Goal: Task Accomplishment & Management: Complete application form

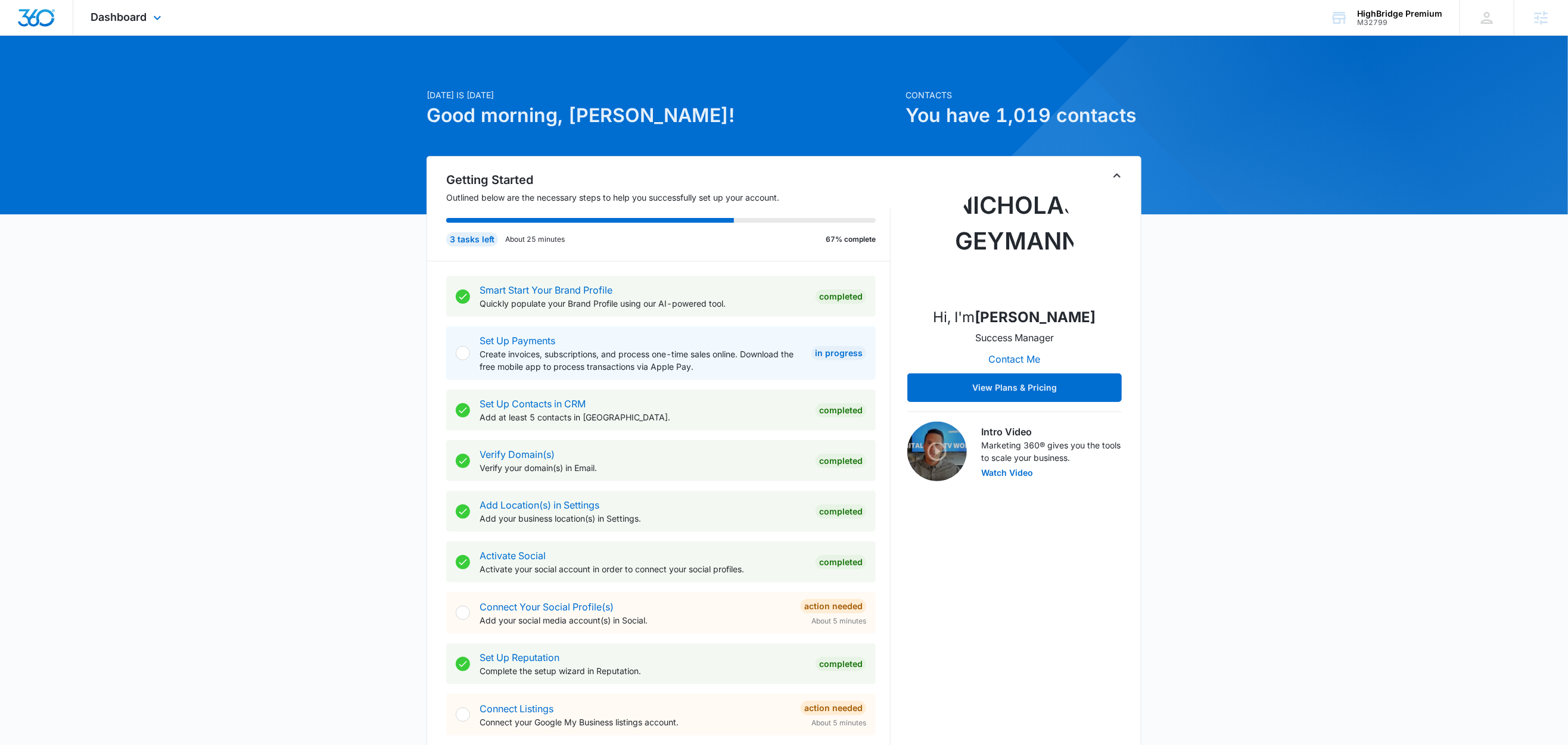
click at [167, 16] on div "Dashboard Apps Reputation Forms CRM Email Social Content Ads Intelligence Files…" at bounding box center [128, 18] width 109 height 35
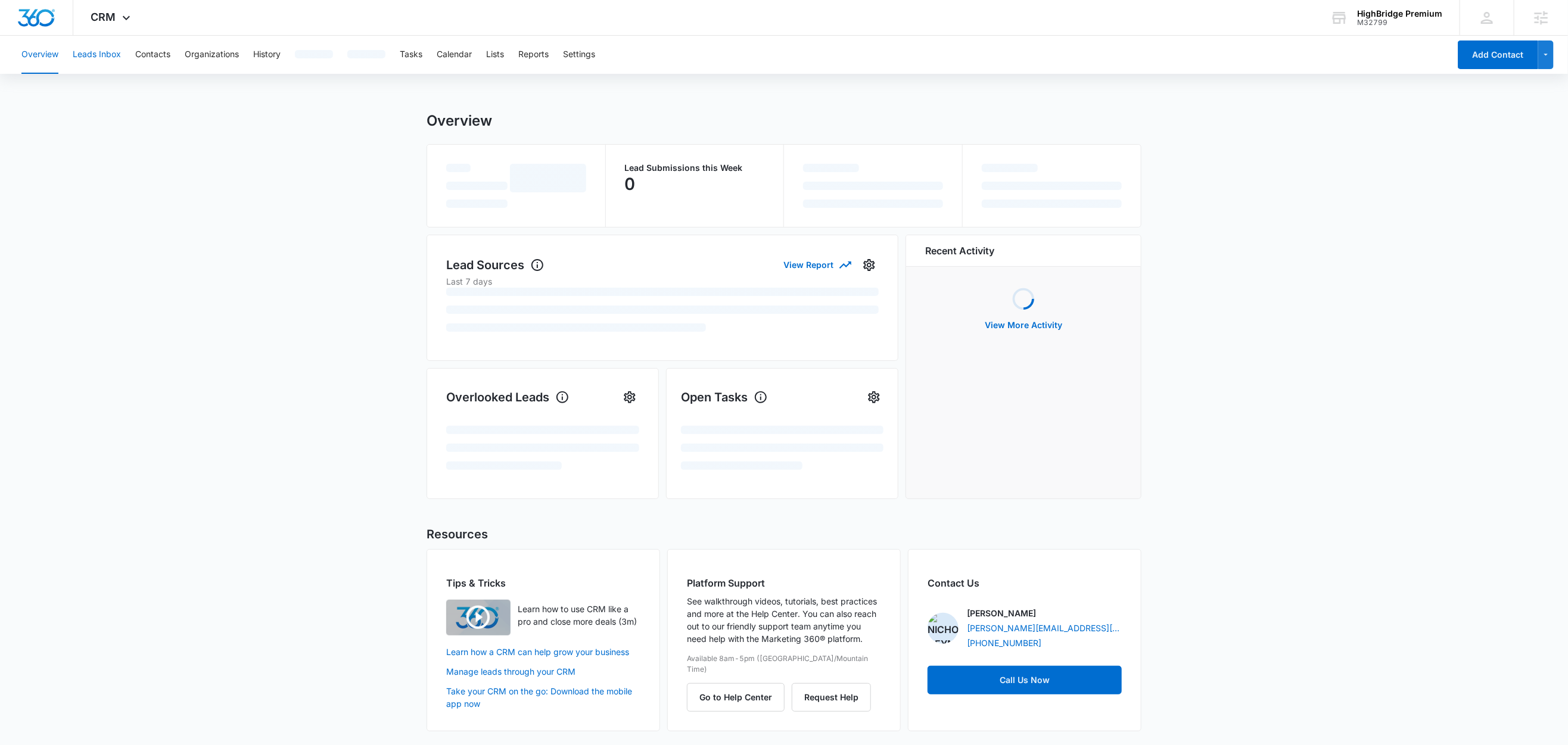
click at [115, 62] on button "Leads Inbox" at bounding box center [97, 54] width 48 height 38
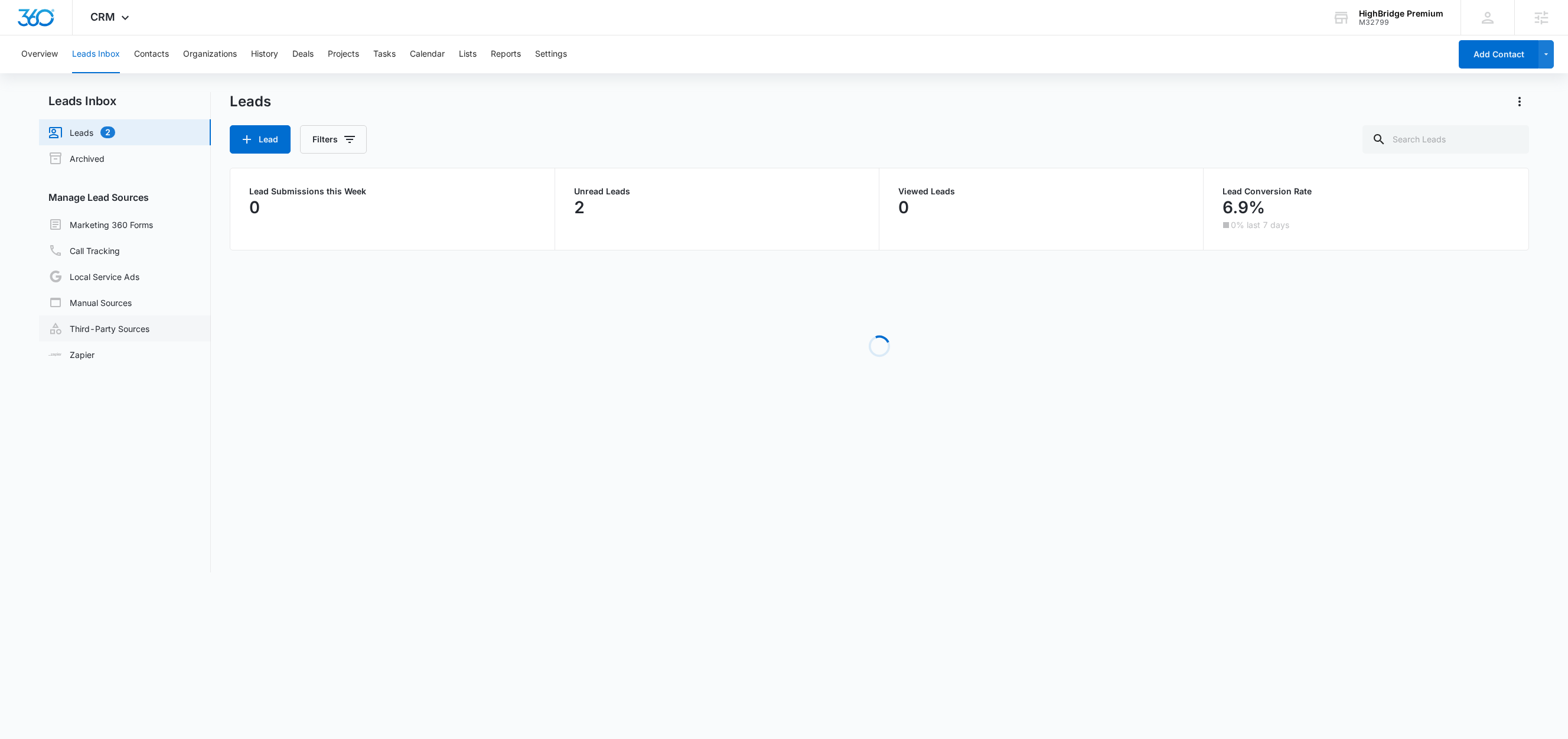
click at [115, 322] on link "Third-Party Sources" at bounding box center [99, 328] width 101 height 14
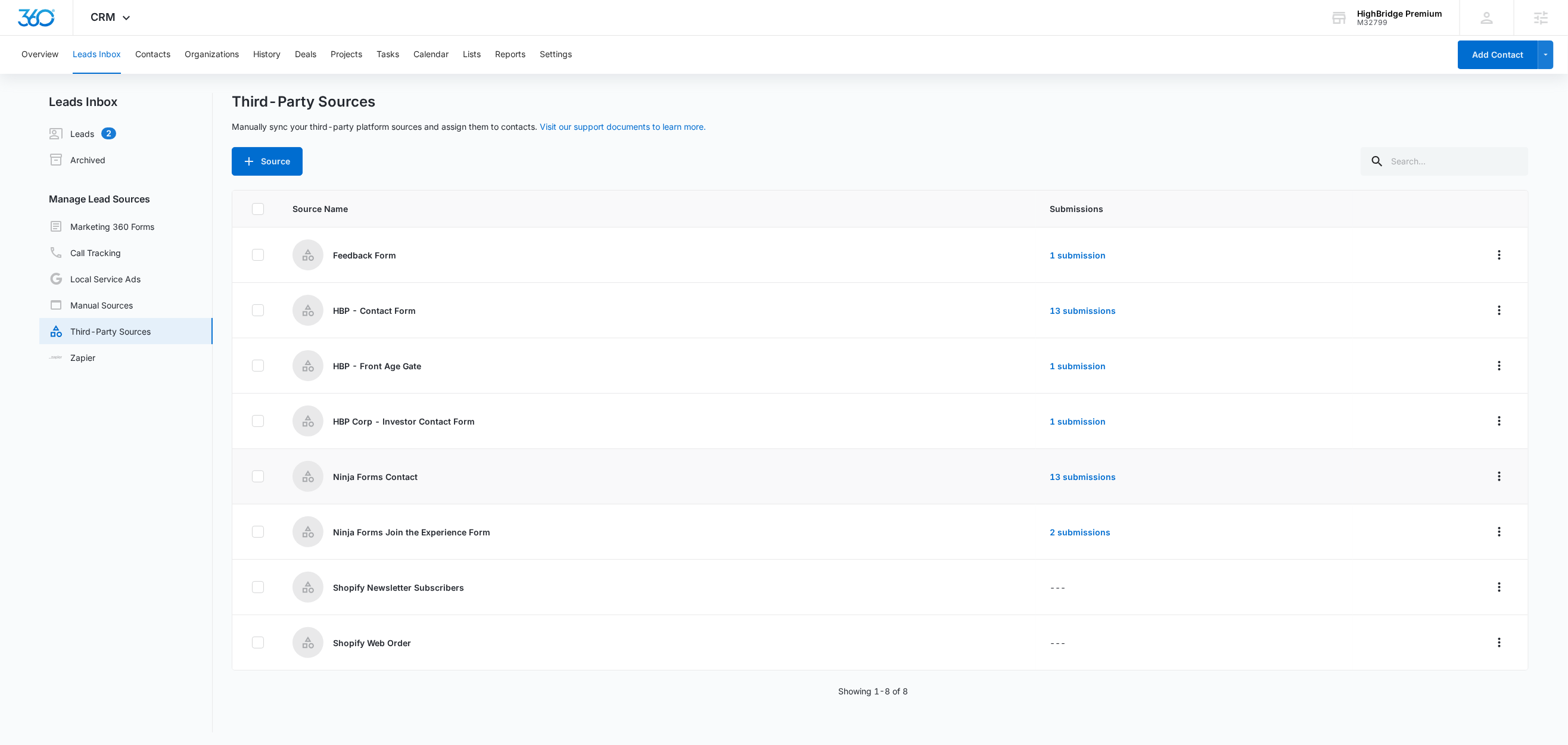
scroll to position [2, 0]
click at [1492, 644] on icon "Overflow Menu" at bounding box center [1499, 640] width 14 height 14
click at [1428, 558] on div "Edit" at bounding box center [1433, 555] width 67 height 8
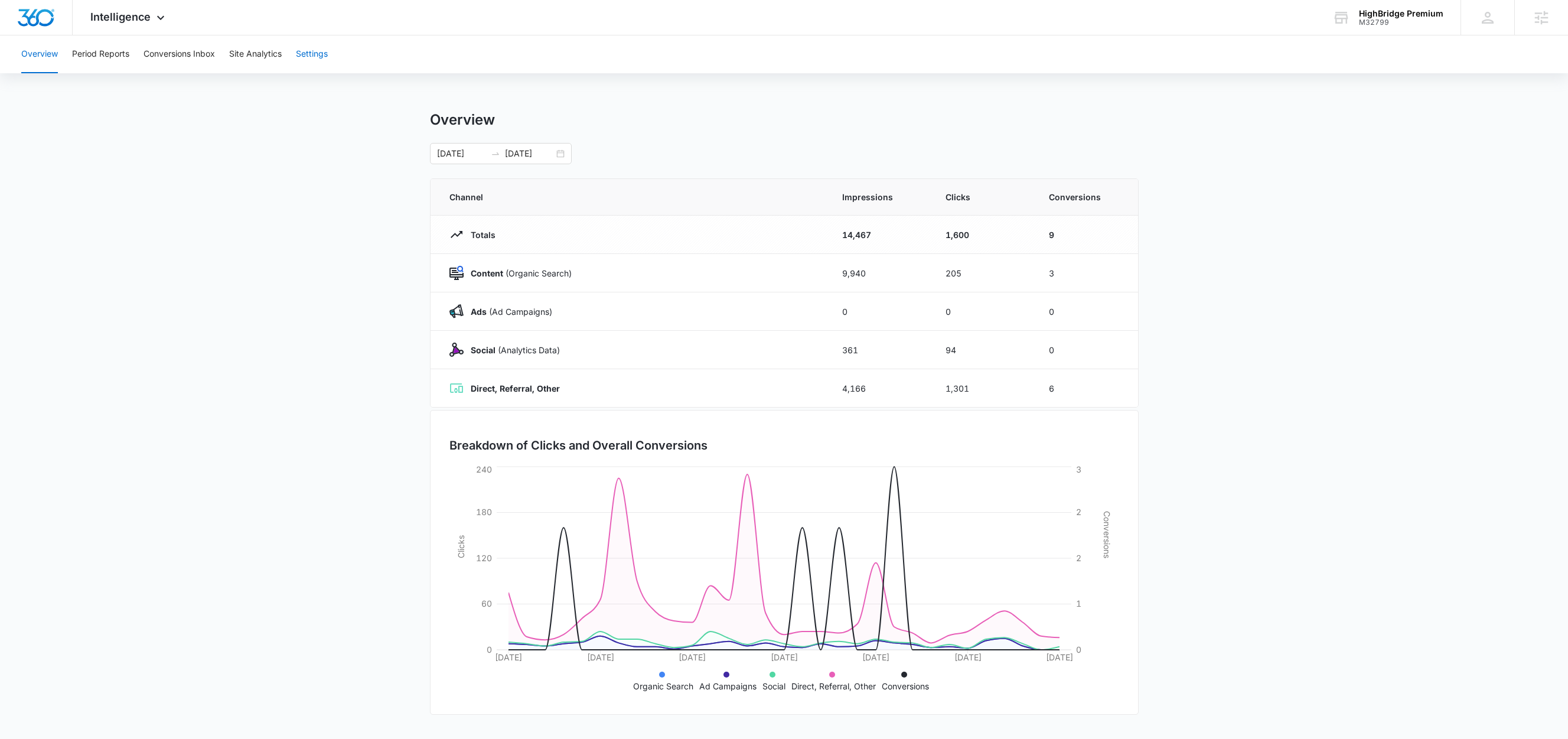
click at [316, 52] on button "Settings" at bounding box center [312, 54] width 32 height 38
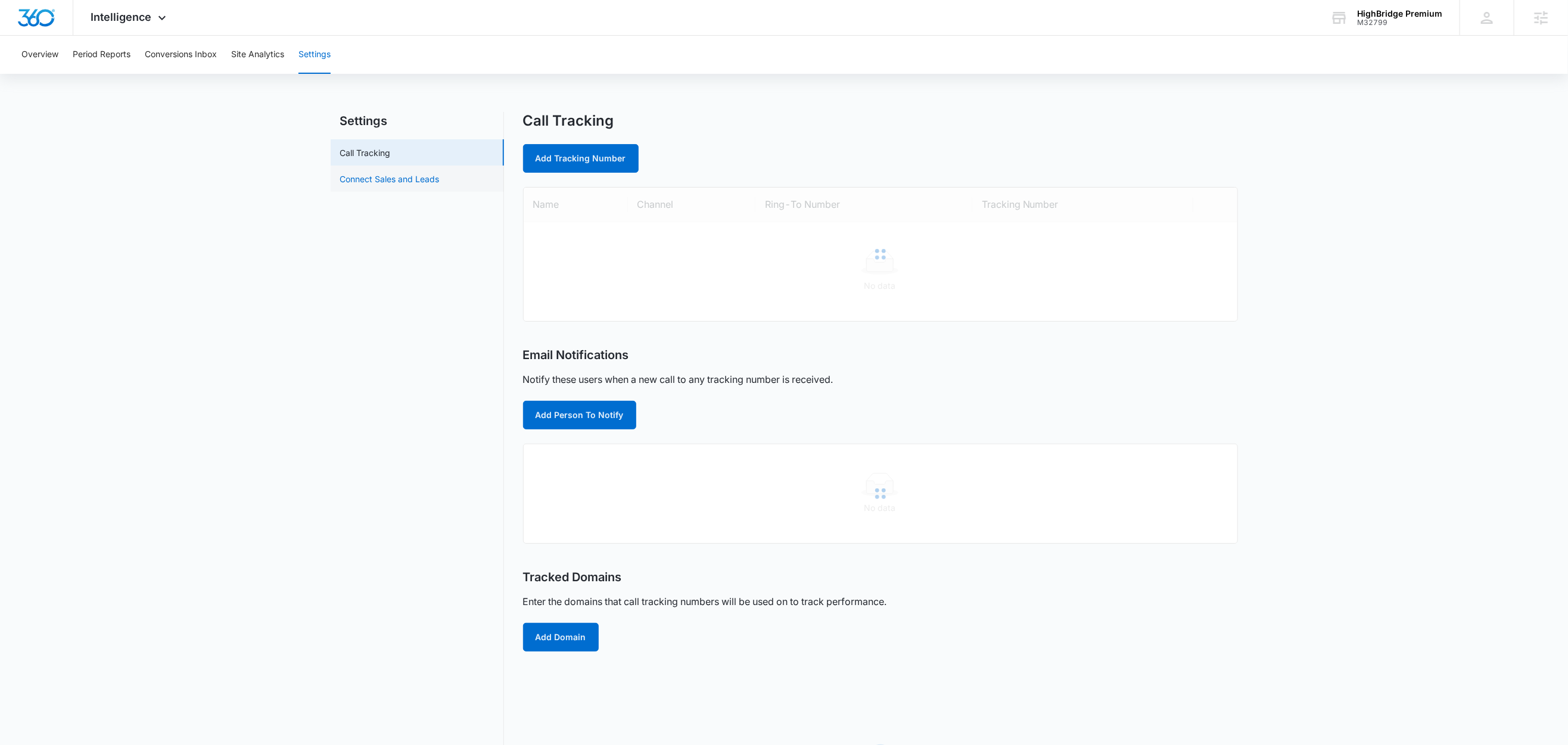
click at [354, 180] on link "Connect Sales and Leads" at bounding box center [389, 179] width 100 height 13
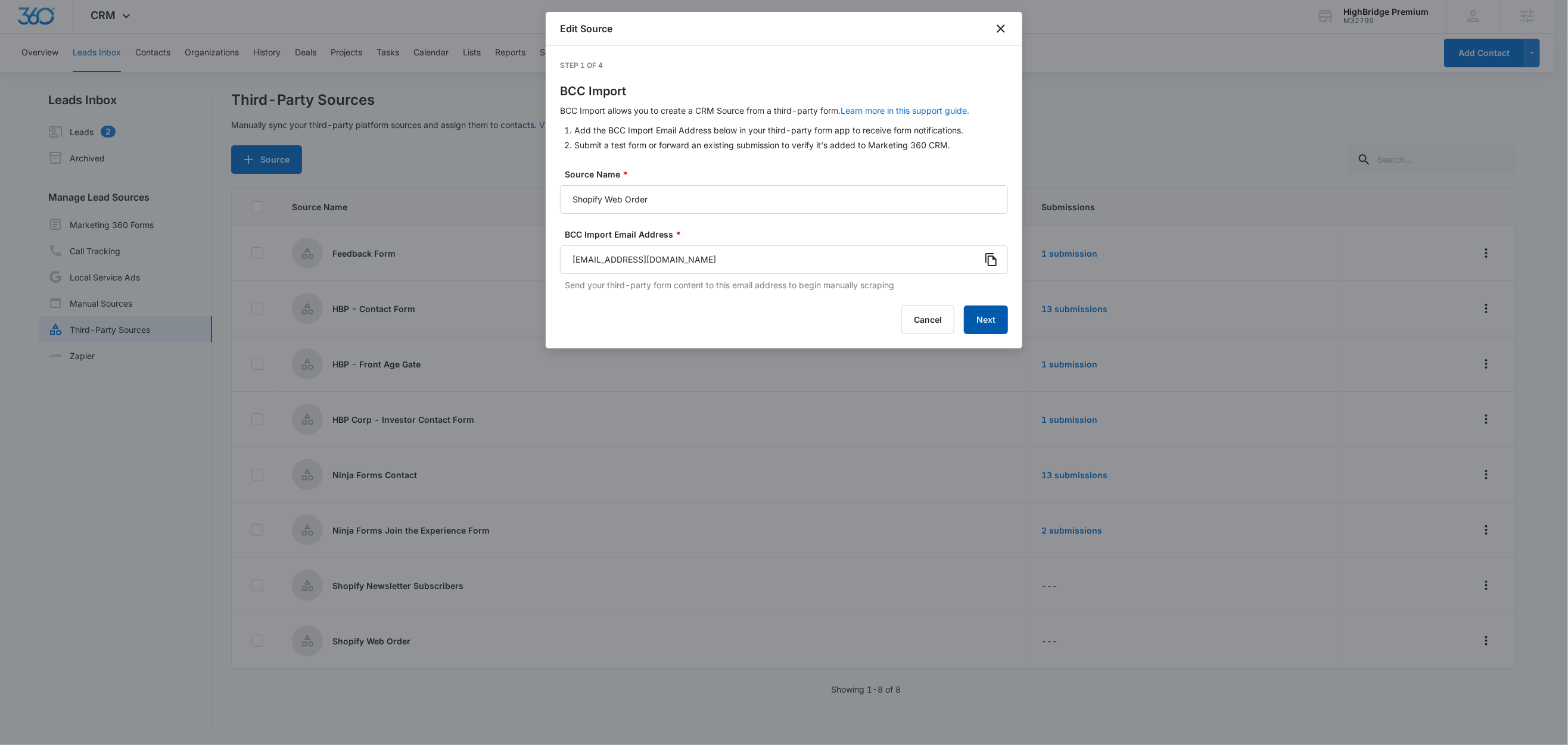
click at [996, 321] on button "Next" at bounding box center [986, 320] width 44 height 28
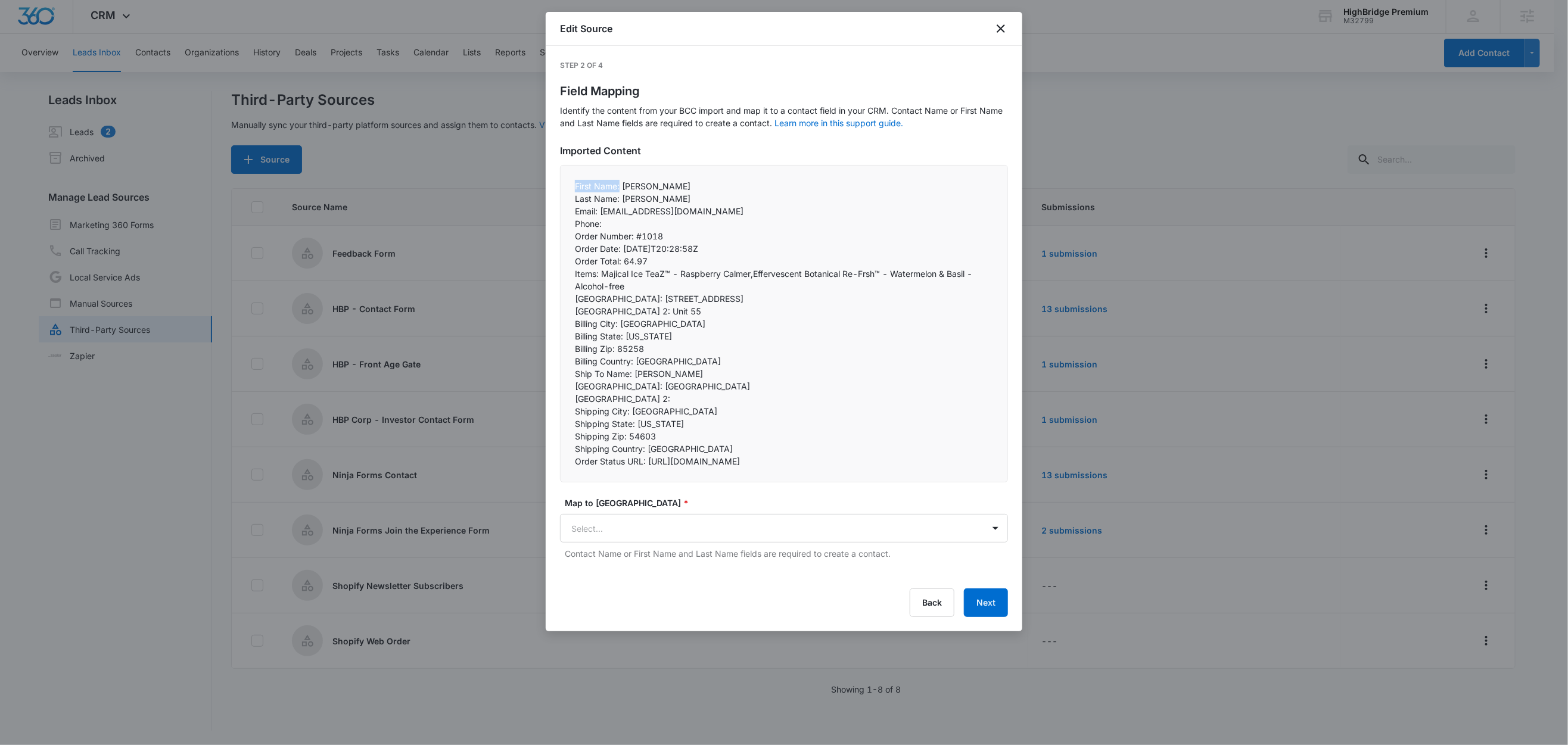
drag, startPoint x: 609, startPoint y: 186, endPoint x: 563, endPoint y: 185, distance: 46.0
click at [563, 185] on div "First Name: [PERSON_NAME] Last Name: [PERSON_NAME]: [EMAIL_ADDRESS][DOMAIN_NAM…" at bounding box center [784, 323] width 448 height 318
copy p "First Name:"
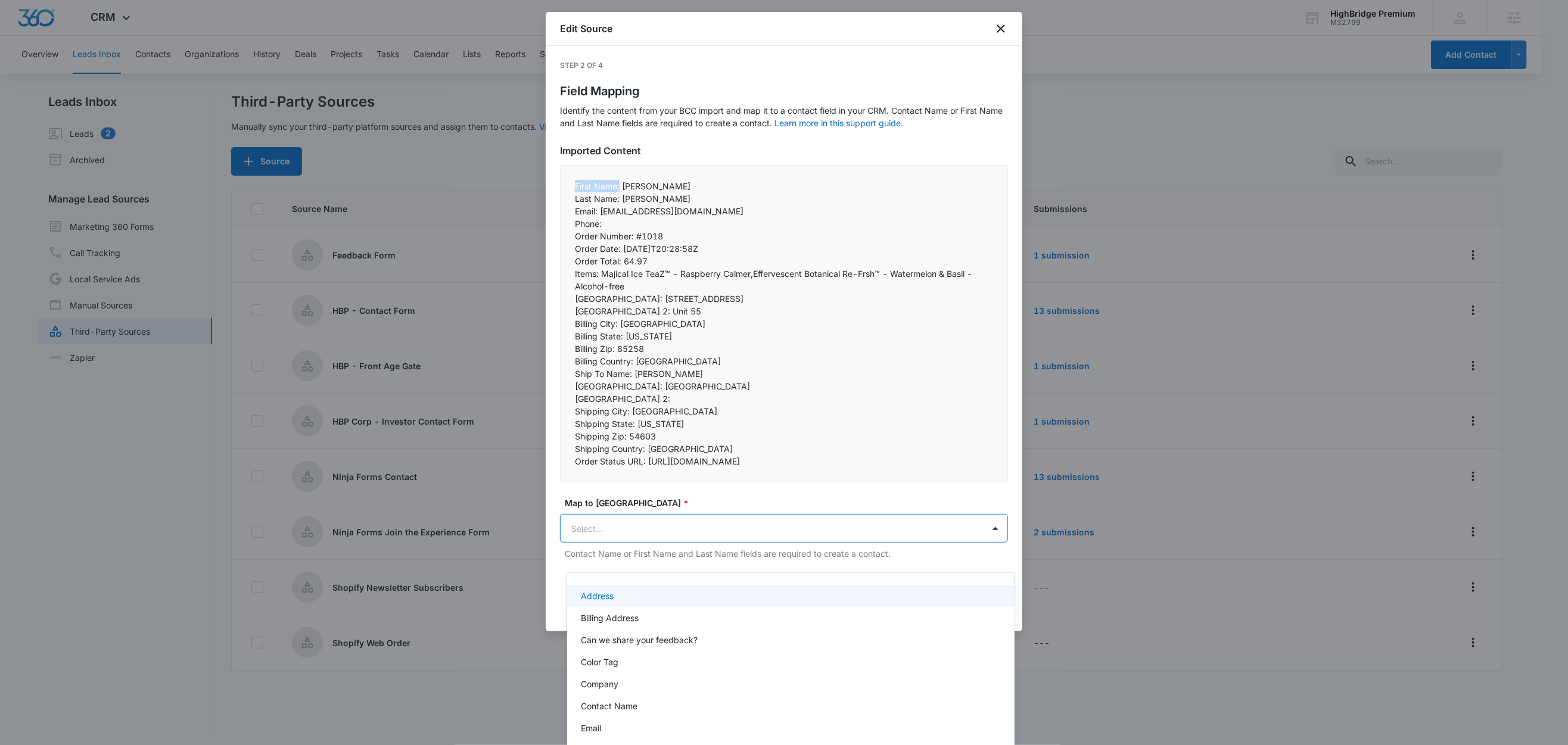
click at [607, 543] on body "CRM Apps Reputation Forms CRM Email Social Content Ads Intelligence Files Brand…" at bounding box center [784, 372] width 1568 height 745
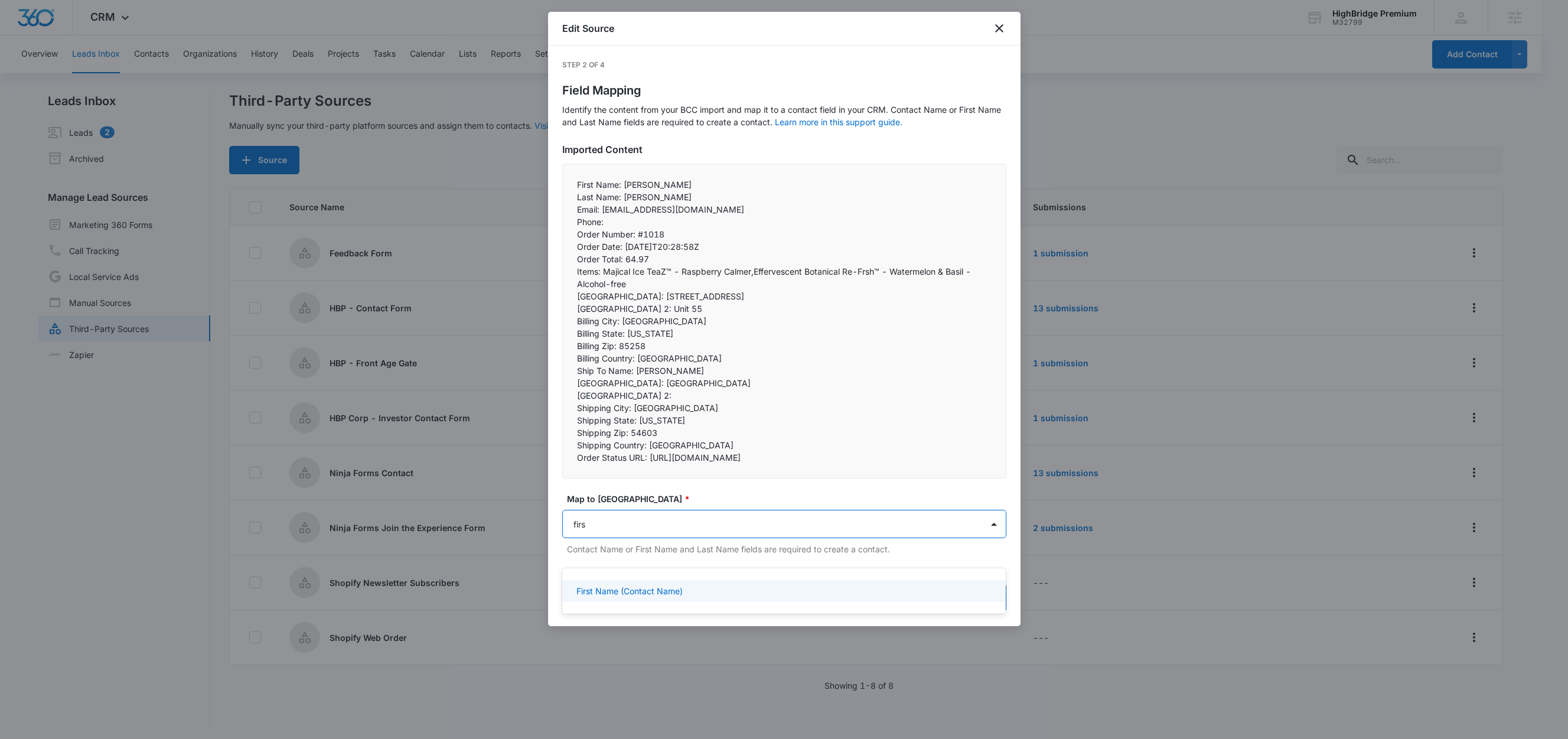
type input "first"
drag, startPoint x: 644, startPoint y: 598, endPoint x: 670, endPoint y: 595, distance: 26.2
click at [644, 597] on div "First Name (Contact Name)" at bounding box center [784, 590] width 444 height 22
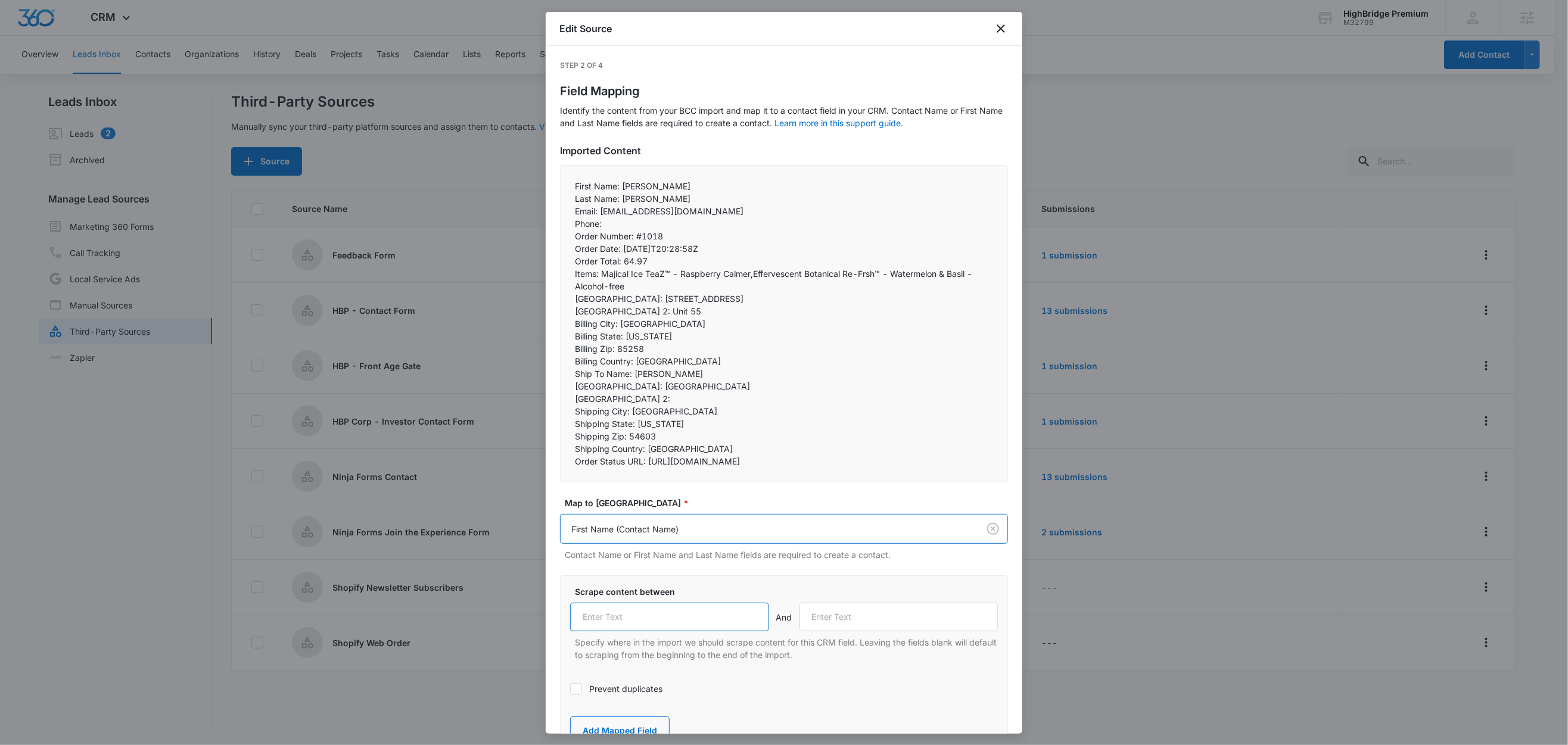
click at [641, 631] on input "text" at bounding box center [669, 617] width 199 height 28
paste input "First Name:"
type input "First Name:"
drag, startPoint x: 619, startPoint y: 198, endPoint x: 556, endPoint y: 196, distance: 63.0
click at [556, 196] on div "Step 2 of 4 Field Mapping Identify the content from your BCC import and map it …" at bounding box center [784, 390] width 476 height 688
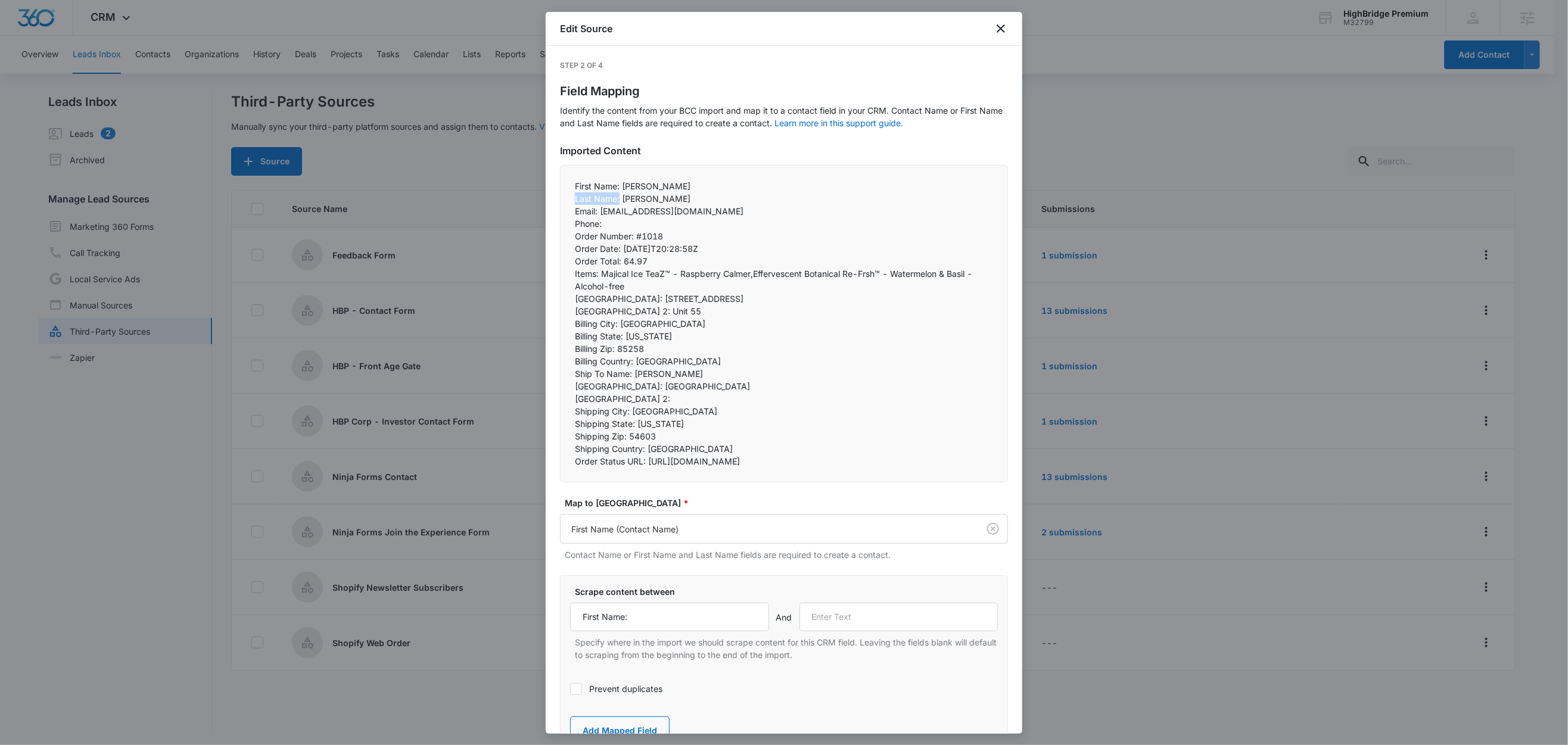
copy p "Last Name:"
click at [832, 631] on input "text" at bounding box center [898, 617] width 199 height 28
paste input "Last Name:"
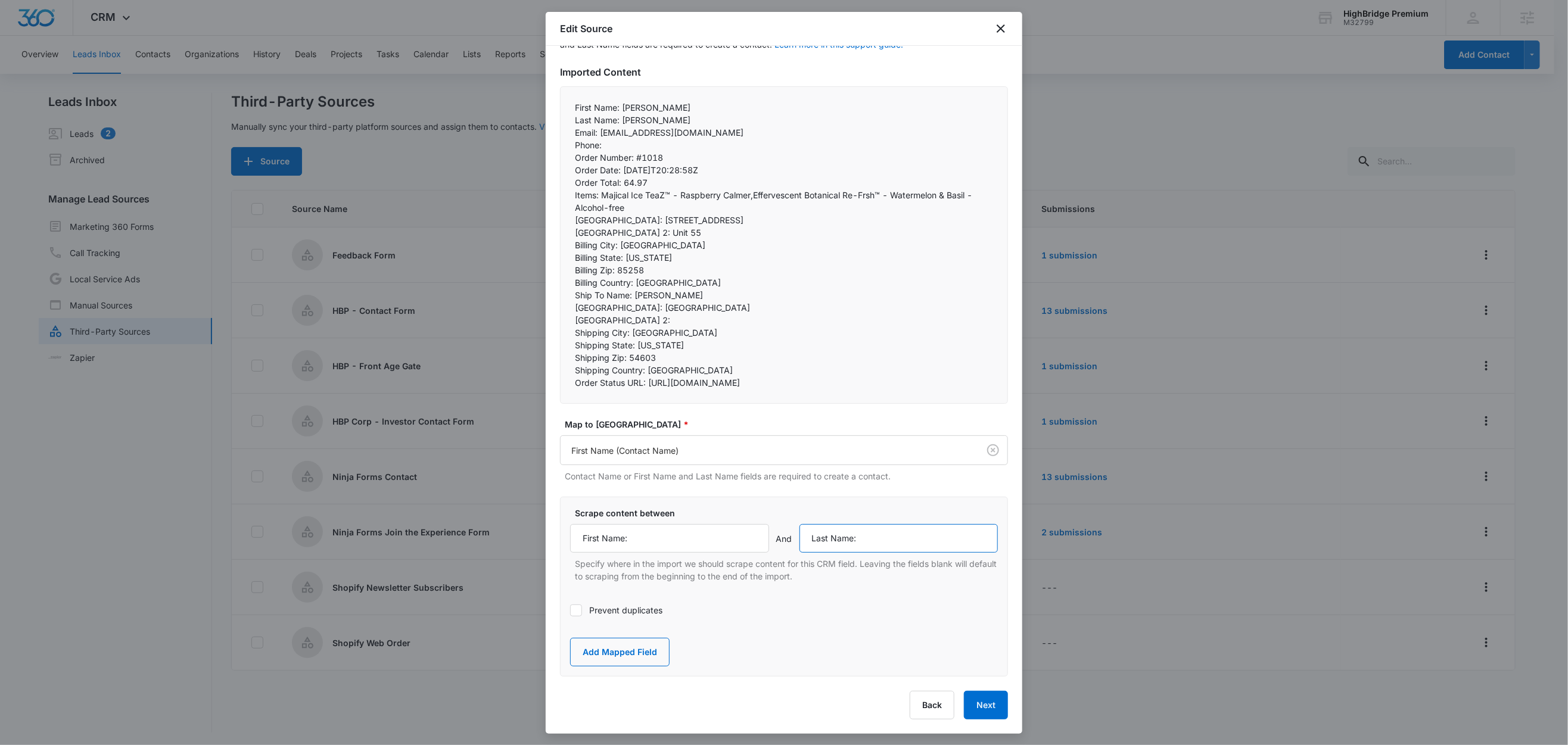
scroll to position [118, 0]
type input "Last Name:"
click at [763, 614] on div "Scrape content between First Name: And Last Name: Specify where in the import w…" at bounding box center [784, 587] width 448 height 180
click at [622, 640] on button "Add Mapped Field" at bounding box center [619, 652] width 100 height 28
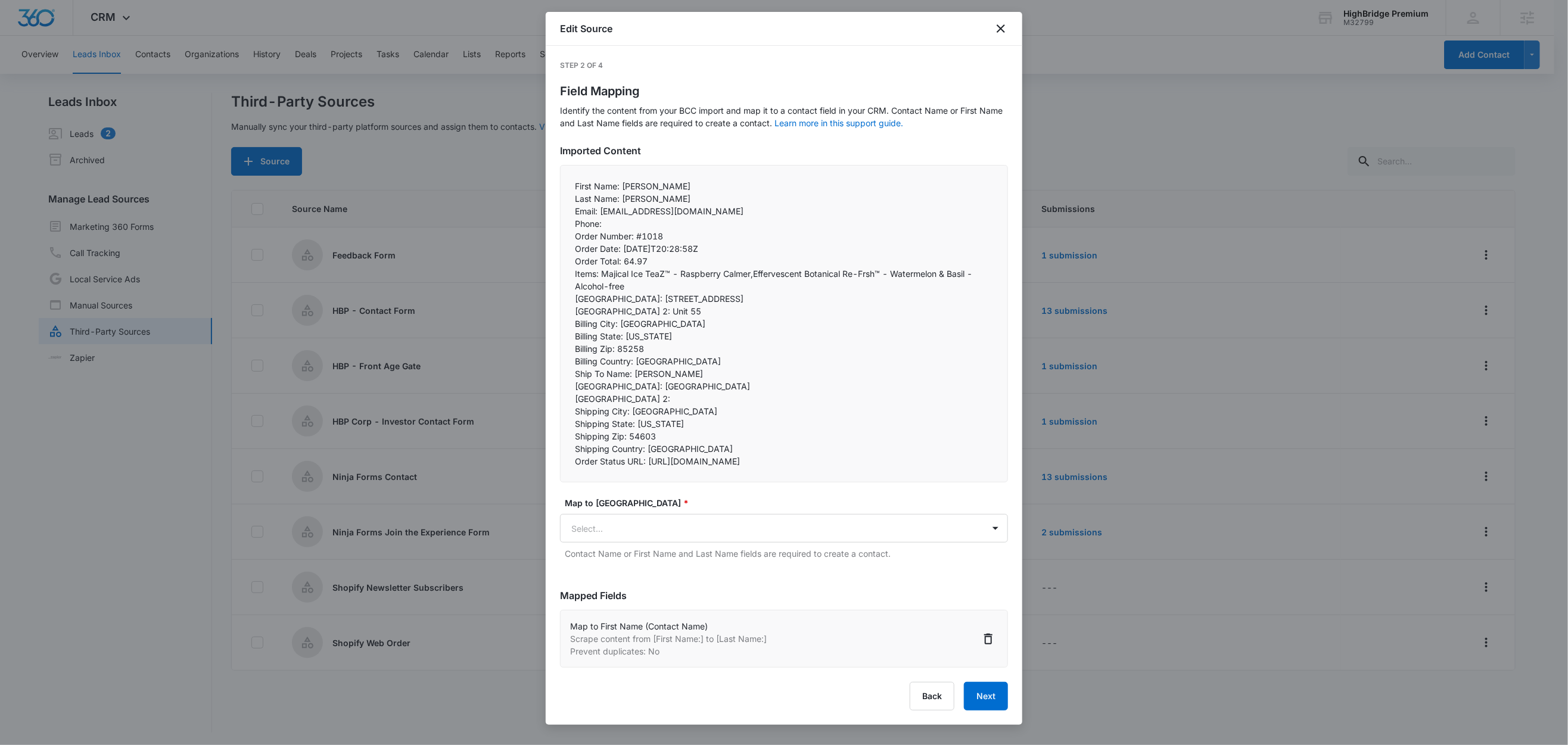
scroll to position [30, 0]
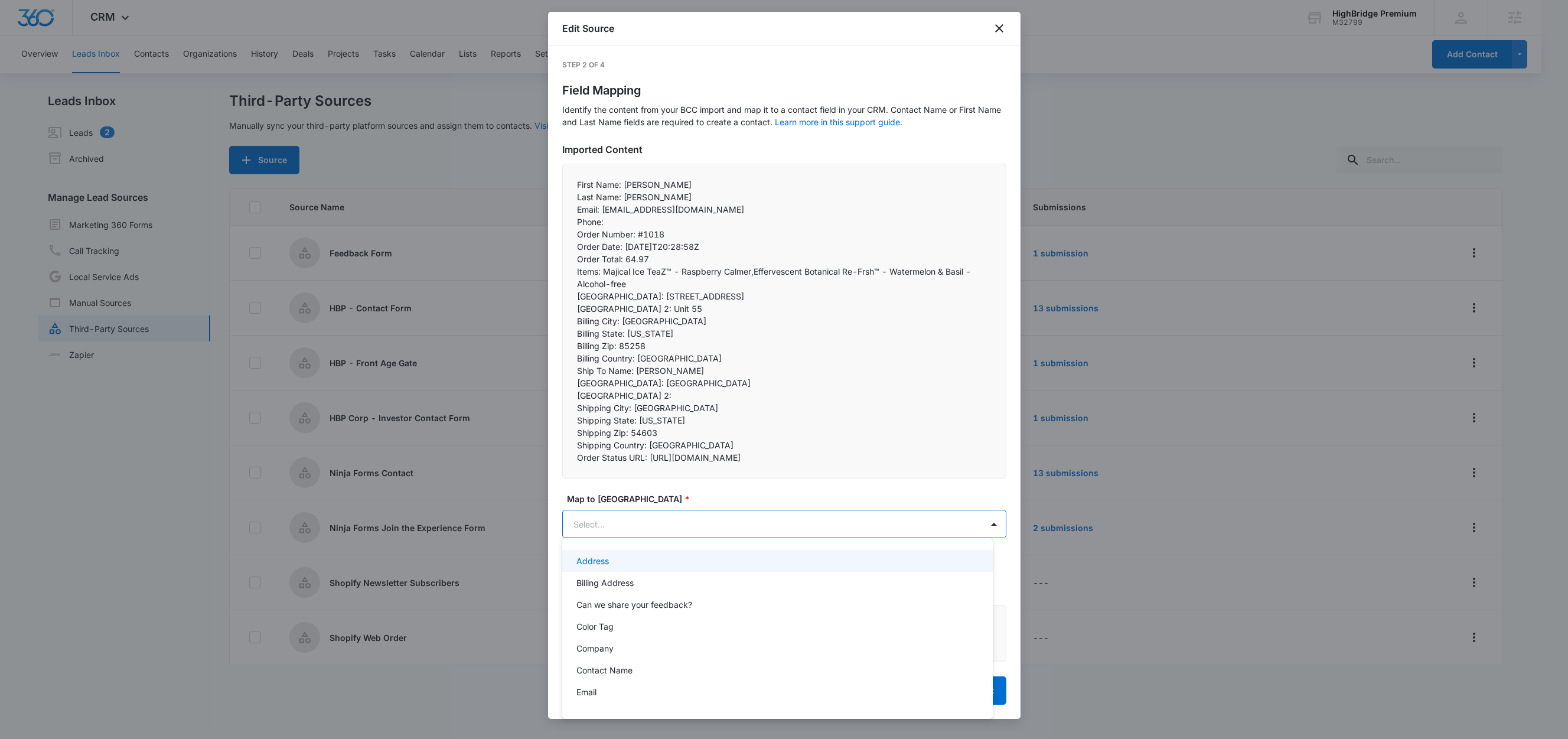
click at [635, 515] on body "CRM Apps Reputation Forms CRM Email Social Content Ads Intelligence Files Brand…" at bounding box center [784, 369] width 1568 height 739
type input "last"
drag, startPoint x: 636, startPoint y: 561, endPoint x: 660, endPoint y: 590, distance: 37.6
click at [636, 561] on p "Last Name (Contact Name)" at bounding box center [629, 561] width 106 height 13
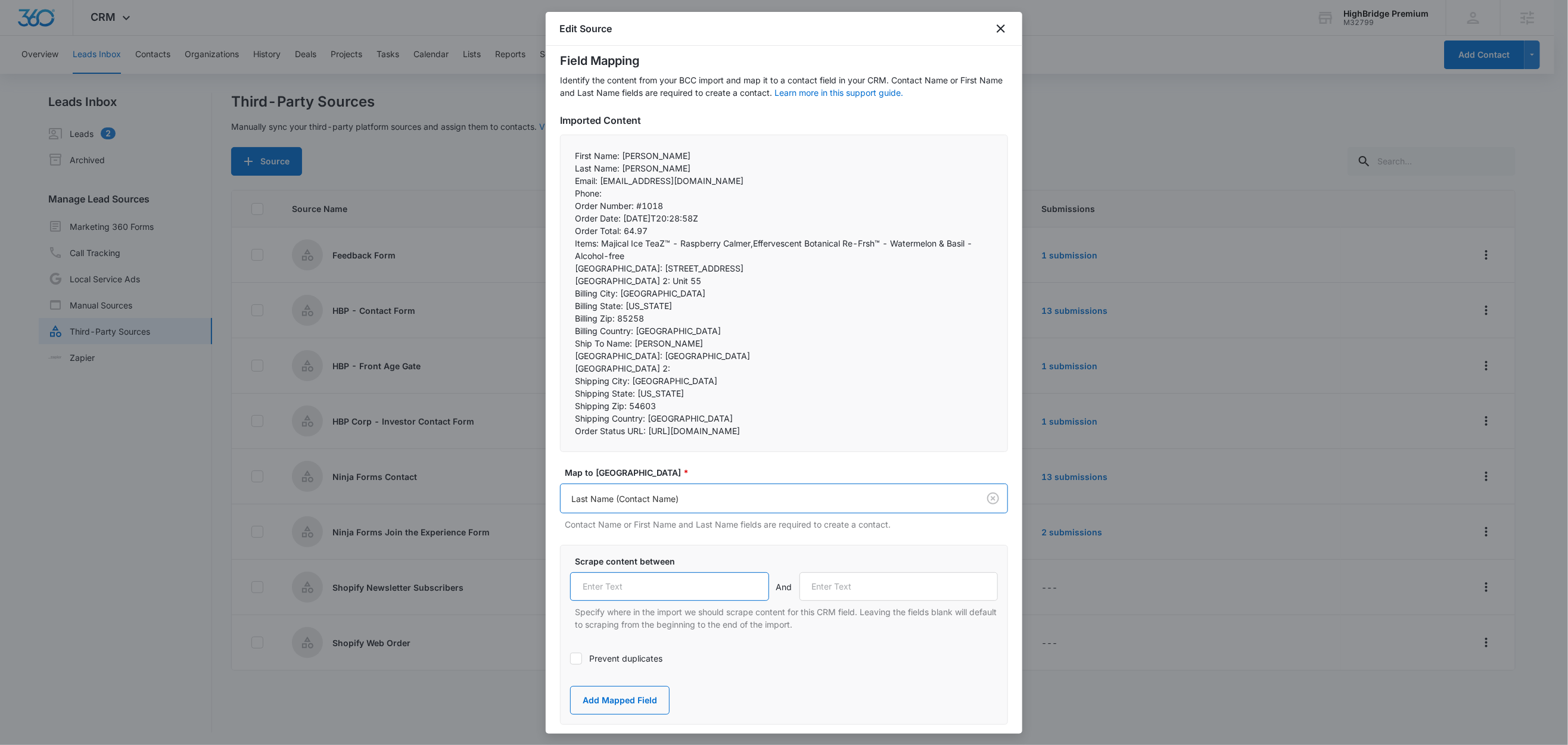
drag, startPoint x: 656, startPoint y: 616, endPoint x: 675, endPoint y: 621, distance: 19.6
click at [657, 601] on input "text" at bounding box center [669, 587] width 199 height 28
paste input "Last Name:"
type input "Last Name:"
click at [597, 182] on p "Email: dkgallo1@charter.net" at bounding box center [784, 181] width 418 height 13
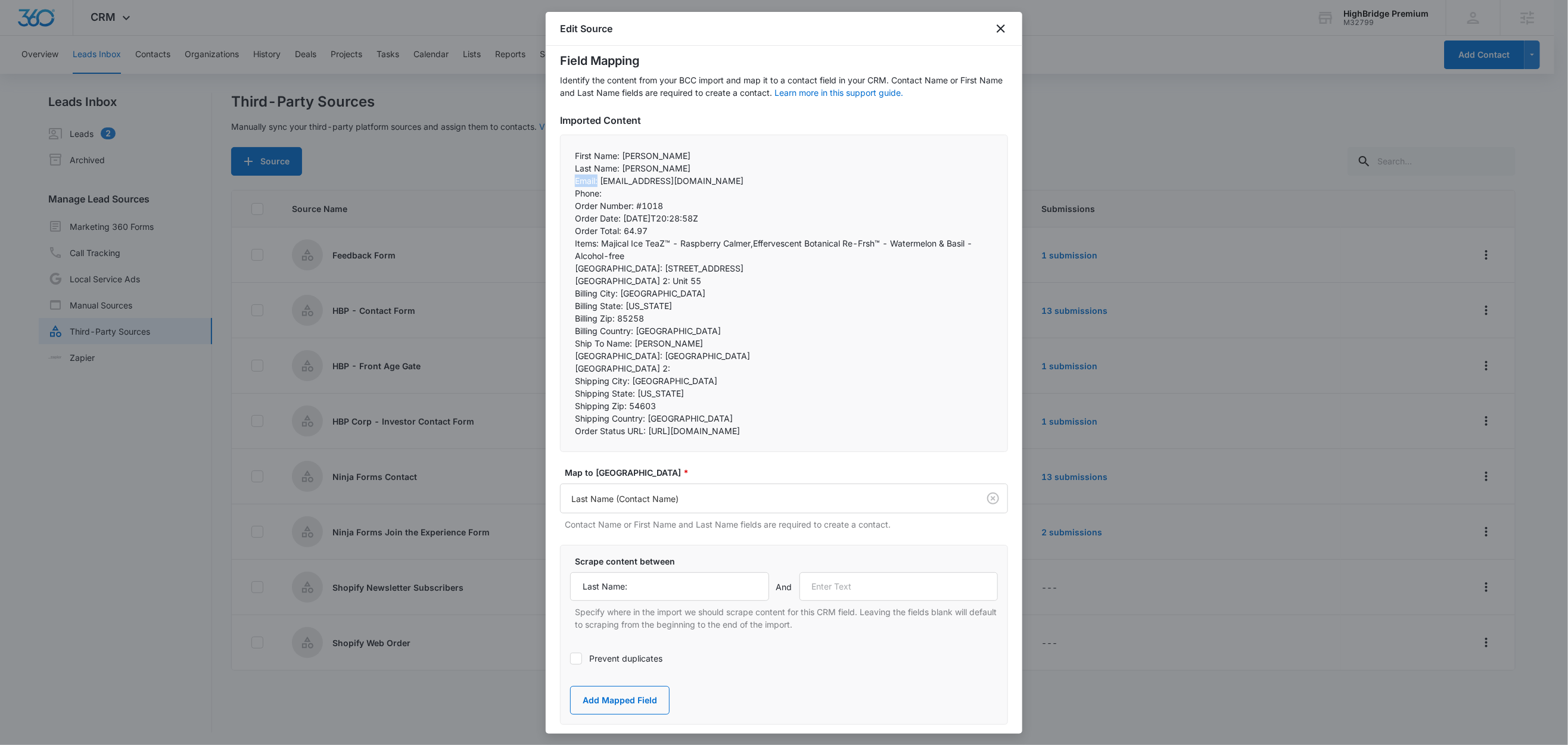
drag, startPoint x: 588, startPoint y: 181, endPoint x: 556, endPoint y: 183, distance: 32.1
click at [556, 183] on div "Step 2 of 4 Field Mapping Identify the content from your BCC import and map it …" at bounding box center [784, 390] width 476 height 688
copy p "Email:"
click at [871, 601] on input "text" at bounding box center [898, 587] width 199 height 28
paste input "Email:"
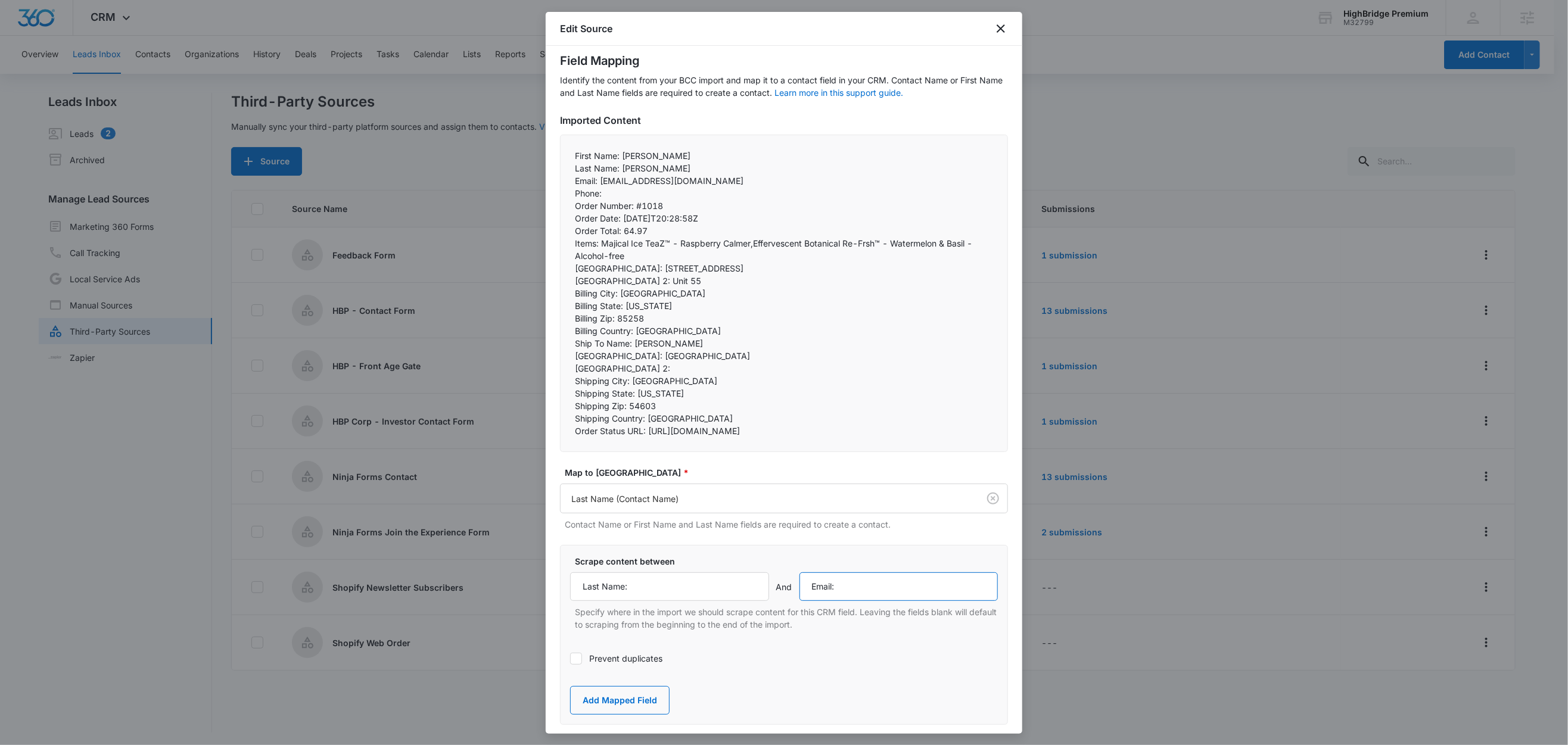
type input "Email:"
click at [787, 575] on div "Scrape content between Last Name: And Email: Specify where in the import we sho…" at bounding box center [784, 635] width 448 height 180
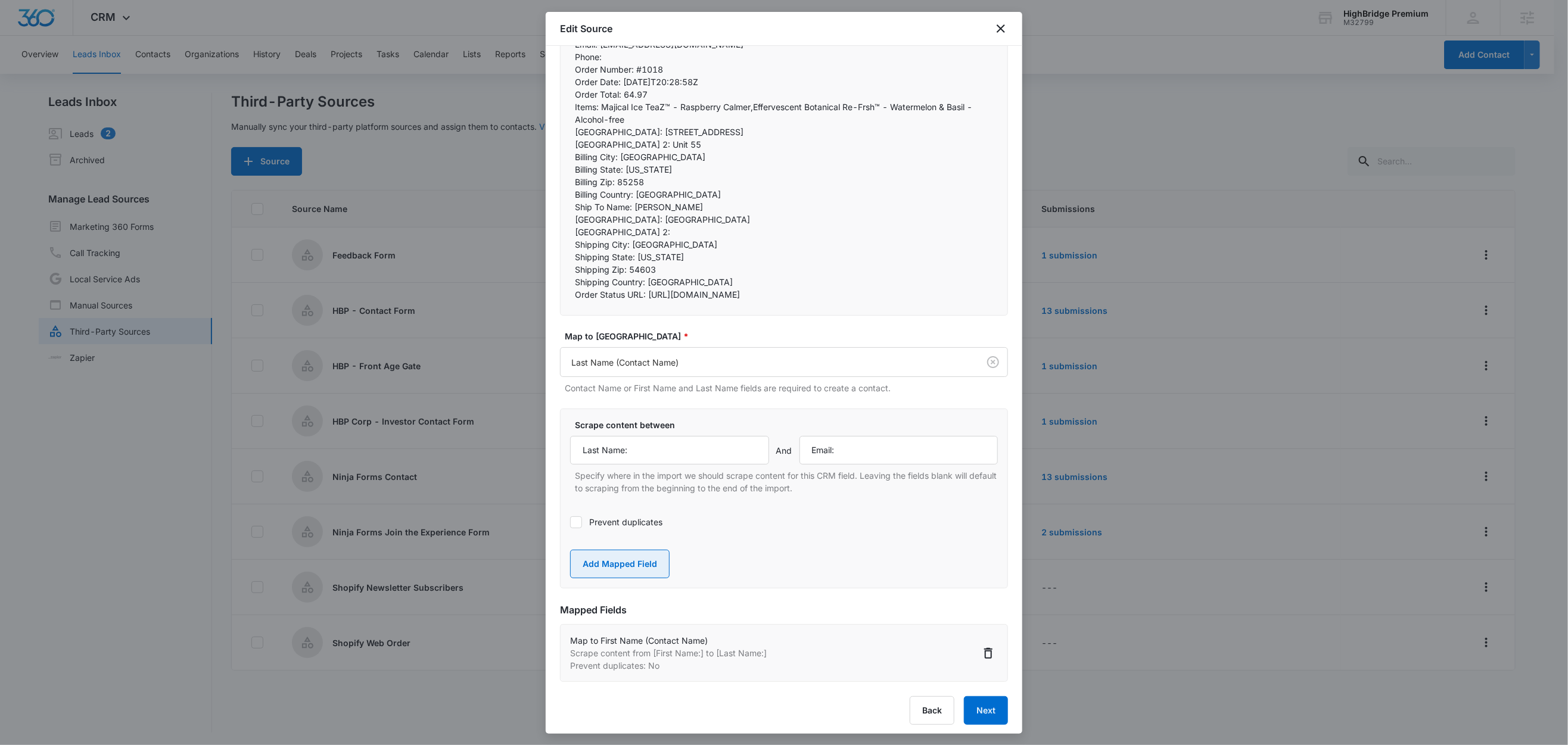
click at [626, 578] on button "Add Mapped Field" at bounding box center [619, 564] width 100 height 28
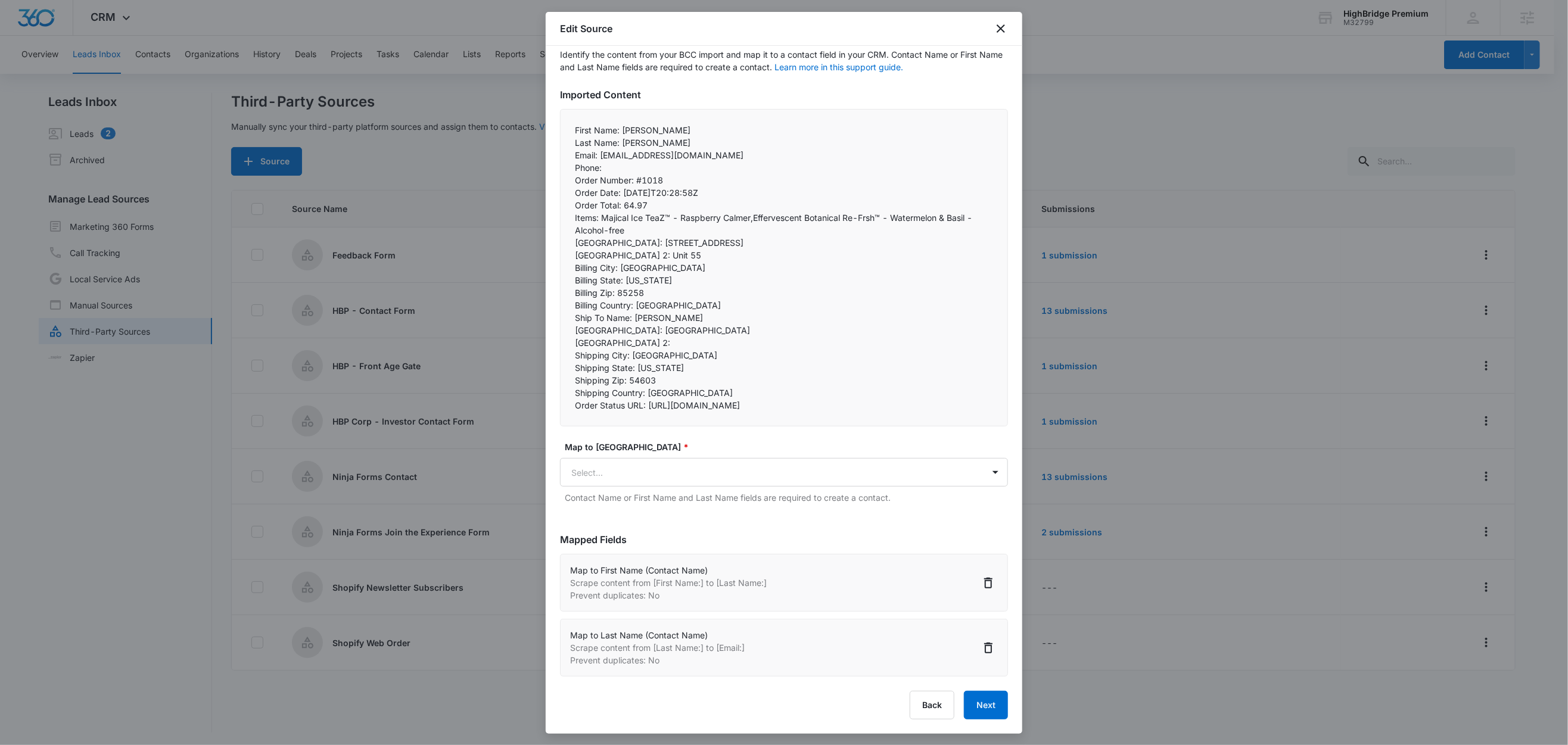
scroll to position [96, 0]
click at [638, 456] on body "CRM Apps Reputation Forms CRM Email Social Content Ads Intelligence Files Brand…" at bounding box center [784, 373] width 1568 height 746
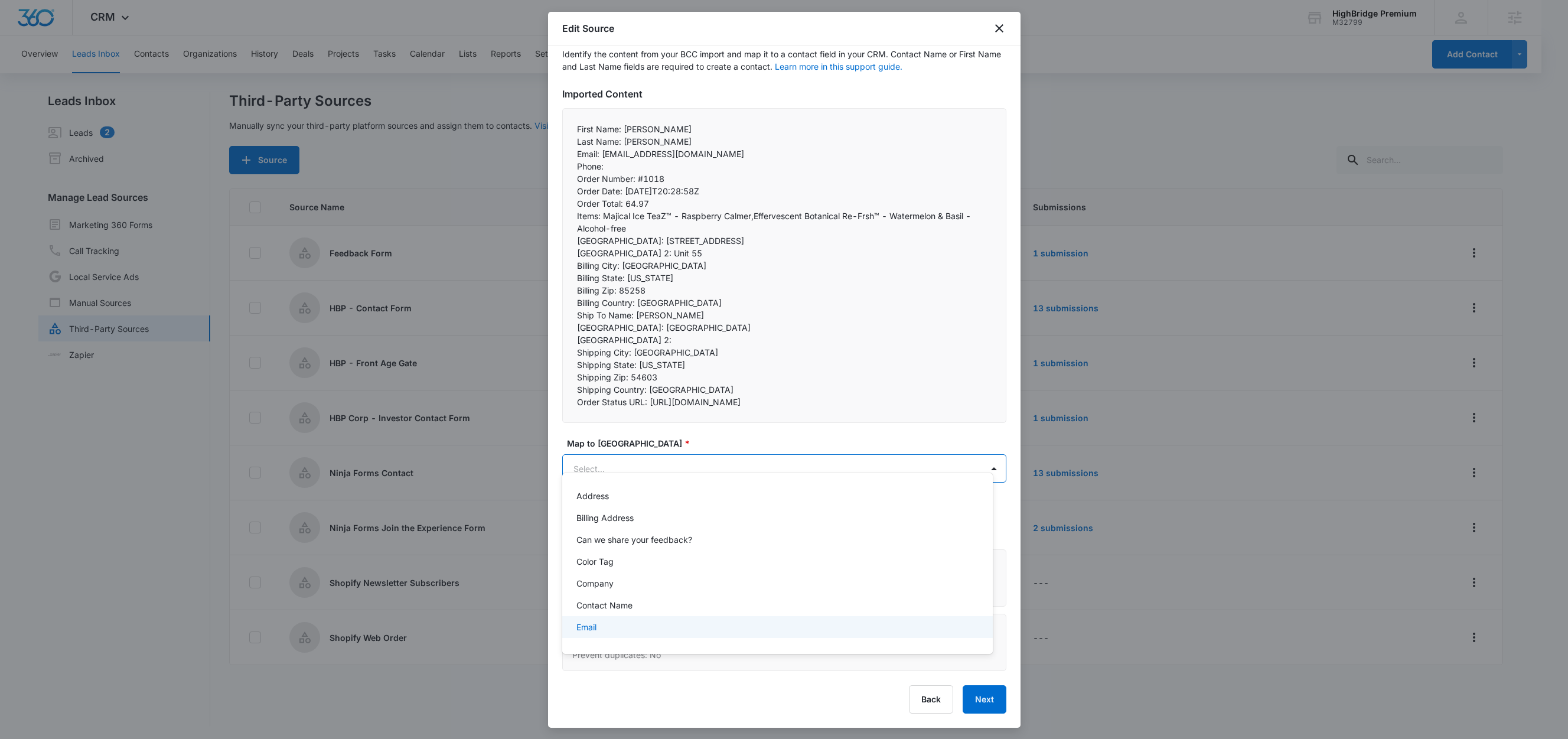
drag, startPoint x: 608, startPoint y: 624, endPoint x: 613, endPoint y: 592, distance: 32.4
click at [609, 624] on div "Email" at bounding box center [776, 627] width 400 height 13
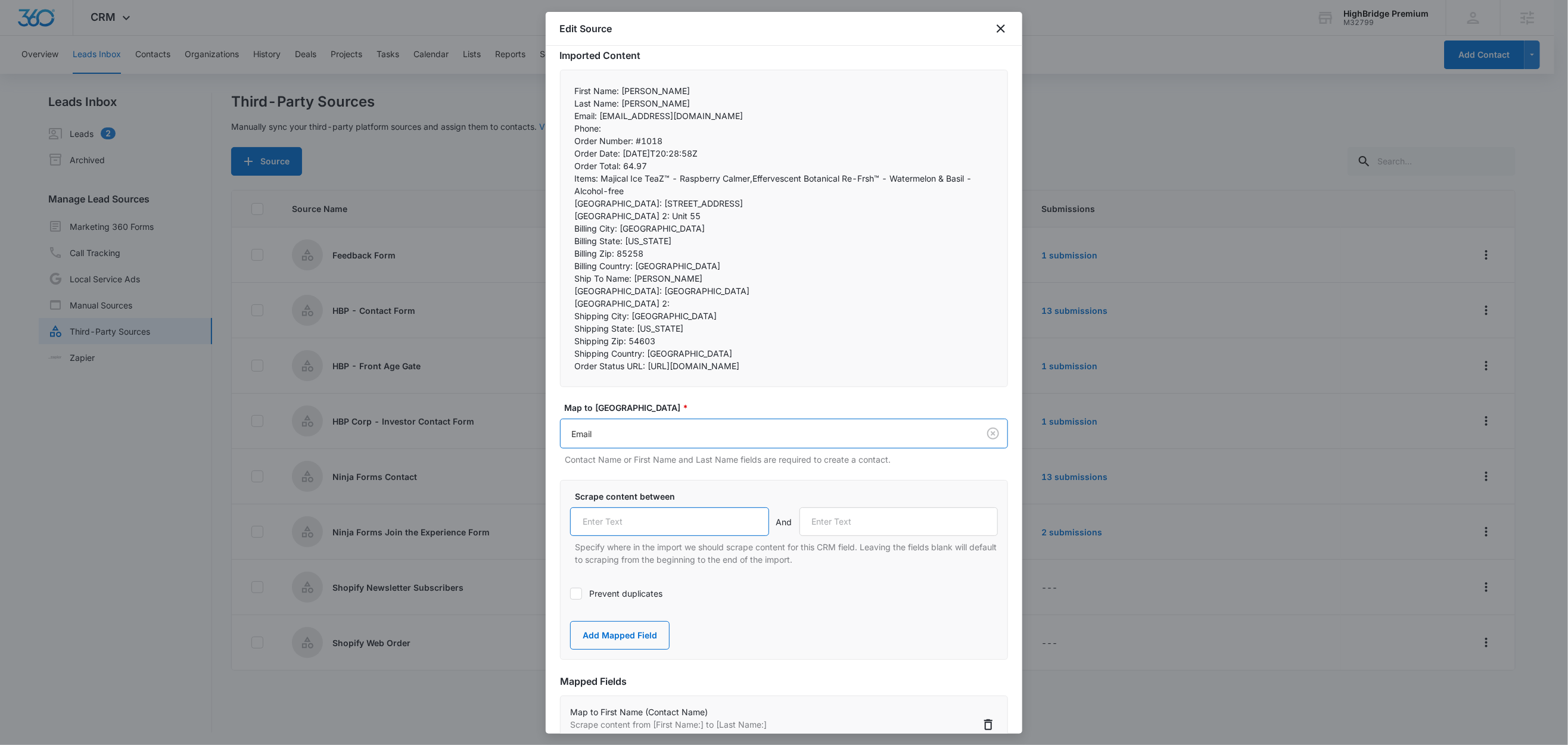
click at [658, 536] on input "text" at bounding box center [669, 521] width 199 height 28
paste input "Email:"
type input "Email:"
click at [721, 502] on label "Scrape content between" at bounding box center [789, 497] width 428 height 13
drag, startPoint x: 624, startPoint y: 618, endPoint x: 663, endPoint y: 579, distance: 55.2
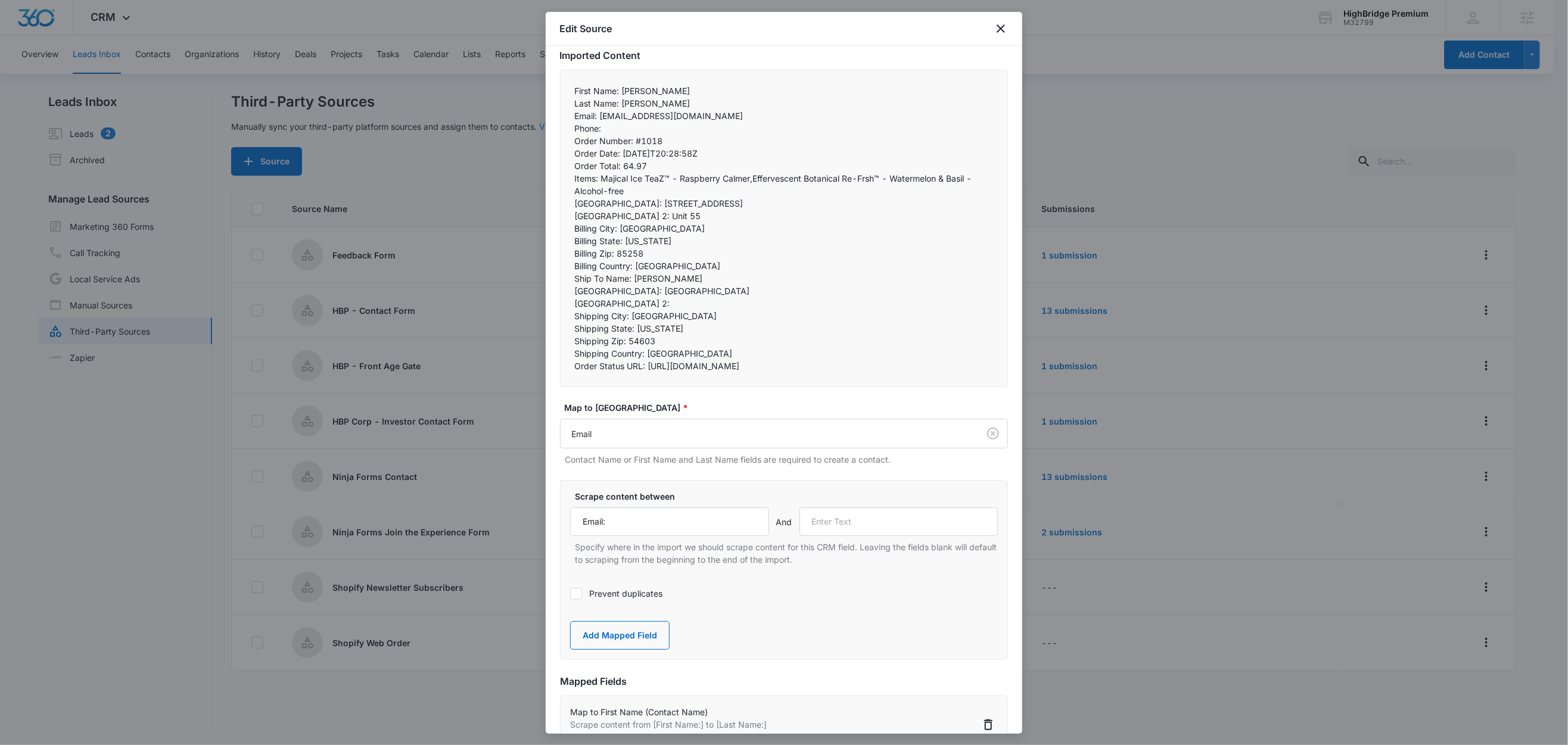
click at [624, 599] on label "Prevent duplicates" at bounding box center [784, 594] width 428 height 13
click at [570, 594] on input "Prevent duplicates" at bounding box center [570, 594] width 0 height 0
drag, startPoint x: 608, startPoint y: 125, endPoint x: 569, endPoint y: 127, distance: 39.1
click at [569, 127] on div "First Name: Michael Last Name: Paul Email: dkgallo1@charter.net Phone:  Ord…" at bounding box center [784, 228] width 448 height 318
copy p "Phone:"
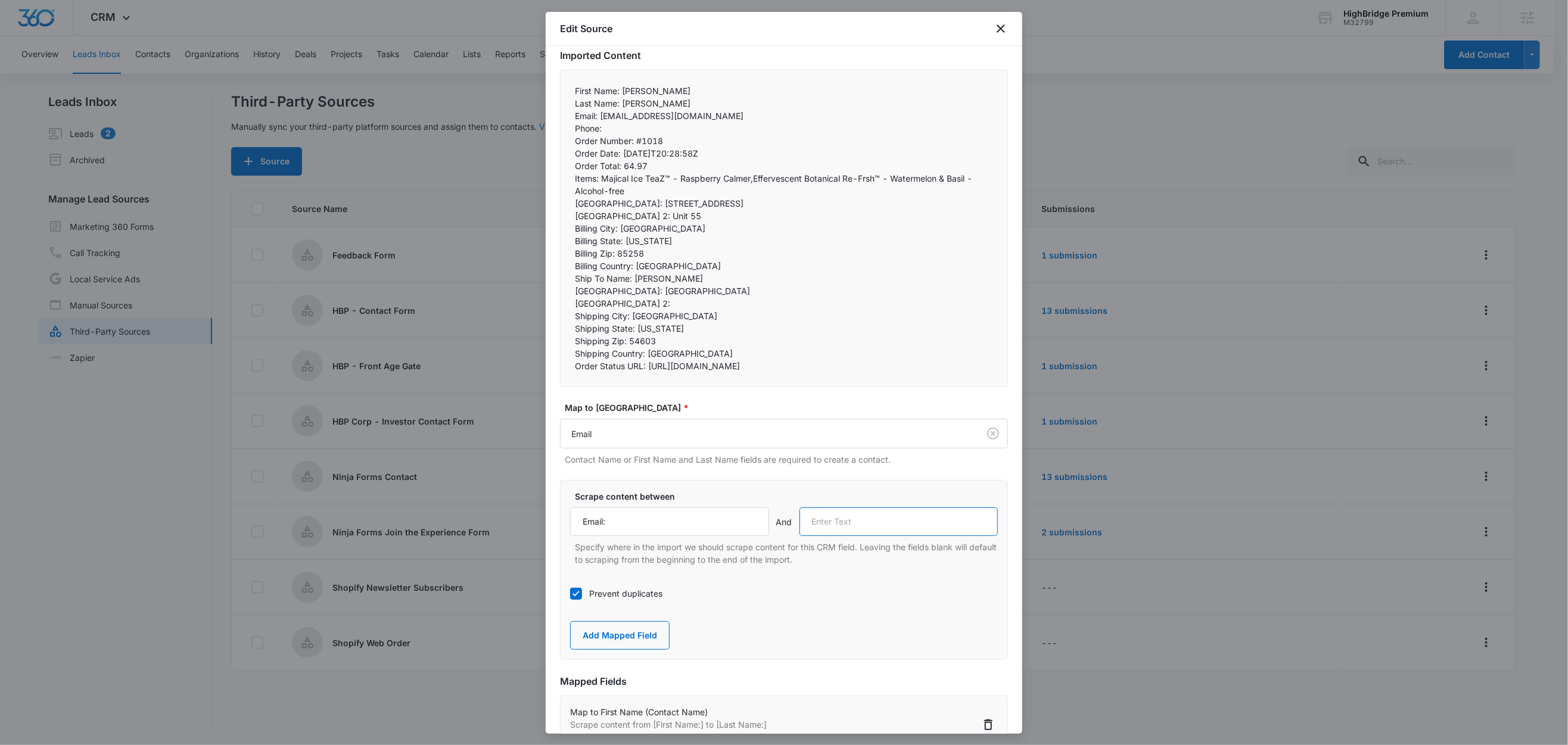
click at [845, 536] on input "text" at bounding box center [898, 521] width 199 height 28
paste input "Phone:"
type input "Phone:"
drag, startPoint x: 634, startPoint y: 657, endPoint x: 644, endPoint y: 633, distance: 26.0
click at [634, 649] on button "Add Mapped Field" at bounding box center [619, 635] width 100 height 28
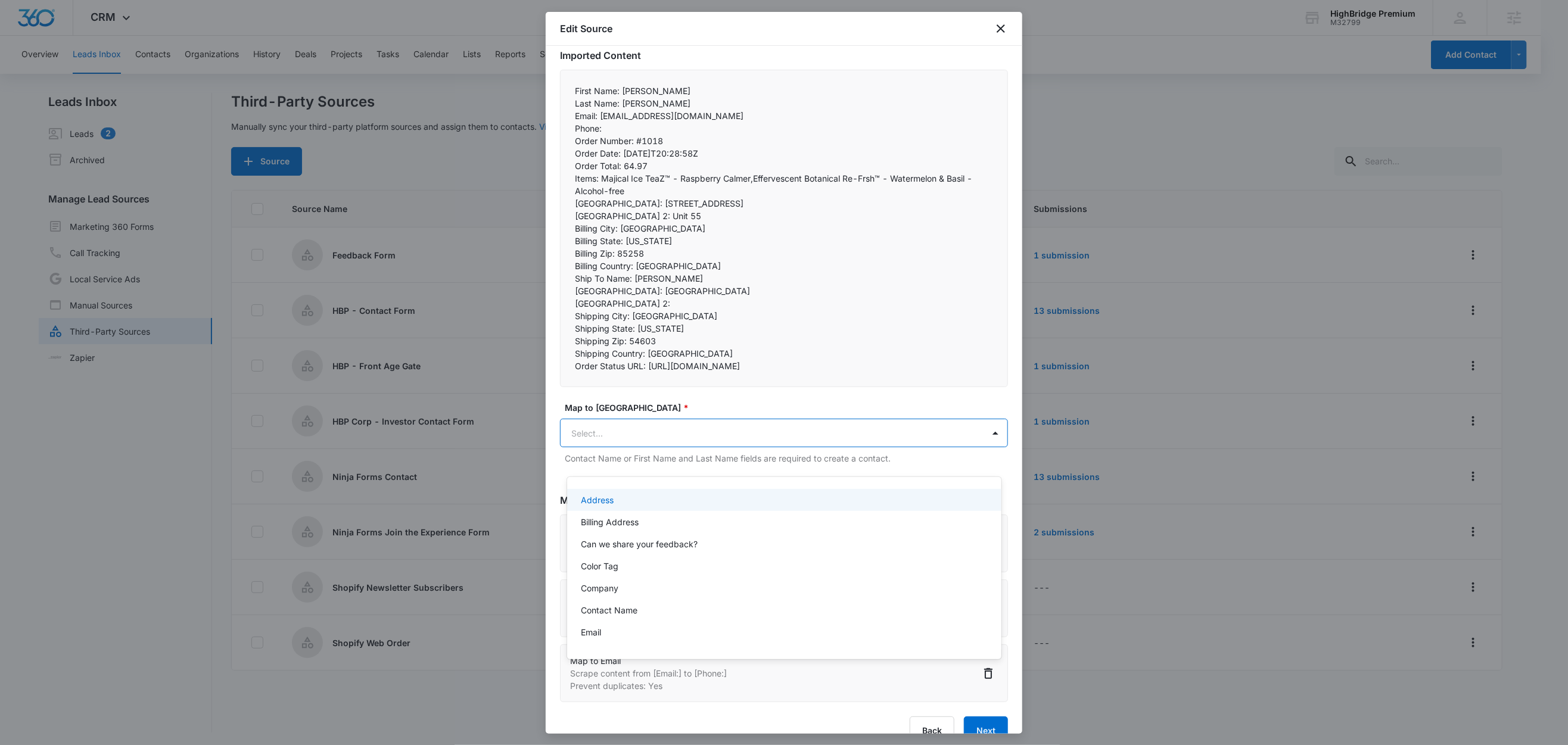
click at [636, 460] on body "CRM Apps Reputation Forms CRM Email Social Content Ads Intelligence Files Brand…" at bounding box center [784, 372] width 1568 height 745
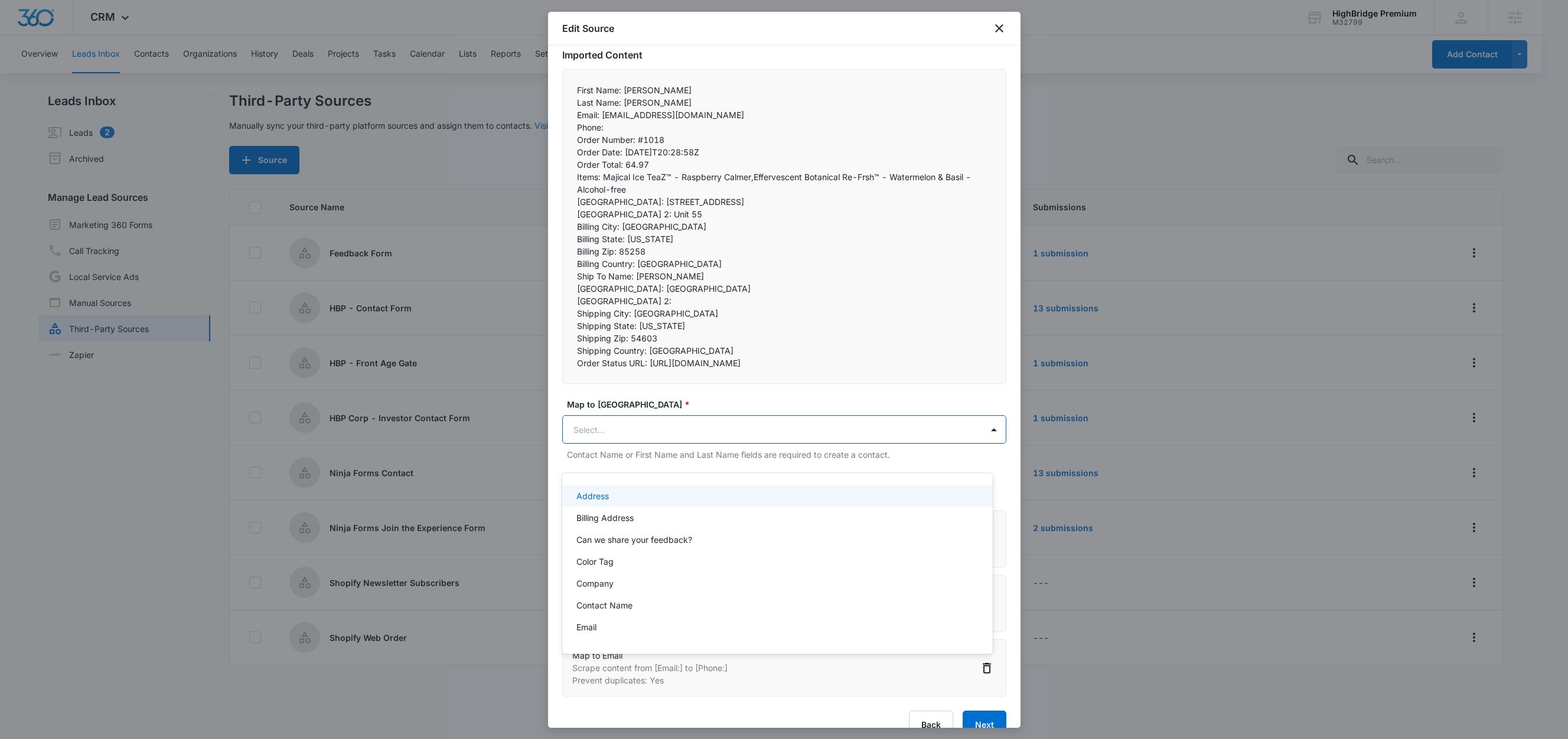
paste input "Phone:"
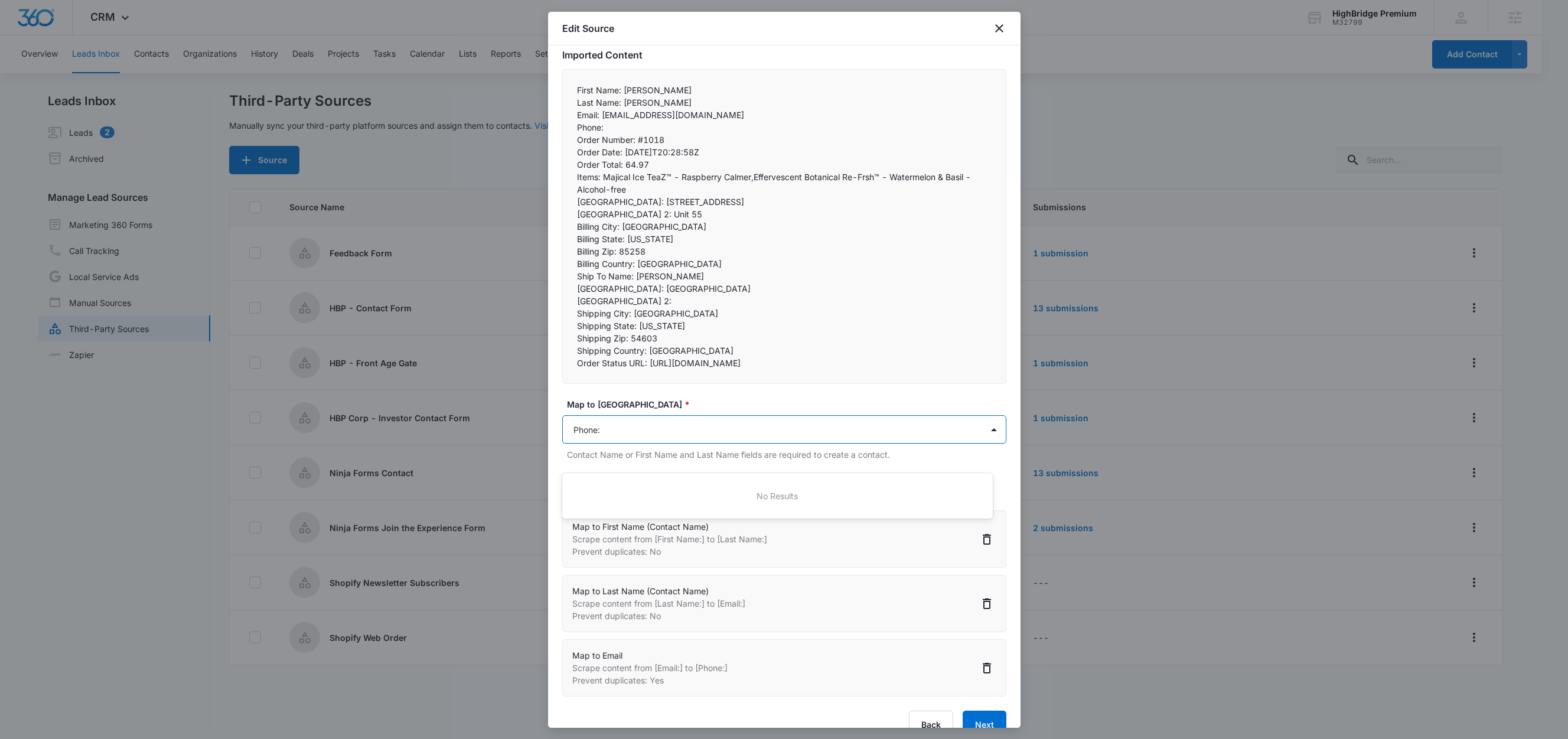
type input "Phone"
click at [630, 514] on div "Phone" at bounding box center [776, 518] width 400 height 13
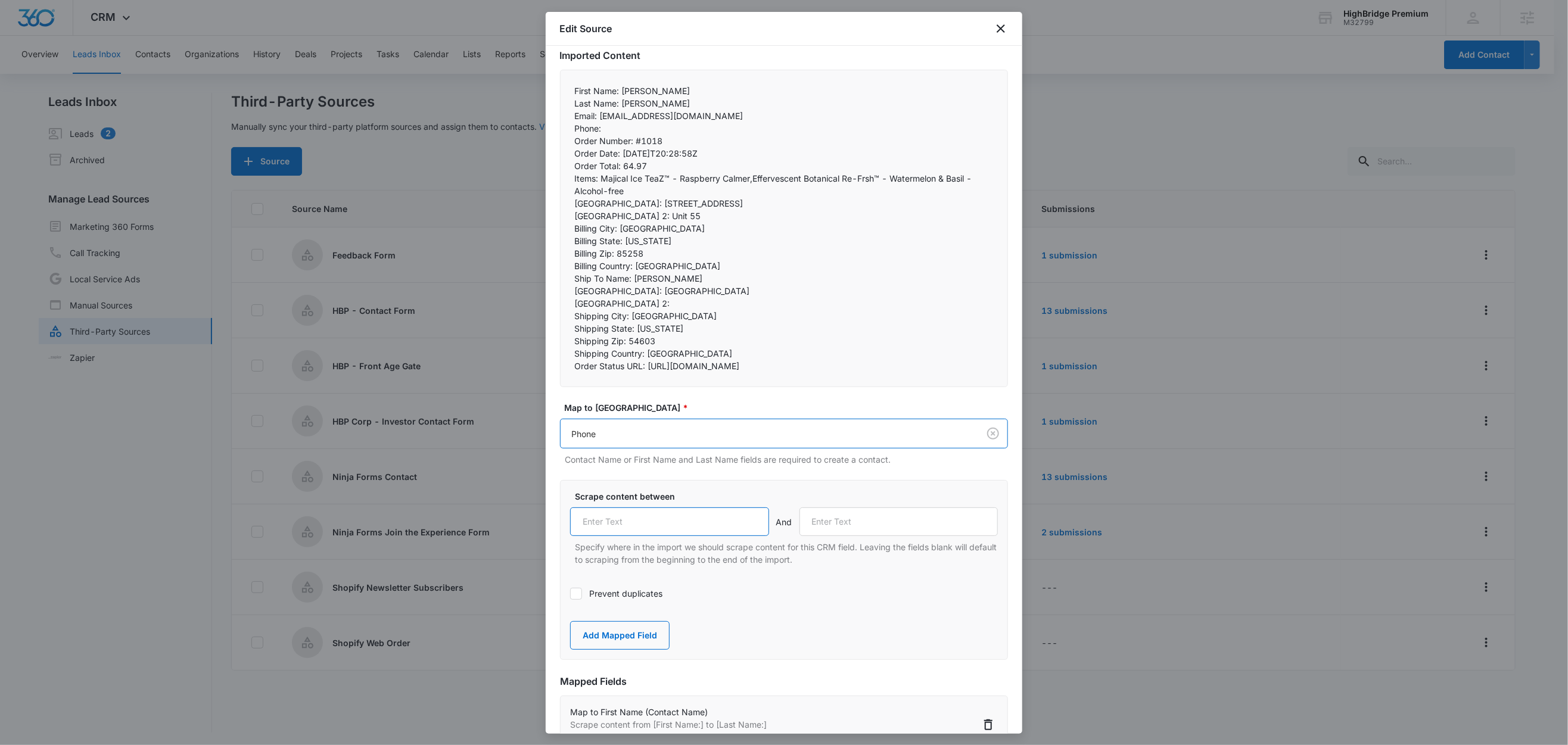
click at [631, 536] on input "text" at bounding box center [669, 521] width 199 height 28
paste input "Phone:"
type input "Phone:"
click at [692, 502] on label "Scrape content between" at bounding box center [789, 497] width 428 height 13
drag, startPoint x: 634, startPoint y: 141, endPoint x: 561, endPoint y: 141, distance: 73.0
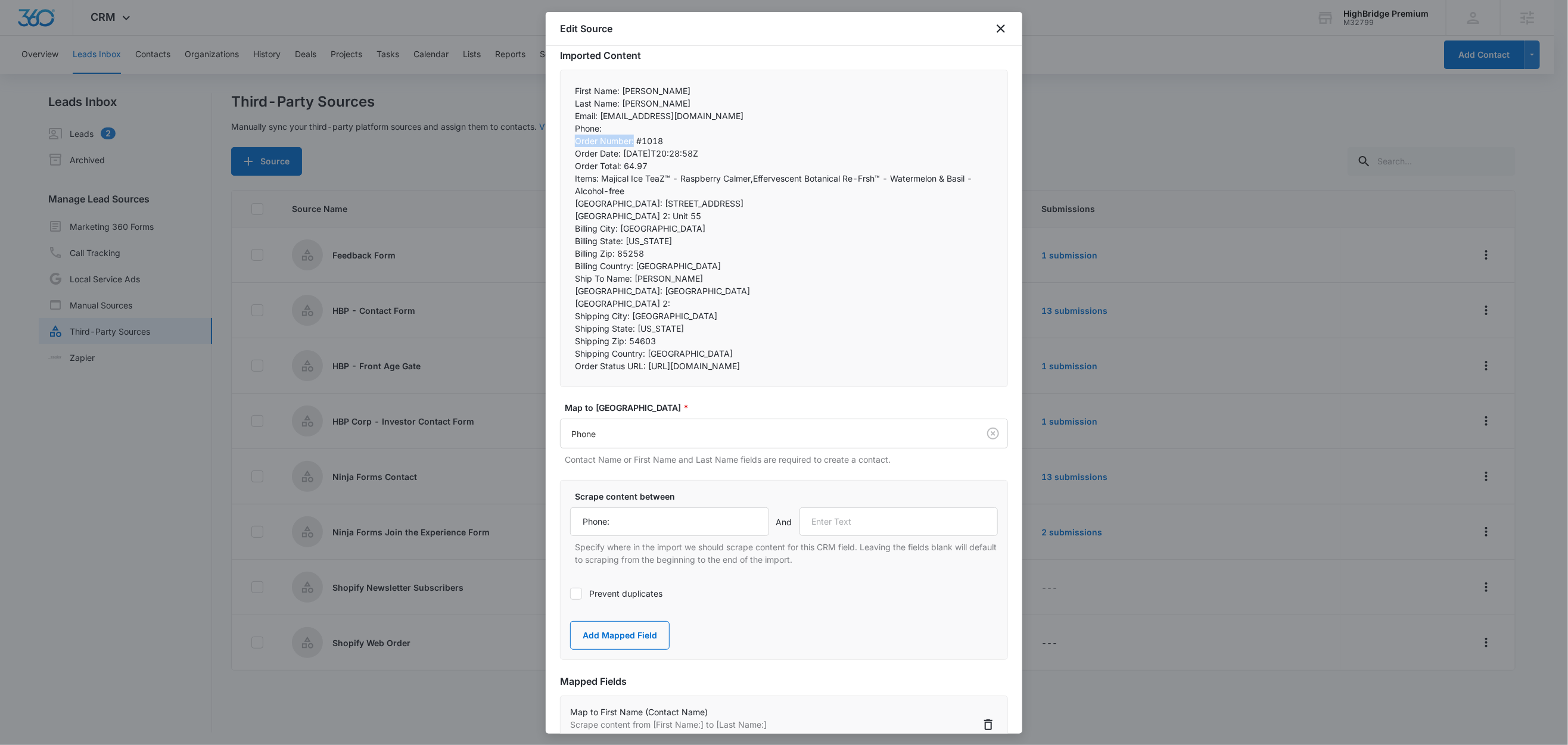
click at [561, 141] on div "First Name: Michael Last Name: Paul Email: dkgallo1@charter.net Phone:  Ord…" at bounding box center [784, 228] width 448 height 318
copy p "Order Number:"
click at [878, 536] on input "text" at bounding box center [898, 521] width 199 height 28
paste input "Order Number:"
type input "Order Number:"
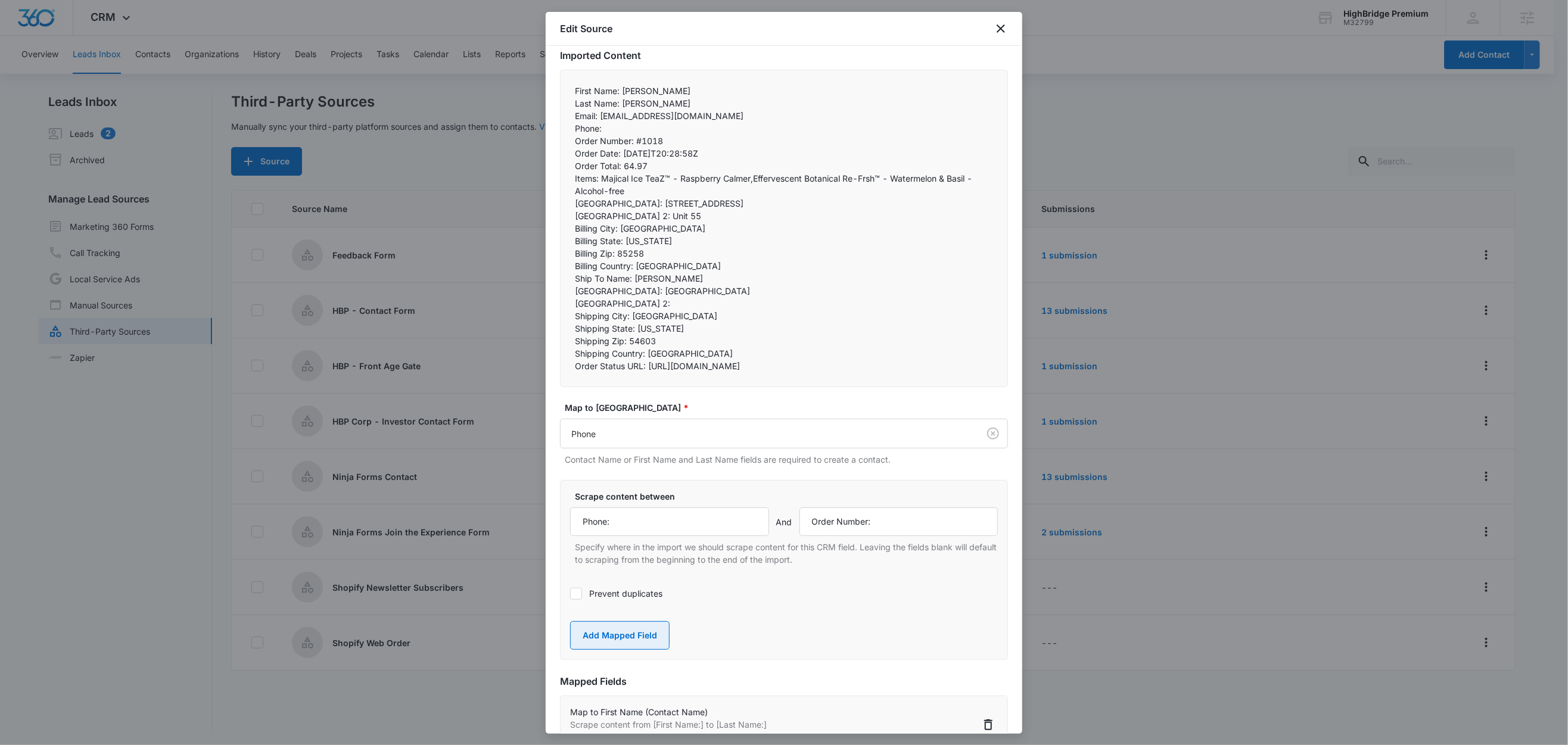
click at [624, 649] on button "Add Mapped Field" at bounding box center [619, 635] width 100 height 28
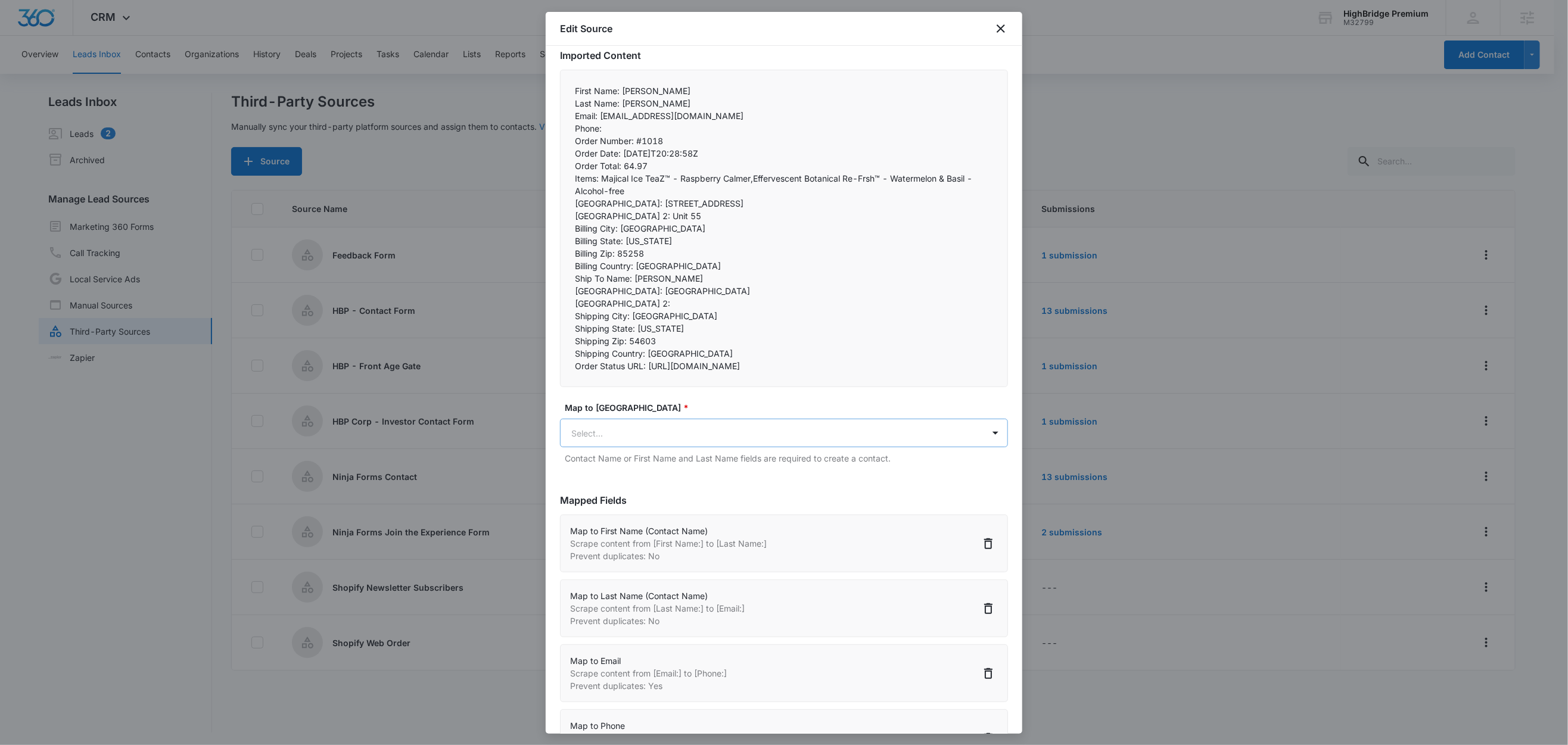
click at [626, 462] on body "CRM Apps Reputation Forms CRM Email Social Content Ads Intelligence Files Brand…" at bounding box center [784, 373] width 1568 height 746
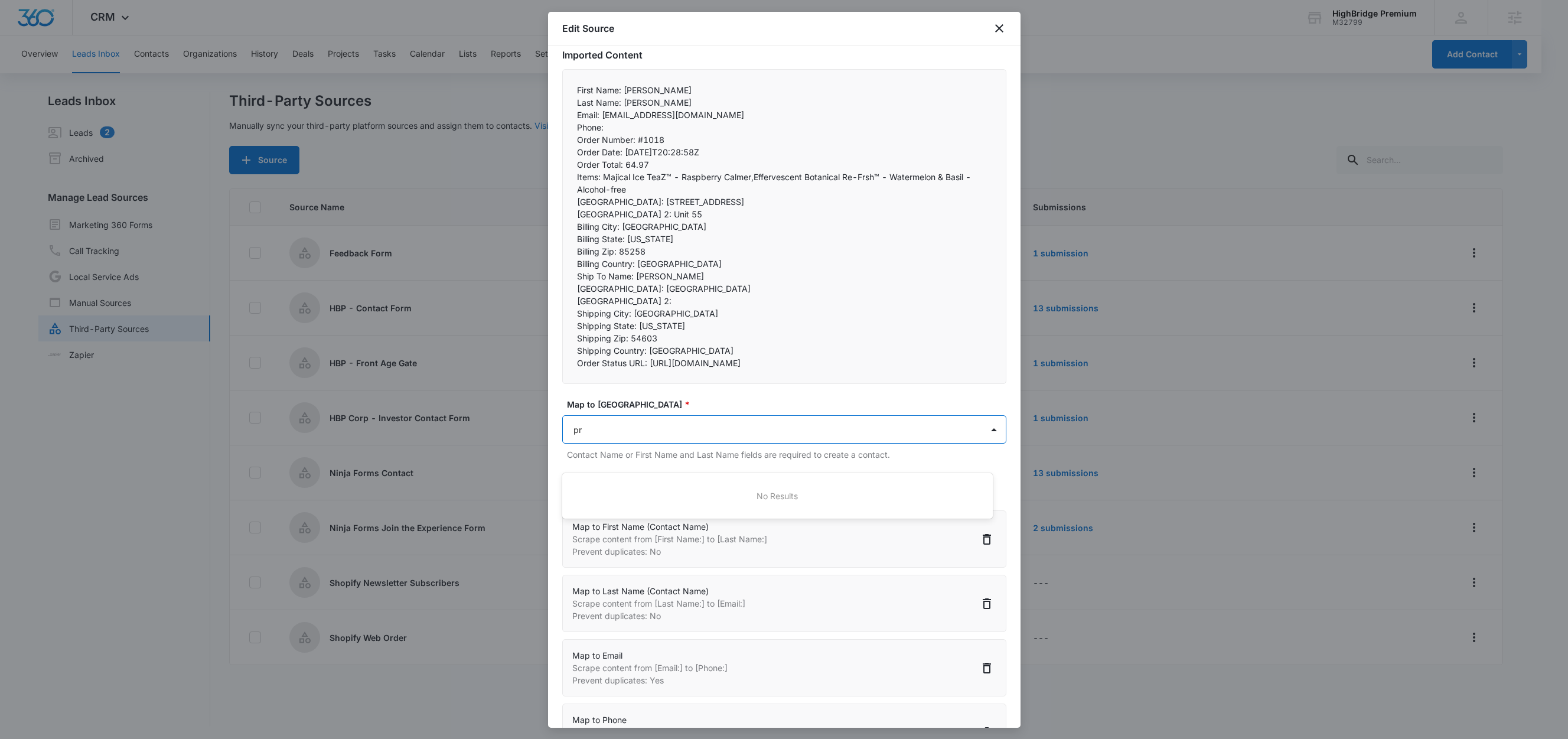
type input "p"
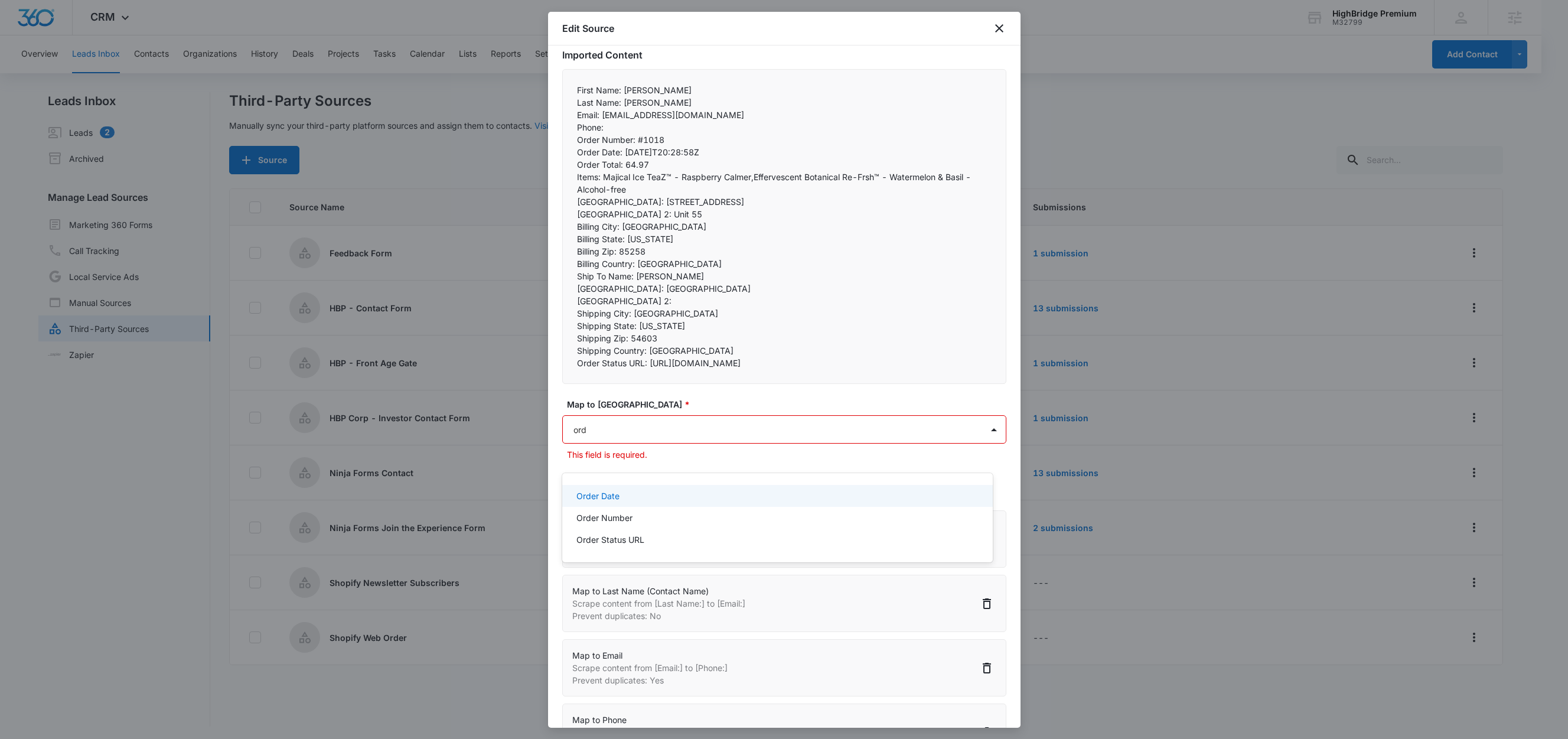
type input "orde"
click at [606, 509] on div "Order Number" at bounding box center [777, 517] width 430 height 22
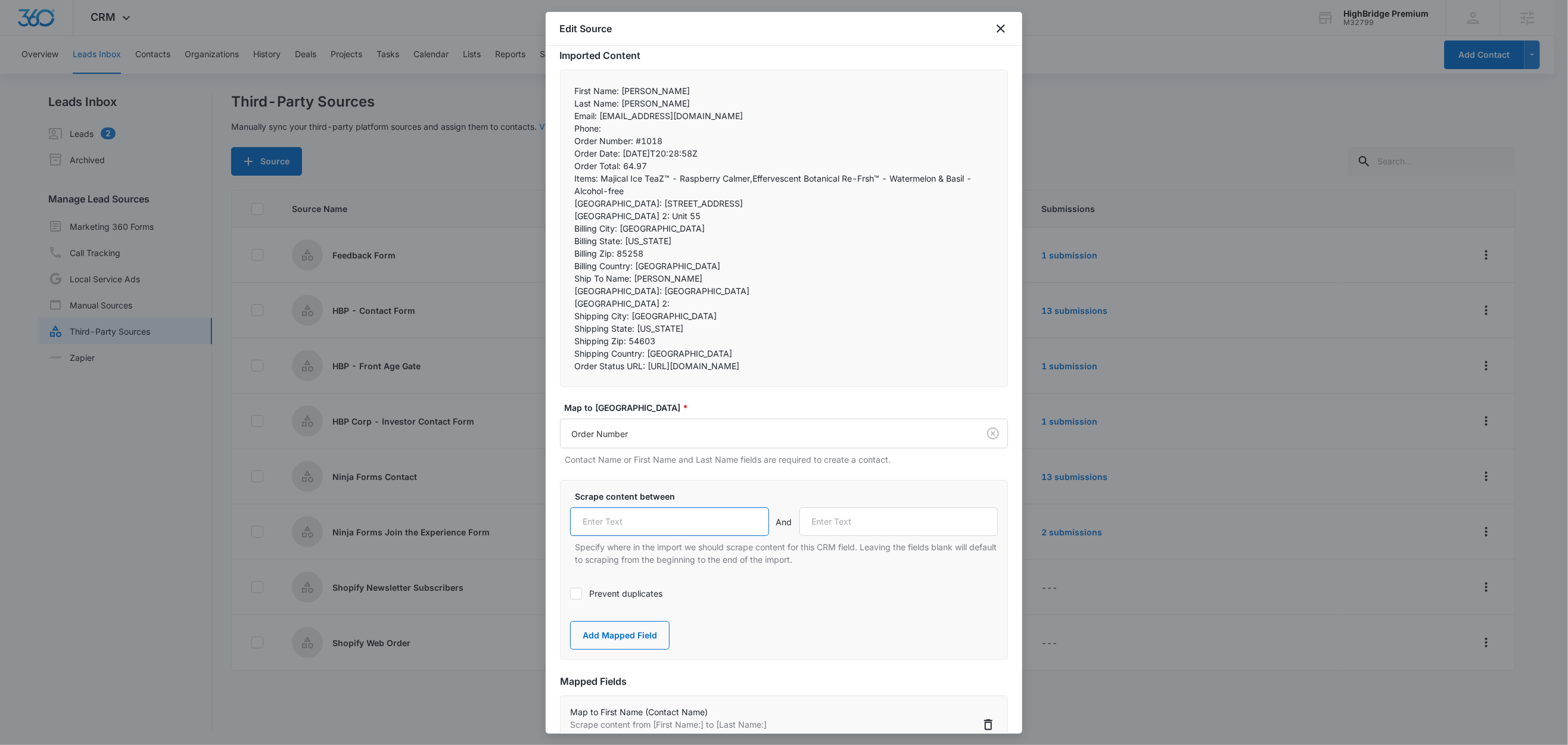
click at [653, 536] on input "text" at bounding box center [669, 521] width 199 height 28
paste input "Order Number:"
type input "Order Number:"
drag, startPoint x: 621, startPoint y: 154, endPoint x: 562, endPoint y: 154, distance: 59.0
click at [562, 154] on div "First Name: Michael Last Name: Paul Email: dkgallo1@charter.net Phone:  Ord…" at bounding box center [784, 228] width 448 height 318
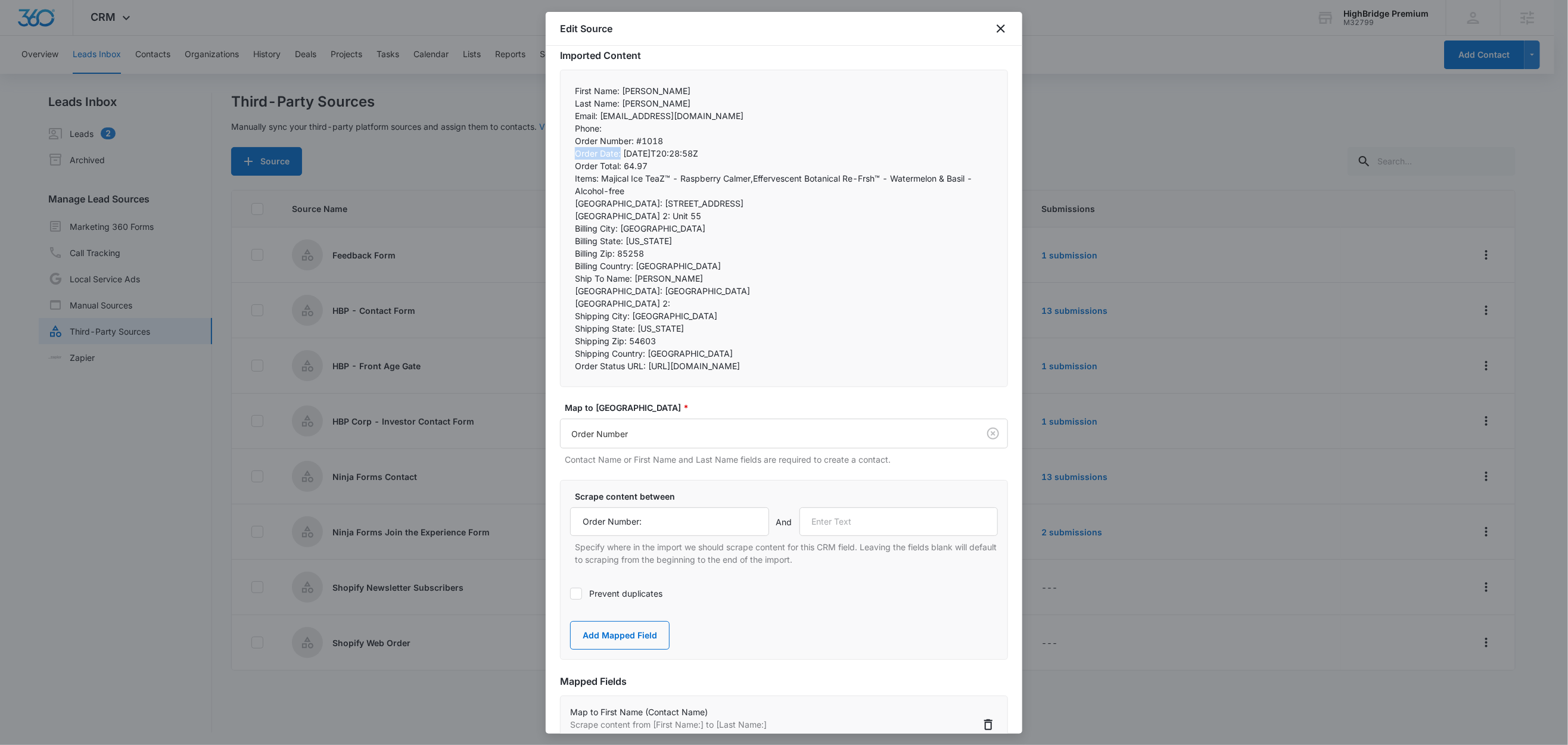
copy p "Order Date:"
click at [871, 536] on input "text" at bounding box center [898, 521] width 199 height 28
paste input "Order Date:"
type input "Order Date:"
click at [588, 649] on button "Add Mapped Field" at bounding box center [619, 635] width 100 height 28
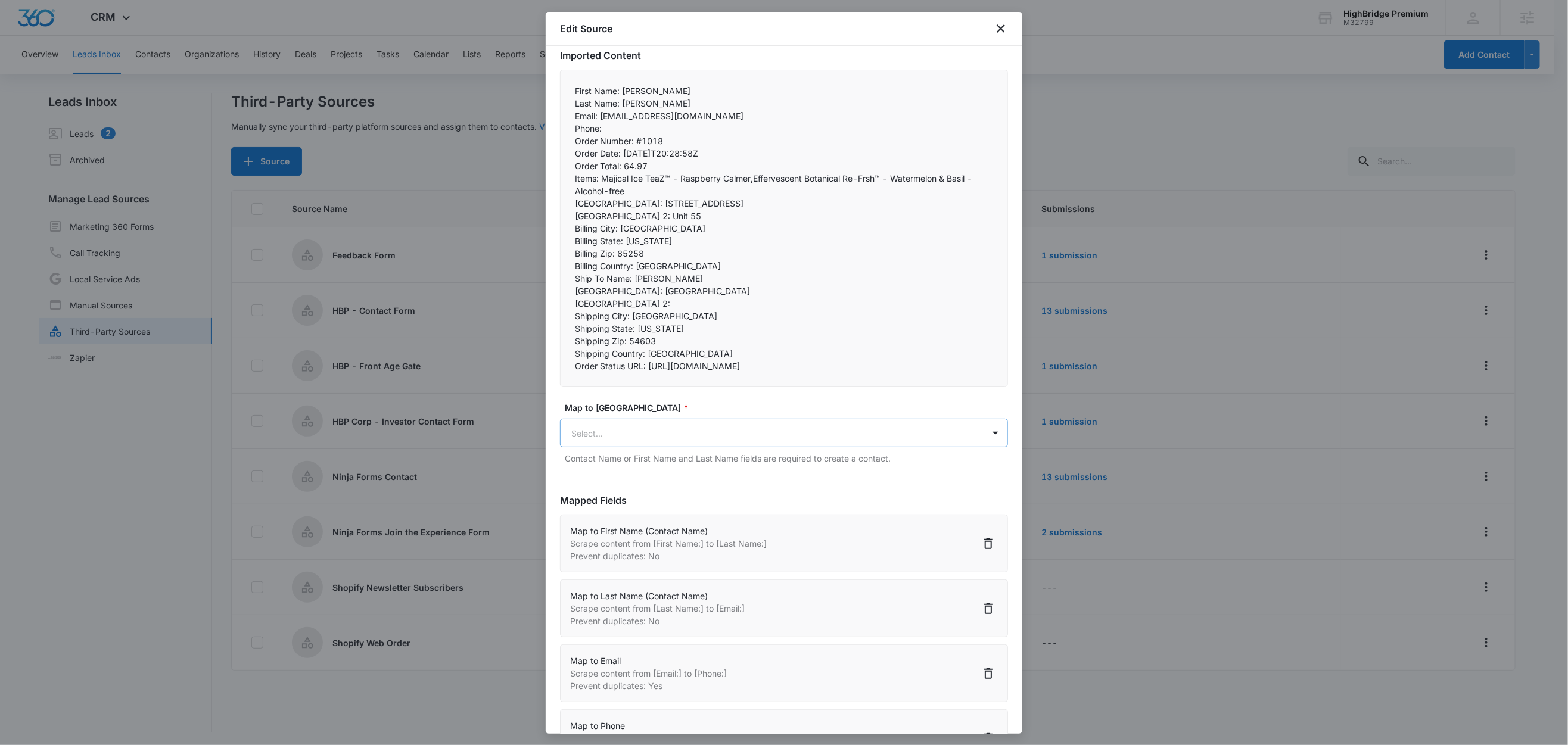
click at [646, 466] on body "CRM Apps Reputation Forms CRM Email Social Content Ads Intelligence Files Brand…" at bounding box center [784, 373] width 1568 height 746
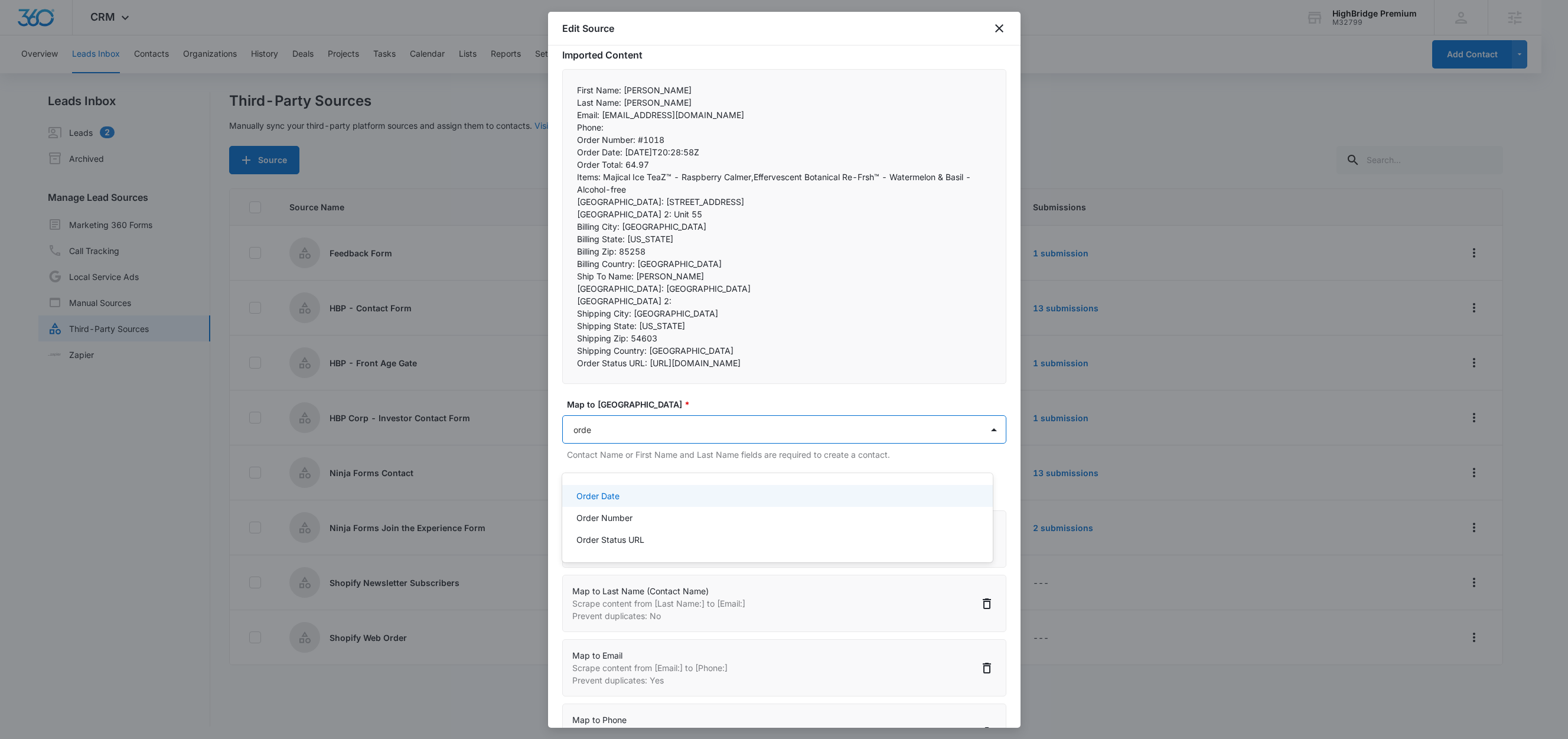
type input "order"
click at [631, 498] on div "Order Date" at bounding box center [776, 496] width 400 height 13
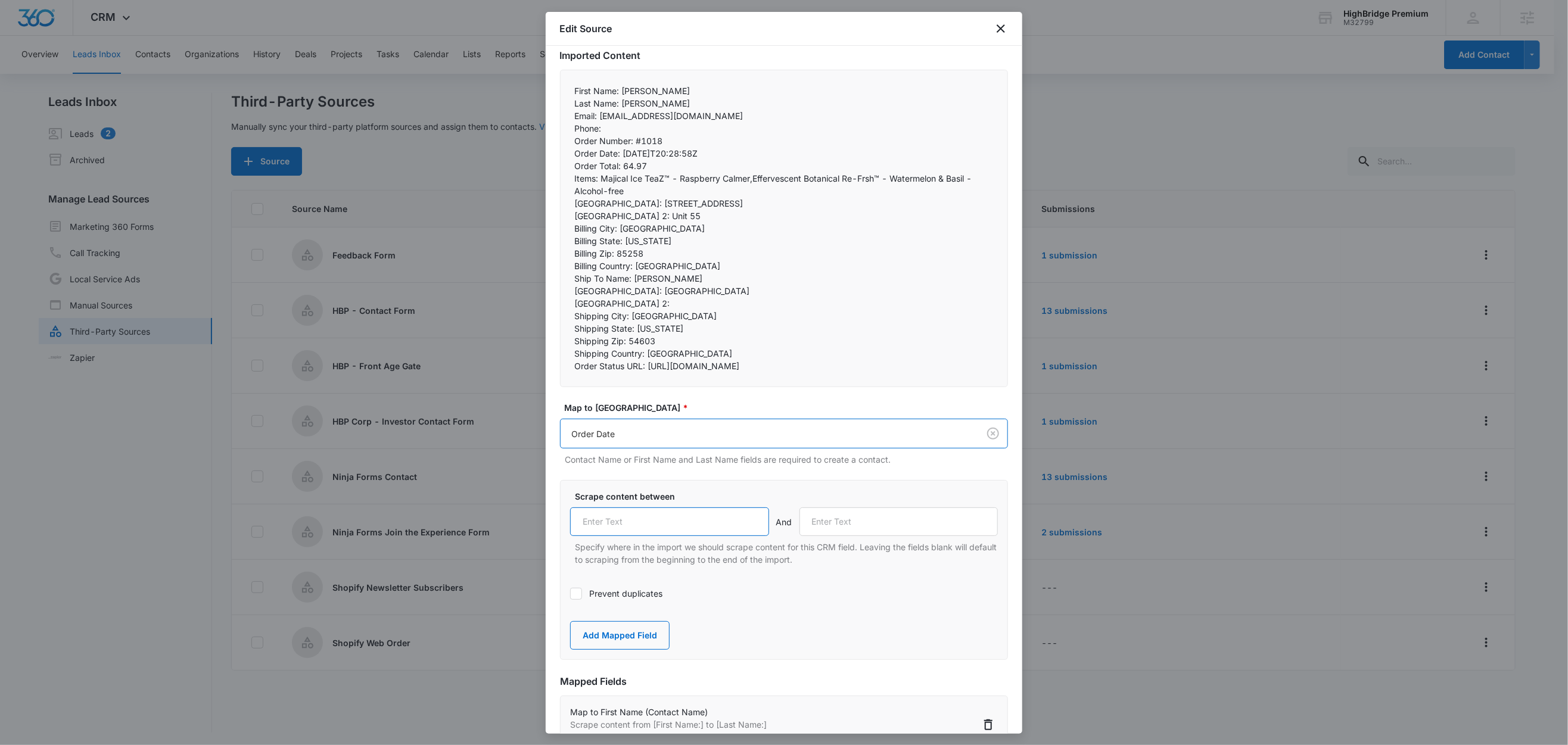
click at [667, 536] on input "text" at bounding box center [669, 521] width 199 height 28
paste input "Order Date:"
type input "Order Date:"
drag, startPoint x: 622, startPoint y: 166, endPoint x: 560, endPoint y: 161, distance: 62.2
click at [560, 161] on div "First Name: Michael Last Name: Paul Email: dkgallo1@charter.net Phone:  Ord…" at bounding box center [784, 228] width 448 height 318
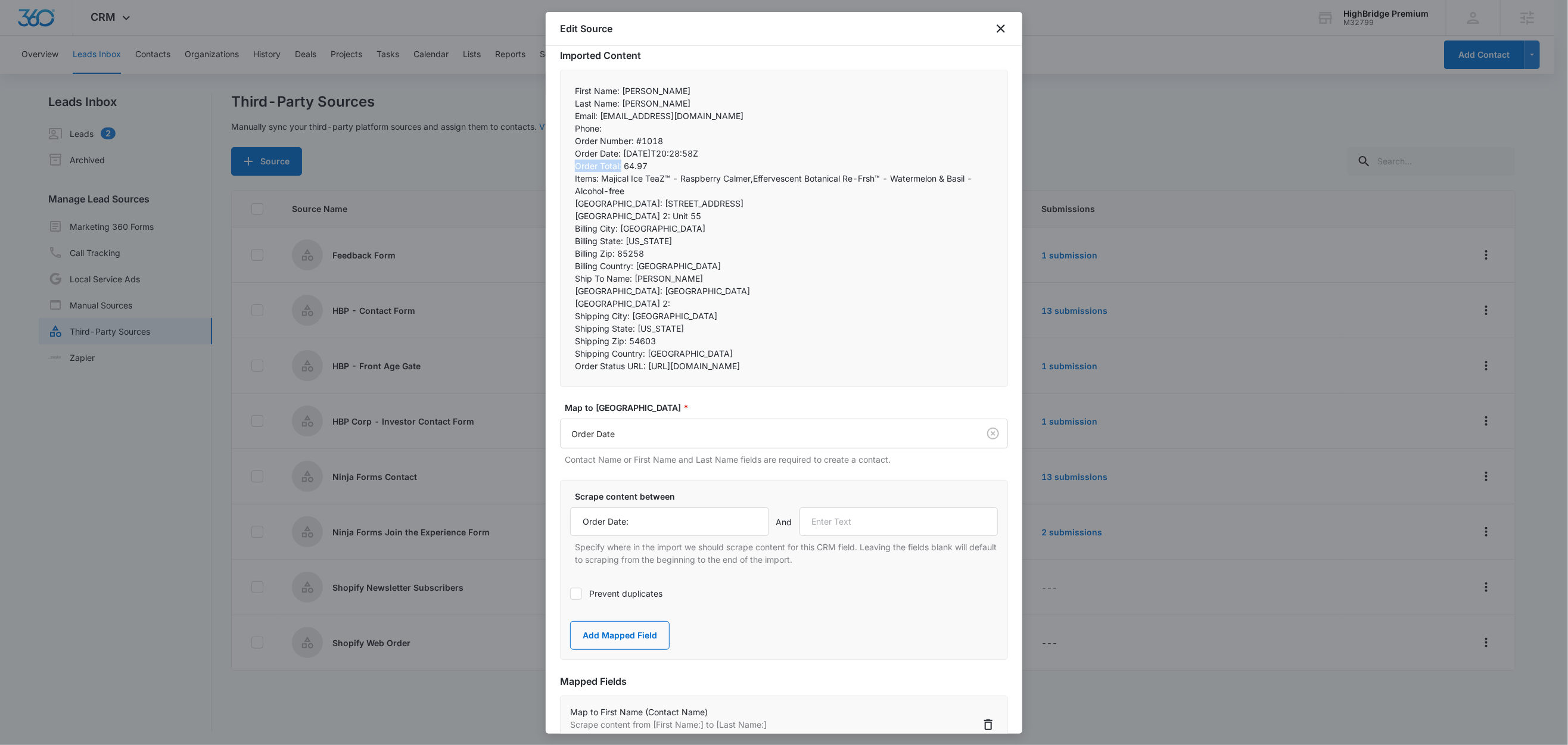
copy p "Order Total:"
click at [881, 536] on input "text" at bounding box center [898, 521] width 199 height 28
paste input "Order Total:"
type input "Order Total:"
drag, startPoint x: 611, startPoint y: 654, endPoint x: 612, endPoint y: 647, distance: 7.1
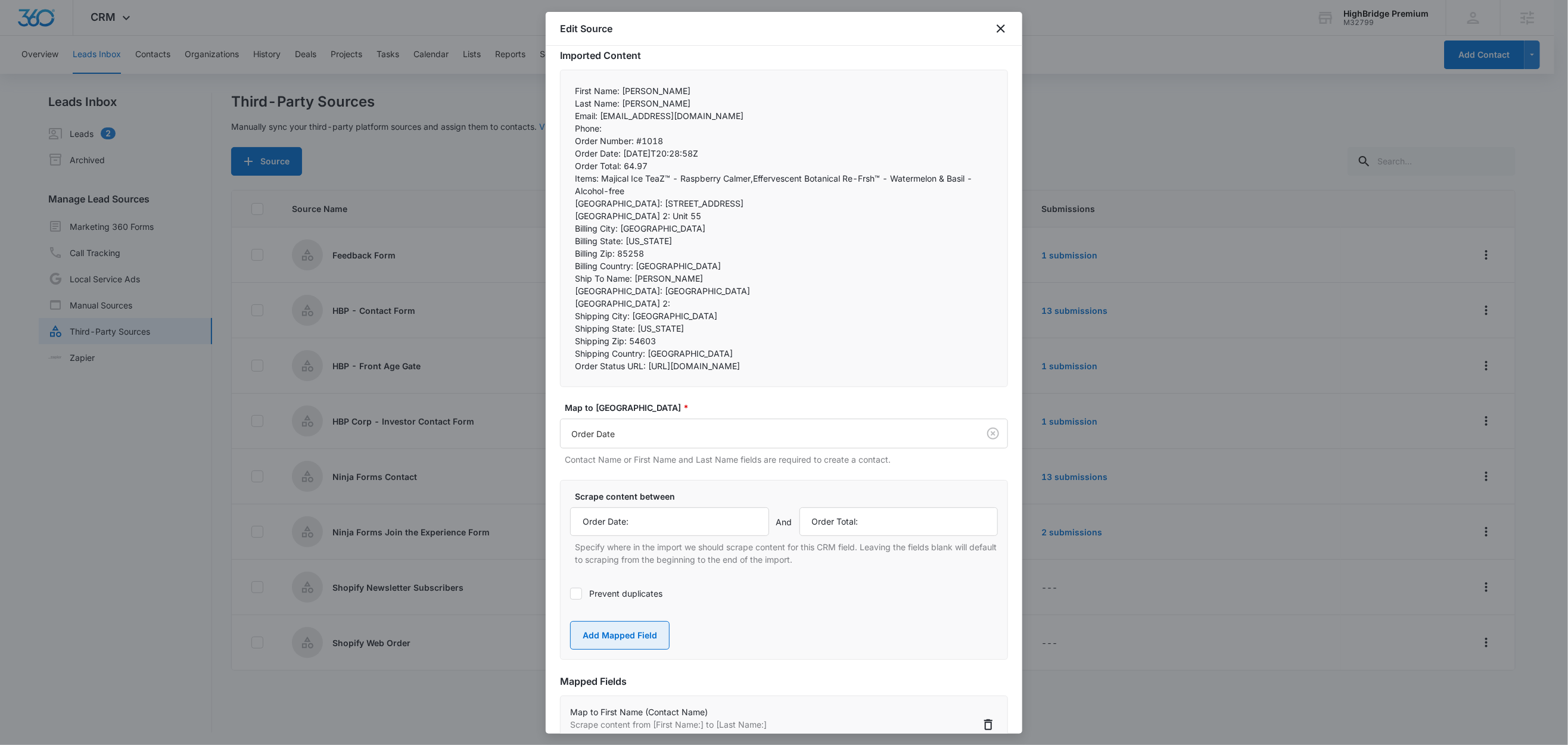
click at [611, 649] on button "Add Mapped Field" at bounding box center [619, 635] width 100 height 28
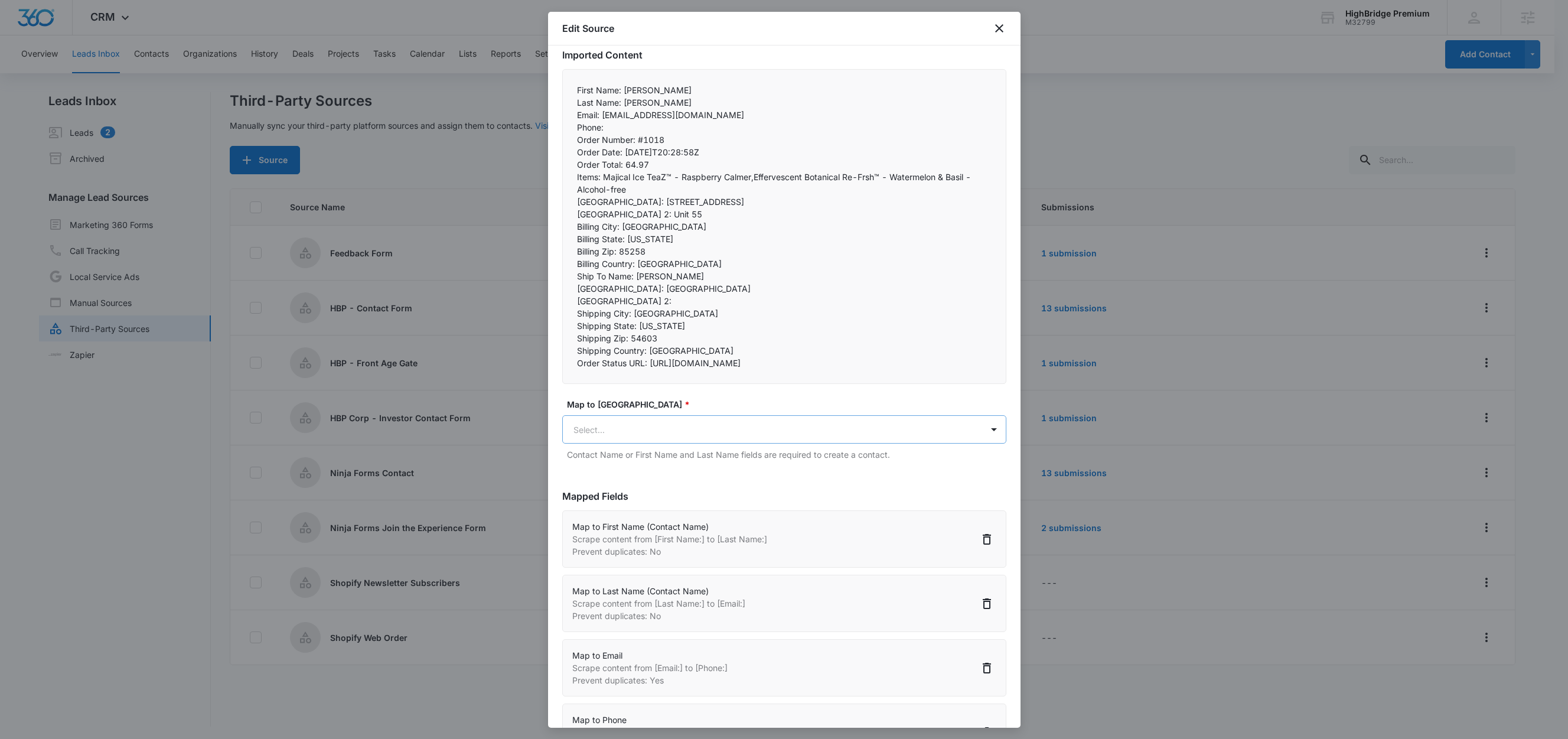
click at [594, 462] on body "CRM Apps Reputation Forms CRM Email Social Content Ads Intelligence Files Brand…" at bounding box center [784, 370] width 1568 height 740
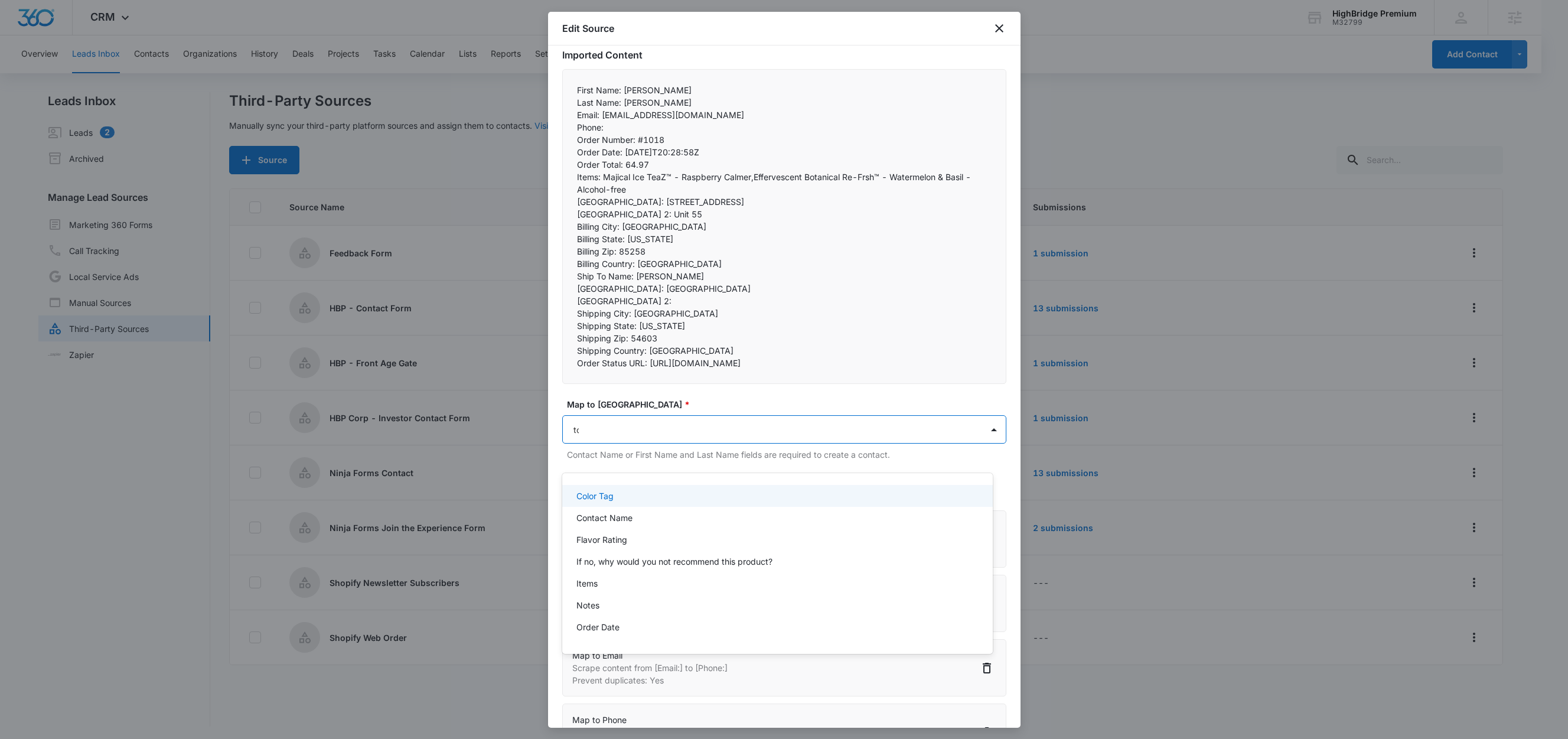
type input "tot"
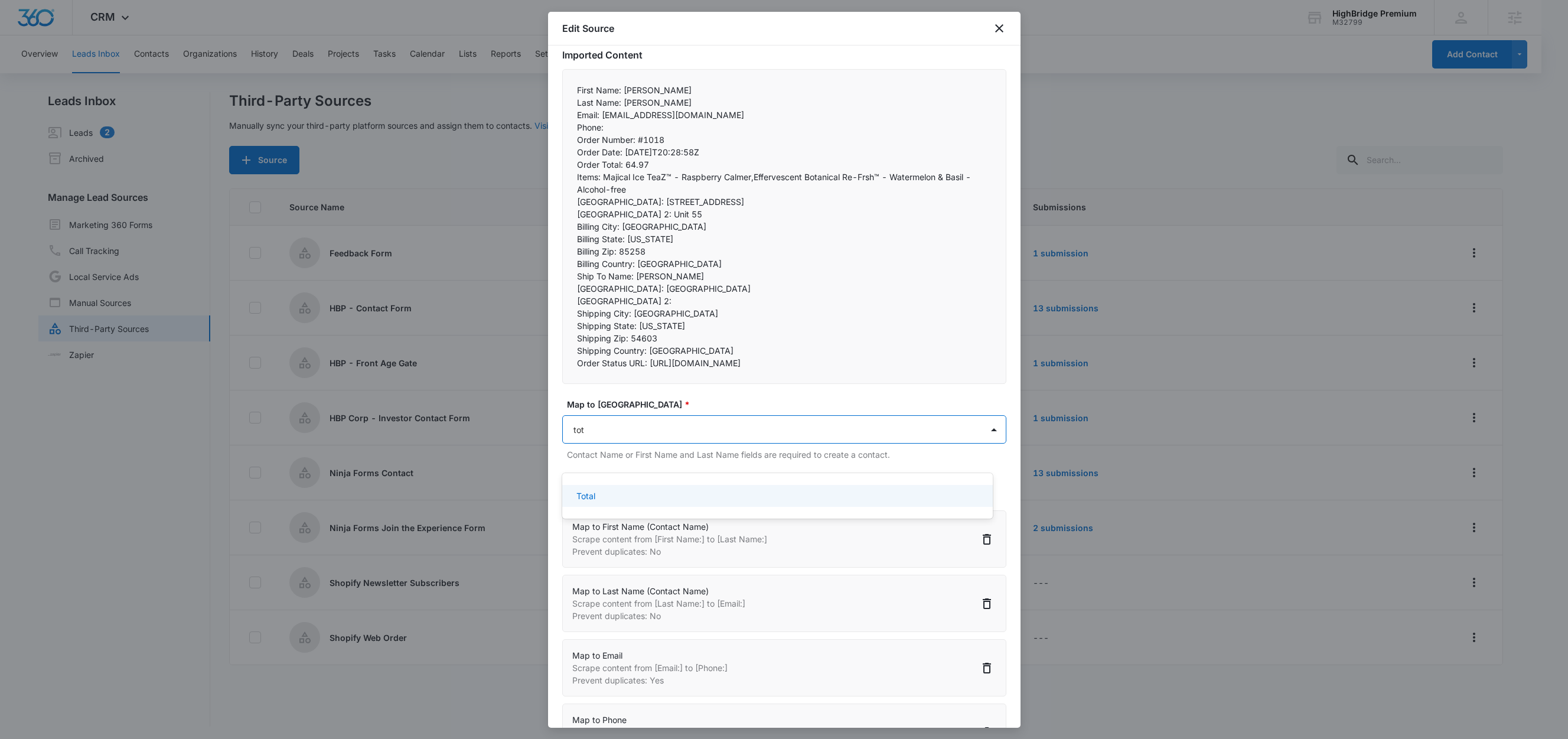
click at [597, 492] on div "Total" at bounding box center [776, 496] width 400 height 13
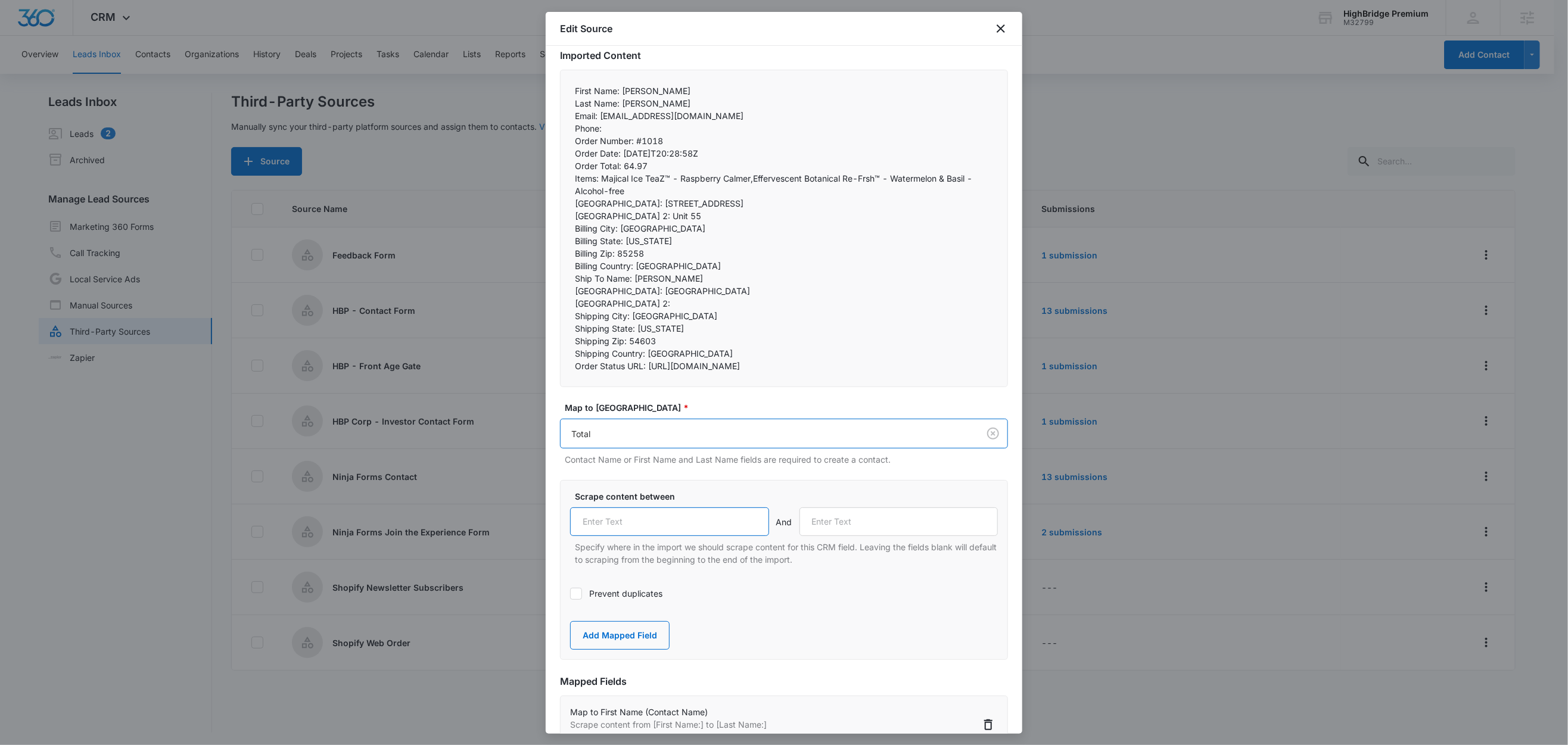
drag, startPoint x: 619, startPoint y: 552, endPoint x: 626, endPoint y: 554, distance: 7.3
click at [620, 536] on input "text" at bounding box center [669, 521] width 199 height 28
paste input "Order Total:"
type input "Order Total:"
drag, startPoint x: 600, startPoint y: 177, endPoint x: 560, endPoint y: 175, distance: 40.0
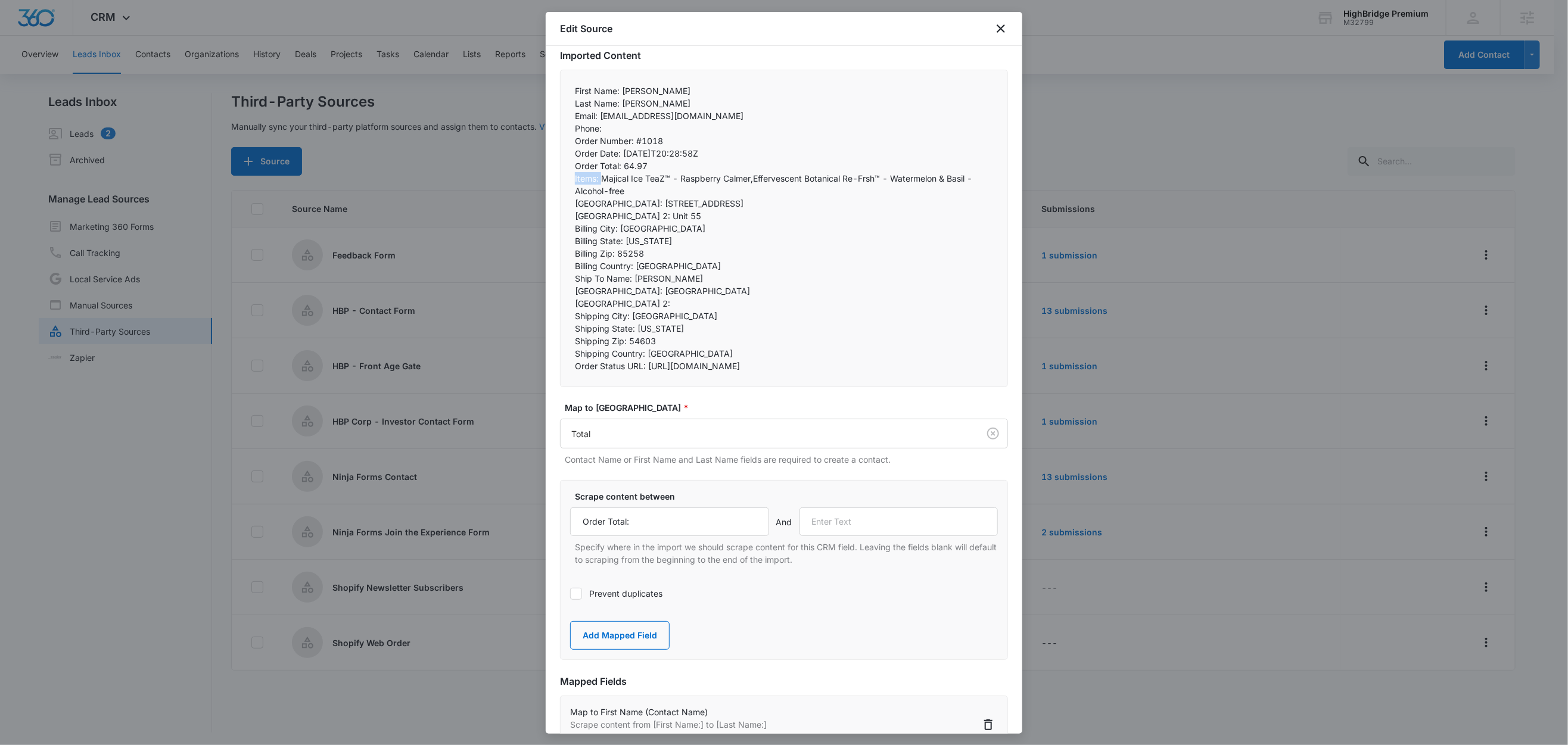
click at [560, 175] on div "First Name: Michael Last Name: Paul Email: dkgallo1@charter.net Phone:  Ord…" at bounding box center [784, 228] width 448 height 318
copy p "Items:"
click at [872, 536] on input "text" at bounding box center [898, 521] width 199 height 28
paste input "Items:"
type input "Items:"
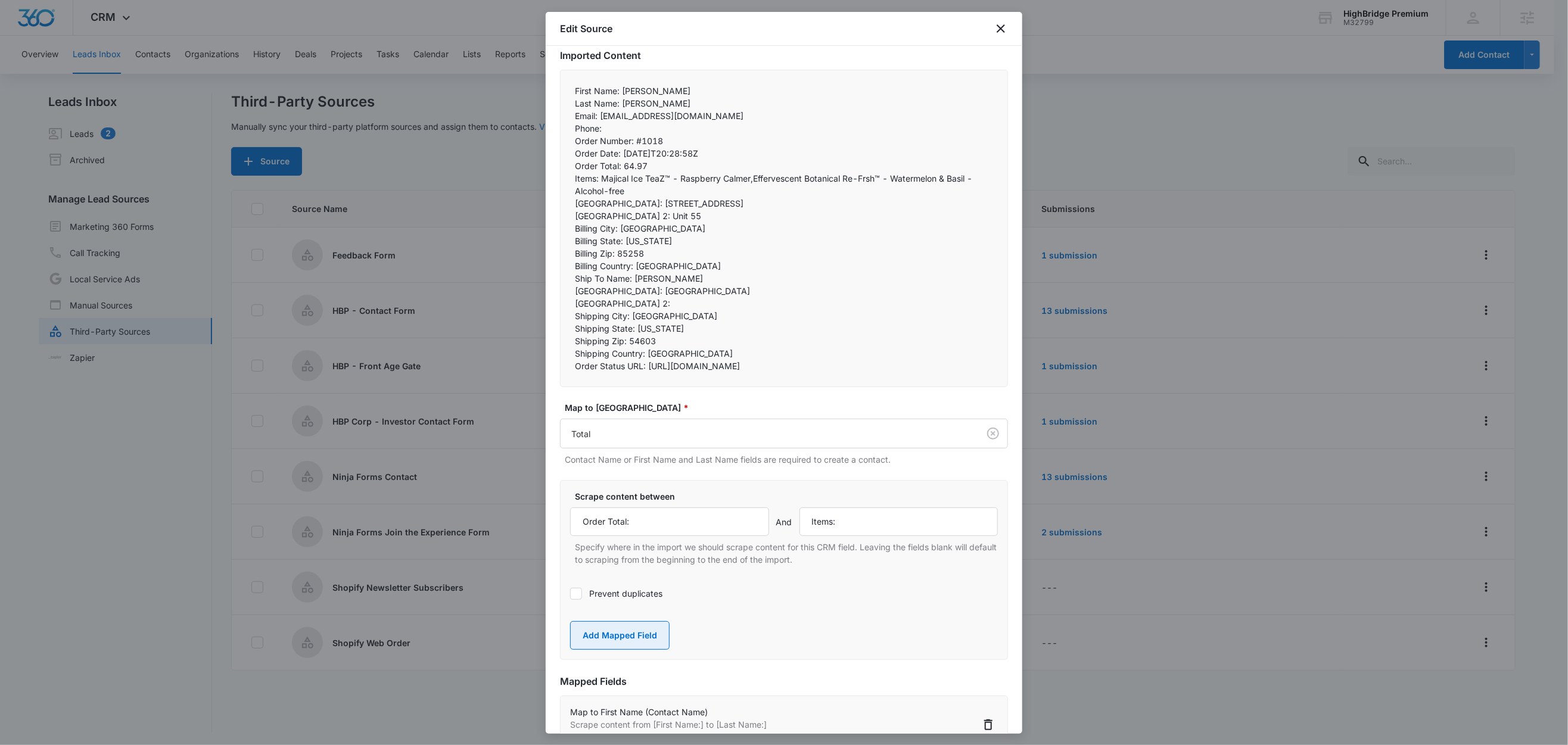
click at [610, 649] on button "Add Mapped Field" at bounding box center [619, 635] width 100 height 28
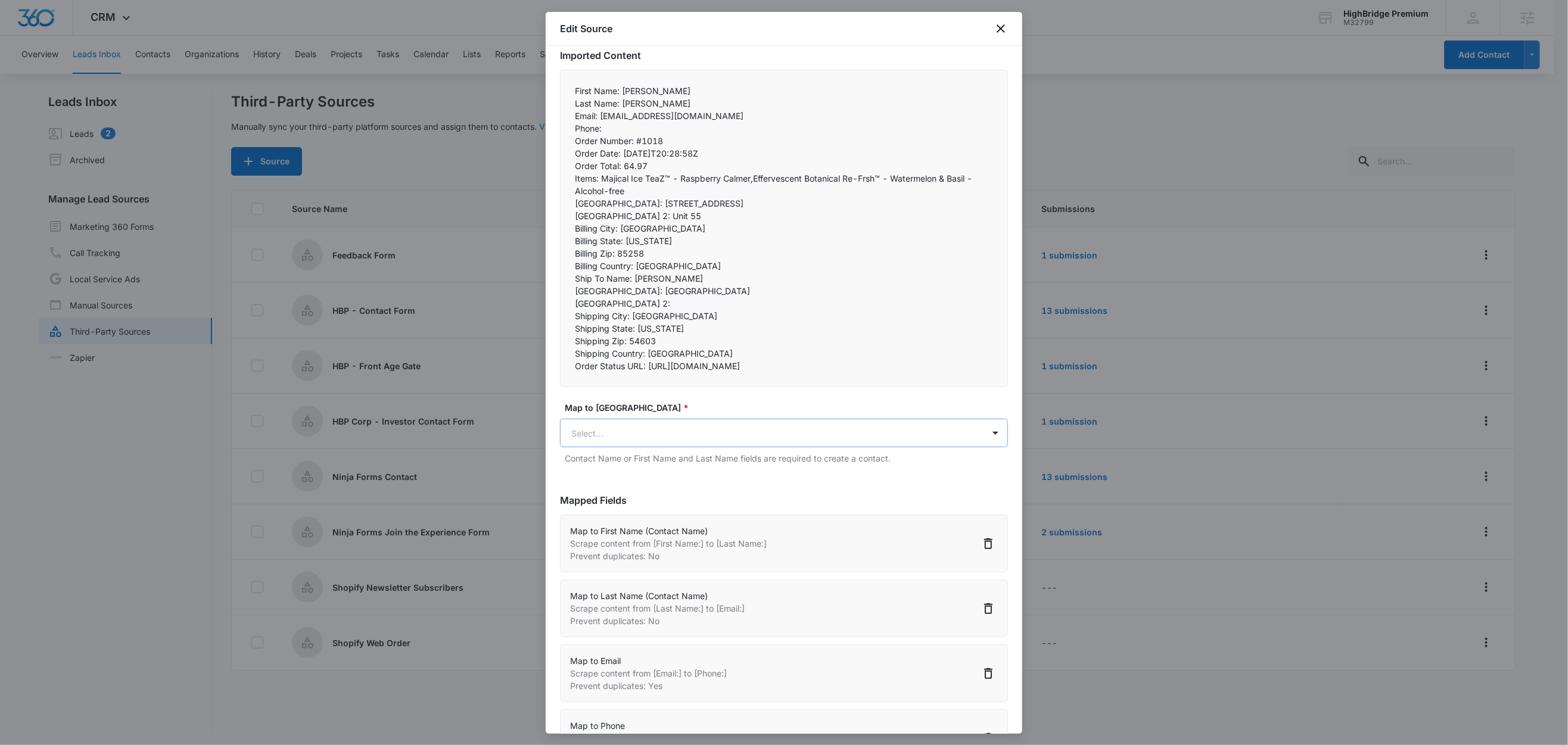
click at [634, 470] on body "CRM Apps Reputation Forms CRM Email Social Content Ads Intelligence Files Brand…" at bounding box center [784, 373] width 1568 height 746
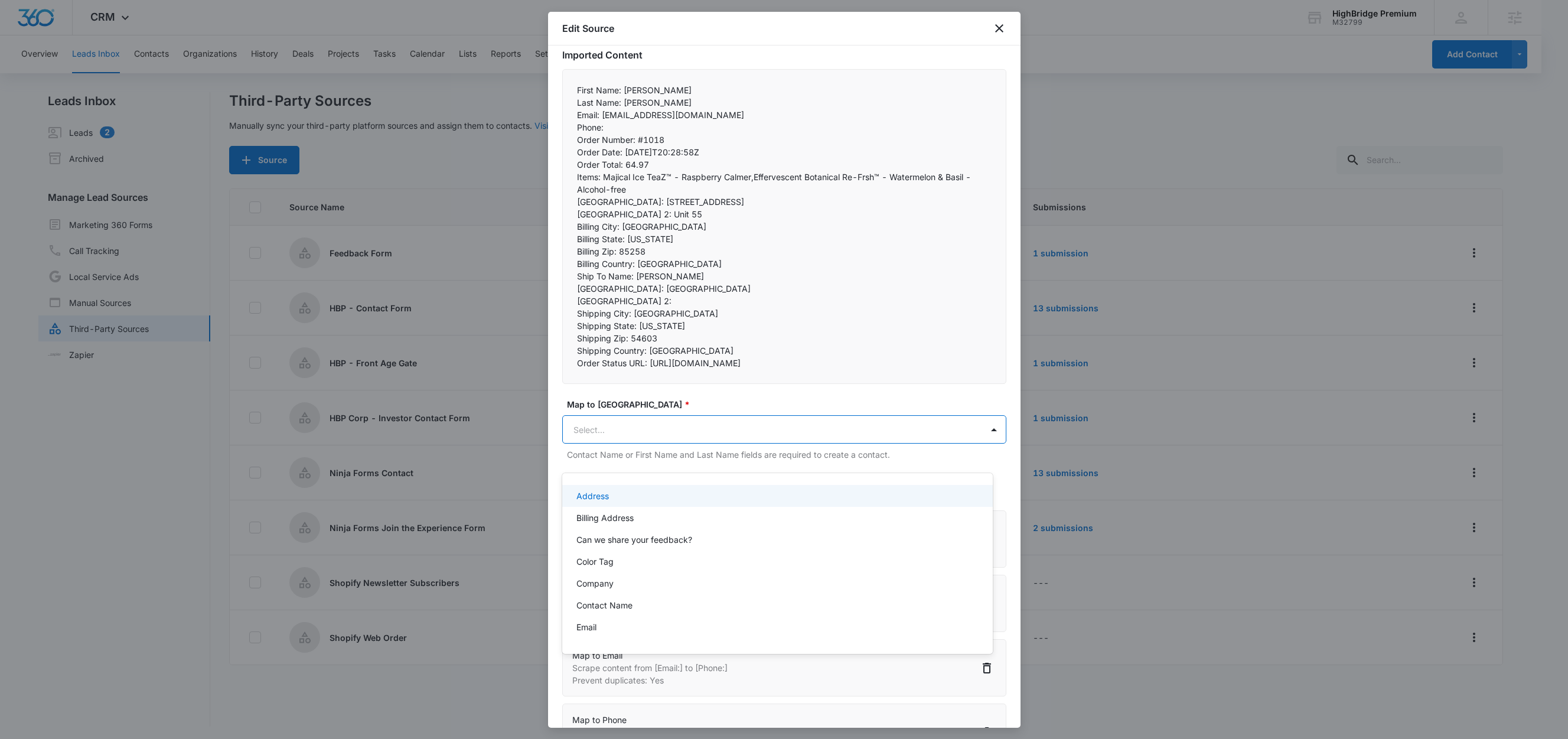
click at [628, 466] on div at bounding box center [784, 369] width 1568 height 739
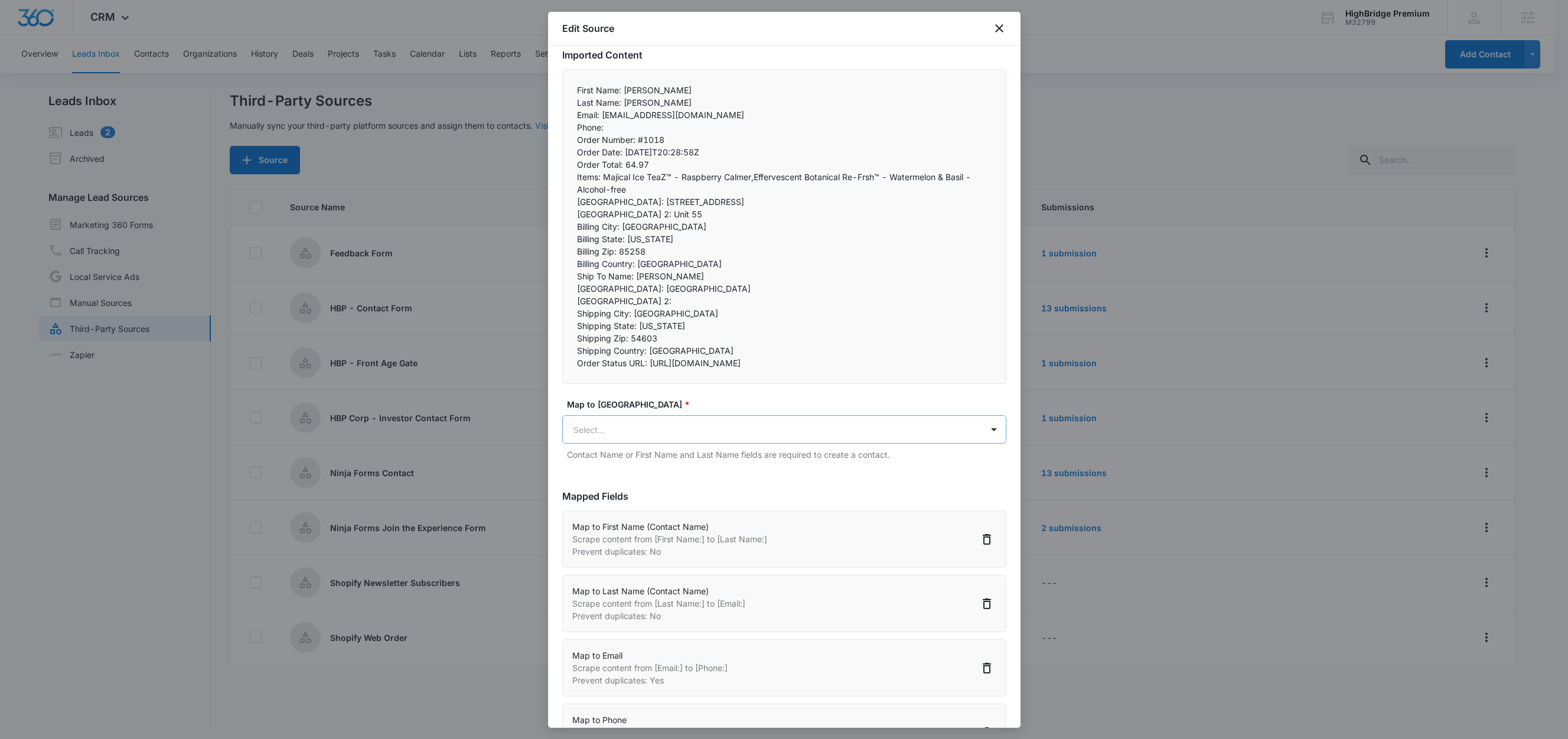
click at [676, 455] on body "CRM Apps Reputation Forms CRM Email Social Content Ads Intelligence Files Brand…" at bounding box center [784, 370] width 1568 height 740
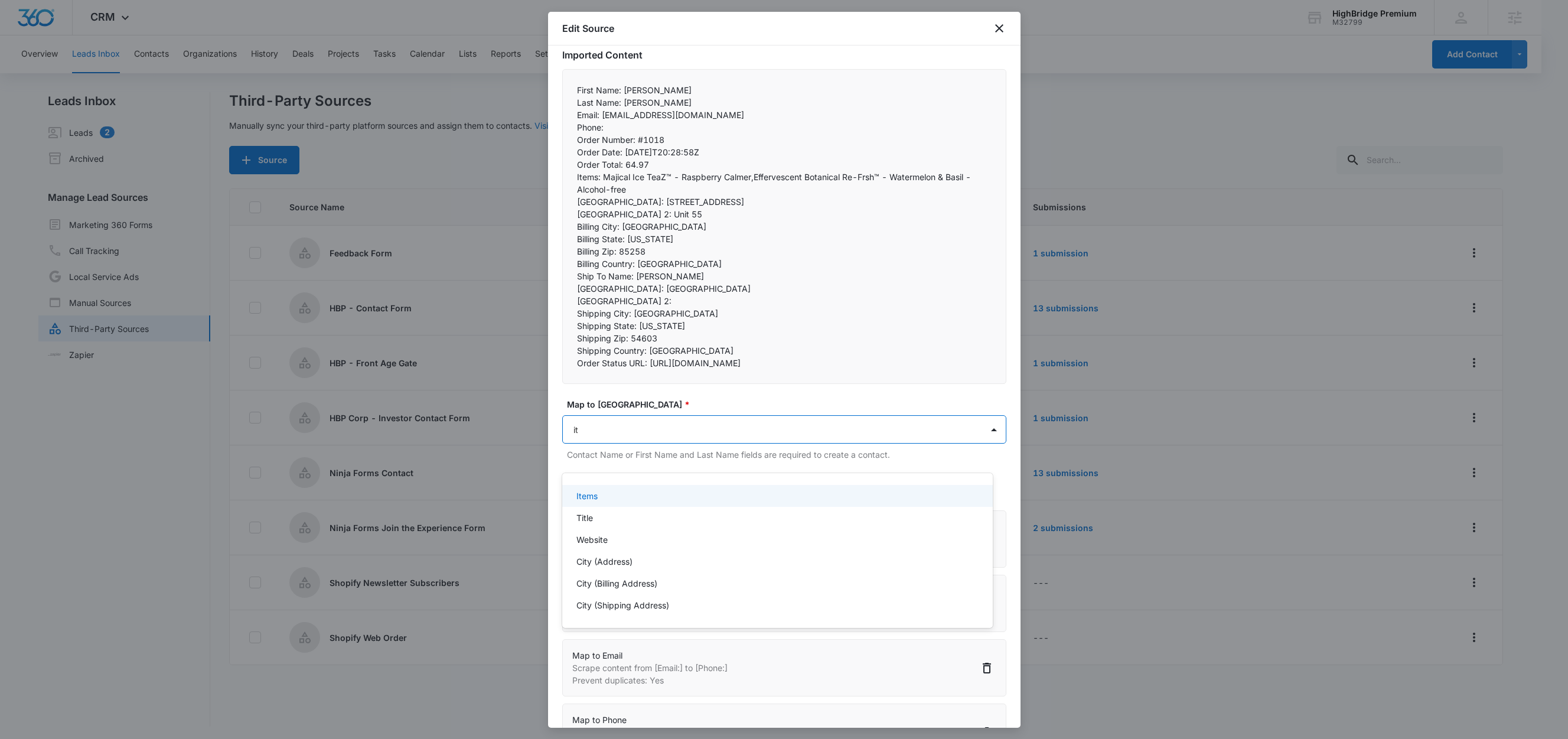
type input "ite"
click at [607, 502] on div "Items" at bounding box center [776, 496] width 400 height 13
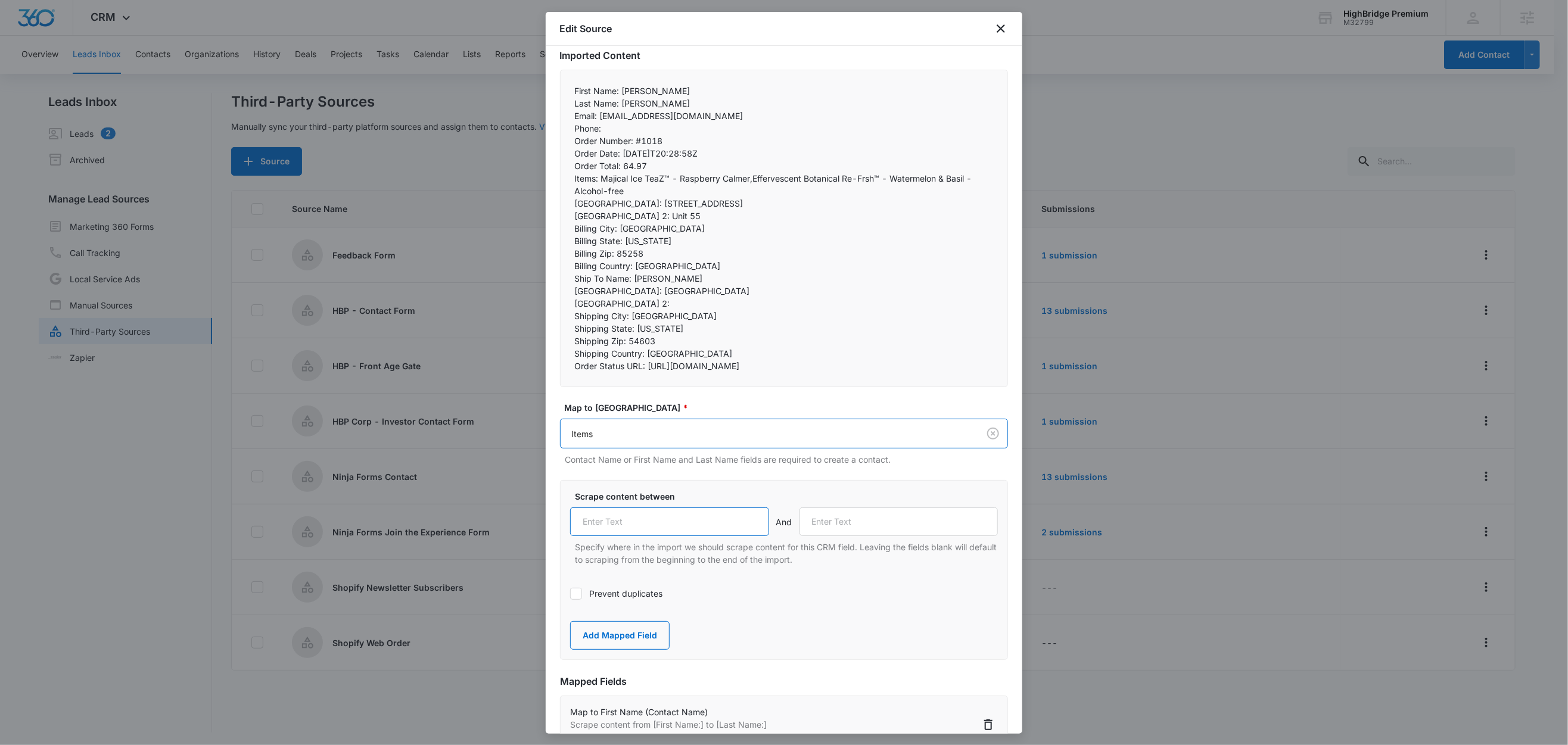
drag, startPoint x: 624, startPoint y: 549, endPoint x: 629, endPoint y: 550, distance: 5.1
click at [624, 536] on input "text" at bounding box center [669, 521] width 199 height 28
paste input "Items:"
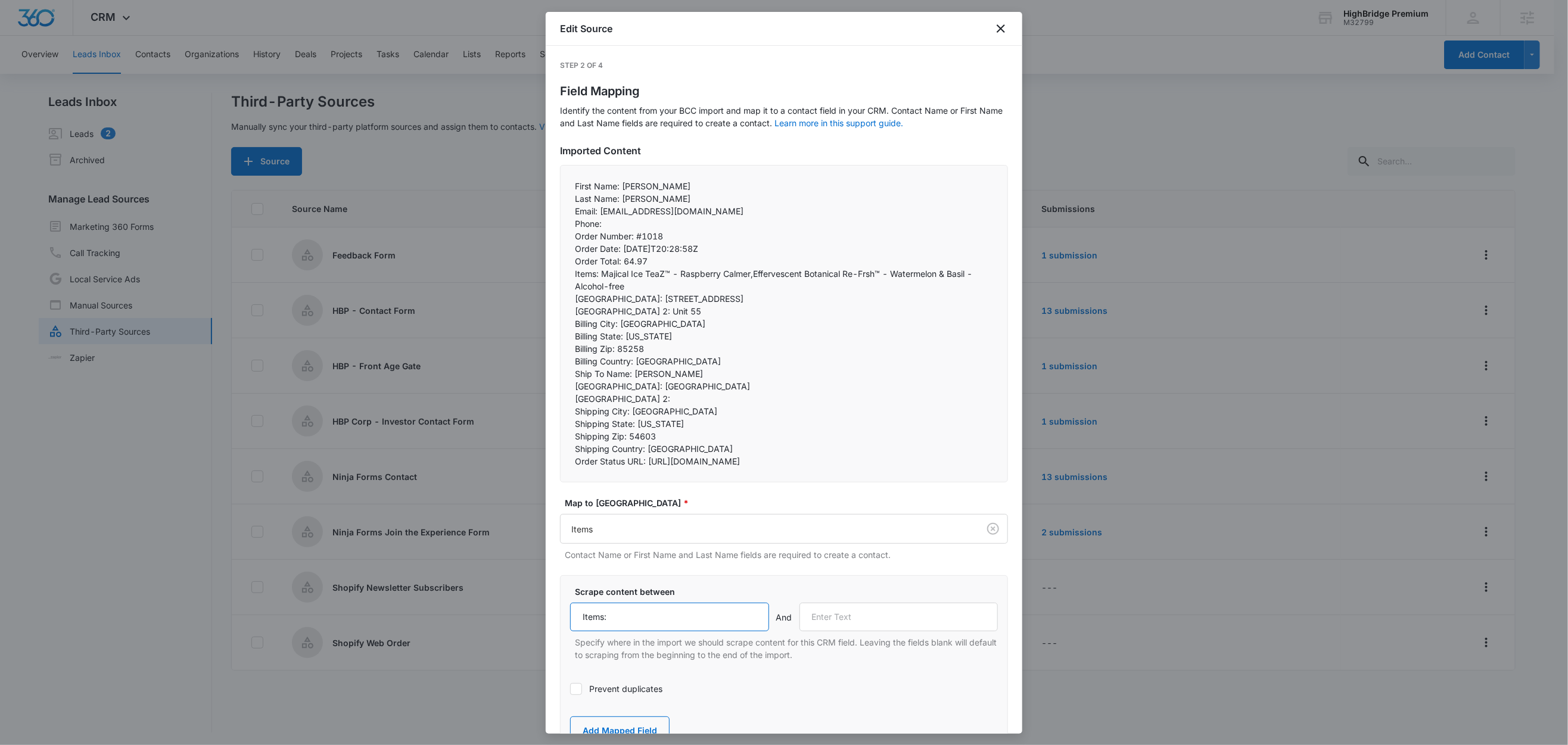
scroll to position [4, 0]
type input "Items:"
drag, startPoint x: 592, startPoint y: 272, endPoint x: 641, endPoint y: 279, distance: 49.5
click at [641, 279] on p "Items: Majical Ice TeaZ™ - Raspberry Calmer,Effervescent Botanical Re-Frsh™ - W…" at bounding box center [784, 276] width 418 height 25
drag, startPoint x: 626, startPoint y: 297, endPoint x: 560, endPoint y: 295, distance: 66.0
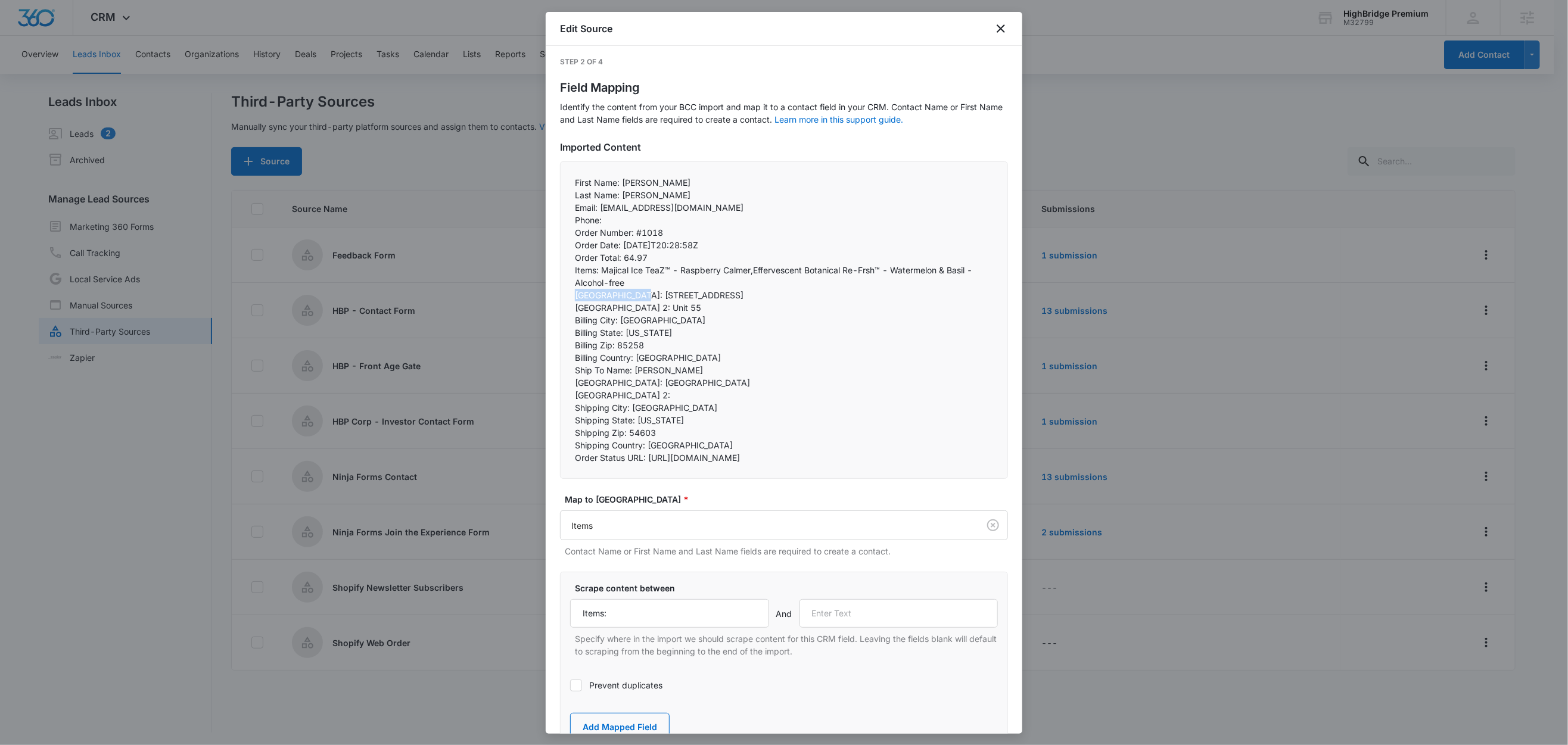
click at [560, 295] on div "First Name: Michael Last Name: Paul Email: dkgallo1@charter.net Phone:  Ord…" at bounding box center [784, 320] width 448 height 318
copy p "Billing Street:"
click at [856, 628] on input "text" at bounding box center [898, 613] width 199 height 28
paste input "Billing Street:"
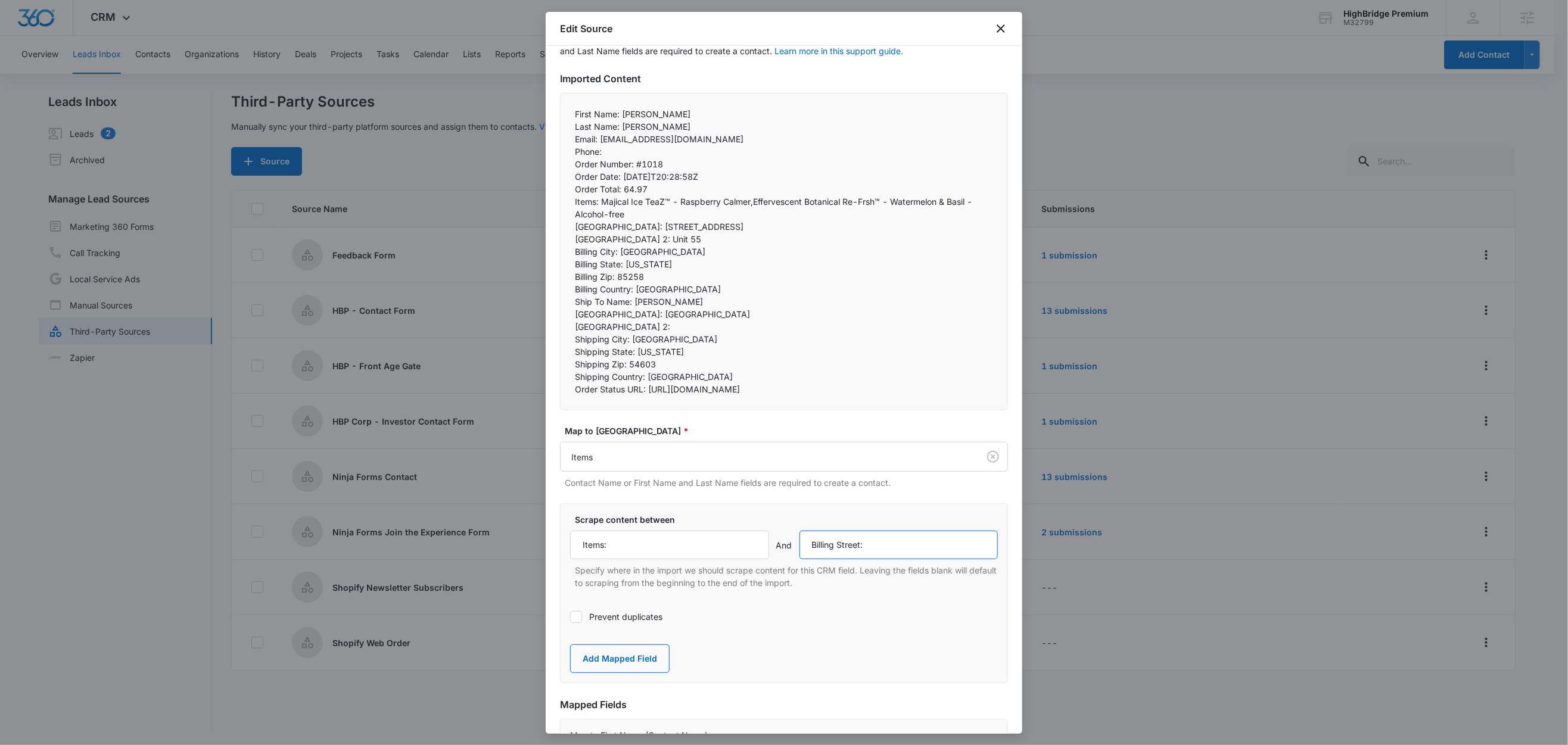
scroll to position [281, 0]
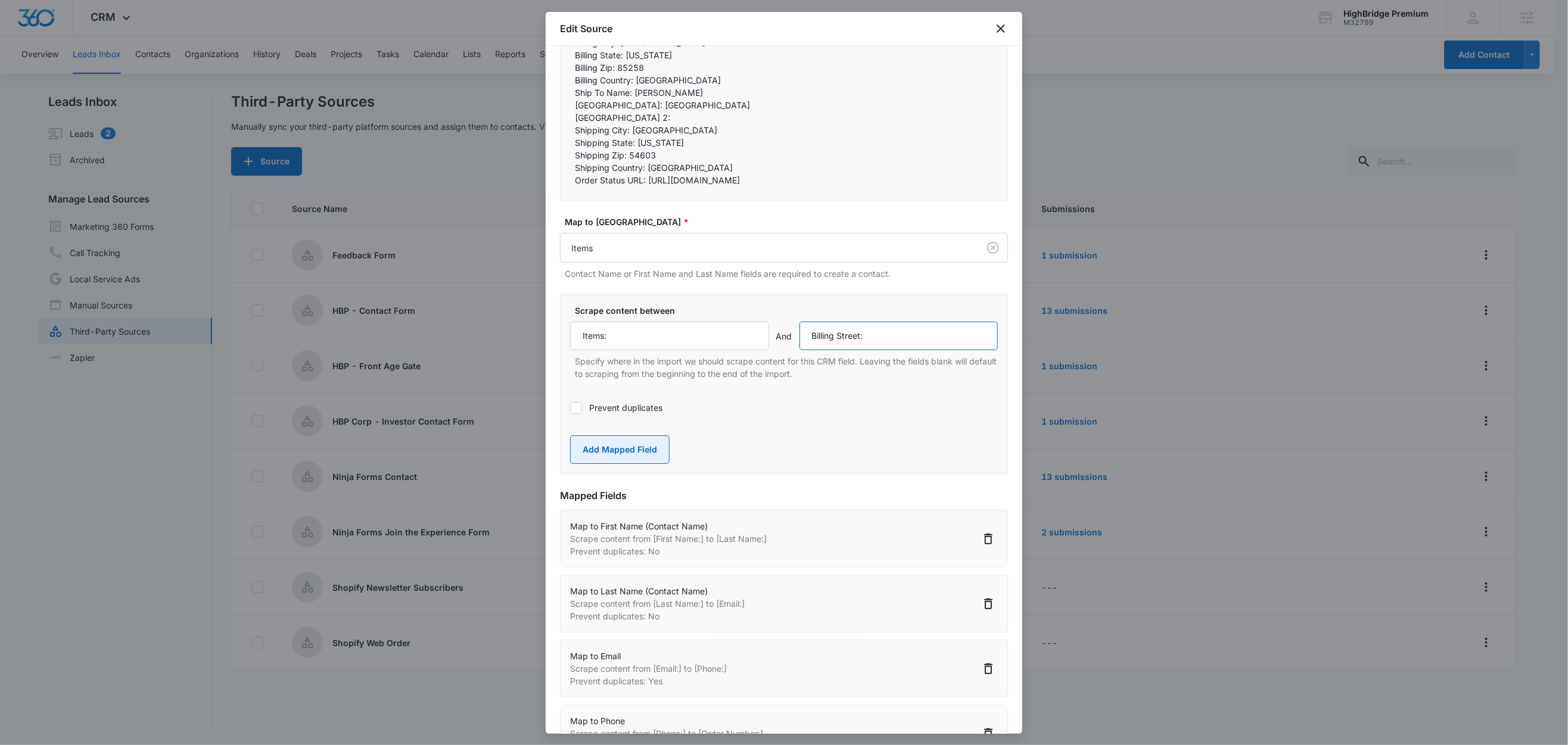
type input "Billing Street:"
click at [636, 464] on button "Add Mapped Field" at bounding box center [619, 449] width 100 height 28
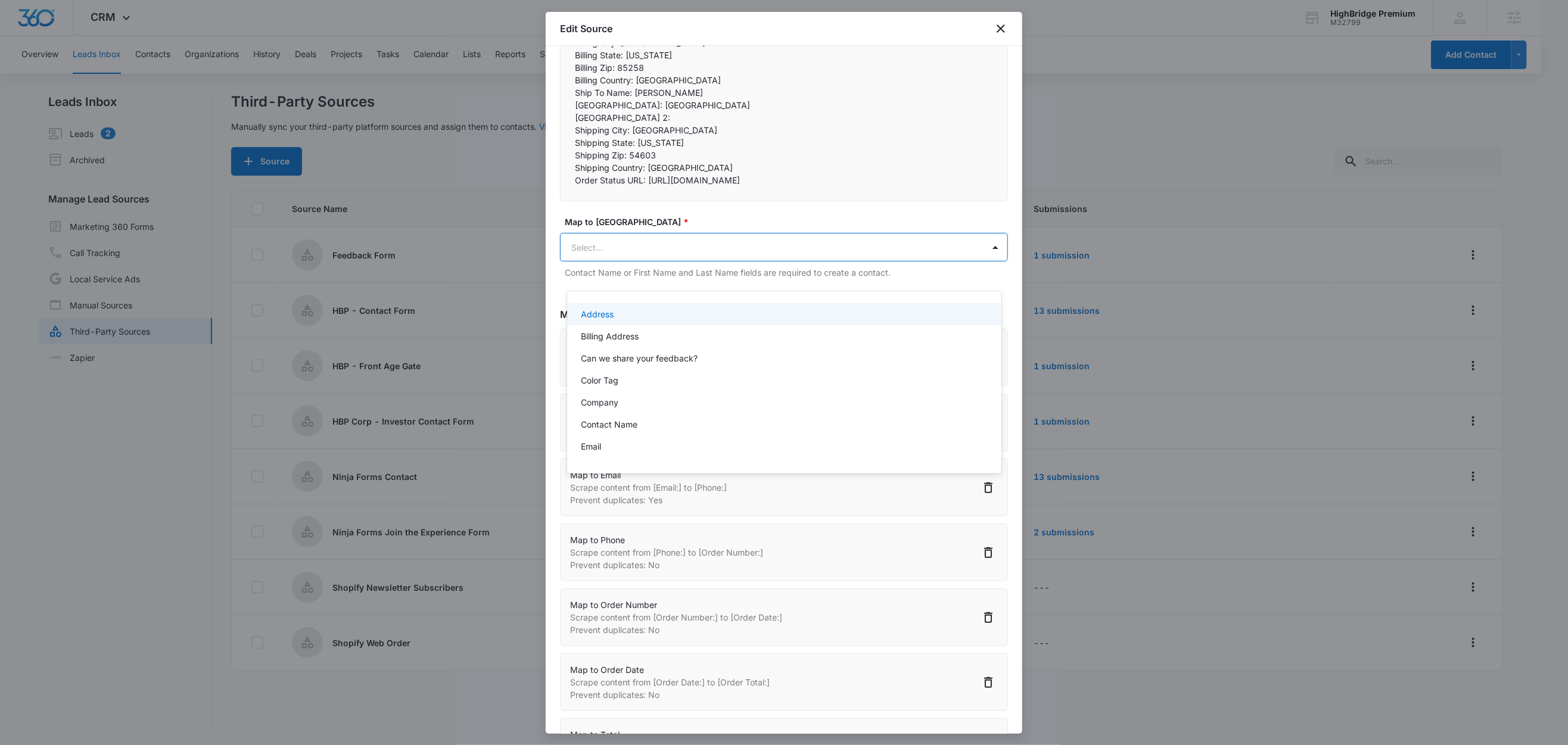
click at [614, 269] on body "CRM Apps Reputation Forms CRM Email Social Content Ads Intelligence Files Brand…" at bounding box center [784, 372] width 1568 height 745
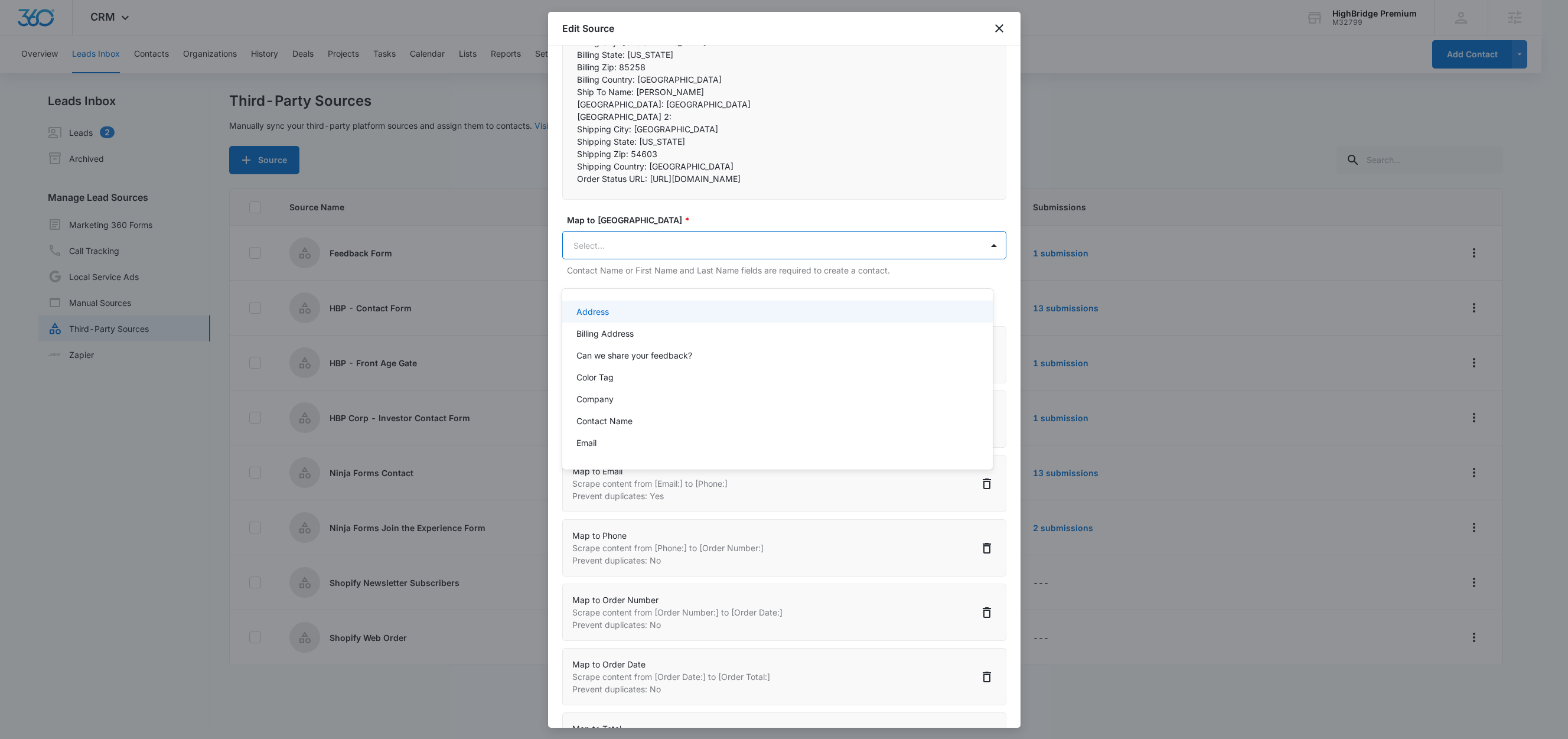
paste input "Billing Street:"
type input "B"
type input "stree"
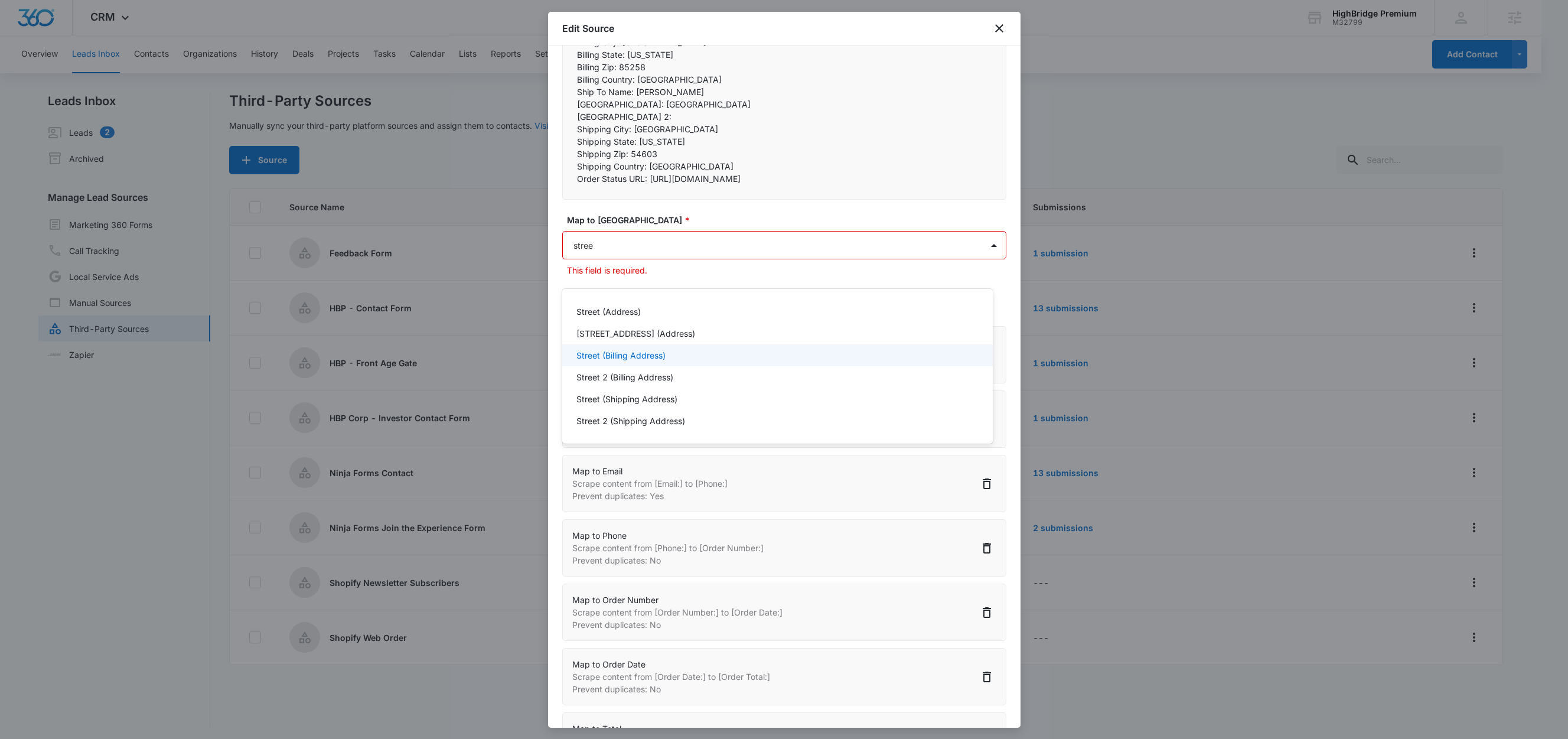
click at [638, 359] on p "Street (Billing Address)" at bounding box center [620, 355] width 89 height 13
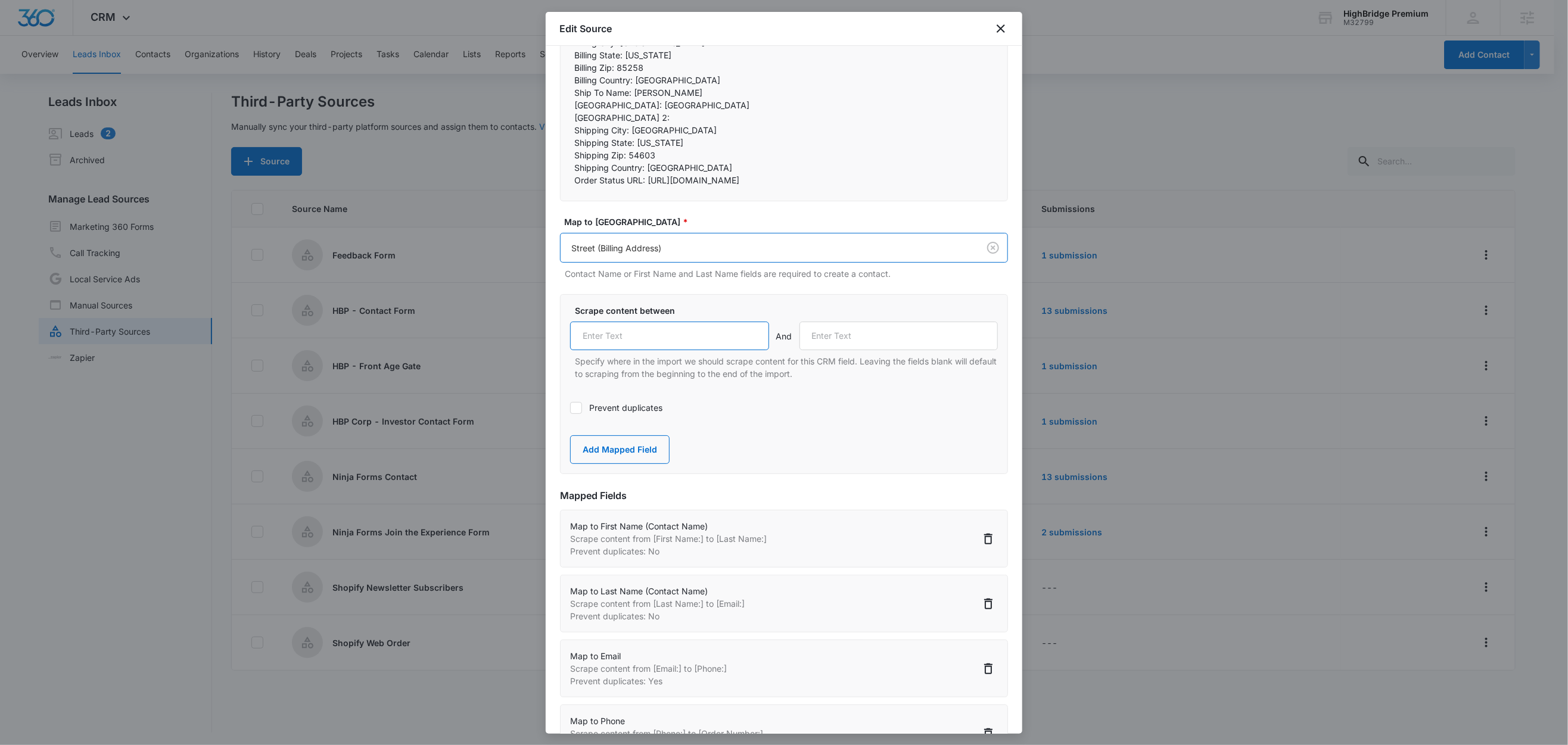
click at [660, 350] on input "text" at bounding box center [669, 335] width 199 height 28
paste input "Billing Street:"
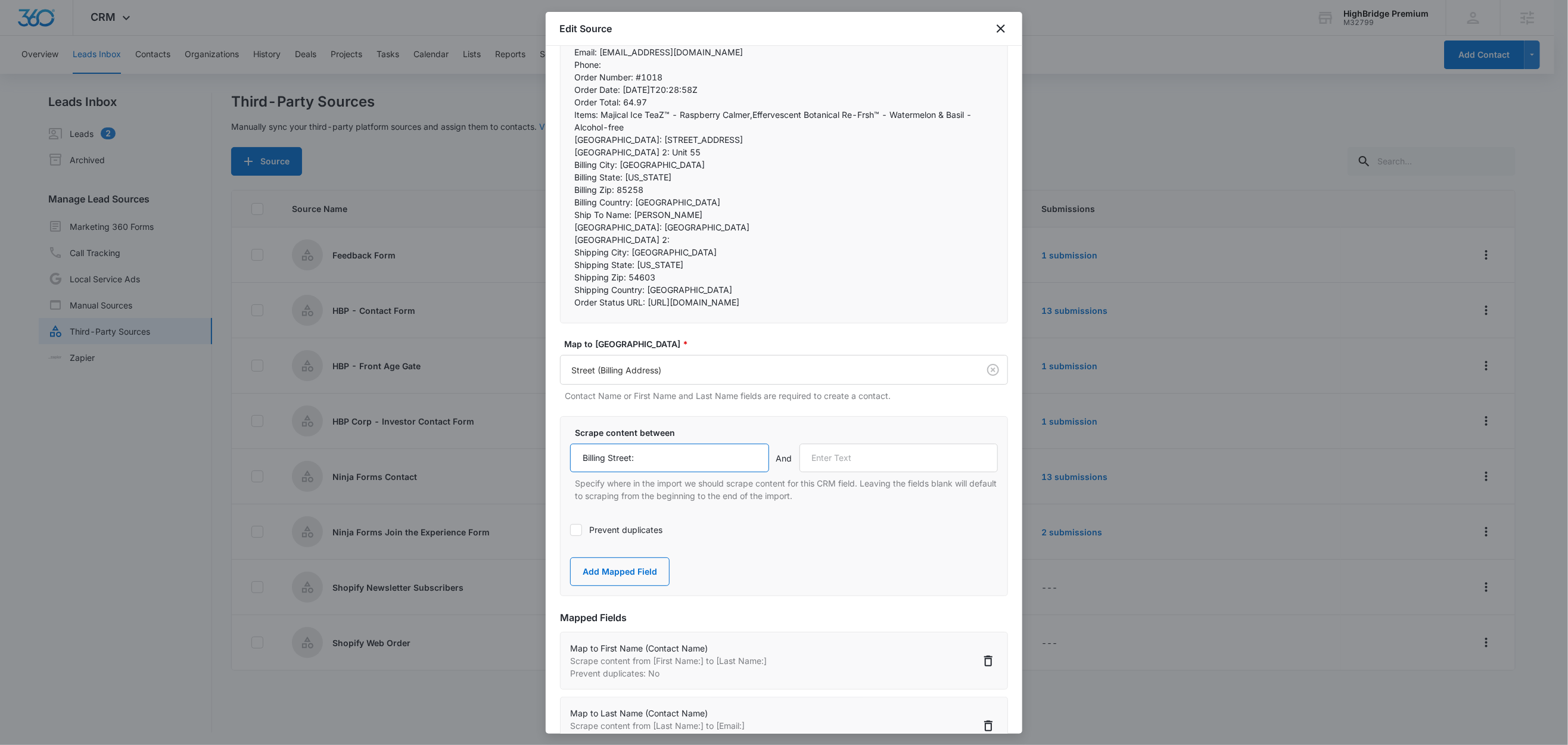
scroll to position [59, 0]
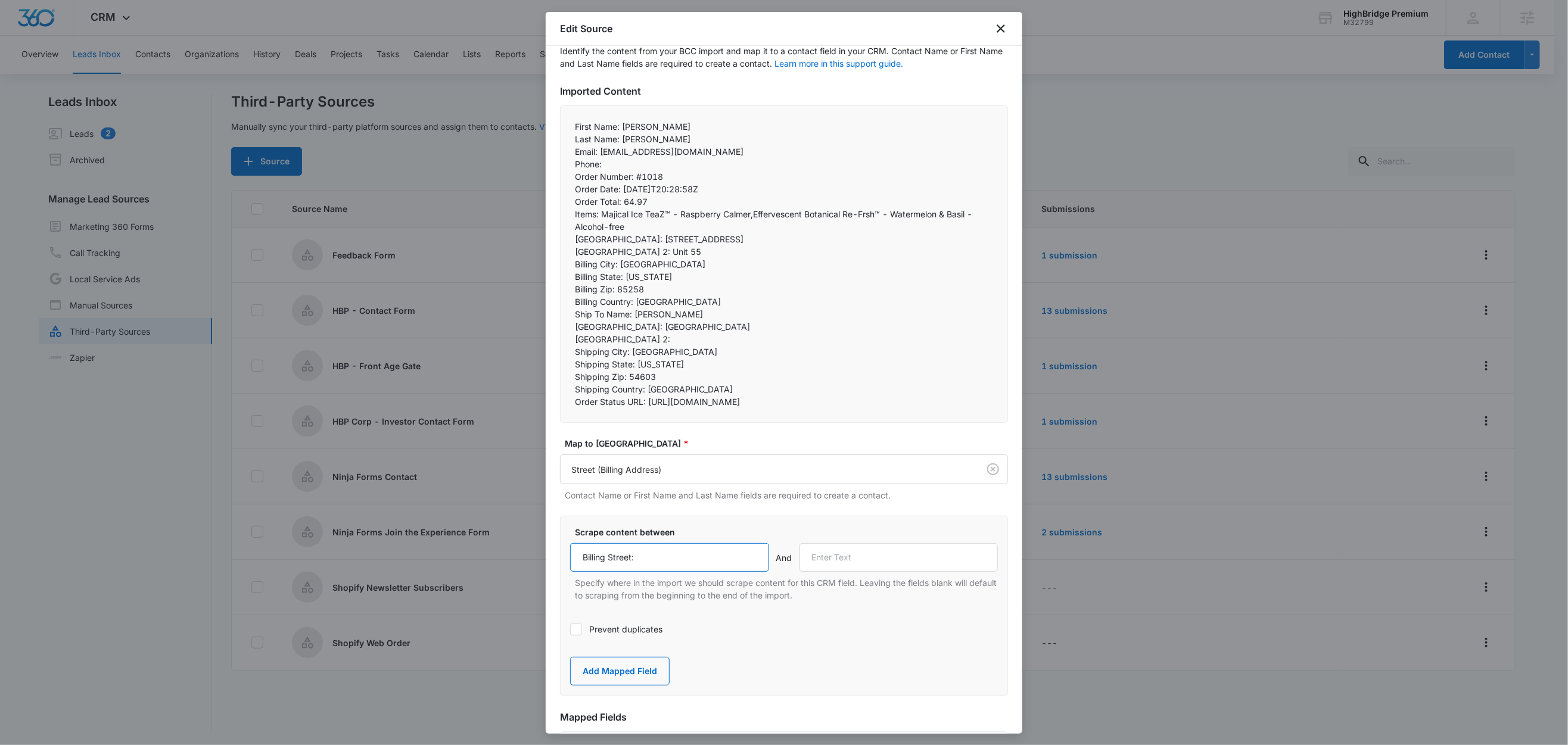
type input "Billing Street:"
drag, startPoint x: 635, startPoint y: 250, endPoint x: 568, endPoint y: 251, distance: 67.0
click at [567, 251] on div "First Name: Michael Last Name: Paul Email: dkgallo1@charter.net Phone:  Ord…" at bounding box center [784, 264] width 448 height 318
copy p "Billing Street 2:"
click at [856, 572] on input "text" at bounding box center [898, 557] width 199 height 28
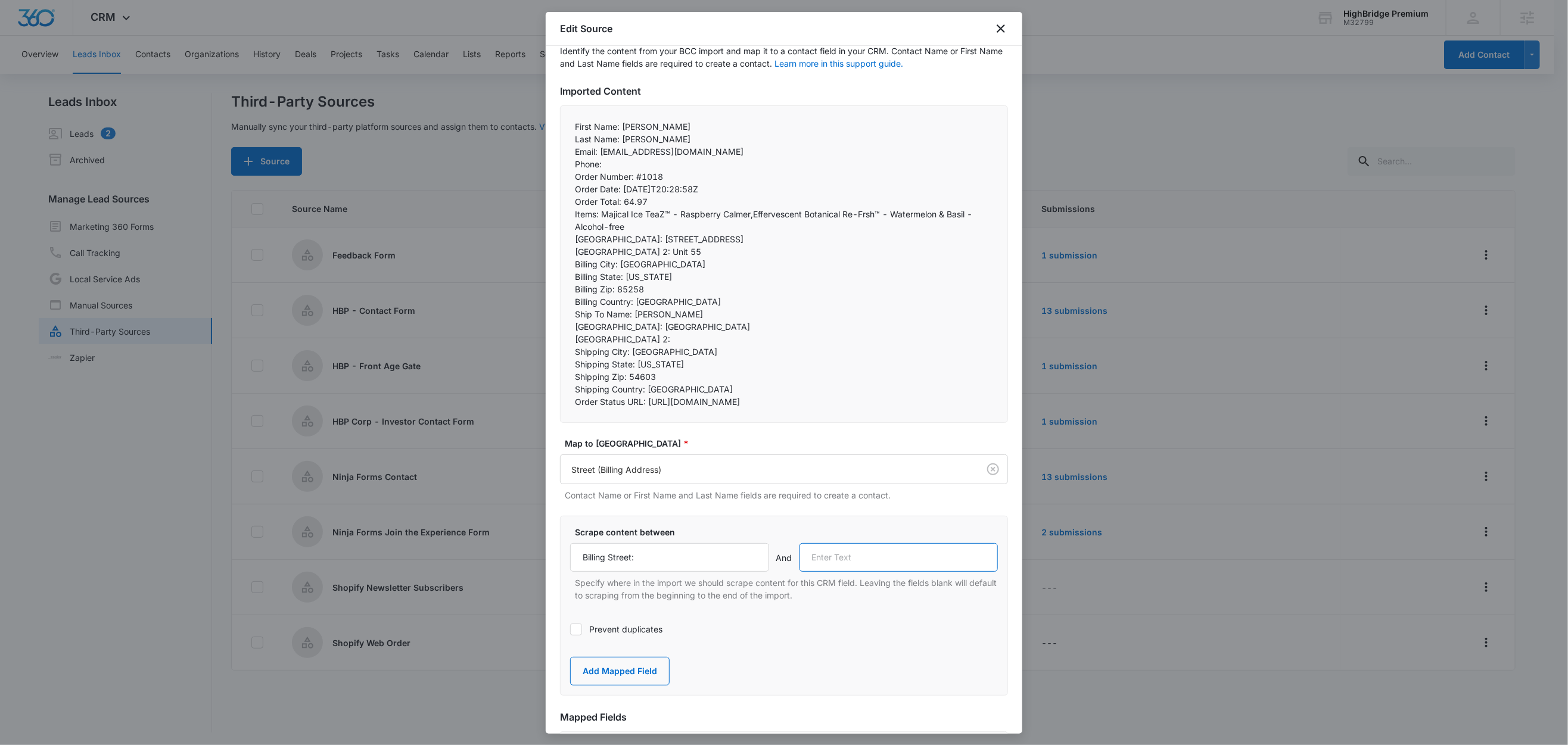
paste input "Billing Street 2:"
type input "Billing Street 2:"
click at [625, 686] on button "Add Mapped Field" at bounding box center [619, 671] width 100 height 28
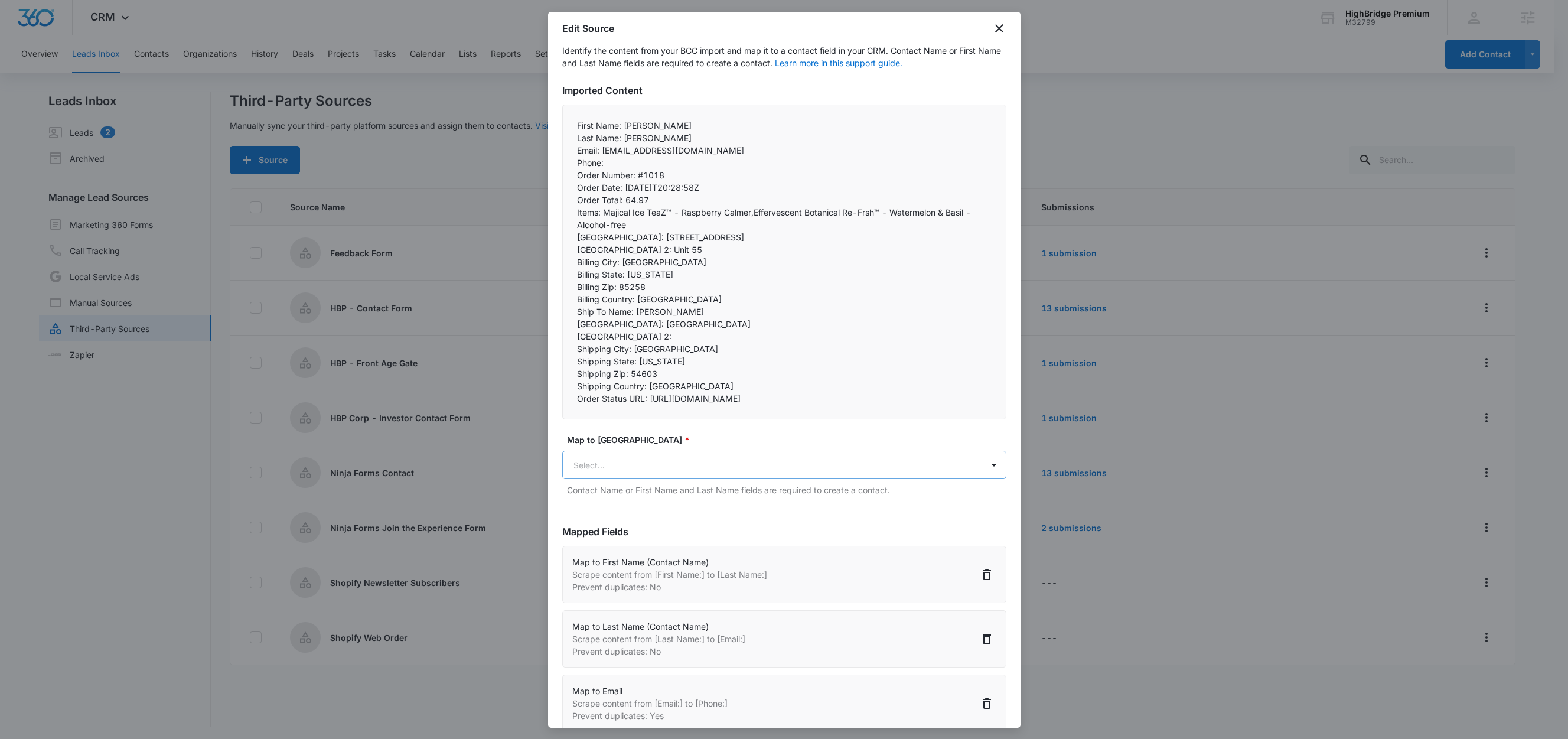
click at [631, 486] on body "CRM Apps Reputation Forms CRM Email Social Content Ads Intelligence Files Brand…" at bounding box center [784, 370] width 1568 height 740
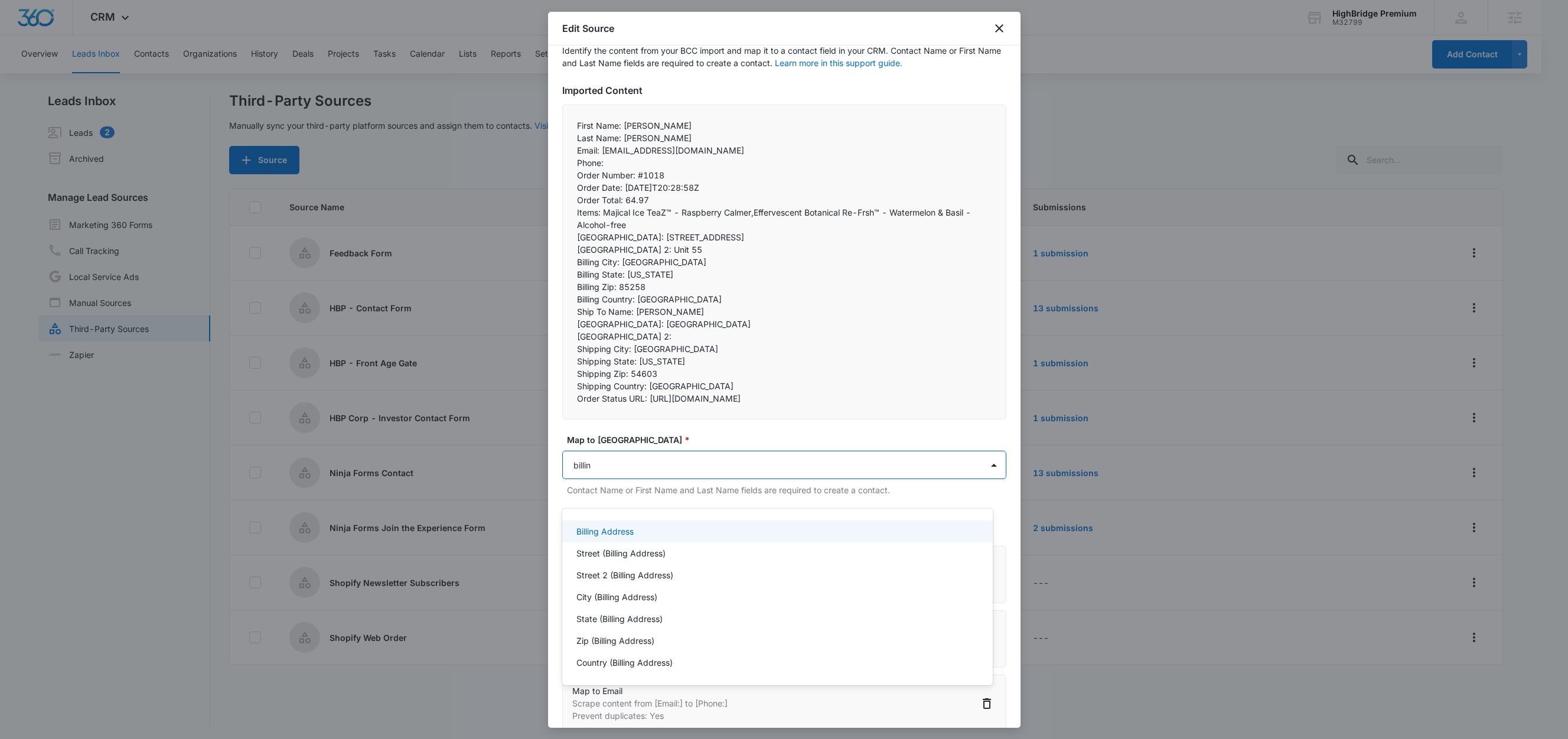
type input "billing"
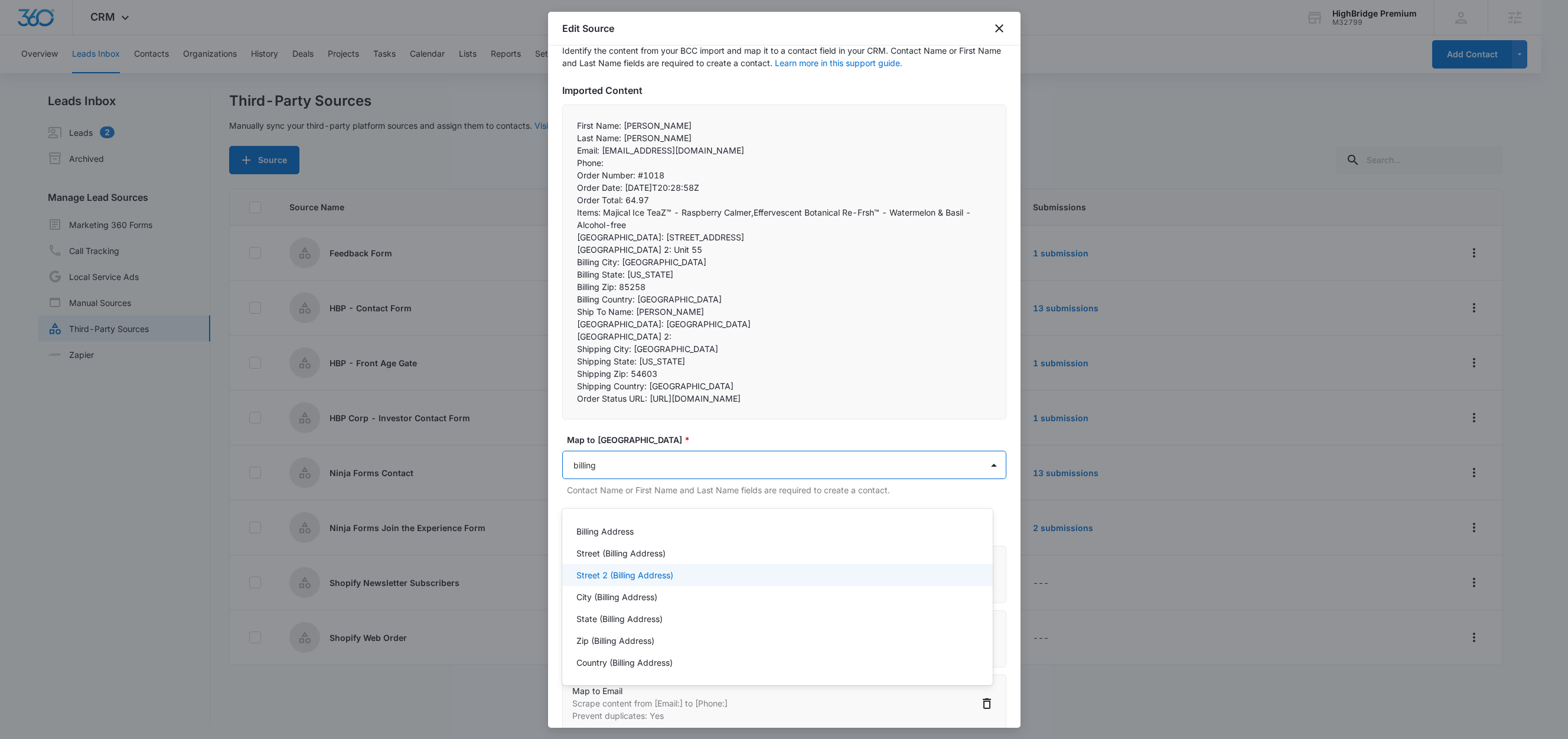
click at [629, 578] on p "Street 2 (Billing Address)" at bounding box center [625, 575] width 97 height 13
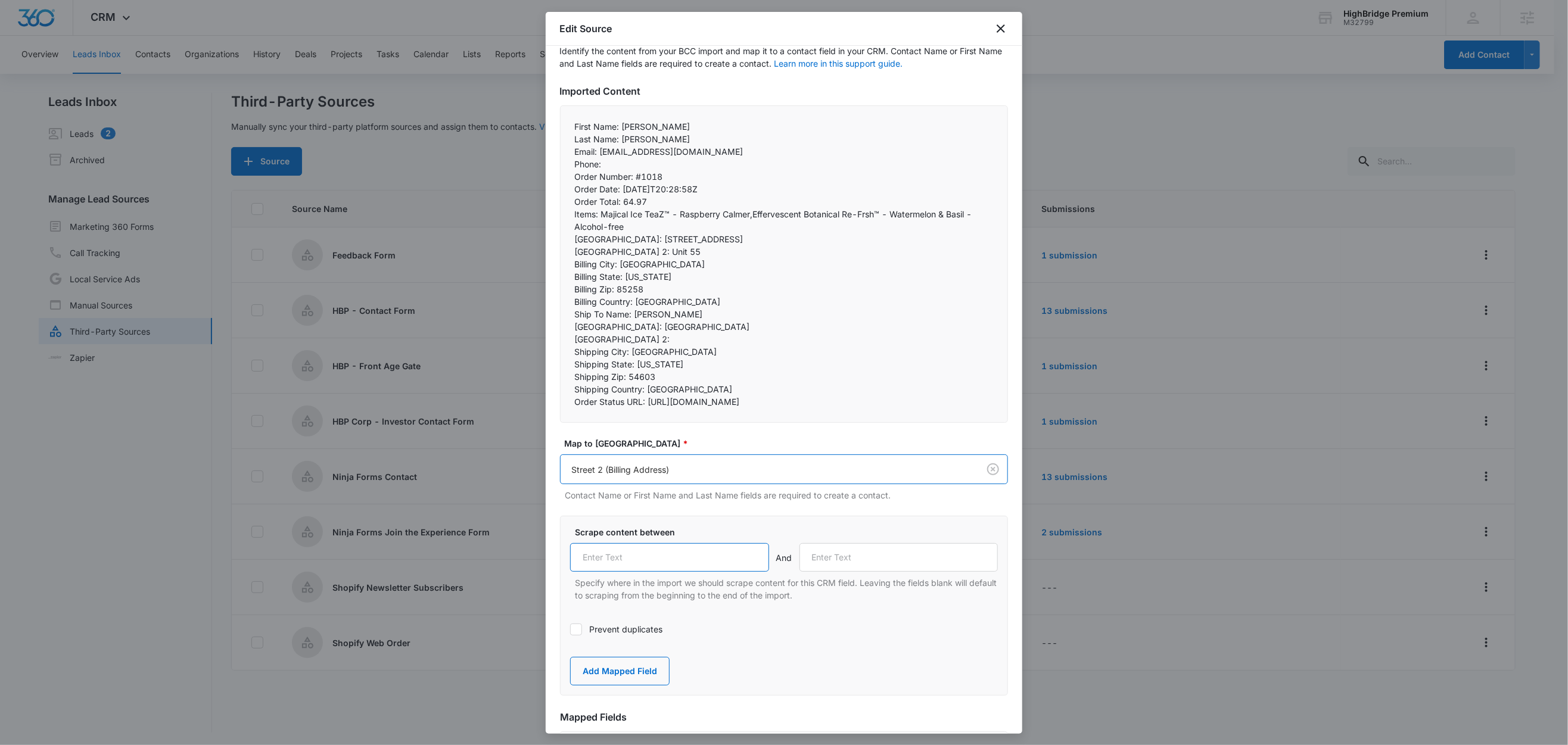
click at [656, 572] on input "text" at bounding box center [669, 557] width 199 height 28
paste input "Billing Street 2:"
type input "Billing Street 2:"
drag, startPoint x: 619, startPoint y: 265, endPoint x: 572, endPoint y: 262, distance: 47.1
click at [572, 262] on div "First Name: Michael Last Name: Paul Email: dkgallo1@charter.net Phone:  Ord…" at bounding box center [784, 264] width 448 height 318
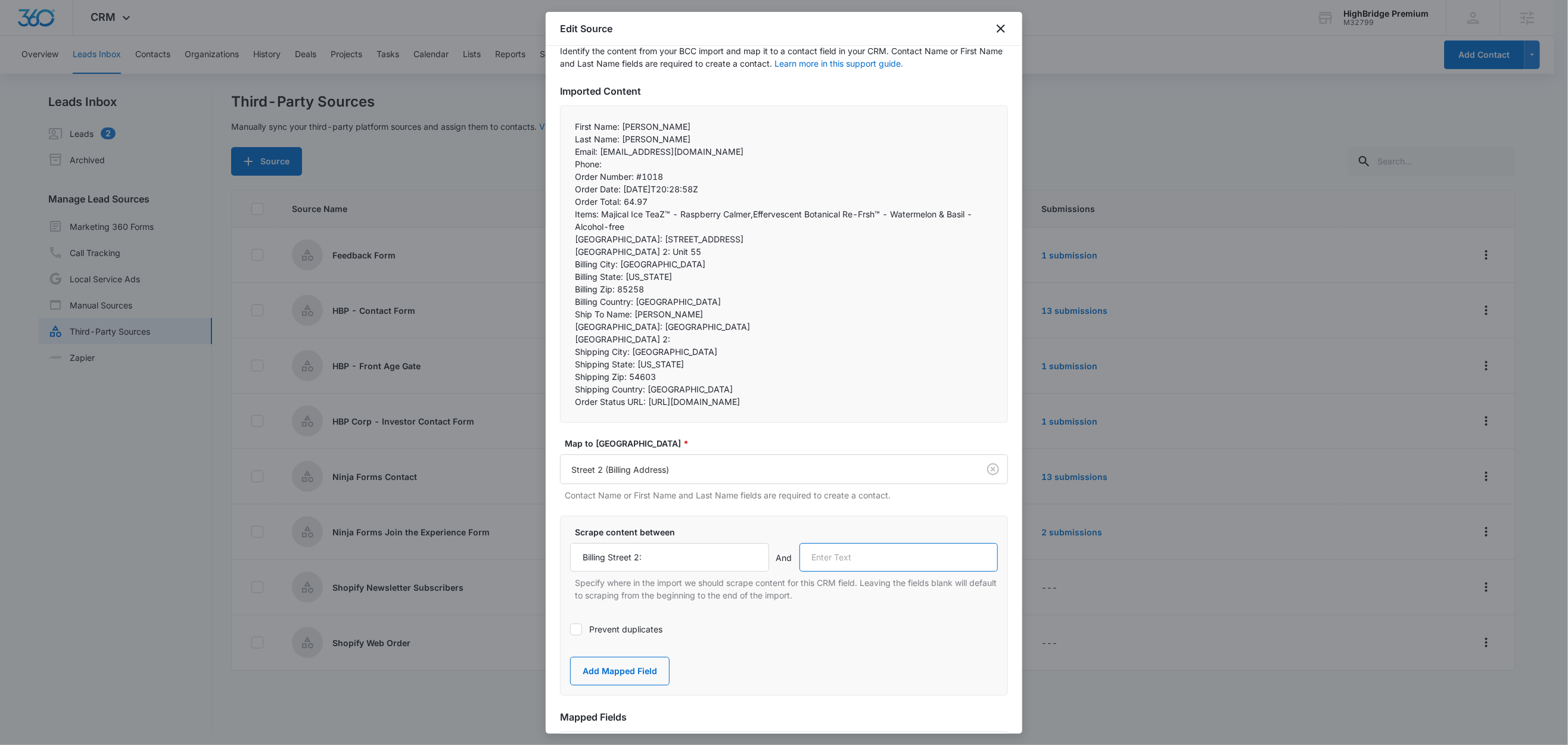
click at [869, 572] on input "text" at bounding box center [898, 557] width 199 height 28
paste input "Billing City:"
type input "Billing City:"
drag, startPoint x: 631, startPoint y: 697, endPoint x: 636, endPoint y: 668, distance: 29.4
click at [631, 686] on button "Add Mapped Field" at bounding box center [619, 671] width 100 height 28
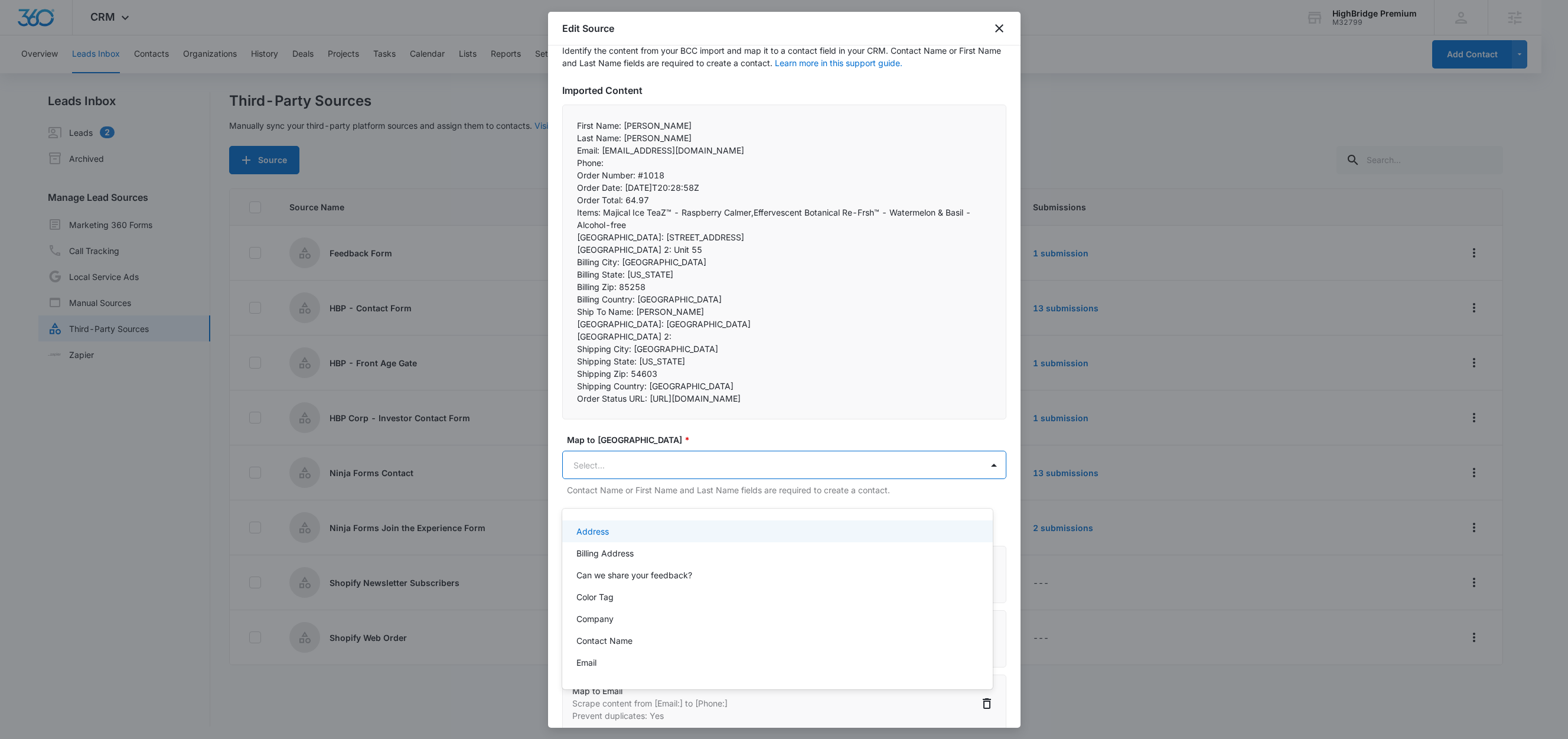
click at [637, 481] on body "CRM Apps Reputation Forms CRM Email Social Content Ads Intelligence Files Brand…" at bounding box center [784, 369] width 1568 height 739
type input "city"
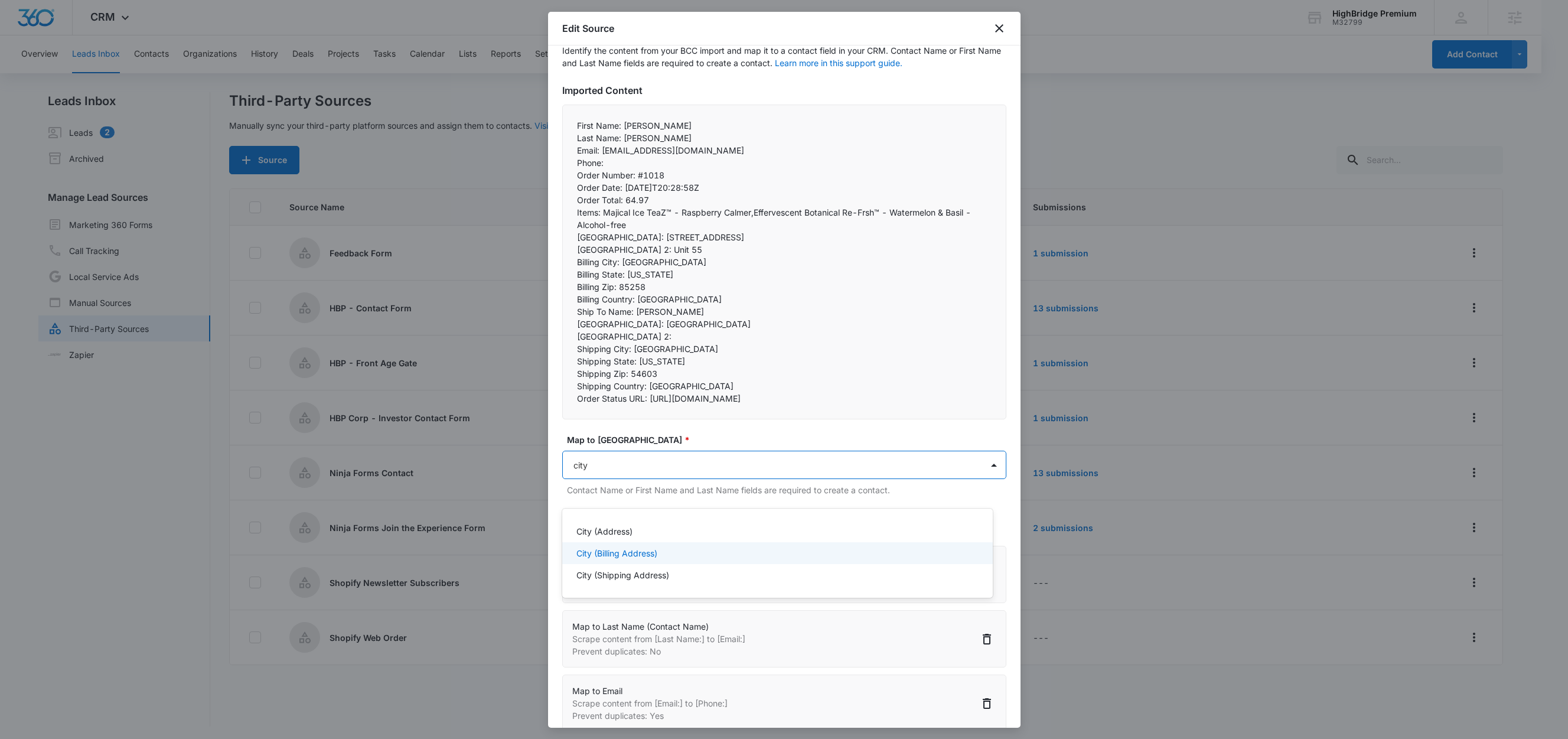
click at [646, 551] on p "City (Billing Address)" at bounding box center [616, 553] width 81 height 13
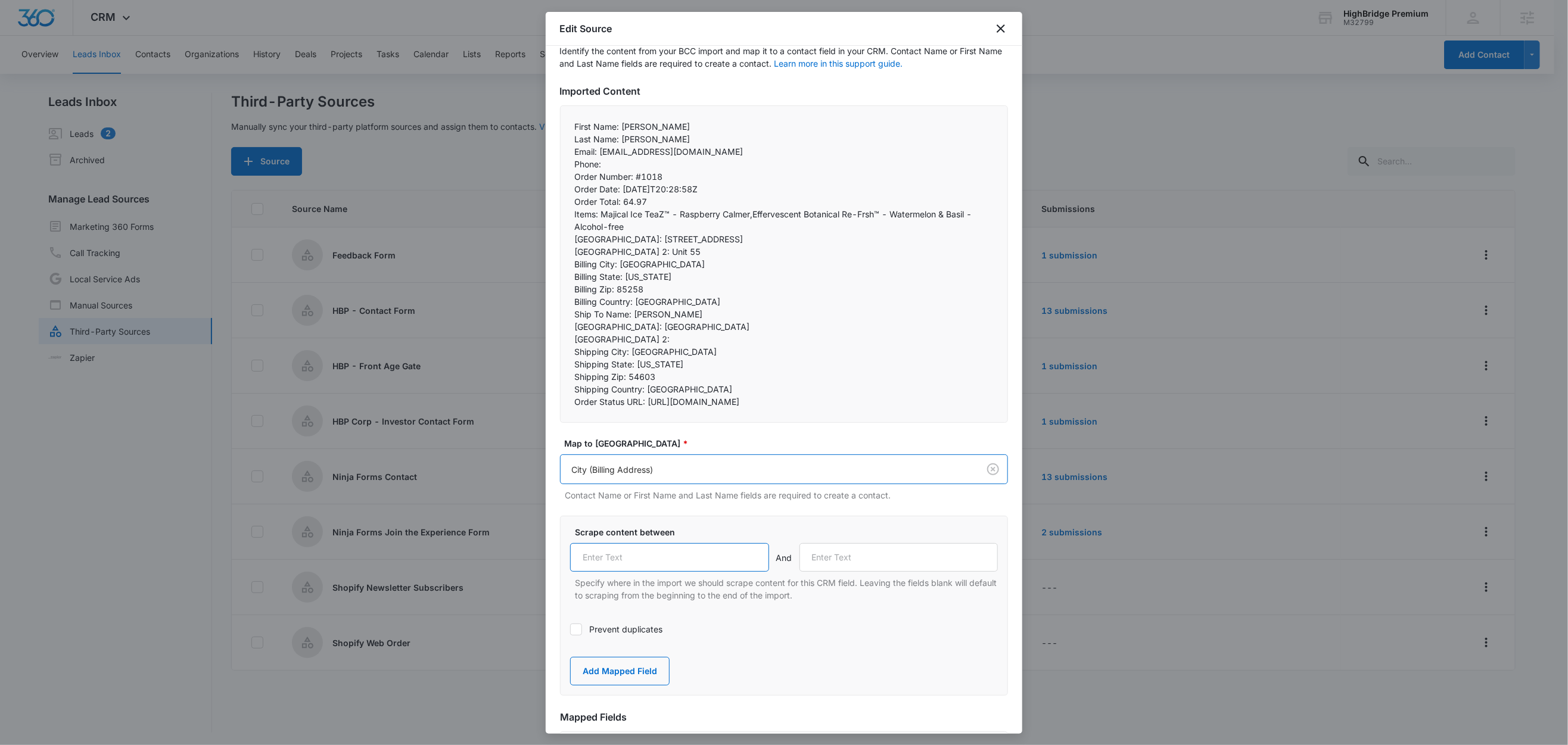
click at [641, 572] on input "text" at bounding box center [669, 557] width 199 height 28
paste input "Billing City:"
type input "Billing City:"
drag, startPoint x: 624, startPoint y: 276, endPoint x: 556, endPoint y: 275, distance: 68.0
click at [556, 275] on div "Step 2 of 4 Field Mapping Identify the content from your BCC import and map it …" at bounding box center [784, 390] width 476 height 688
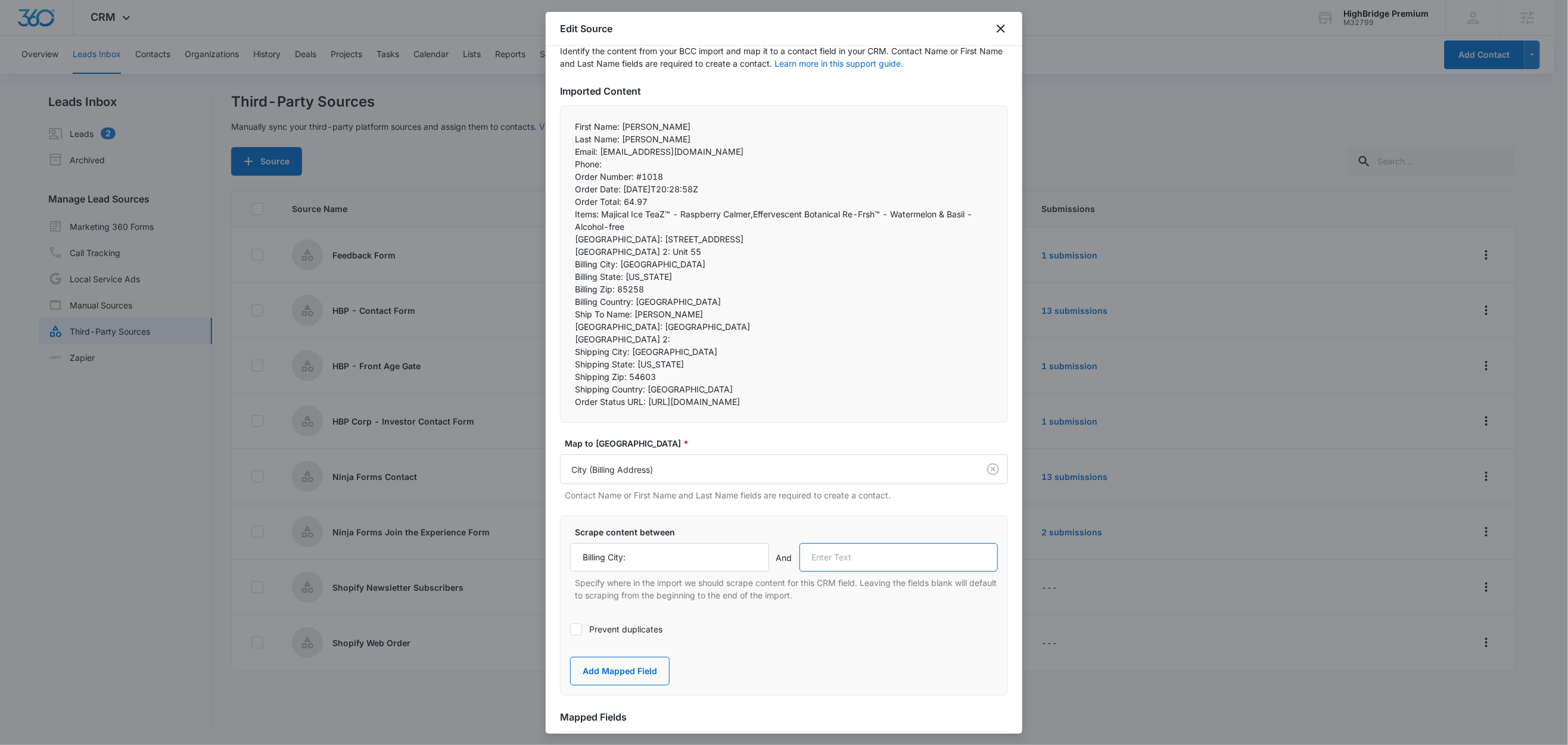
click at [832, 572] on input "text" at bounding box center [898, 557] width 199 height 28
paste input "Billing State:"
type input "Billing State:"
click at [608, 686] on button "Add Mapped Field" at bounding box center [619, 671] width 100 height 28
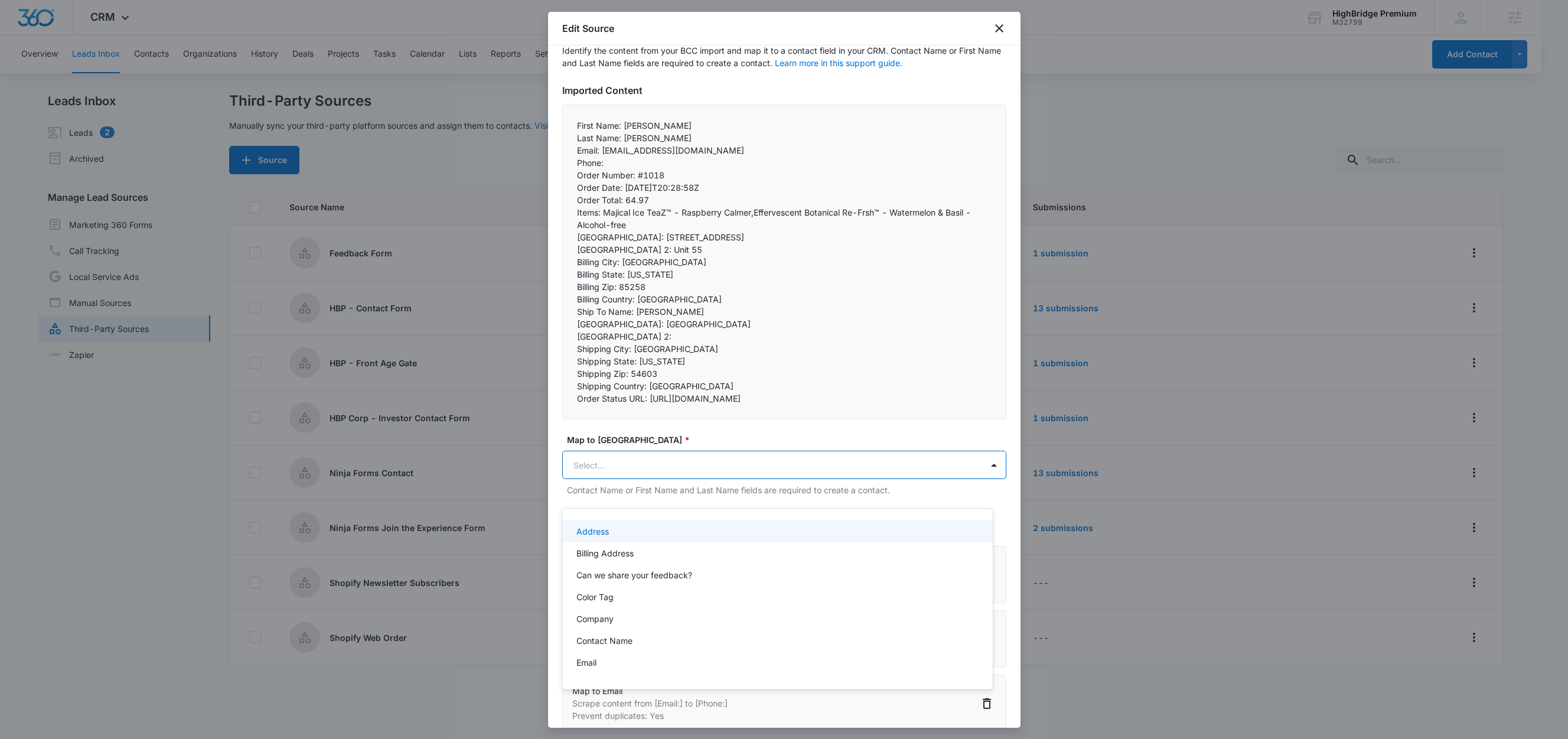
click at [622, 486] on body "CRM Apps Reputation Forms CRM Email Social Content Ads Intelligence Files Brand…" at bounding box center [784, 369] width 1568 height 739
type input "state"
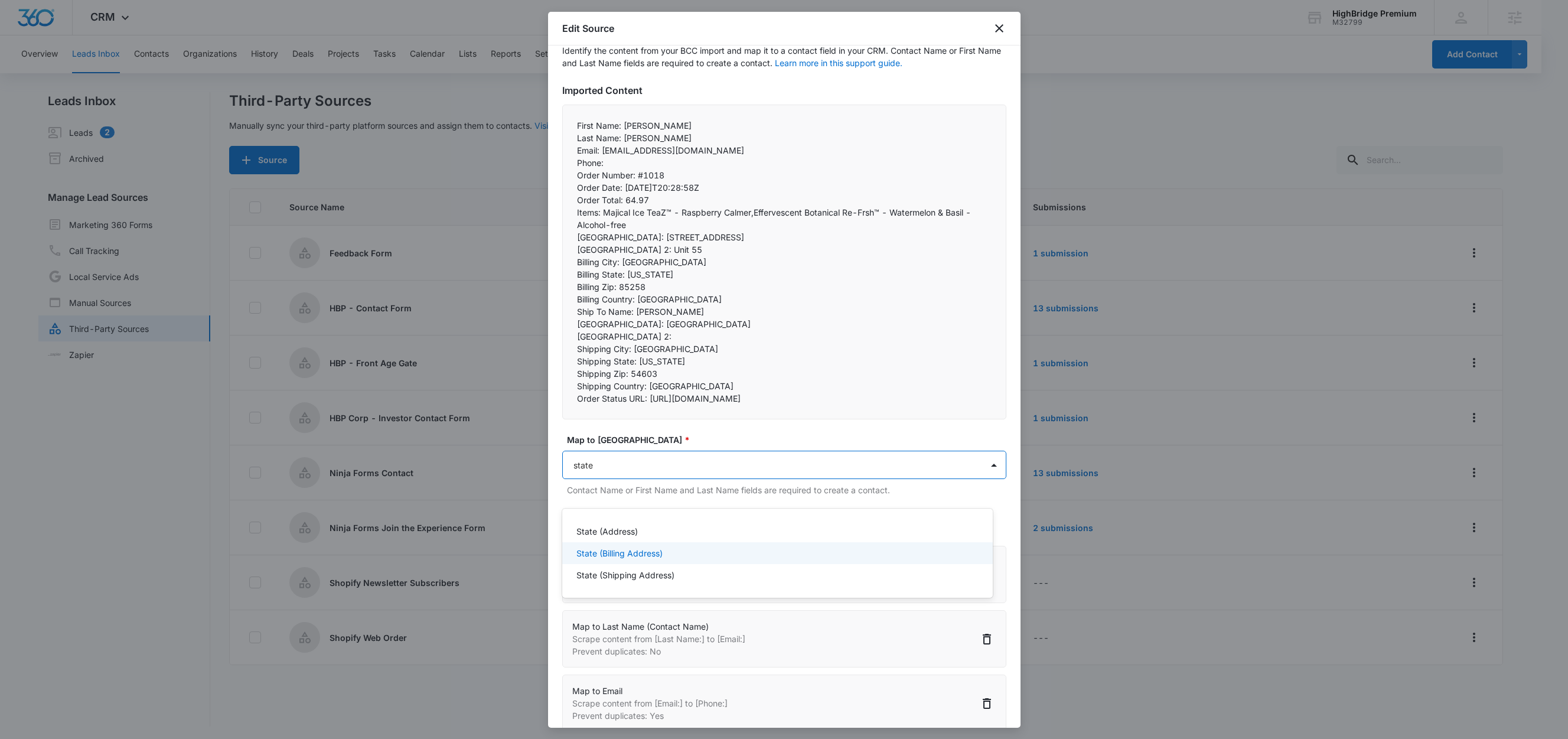
click at [651, 552] on p "State (Billing Address)" at bounding box center [619, 553] width 86 height 13
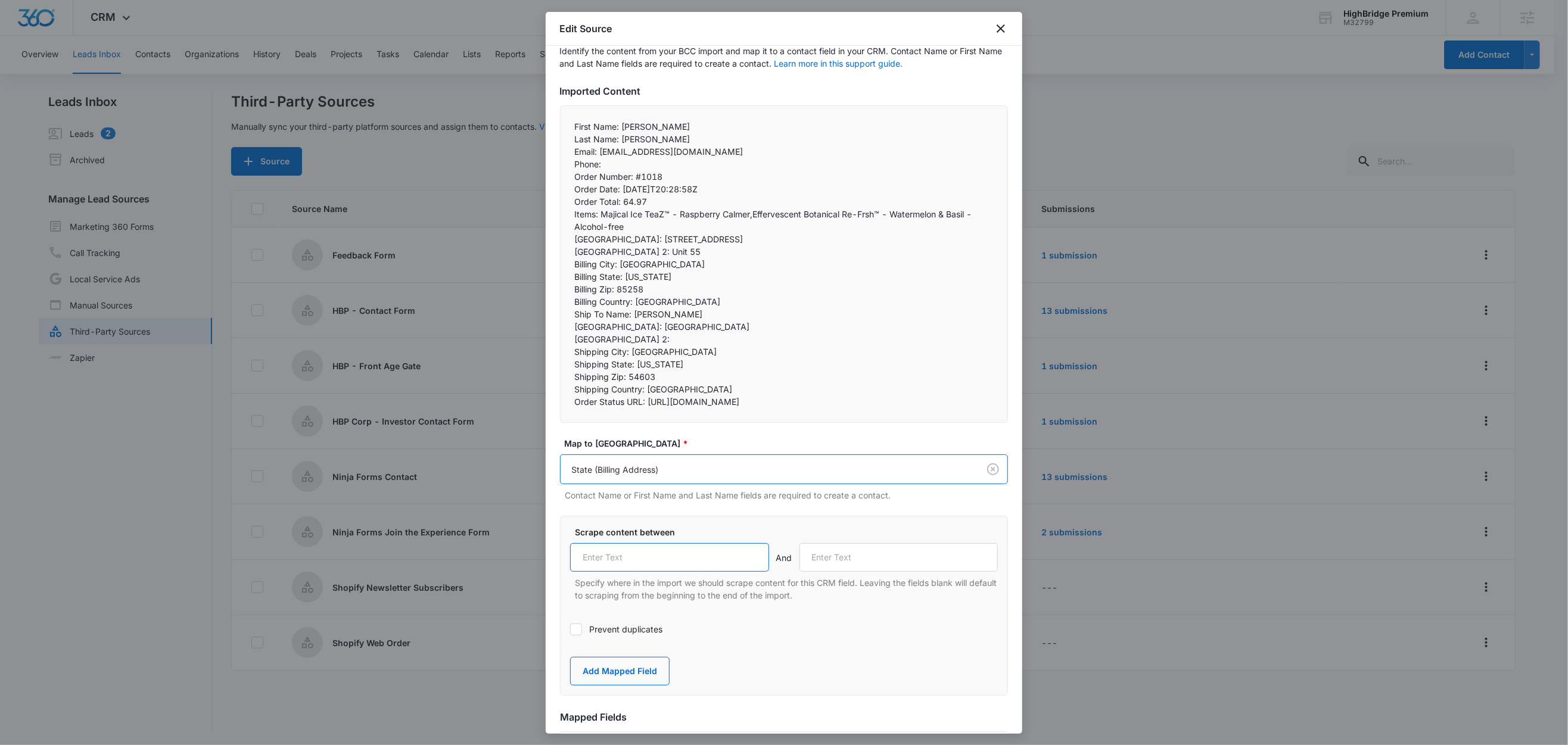
drag, startPoint x: 646, startPoint y: 579, endPoint x: 656, endPoint y: 579, distance: 10.0
click at [648, 572] on input "text" at bounding box center [669, 557] width 199 height 28
paste input "Billing State:"
type input "Billing State:"
drag, startPoint x: 615, startPoint y: 287, endPoint x: 566, endPoint y: 287, distance: 49.0
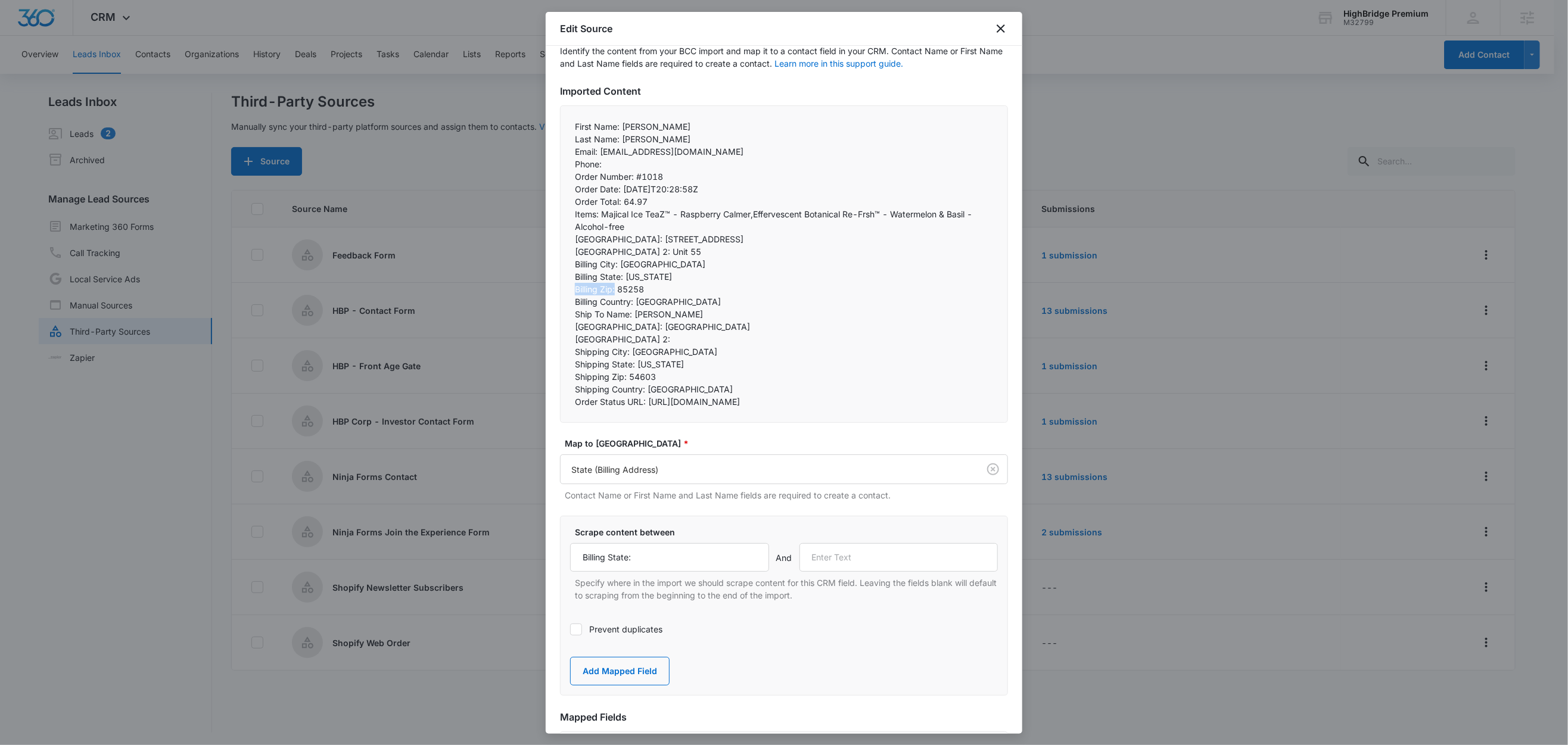
click at [566, 287] on div "First Name: Michael Last Name: Paul Email: dkgallo1@charter.net Phone:  Ord…" at bounding box center [784, 264] width 448 height 318
click at [868, 572] on input "text" at bounding box center [898, 557] width 199 height 28
paste input "Billing Zip:"
type input "Billing Zip:"
drag, startPoint x: 611, startPoint y: 688, endPoint x: 618, endPoint y: 687, distance: 7.1
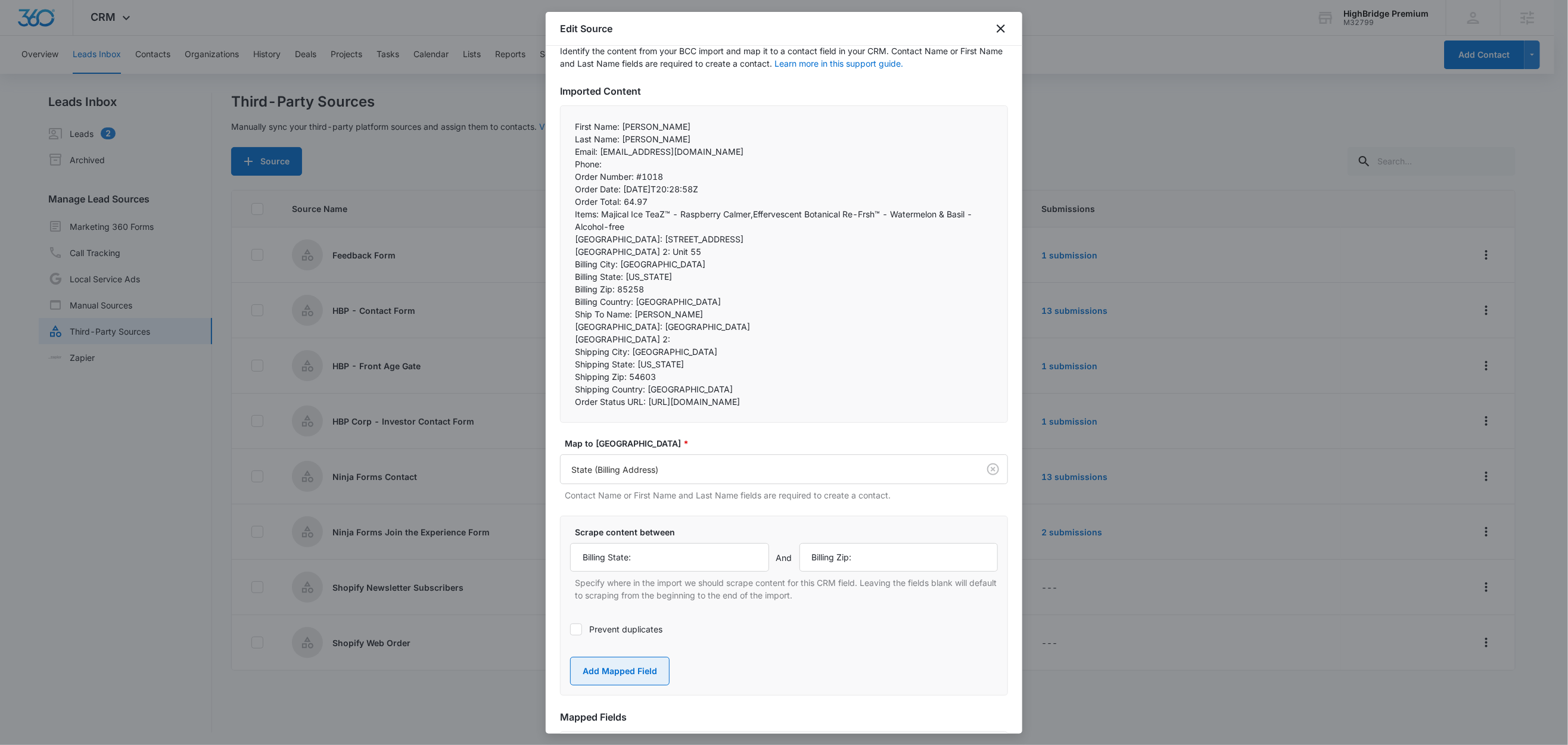
click at [611, 686] on button "Add Mapped Field" at bounding box center [619, 671] width 100 height 28
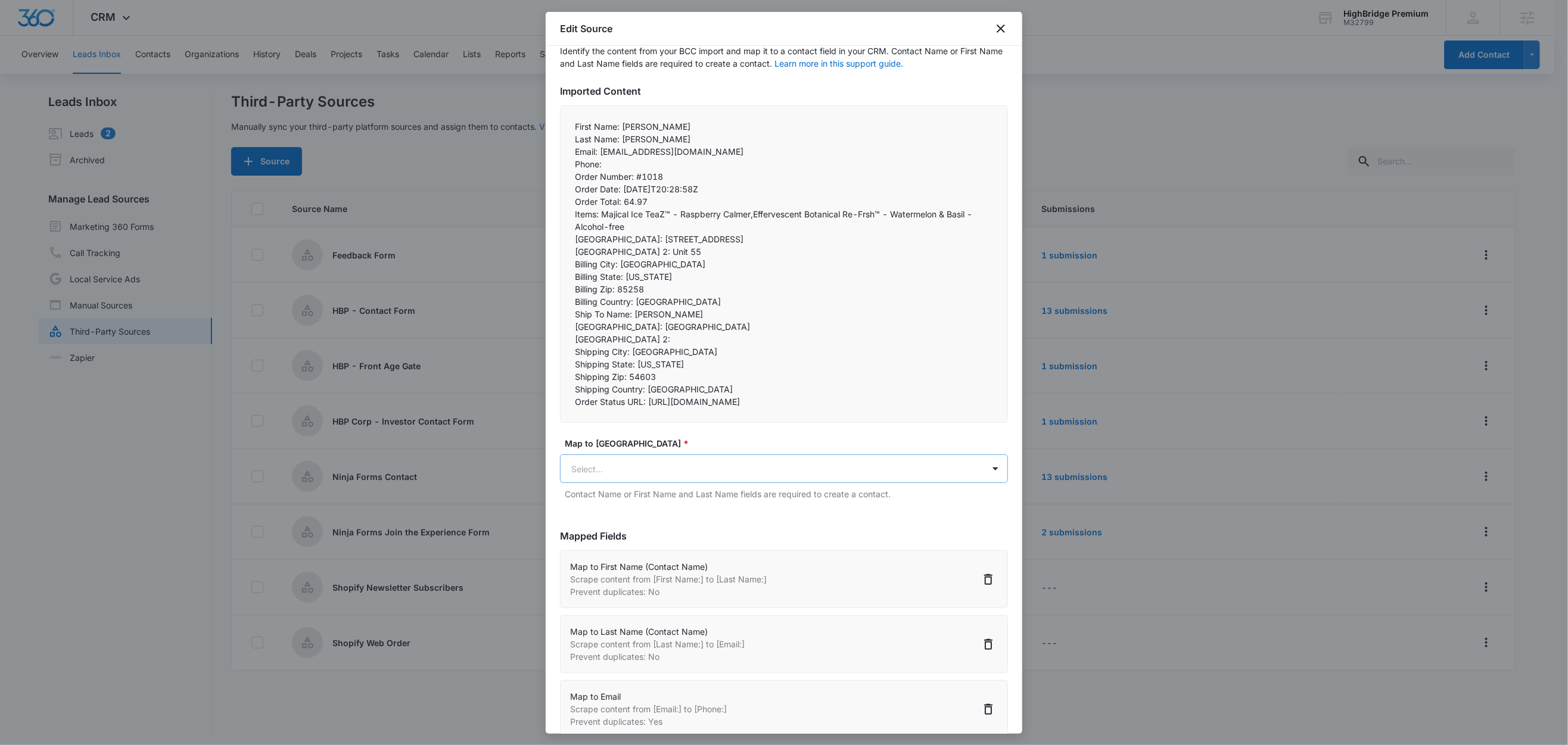
click at [626, 489] on body "CRM Apps Reputation Forms CRM Email Social Content Ads Intelligence Files Brand…" at bounding box center [784, 373] width 1568 height 746
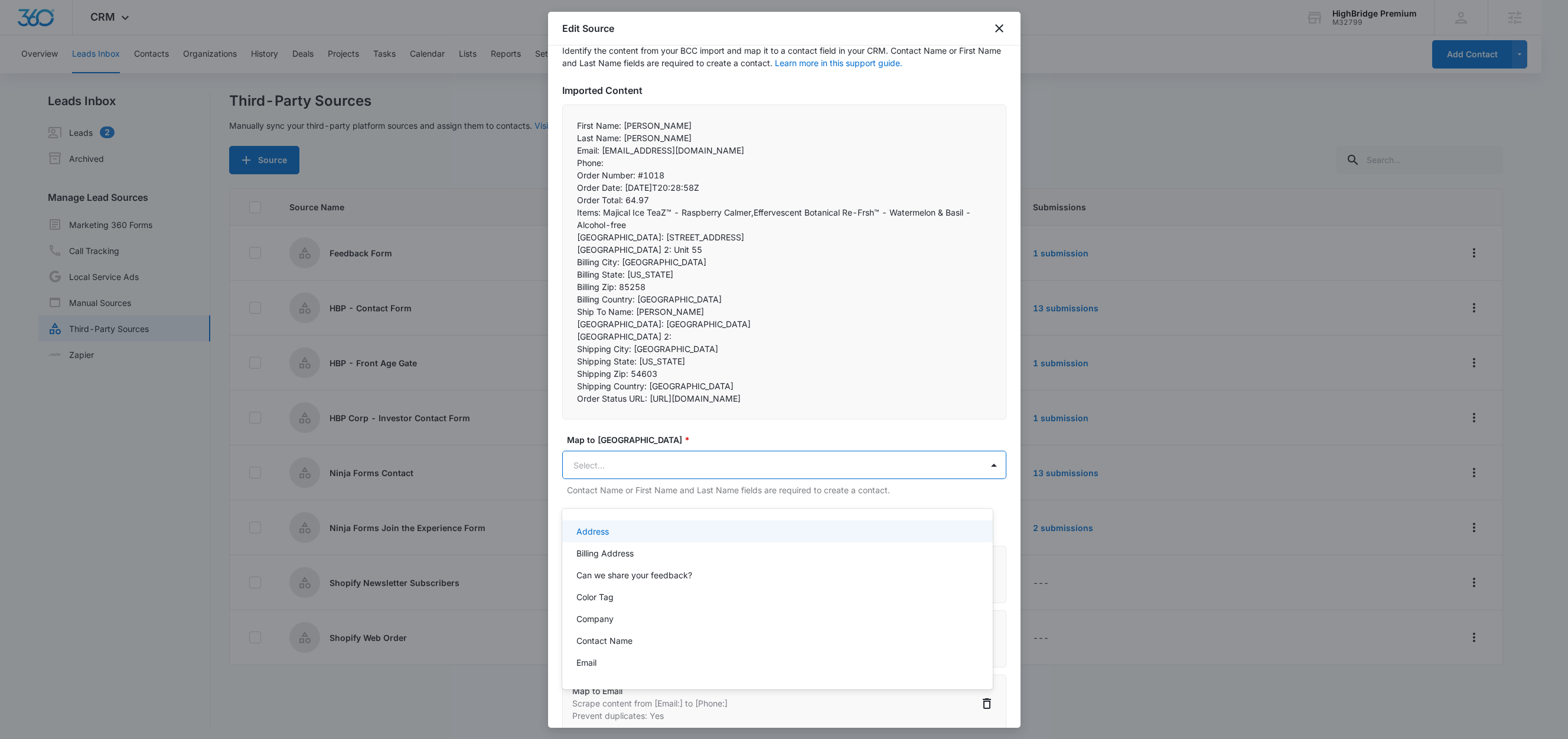
paste input "Billing Zip:"
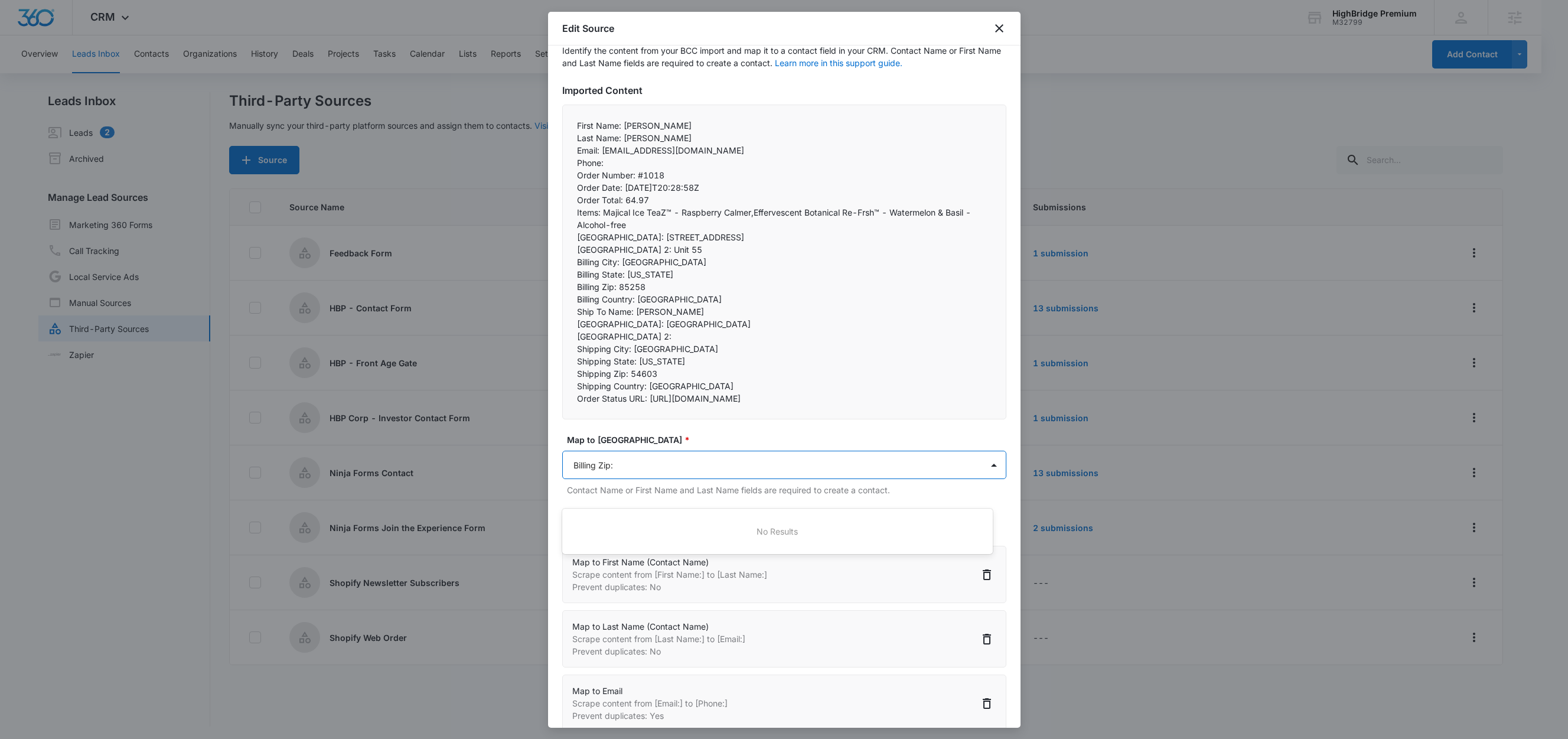
drag, startPoint x: 629, startPoint y: 490, endPoint x: 555, endPoint y: 488, distance: 74.0
click at [555, 488] on div at bounding box center [784, 369] width 1568 height 739
type input "Billing Zip:"
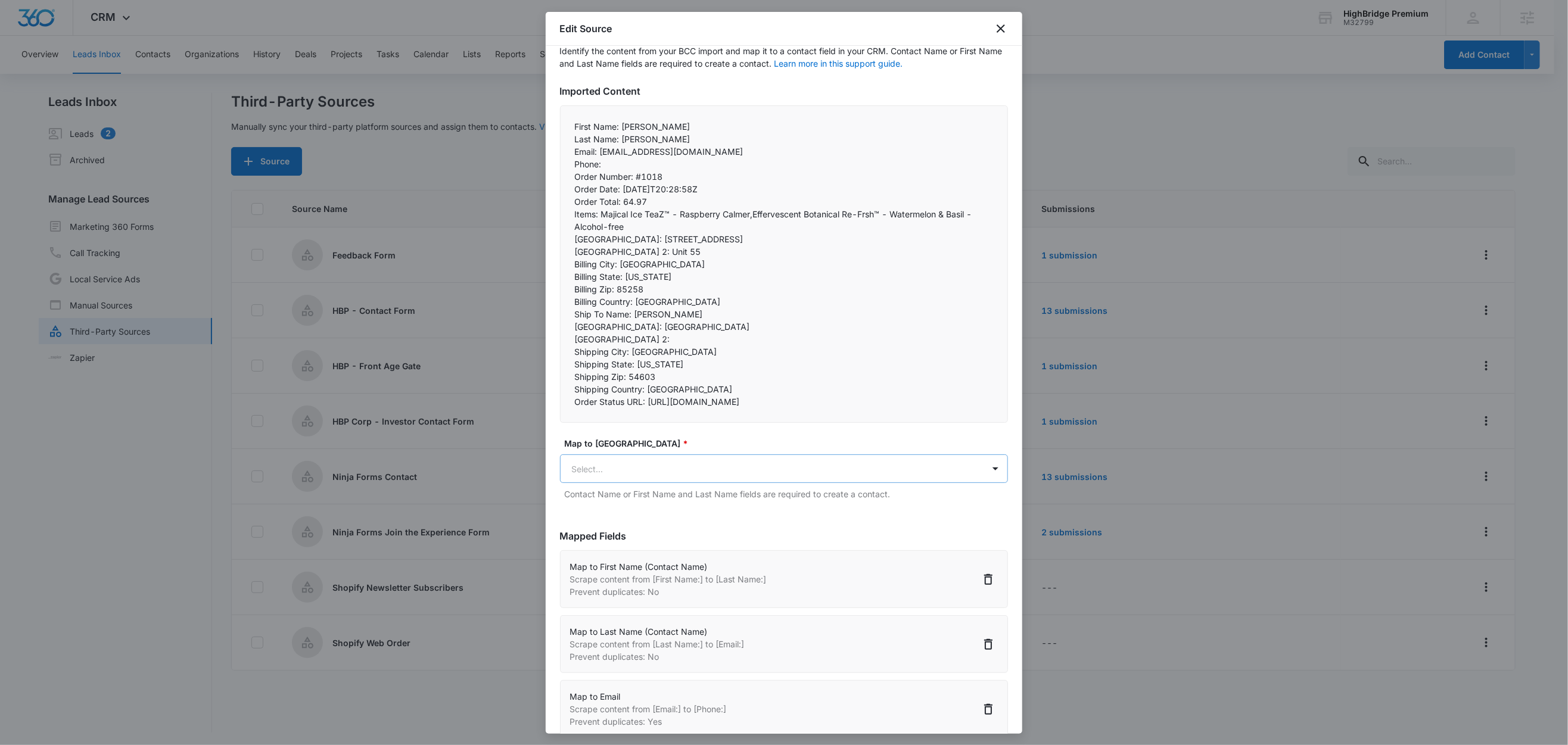
click at [596, 492] on body "CRM Apps Reputation Forms CRM Email Social Content Ads Intelligence Files Brand…" at bounding box center [784, 373] width 1568 height 746
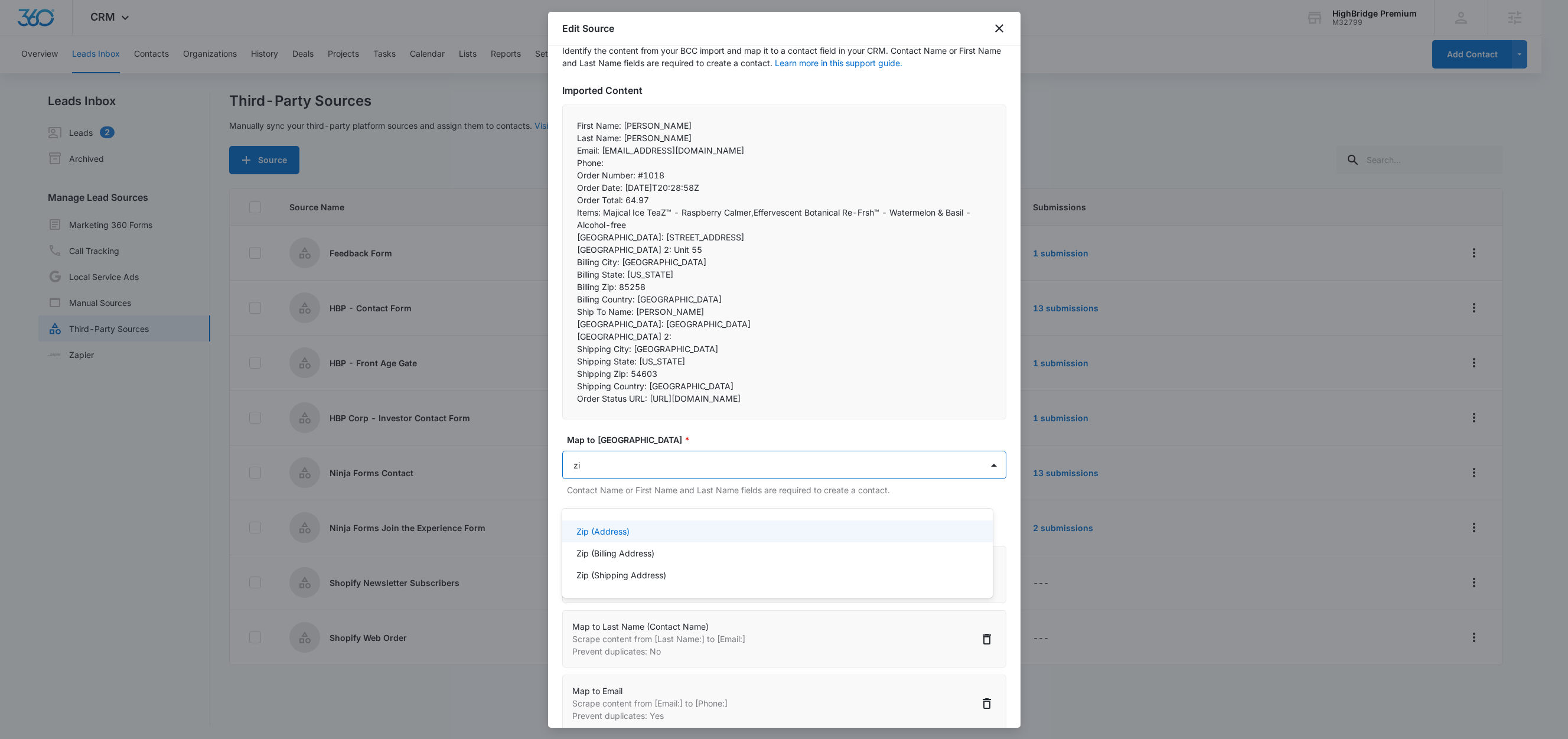
type input "zip"
click at [611, 554] on p "Zip (Billing Address)" at bounding box center [615, 553] width 78 height 13
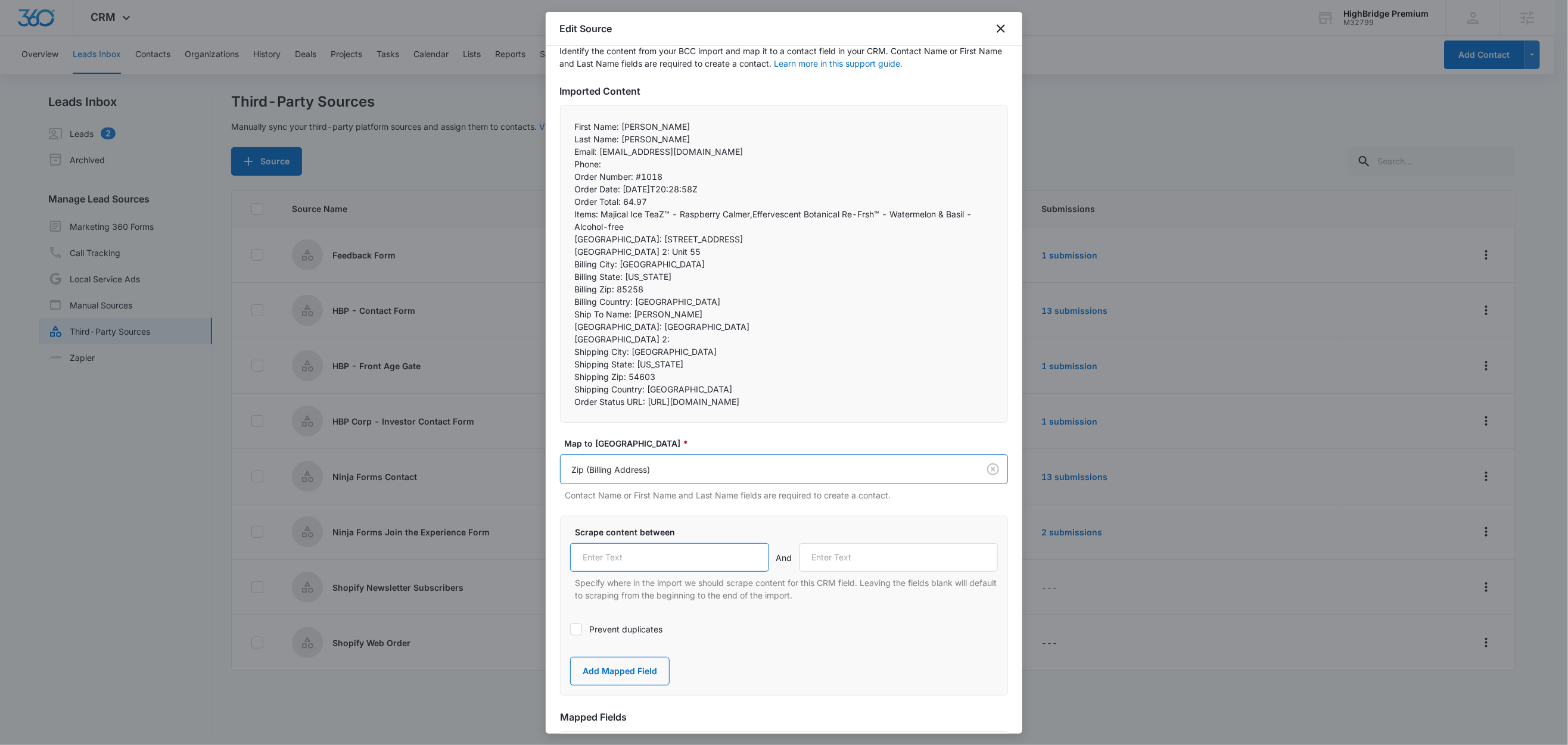
click at [631, 572] on input "text" at bounding box center [669, 557] width 199 height 28
paste input "Billing Zip:"
type input "Billing Zip:"
drag, startPoint x: 636, startPoint y: 301, endPoint x: 572, endPoint y: 299, distance: 64.0
click at [572, 299] on div "First Name: Michael Last Name: Paul Email: dkgallo1@charter.net Phone:  Ord…" at bounding box center [784, 264] width 448 height 318
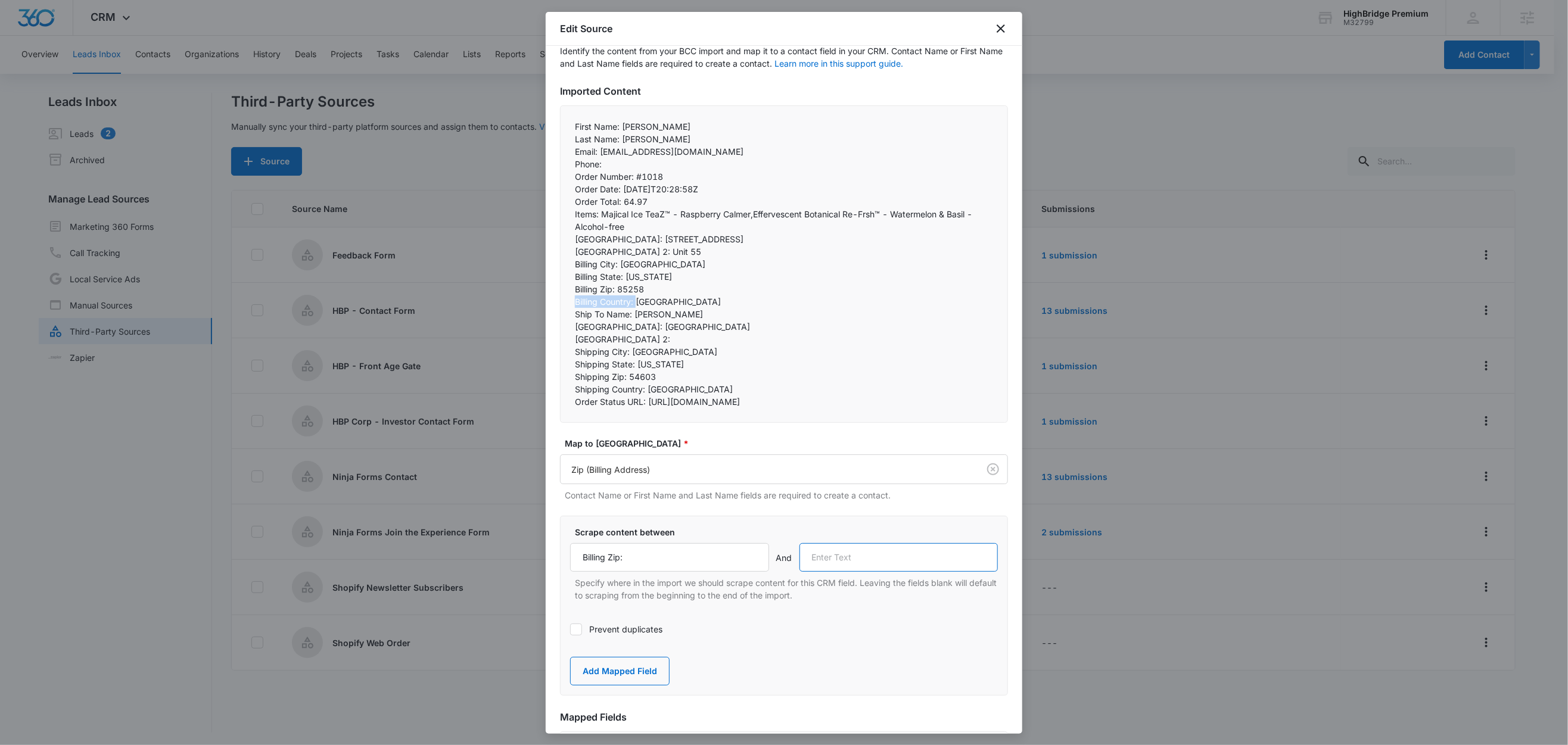
click at [844, 571] on input "text" at bounding box center [898, 557] width 199 height 28
paste input "Billing Country:"
type input "Billing Country:"
click at [621, 686] on button "Add Mapped Field" at bounding box center [619, 671] width 100 height 28
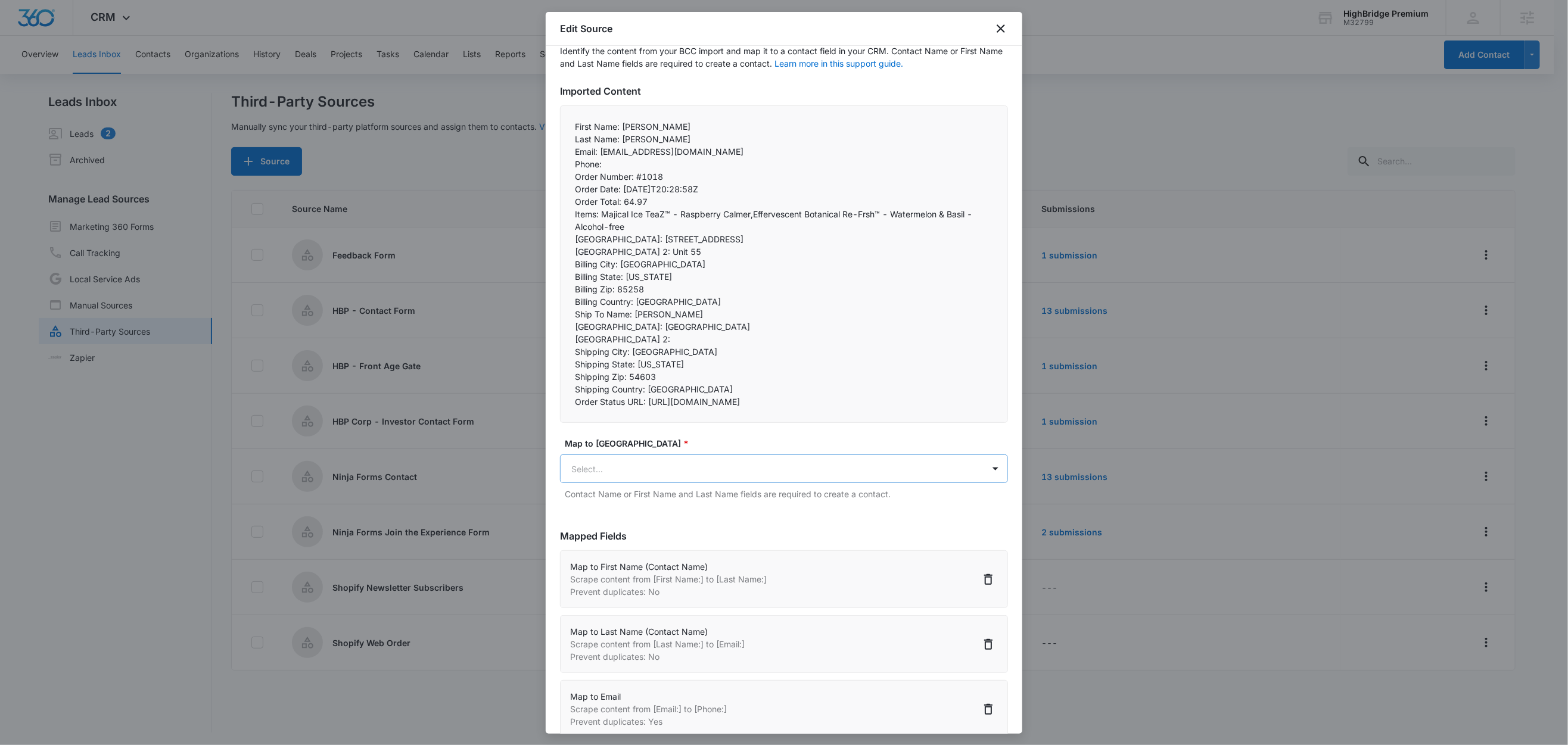
click at [621, 494] on body "CRM Apps Reputation Forms CRM Email Social Content Ads Intelligence Files Brand…" at bounding box center [784, 373] width 1568 height 746
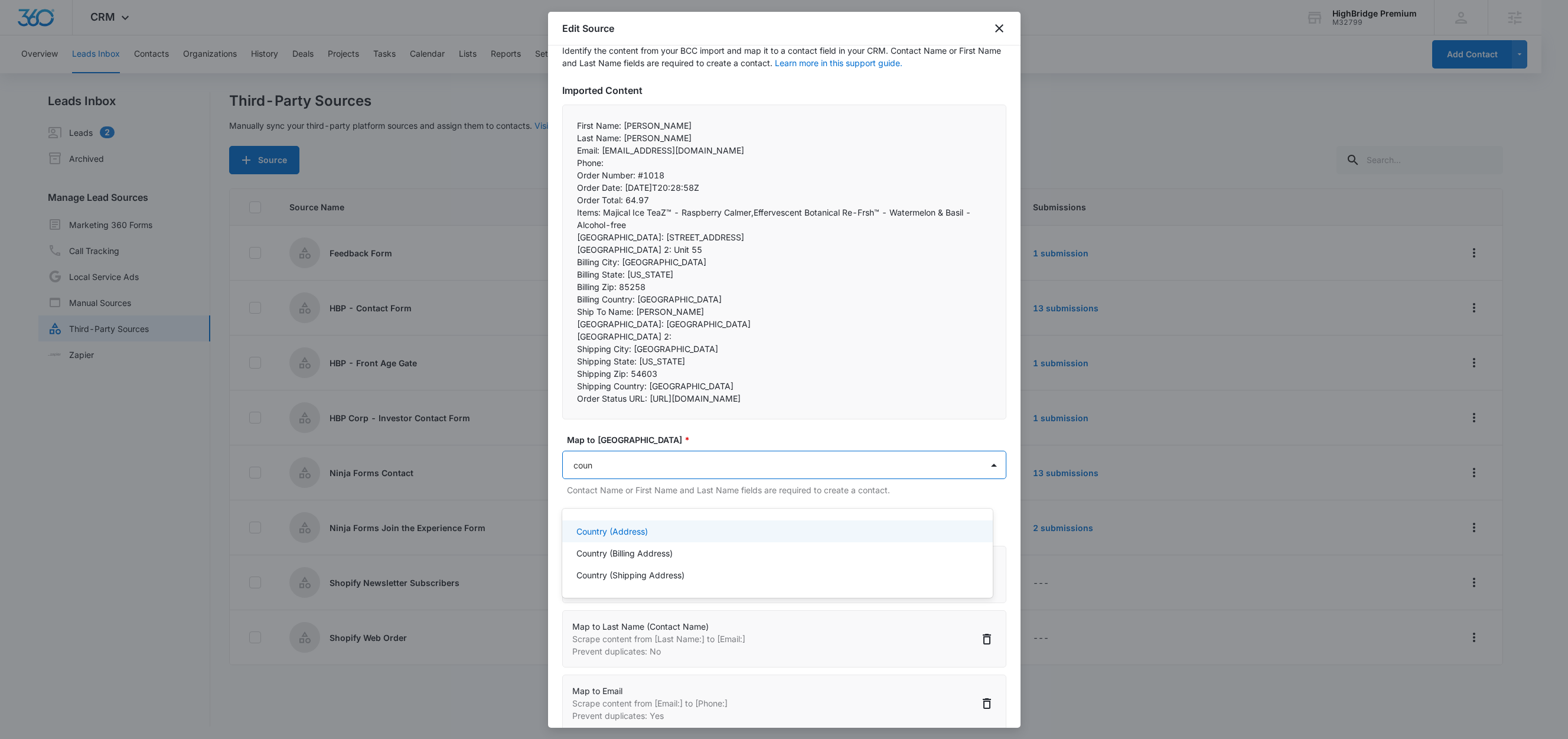
type input "count"
click at [613, 554] on p "Country (Billing Address)" at bounding box center [624, 553] width 96 height 13
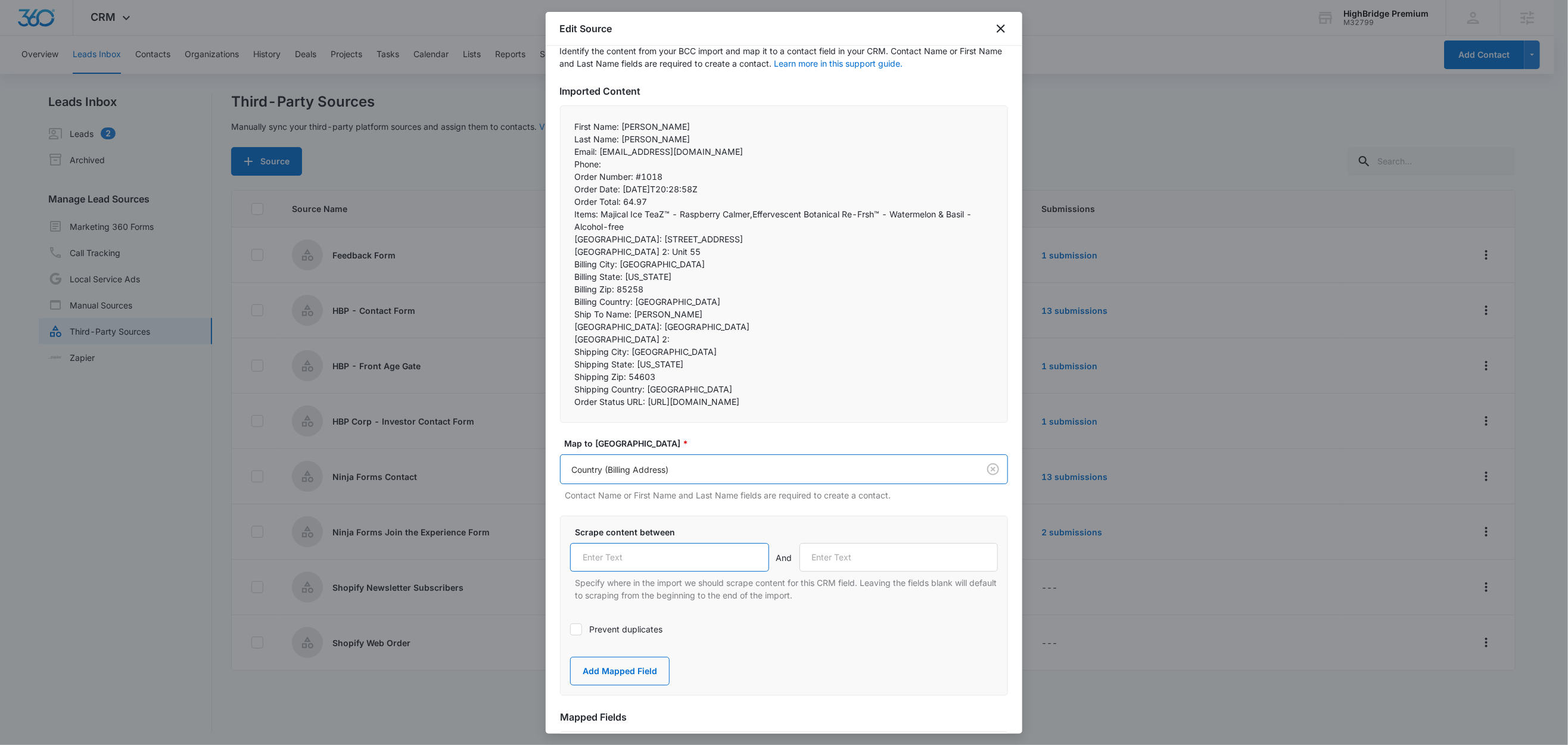
click at [675, 570] on input "text" at bounding box center [669, 557] width 199 height 28
paste input "Billing Country:"
type input "Billing Country:"
drag, startPoint x: 633, startPoint y: 313, endPoint x: 554, endPoint y: 309, distance: 79.1
click at [554, 309] on div "Step 2 of 4 Field Mapping Identify the content from your BCC import and map it …" at bounding box center [784, 390] width 476 height 688
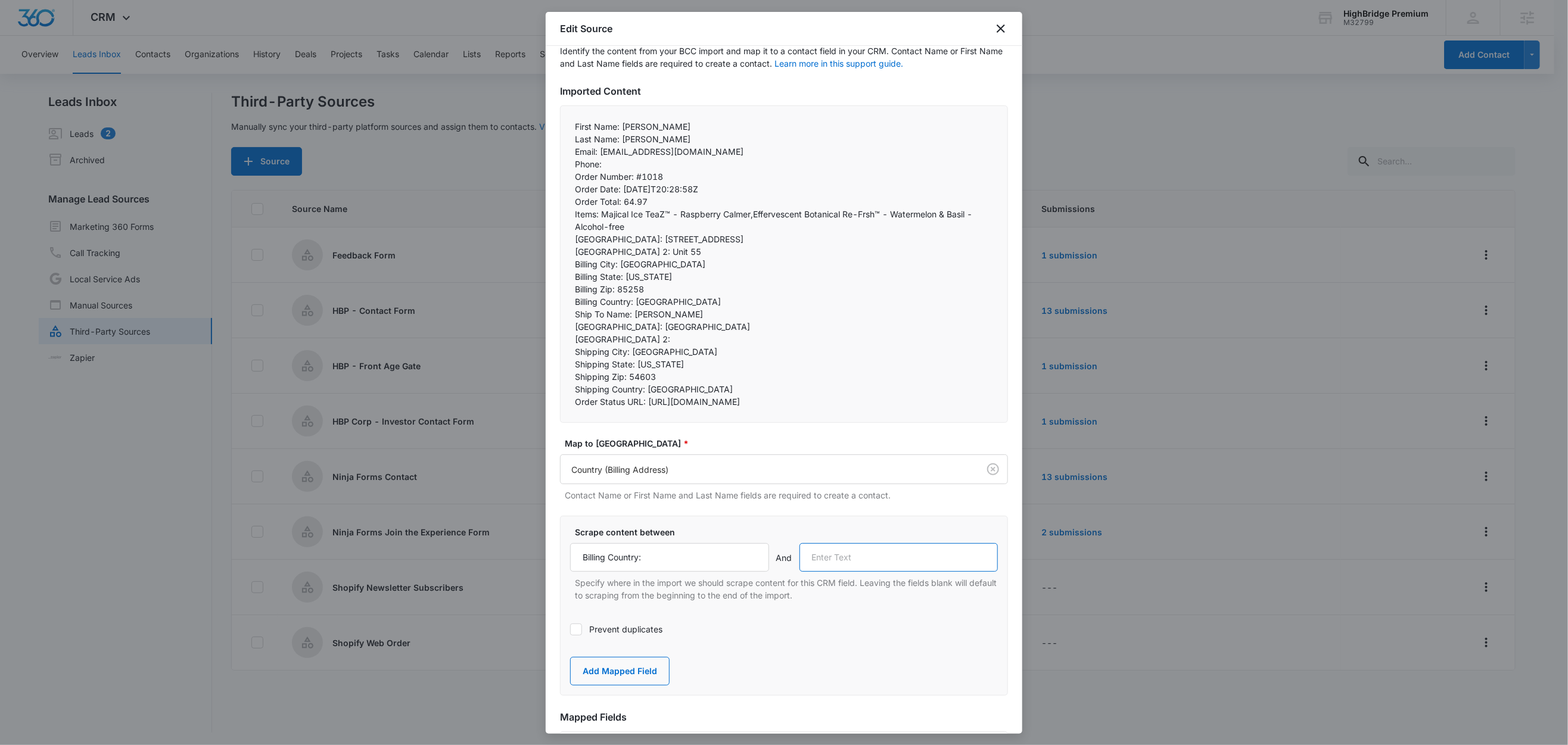
click at [883, 572] on input "text" at bounding box center [898, 557] width 199 height 28
paste input "Ship To Name:"
type input "Ship To Name:"
drag, startPoint x: 634, startPoint y: 693, endPoint x: 636, endPoint y: 578, distance: 115.0
click at [634, 686] on button "Add Mapped Field" at bounding box center [619, 671] width 100 height 28
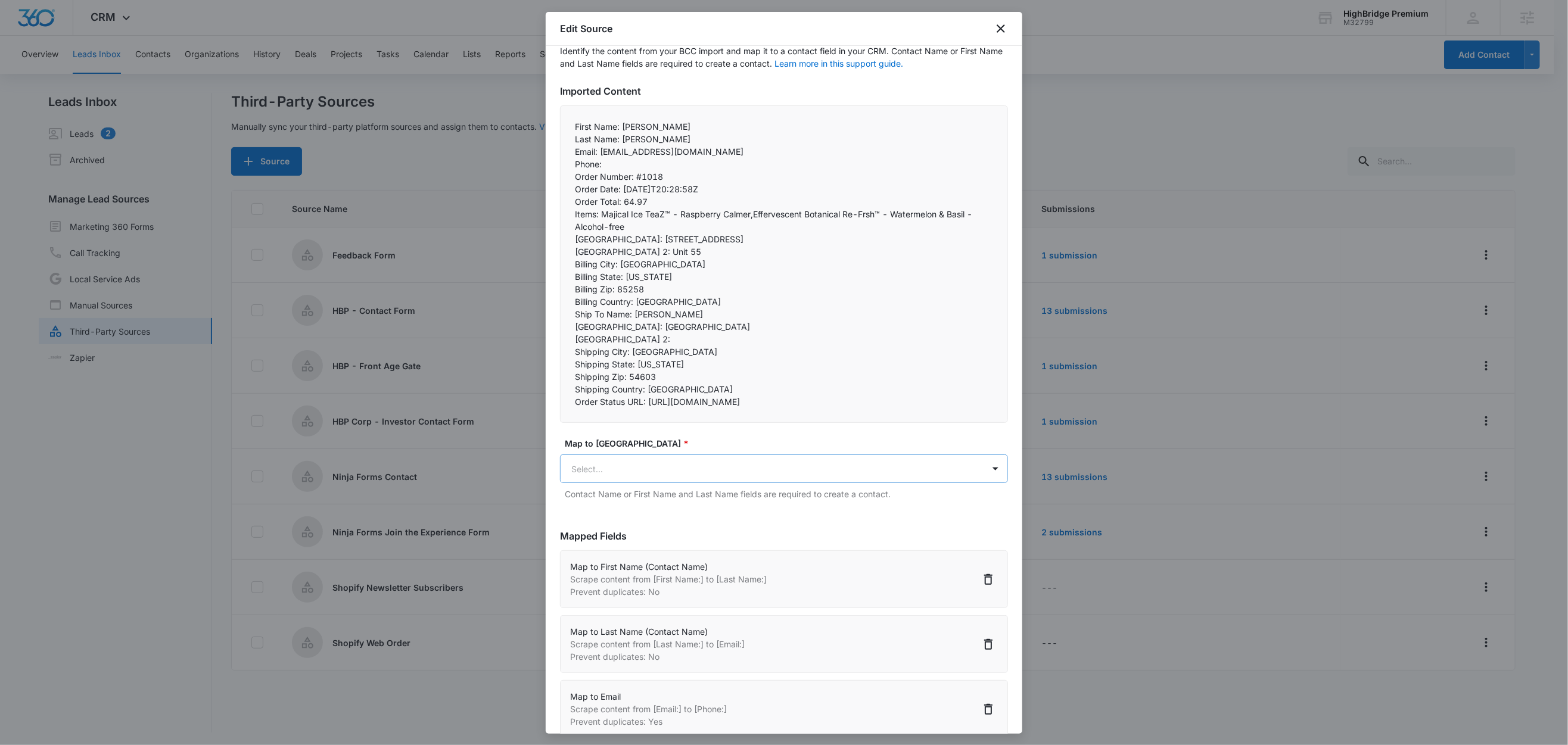
click at [626, 485] on body "CRM Apps Reputation Forms CRM Email Social Content Ads Intelligence Files Brand…" at bounding box center [784, 373] width 1568 height 746
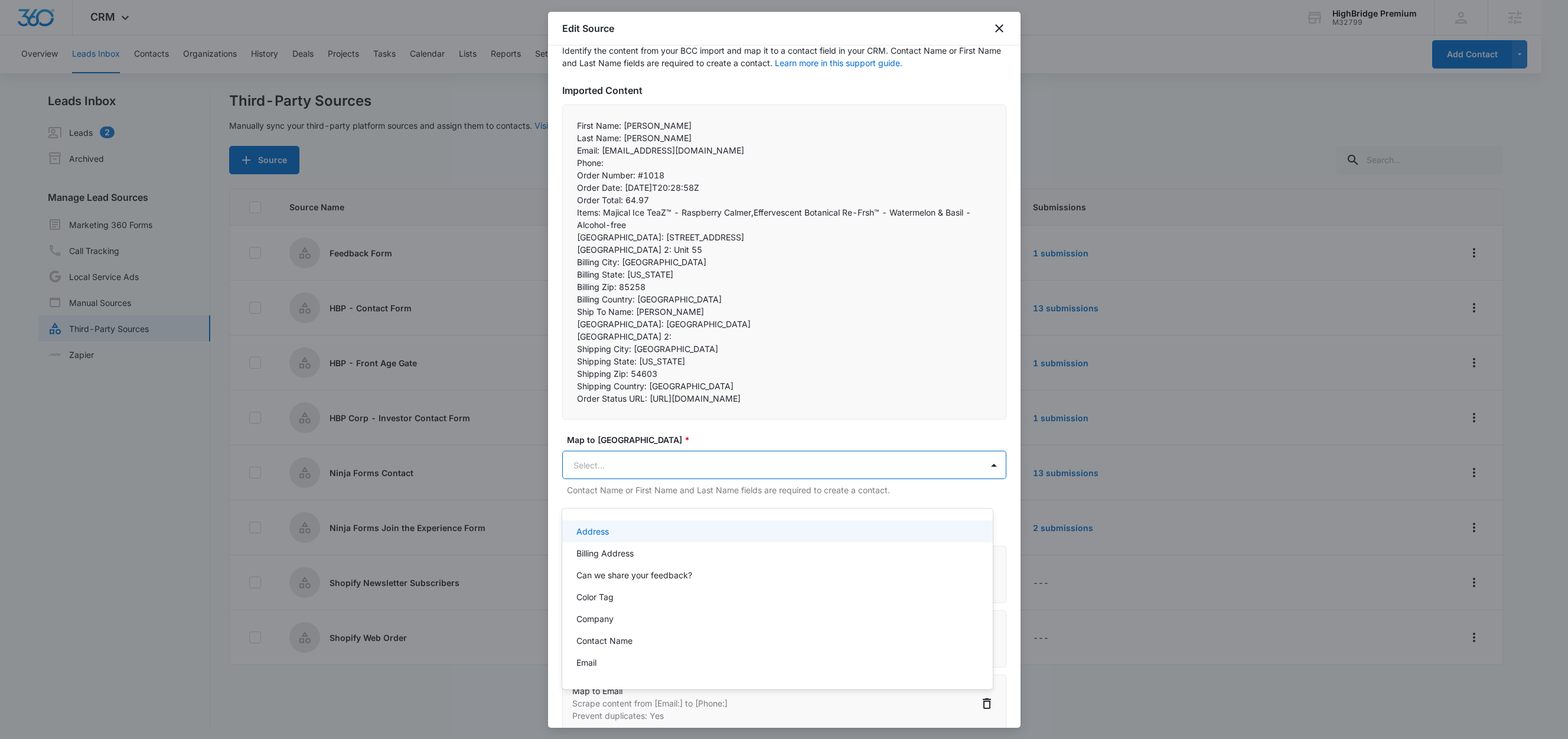
paste input "Ship To Name:"
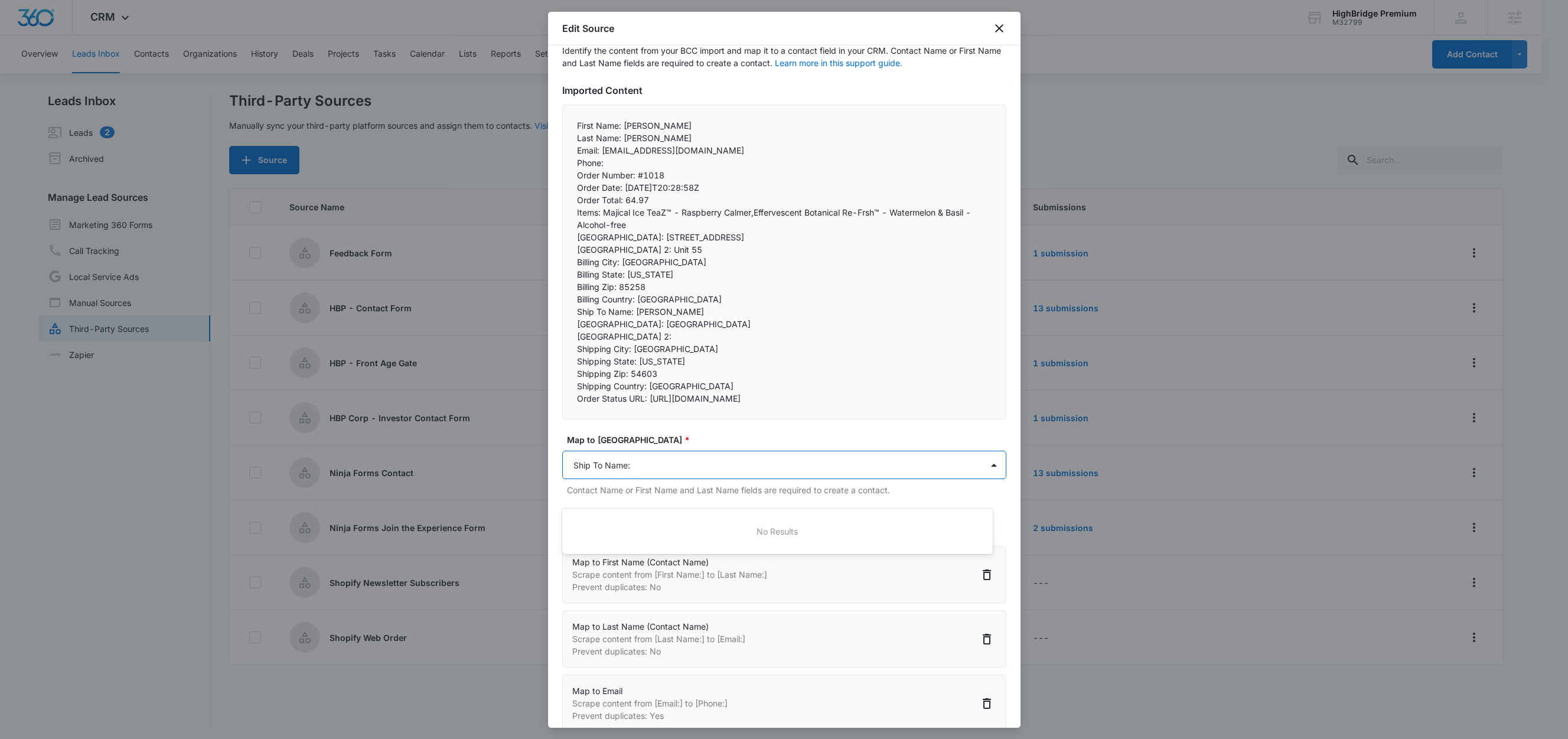
click at [639, 488] on div at bounding box center [784, 369] width 1568 height 739
type input "Ship To Name:"
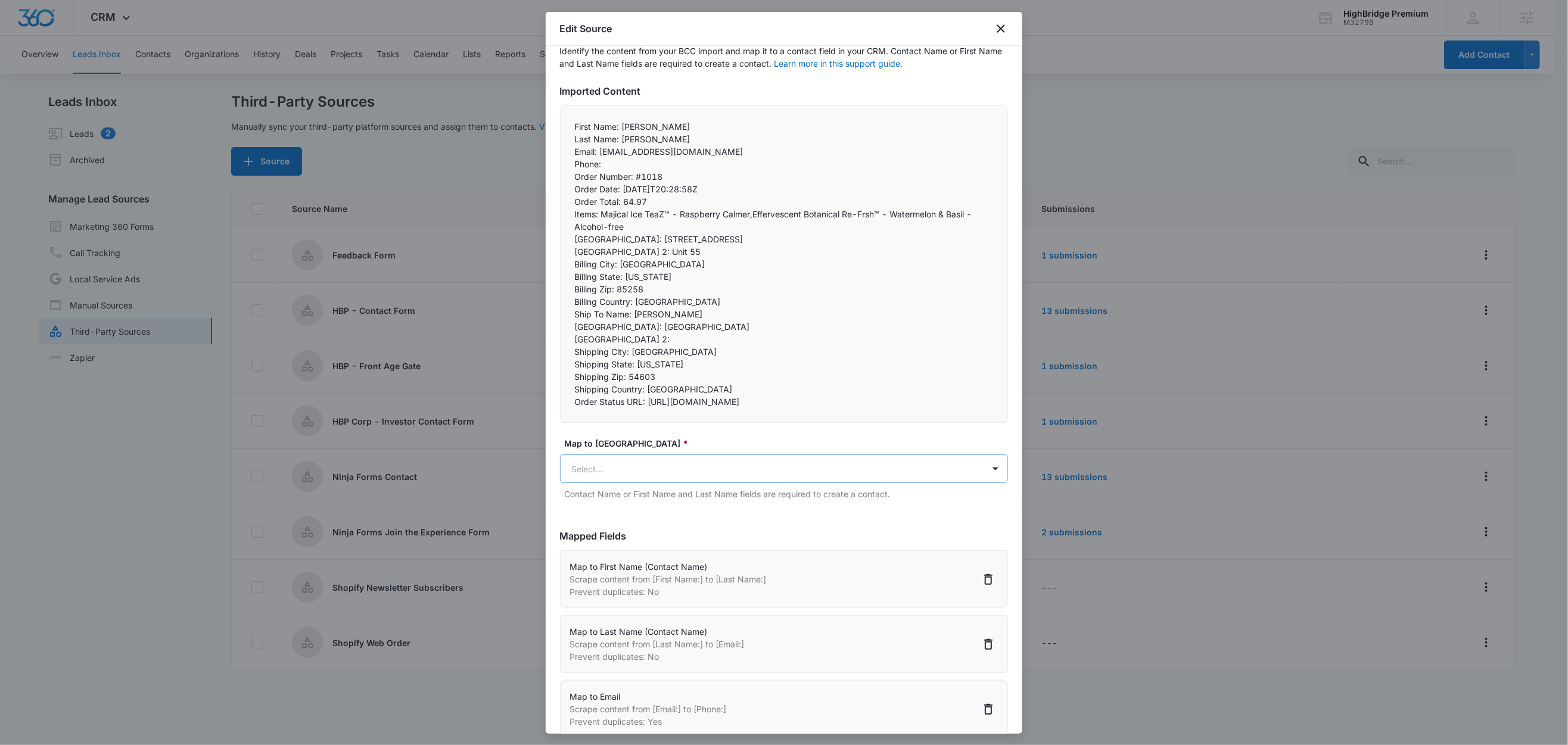
click at [644, 492] on body "CRM Apps Reputation Forms CRM Email Social Content Ads Intelligence Files Brand…" at bounding box center [784, 373] width 1568 height 746
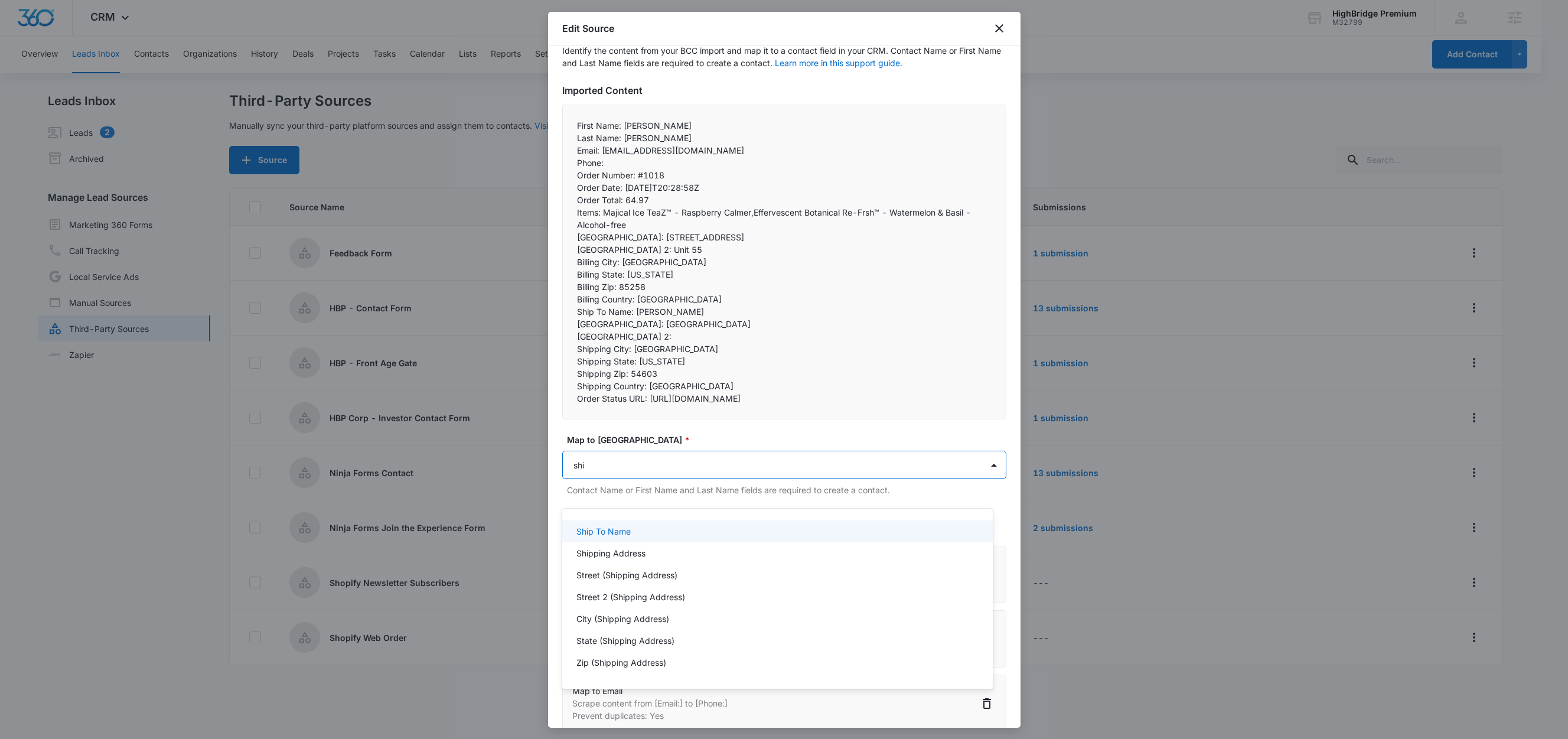
type input "ship"
drag, startPoint x: 614, startPoint y: 531, endPoint x: 712, endPoint y: 545, distance: 99.0
click at [615, 531] on p "Ship To Name" at bounding box center [603, 531] width 54 height 13
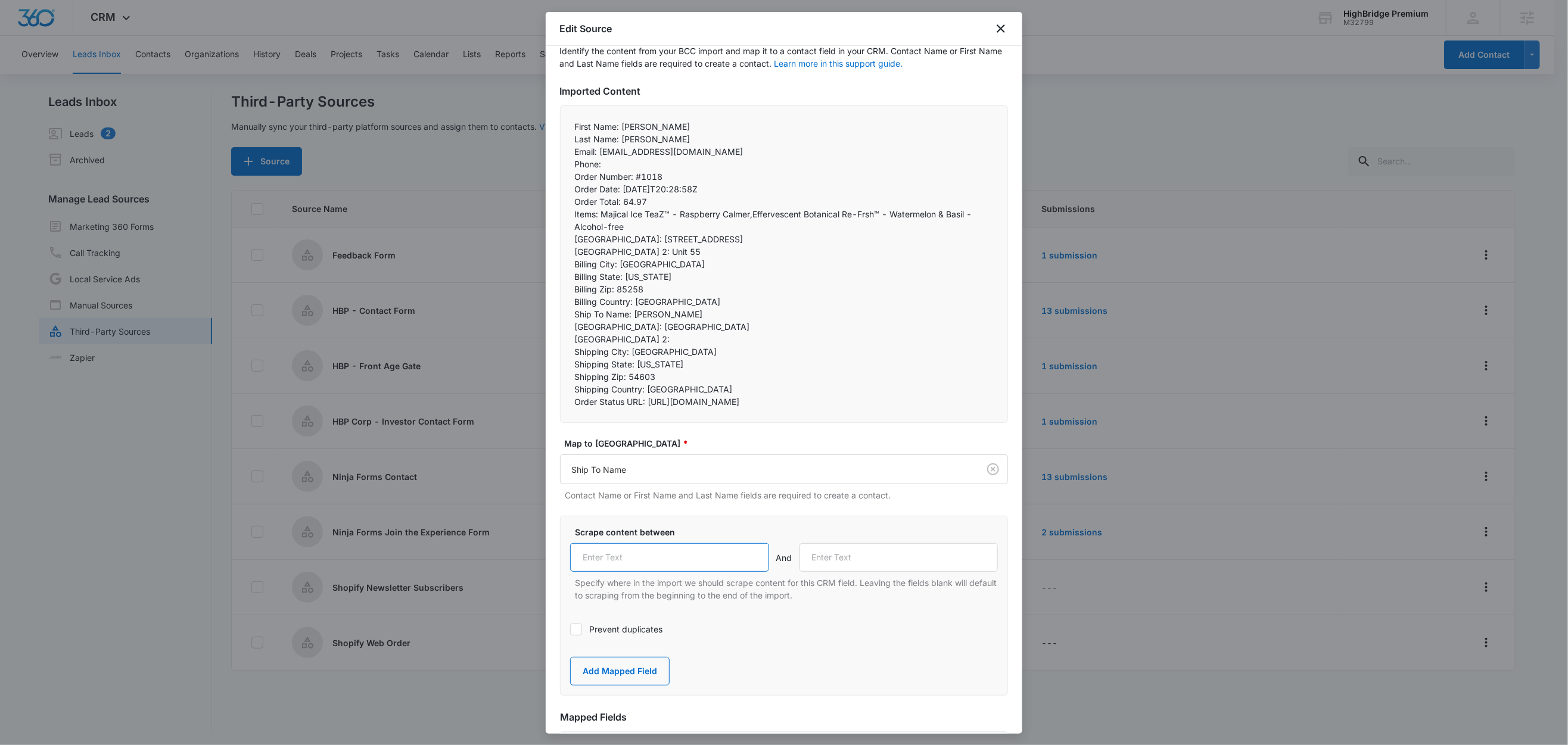
click at [667, 572] on input "text" at bounding box center [669, 557] width 199 height 28
paste input "Ship To Name:"
type input "Ship To Name:"
drag, startPoint x: 639, startPoint y: 328, endPoint x: 546, endPoint y: 325, distance: 93.0
click at [546, 325] on div "Step 2 of 4 Field Mapping Identify the content from your BCC import and map it …" at bounding box center [784, 390] width 476 height 688
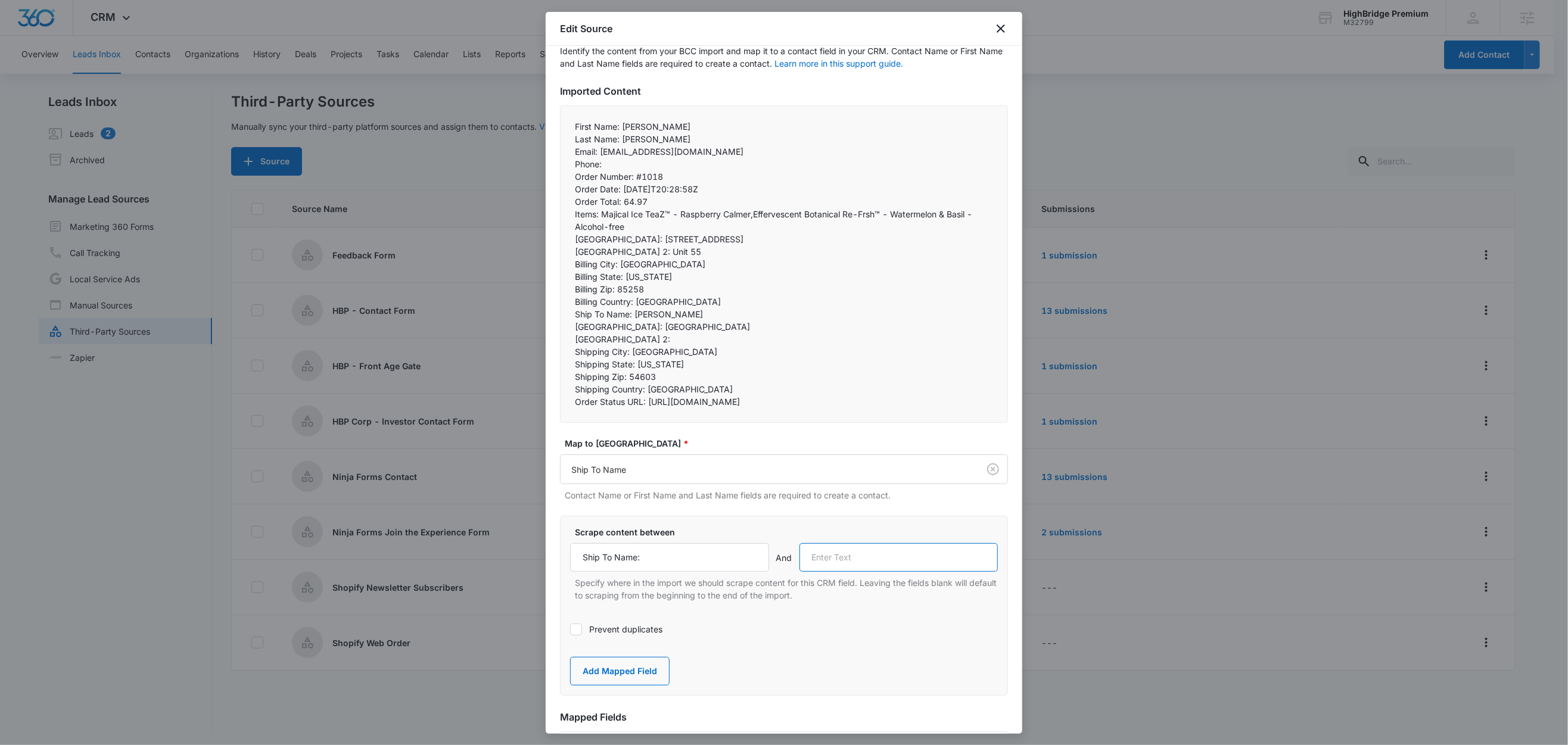
click at [842, 572] on input "text" at bounding box center [898, 557] width 199 height 28
paste input "Shipping Street:"
type input "Shipping Street:"
drag, startPoint x: 618, startPoint y: 698, endPoint x: 622, endPoint y: 601, distance: 97.1
click at [618, 686] on button "Add Mapped Field" at bounding box center [619, 671] width 100 height 28
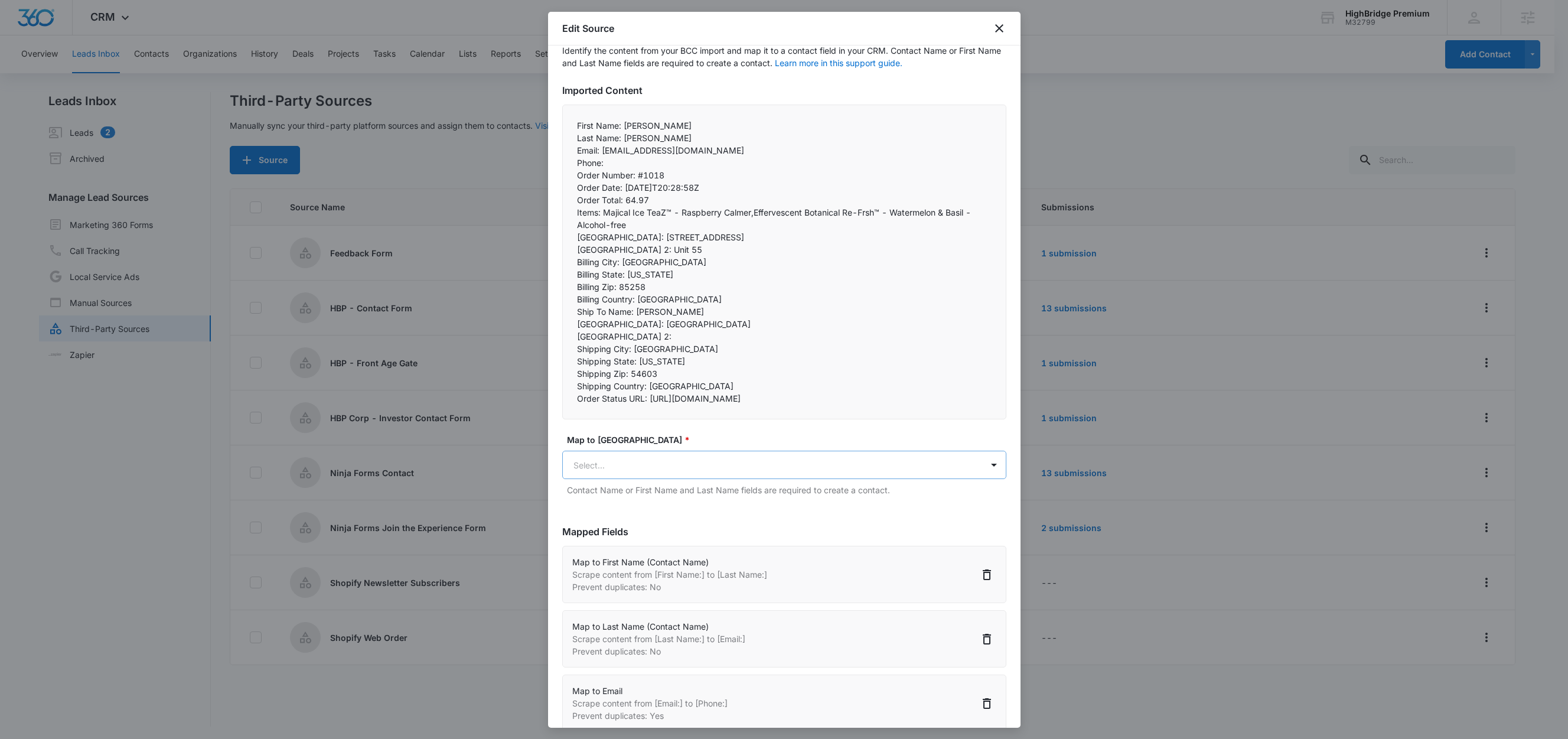
click at [604, 493] on body "CRM Apps Reputation Forms CRM Email Social Content Ads Intelligence Files Brand…" at bounding box center [784, 370] width 1568 height 740
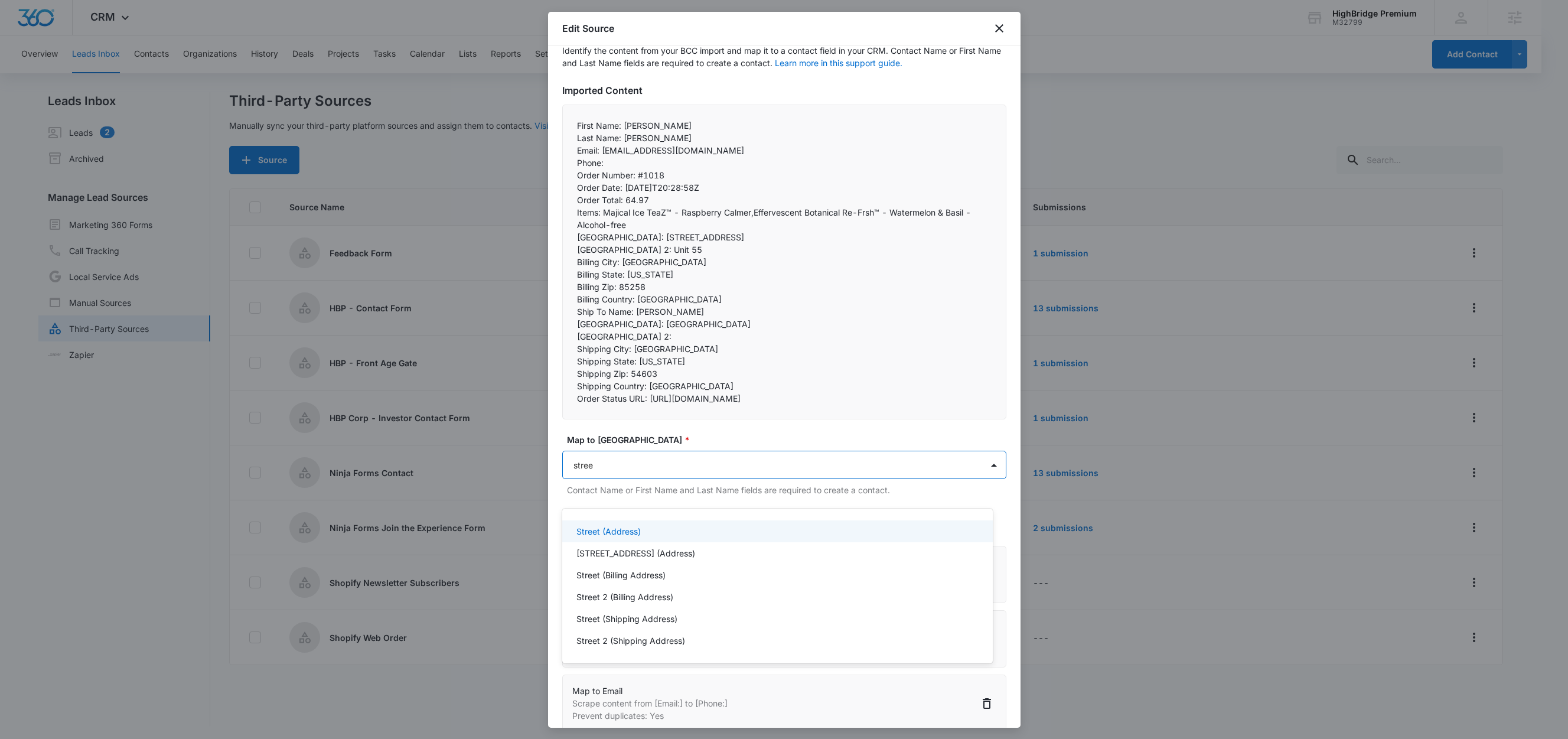
type input "street"
click at [610, 618] on p "Street (Shipping Address)" at bounding box center [627, 619] width 101 height 13
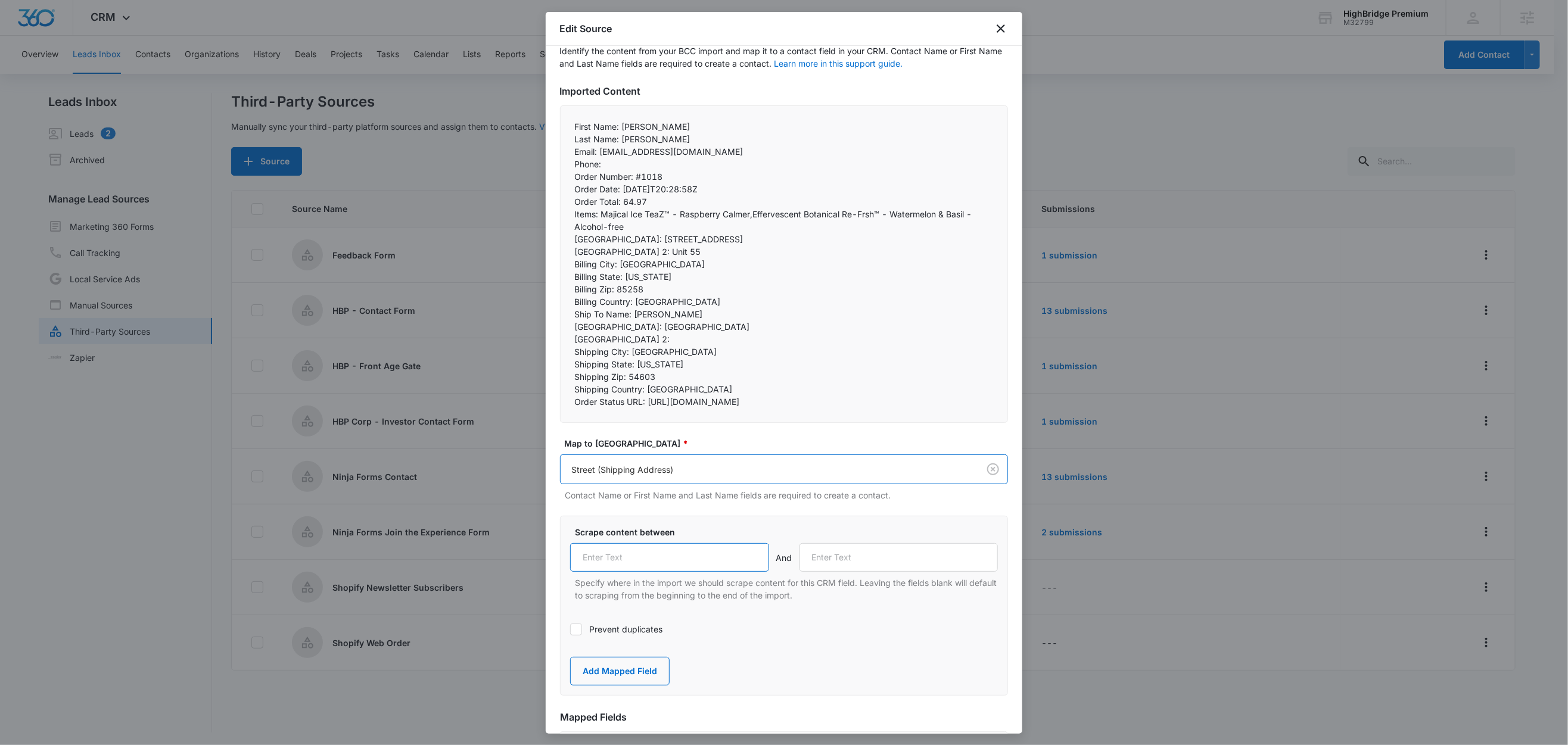
click at [640, 572] on input "text" at bounding box center [669, 557] width 199 height 28
paste input "Shipping Street:"
type input "Shipping Street:"
drag, startPoint x: 638, startPoint y: 339, endPoint x: 558, endPoint y: 337, distance: 80.0
click at [558, 337] on div "Step 2 of 4 Field Mapping Identify the content from your BCC import and map it …" at bounding box center [784, 390] width 476 height 688
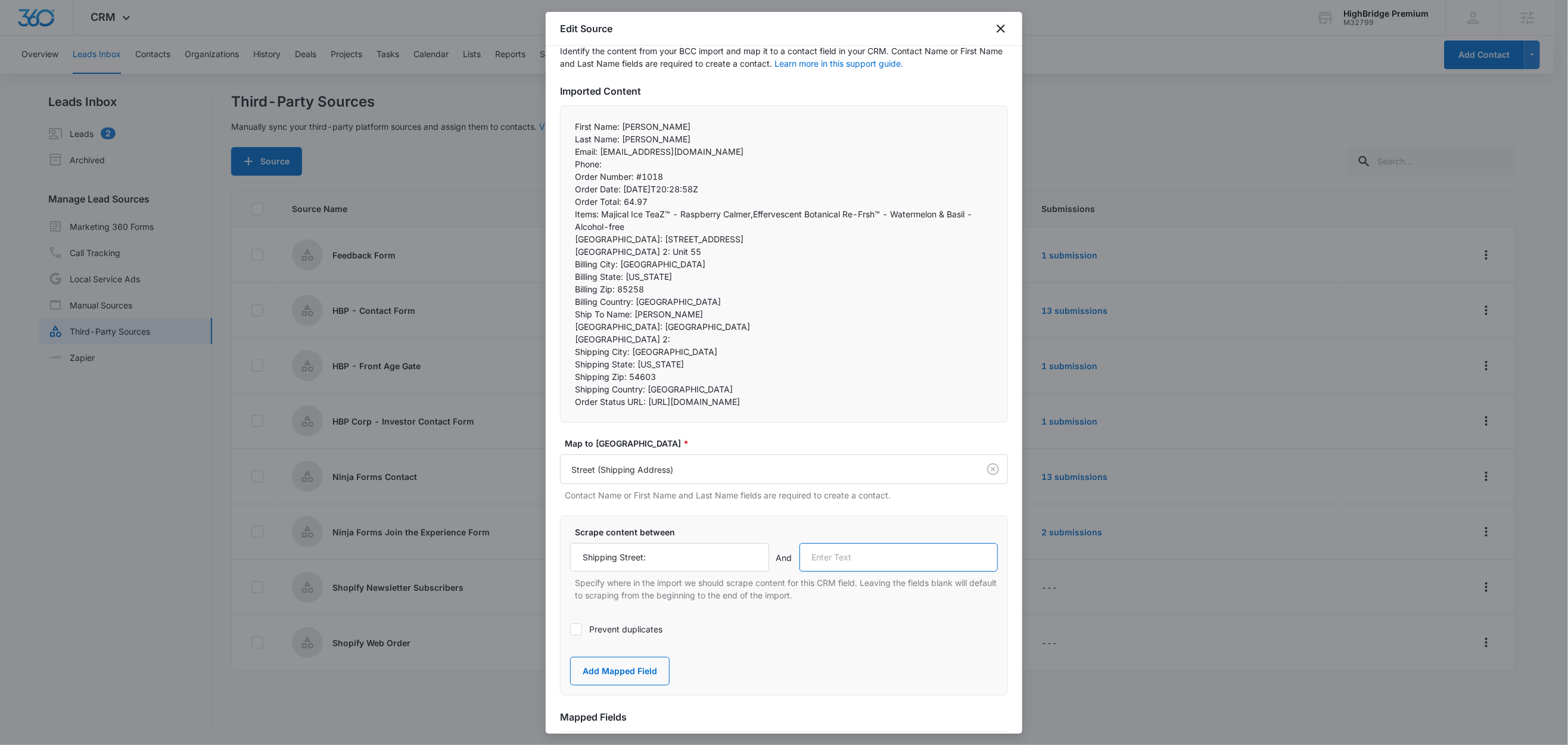
click at [866, 569] on input "text" at bounding box center [898, 557] width 199 height 28
paste input "Shipping Street 2:"
type input "Shipping Street 2:"
drag, startPoint x: 626, startPoint y: 693, endPoint x: 647, endPoint y: 546, distance: 148.5
click at [626, 686] on button "Add Mapped Field" at bounding box center [619, 671] width 100 height 28
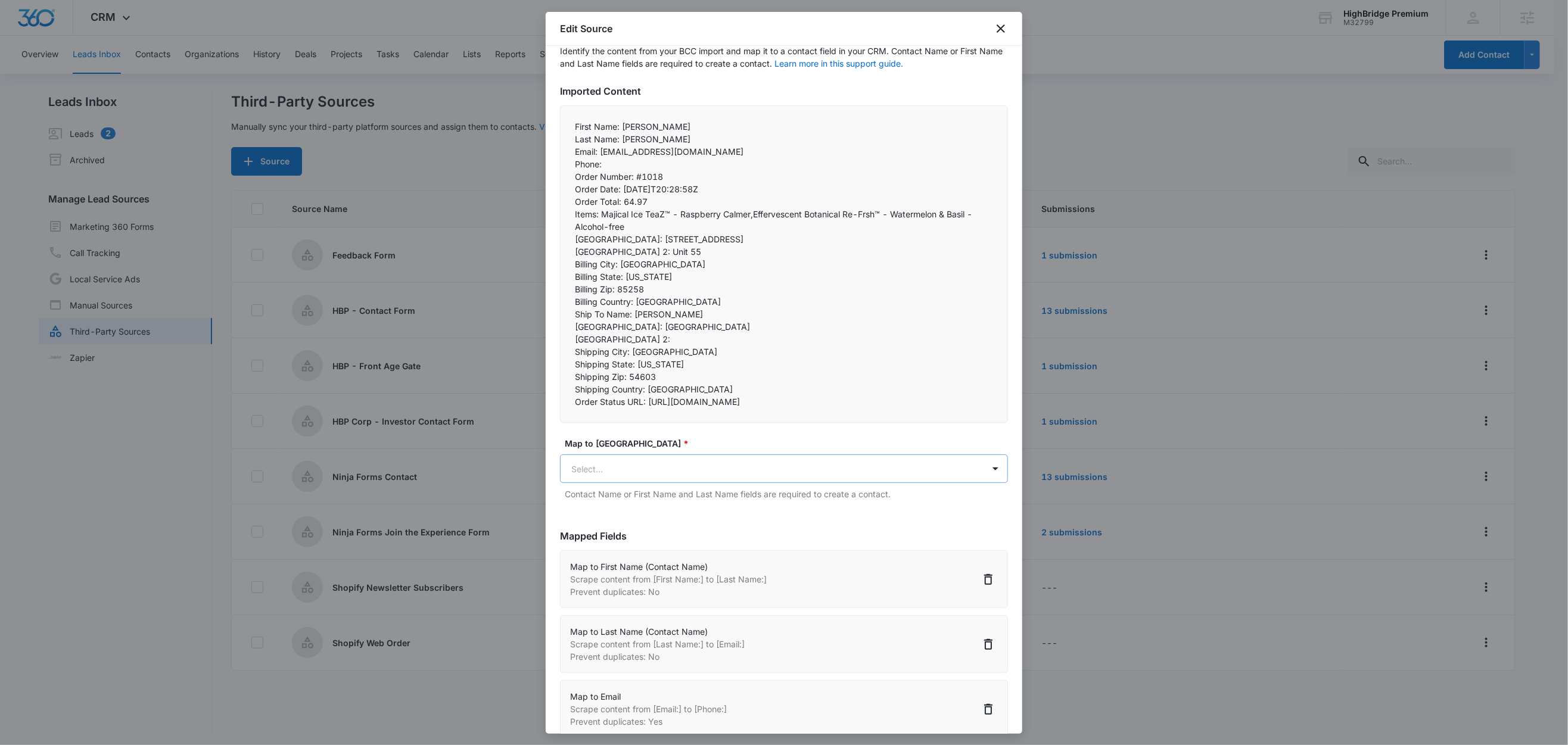
click at [645, 505] on body "CRM Apps Reputation Forms CRM Email Social Content Ads Intelligence Files Brand…" at bounding box center [784, 373] width 1568 height 746
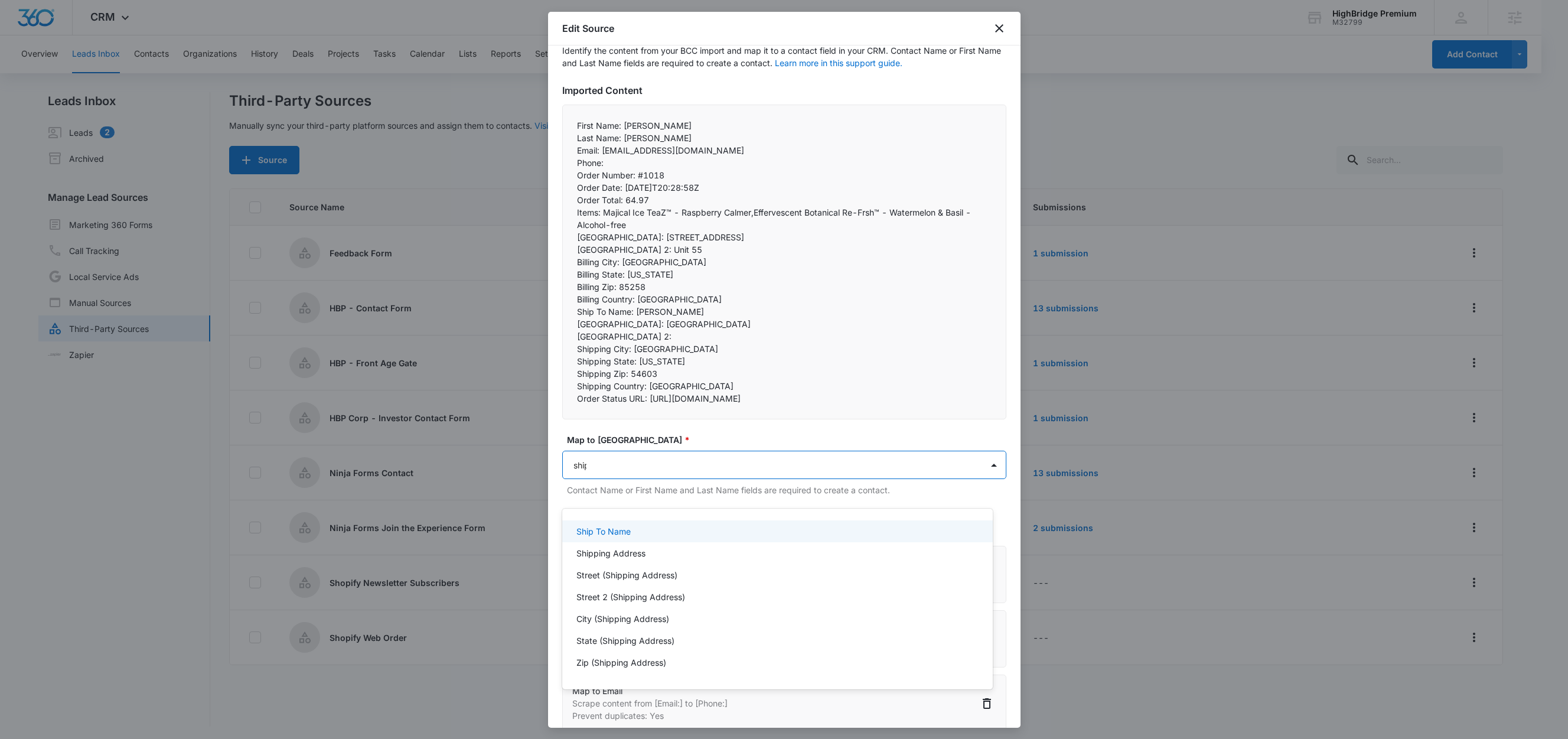
type input "shipp"
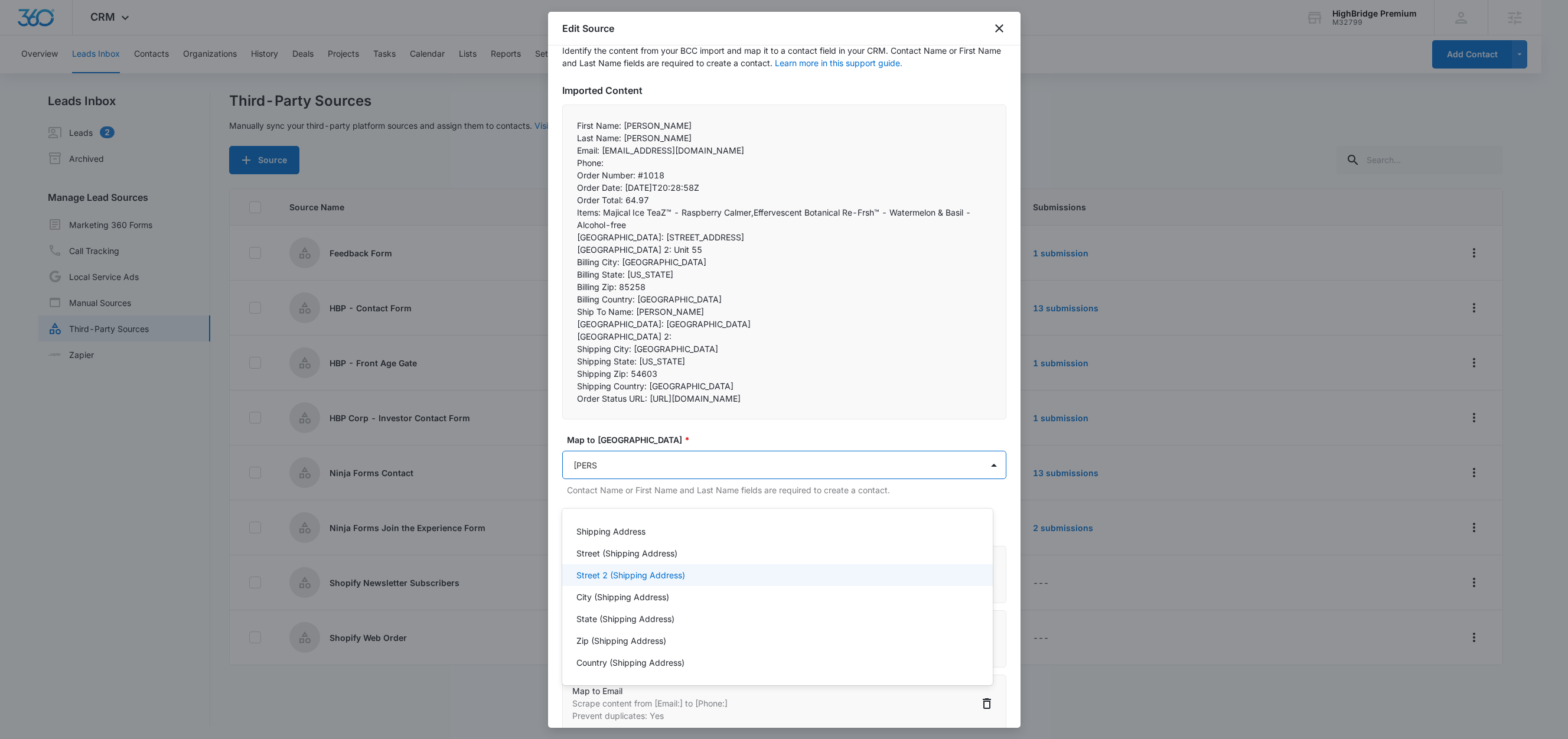
click at [629, 574] on p "Street 2 (Shipping Address)" at bounding box center [630, 575] width 109 height 13
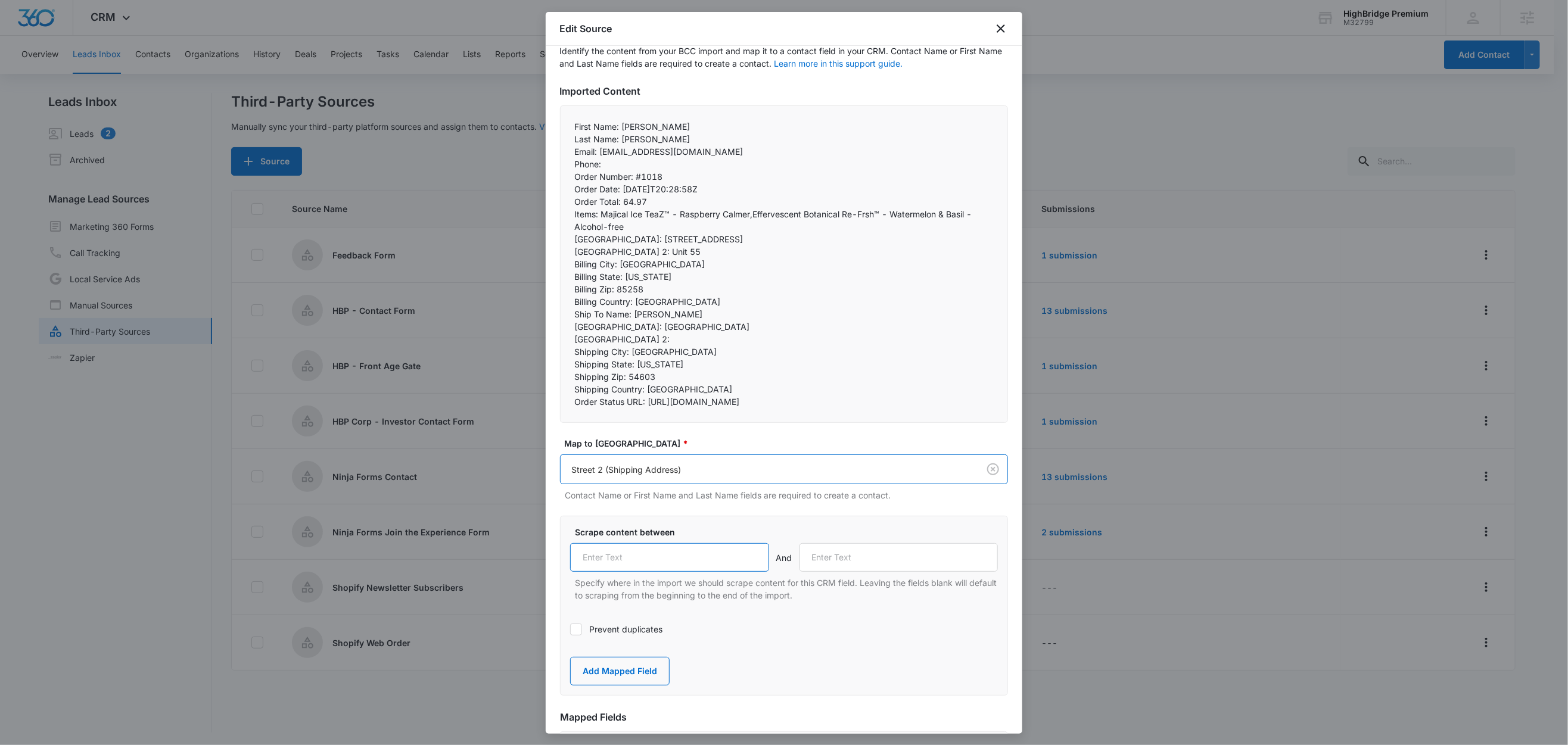
click at [682, 572] on input "text" at bounding box center [669, 557] width 199 height 28
paste input "Shipping Street 2:"
type input "Shipping Street 2:"
drag, startPoint x: 631, startPoint y: 353, endPoint x: 571, endPoint y: 351, distance: 60.0
click at [571, 351] on div "First Name: Michael Last Name: Paul Email: dkgallo1@charter.net Phone:  Ord…" at bounding box center [784, 264] width 448 height 318
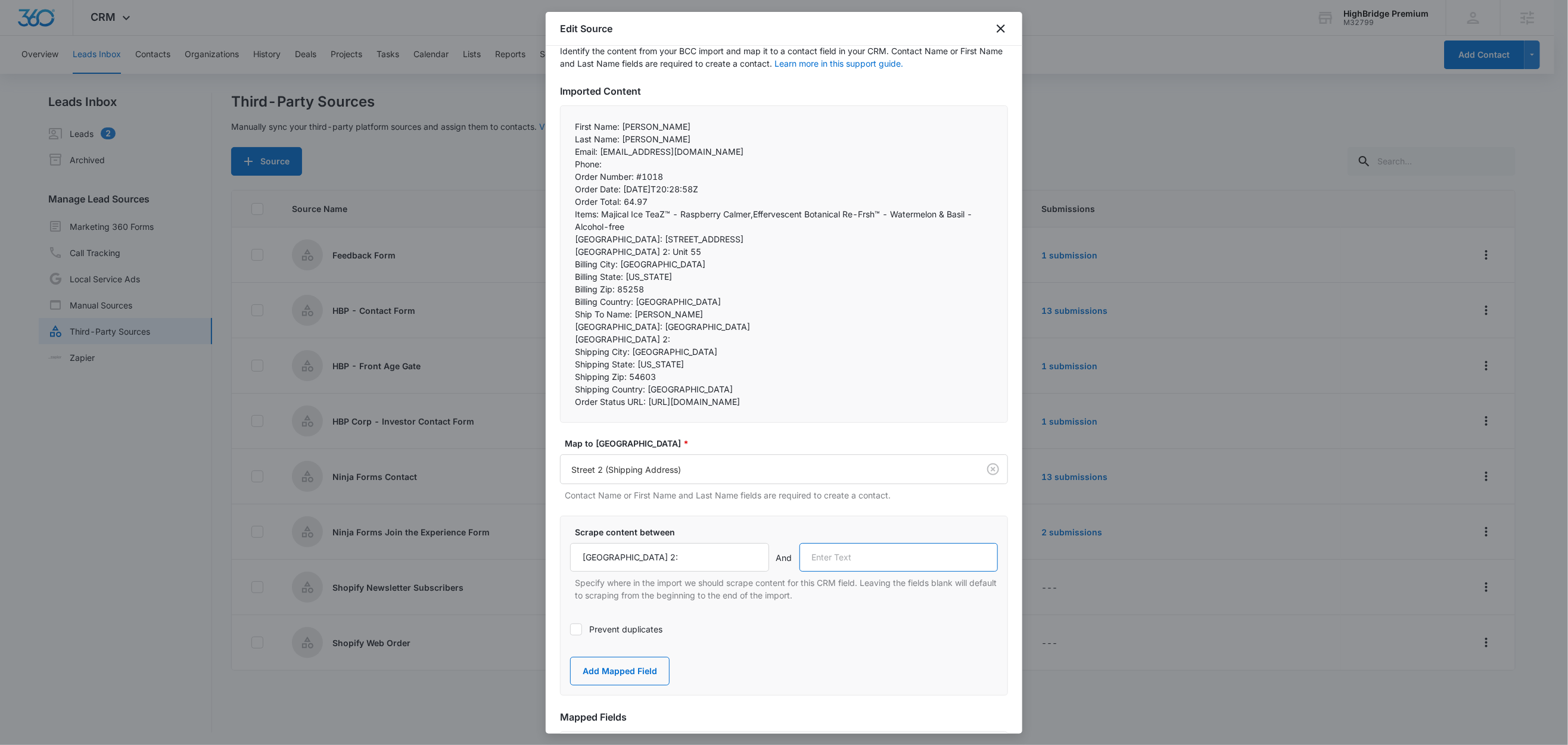
click at [834, 572] on input "text" at bounding box center [898, 557] width 199 height 28
paste input "Shipping City:"
type input "Shipping City:"
drag, startPoint x: 617, startPoint y: 692, endPoint x: 631, endPoint y: 566, distance: 126.8
click at [617, 686] on button "Add Mapped Field" at bounding box center [619, 671] width 100 height 28
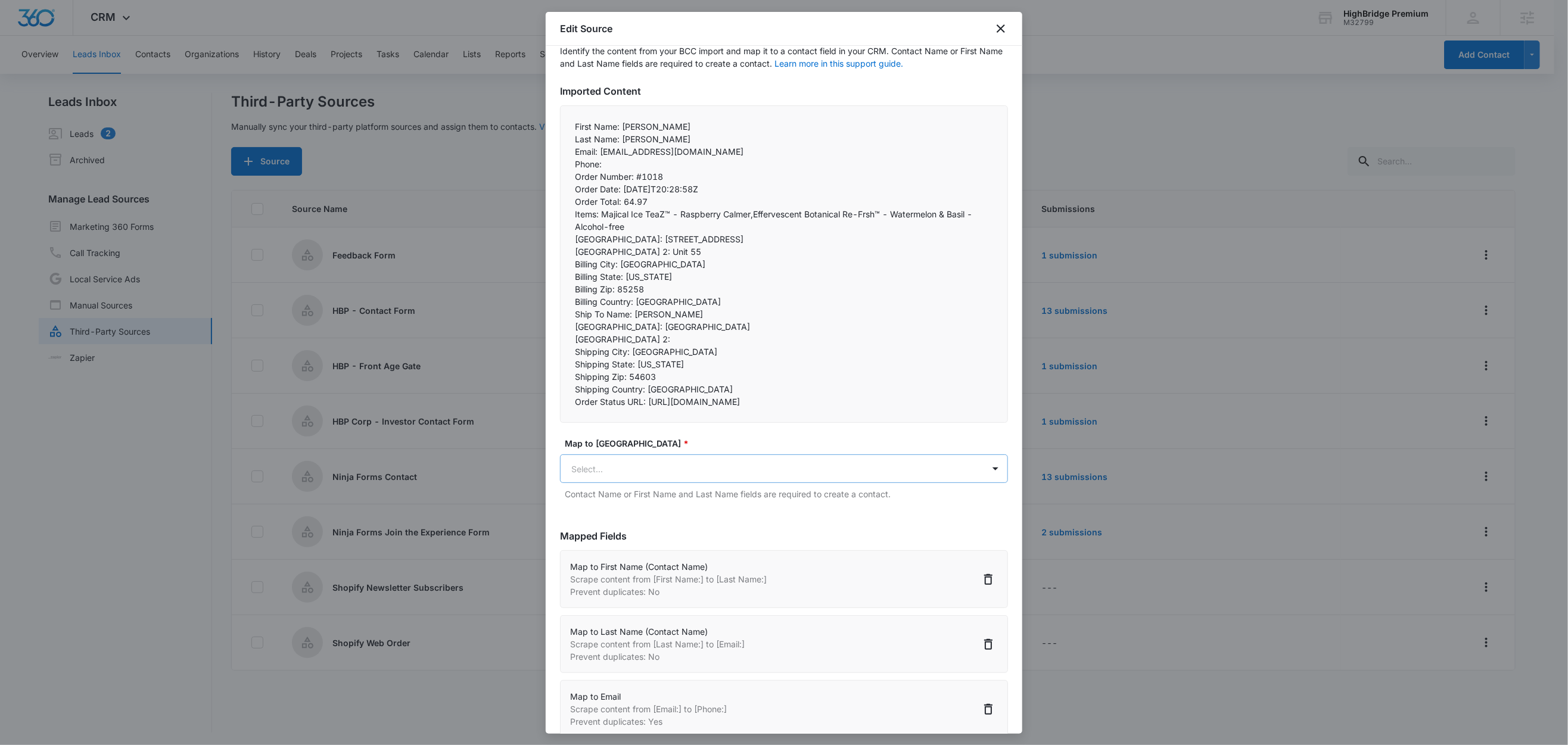
click at [630, 497] on body "CRM Apps Reputation Forms CRM Email Social Content Ads Intelligence Files Brand…" at bounding box center [784, 373] width 1568 height 746
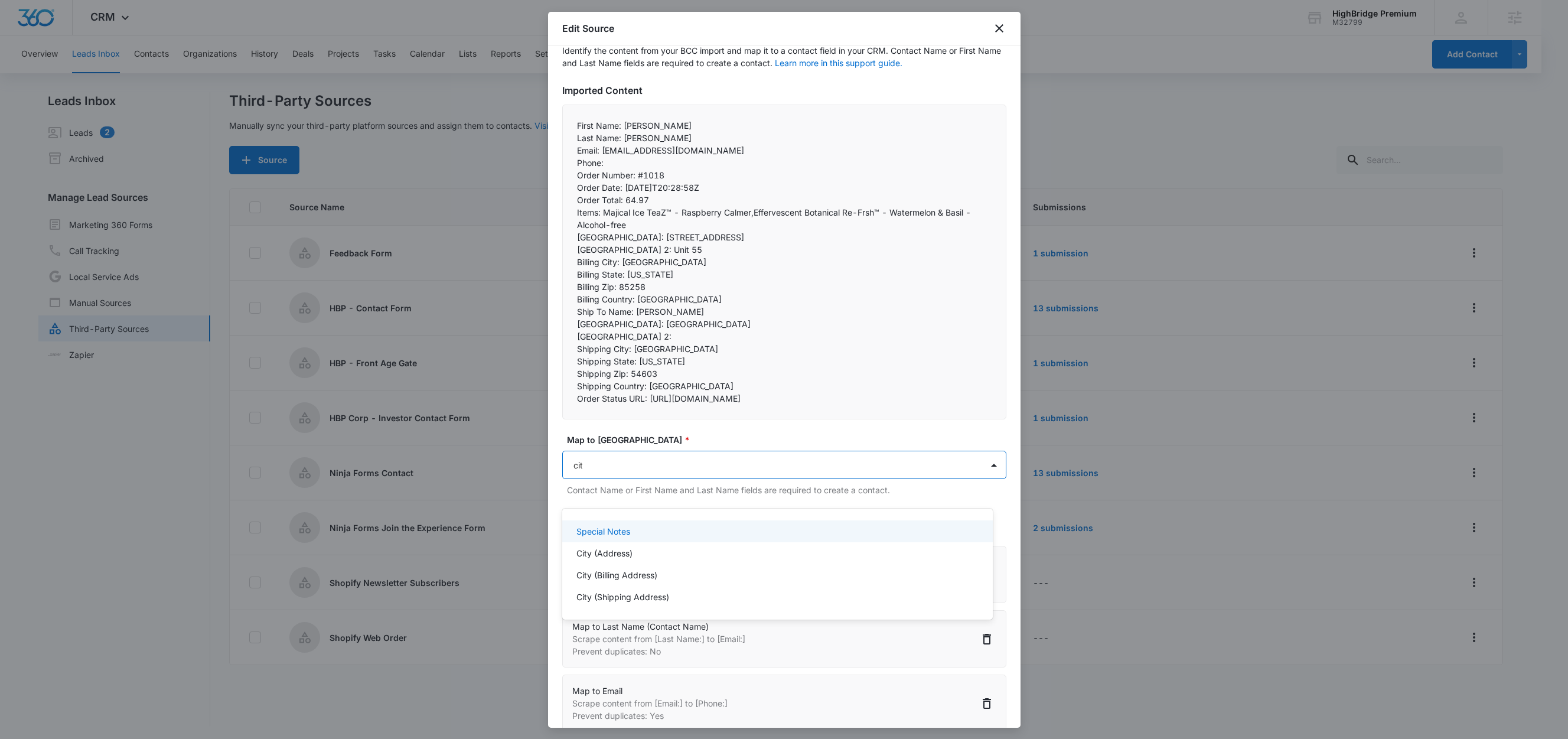
type input "city"
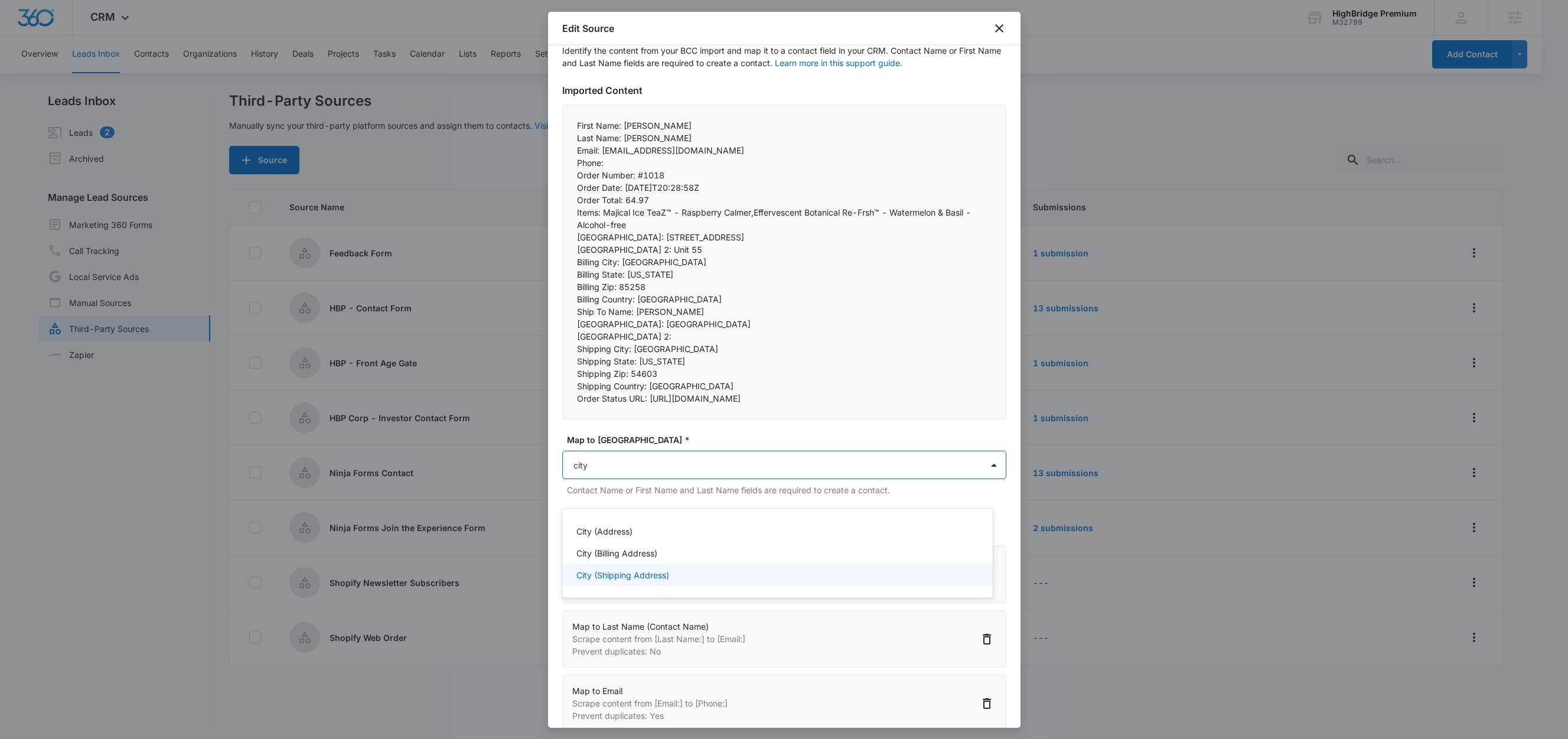
click at [646, 575] on p "City (Shipping Address)" at bounding box center [623, 575] width 93 height 13
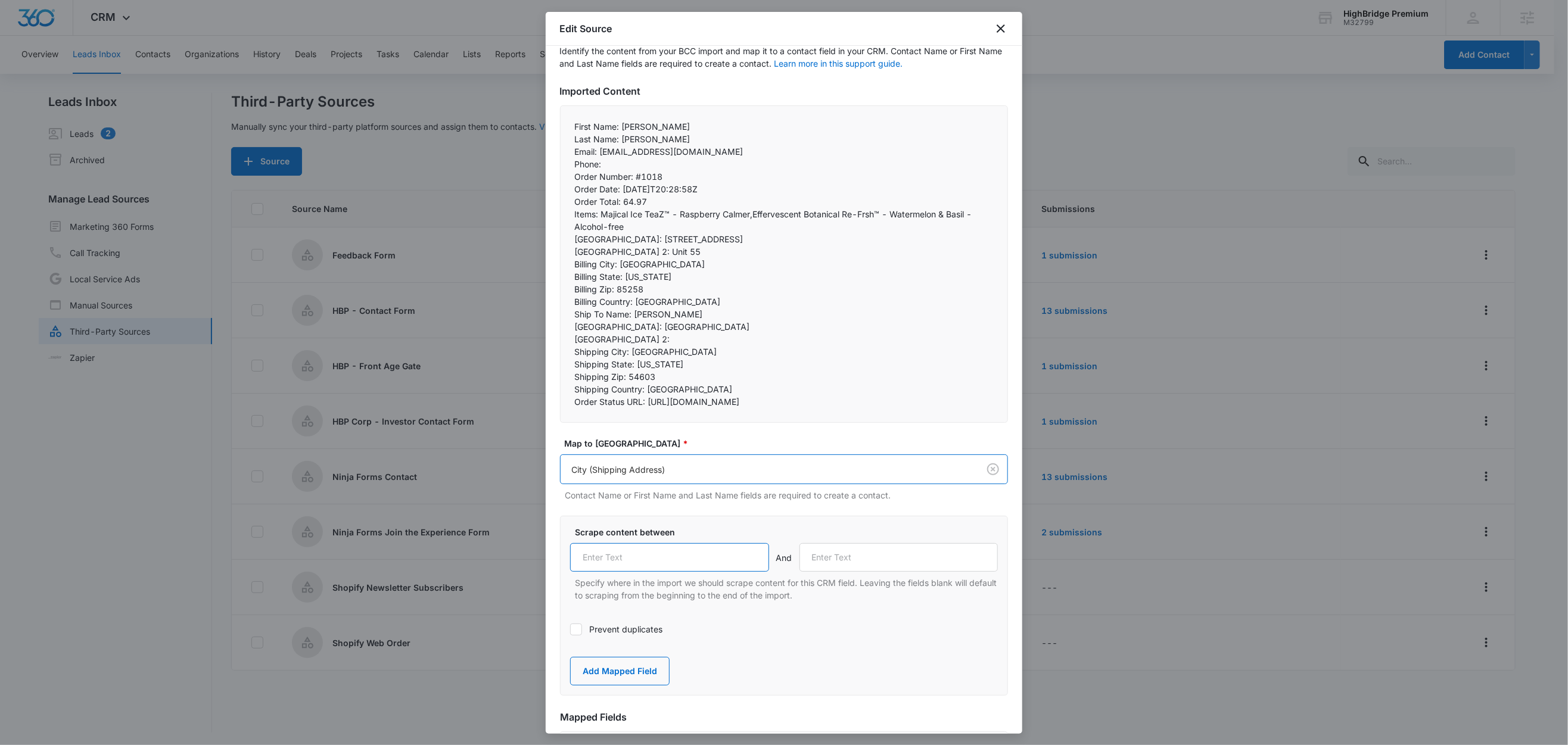
click at [639, 572] on input "text" at bounding box center [669, 557] width 199 height 28
paste input "Shipping City:"
type input "Shipping City:"
drag, startPoint x: 635, startPoint y: 365, endPoint x: 570, endPoint y: 366, distance: 65.0
click at [570, 366] on div "First Name: Michael Last Name: Paul Email: dkgallo1@charter.net Phone:  Ord…" at bounding box center [784, 264] width 448 height 318
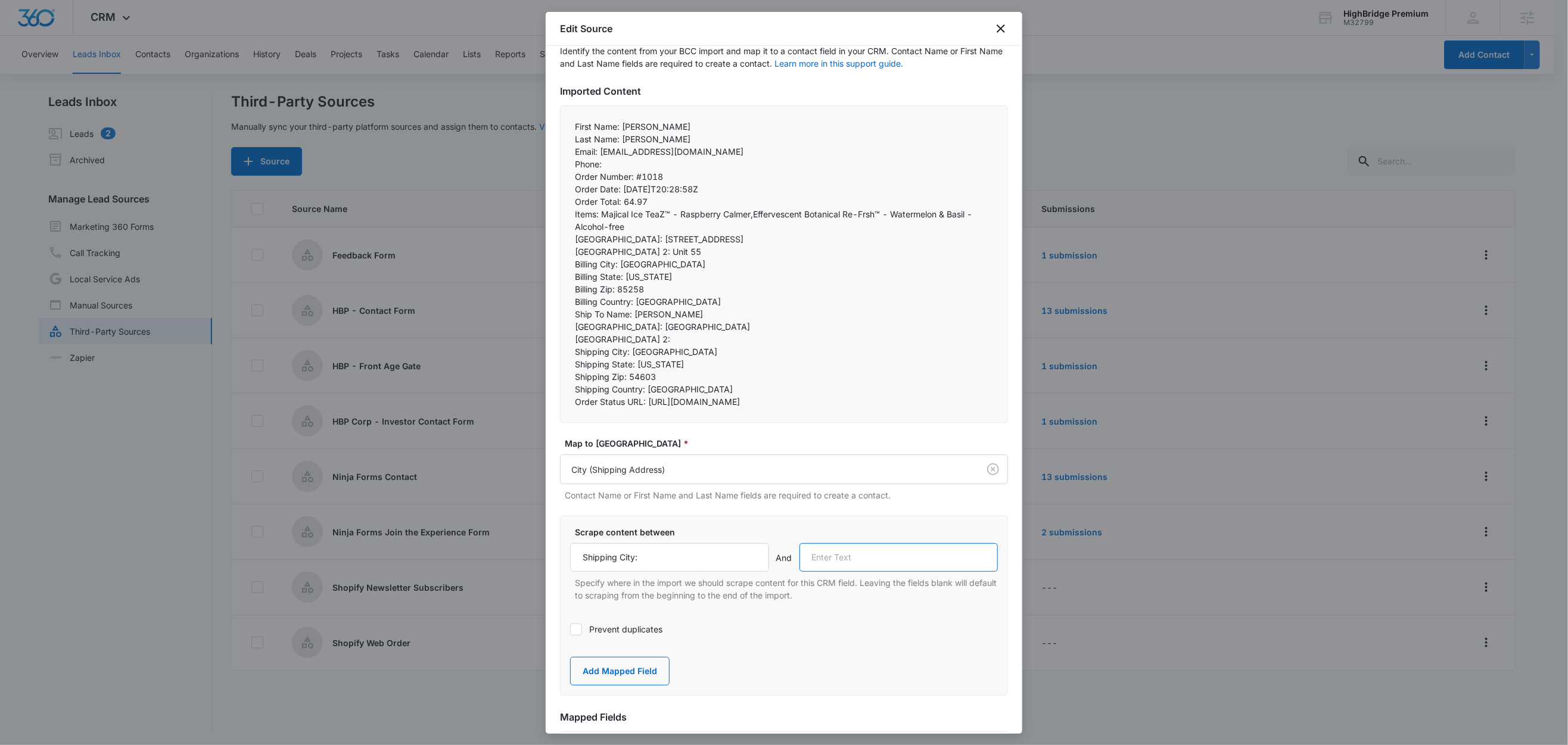
click at [840, 572] on input "text" at bounding box center [898, 557] width 199 height 28
paste input "Shipping State:"
type input "Shipping State:"
drag, startPoint x: 633, startPoint y: 689, endPoint x: 636, endPoint y: 591, distance: 98.0
click at [633, 686] on button "Add Mapped Field" at bounding box center [619, 671] width 100 height 28
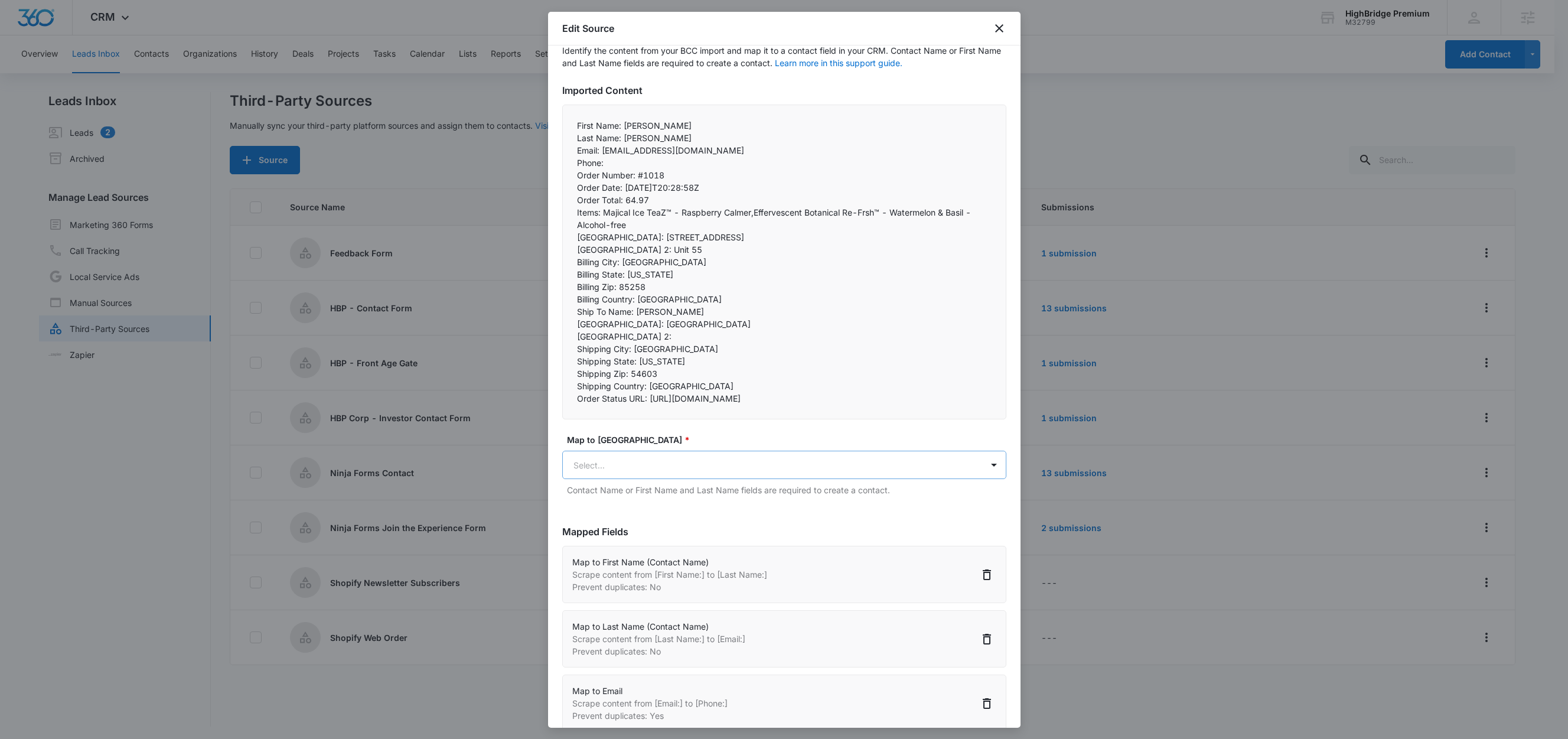
click at [616, 493] on body "CRM Apps Reputation Forms CRM Email Social Content Ads Intelligence Files Brand…" at bounding box center [784, 370] width 1568 height 740
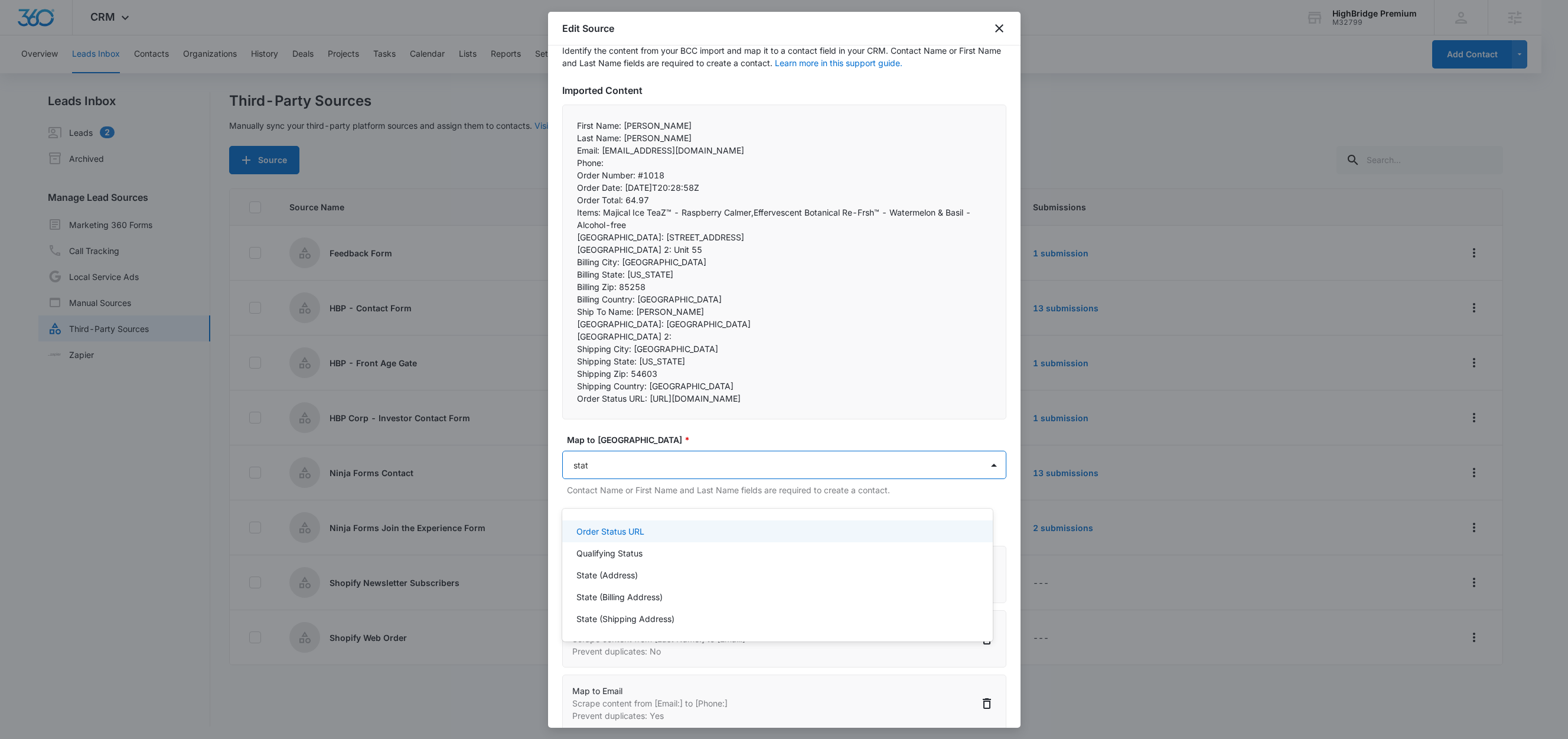
type input "state"
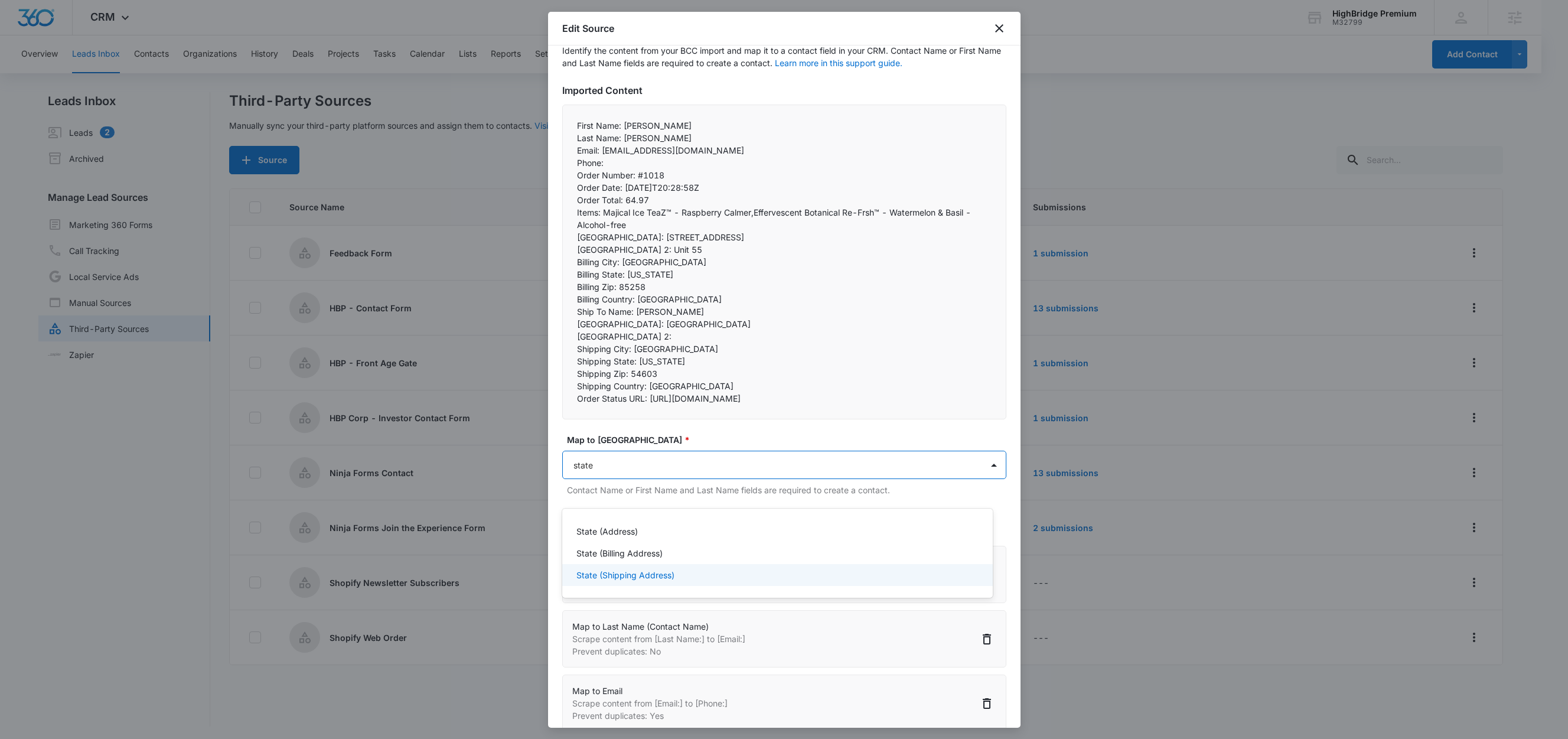
click at [627, 577] on p "State (Shipping Address)" at bounding box center [625, 575] width 98 height 13
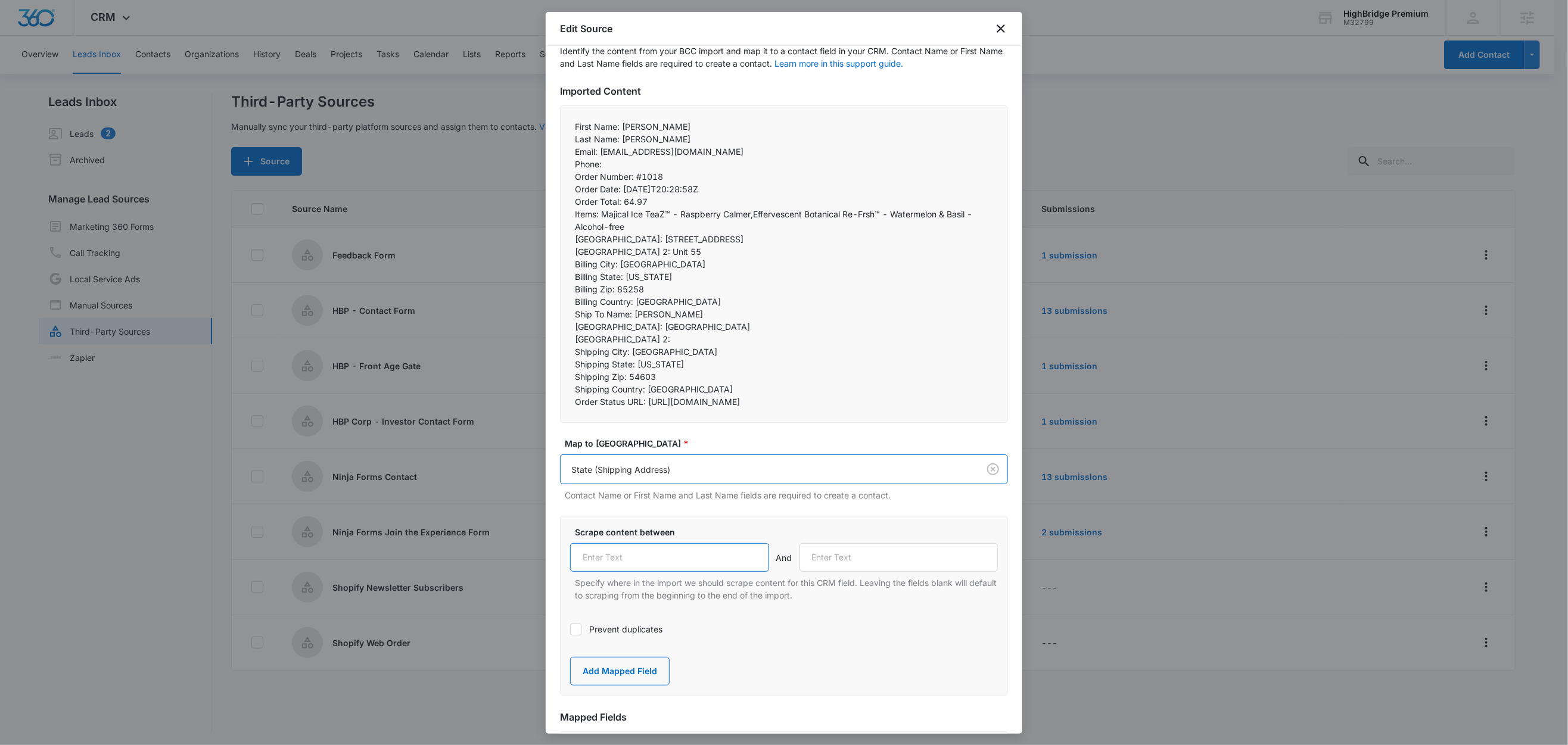
click at [642, 572] on input "text" at bounding box center [669, 557] width 199 height 28
paste input "Shipping State:"
type input "Shipping State:"
drag, startPoint x: 627, startPoint y: 377, endPoint x: 571, endPoint y: 373, distance: 56.1
click at [571, 373] on div "First Name: Michael Last Name: Paul Email: dkgallo1@charter.net Phone:  Ord…" at bounding box center [784, 264] width 448 height 318
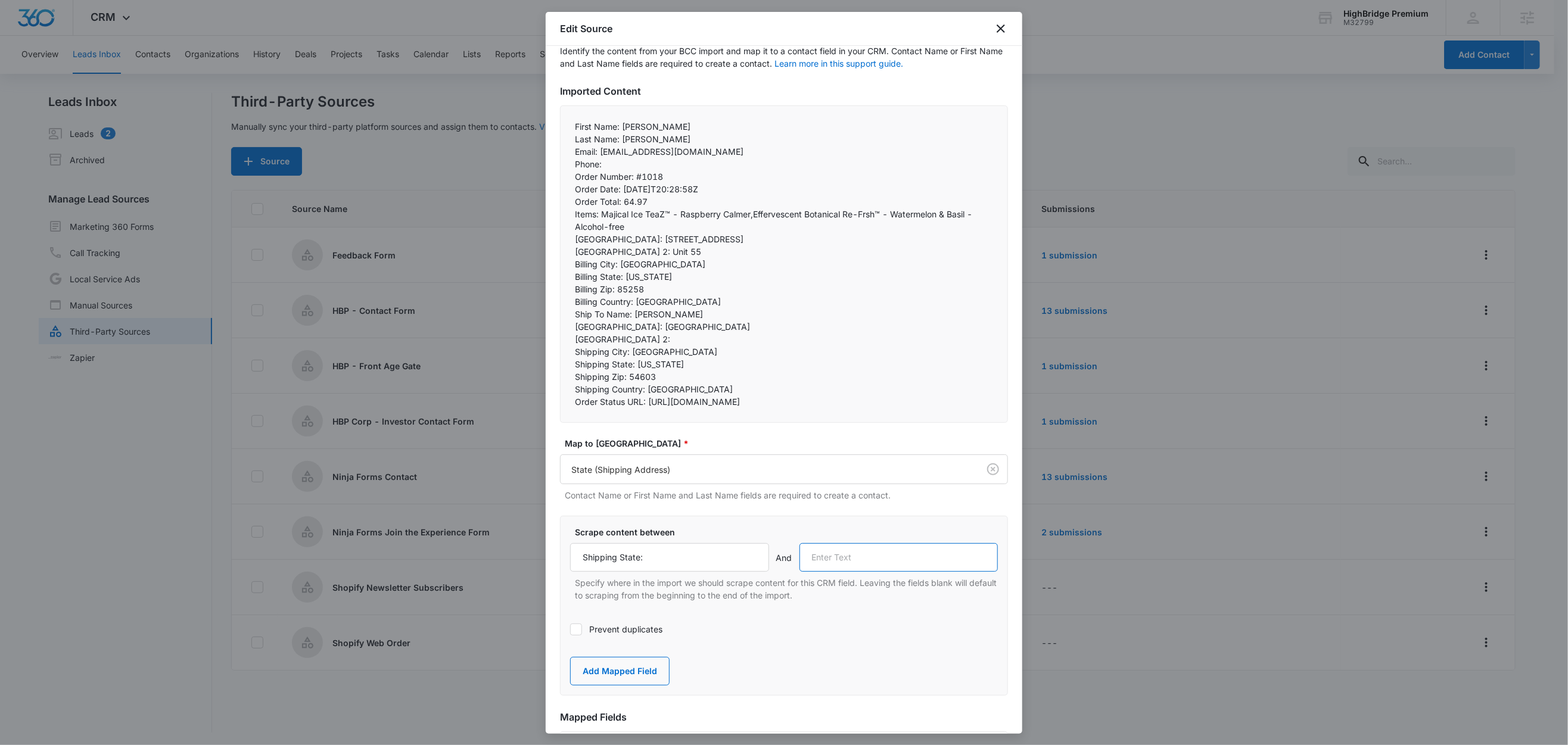
click at [849, 572] on input "text" at bounding box center [898, 557] width 199 height 28
paste input "Shipping Zip:"
type input "Shipping Zip:"
drag, startPoint x: 649, startPoint y: 693, endPoint x: 665, endPoint y: 671, distance: 27.2
click at [650, 686] on button "Add Mapped Field" at bounding box center [619, 671] width 100 height 28
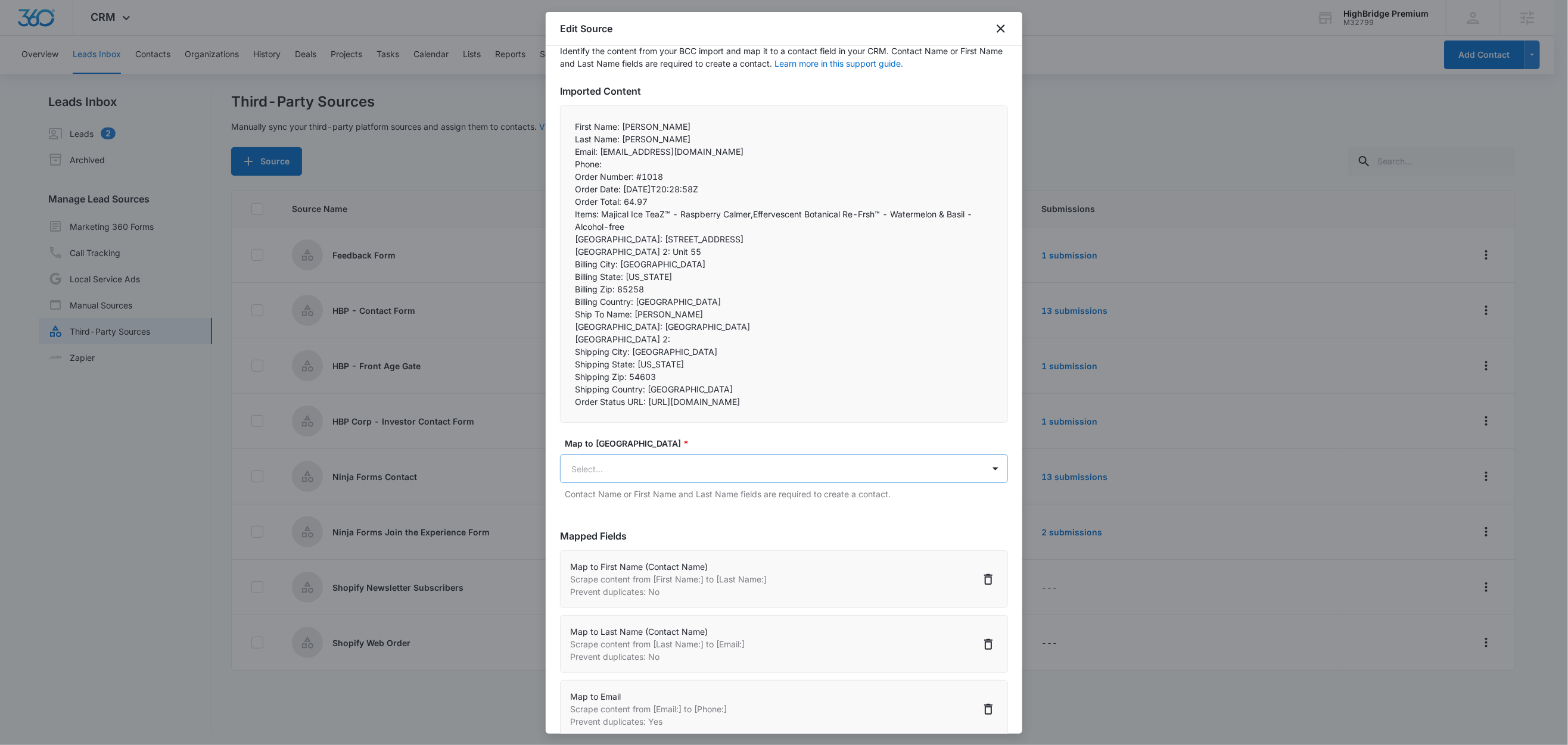
click at [614, 491] on body "CRM Apps Reputation Forms CRM Email Social Content Ads Intelligence Files Brand…" at bounding box center [784, 373] width 1568 height 746
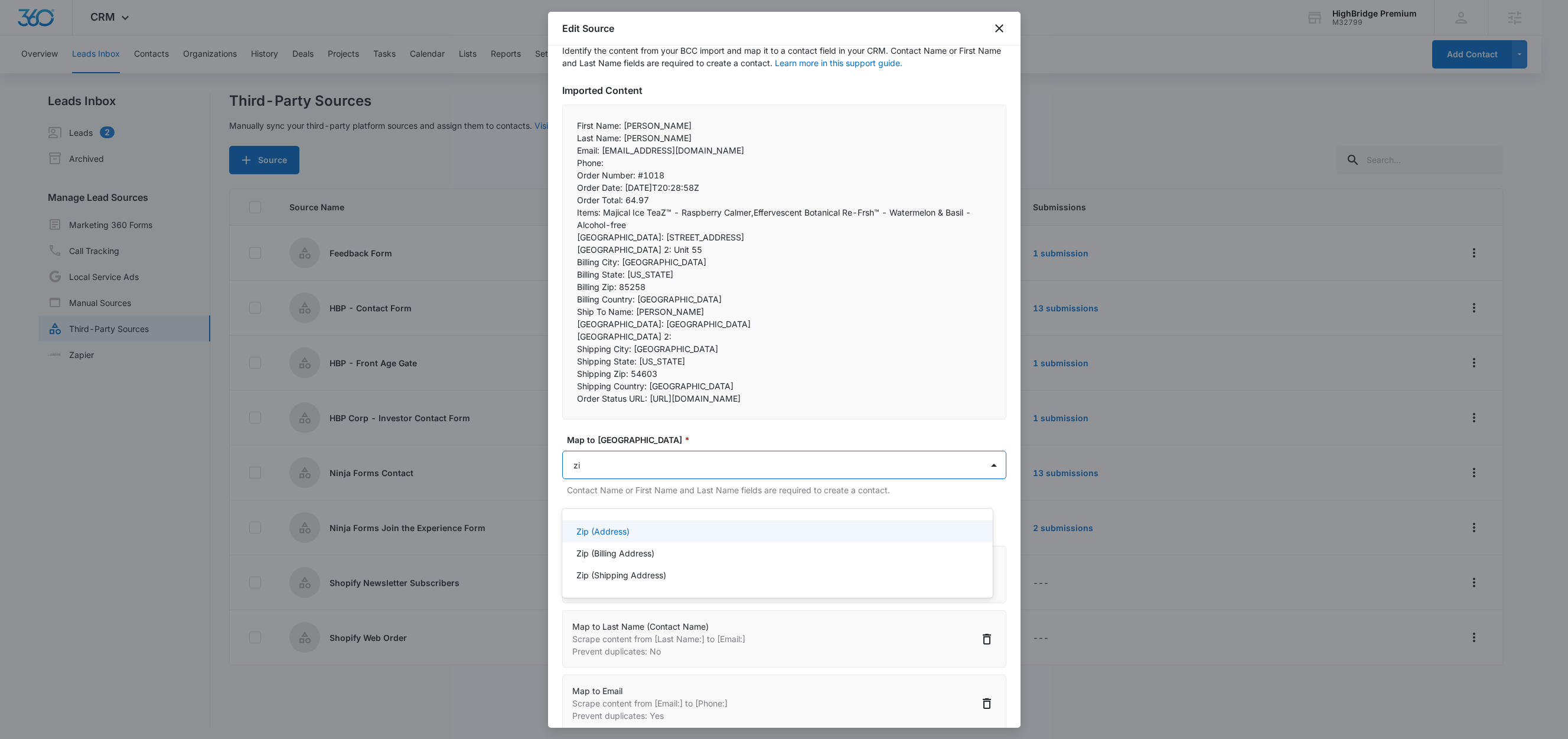
type input "zip"
click at [628, 578] on p "Zip (Shipping Address)" at bounding box center [621, 575] width 90 height 13
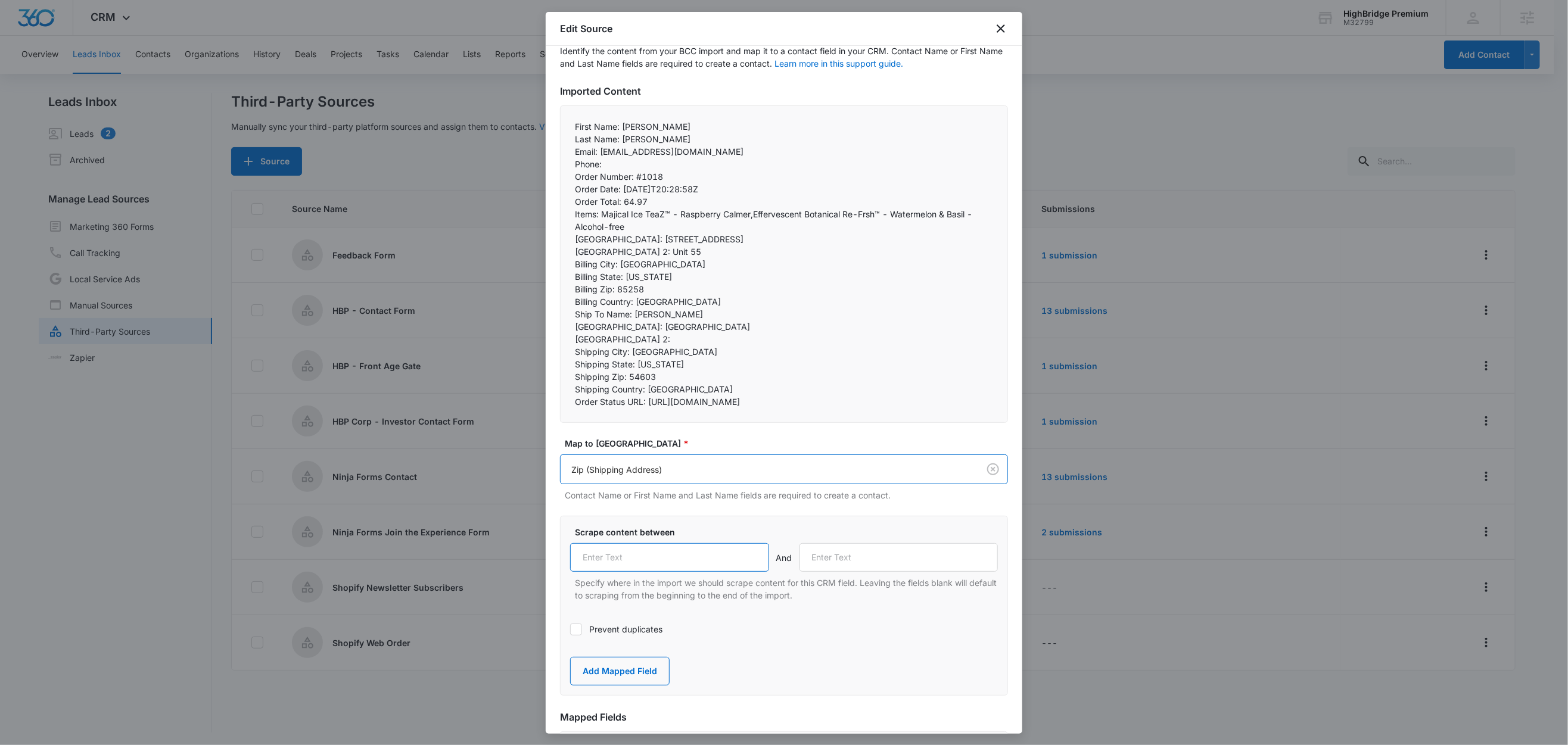
click at [648, 572] on input "text" at bounding box center [669, 557] width 199 height 28
paste input "Shipping Zip:"
type input "Shipping Zip:"
drag, startPoint x: 648, startPoint y: 389, endPoint x: 569, endPoint y: 386, distance: 79.1
click at [569, 386] on div "First Name: Michael Last Name: Paul Email: dkgallo1@charter.net Phone:  Ord…" at bounding box center [784, 264] width 448 height 318
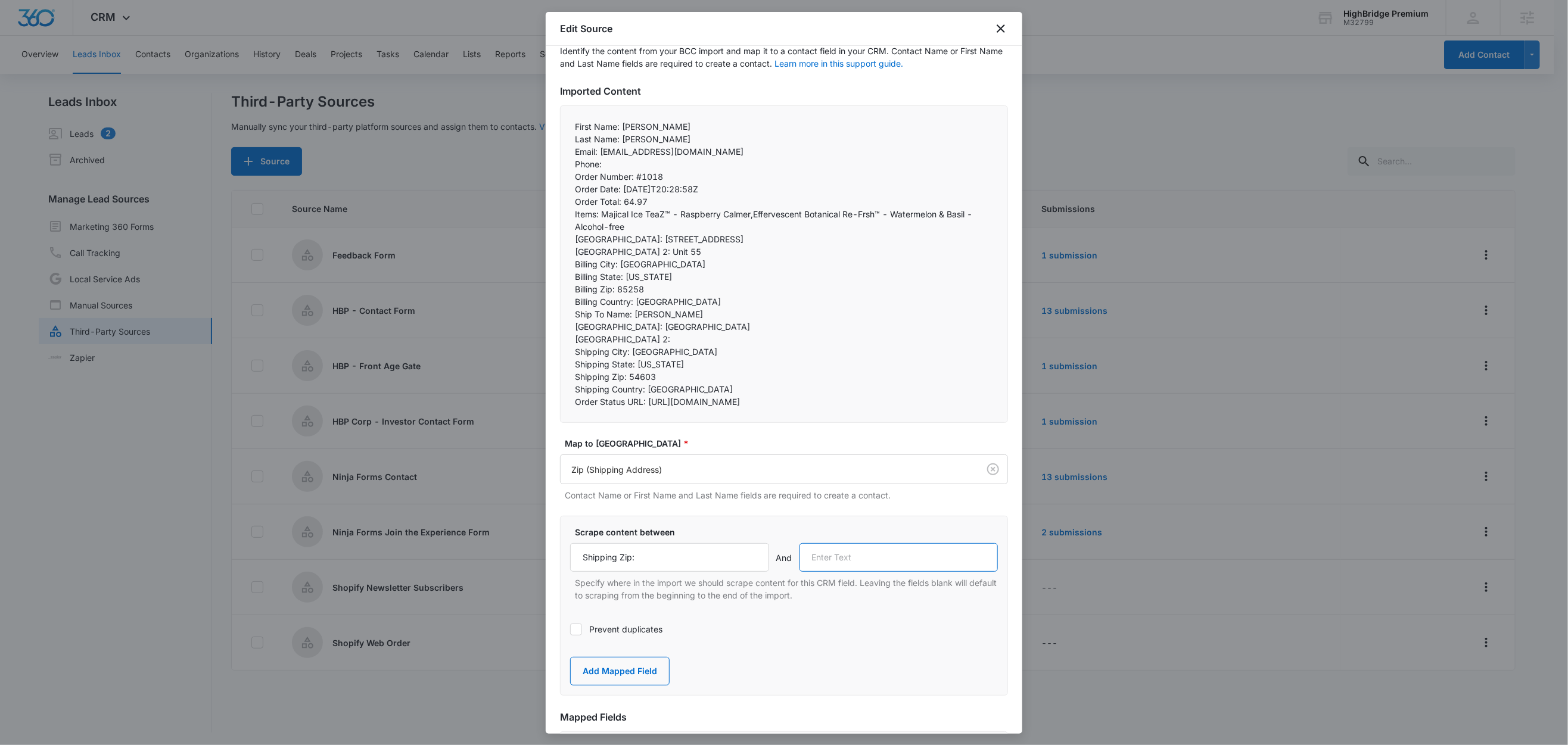
click at [949, 572] on input "text" at bounding box center [898, 557] width 199 height 28
paste input "Shipping Country:"
type input "Shipping Country:"
click at [626, 686] on button "Add Mapped Field" at bounding box center [619, 671] width 100 height 28
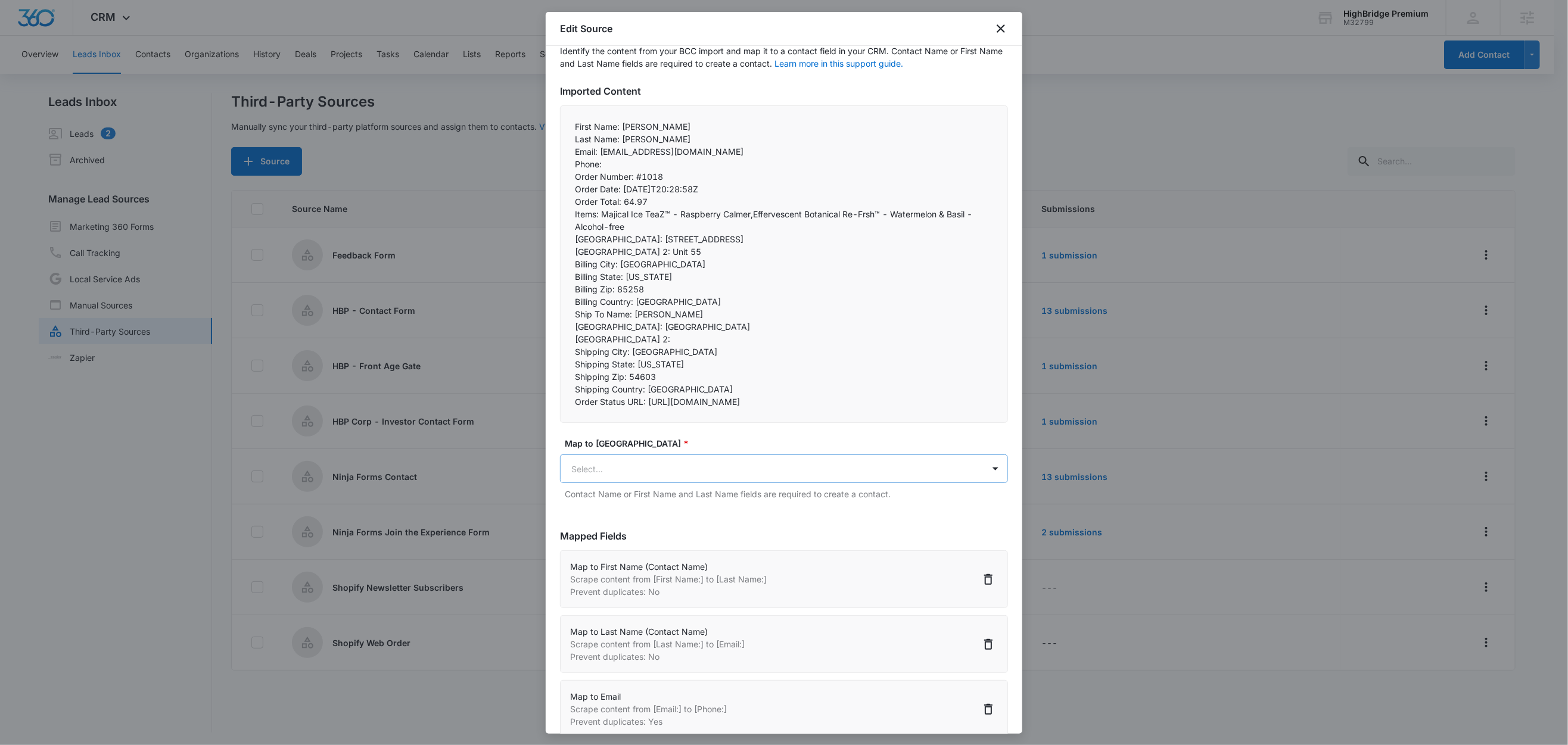
click at [622, 506] on body "CRM Apps Reputation Forms CRM Email Social Content Ads Intelligence Files Brand…" at bounding box center [784, 373] width 1568 height 746
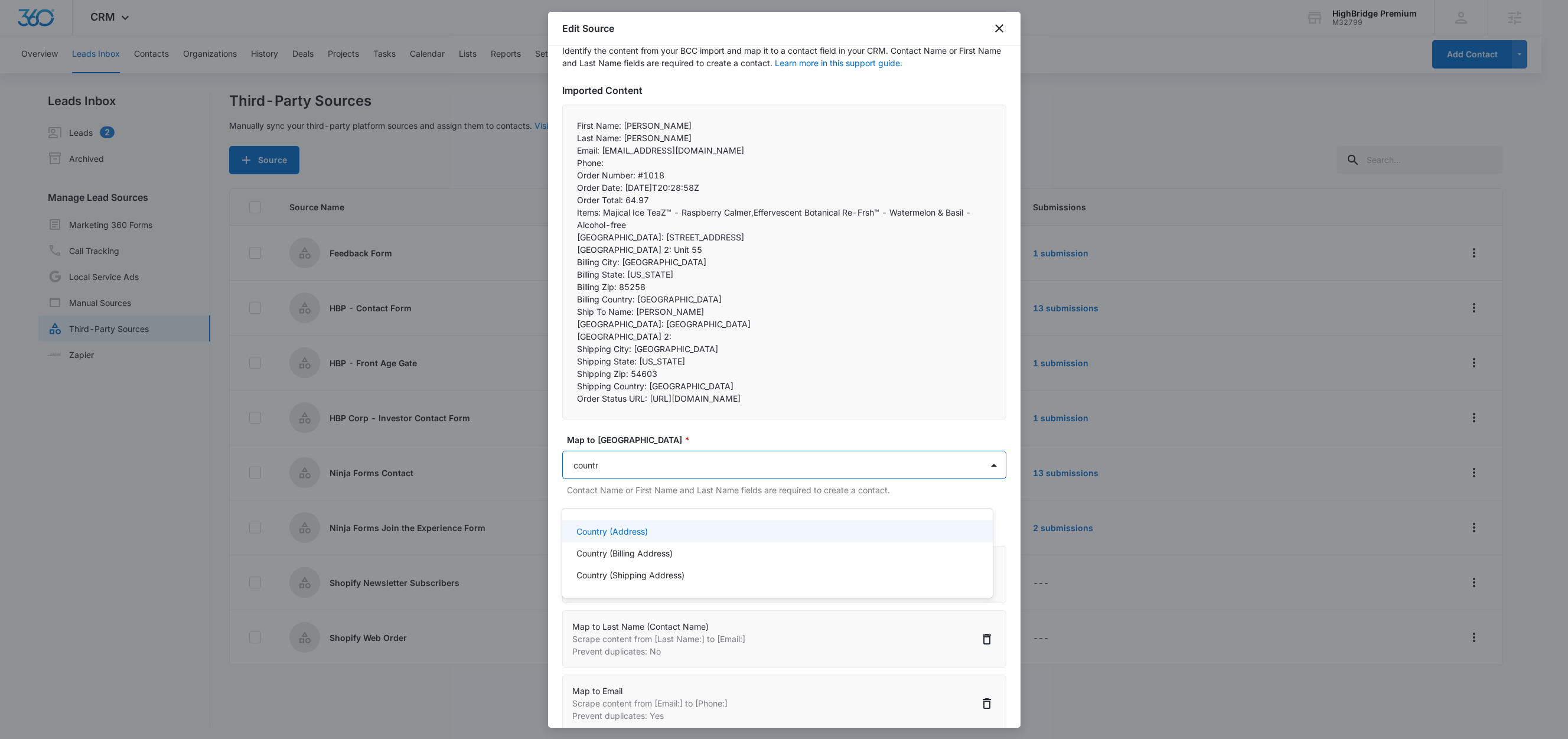
type input "country"
click at [659, 578] on p "Country (Shipping Address)" at bounding box center [630, 575] width 108 height 13
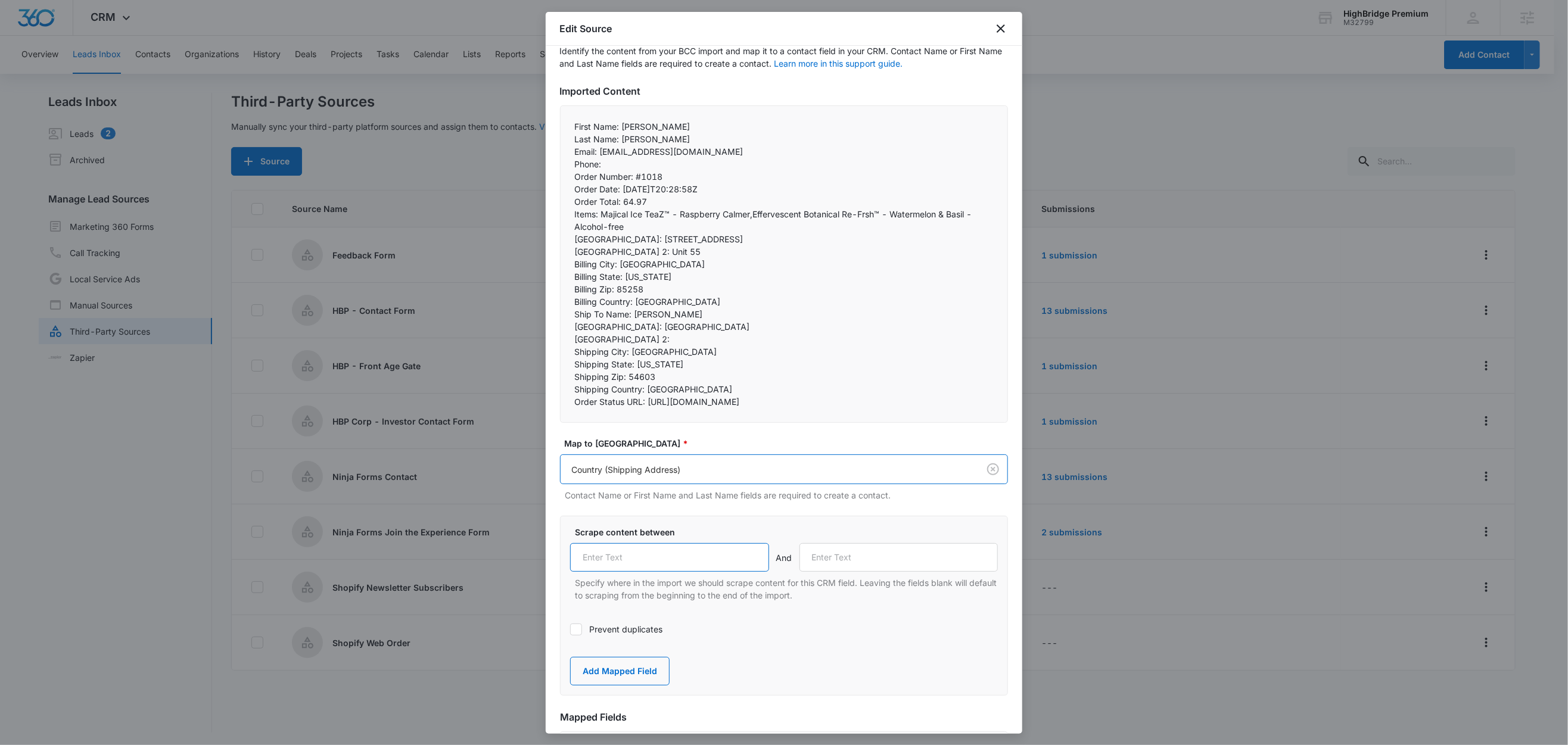
click at [653, 572] on input "text" at bounding box center [669, 557] width 199 height 28
paste input "Shipping Country:"
type input "Shipping Country:"
drag, startPoint x: 646, startPoint y: 403, endPoint x: 561, endPoint y: 401, distance: 85.0
click at [561, 401] on div "First Name: Michael Last Name: Paul Email: dkgallo1@charter.net Phone:  Ord…" at bounding box center [784, 264] width 448 height 318
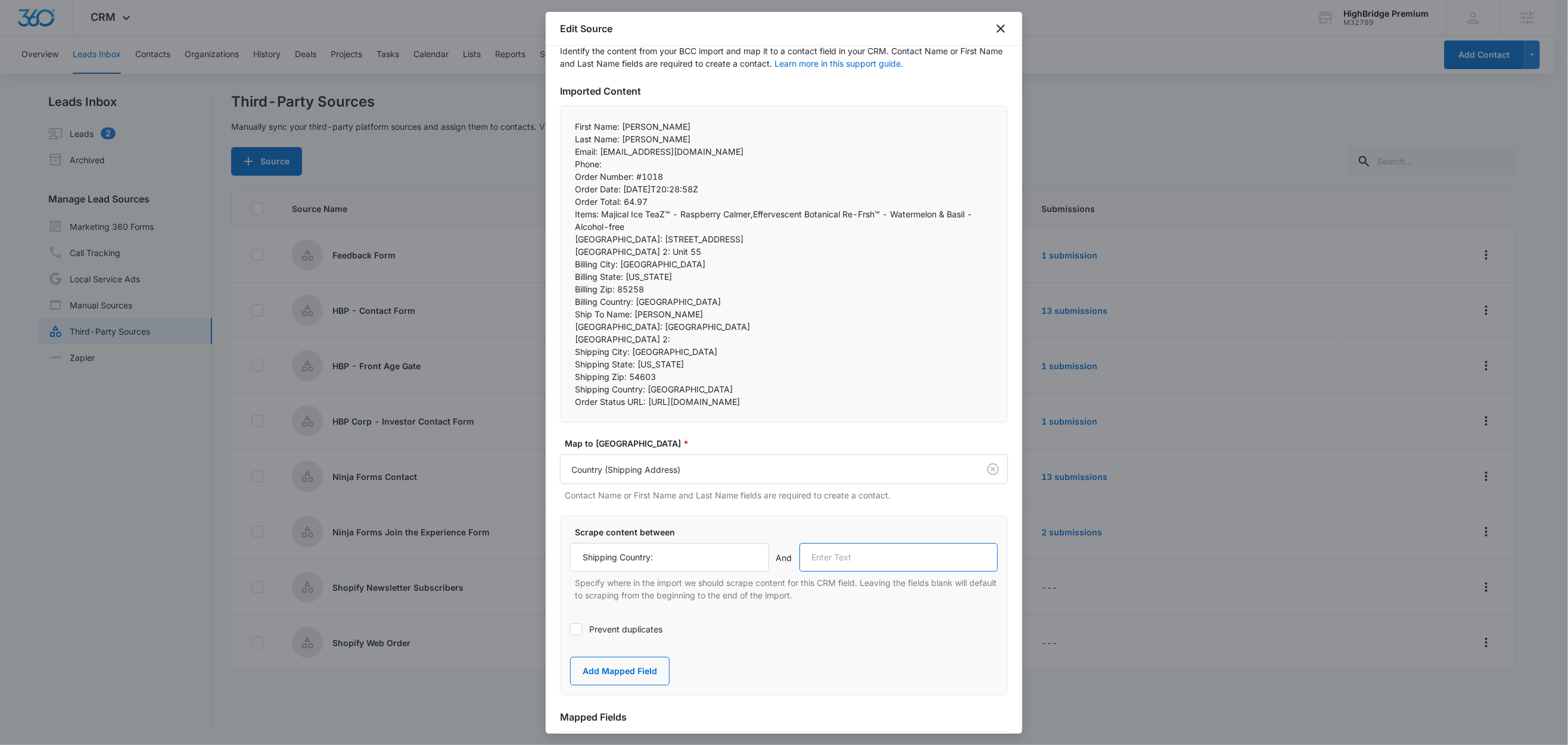
click at [922, 572] on input "text" at bounding box center [898, 557] width 199 height 28
paste input "Order Status URL:"
type input "Order Status URL:"
click at [639, 686] on button "Add Mapped Field" at bounding box center [619, 671] width 100 height 28
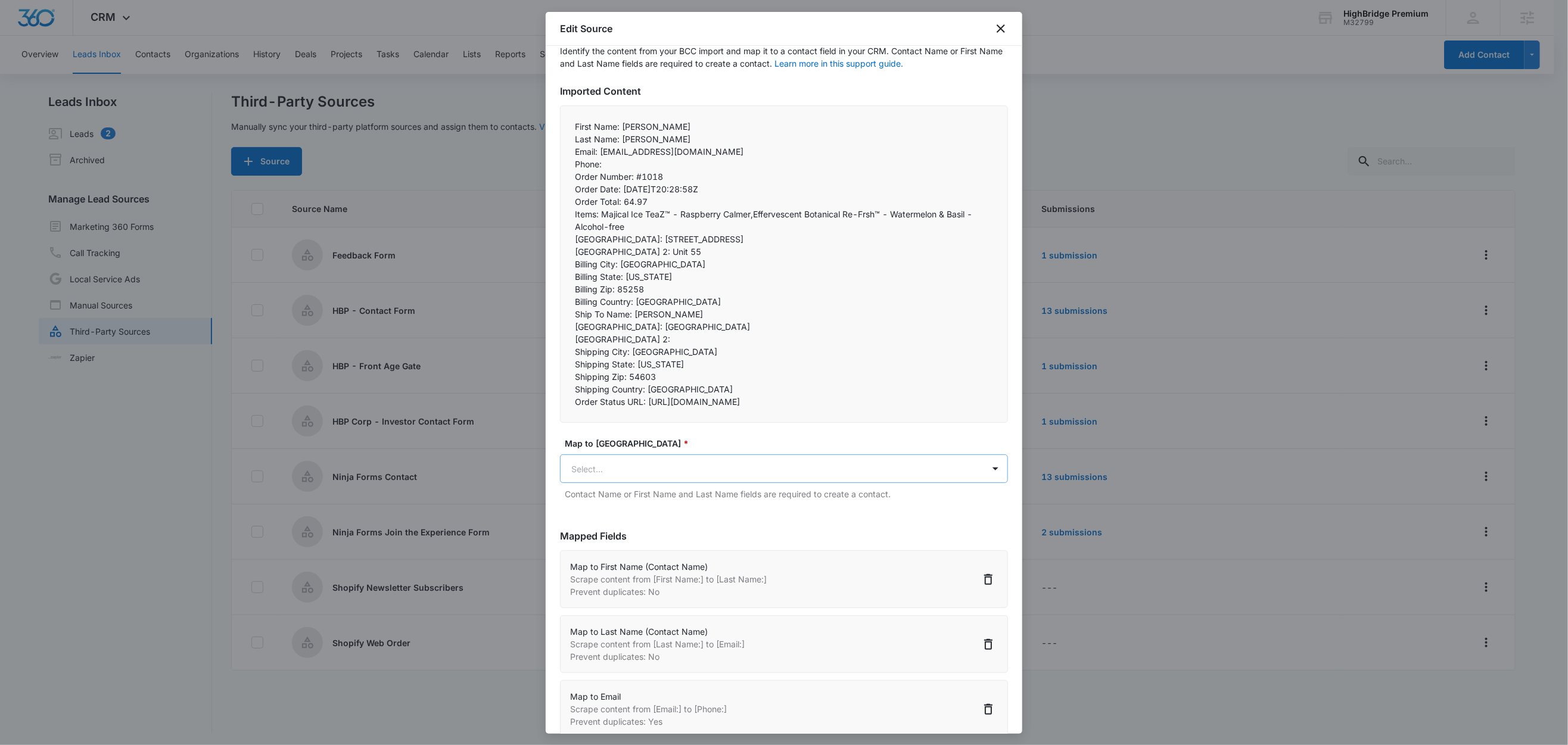
click at [629, 480] on body "CRM Apps Reputation Forms CRM Email Social Content Ads Intelligence Files Brand…" at bounding box center [784, 373] width 1568 height 746
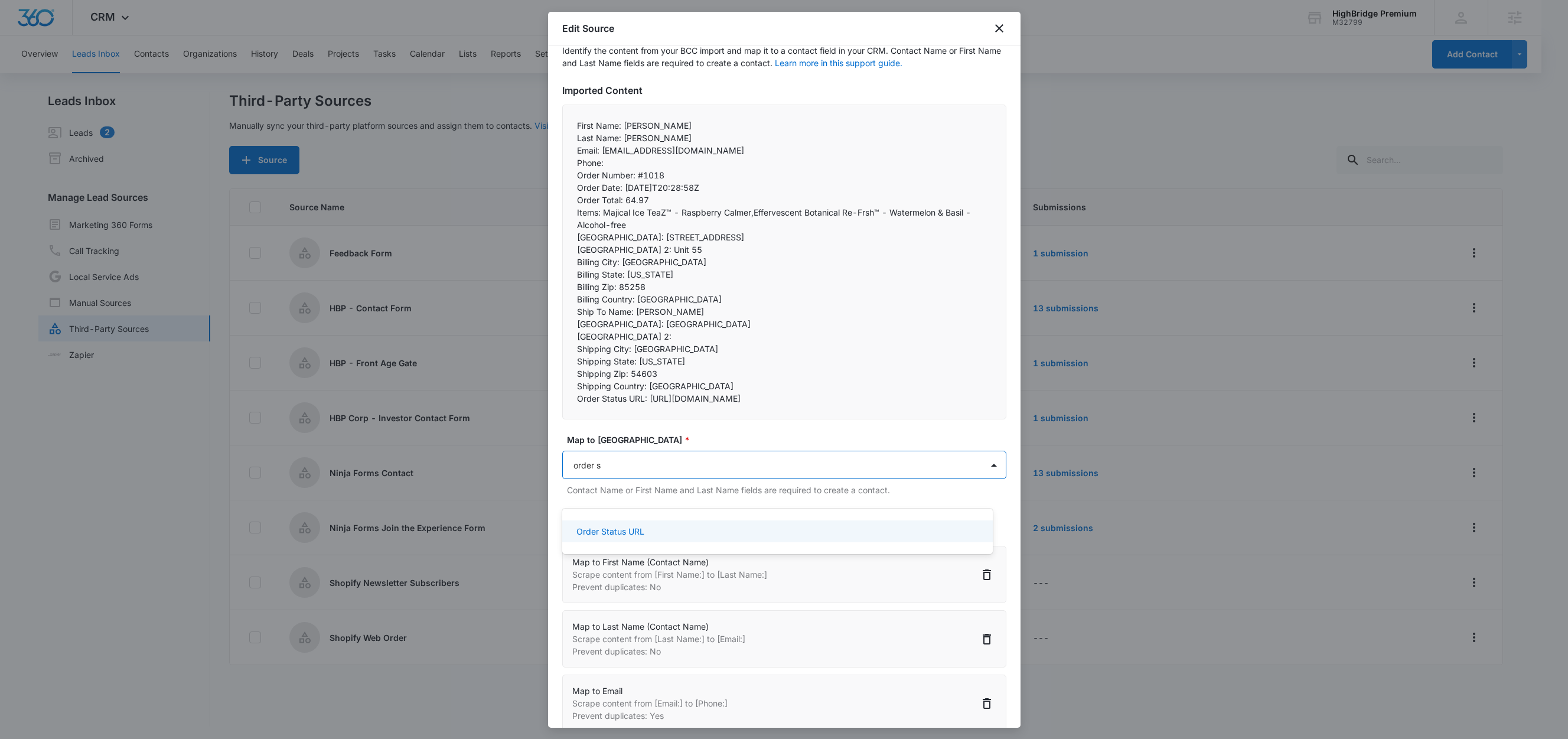
type input "order st"
click at [627, 528] on p "Order Status URL" at bounding box center [610, 531] width 68 height 13
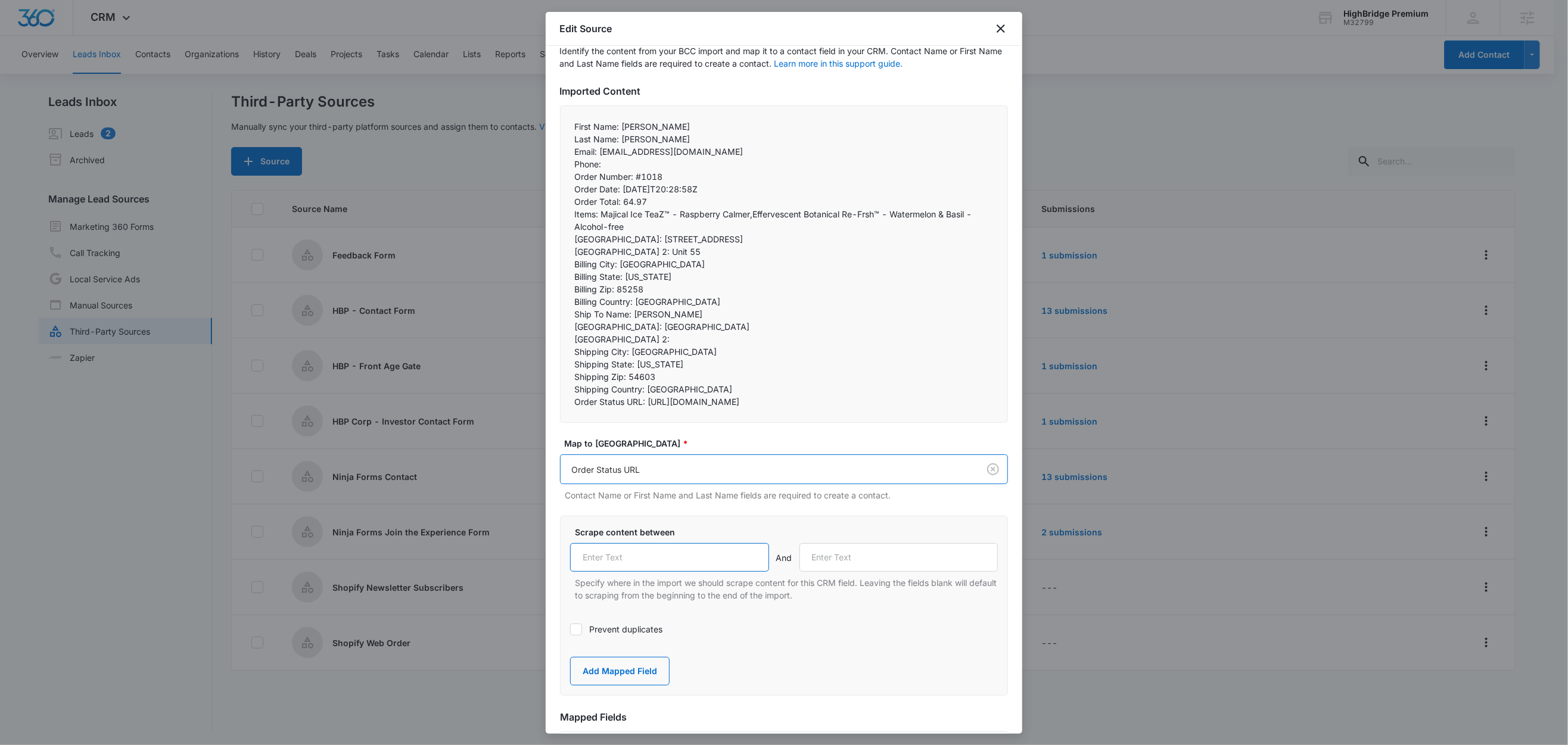
click at [650, 572] on input "text" at bounding box center [669, 557] width 199 height 28
paste input "Order Status URL:"
type input "Order Status URL:"
click at [700, 538] on label "Scrape content between" at bounding box center [789, 532] width 428 height 13
click at [651, 686] on button "Add Mapped Field" at bounding box center [619, 671] width 100 height 28
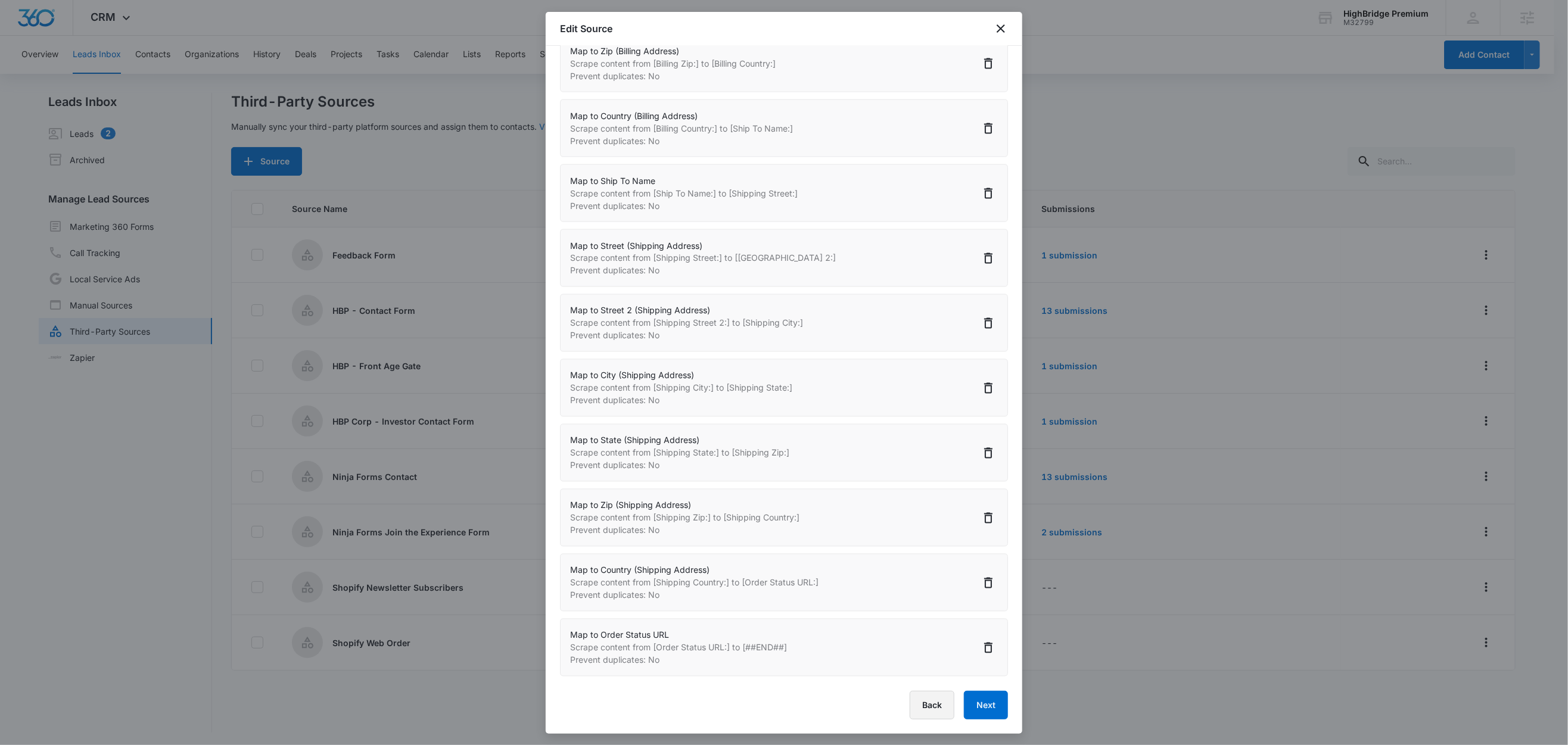
scroll to position [2, 0]
click at [965, 691] on button "Next" at bounding box center [986, 705] width 44 height 28
select select "78"
select select "79"
select select "185"
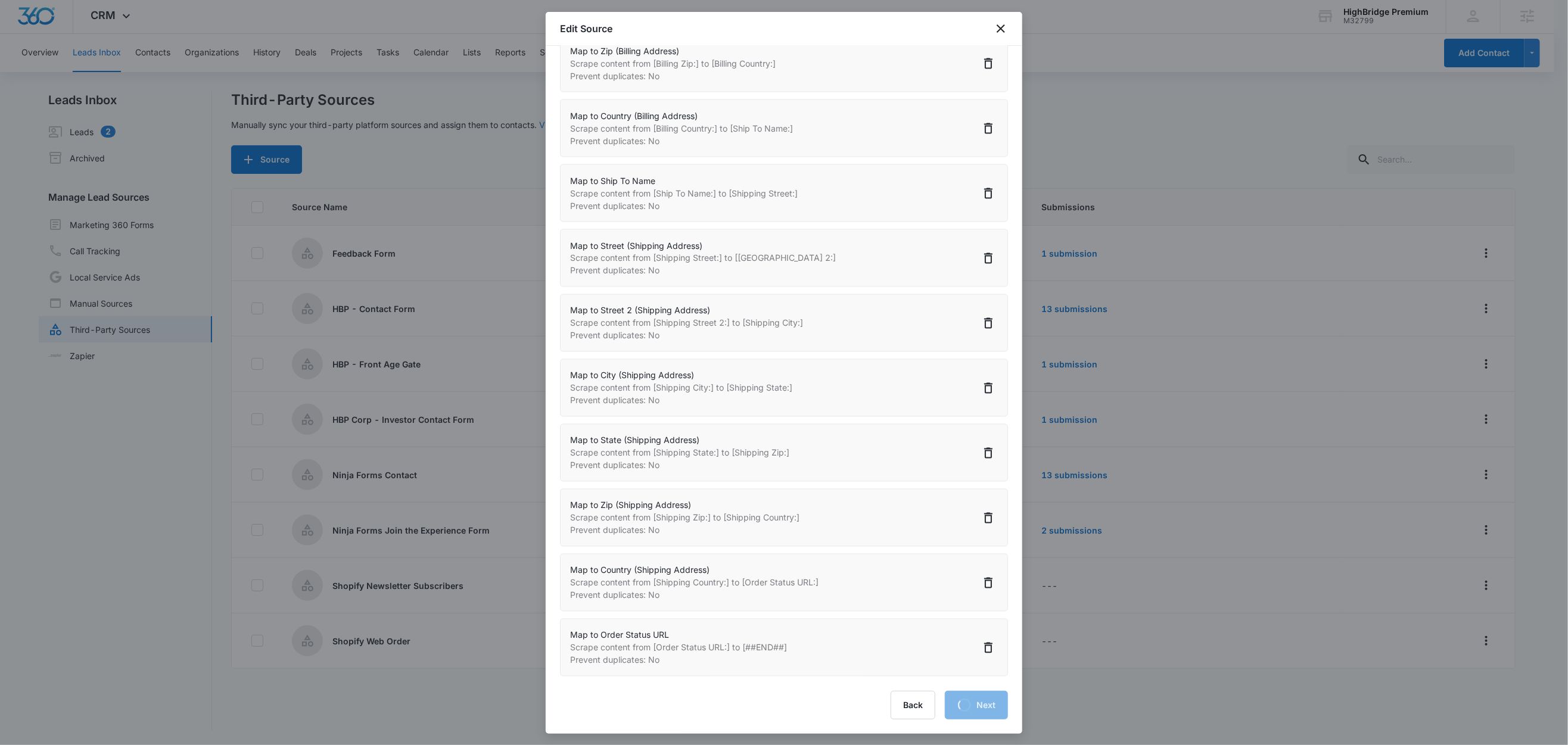
select select "226"
select select "244"
select select "245"
select select "246"
select select "247"
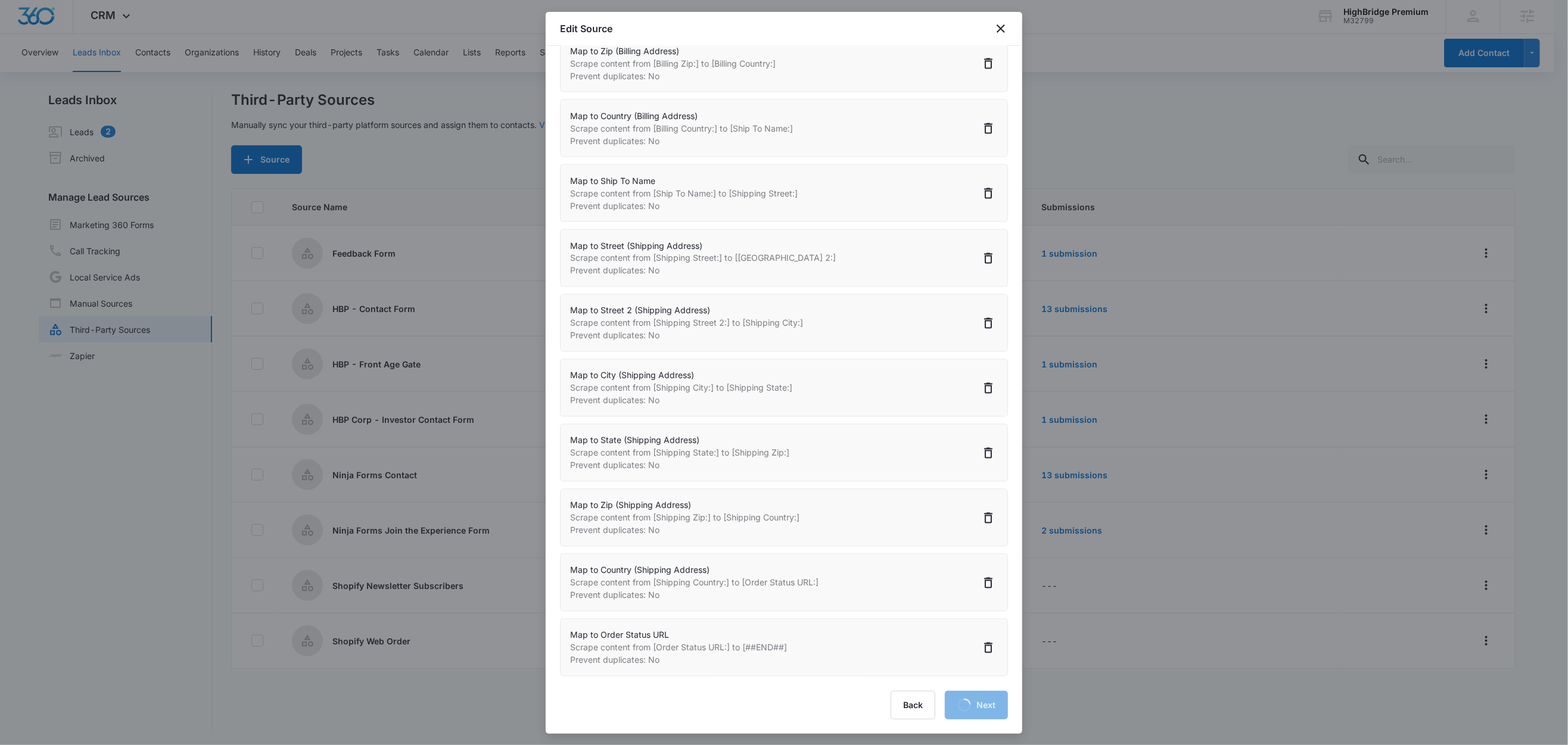
select select "249"
select select "250"
select select "251"
select select "252"
select select "253"
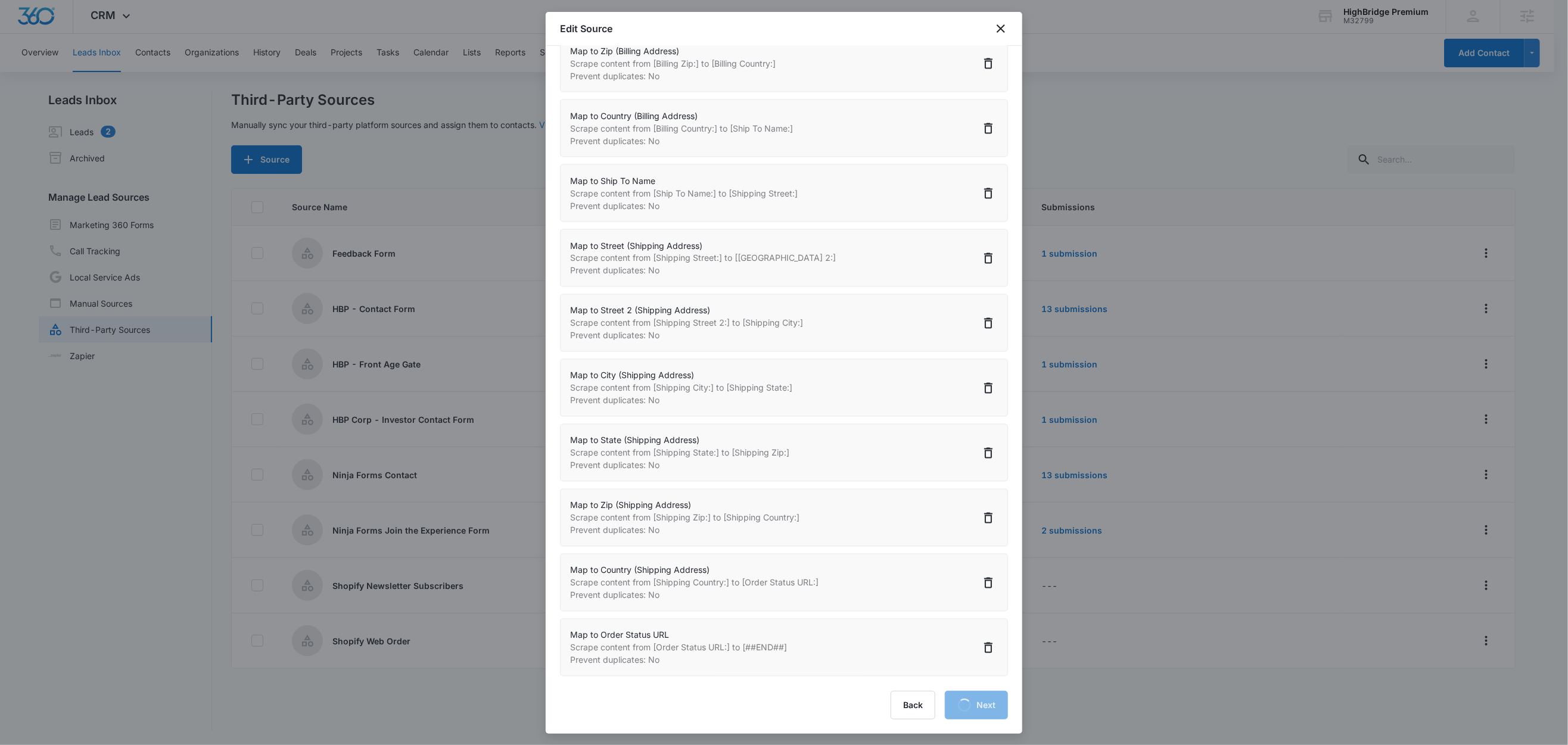
select select "254"
select select "255"
select select "257"
select select "258"
select select "259"
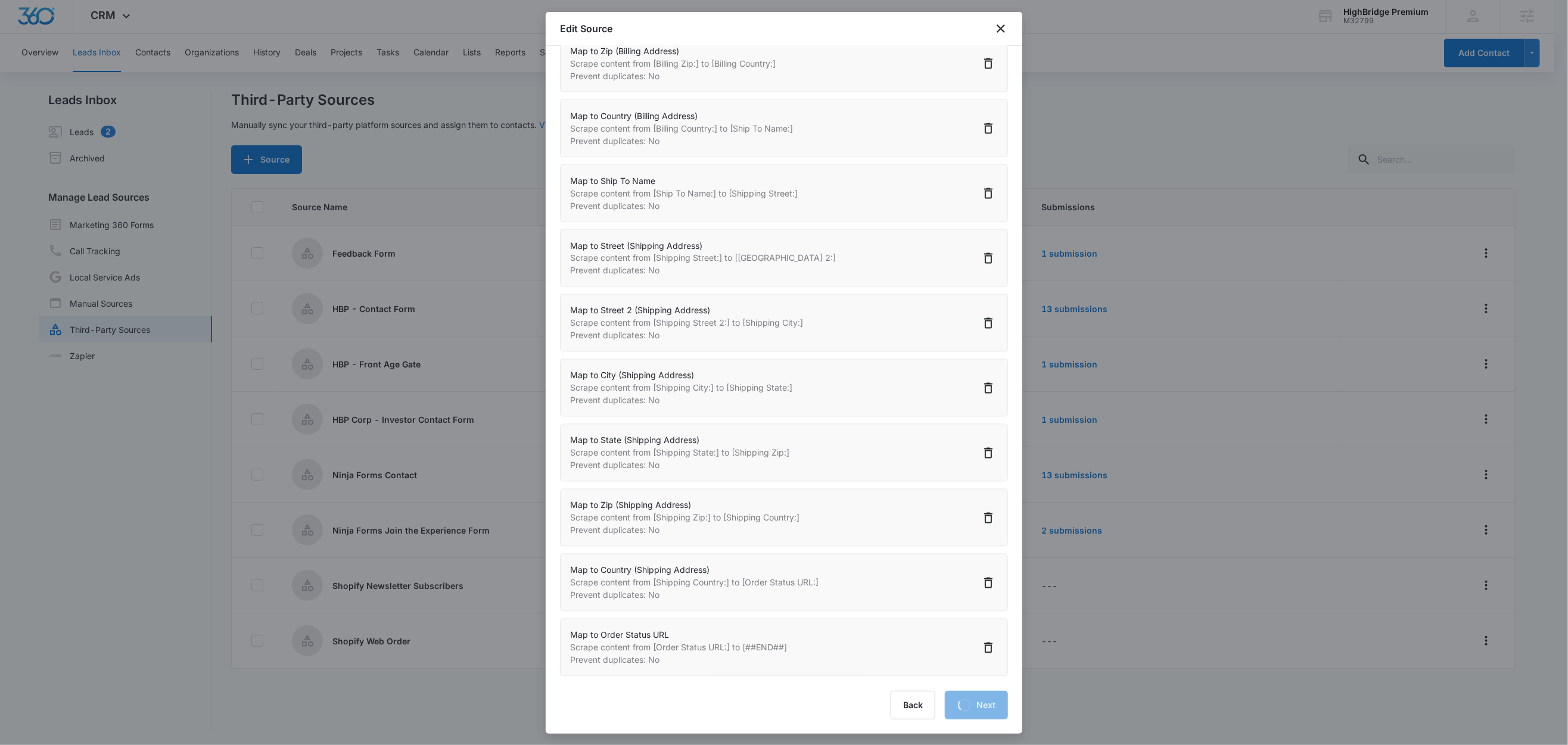
select select "260"
select select "261"
select select "262"
select select "263"
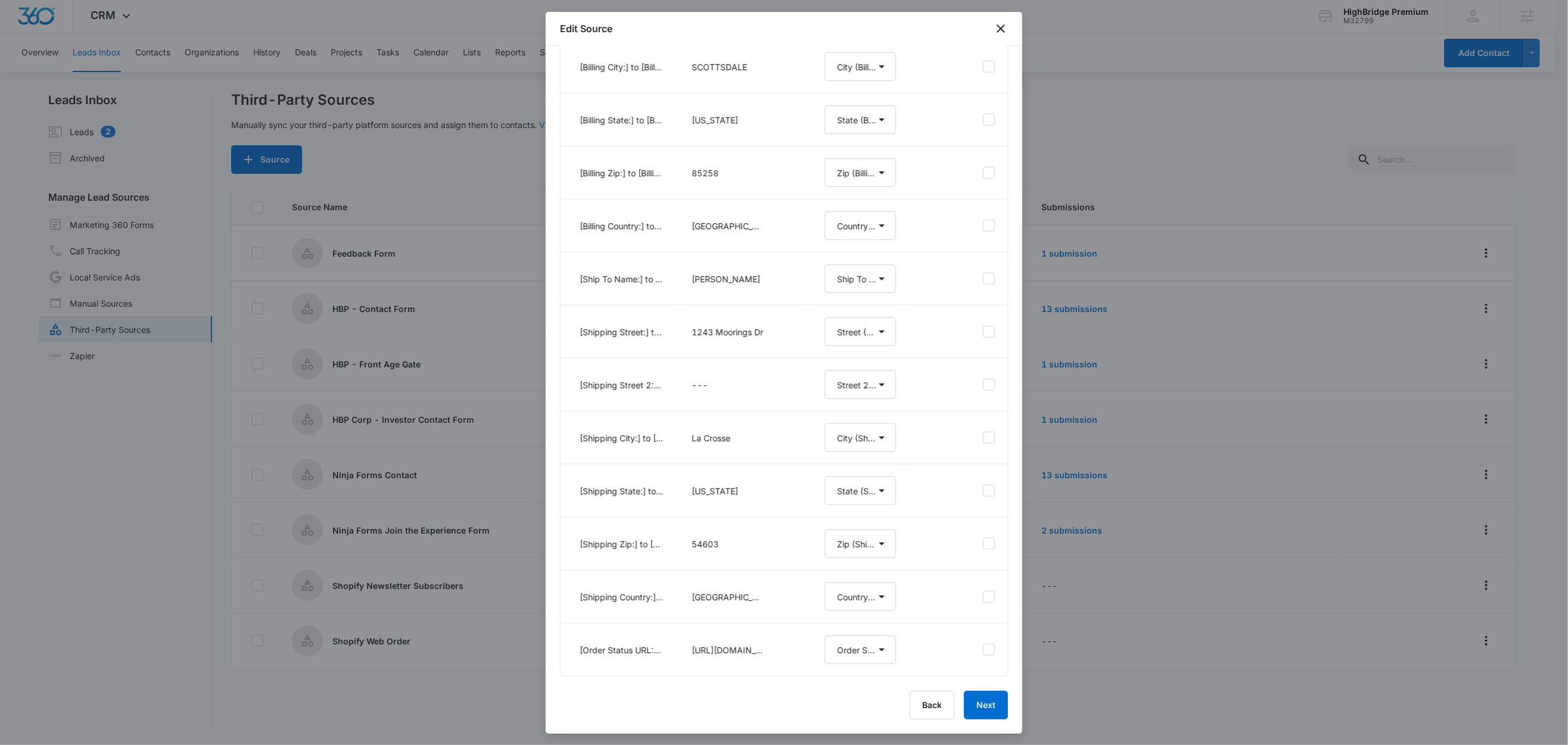
scroll to position [0, 0]
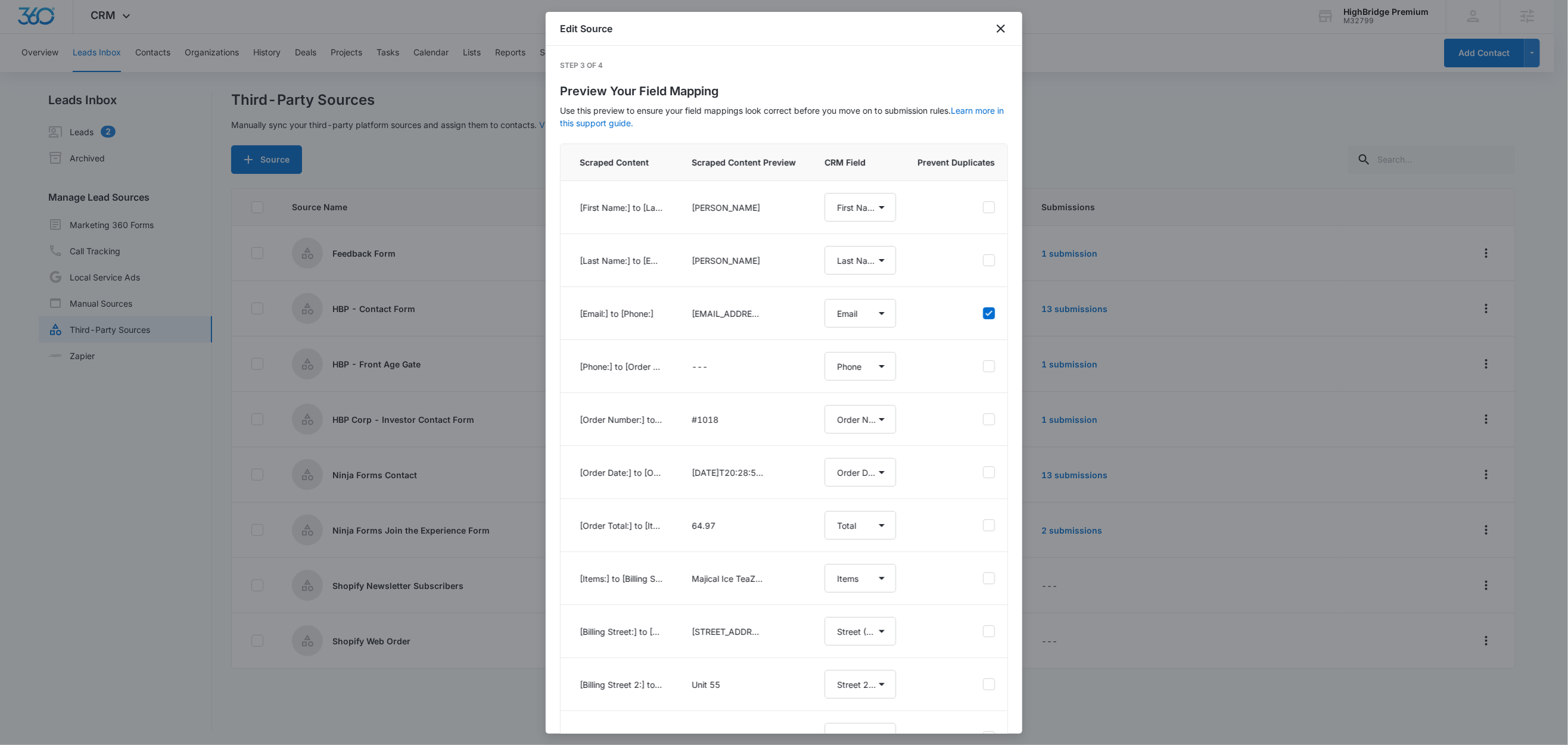
select select "78"
select select "79"
select select "185"
select select "226"
select select "244"
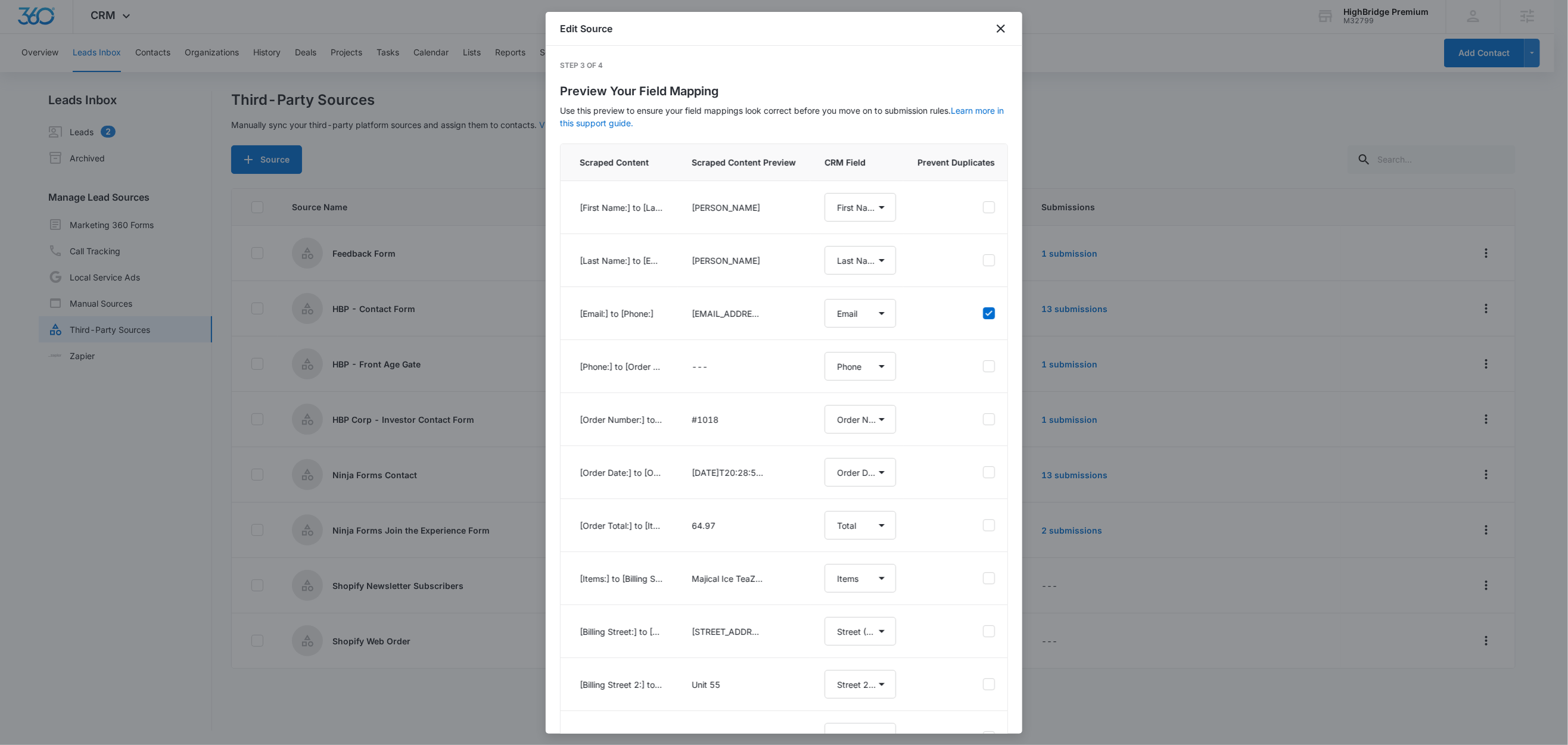
select select "245"
select select "246"
select select "247"
select select "249"
select select "250"
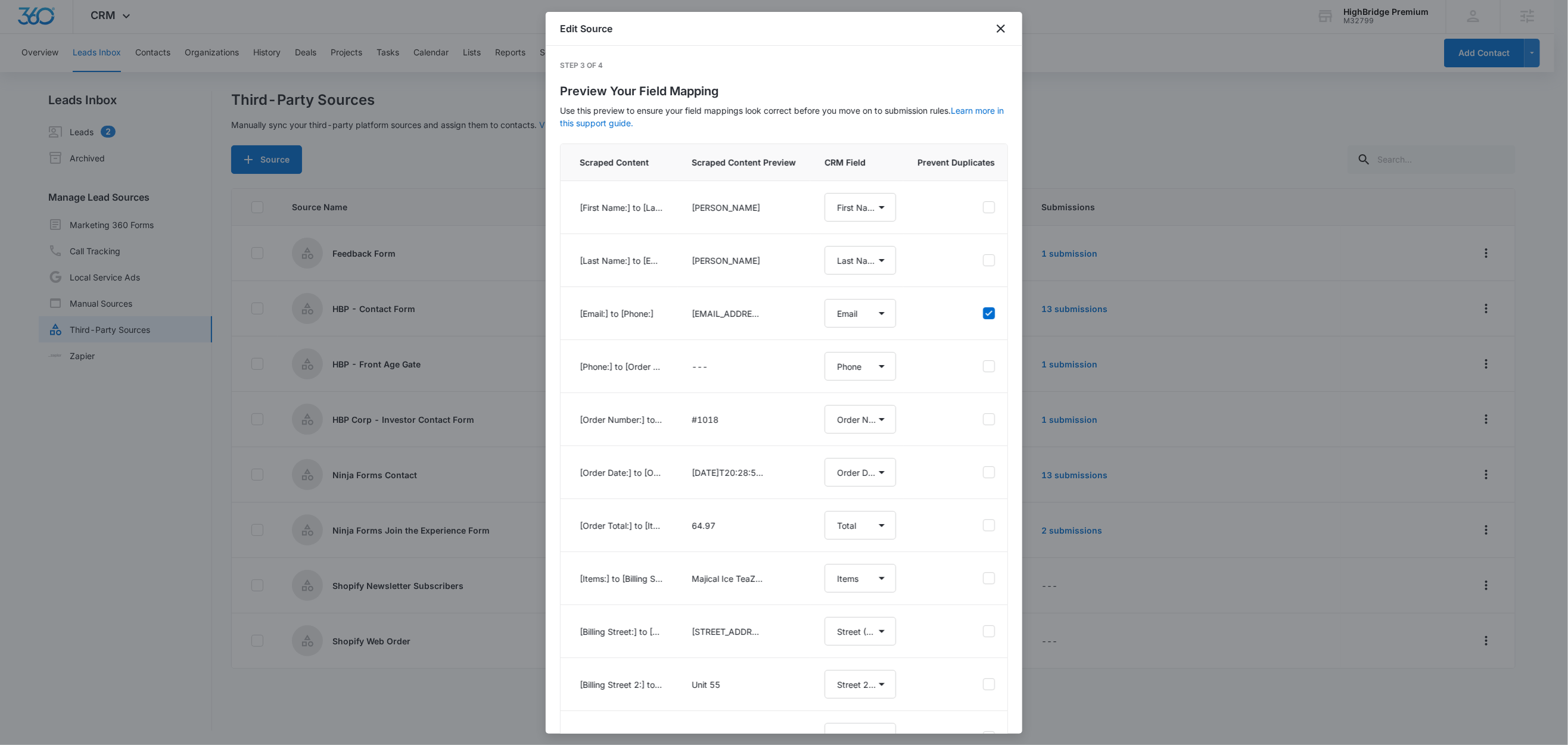
select select "251"
select select "252"
select select "253"
select select "254"
select select "255"
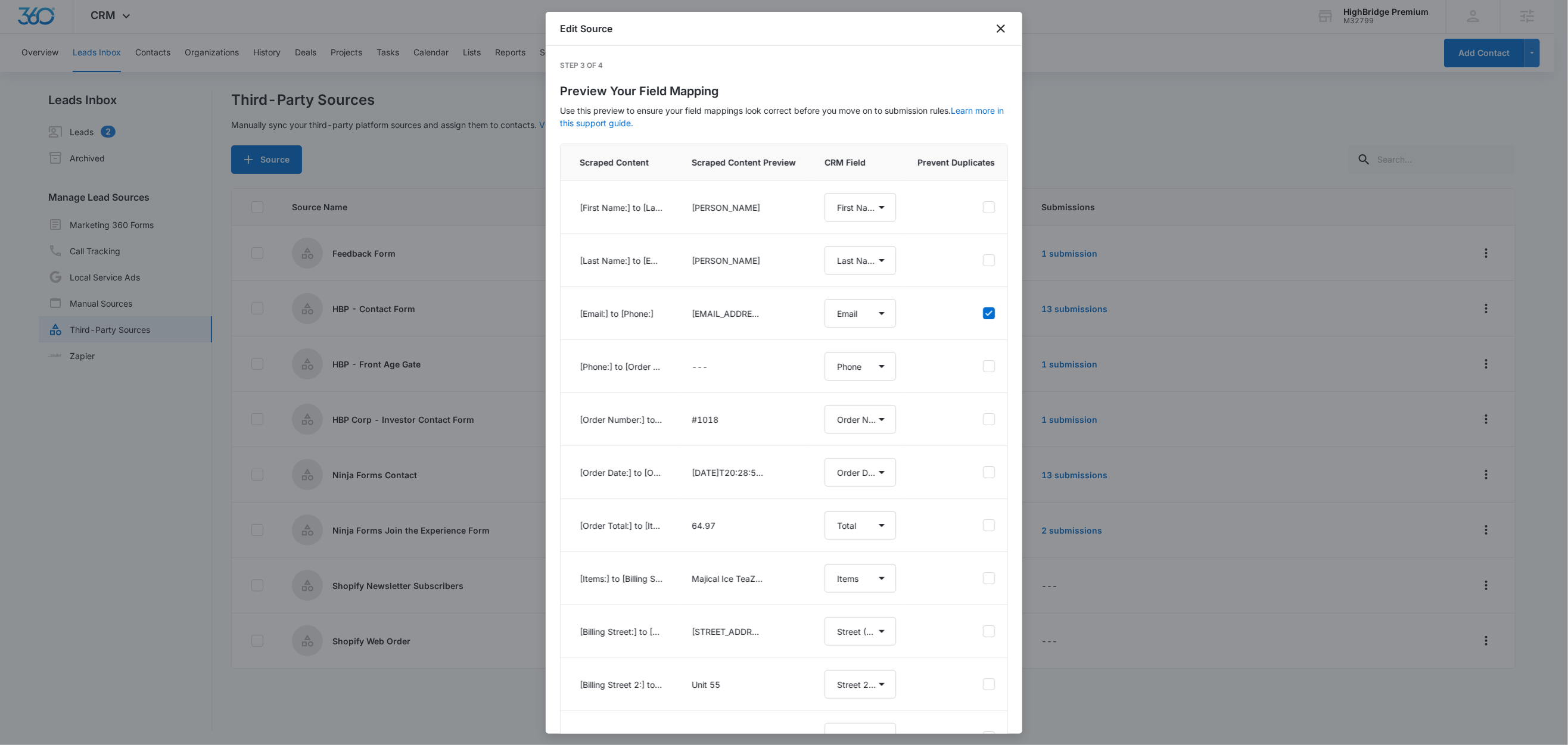
select select "257"
select select "258"
select select "259"
select select "260"
select select "261"
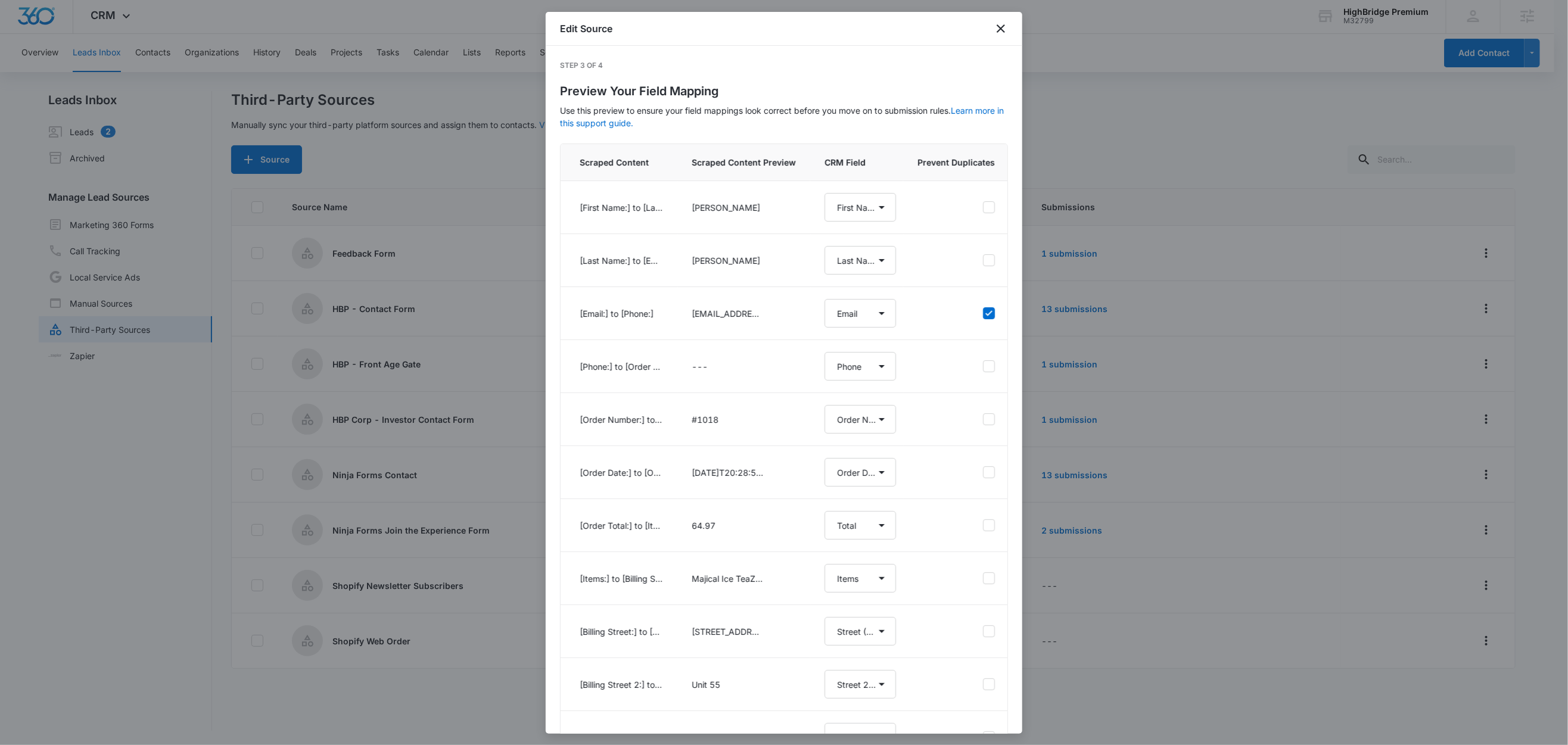
select select "262"
select select "263"
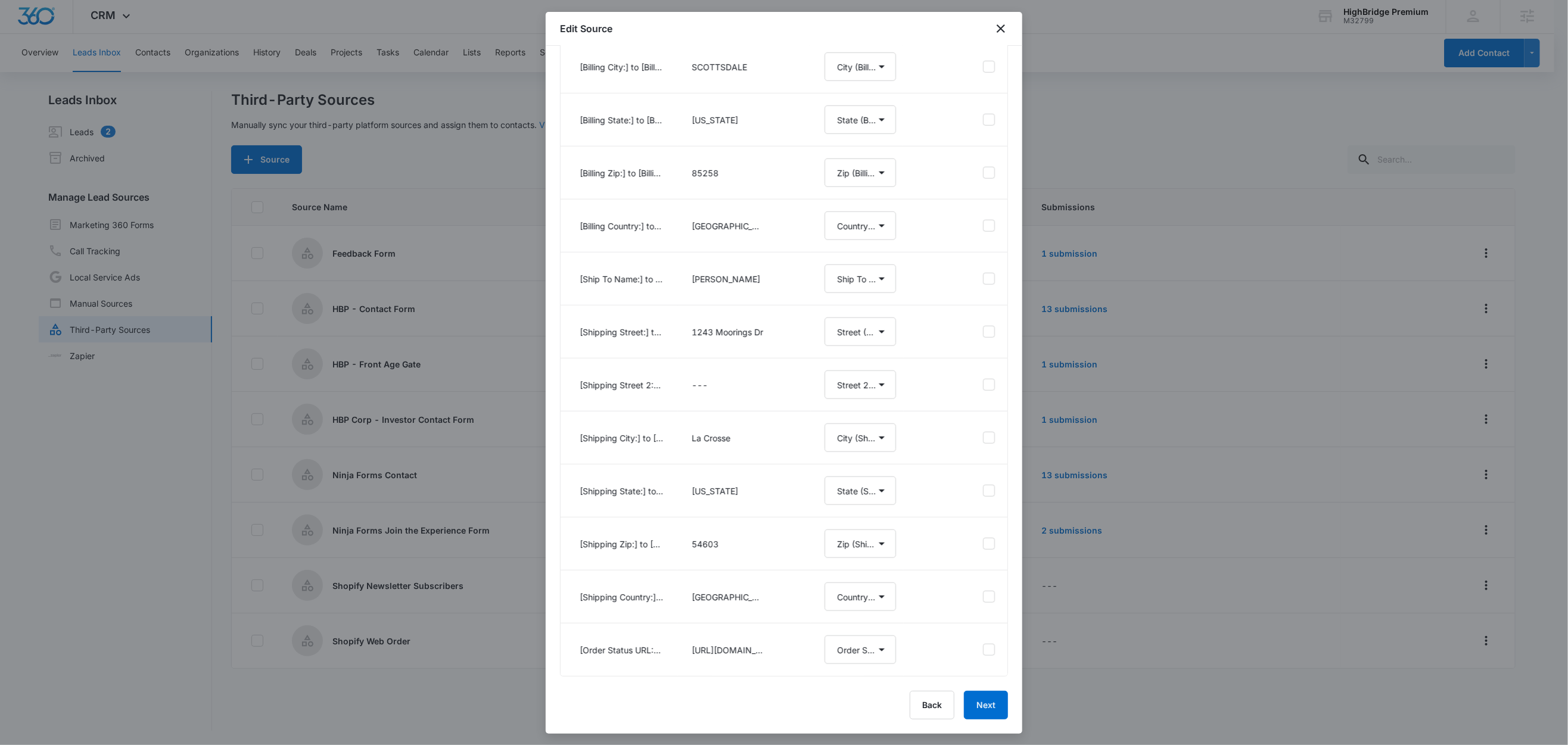
scroll to position [690, 0]
click at [976, 706] on button "Next" at bounding box center [986, 705] width 44 height 28
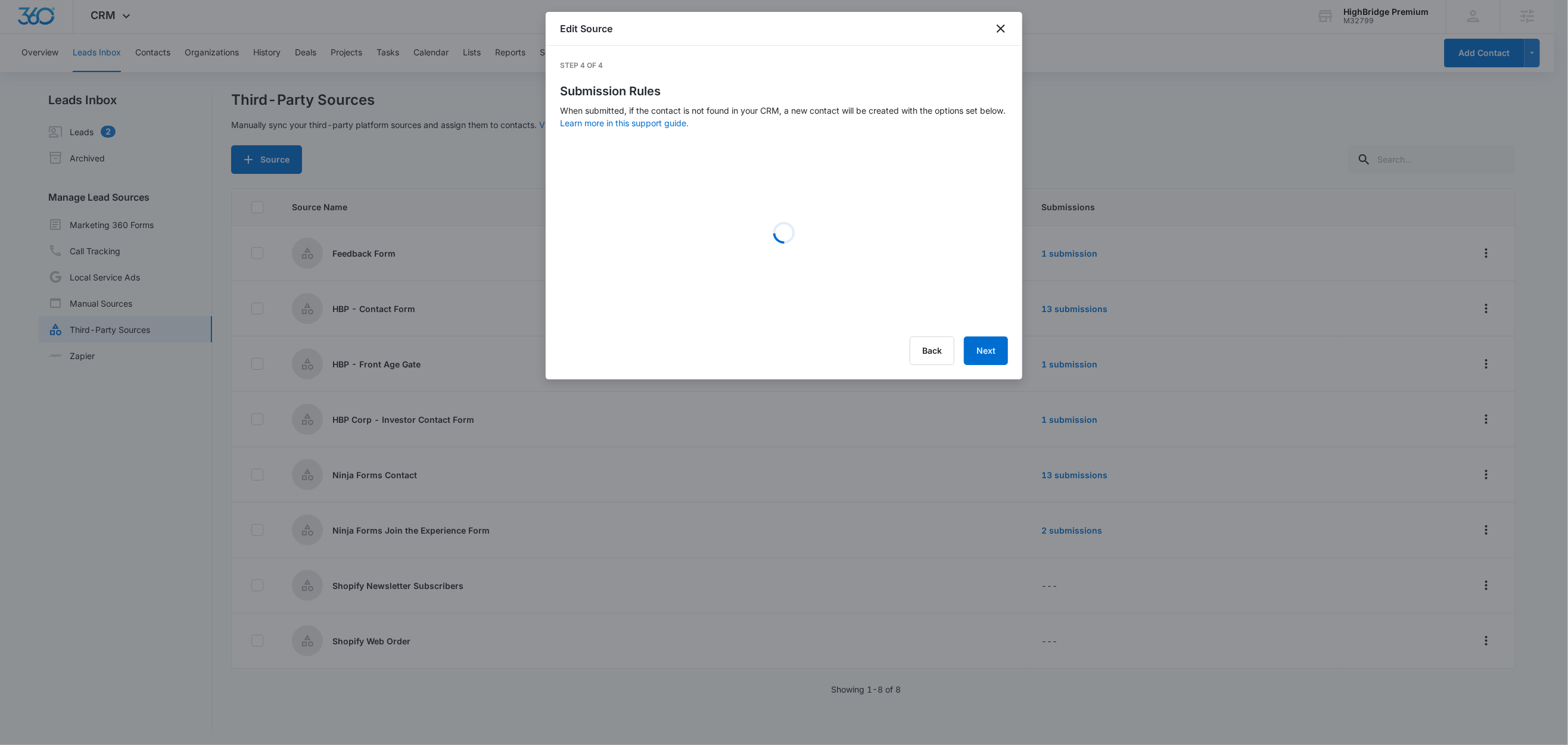
scroll to position [0, 0]
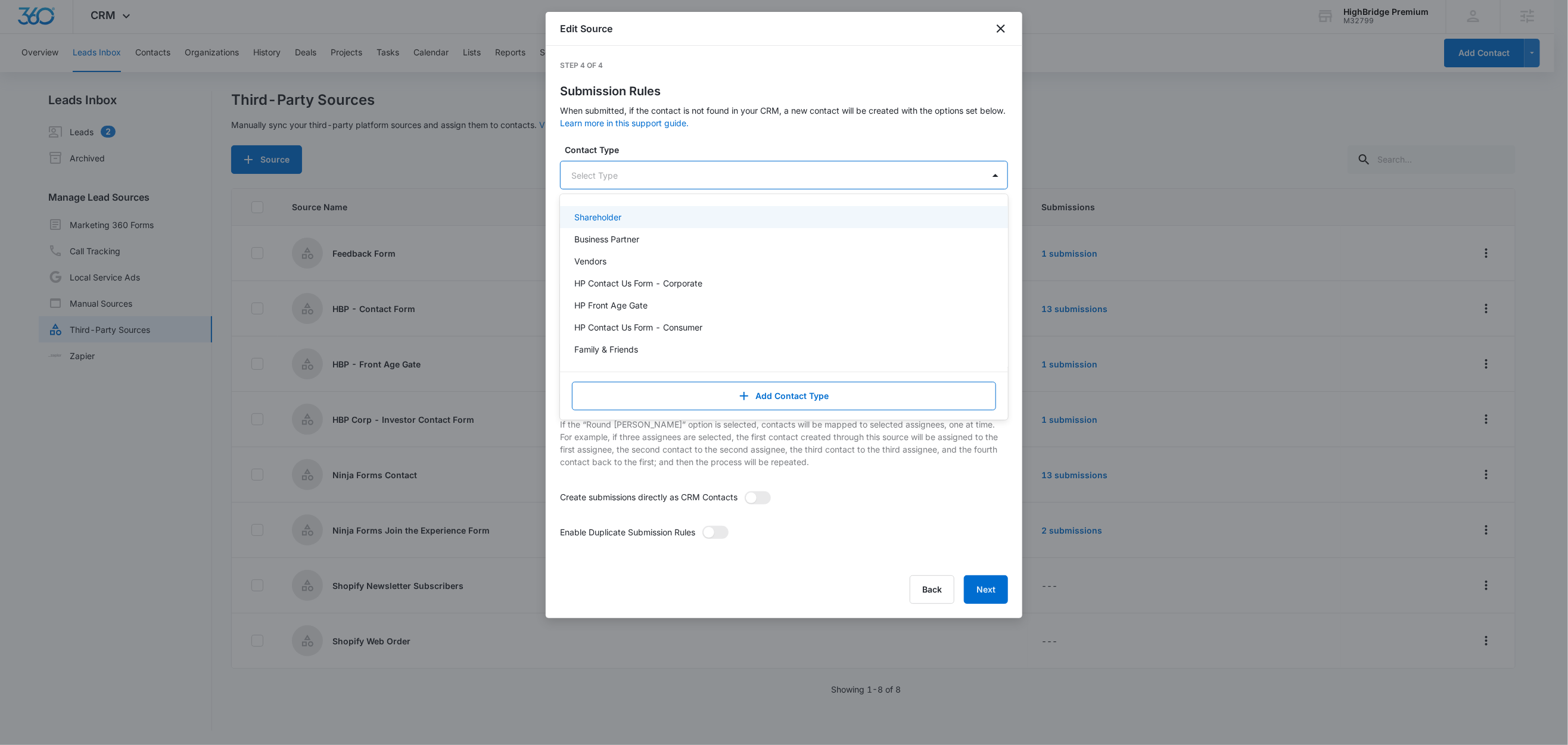
click at [626, 172] on div at bounding box center [769, 175] width 396 height 15
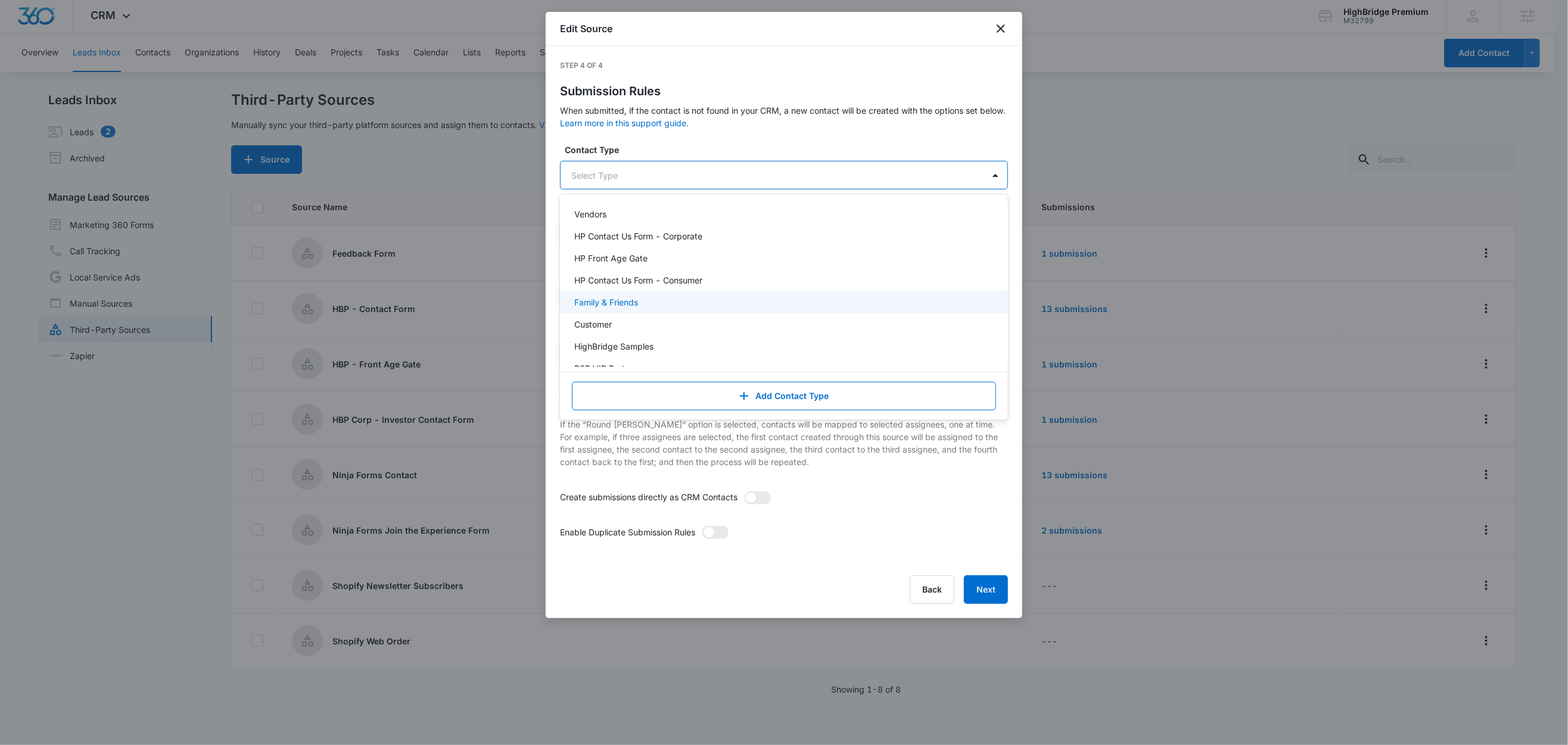
scroll to position [51, 0]
click at [618, 319] on div "Customer" at bounding box center [782, 320] width 417 height 13
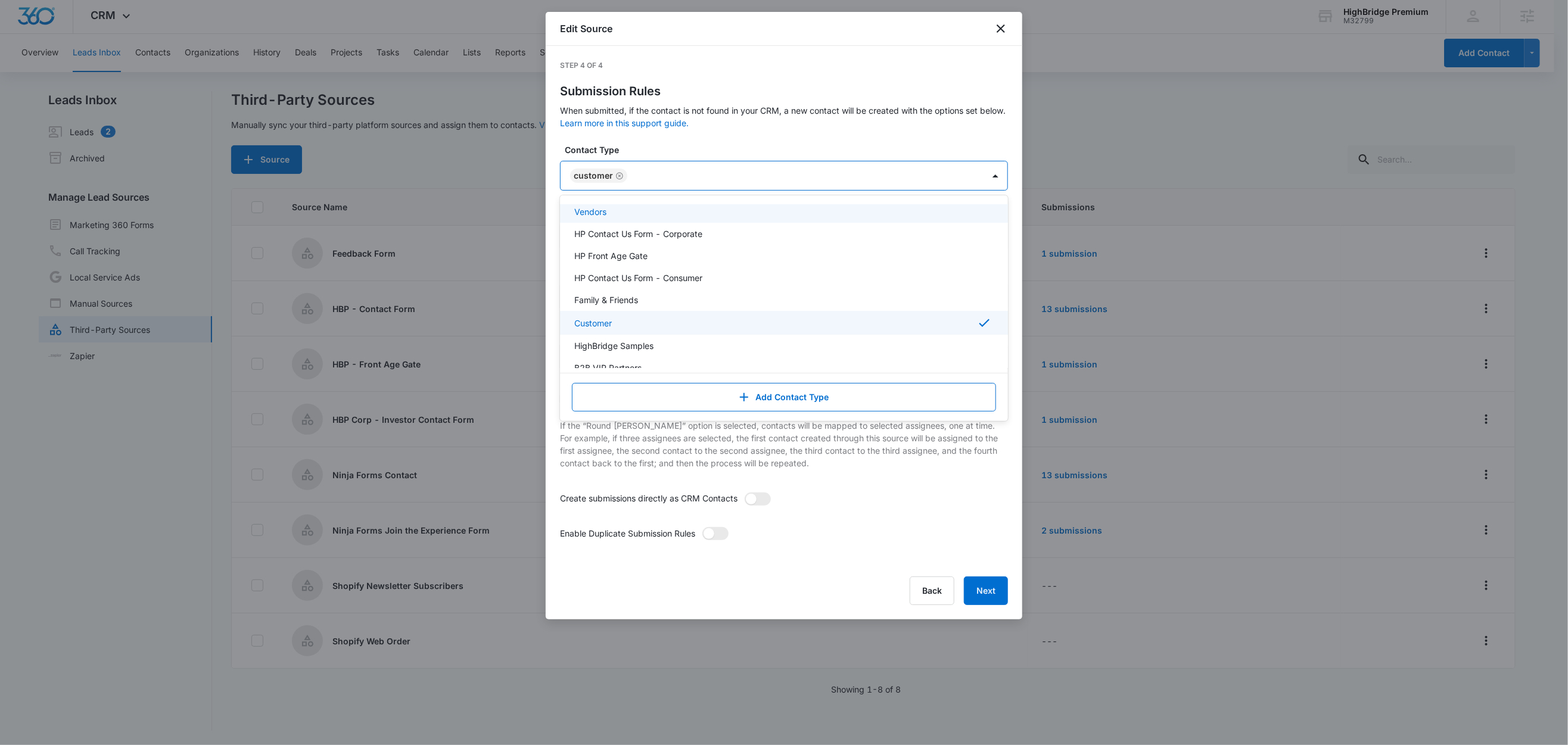
click at [660, 151] on label "Contact Type" at bounding box center [789, 150] width 448 height 13
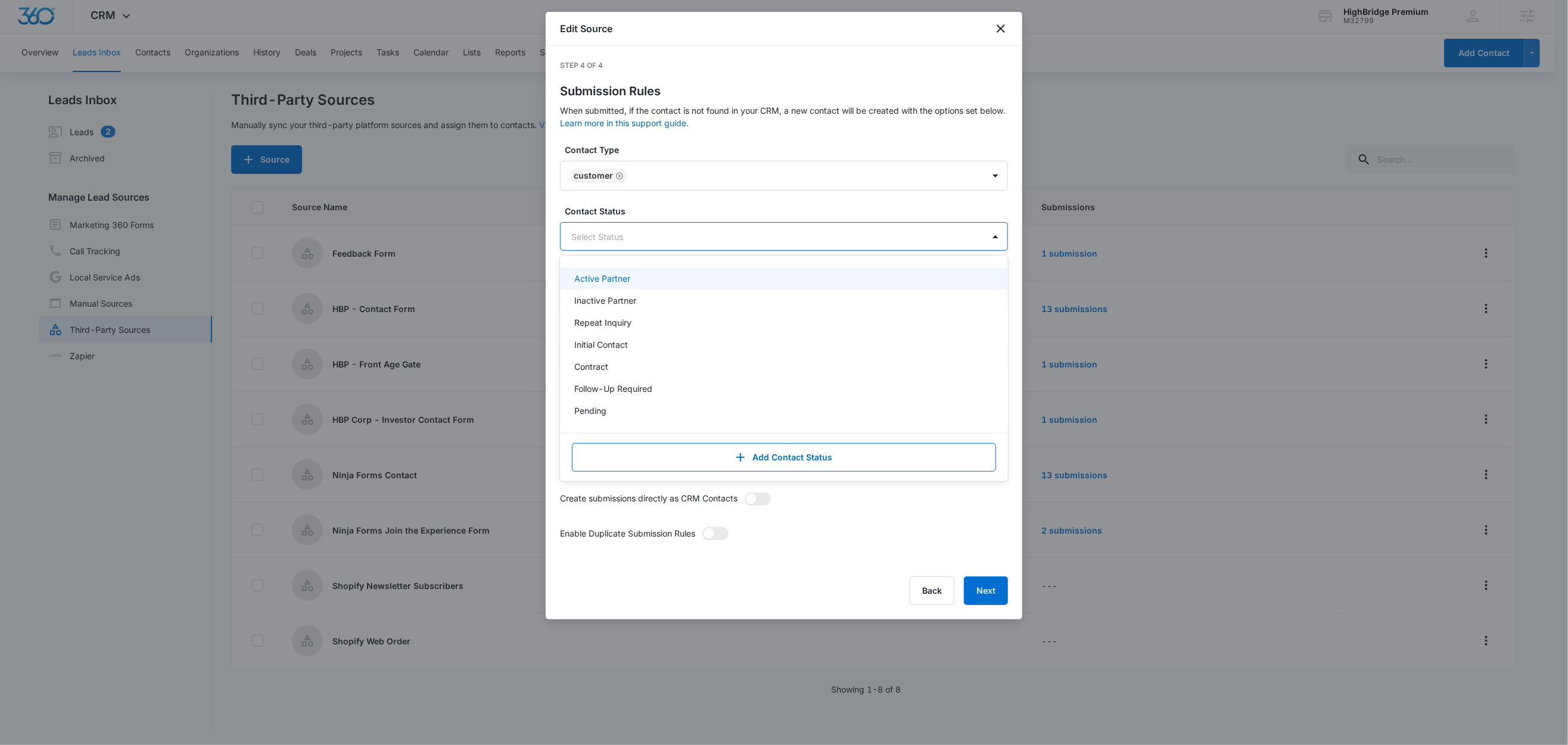
click at [623, 237] on div at bounding box center [769, 236] width 396 height 15
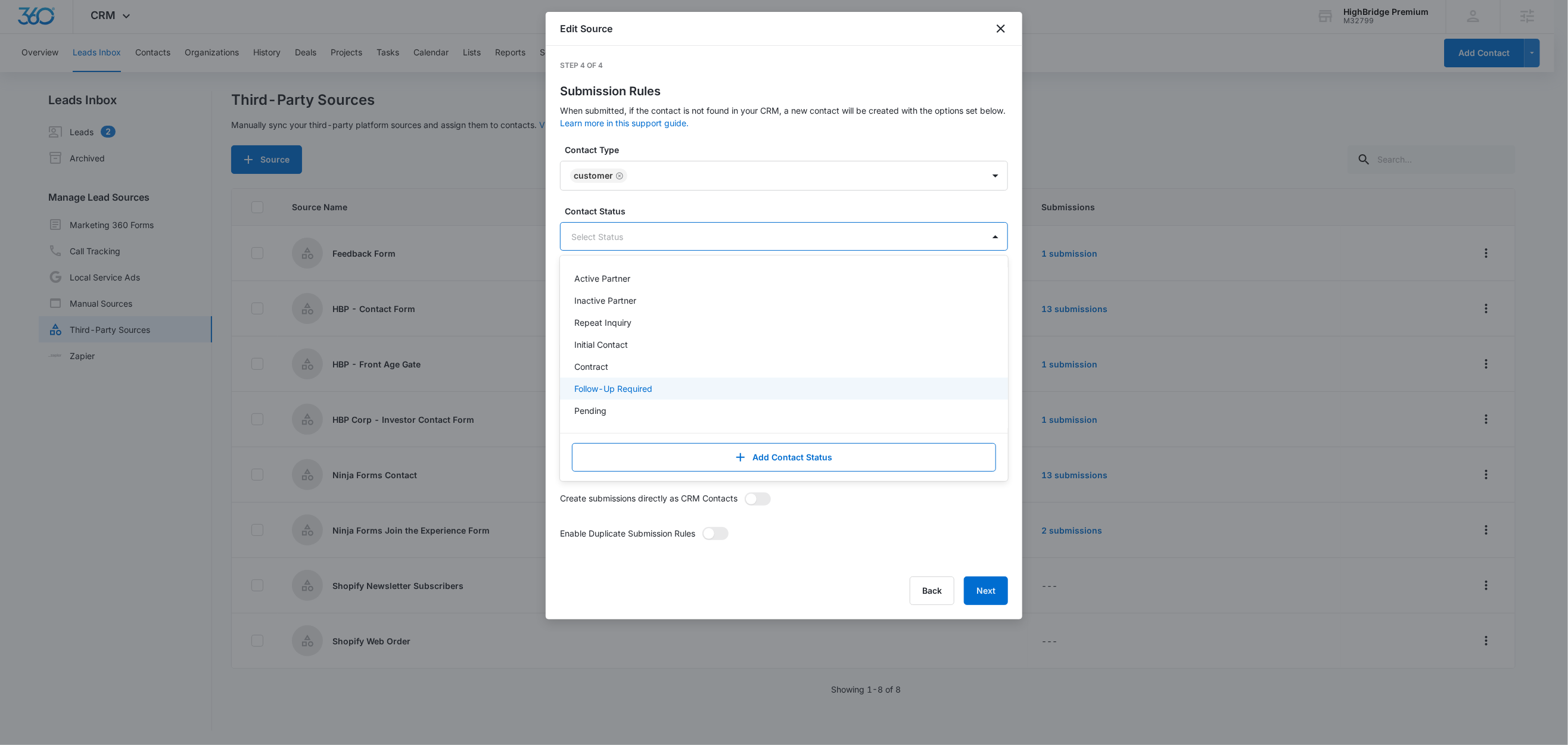
scroll to position [62, 0]
click at [609, 397] on p "Customer" at bounding box center [593, 393] width 38 height 13
click at [672, 207] on label "Contact Status" at bounding box center [789, 211] width 448 height 13
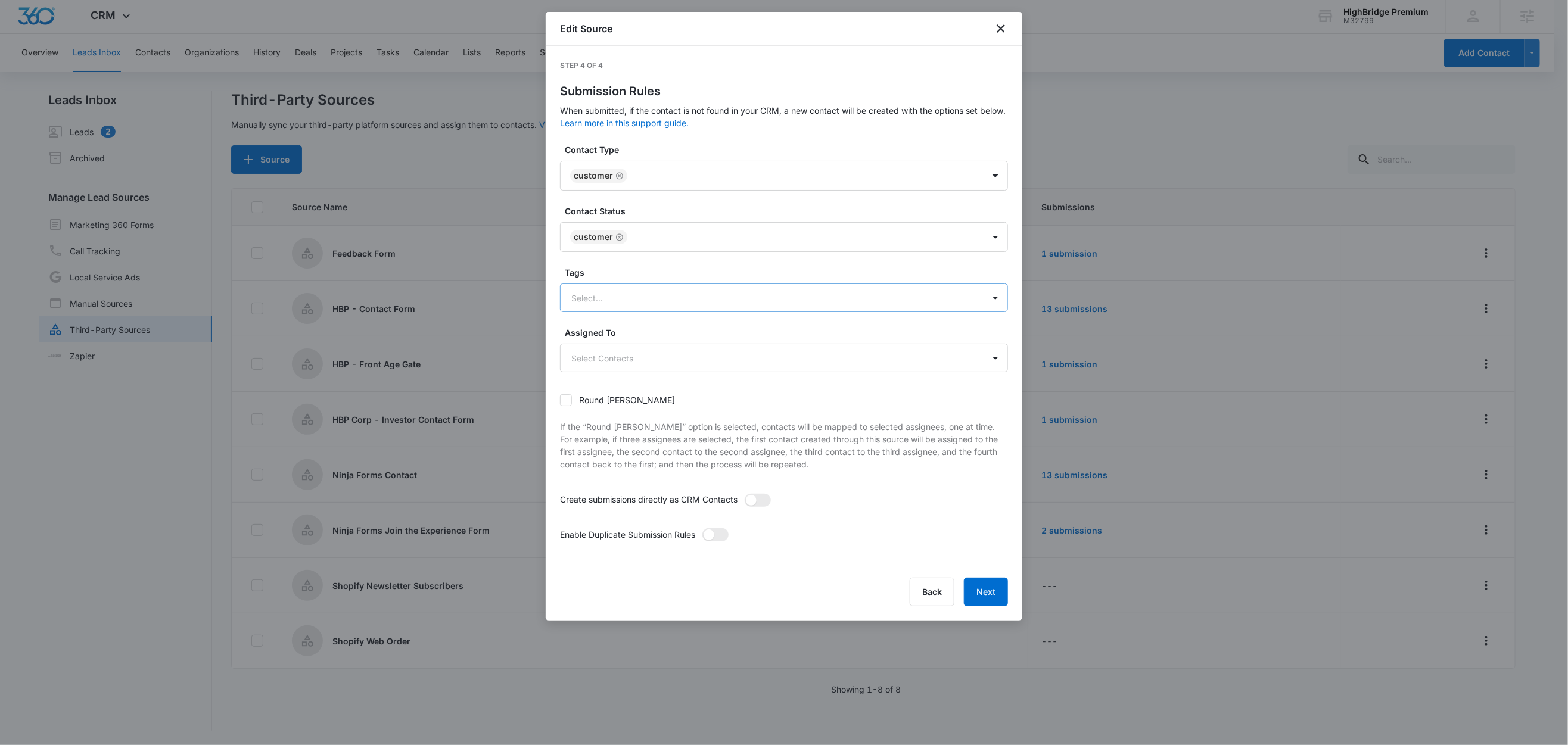
click at [614, 304] on div at bounding box center [769, 298] width 396 height 15
type input "we"
click at [615, 345] on p "Web Order" at bounding box center [595, 340] width 43 height 13
click at [629, 279] on label "Tags" at bounding box center [789, 272] width 448 height 13
click at [763, 500] on span at bounding box center [757, 501] width 26 height 13
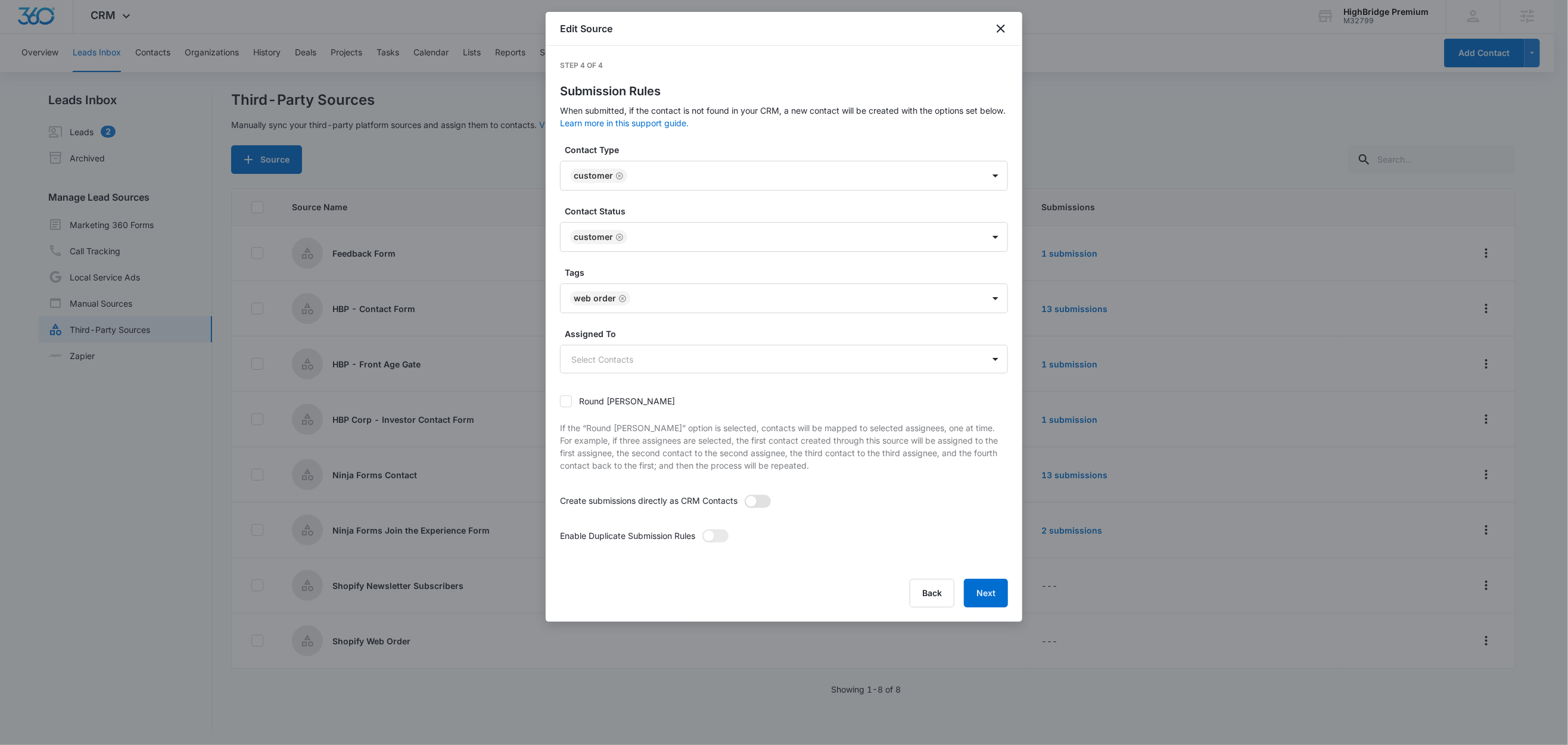
click at [744, 494] on input "checkbox" at bounding box center [744, 494] width 0 height 0
click at [718, 539] on span at bounding box center [715, 536] width 26 height 13
click at [702, 529] on input "checkbox" at bounding box center [702, 529] width 0 height 0
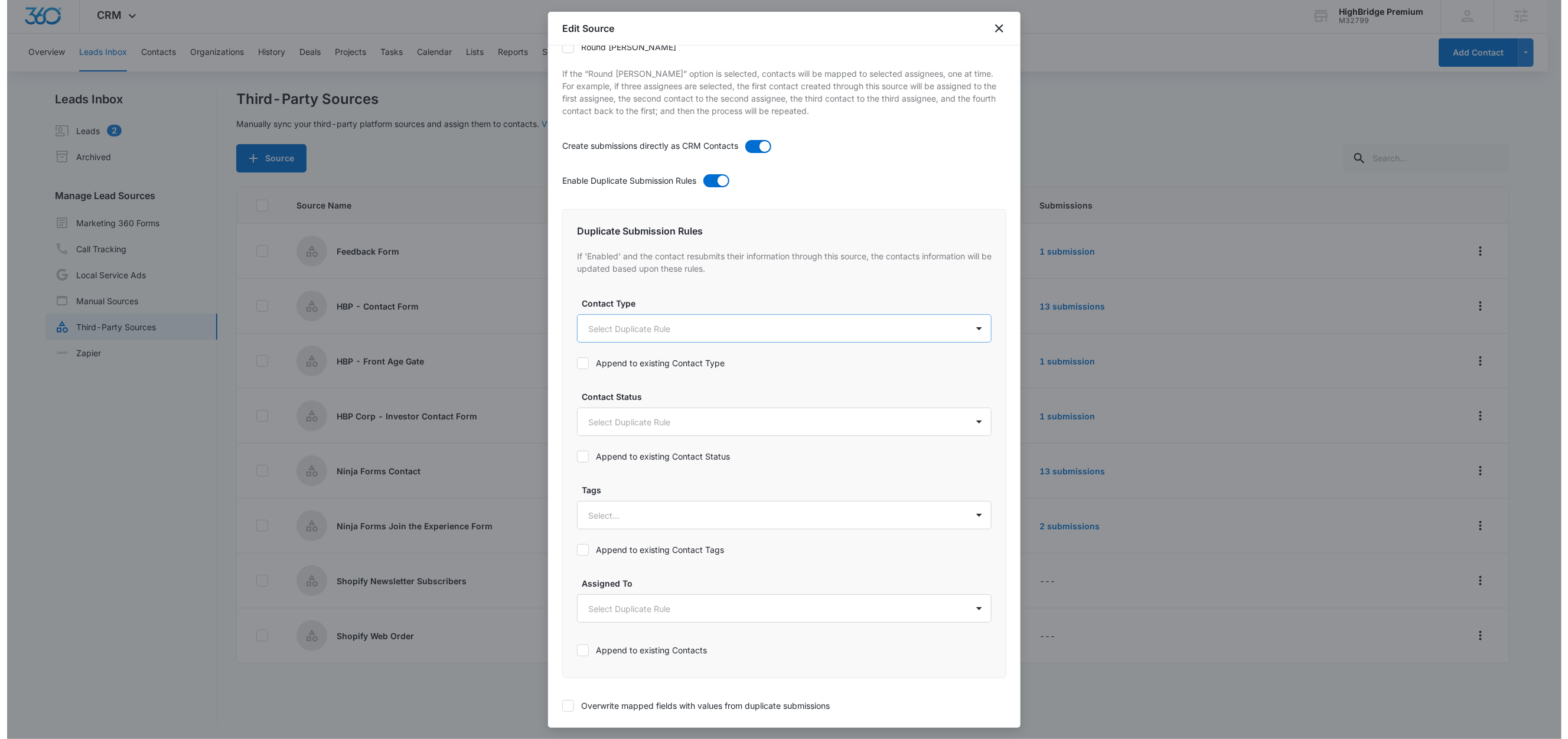
scroll to position [0, 0]
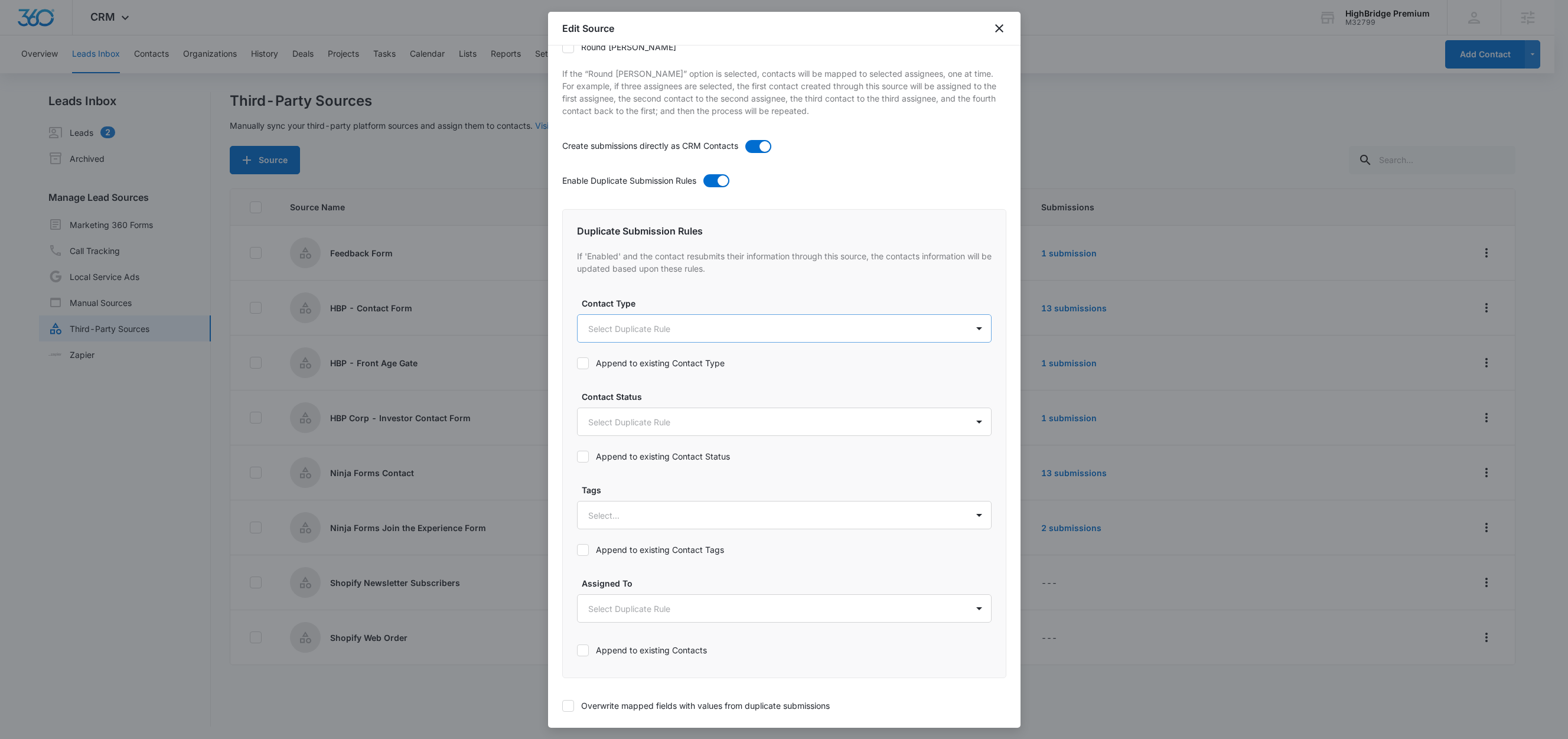
click at [592, 331] on body "CRM Apps Reputation Forms CRM Email Social Content Ads Intelligence Files Brand…" at bounding box center [784, 370] width 1568 height 740
click at [620, 493] on p "Customer" at bounding box center [609, 493] width 37 height 13
click at [692, 299] on div at bounding box center [784, 369] width 1568 height 739
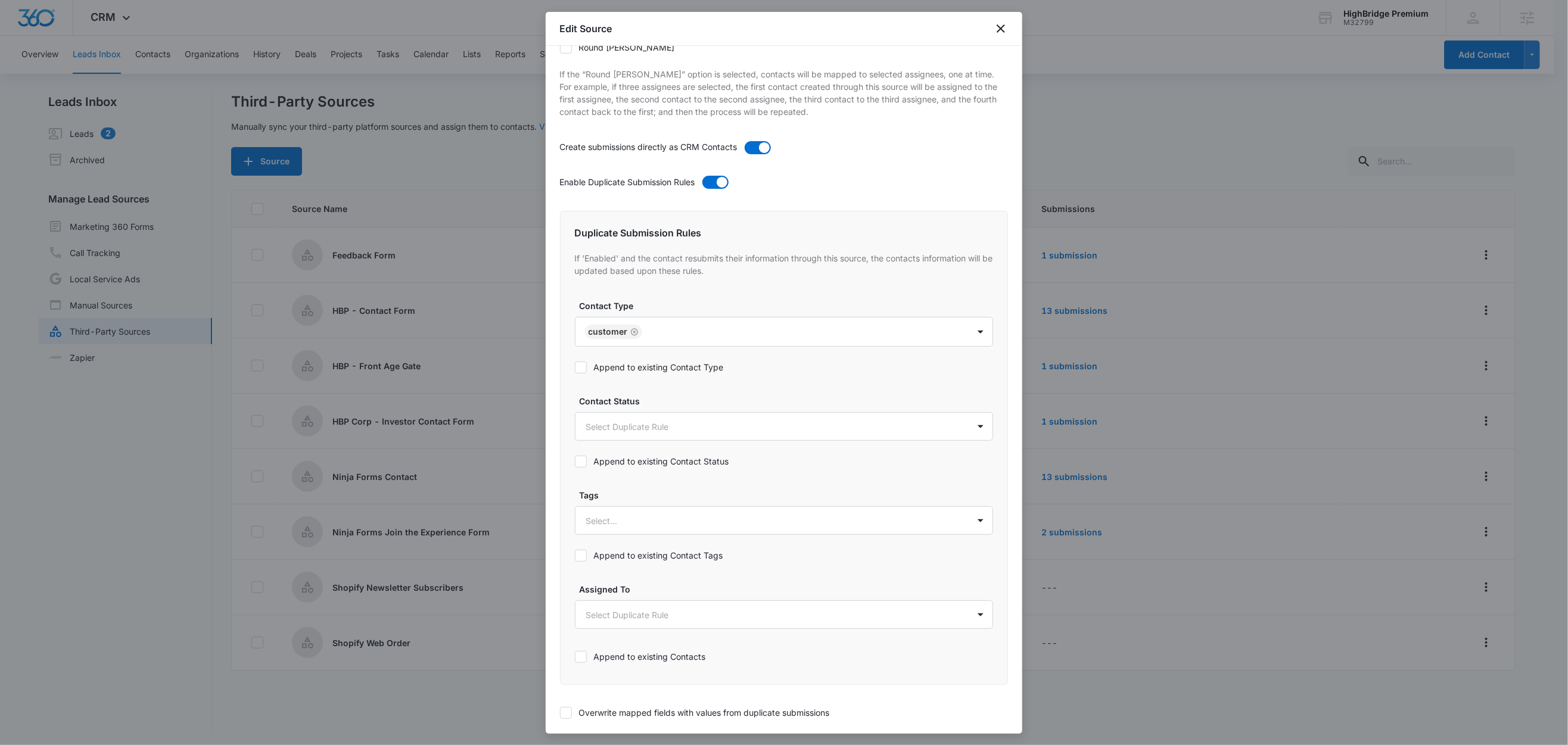
click at [680, 370] on label "Append to existing Contact Type" at bounding box center [784, 367] width 418 height 13
click at [575, 367] on input "Append to existing Contact Type" at bounding box center [575, 367] width 0 height 0
click at [646, 439] on body "CRM Apps Reputation Forms CRM Email Social Content Ads Intelligence Files Brand…" at bounding box center [784, 373] width 1568 height 746
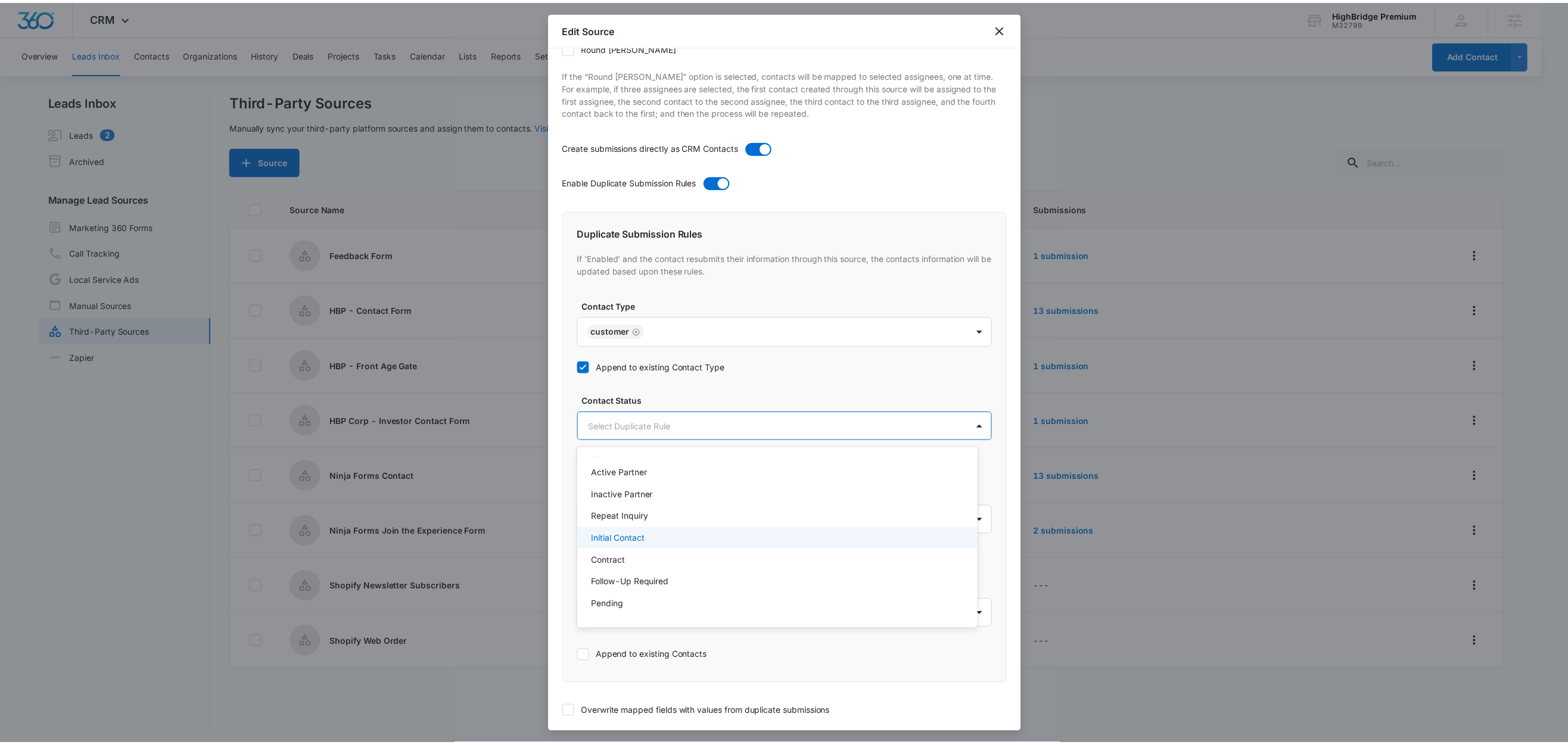
scroll to position [83, 0]
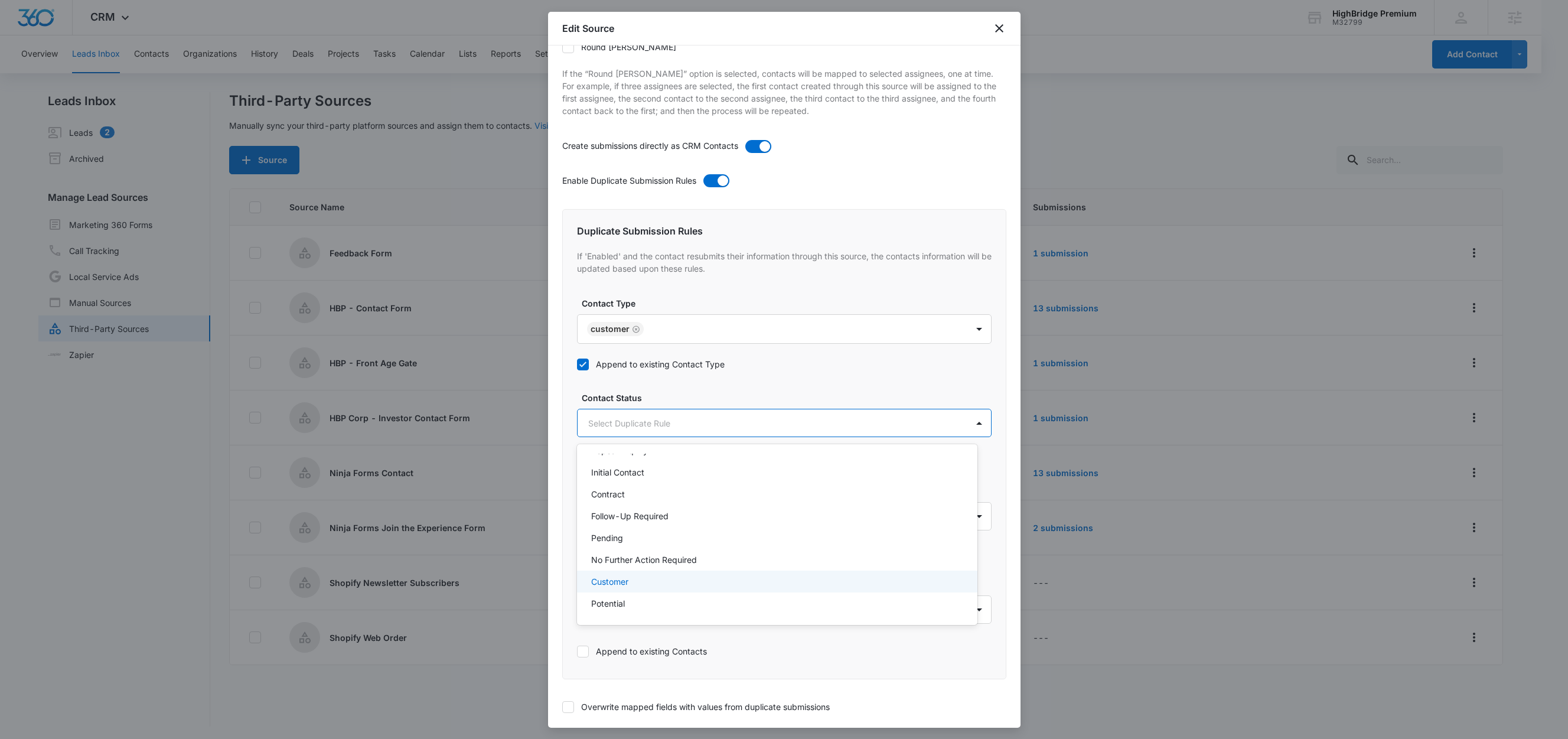
click at [623, 578] on p "Customer" at bounding box center [609, 582] width 37 height 13
click at [681, 397] on div at bounding box center [784, 369] width 1568 height 739
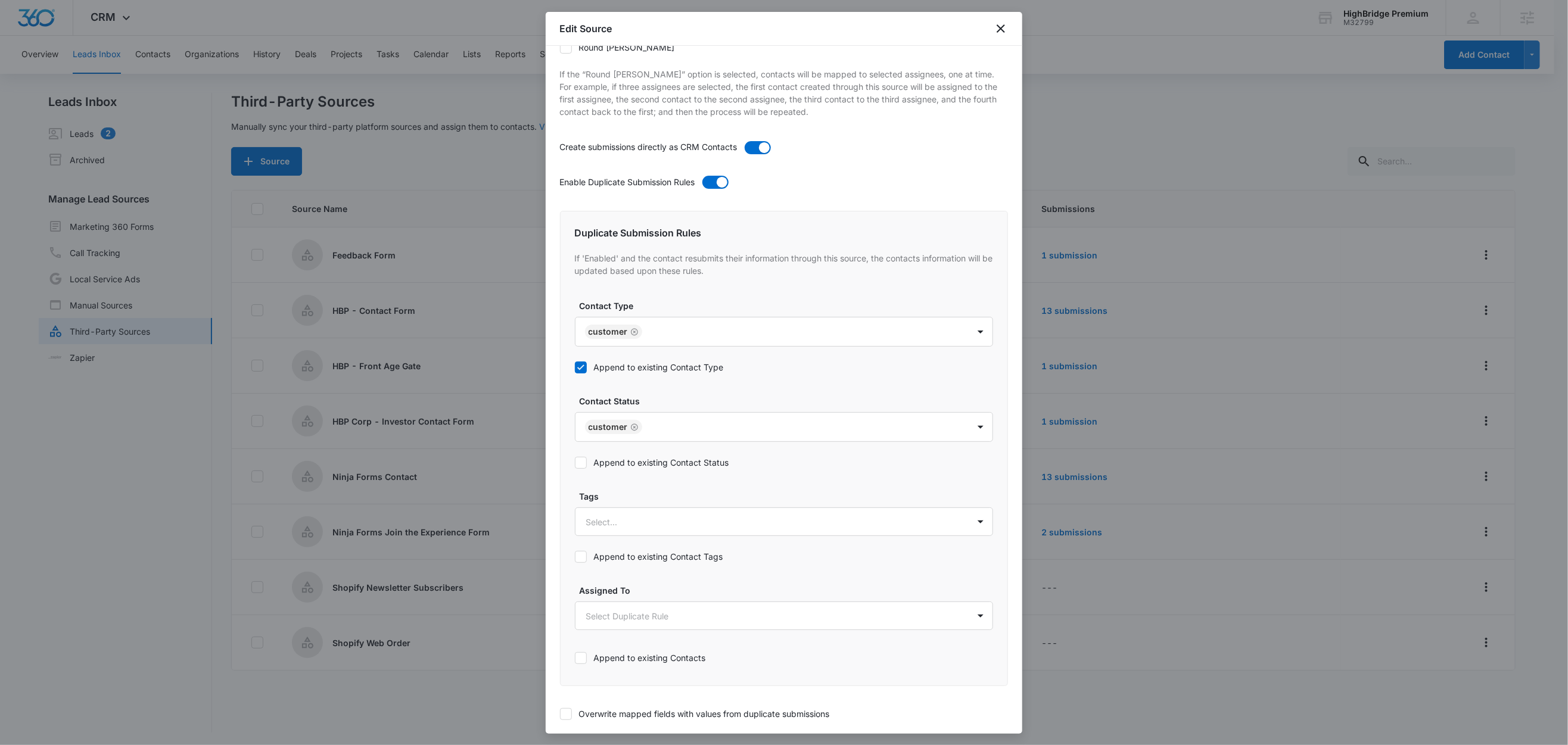
click at [643, 468] on label "Append to existing Contact Status" at bounding box center [784, 463] width 418 height 13
click at [575, 463] on input "Append to existing Contact Status" at bounding box center [575, 463] width 0 height 0
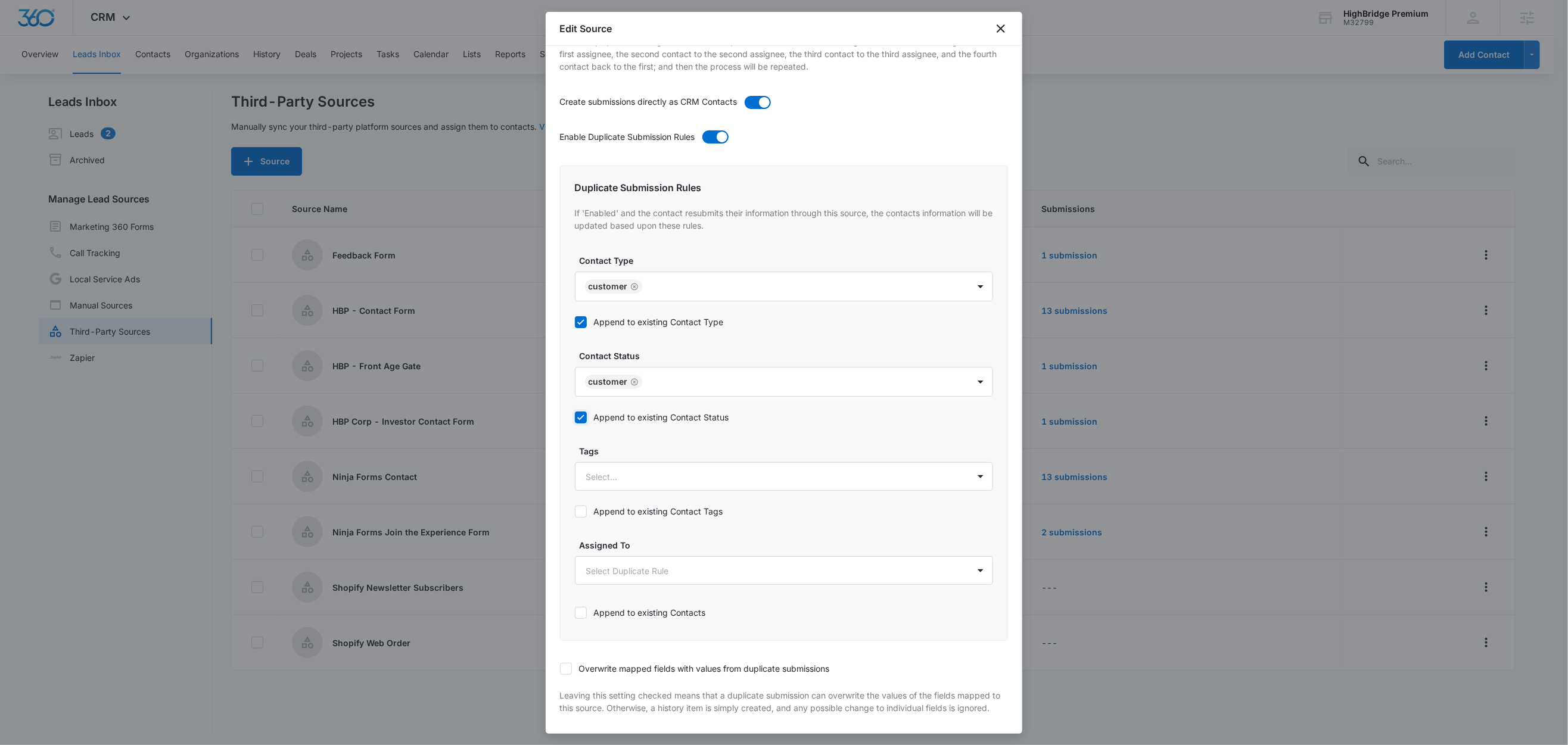
scroll to position [460, 0]
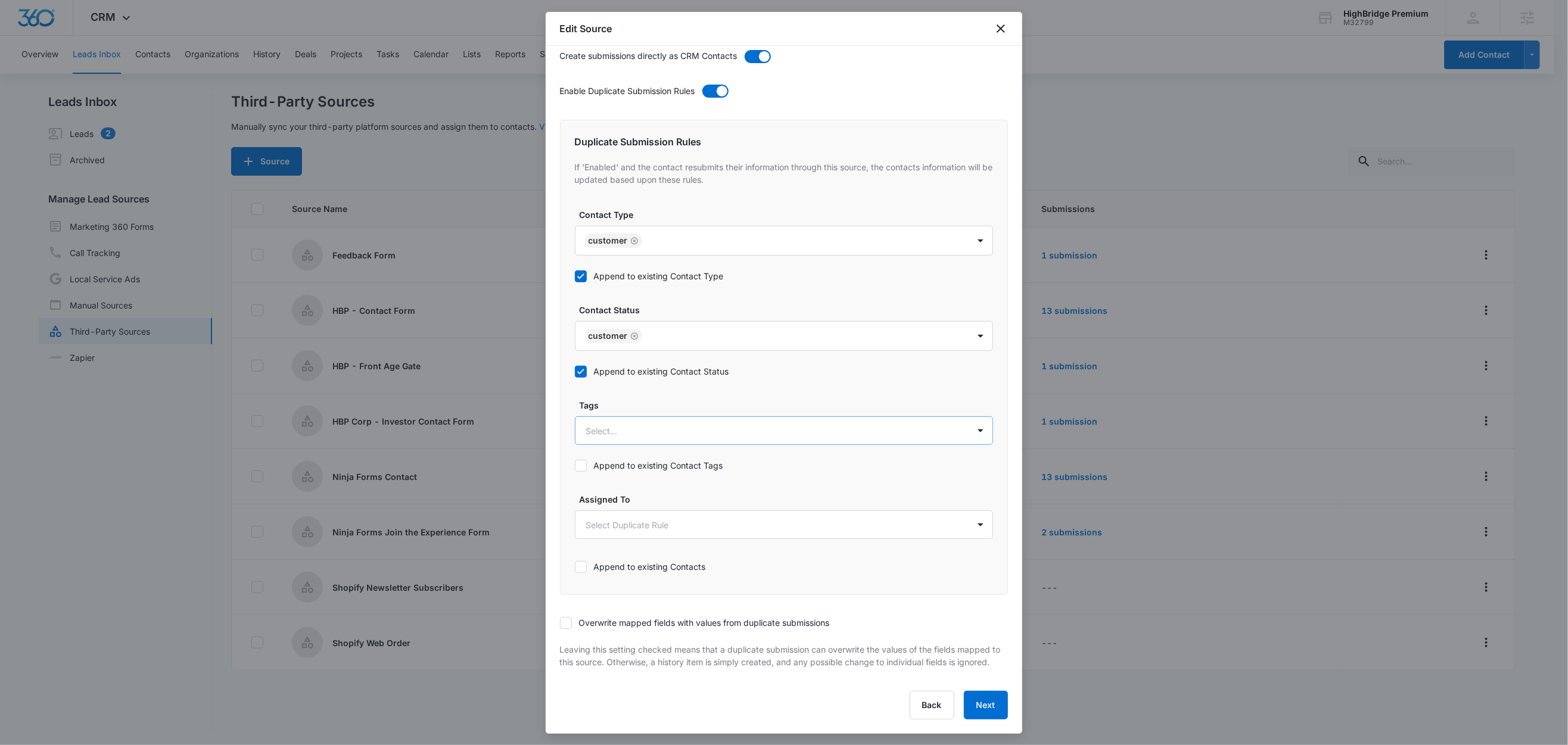
click at [602, 423] on div at bounding box center [769, 430] width 367 height 15
type input "we"
click at [637, 466] on div "Web Order" at bounding box center [782, 473] width 387 height 13
click at [647, 400] on div "Tags Web Order" at bounding box center [784, 421] width 418 height 47
click at [637, 459] on label "Append to existing Contact Tags" at bounding box center [784, 466] width 418 height 13
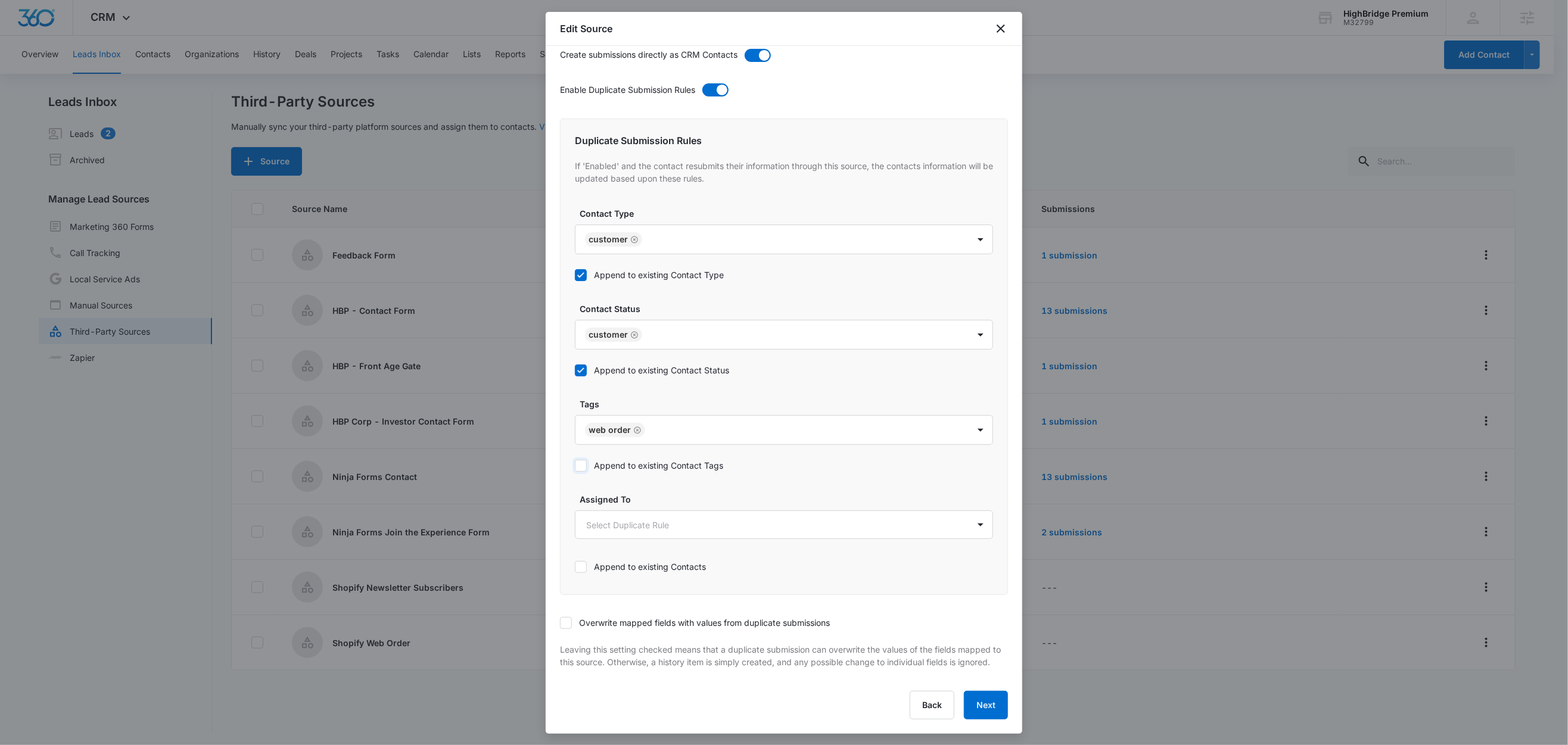
click at [575, 466] on input "Append to existing Contact Tags" at bounding box center [575, 466] width 0 height 0
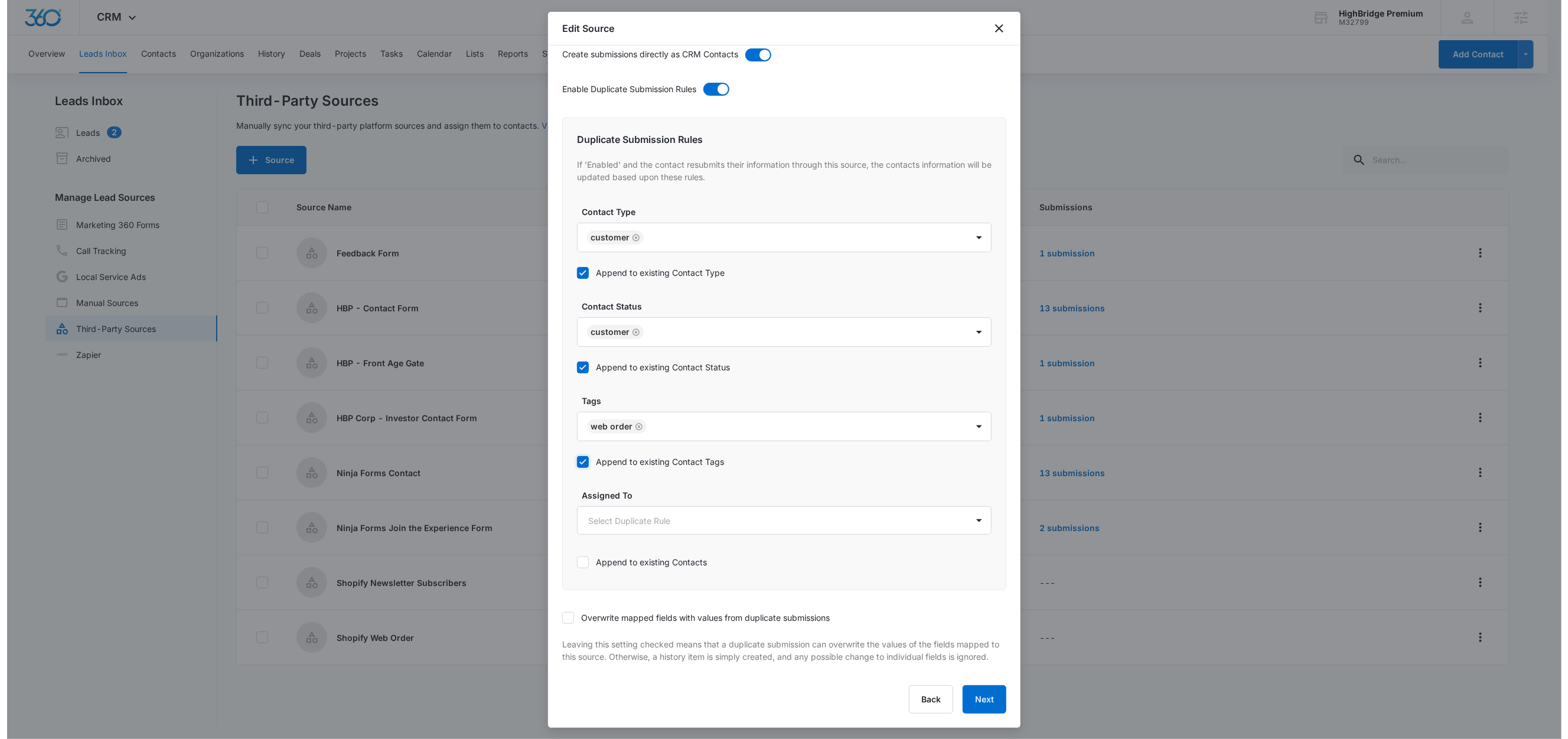
scroll to position [458, 0]
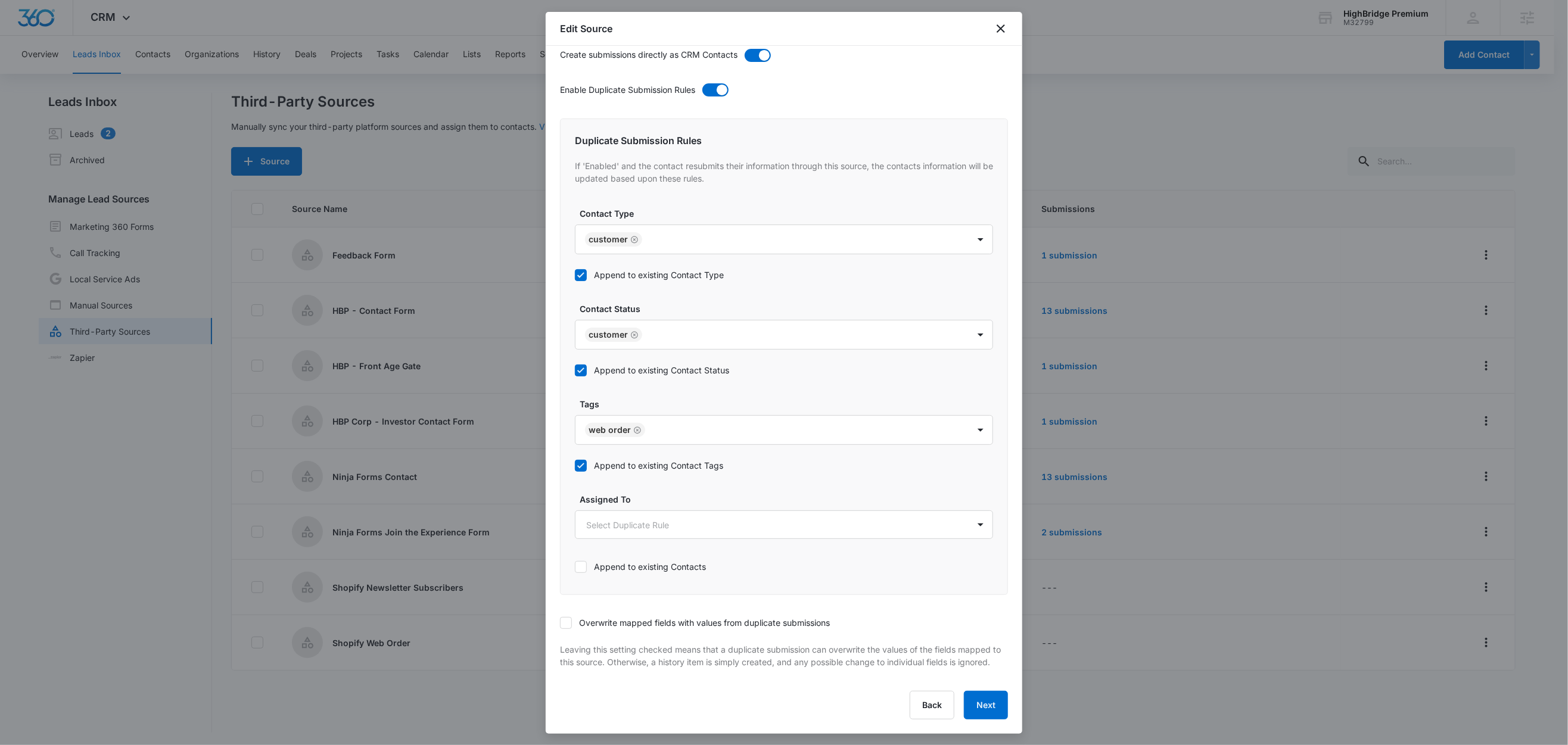
click at [566, 617] on div at bounding box center [566, 623] width 12 height 12
click at [560, 623] on input "Overwrite mapped fields with values from duplicate submissions" at bounding box center [560, 623] width 0 height 0
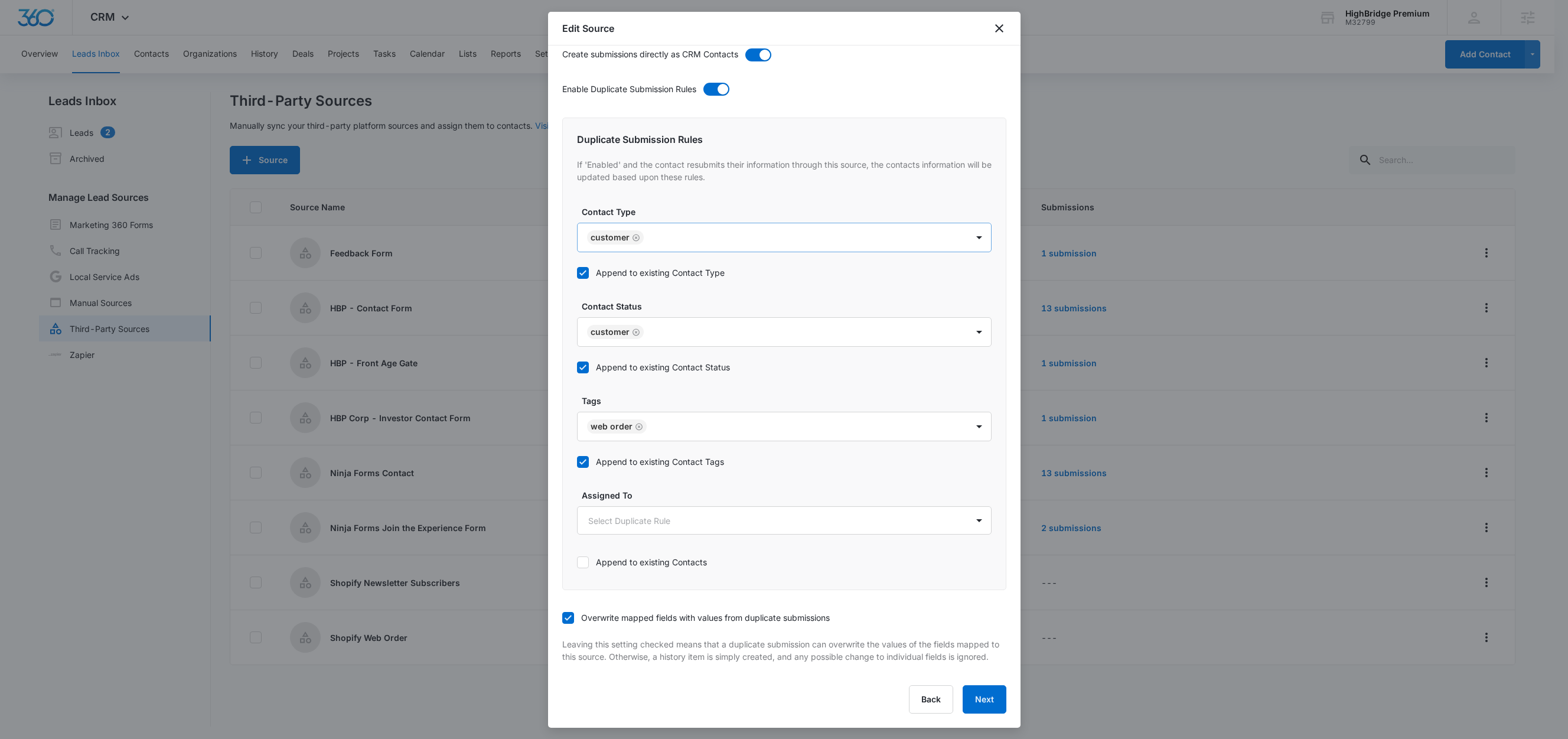
click at [665, 225] on body "CRM Apps Reputation Forms CRM Email Social Content Ads Intelligence Files Brand…" at bounding box center [784, 370] width 1568 height 740
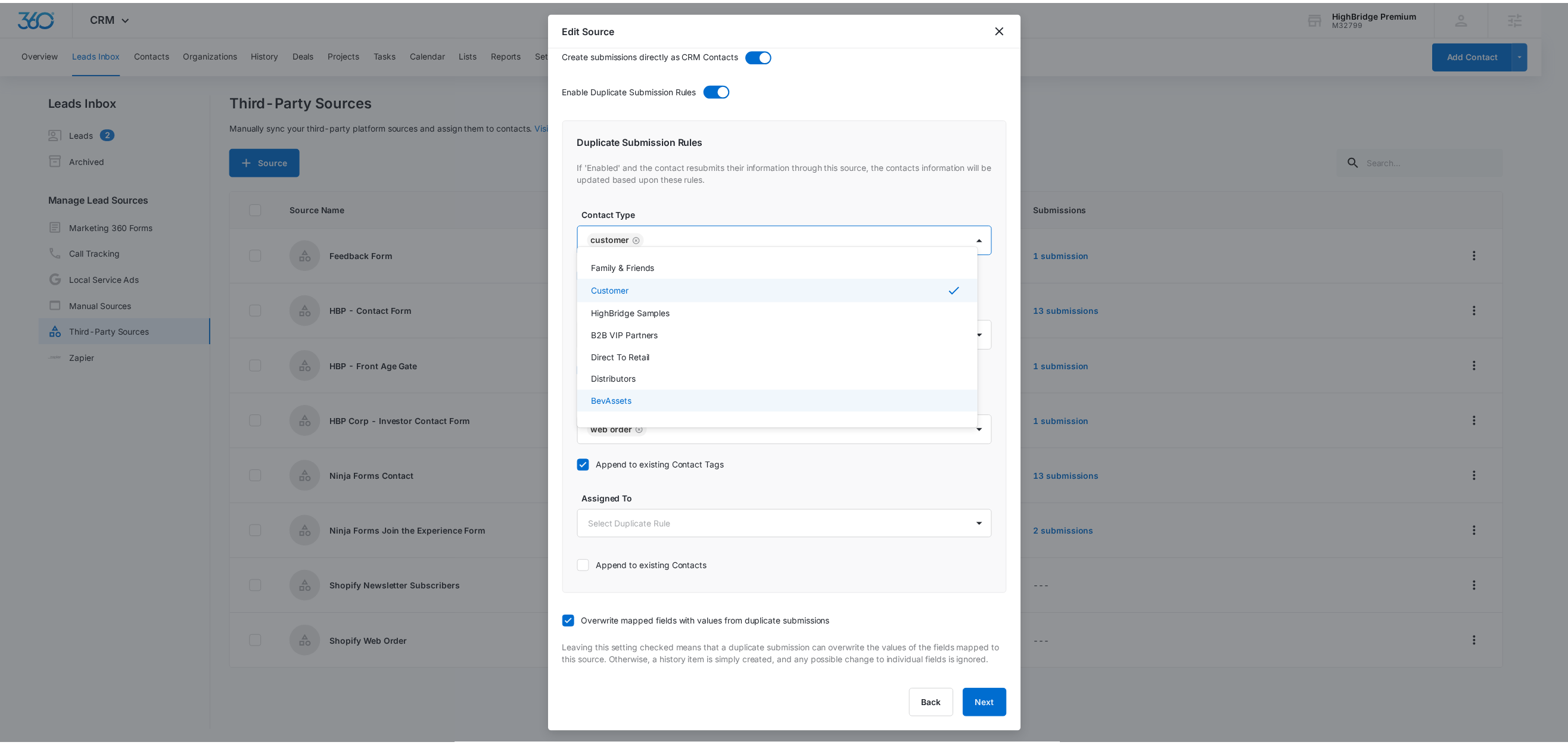
scroll to position [0, 0]
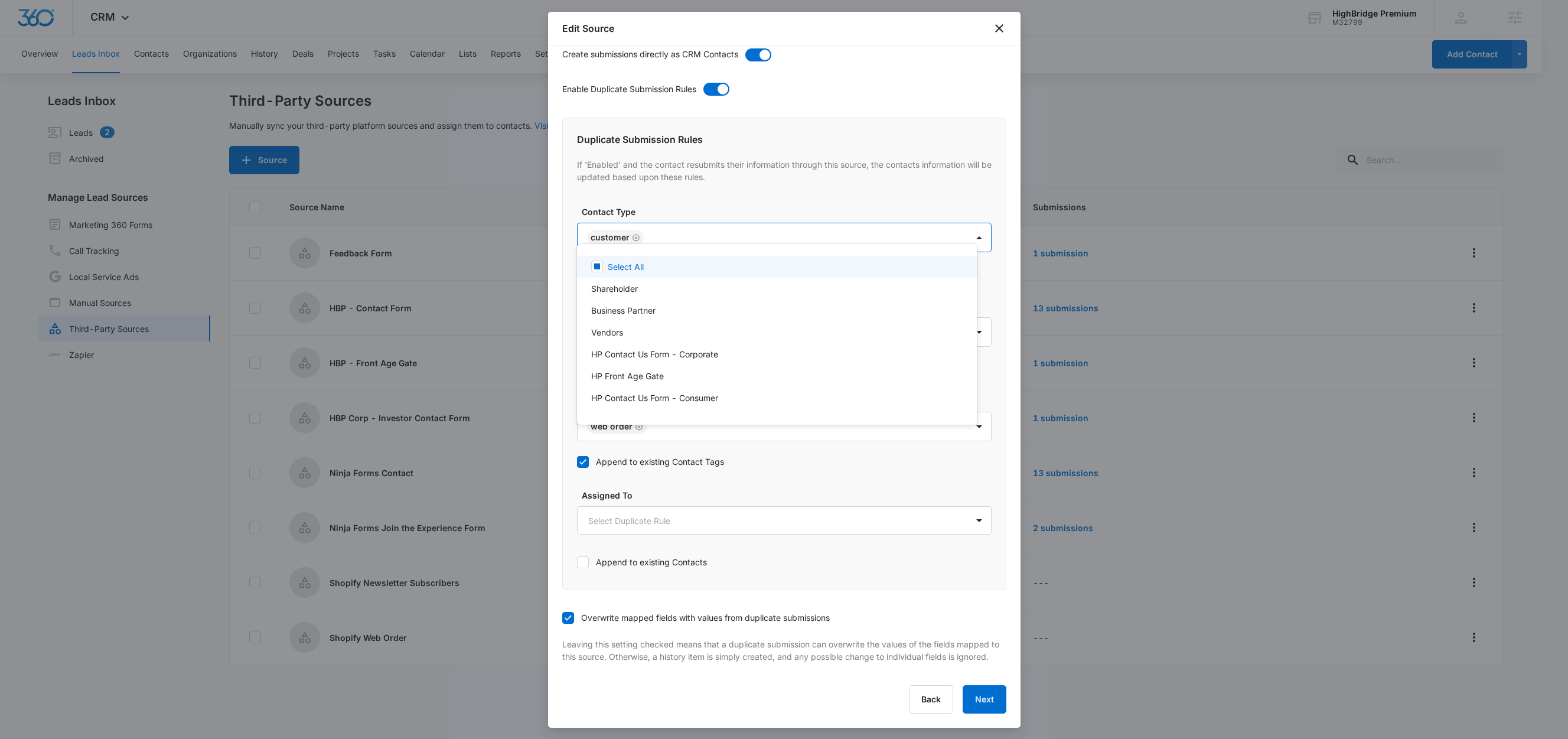
click at [679, 192] on div at bounding box center [784, 369] width 1568 height 739
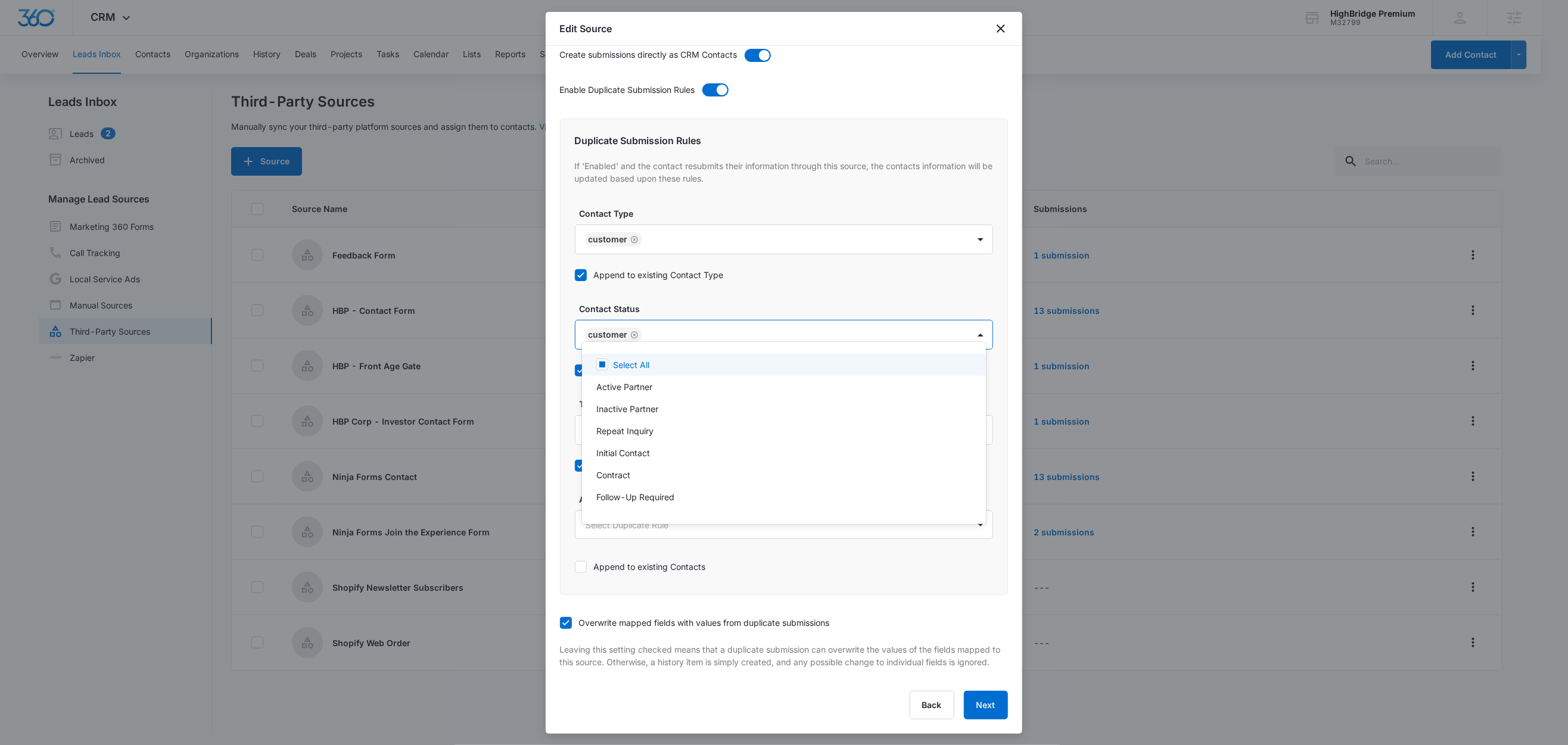
click at [672, 324] on body "CRM Apps Reputation Forms CRM Email Social Content Ads Intelligence Files Brand…" at bounding box center [784, 372] width 1568 height 745
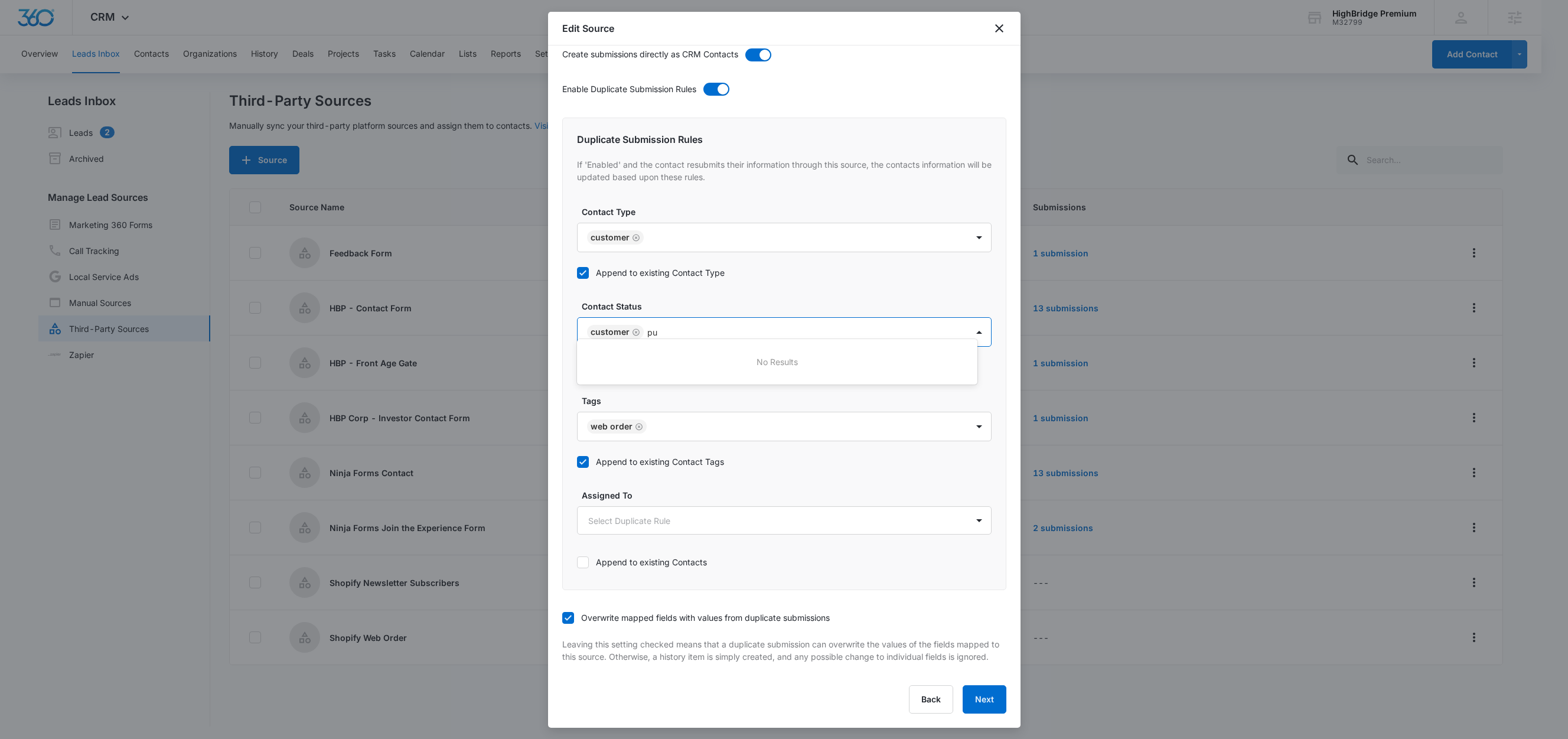
type input "p"
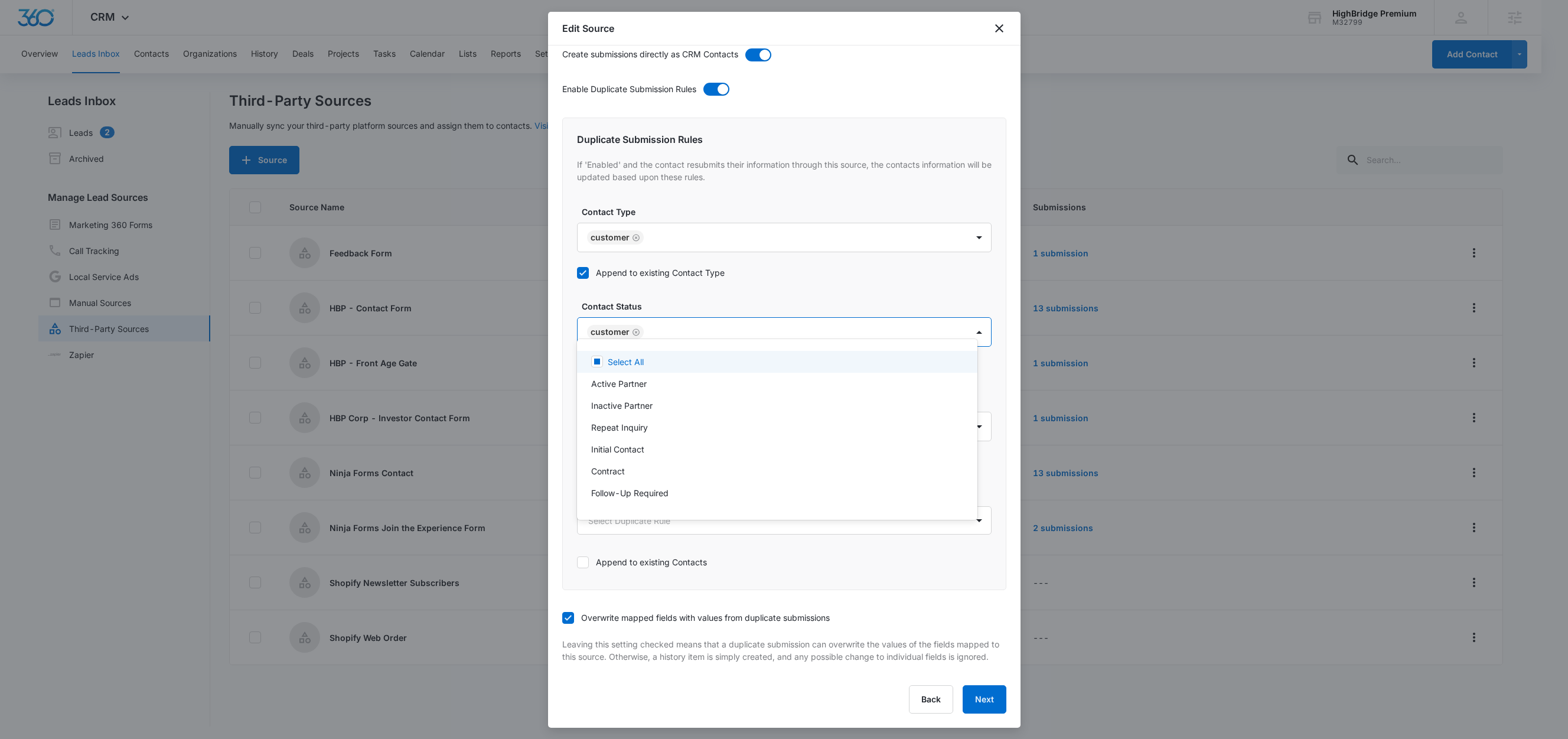
click at [734, 291] on div at bounding box center [784, 369] width 1568 height 739
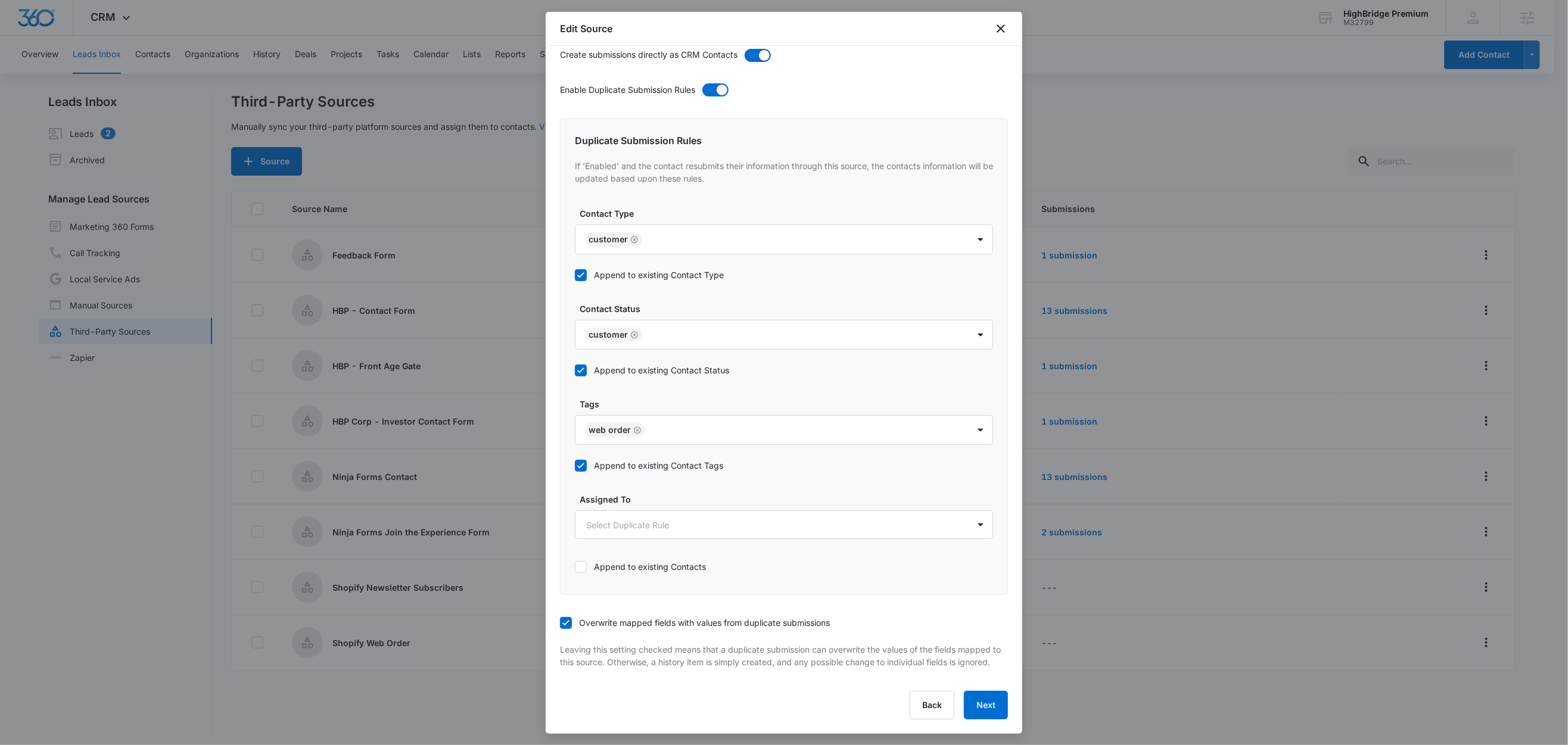
scroll to position [2, 0]
click at [988, 704] on button "Next" at bounding box center [986, 705] width 44 height 28
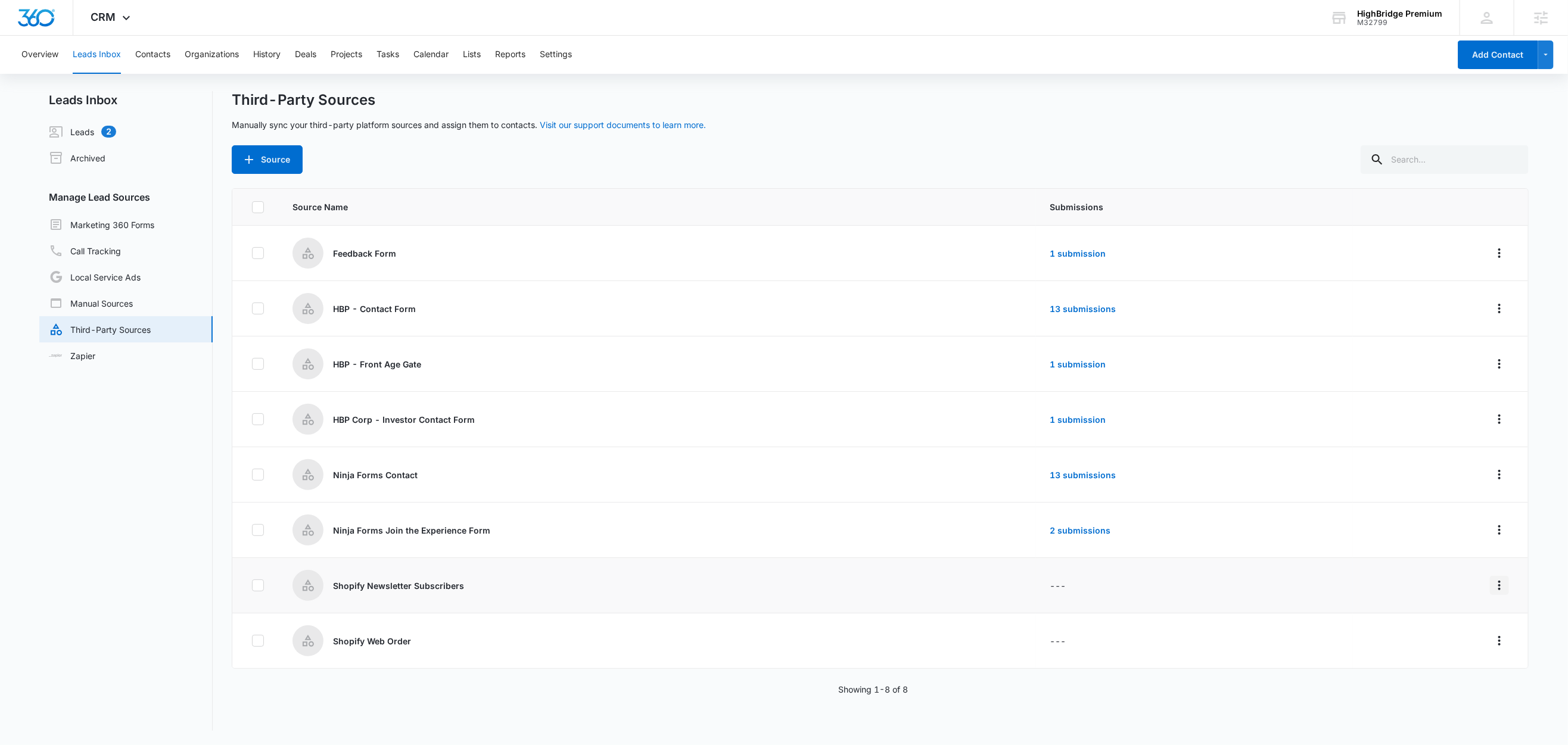
click at [1492, 582] on icon "Overflow Menu" at bounding box center [1499, 585] width 14 height 14
click at [1421, 636] on div "Edit" at bounding box center [1433, 638] width 67 height 8
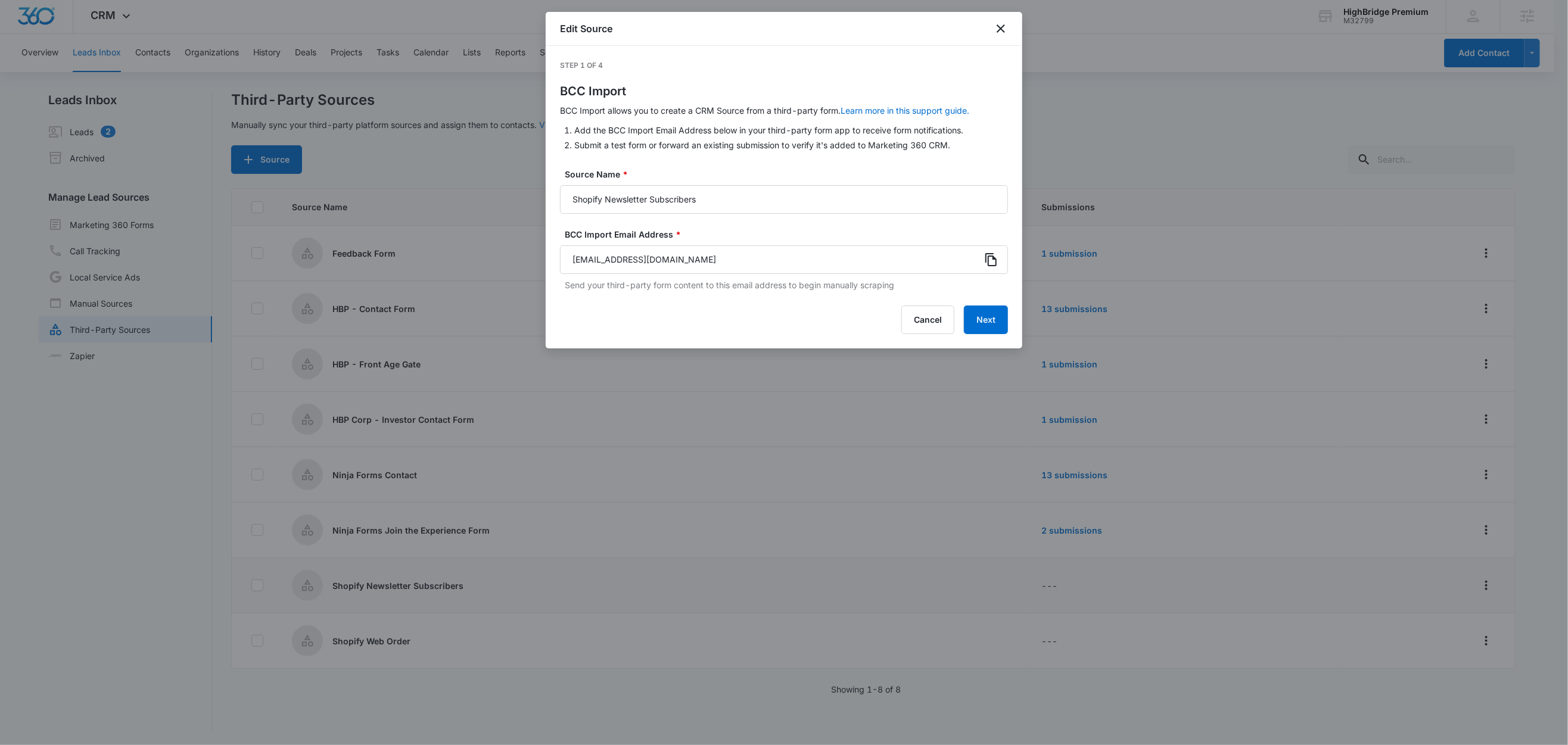
click at [992, 261] on icon at bounding box center [991, 260] width 14 height 14
click at [990, 325] on button "Next" at bounding box center [986, 320] width 44 height 28
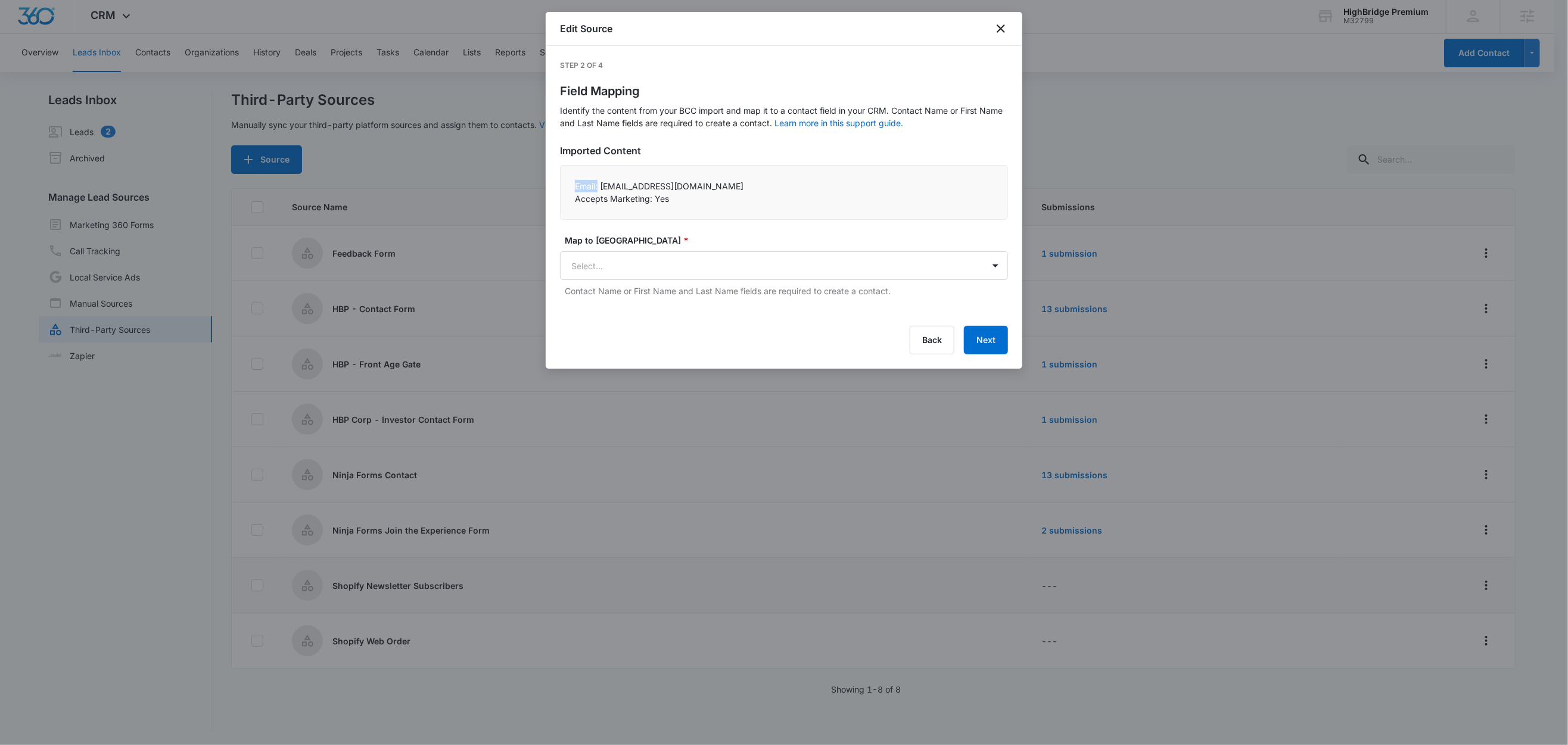
drag, startPoint x: 599, startPoint y: 186, endPoint x: 554, endPoint y: 185, distance: 45.0
click at [554, 185] on div "Step 2 of 4 Field Mapping Identify the content from your BCC import and map it …" at bounding box center [784, 207] width 476 height 323
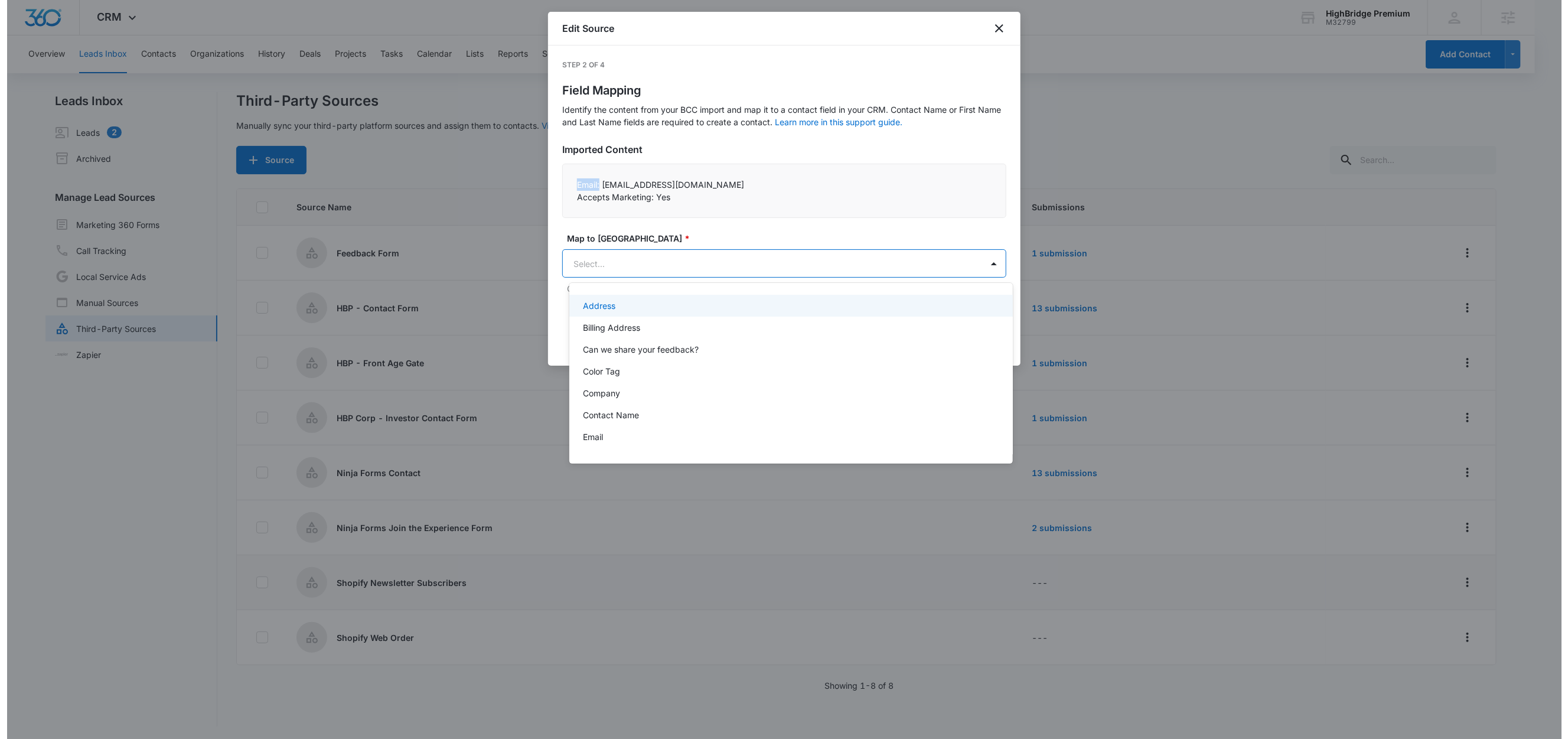
scroll to position [0, 0]
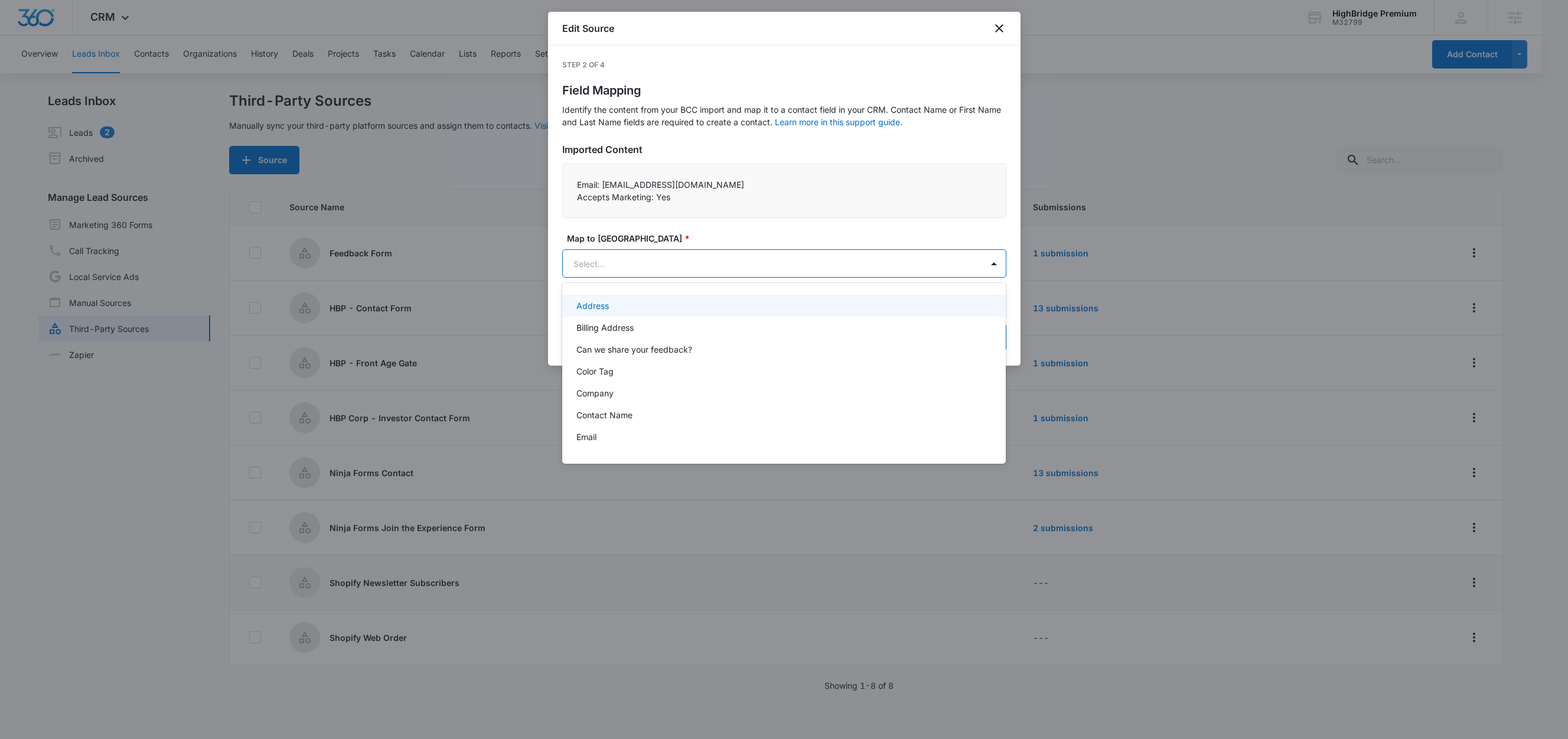
click at [602, 263] on body "CRM Apps Reputation Forms CRM Email Social Content Ads Intelligence Files Brand…" at bounding box center [784, 369] width 1568 height 739
click at [602, 434] on div "Email" at bounding box center [783, 437] width 413 height 13
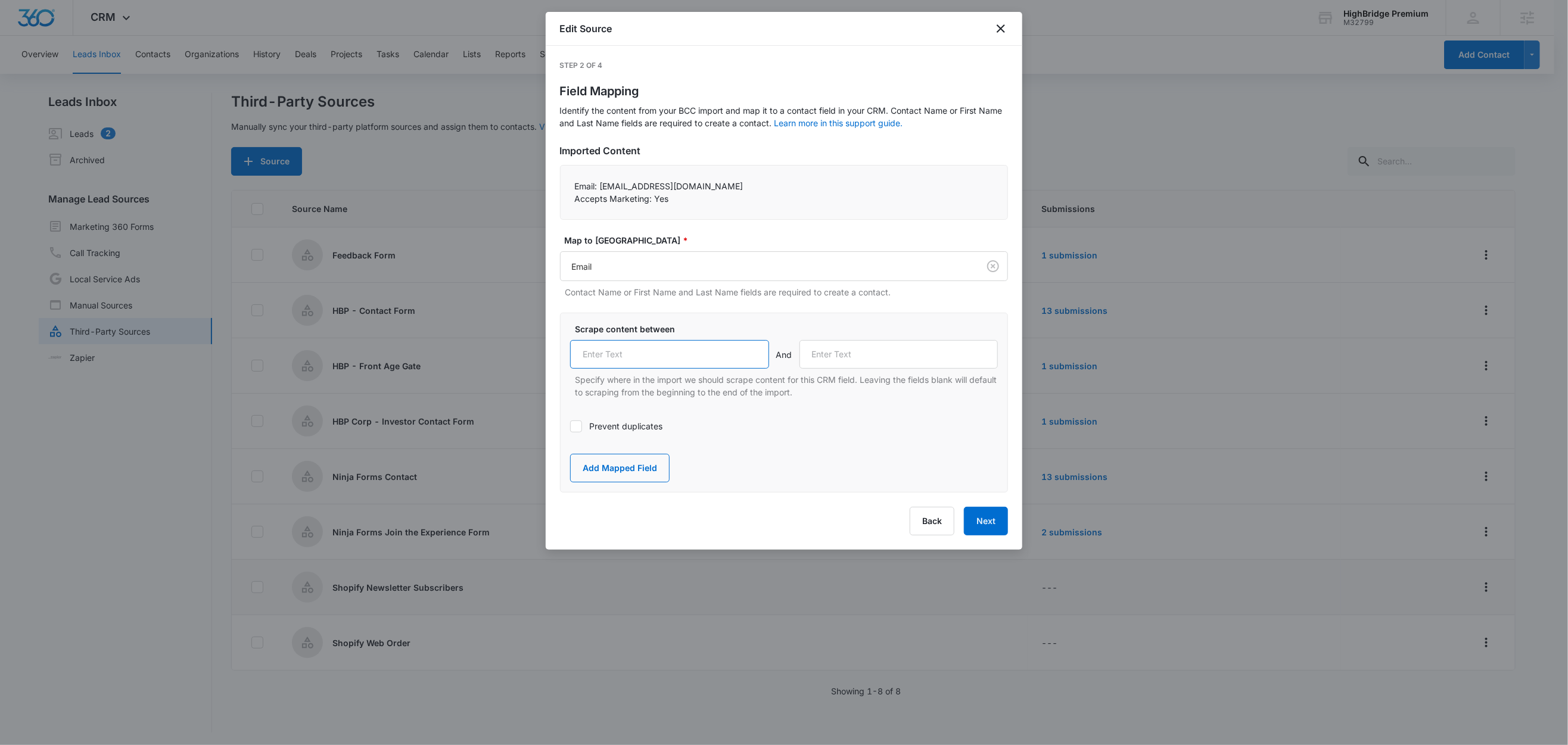
click at [639, 347] on input "text" at bounding box center [669, 354] width 199 height 28
paste input "Email:"
type input "Email:"
click at [600, 429] on label "Prevent duplicates" at bounding box center [784, 426] width 428 height 13
click at [570, 427] on input "Prevent duplicates" at bounding box center [570, 427] width 0 height 0
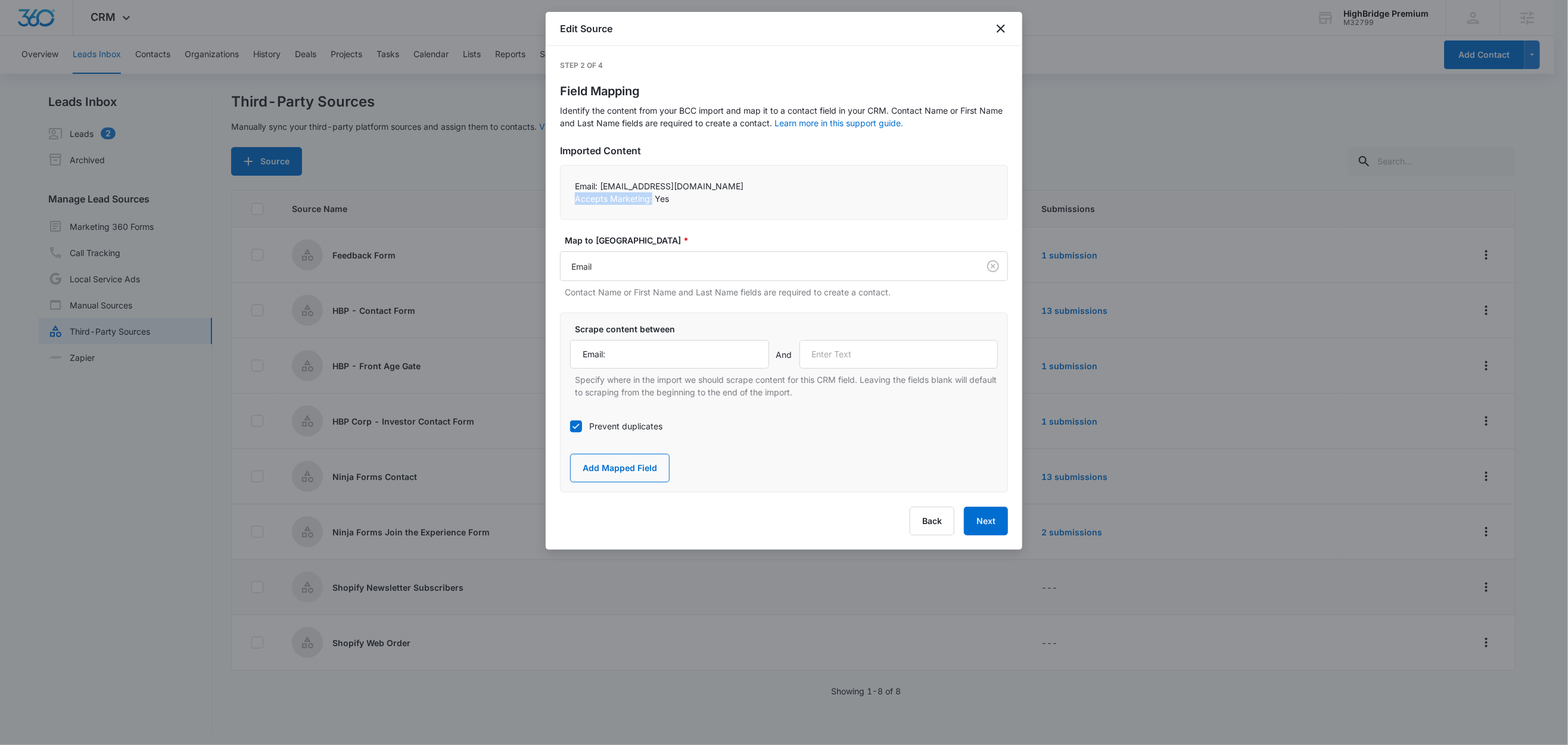
drag, startPoint x: 651, startPoint y: 200, endPoint x: 571, endPoint y: 199, distance: 80.0
click at [571, 199] on div "Email: testnewsletter@marketing360.com Accepts Marketing: Yes" at bounding box center [784, 192] width 448 height 54
click at [854, 357] on input "text" at bounding box center [898, 354] width 199 height 28
paste input "Accepts Marketing:"
type input "Accepts Marketing:"
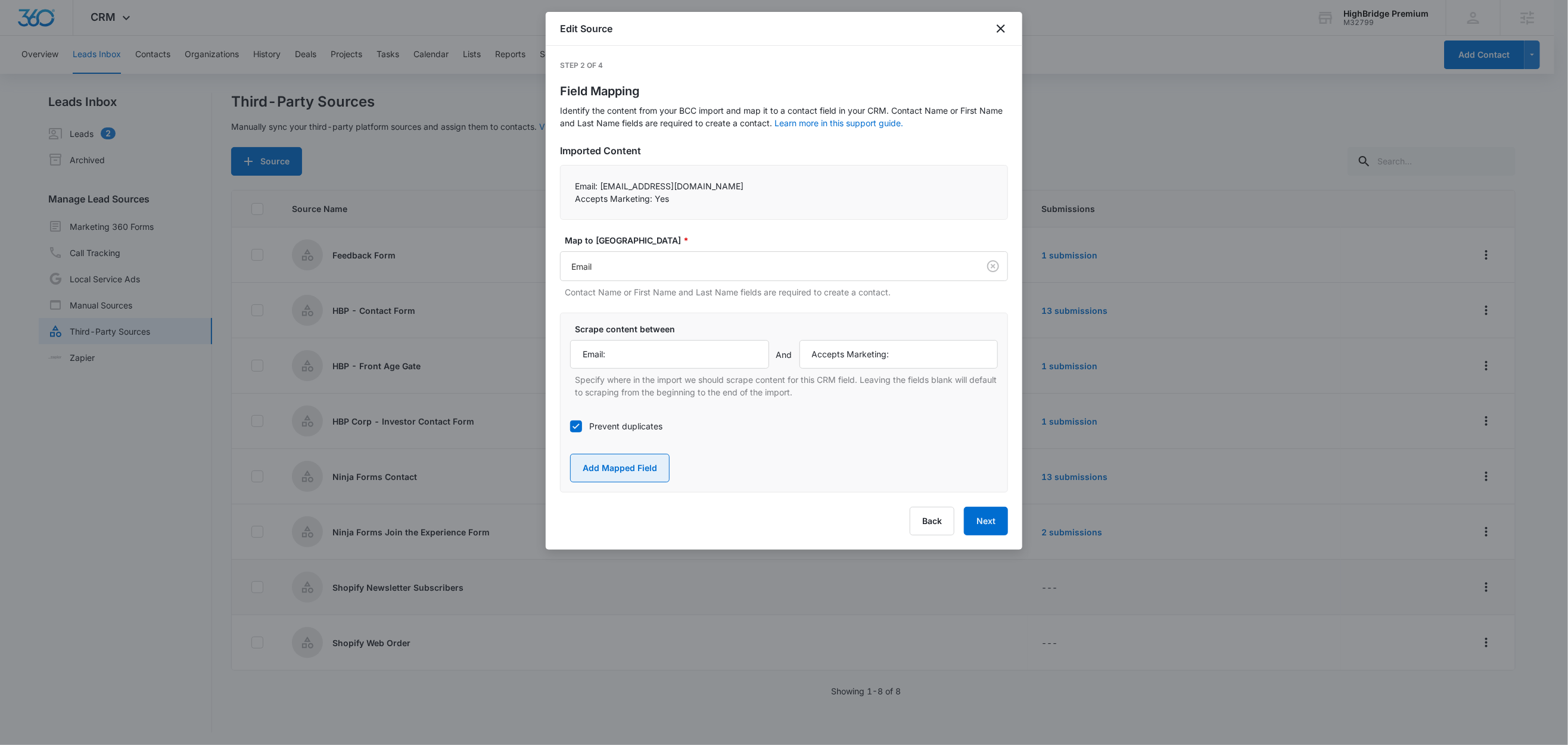
click at [642, 473] on button "Add Mapped Field" at bounding box center [619, 468] width 100 height 28
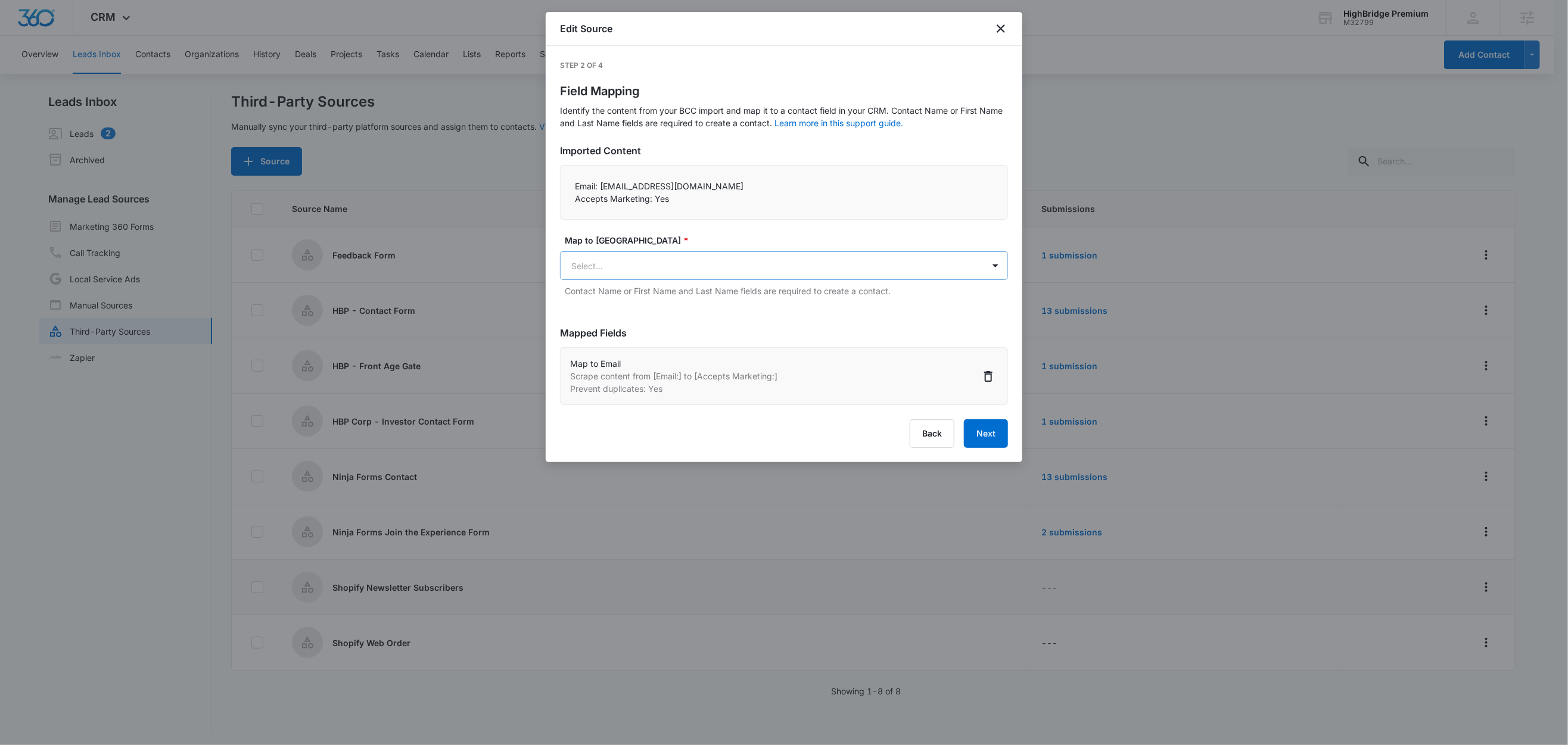
click at [651, 261] on body "CRM Apps Reputation Forms CRM Email Social Content Ads Intelligence Files Brand…" at bounding box center [784, 373] width 1568 height 746
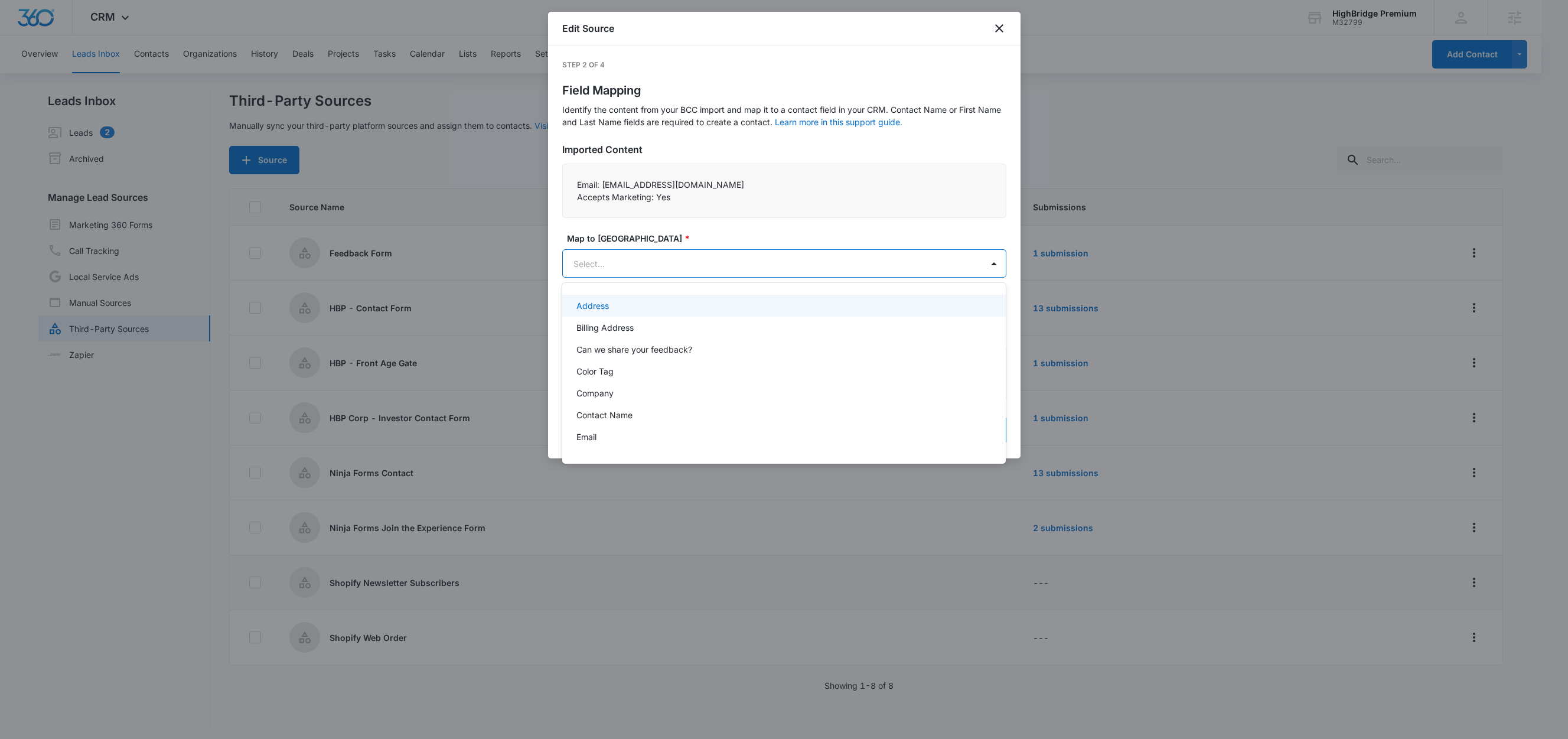
paste input "Accepts Marketing:"
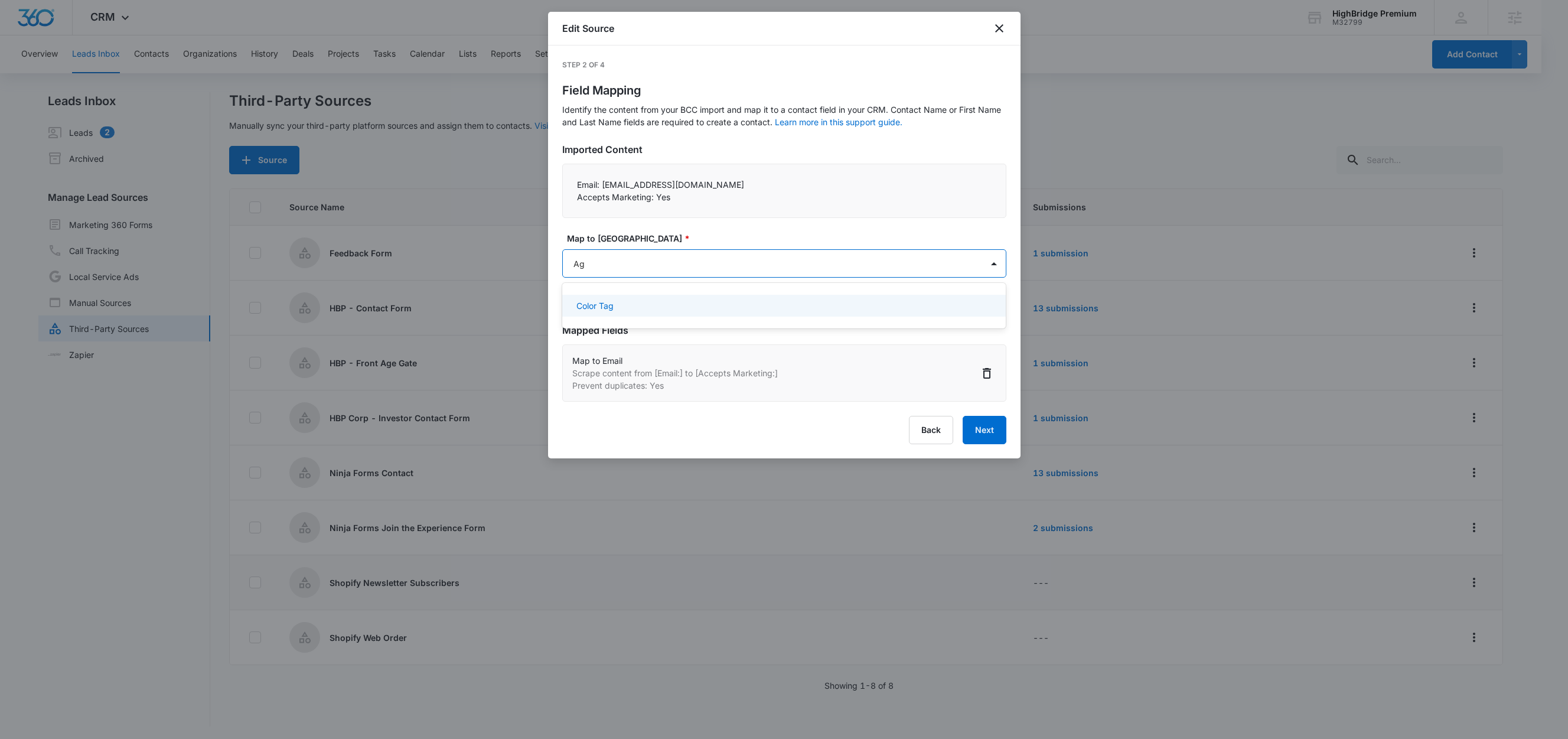
type input "A"
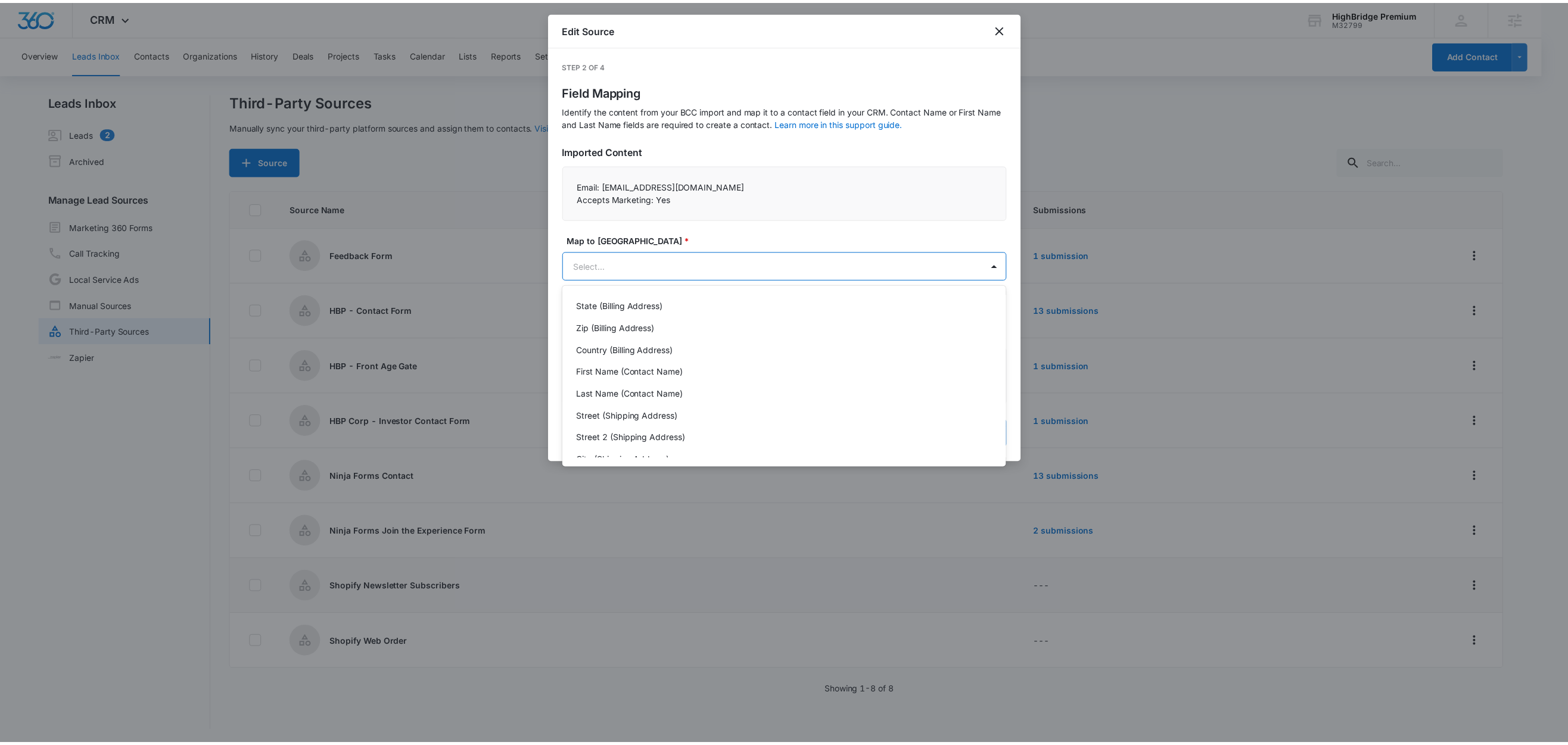
scroll to position [941, 0]
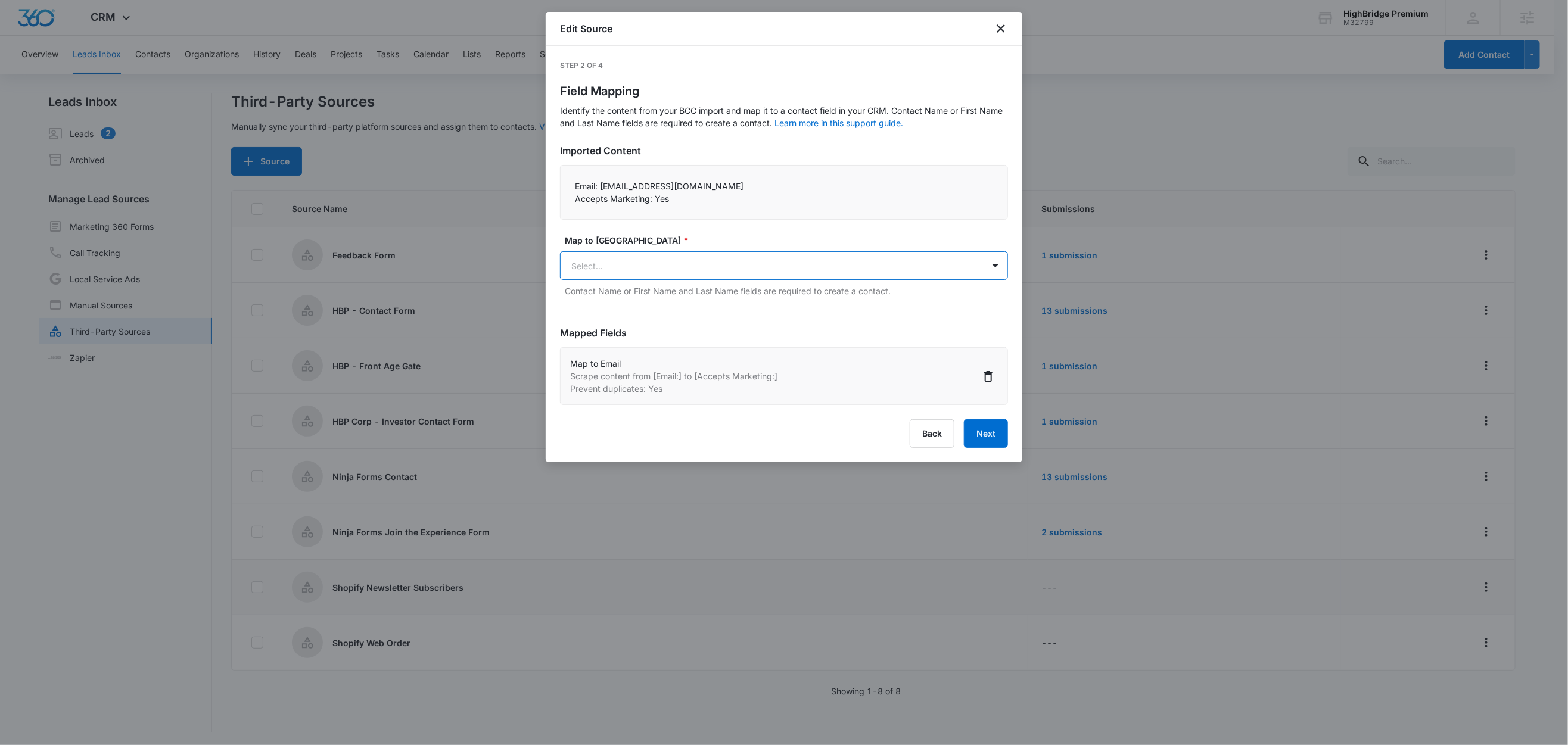
click at [611, 261] on body "CRM Apps Reputation Forms CRM Email Social Content Ads Intelligence Files Brand…" at bounding box center [784, 373] width 1568 height 746
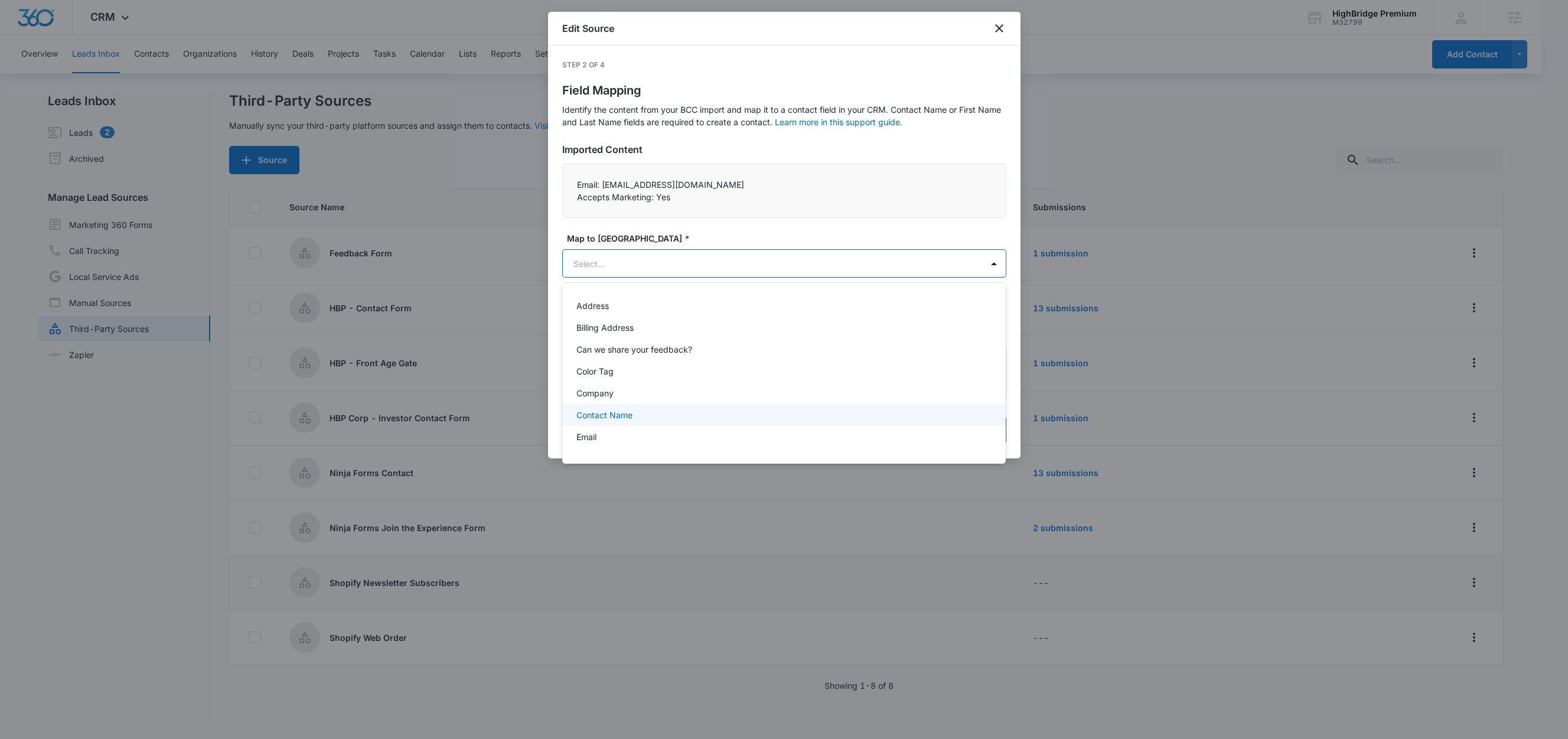
click at [611, 418] on p "Contact Name" at bounding box center [604, 415] width 56 height 13
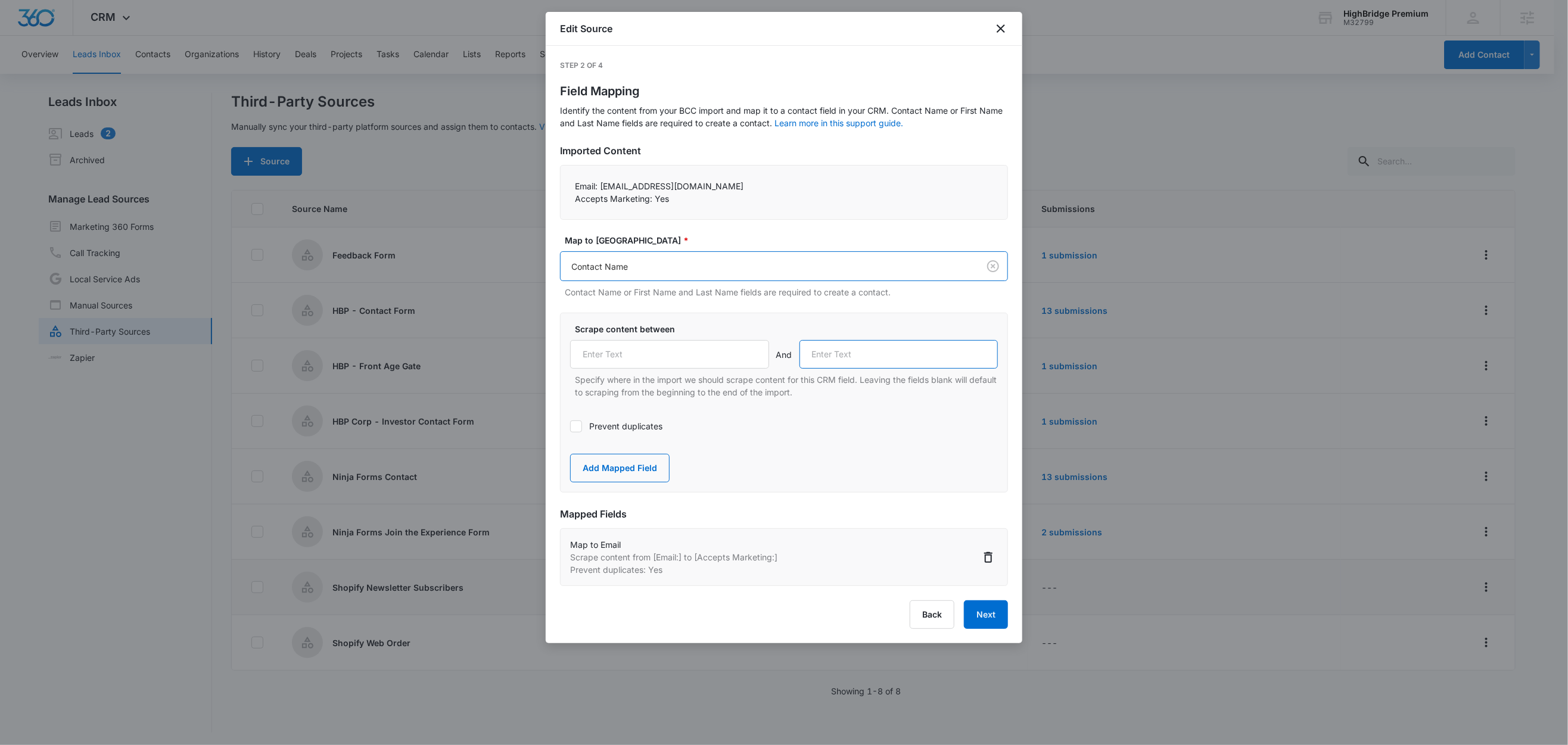
click at [862, 357] on input "text" at bounding box center [898, 354] width 199 height 28
paste input "Accepts Marketing:"
type input "Accepts Marketing:"
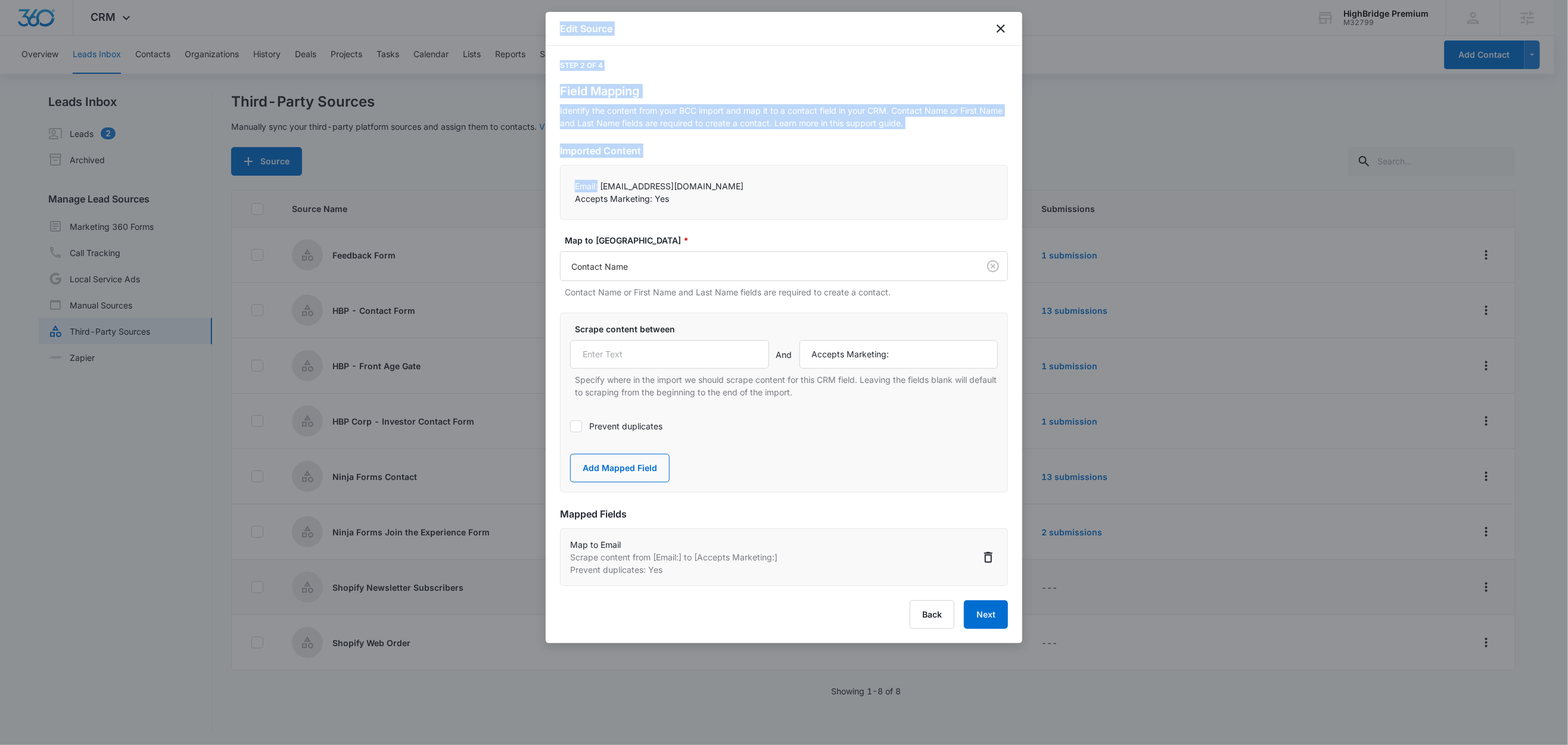
drag, startPoint x: 600, startPoint y: 186, endPoint x: 535, endPoint y: 182, distance: 65.1
click at [535, 182] on body "CRM Apps Reputation Forms CRM Email Social Content Ads Intelligence Files Brand…" at bounding box center [784, 373] width 1568 height 746
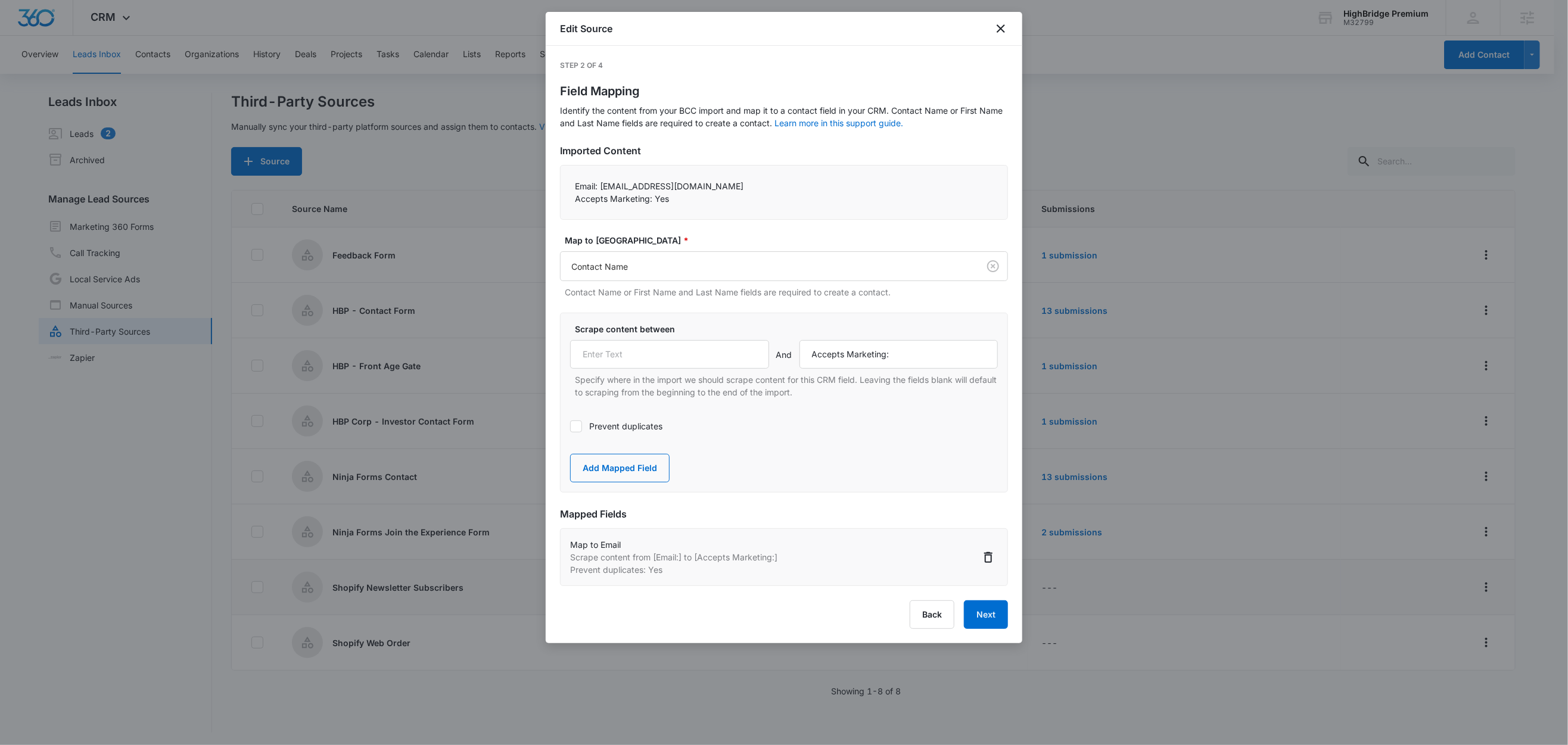
click at [639, 190] on p "Email: testnewsletter@marketing360.com" at bounding box center [784, 186] width 418 height 13
drag, startPoint x: 600, startPoint y: 185, endPoint x: 558, endPoint y: 186, distance: 42.0
click at [558, 186] on div "Step 2 of 4 Field Mapping Identify the content from your BCC import and map it …" at bounding box center [784, 345] width 476 height 597
click at [621, 358] on input "text" at bounding box center [669, 354] width 199 height 28
paste input "Email:"
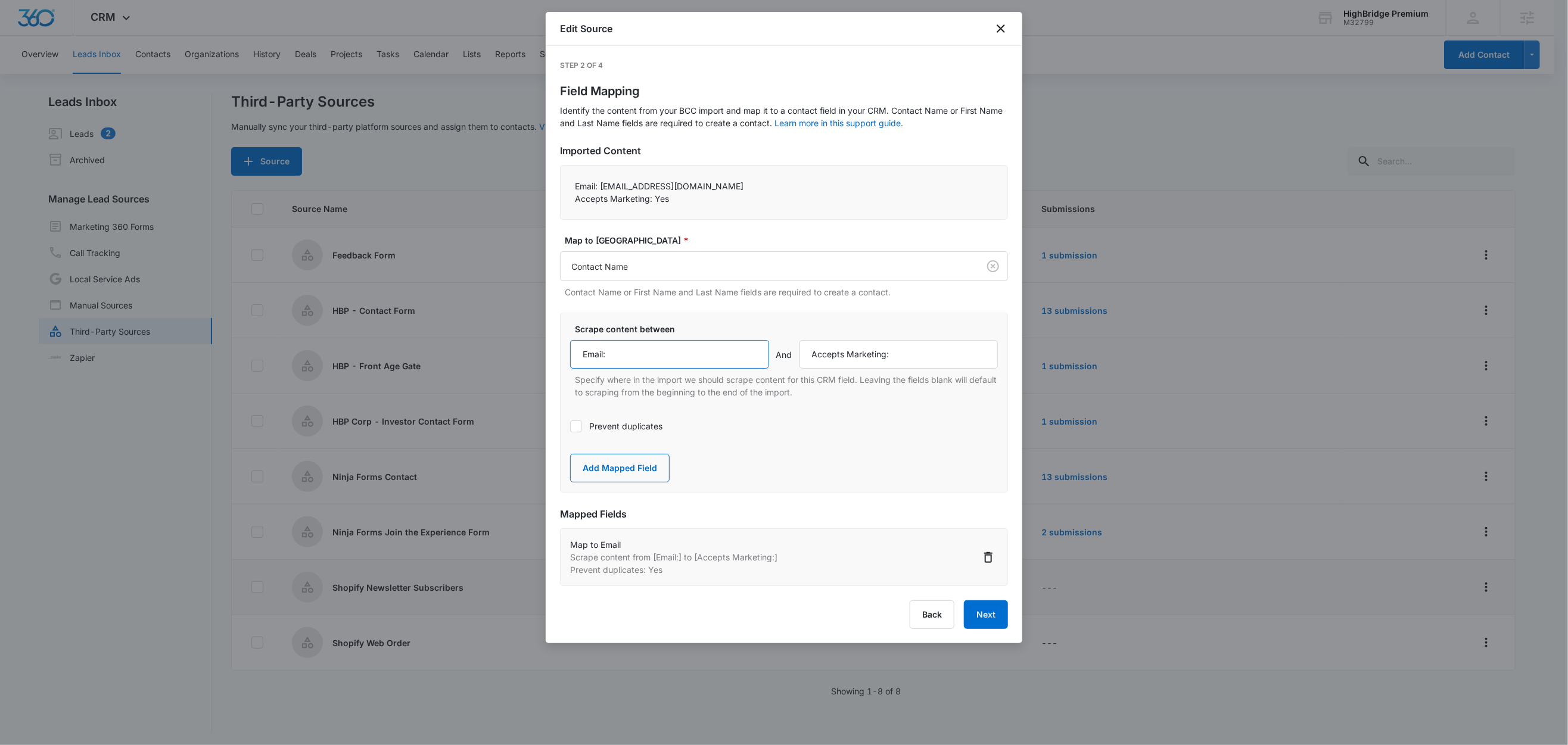
type input "Email:"
click at [719, 325] on label "Scrape content between" at bounding box center [789, 329] width 428 height 13
click at [990, 618] on button "Next" at bounding box center [986, 614] width 44 height 28
select select "185"
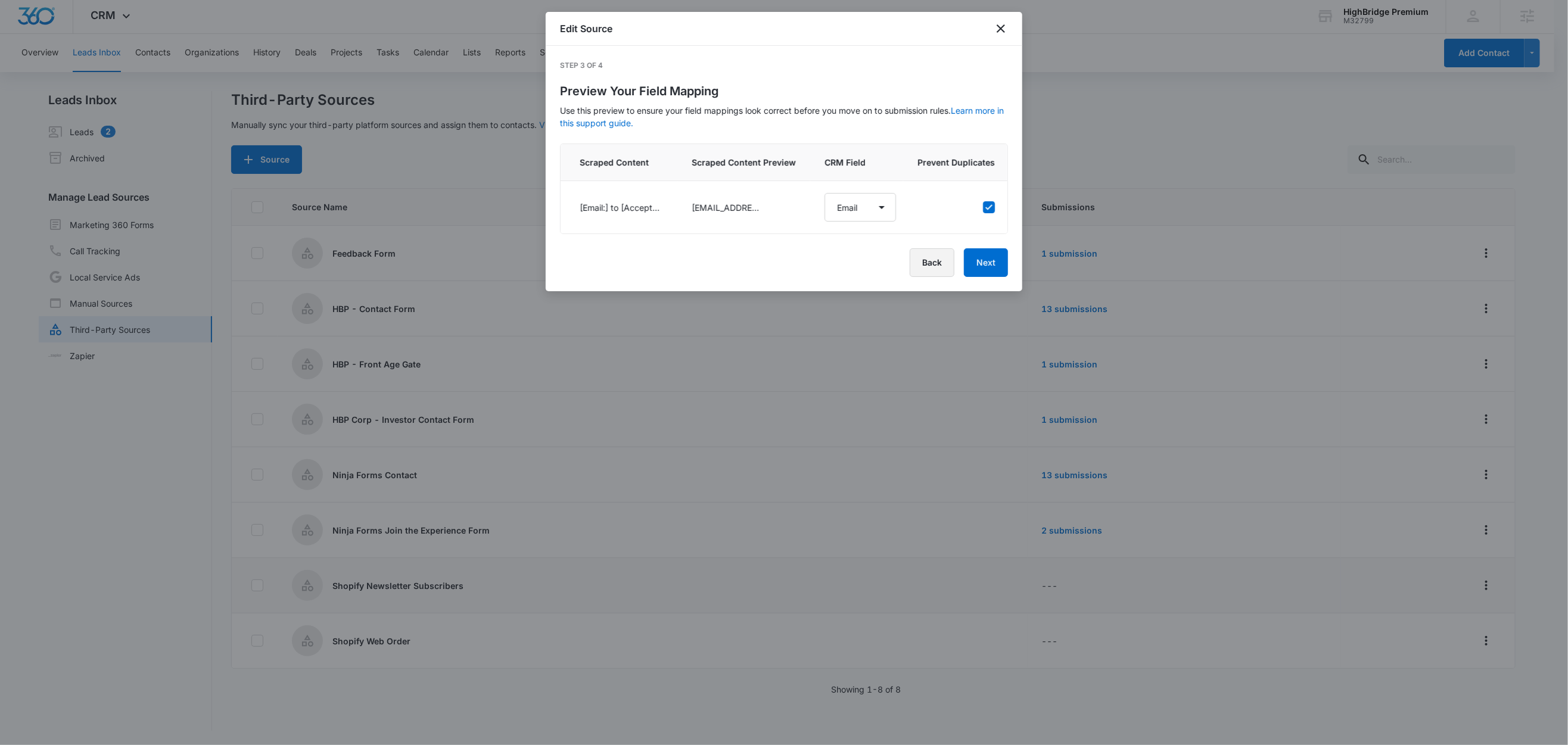
select select "185"
click at [932, 273] on button "Back" at bounding box center [932, 262] width 45 height 28
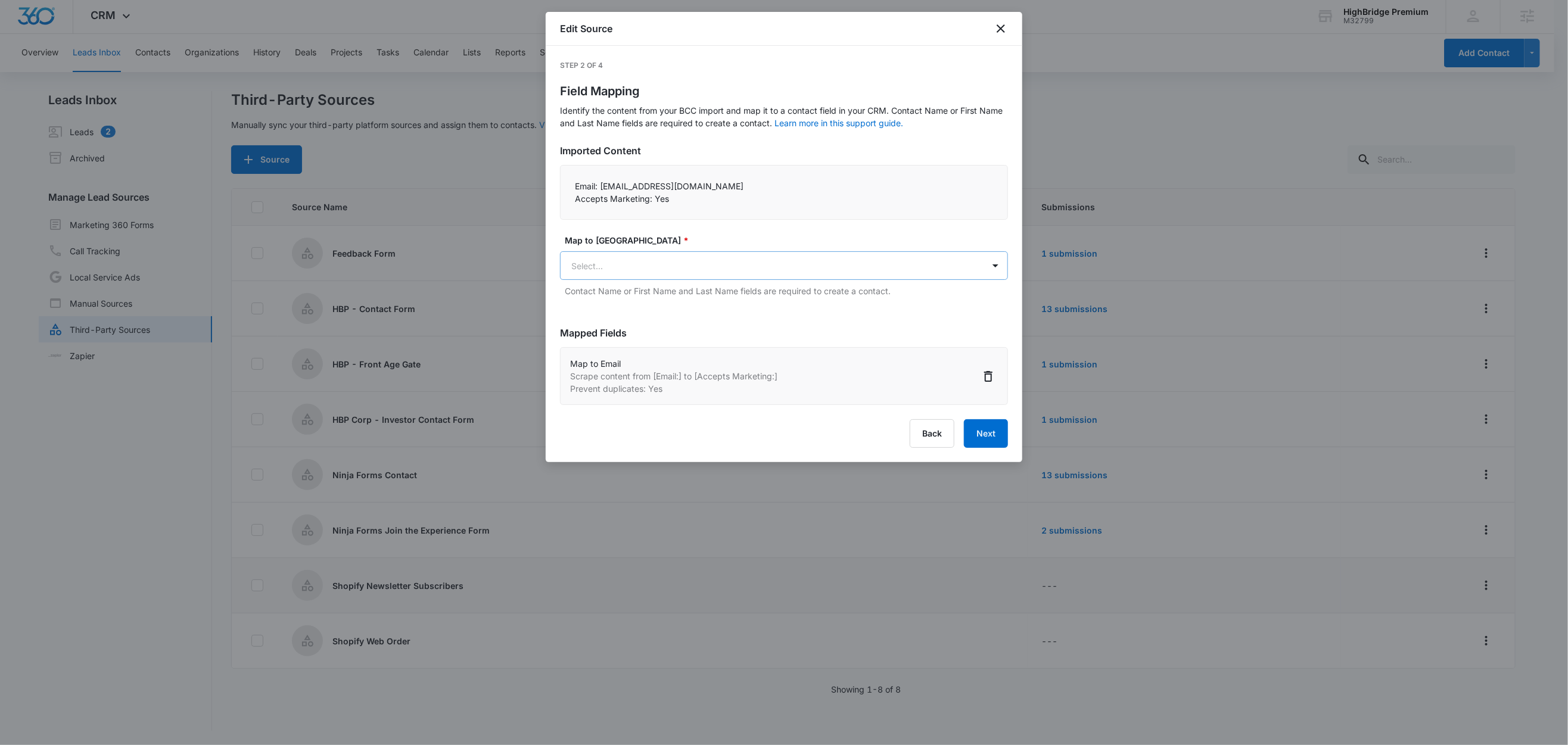
click at [600, 264] on body "CRM Apps Reputation Forms CRM Email Social Content Ads Intelligence Files Brand…" at bounding box center [784, 371] width 1568 height 746
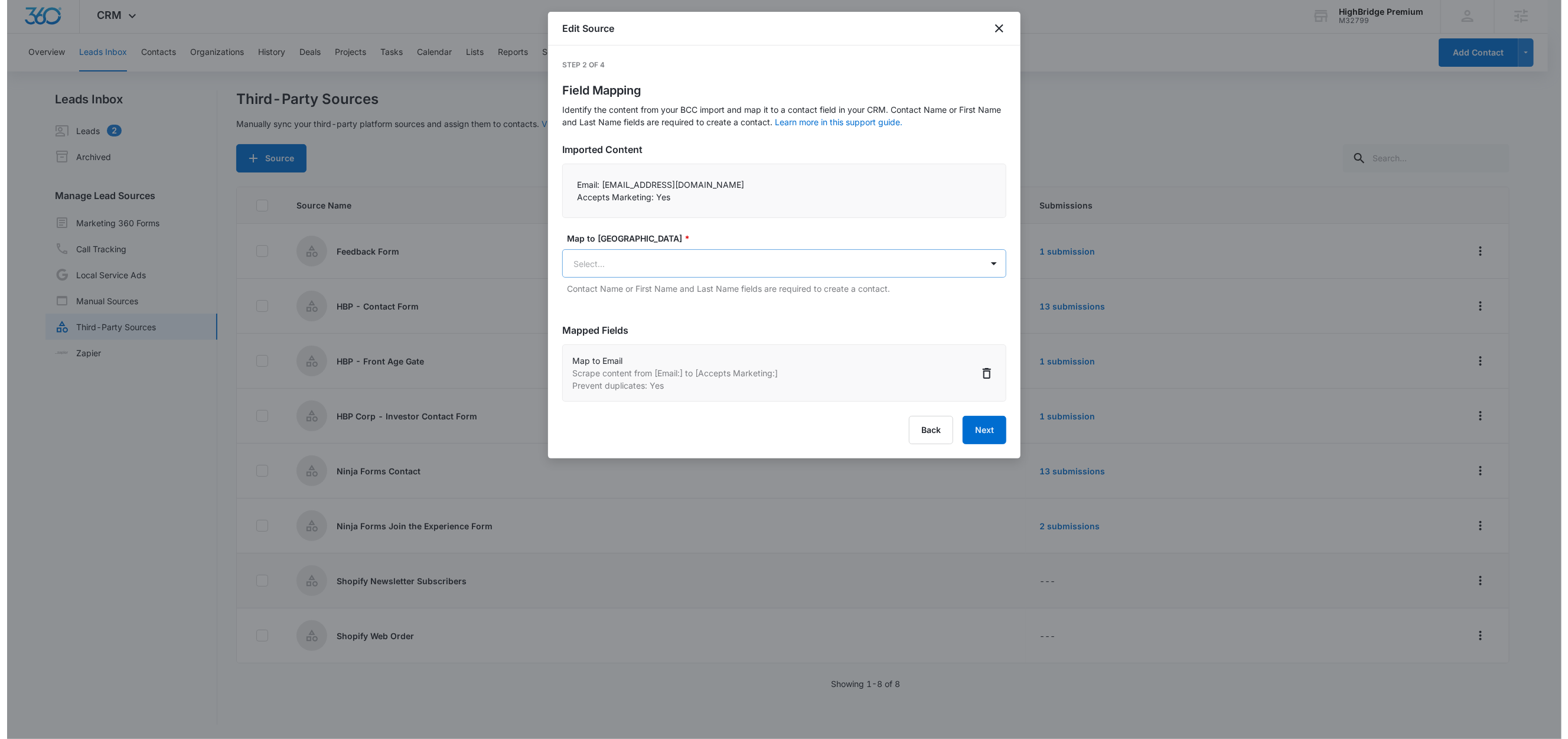
scroll to position [0, 0]
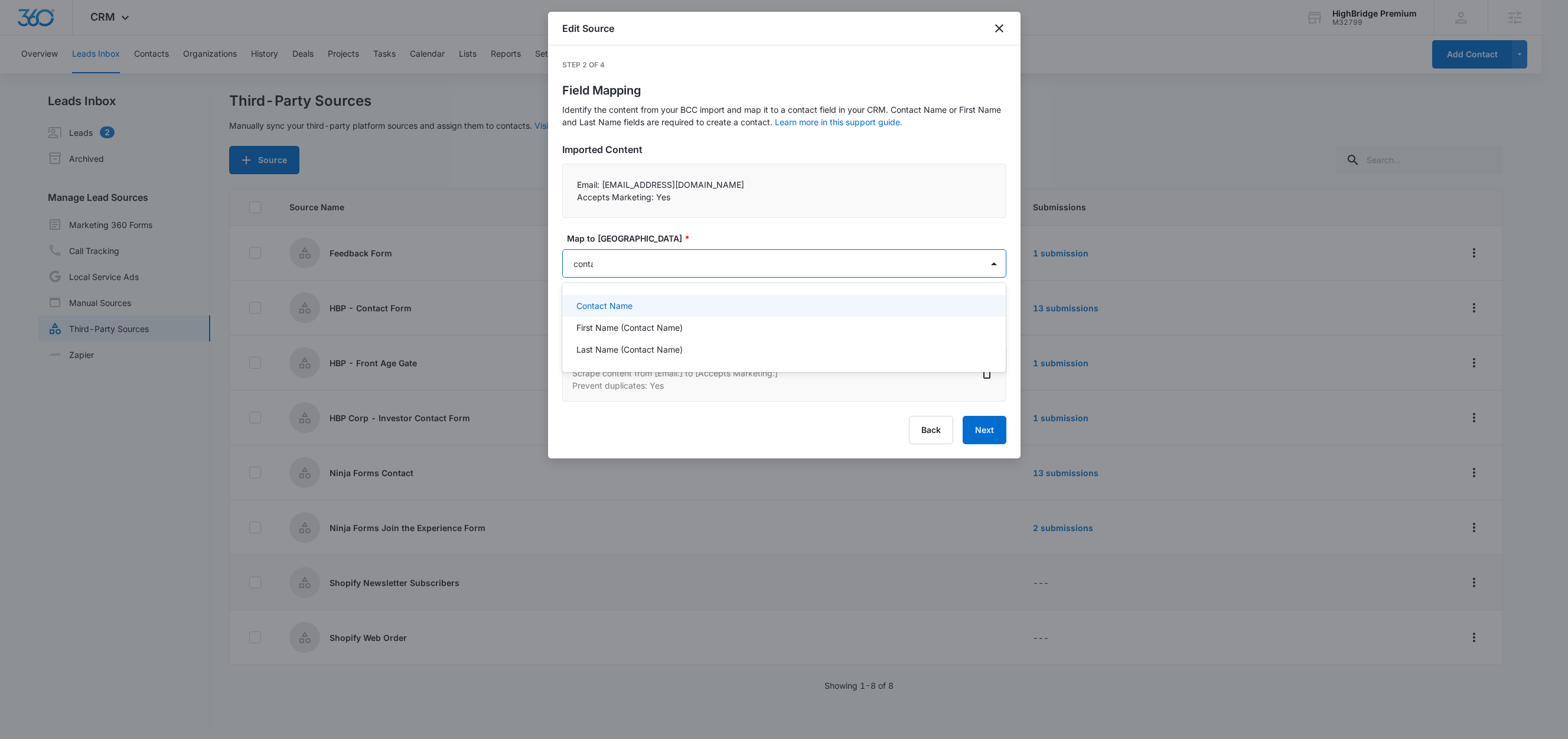
type input "contact"
click at [638, 304] on div "Contact Name" at bounding box center [783, 306] width 413 height 13
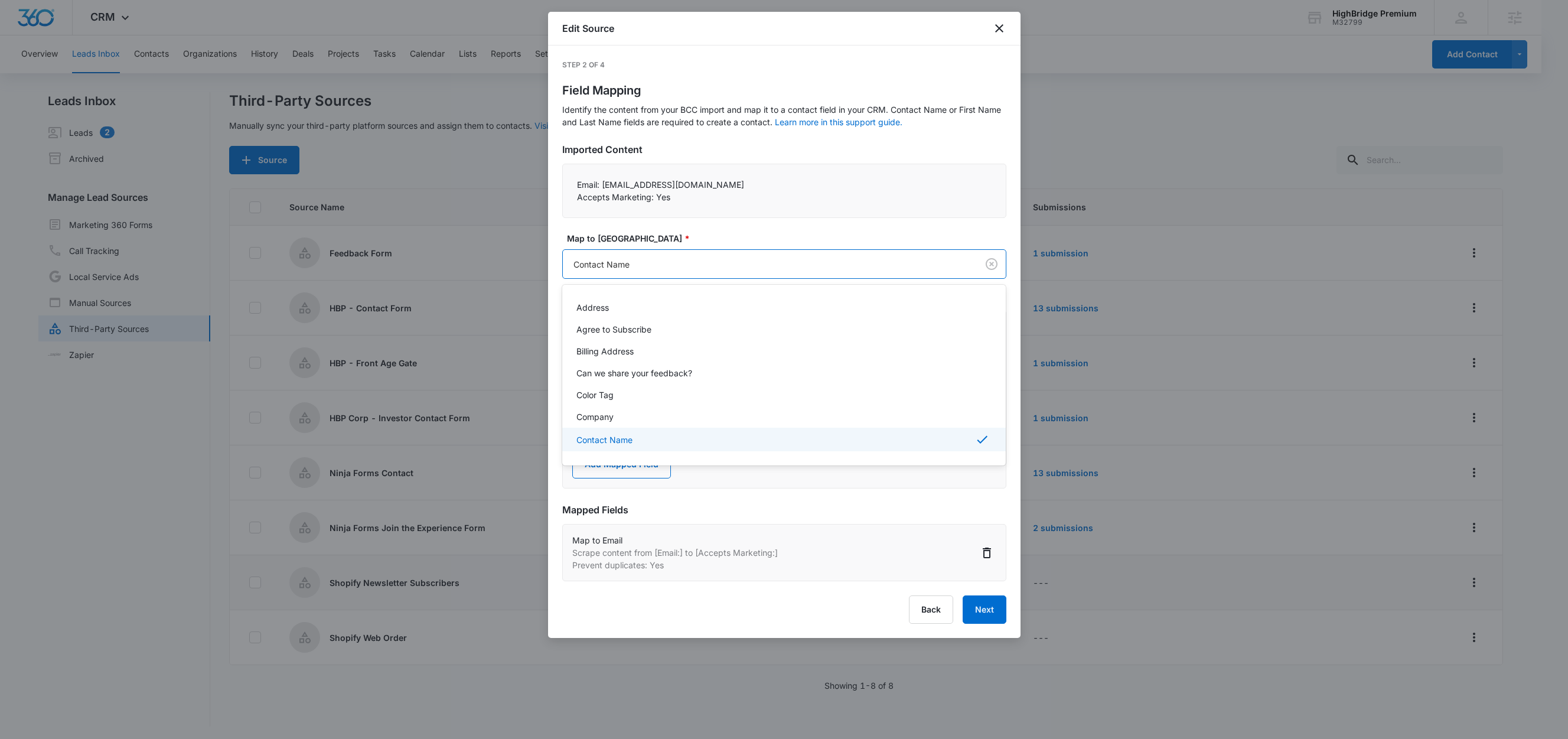
click at [650, 259] on body "CRM Apps Reputation Forms CRM Email Social Content Ads Intelligence Files Brand…" at bounding box center [784, 369] width 1568 height 739
click at [668, 240] on div at bounding box center [784, 369] width 1568 height 739
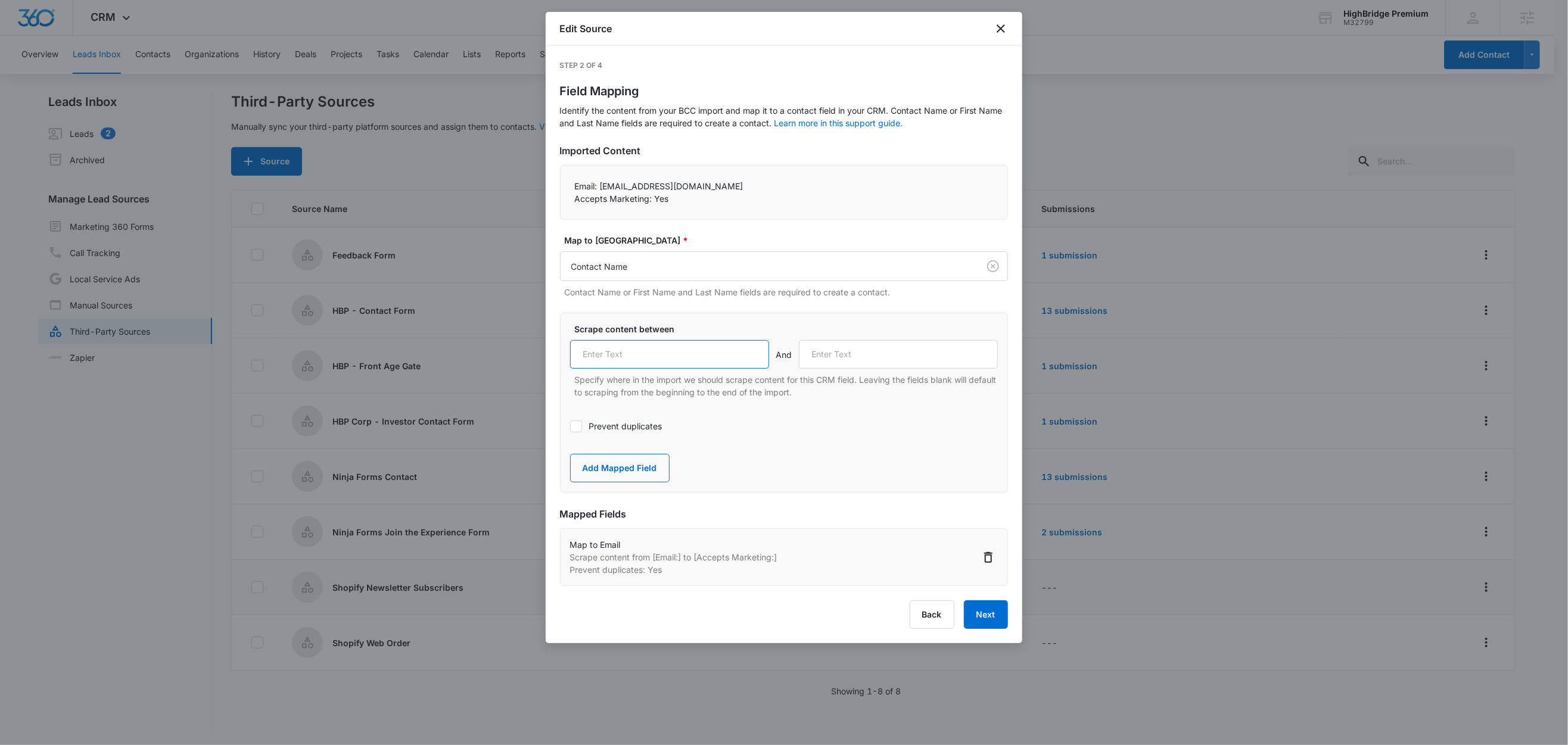
click at [631, 361] on input "text" at bounding box center [669, 354] width 199 height 28
paste input "Email:"
type input "Email:"
drag, startPoint x: 653, startPoint y: 199, endPoint x: 559, endPoint y: 195, distance: 94.1
click at [560, 195] on div "Email: testnewsletter@marketing360.com Accepts Marketing: Yes" at bounding box center [784, 192] width 448 height 54
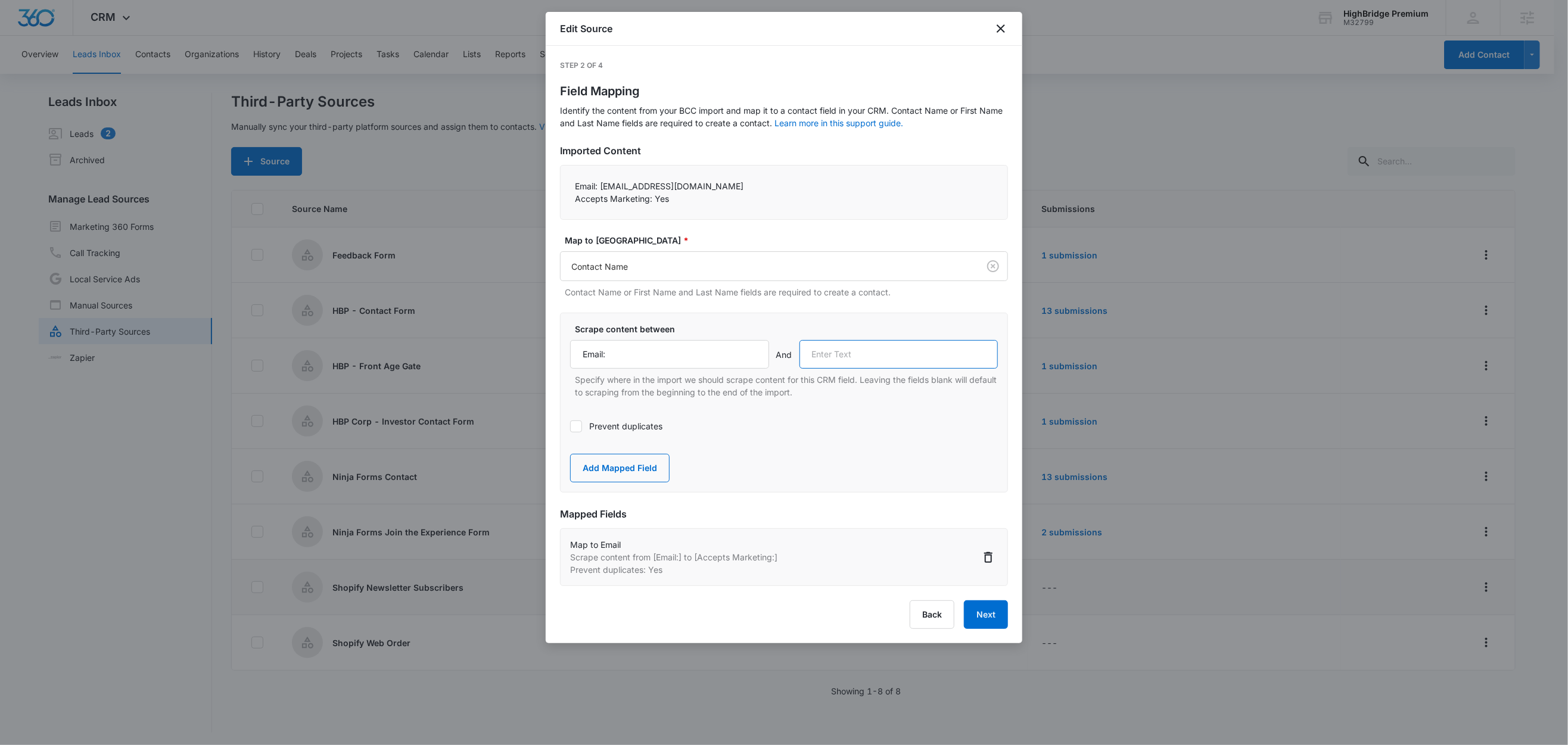
click at [878, 350] on input "text" at bounding box center [898, 354] width 199 height 28
paste input "Accepts Marketing:"
type input "Accepts Marketing:"
click at [631, 472] on button "Add Mapped Field" at bounding box center [619, 468] width 100 height 28
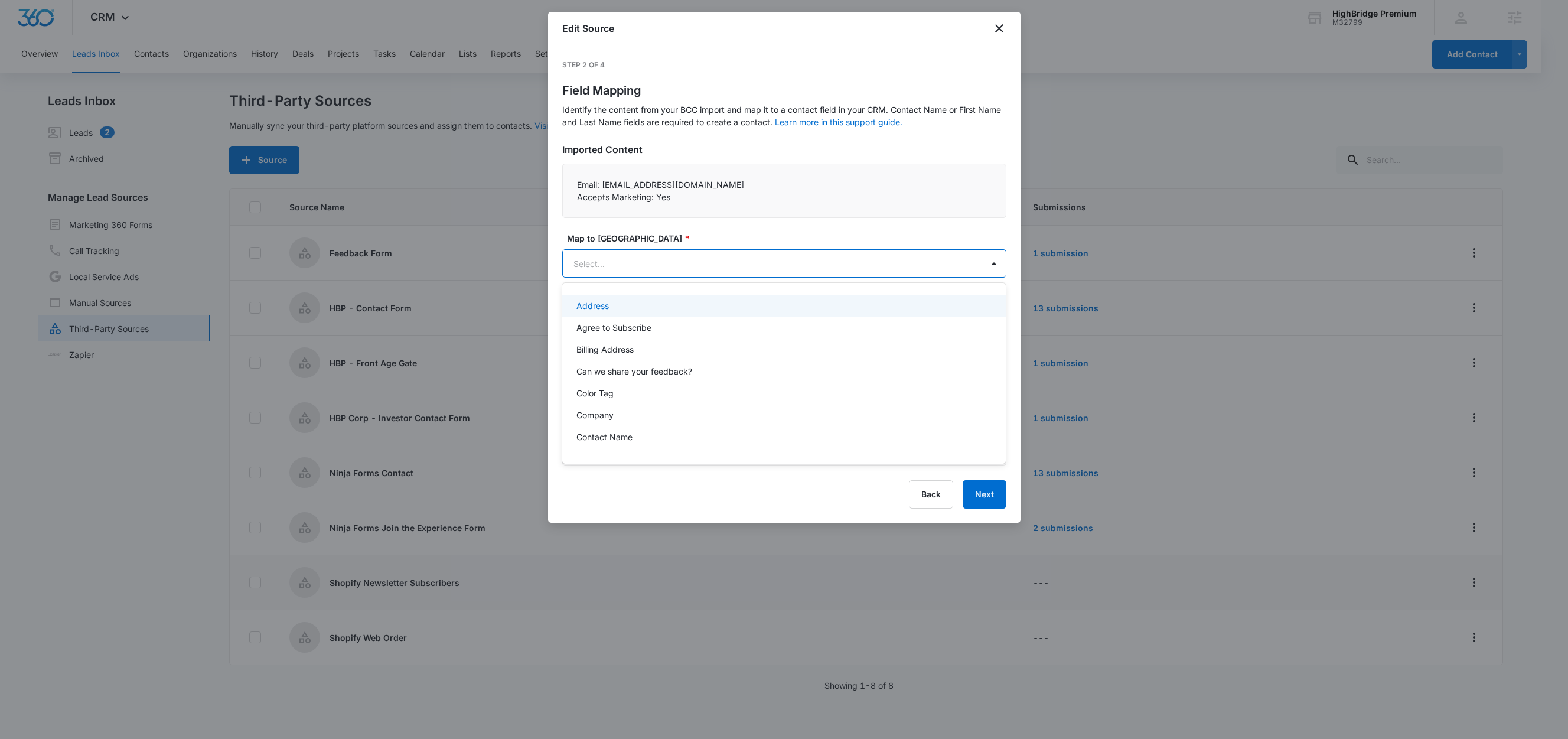
click at [615, 255] on body "CRM Apps Reputation Forms CRM Email Social Content Ads Intelligence Files Brand…" at bounding box center [784, 369] width 1568 height 739
click at [627, 328] on p "Agree to Subscribe" at bounding box center [613, 328] width 75 height 13
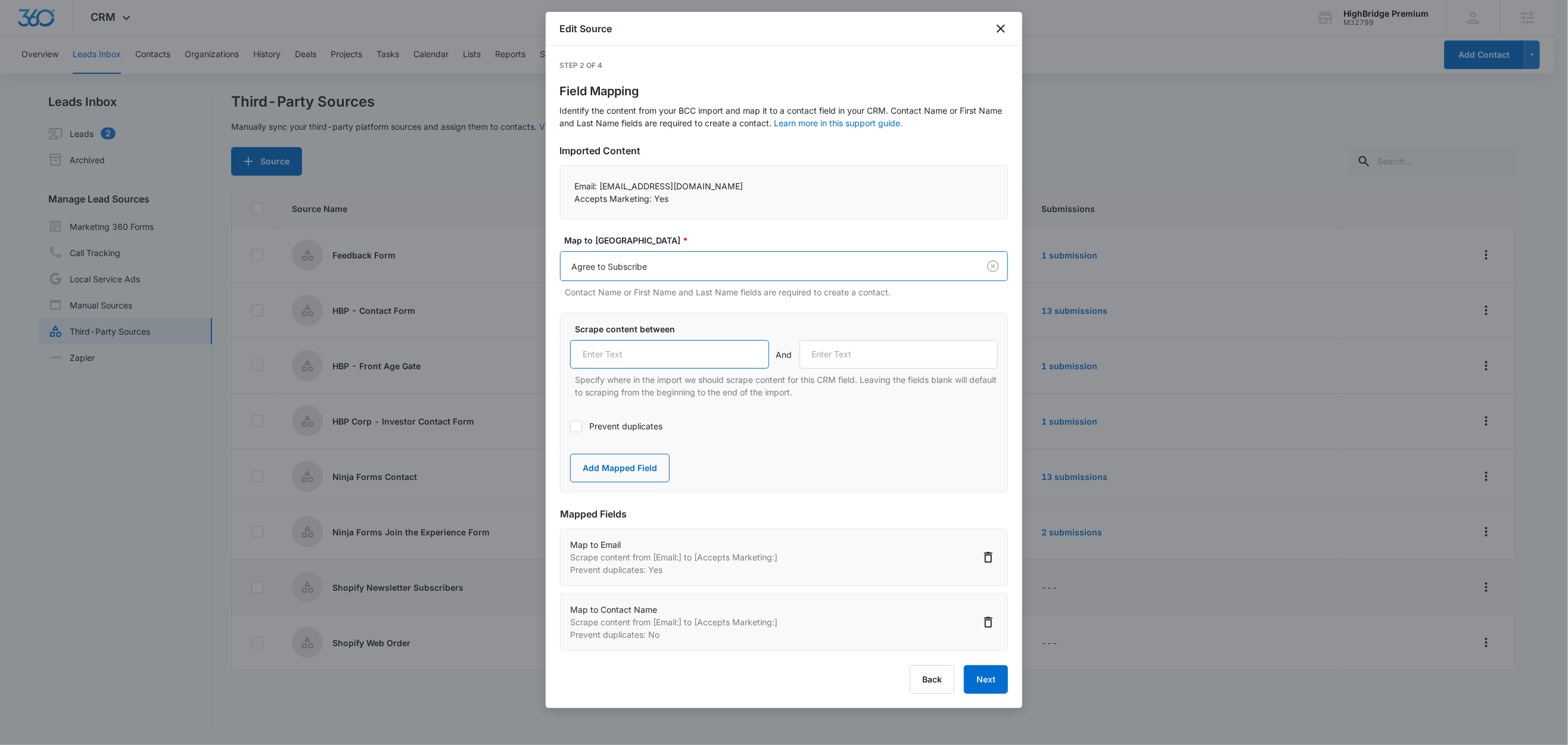
drag, startPoint x: 680, startPoint y: 354, endPoint x: 702, endPoint y: 352, distance: 22.1
click at [680, 354] on input "text" at bounding box center [669, 354] width 199 height 28
paste input "Accepts Marketing:"
type input "Accepts Marketing:"
click at [609, 470] on button "Add Mapped Field" at bounding box center [619, 468] width 100 height 28
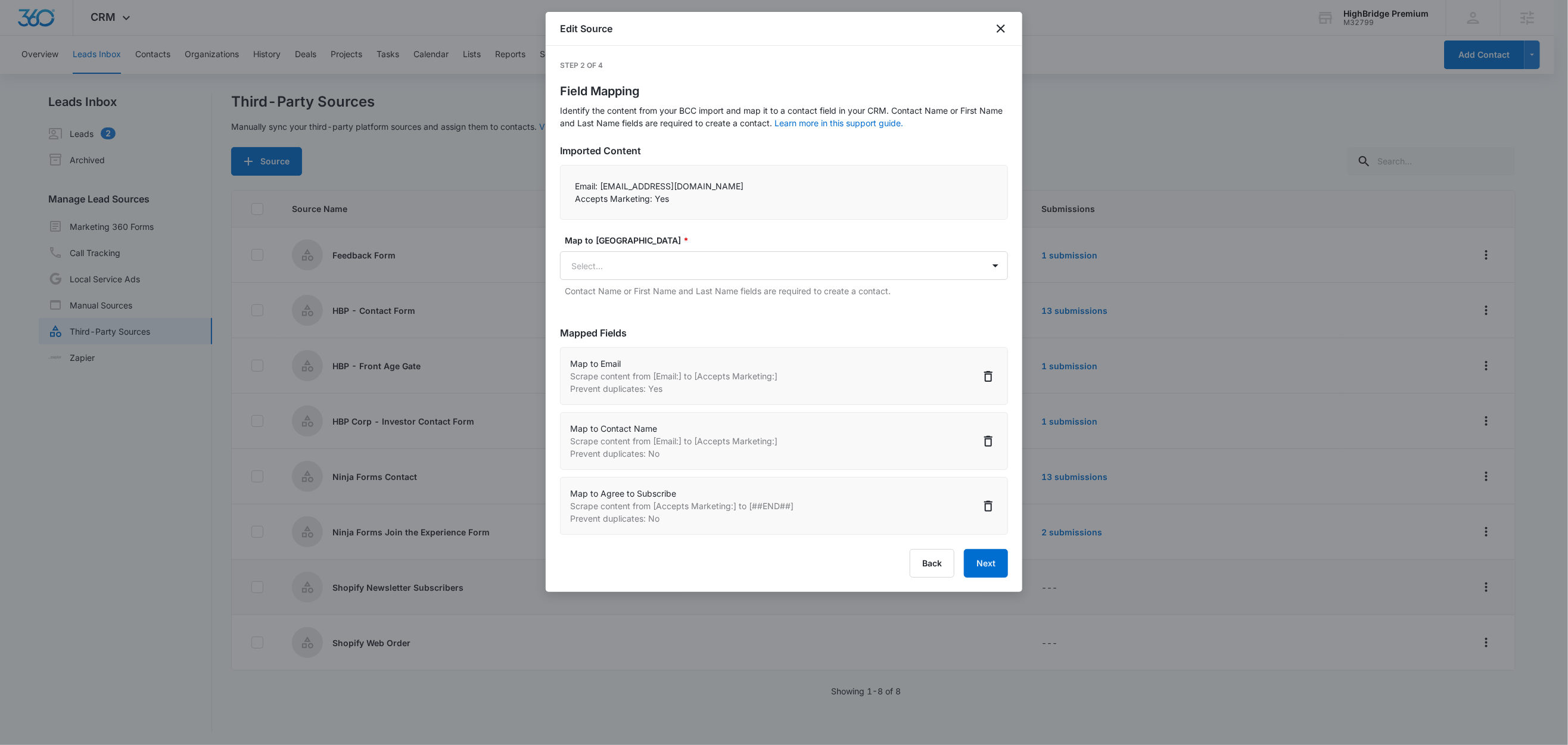
scroll to position [2, 0]
click at [990, 571] on button "Next" at bounding box center [986, 563] width 44 height 28
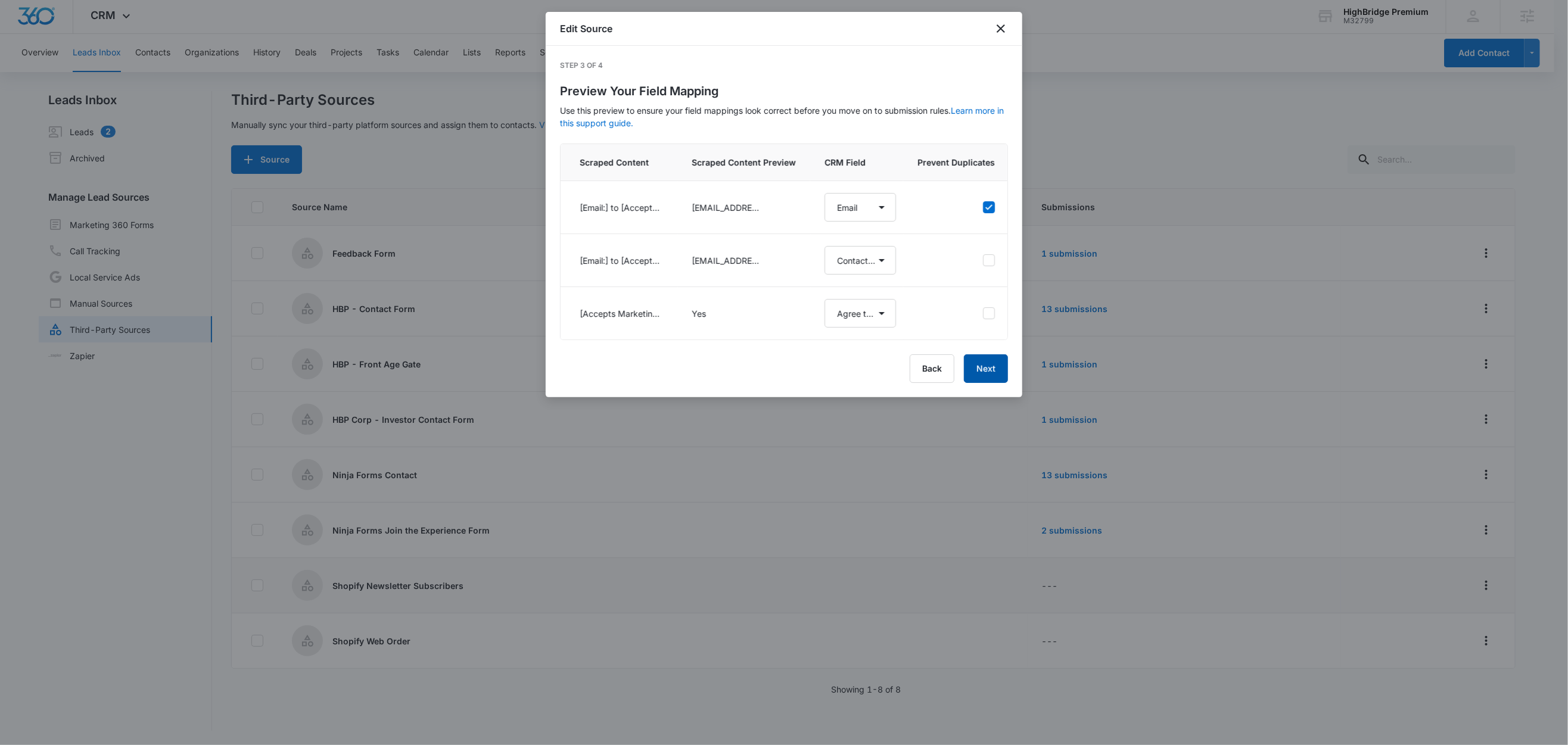
click at [988, 380] on button "Next" at bounding box center [986, 369] width 44 height 28
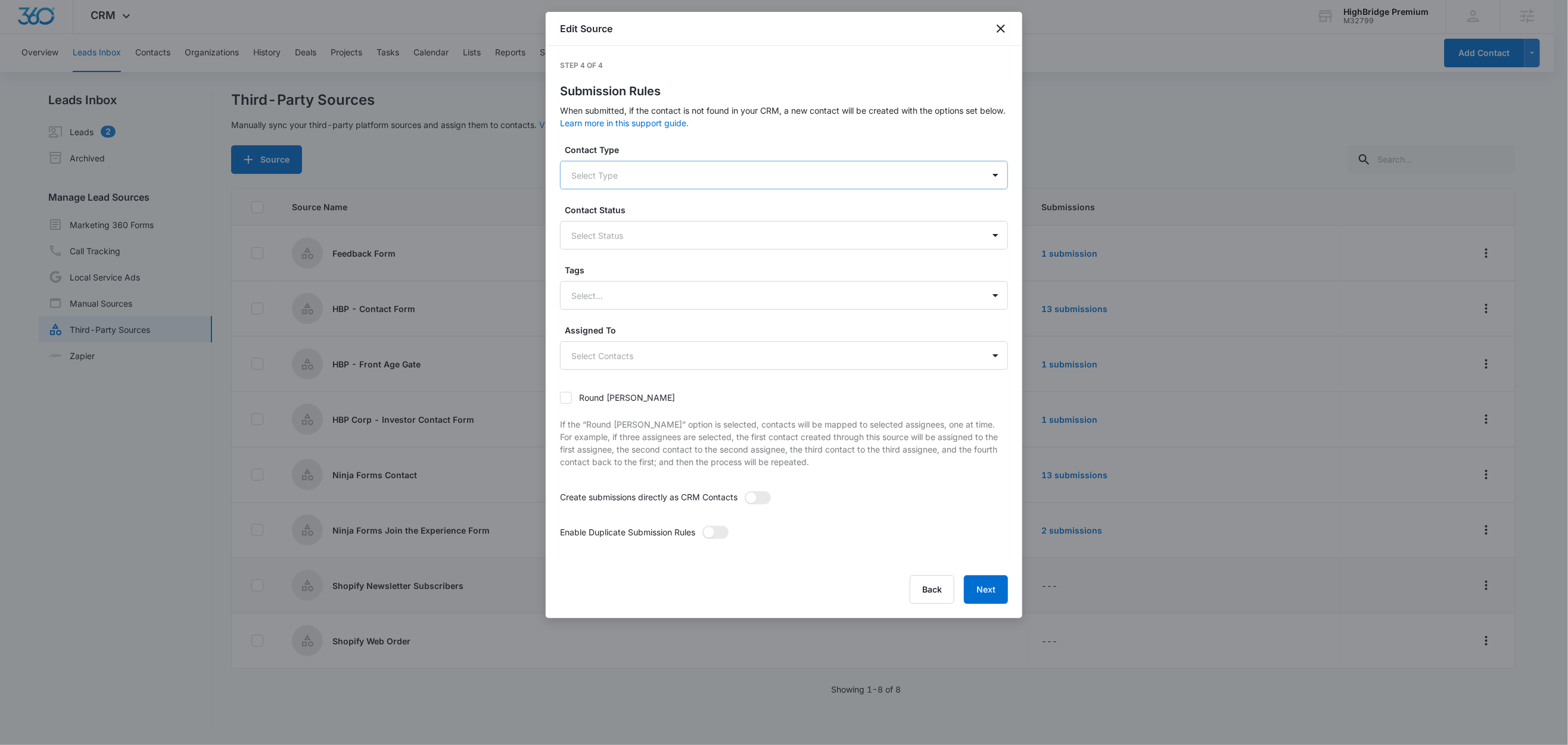
click at [635, 180] on div at bounding box center [769, 175] width 396 height 15
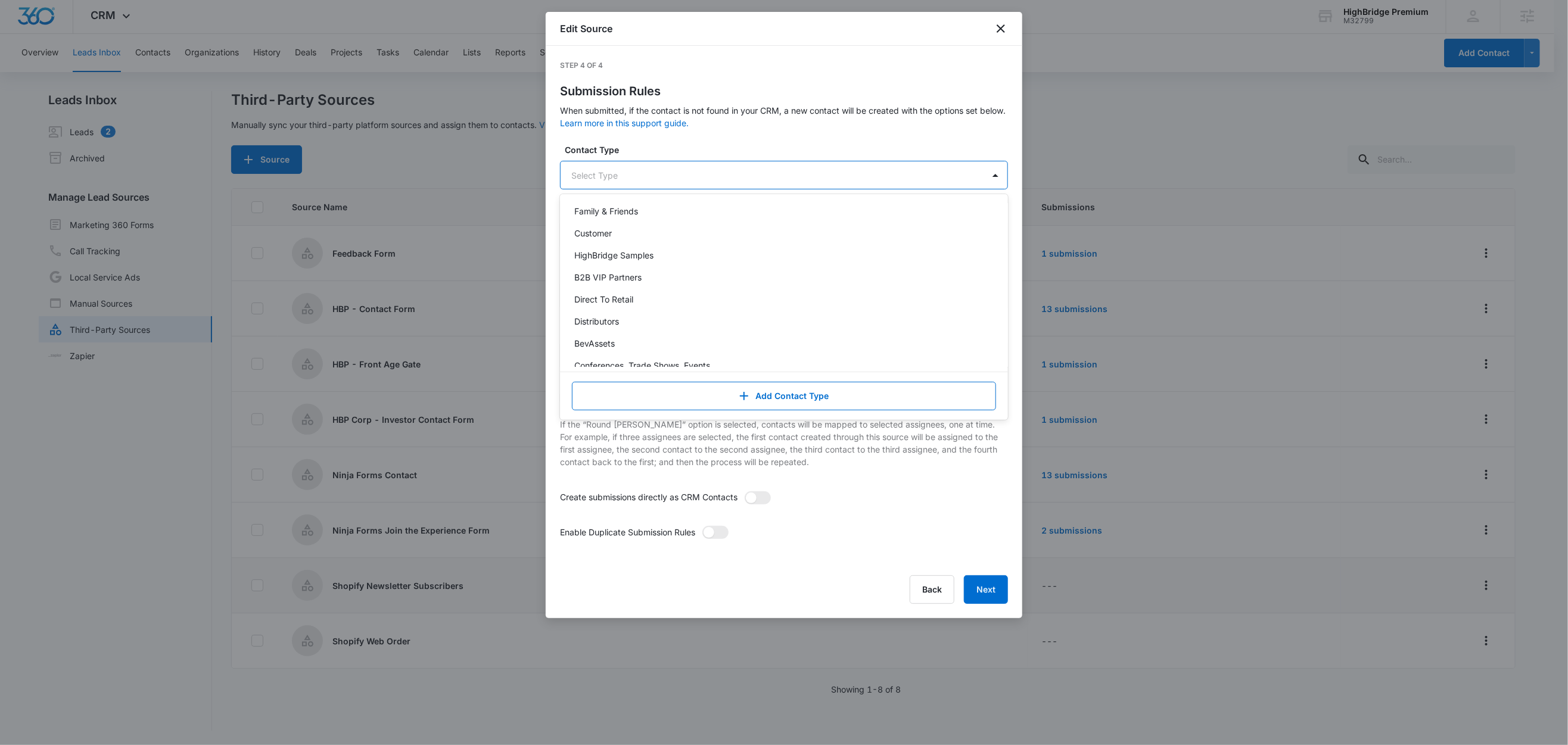
scroll to position [149, 0]
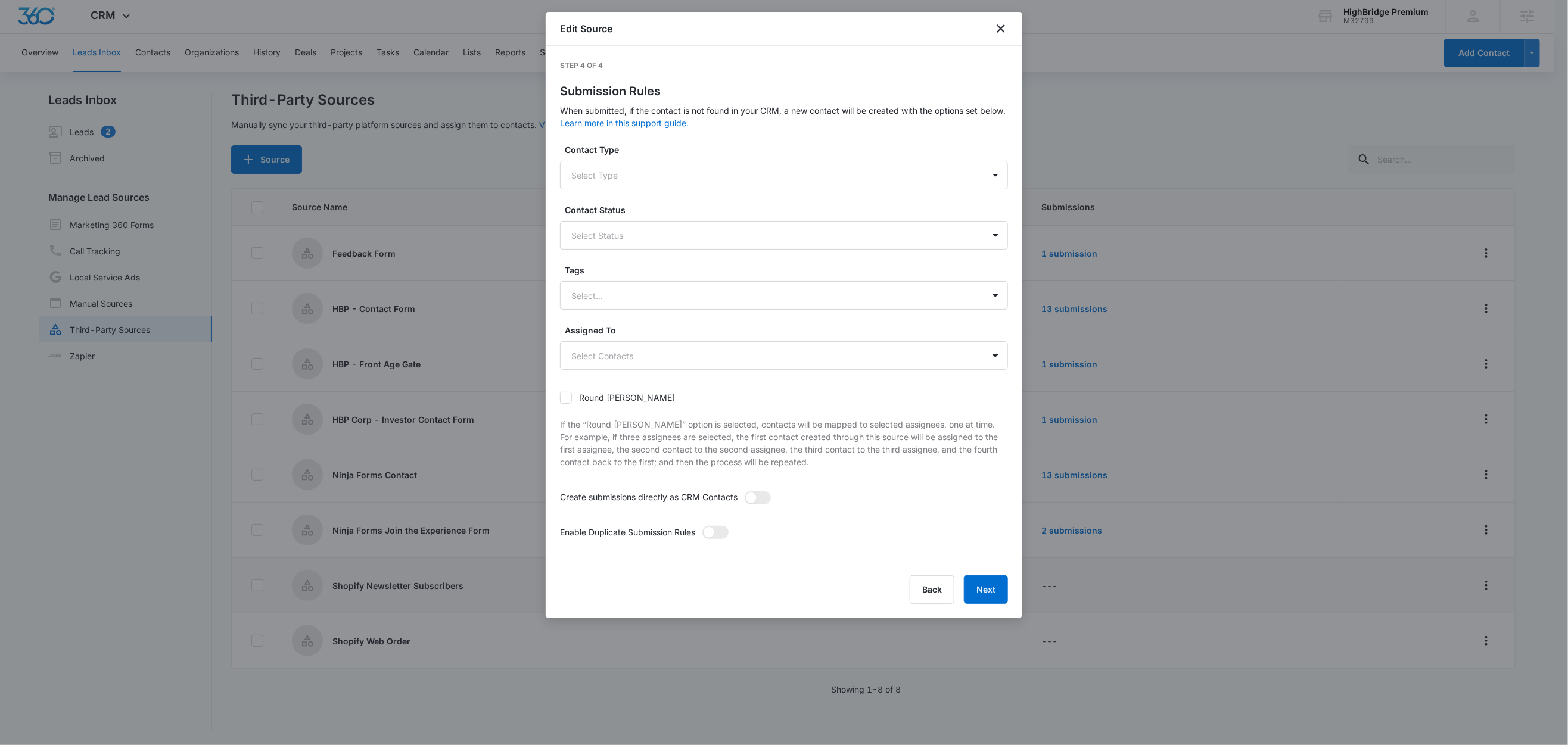
click at [685, 148] on label "Contact Type" at bounding box center [789, 150] width 448 height 13
click at [634, 294] on div at bounding box center [769, 295] width 396 height 15
click at [611, 360] on p "Newsletter" at bounding box center [595, 359] width 42 height 13
click at [633, 264] on label "Tags" at bounding box center [789, 270] width 448 height 13
click at [763, 497] on span at bounding box center [757, 499] width 26 height 13
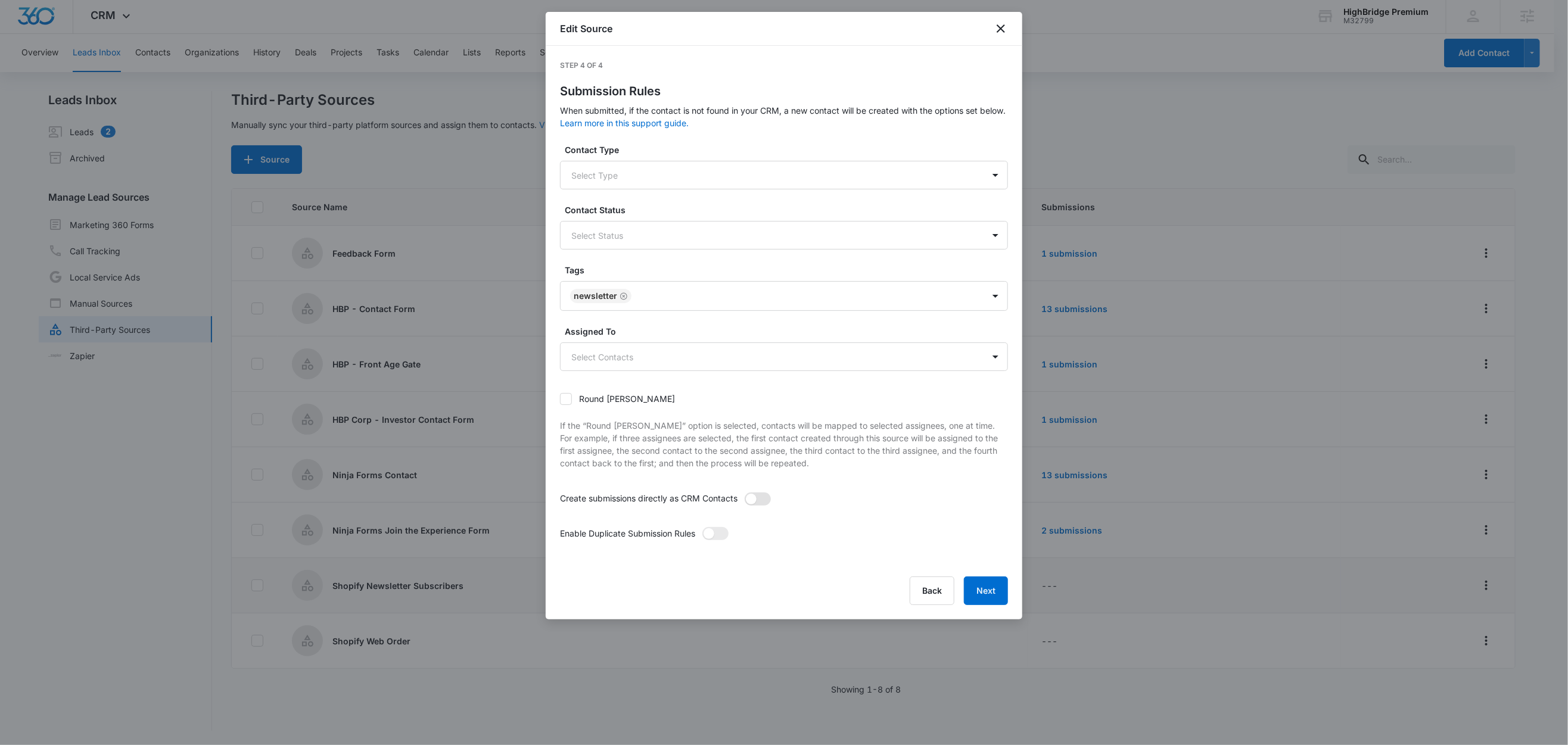
click at [744, 492] on input "checkbox" at bounding box center [744, 492] width 0 height 0
click at [714, 536] on span at bounding box center [709, 533] width 11 height 11
click at [702, 526] on input "checkbox" at bounding box center [702, 526] width 0 height 0
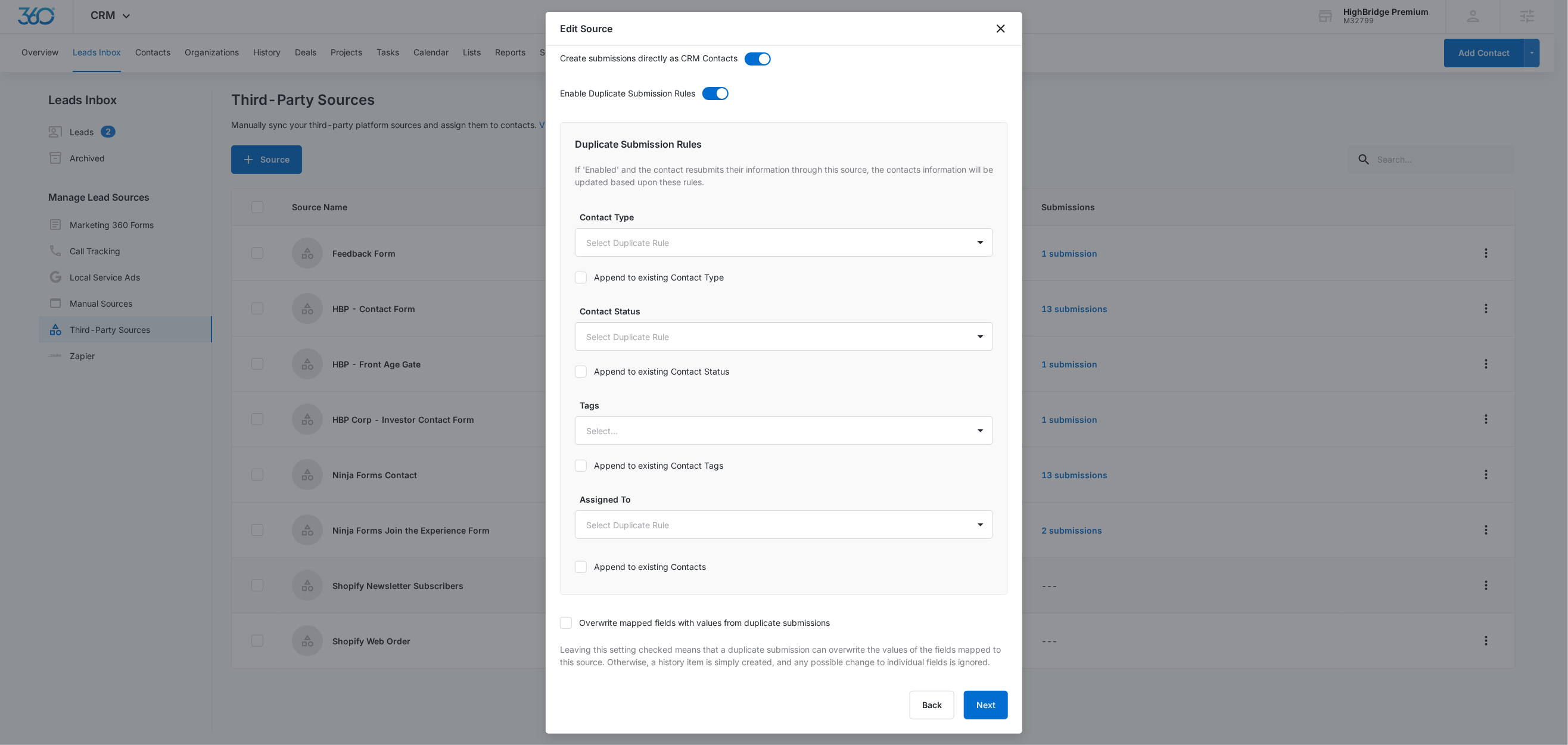
scroll to position [449, 0]
click at [605, 423] on div at bounding box center [769, 430] width 367 height 15
click at [614, 492] on div "Newsletter" at bounding box center [784, 494] width 418 height 22
click at [675, 398] on label "Tags" at bounding box center [789, 404] width 418 height 13
click at [646, 459] on label "Append to existing Contact Tags" at bounding box center [784, 466] width 418 height 13
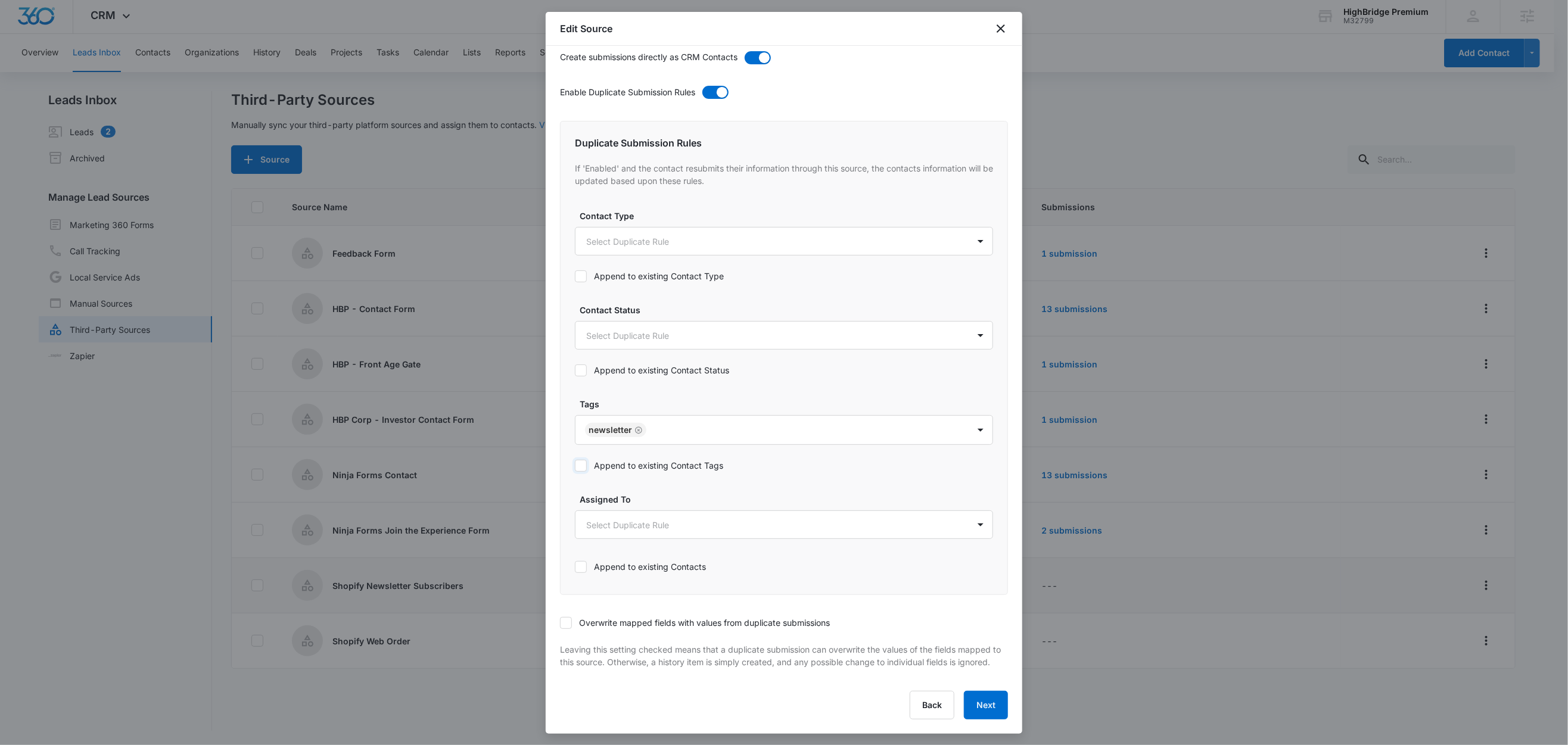
click at [575, 466] on input "Append to existing Contact Tags" at bounding box center [575, 466] width 0 height 0
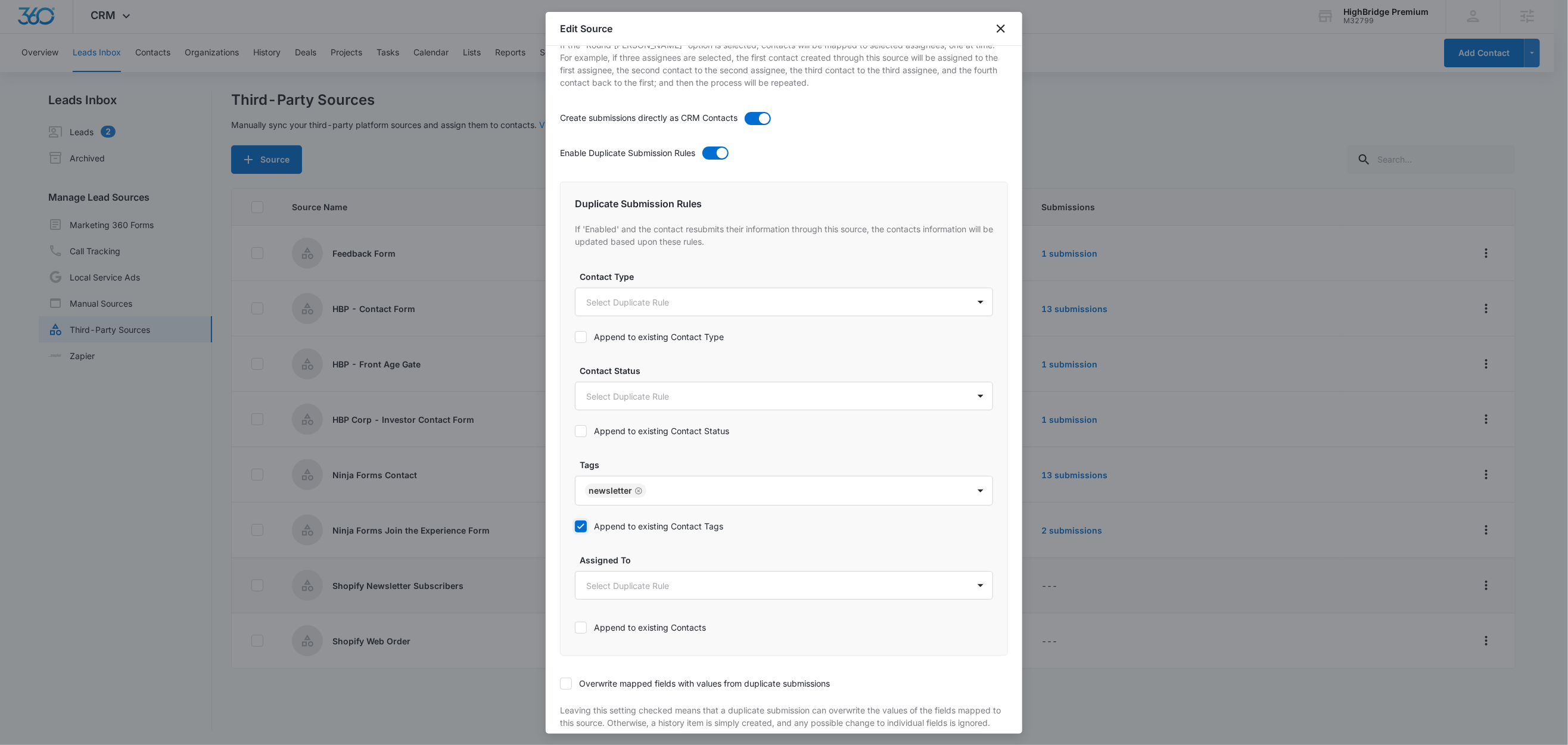
scroll to position [454, 0]
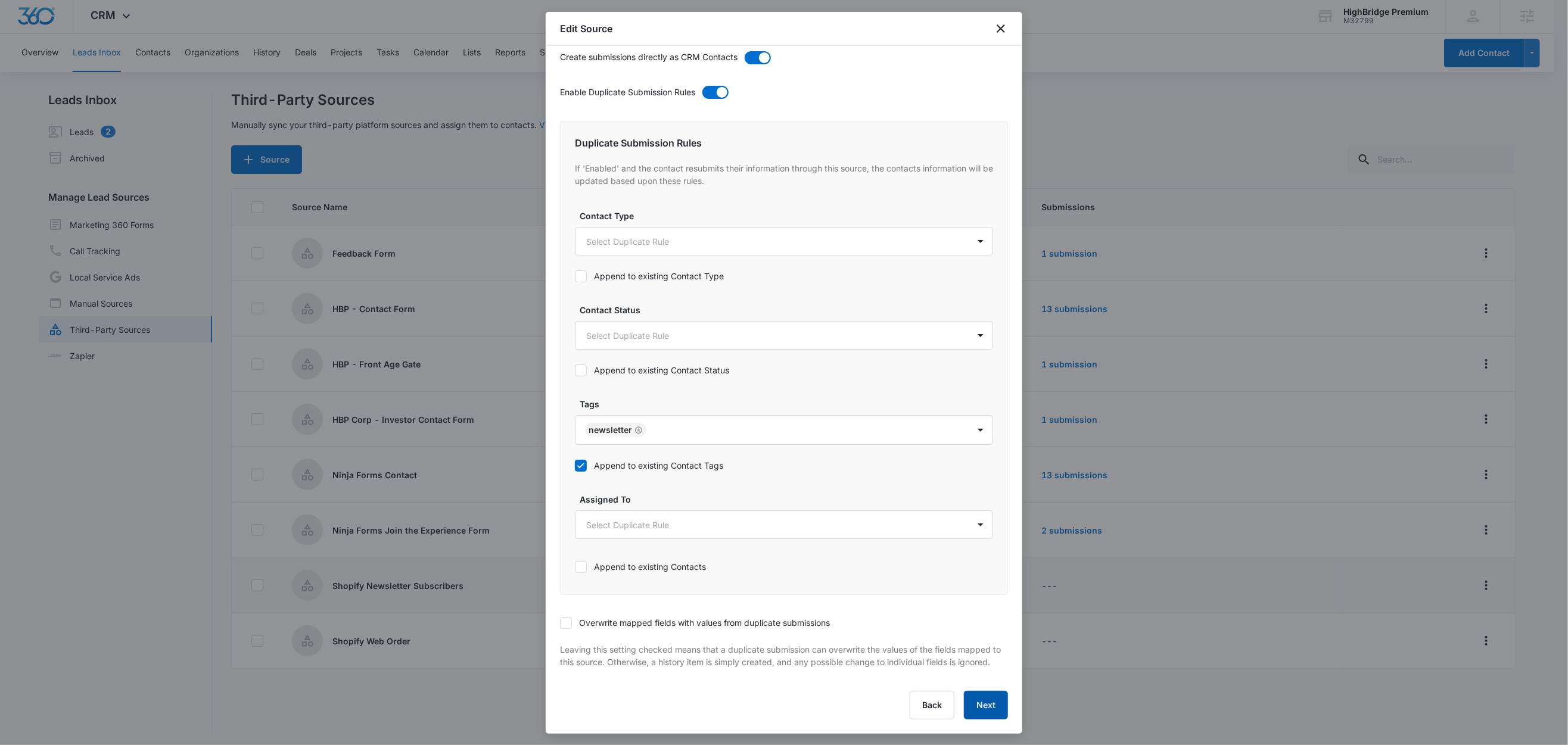
click at [988, 703] on button "Next" at bounding box center [986, 705] width 44 height 28
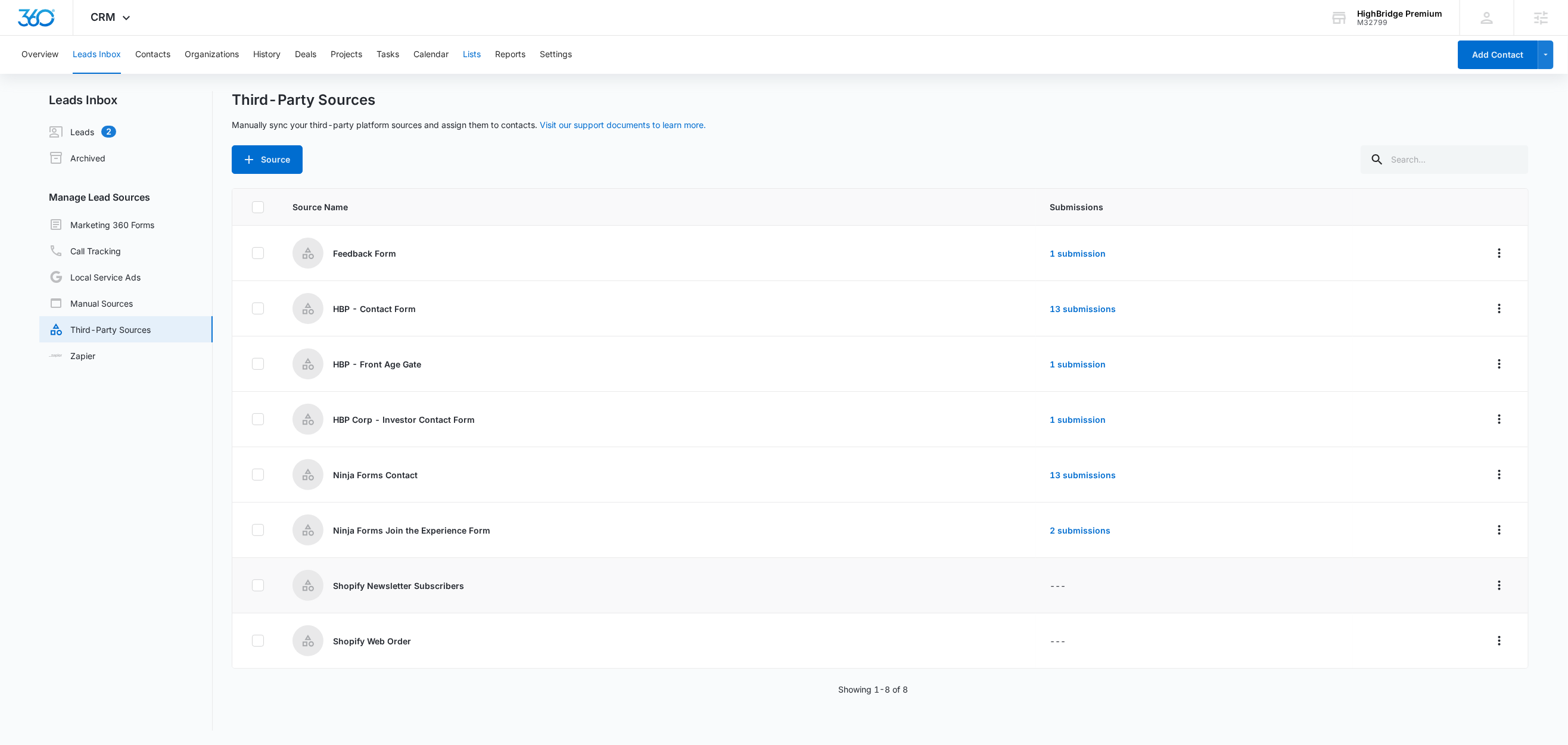
click at [472, 54] on button "Lists" at bounding box center [471, 54] width 18 height 38
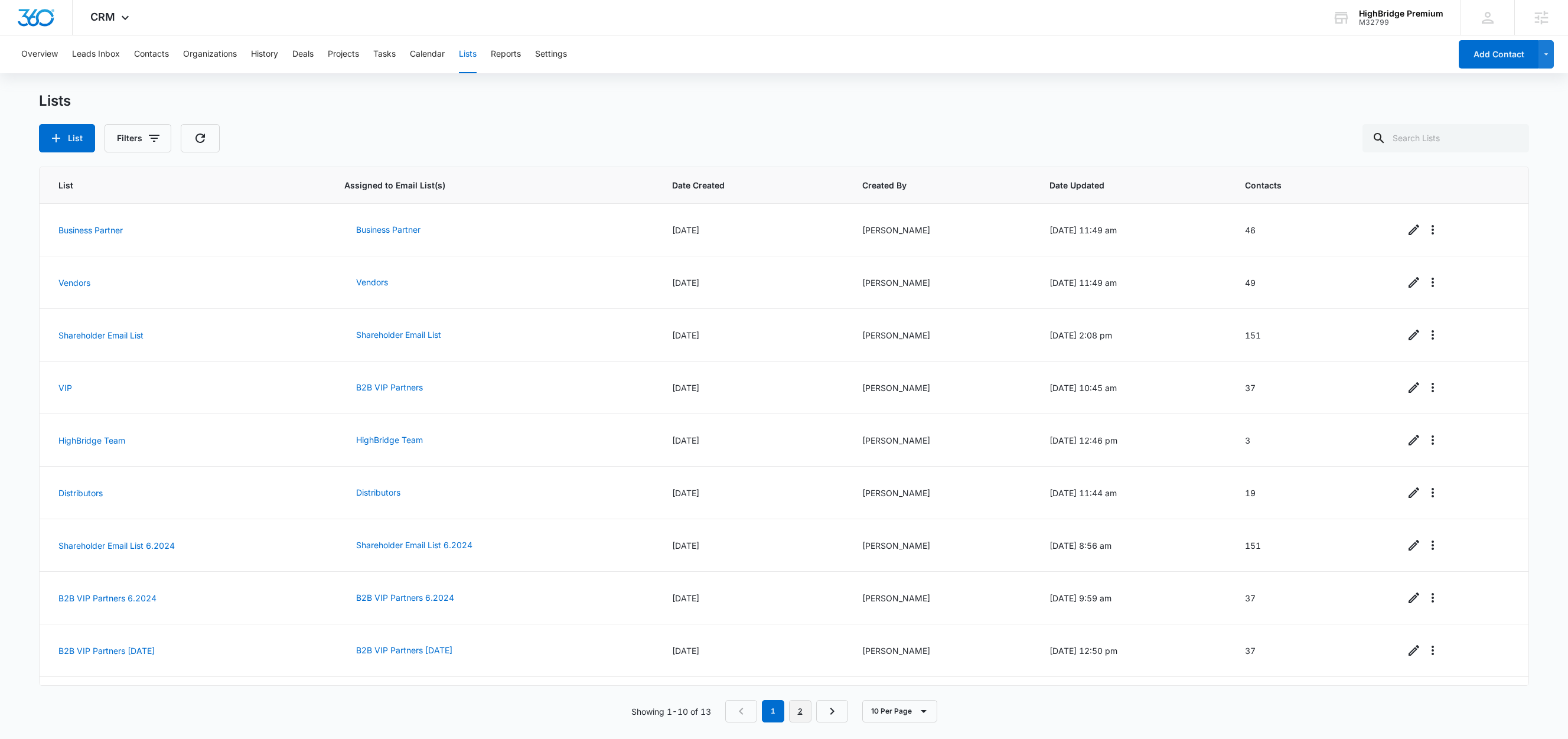
click at [807, 712] on link "2" at bounding box center [800, 711] width 22 height 22
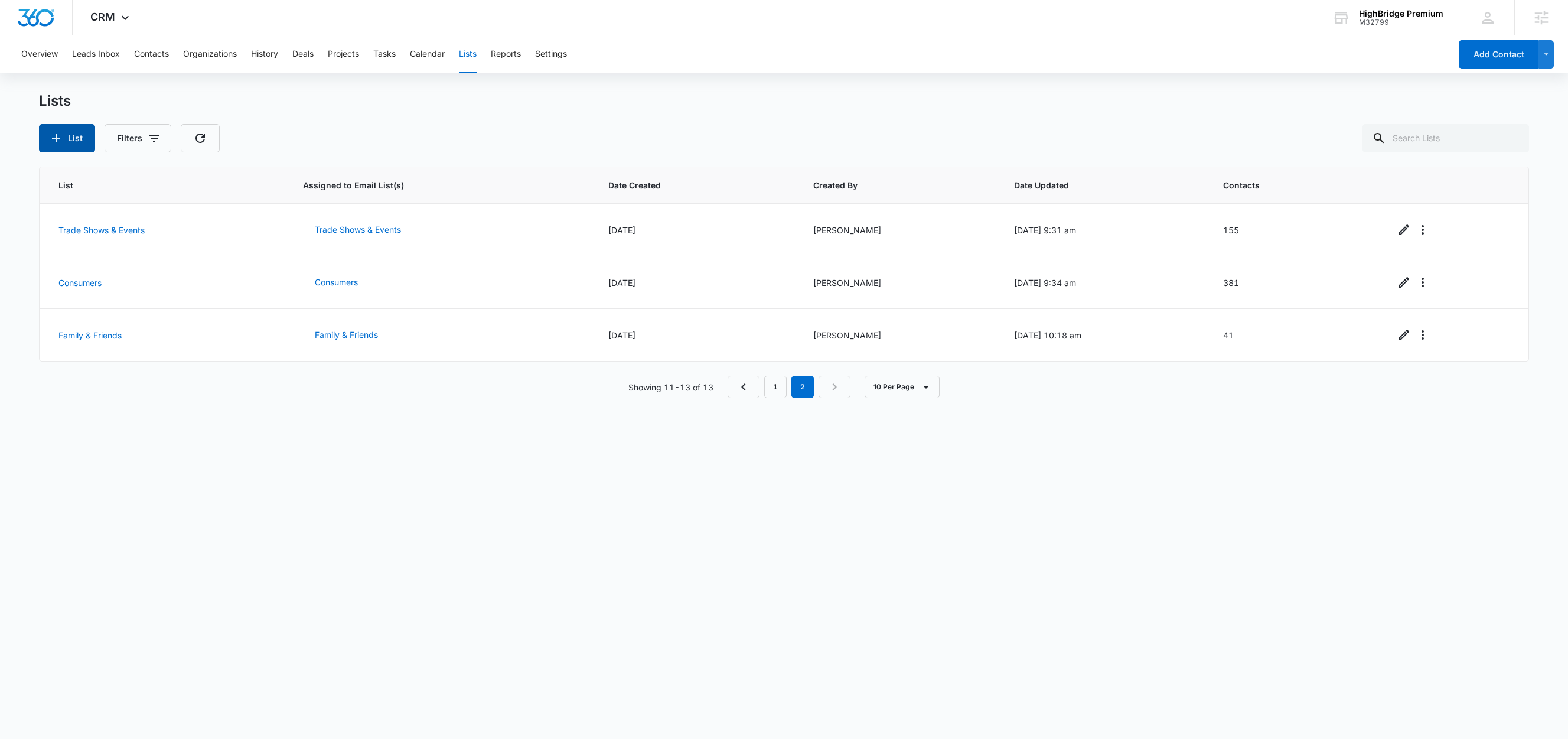
click at [53, 140] on icon "button" at bounding box center [56, 138] width 14 height 14
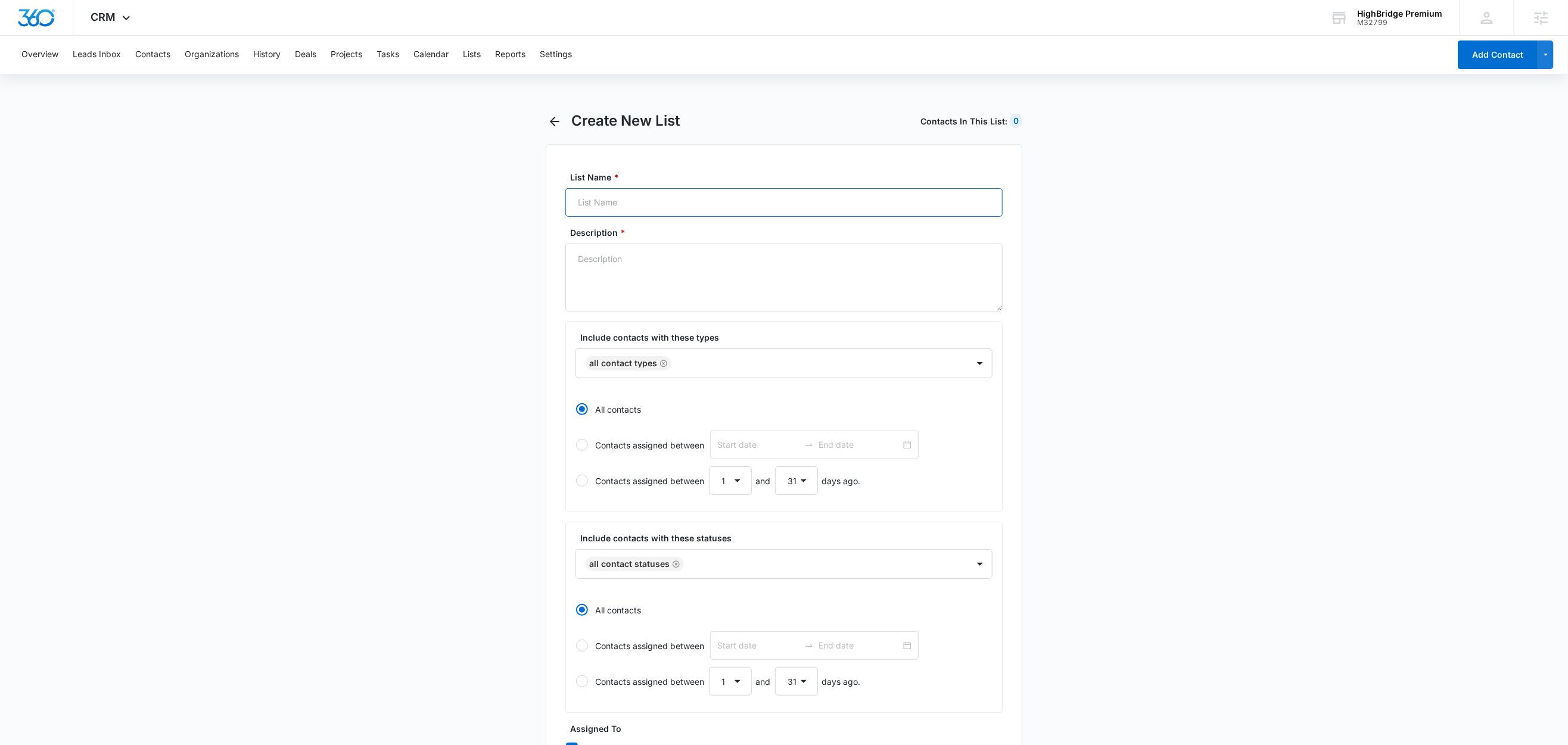
click at [647, 205] on input "List Name *" at bounding box center [784, 202] width 437 height 28
click at [614, 278] on textarea "Description *" at bounding box center [784, 277] width 437 height 68
click at [592, 209] on input "List Name *" at bounding box center [784, 202] width 437 height 28
click at [646, 282] on textarea "Description *" at bounding box center [784, 277] width 437 height 68
click at [458, 323] on main "Create New List Contacts In This List : 0 List Name * All Customers Description…" at bounding box center [784, 598] width 1568 height 972
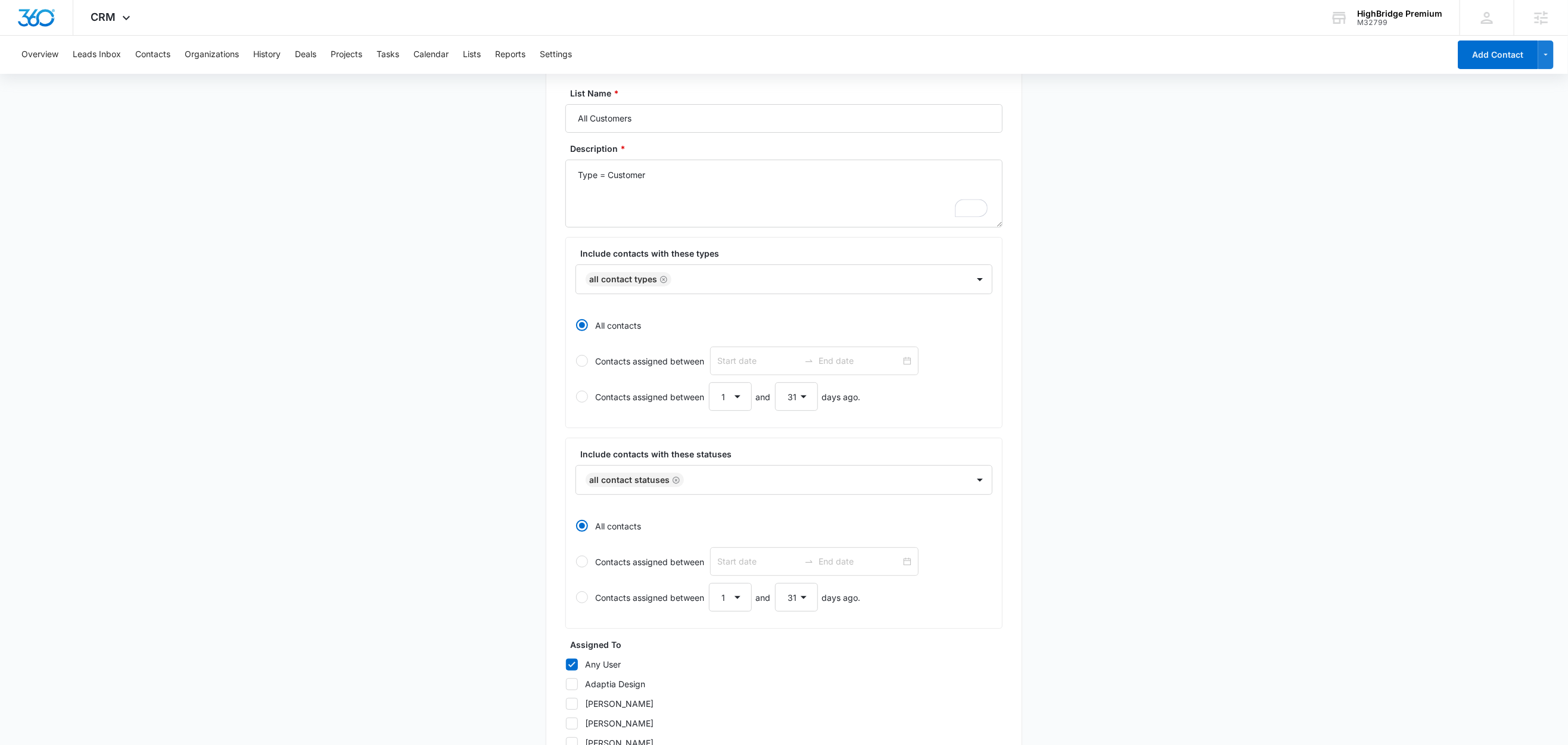
scroll to position [64, 0]
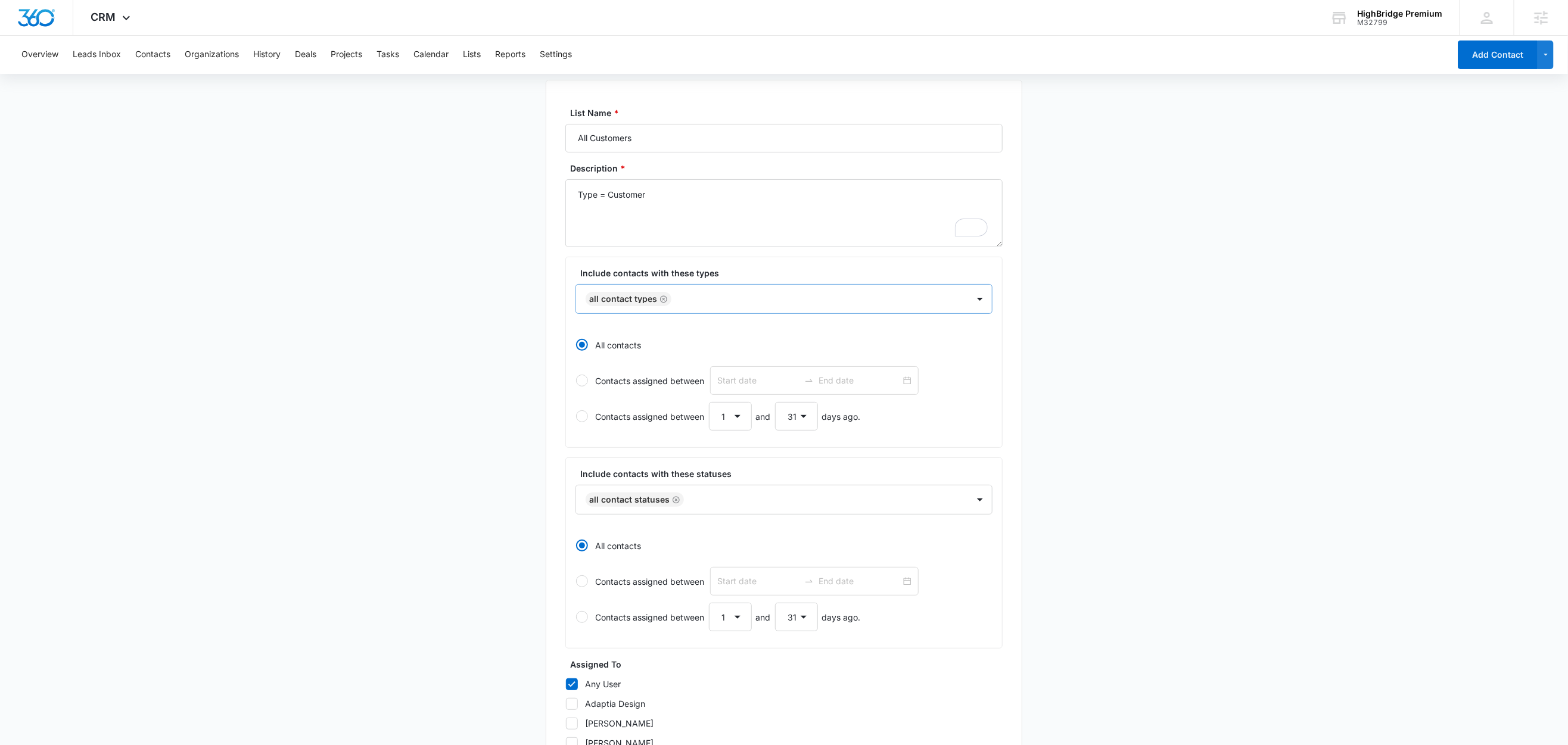
click at [663, 298] on icon "Remove All Contact Types" at bounding box center [664, 299] width 8 height 9
click at [662, 299] on div at bounding box center [769, 298] width 366 height 15
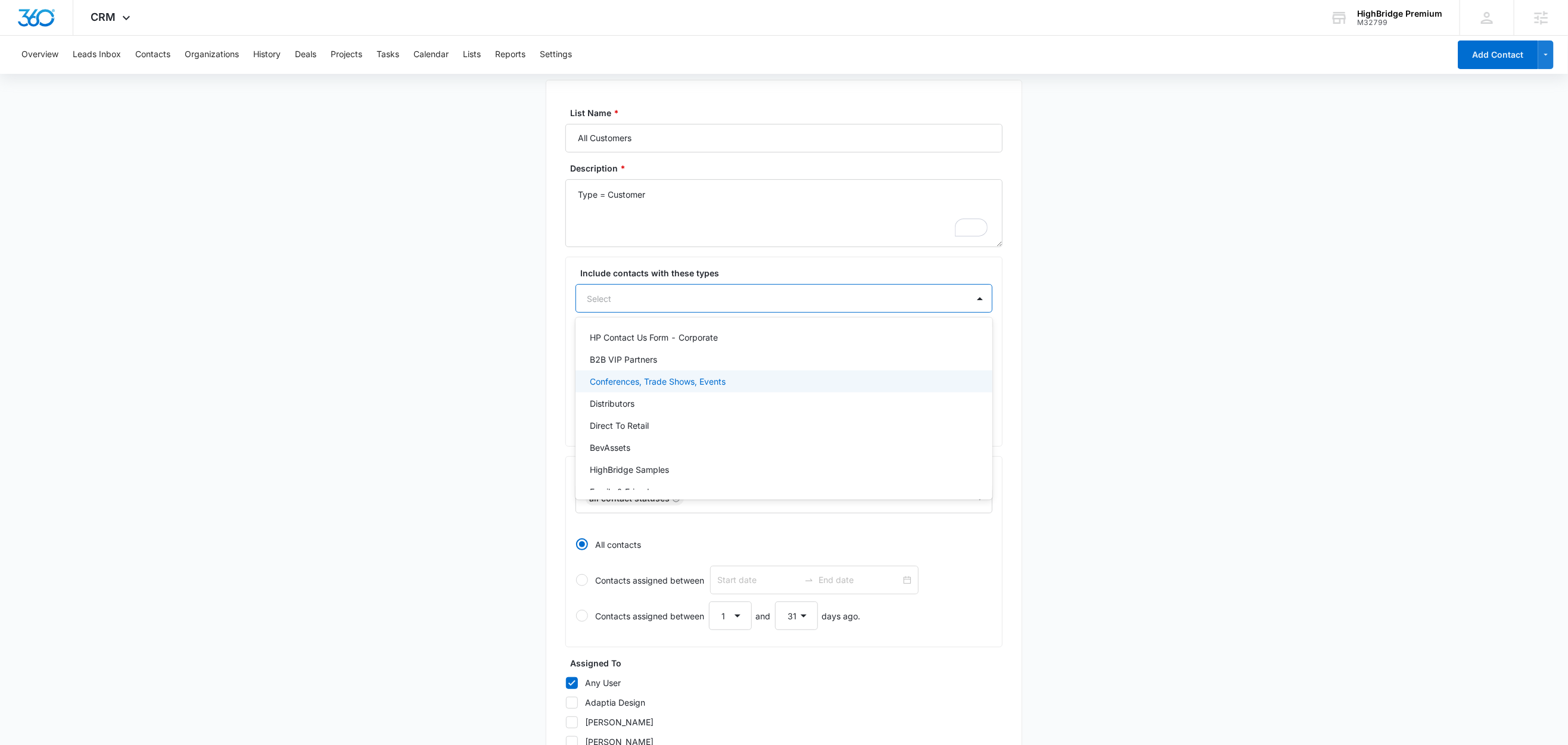
scroll to position [193, 0]
click at [617, 478] on p "Customer" at bounding box center [608, 478] width 38 height 13
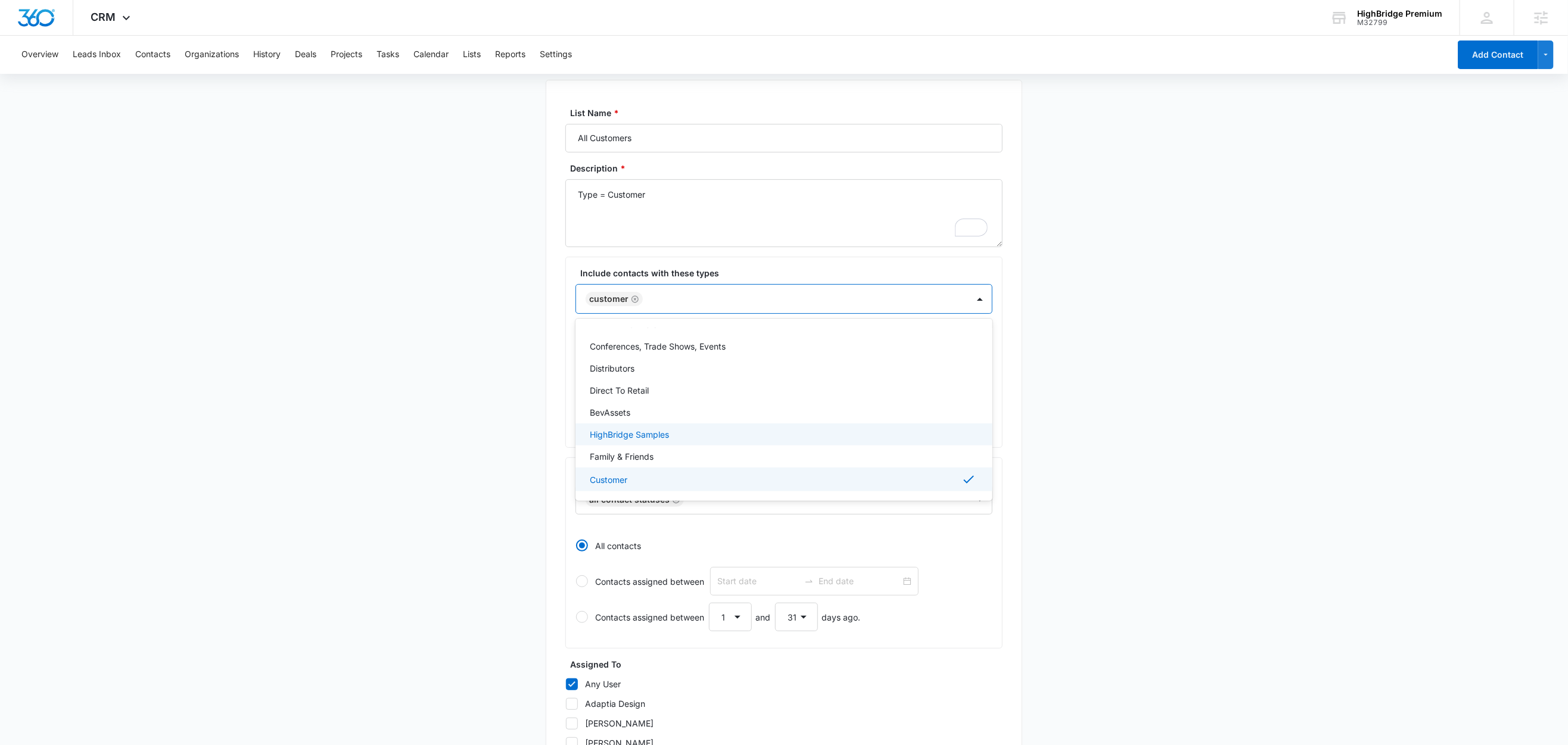
click at [431, 405] on main "Create New List Contacts In This List : 1019 List Name * All Customers Descript…" at bounding box center [784, 533] width 1568 height 972
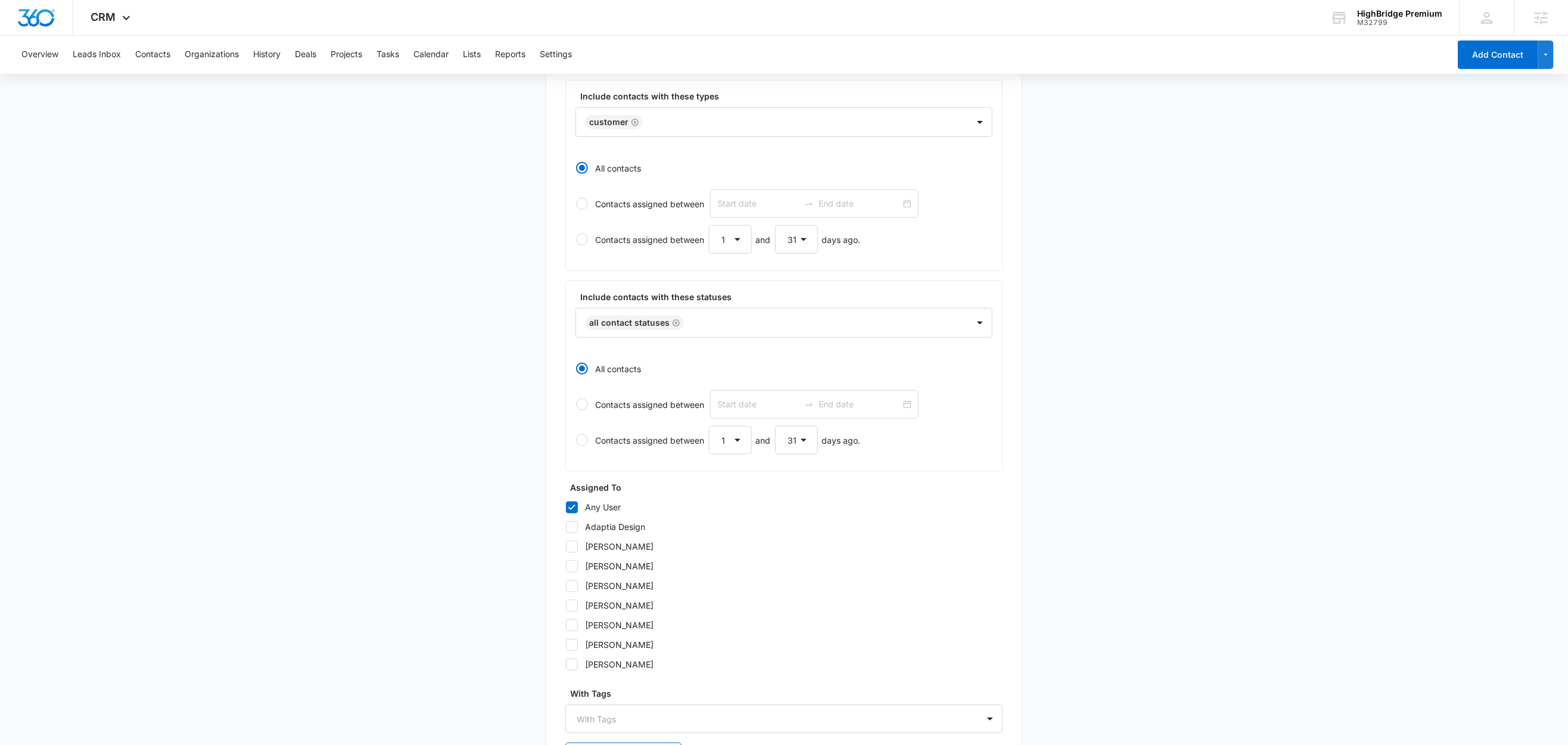
scroll to position [343, 0]
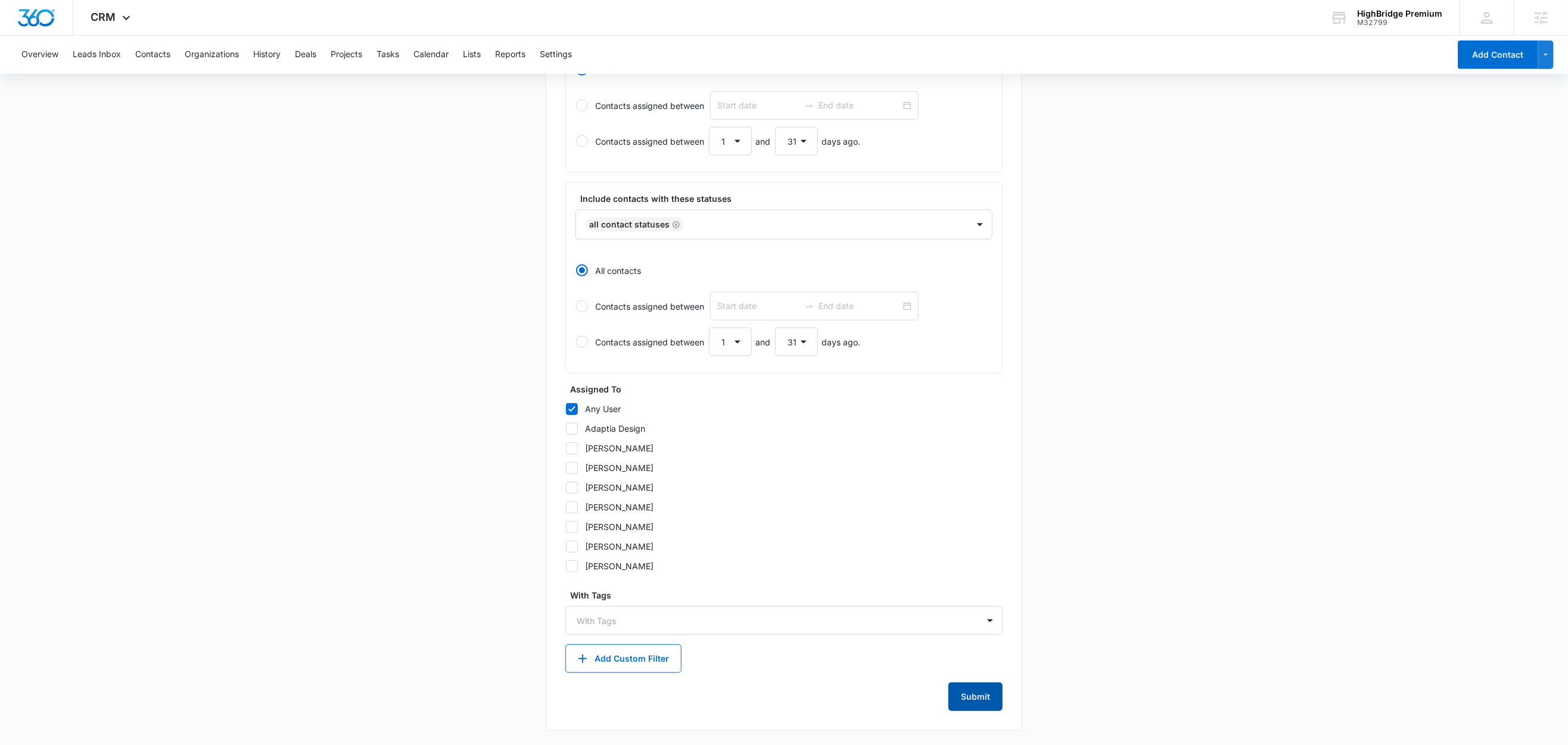
click at [985, 699] on button "Submit" at bounding box center [975, 696] width 55 height 28
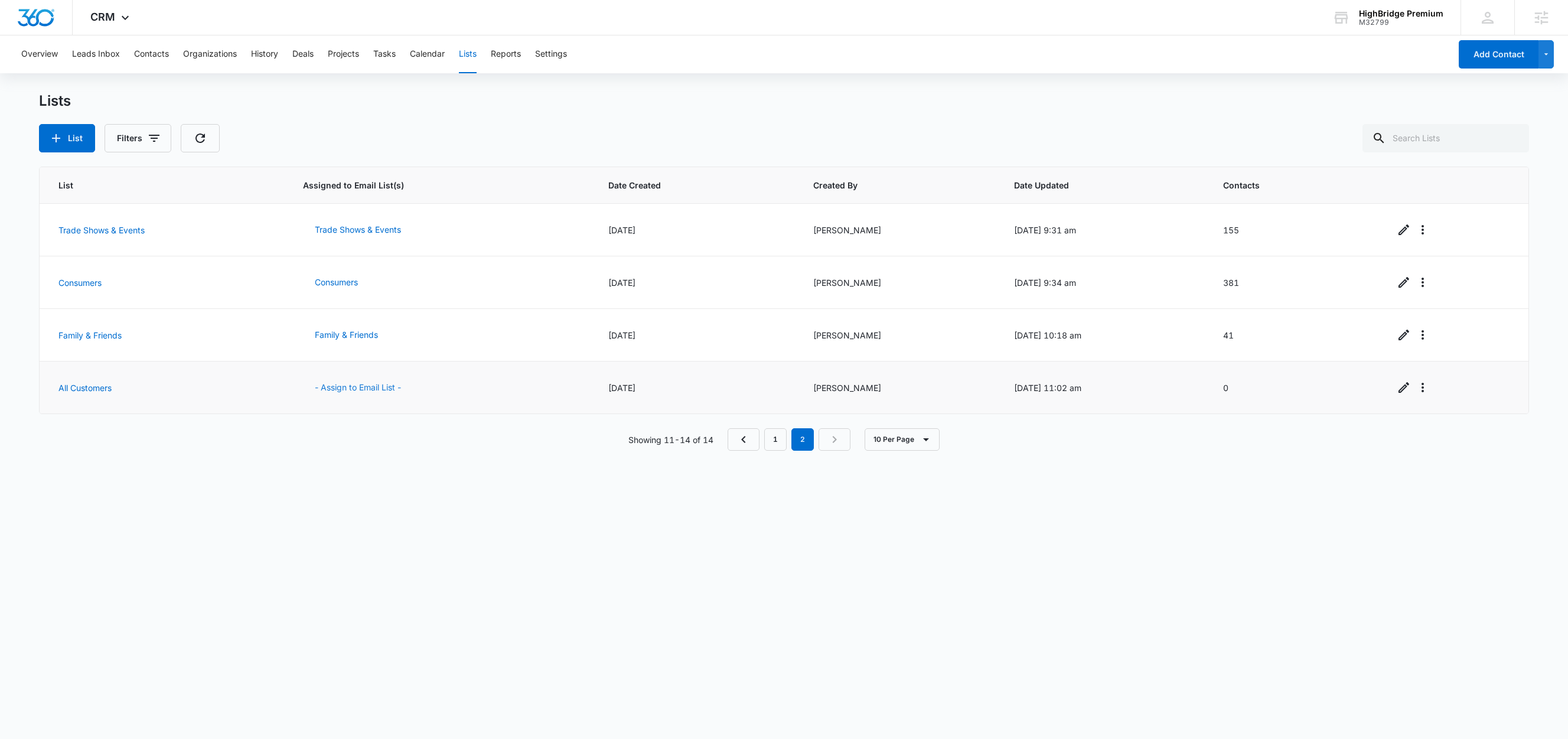
click at [352, 388] on button "- Assign to Email List -" at bounding box center [358, 387] width 110 height 28
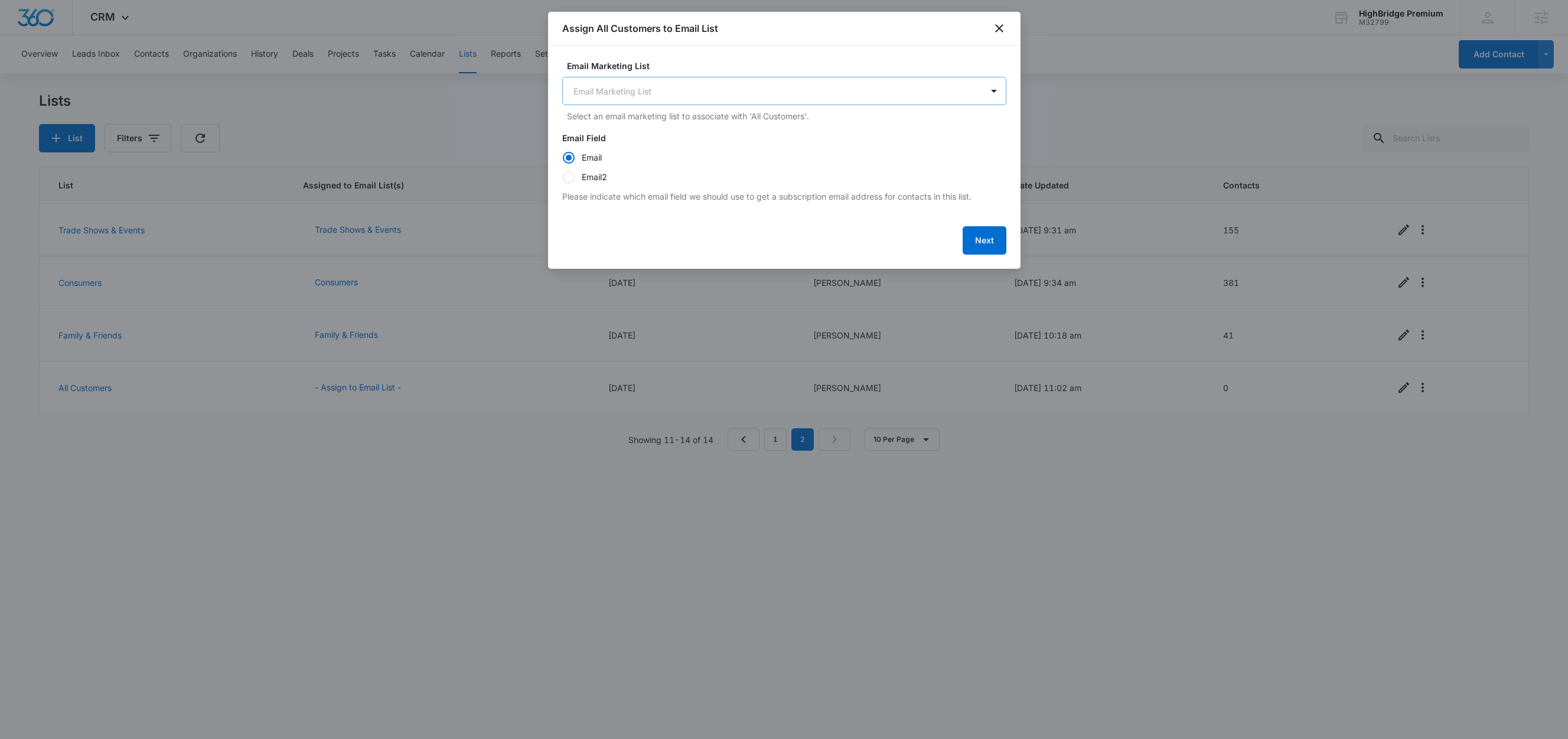
click at [656, 80] on body "CRM Apps Reputation Forms CRM Email Social Content Ads Intelligence Files Brand…" at bounding box center [784, 369] width 1568 height 739
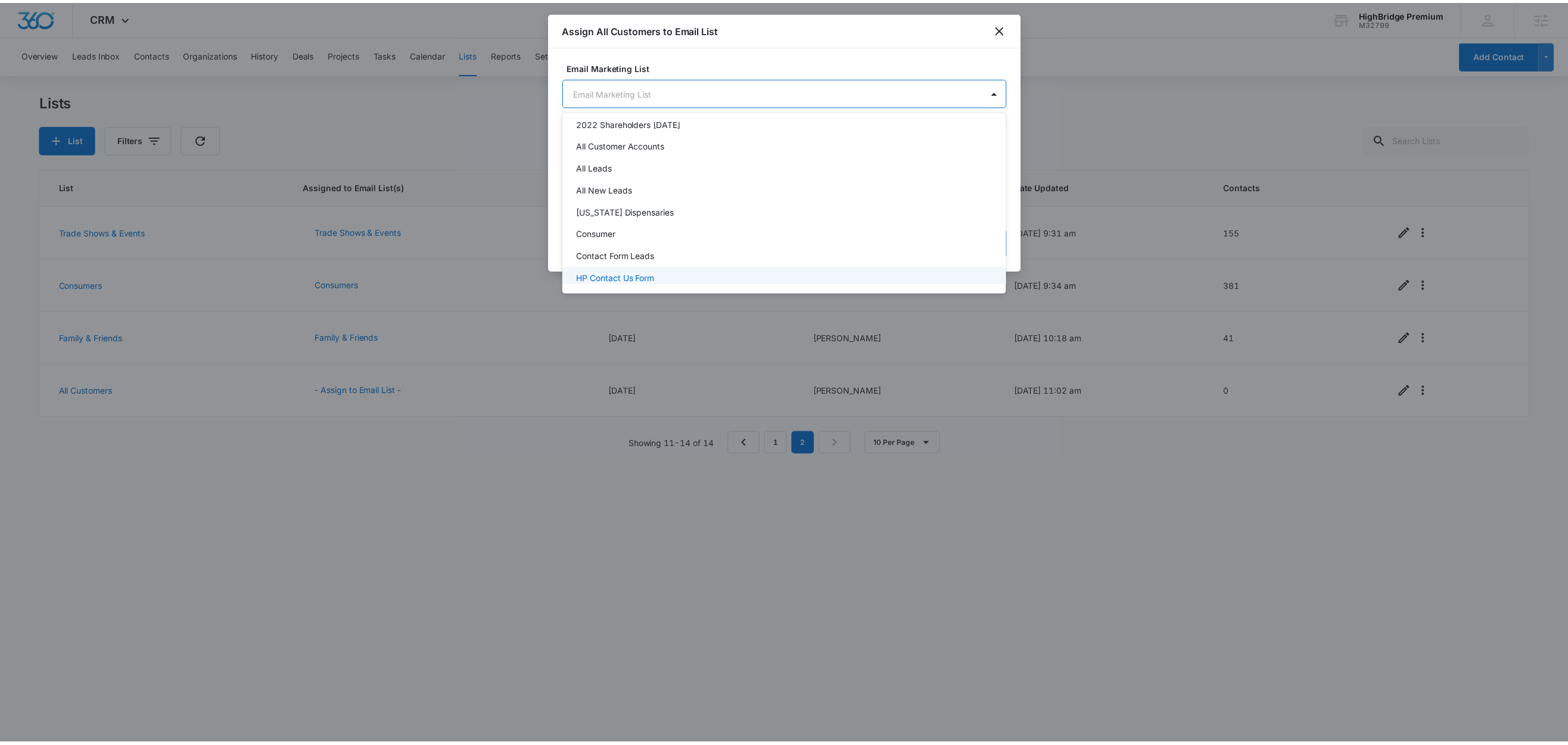
scroll to position [59, 0]
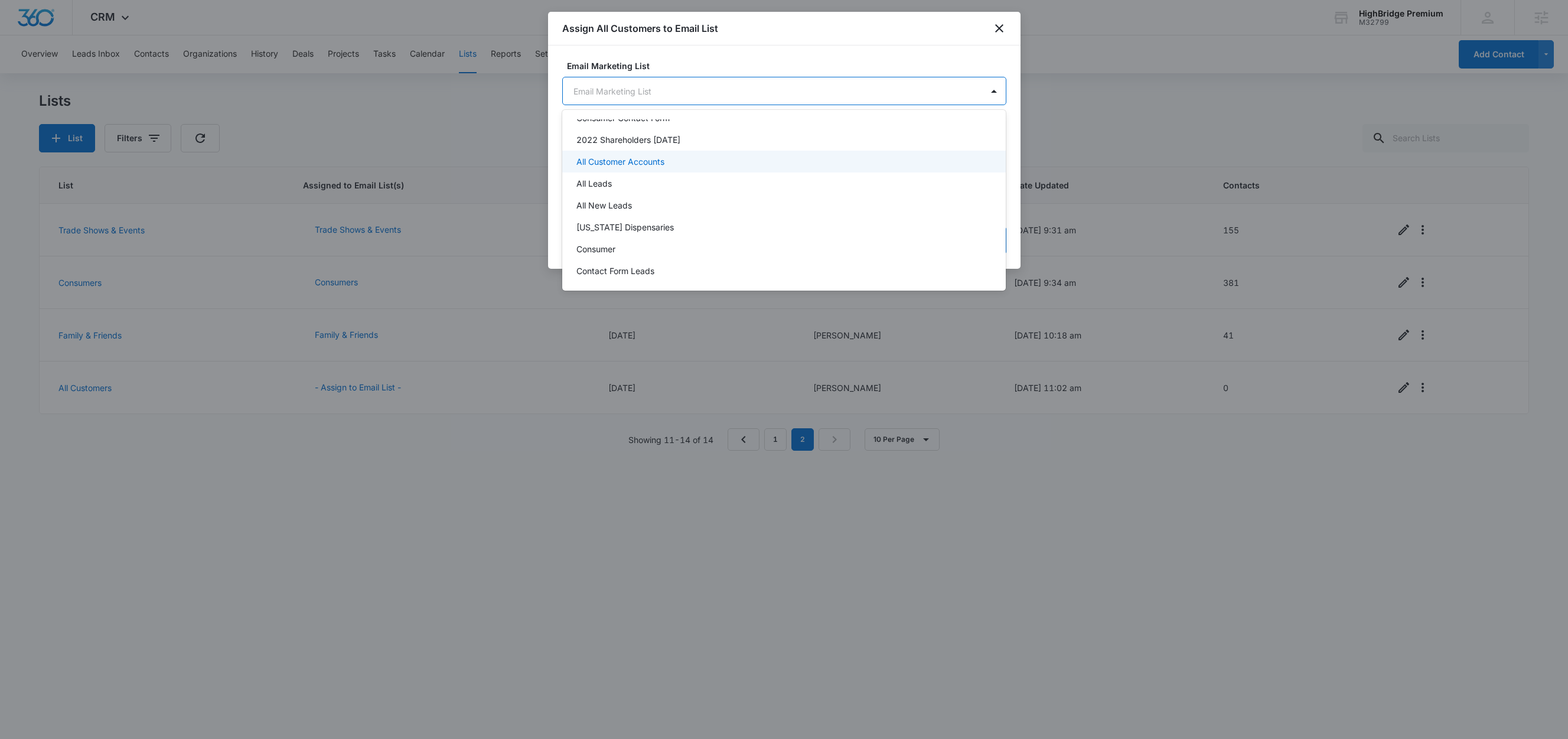
click at [666, 162] on div "All Customer Accounts" at bounding box center [783, 161] width 413 height 13
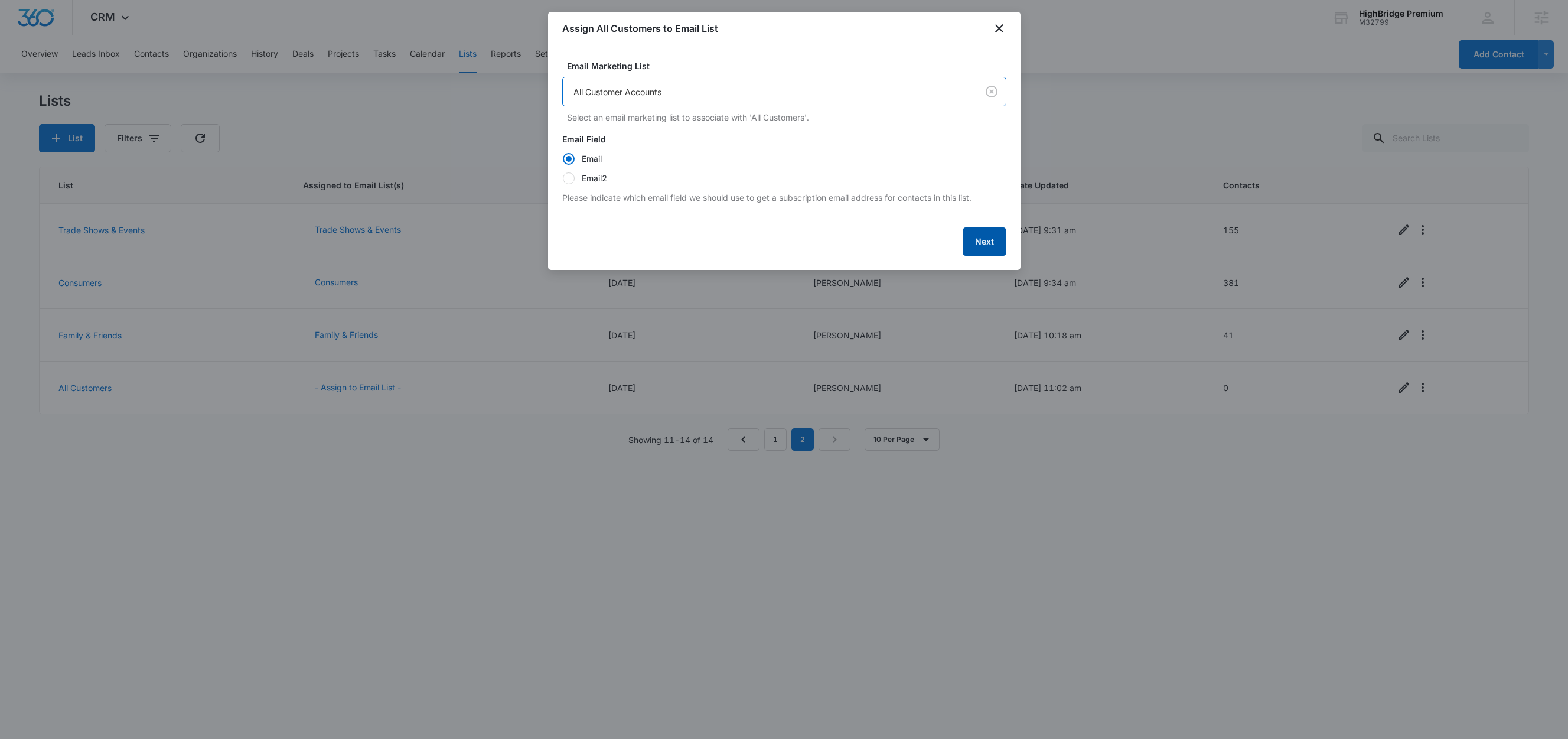
click at [971, 245] on button "Next" at bounding box center [985, 241] width 44 height 28
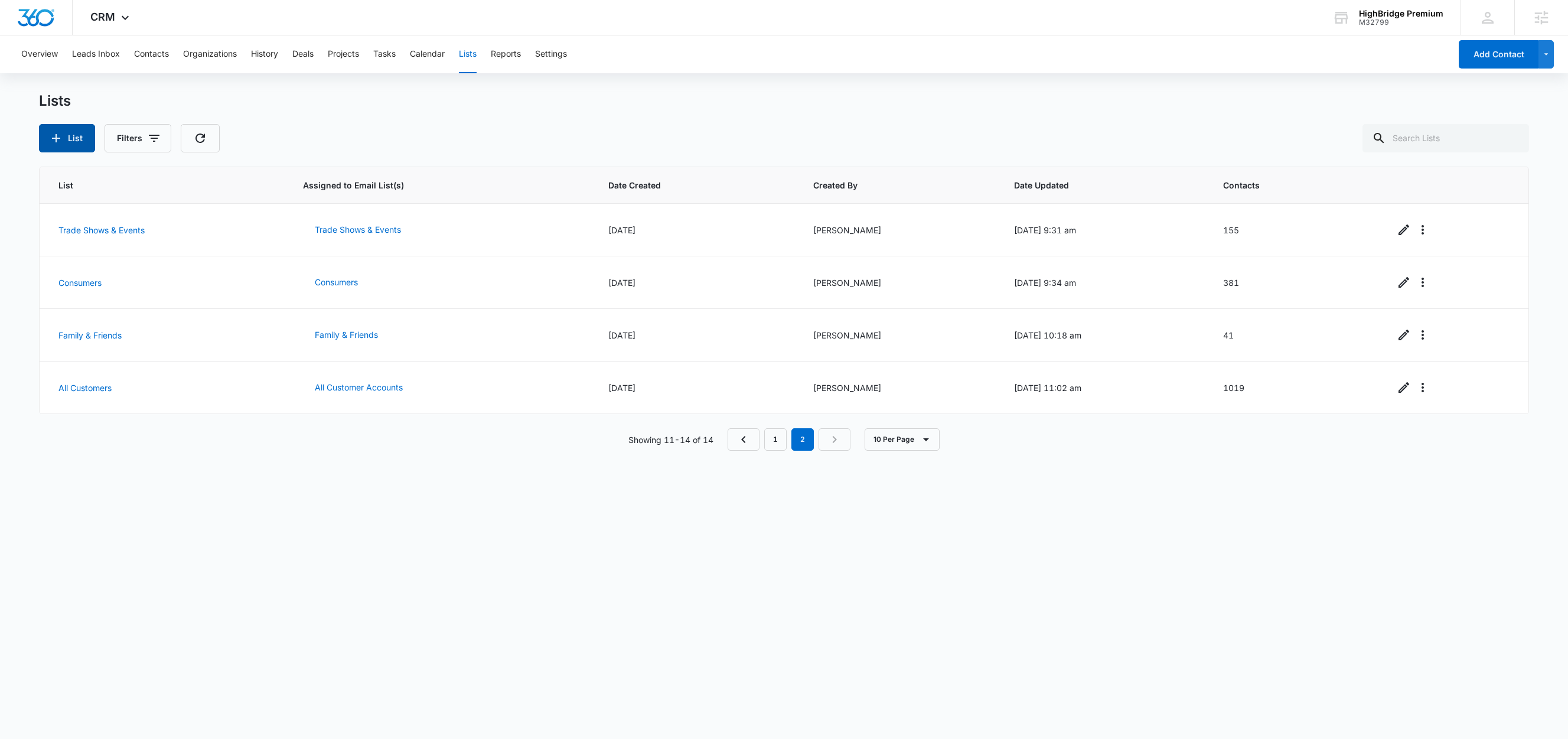
click at [65, 143] on button "List" at bounding box center [67, 138] width 56 height 28
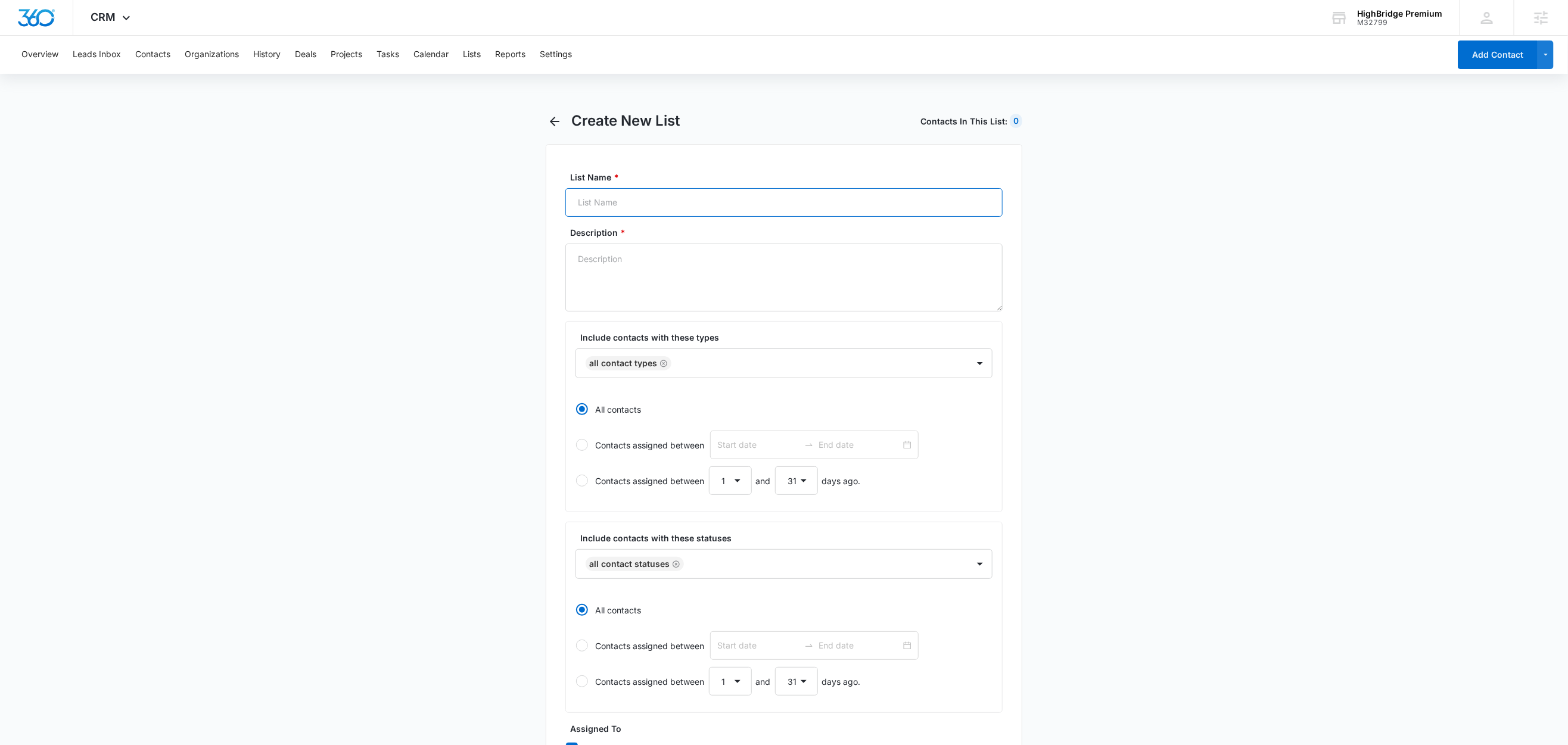
click at [662, 200] on input "List Name *" at bounding box center [784, 202] width 437 height 28
click at [662, 279] on textarea "Description *" at bounding box center [784, 277] width 437 height 68
click at [464, 400] on main "Create New List Contacts In This List : 0 List Name * All Subscribers Descripti…" at bounding box center [784, 598] width 1568 height 972
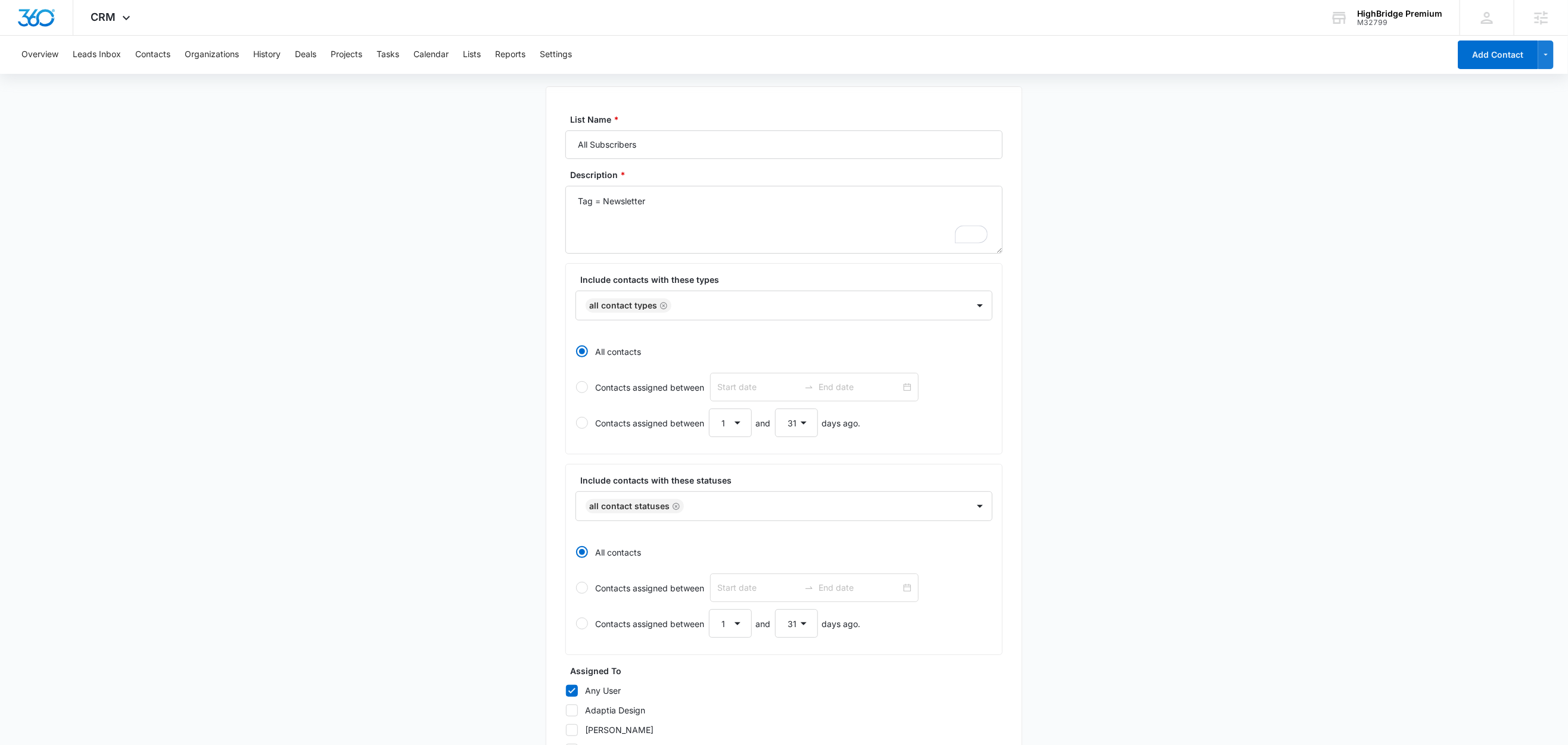
scroll to position [343, 0]
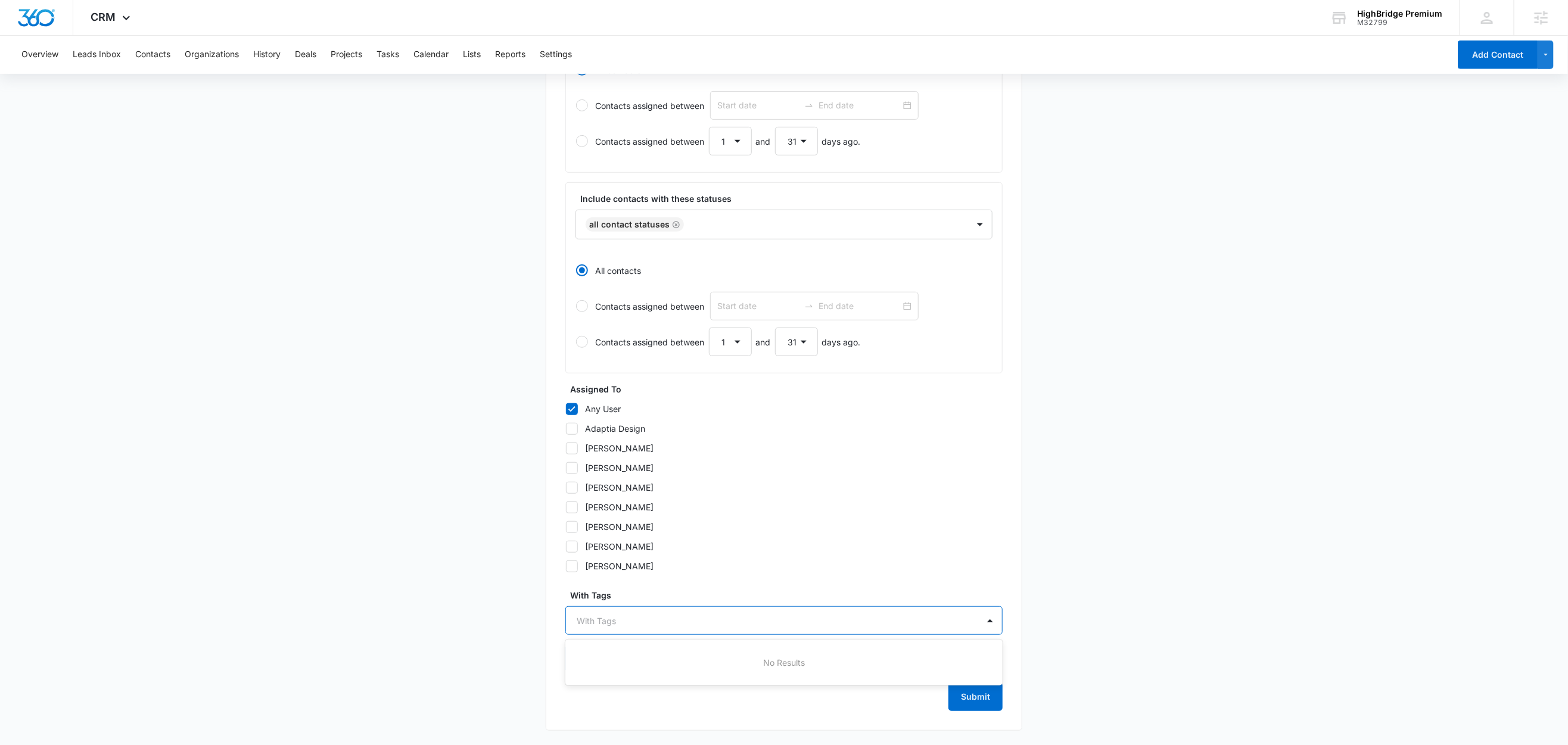
click at [614, 619] on div at bounding box center [777, 620] width 400 height 15
click at [637, 656] on div "Newsletter" at bounding box center [783, 662] width 406 height 13
click at [411, 596] on main "Create New List Contacts In This List : 0 List Name * All Subscribers Descripti…" at bounding box center [784, 258] width 1568 height 974
click at [971, 699] on button "Submit" at bounding box center [975, 696] width 55 height 28
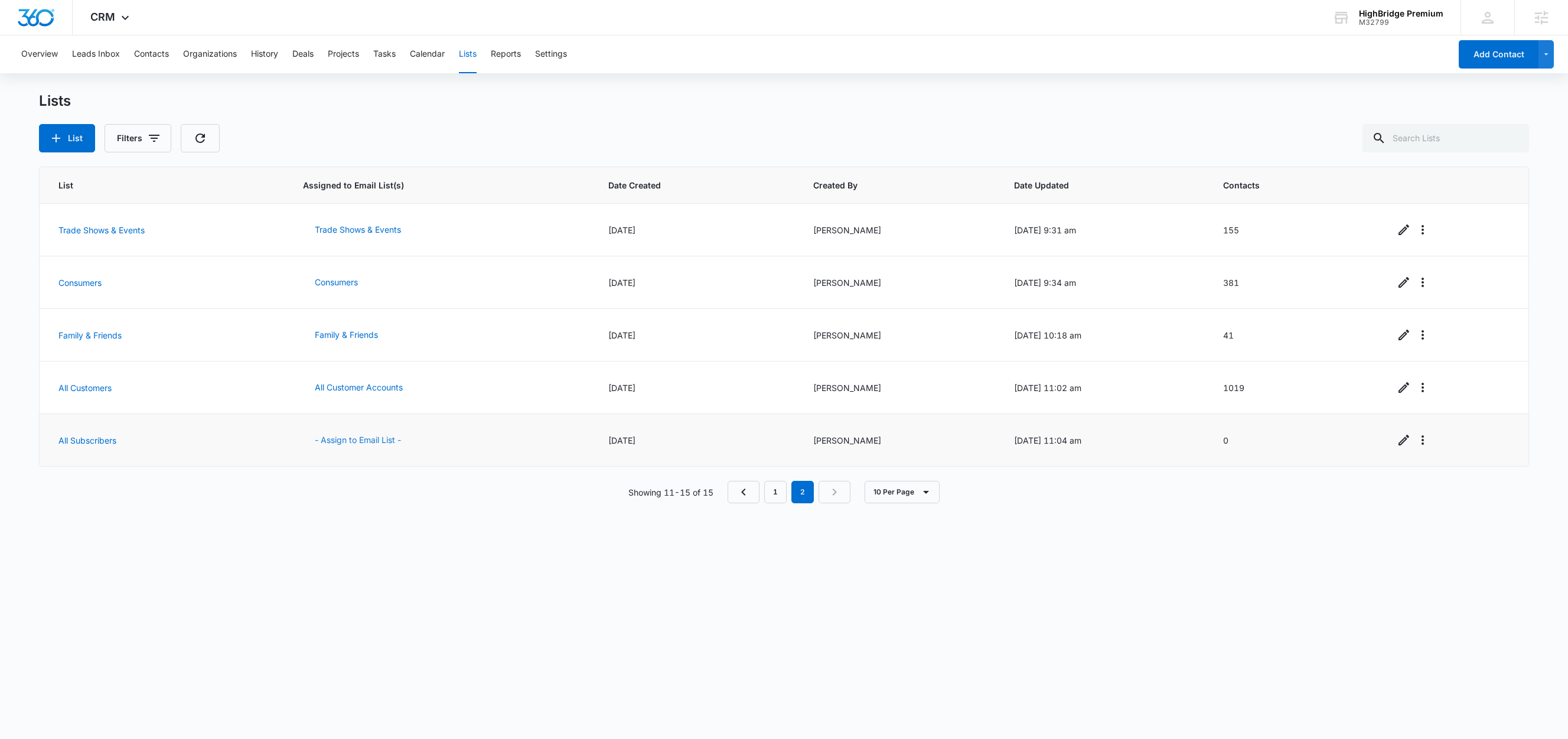
click at [350, 444] on button "- Assign to Email List -" at bounding box center [358, 440] width 110 height 28
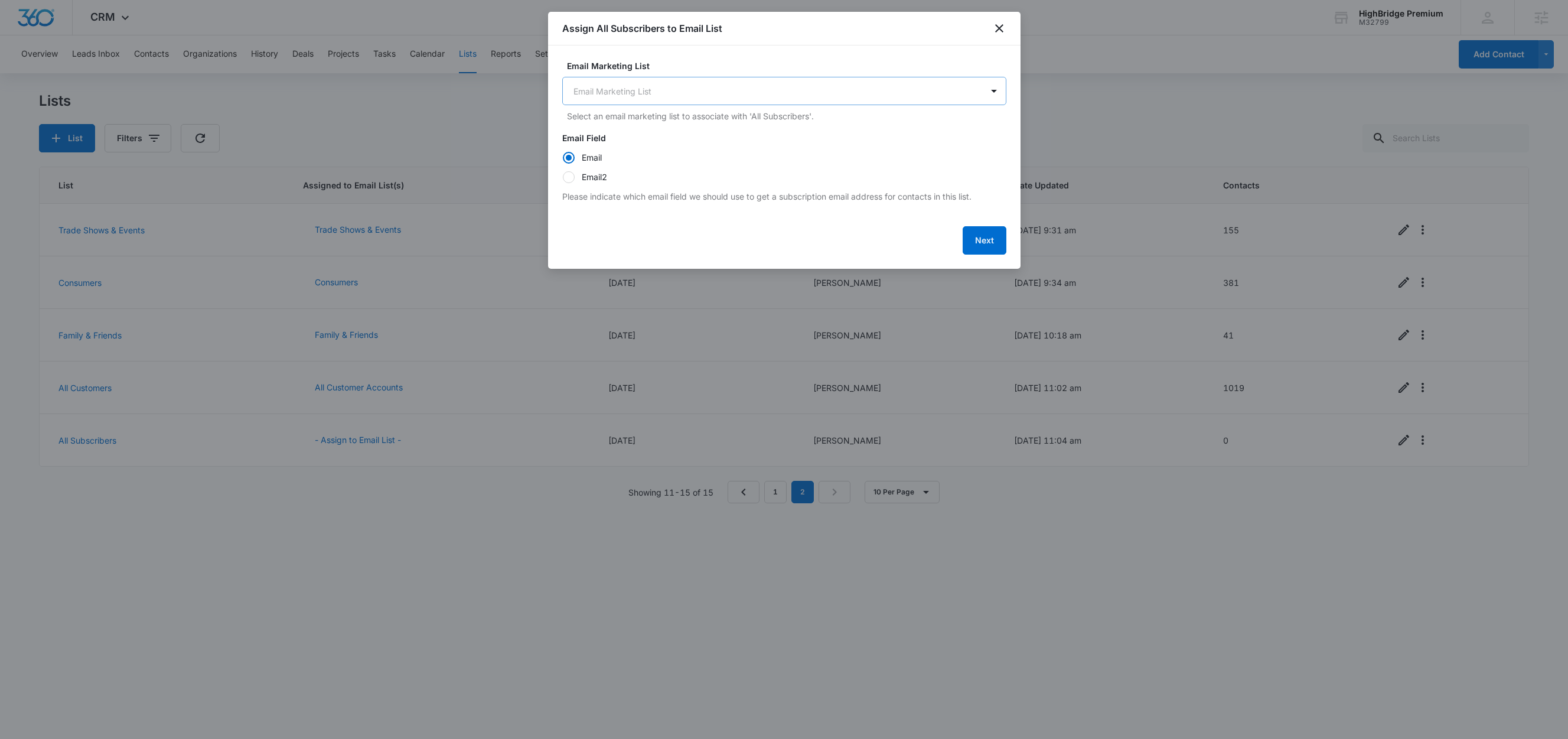
click at [647, 89] on body "CRM Apps Reputation Forms CRM Email Social Content Ads Intelligence Files Brand…" at bounding box center [784, 369] width 1568 height 739
click at [659, 132] on p "Subscriber List ( pop-up)" at bounding box center [625, 133] width 99 height 13
click at [995, 28] on icon "close" at bounding box center [999, 28] width 14 height 14
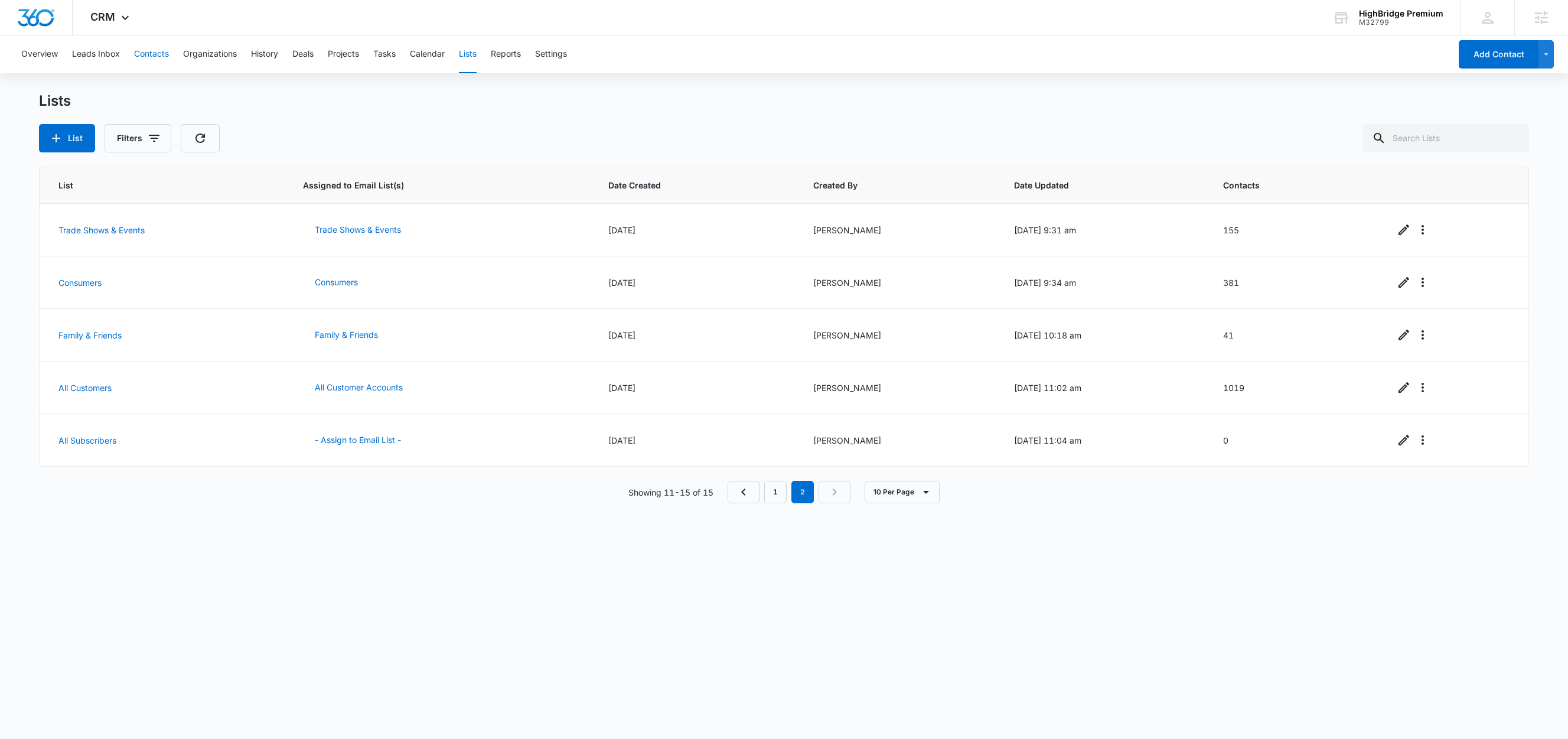
click at [154, 53] on button "Contacts" at bounding box center [152, 54] width 35 height 38
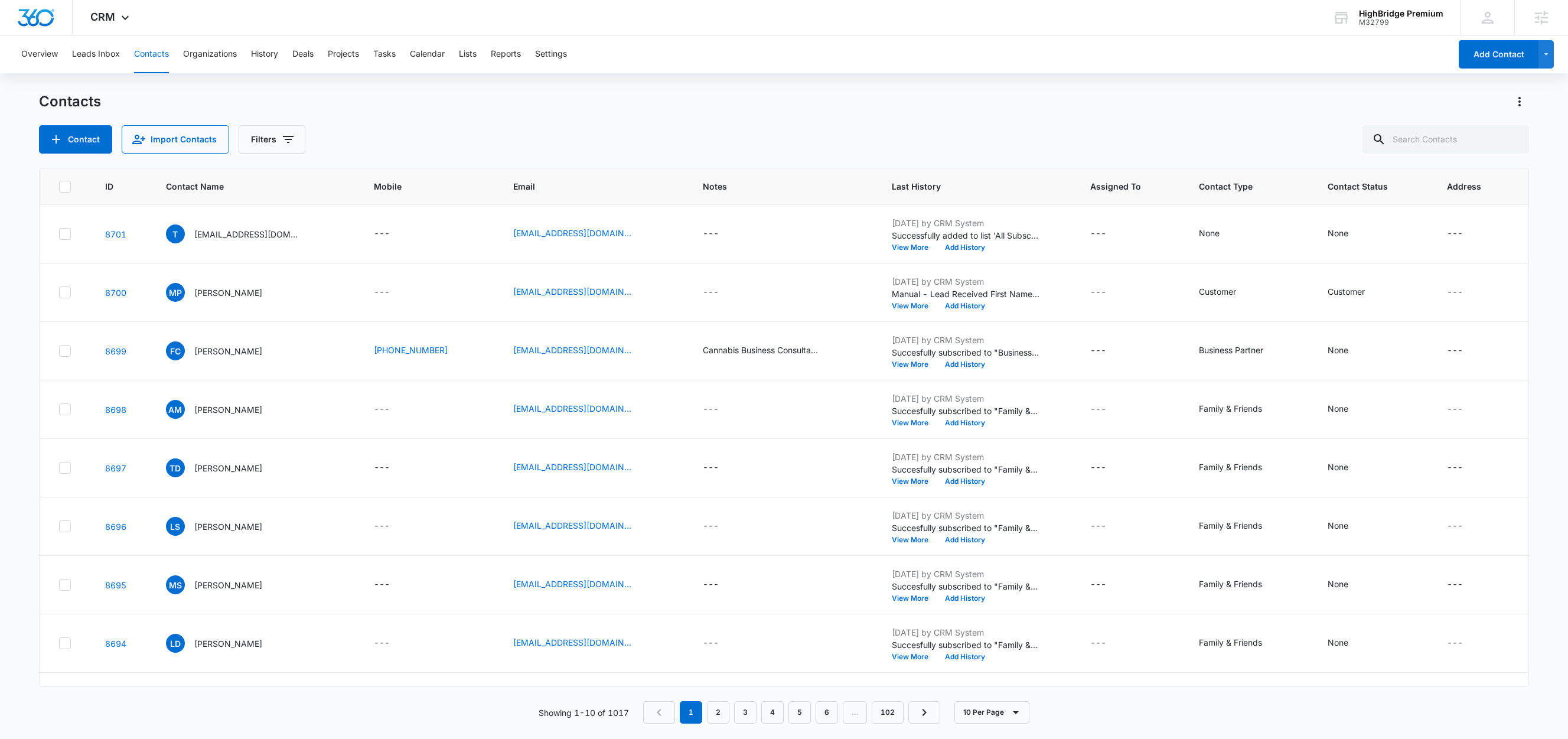
click at [515, 117] on div "Contacts Contact Import Contacts Filters" at bounding box center [784, 123] width 1489 height 62
click at [222, 293] on p "Michael Paul" at bounding box center [228, 293] width 68 height 13
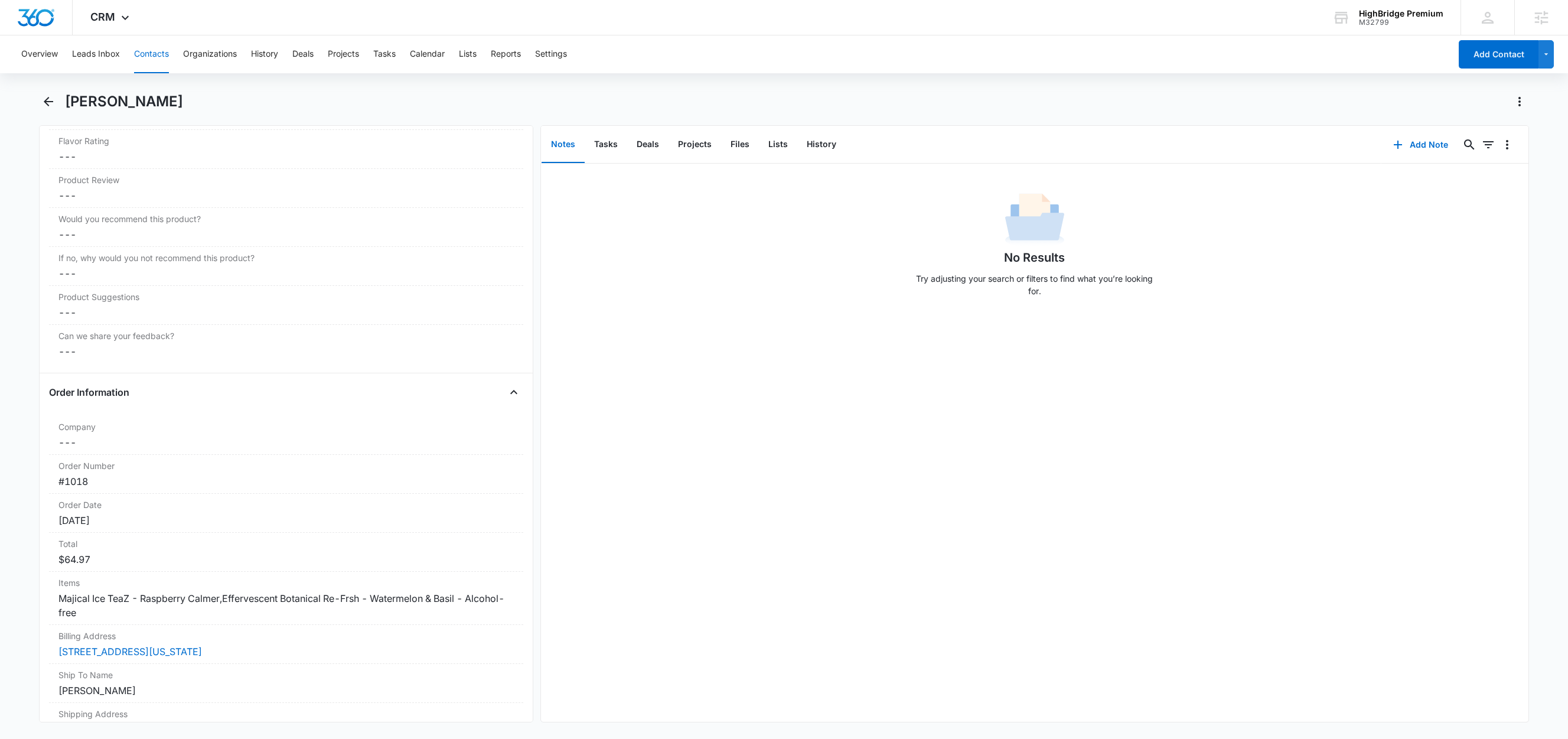
scroll to position [691, 0]
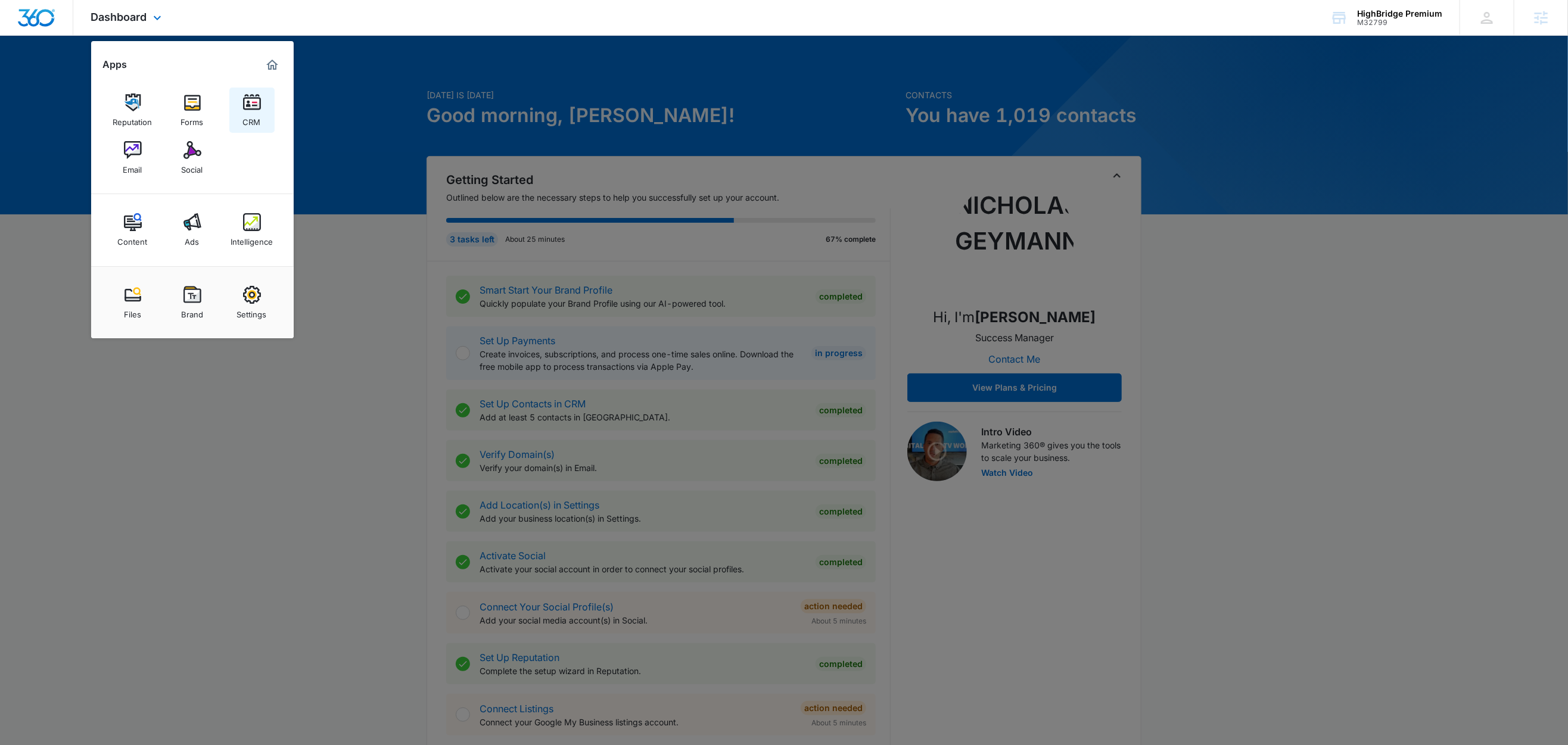
click at [255, 111] on img at bounding box center [251, 102] width 18 height 18
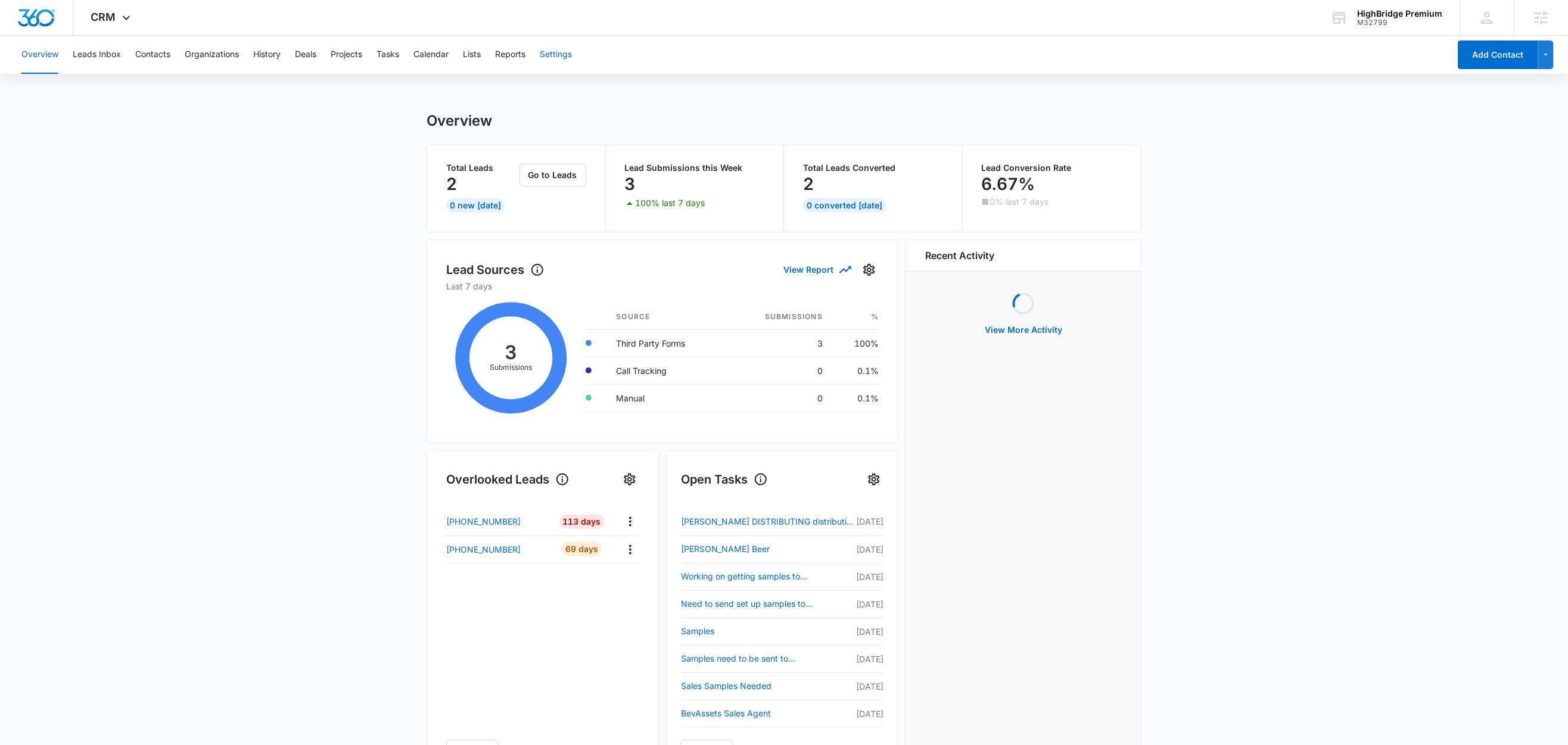
click at [556, 57] on button "Settings" at bounding box center [555, 54] width 32 height 38
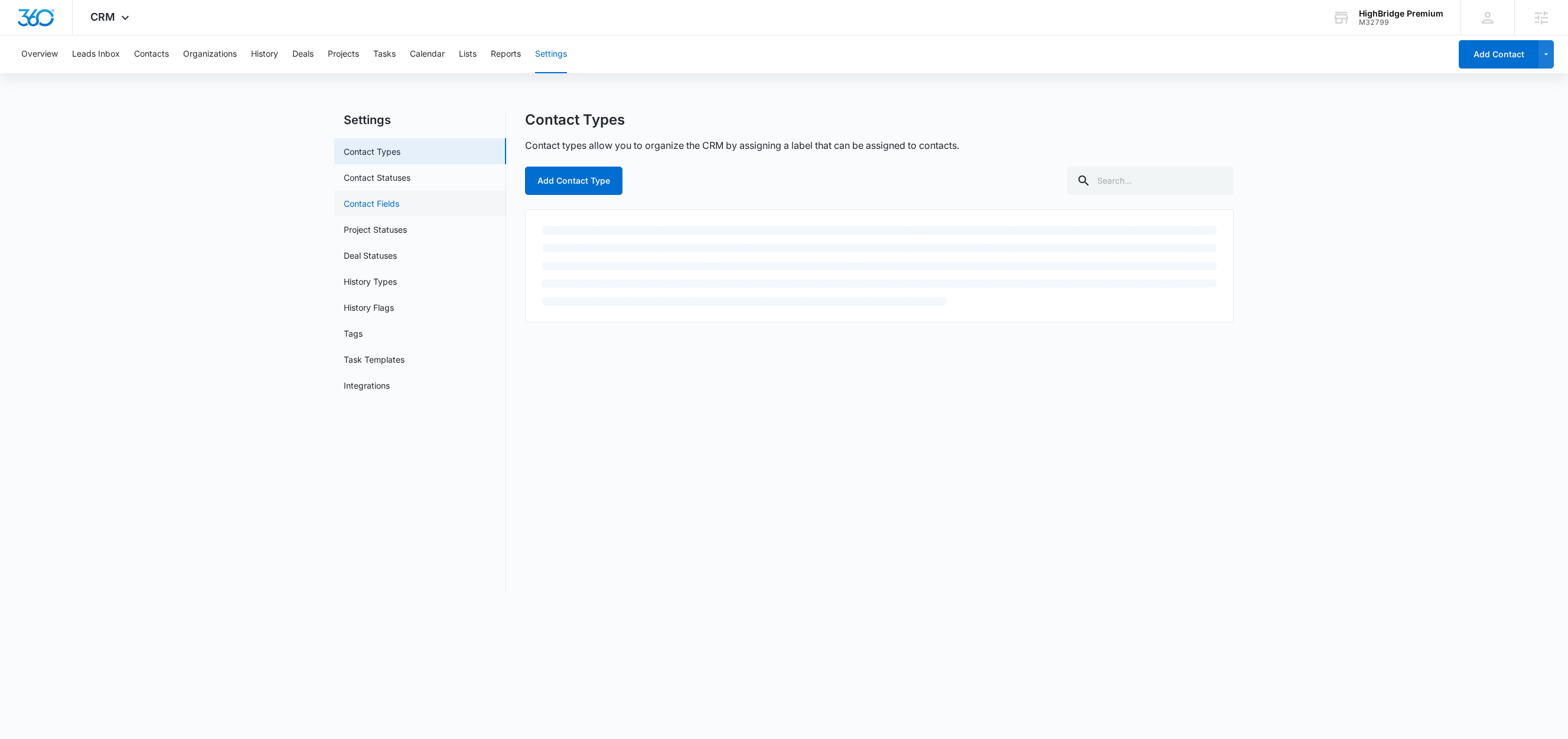
click at [399, 210] on link "Contact Fields" at bounding box center [371, 204] width 55 height 13
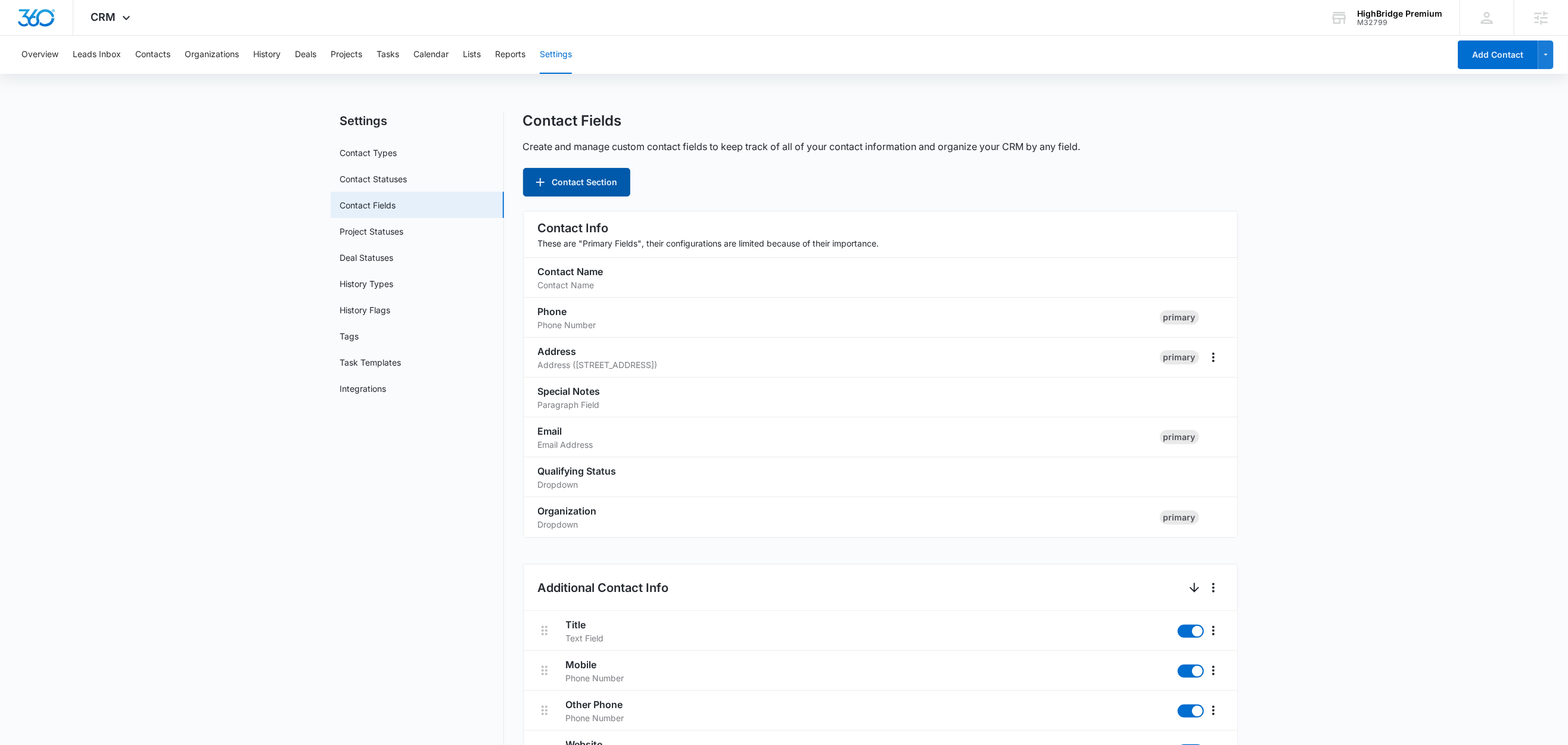
click at [614, 183] on button "Contact Section" at bounding box center [576, 182] width 107 height 28
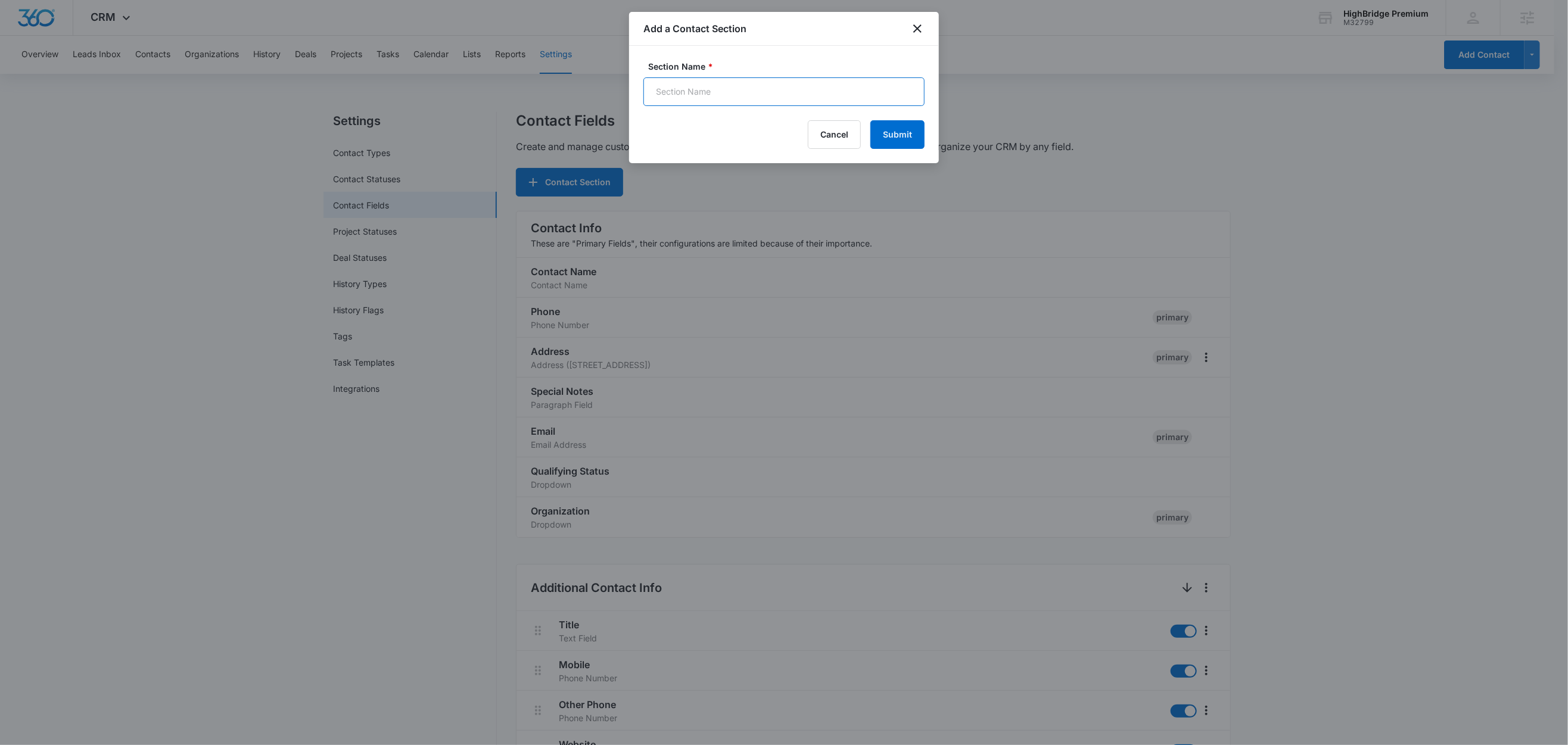
click at [689, 93] on input "Section Name *" at bounding box center [784, 91] width 281 height 28
type input "Newsletter"
click at [895, 133] on button "Submit" at bounding box center [897, 134] width 55 height 28
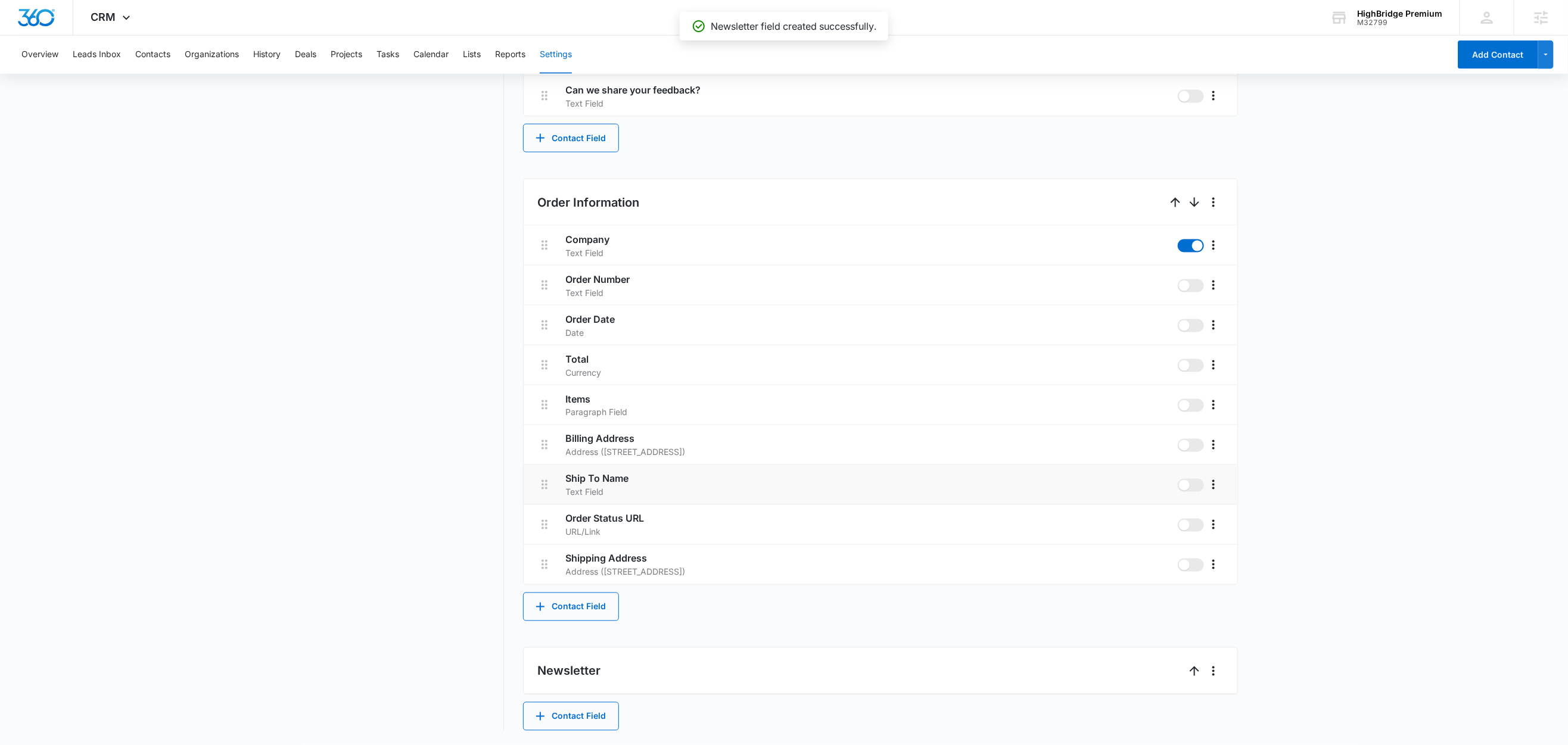
scroll to position [1162, 0]
click at [575, 717] on button "Contact Field" at bounding box center [571, 717] width 96 height 28
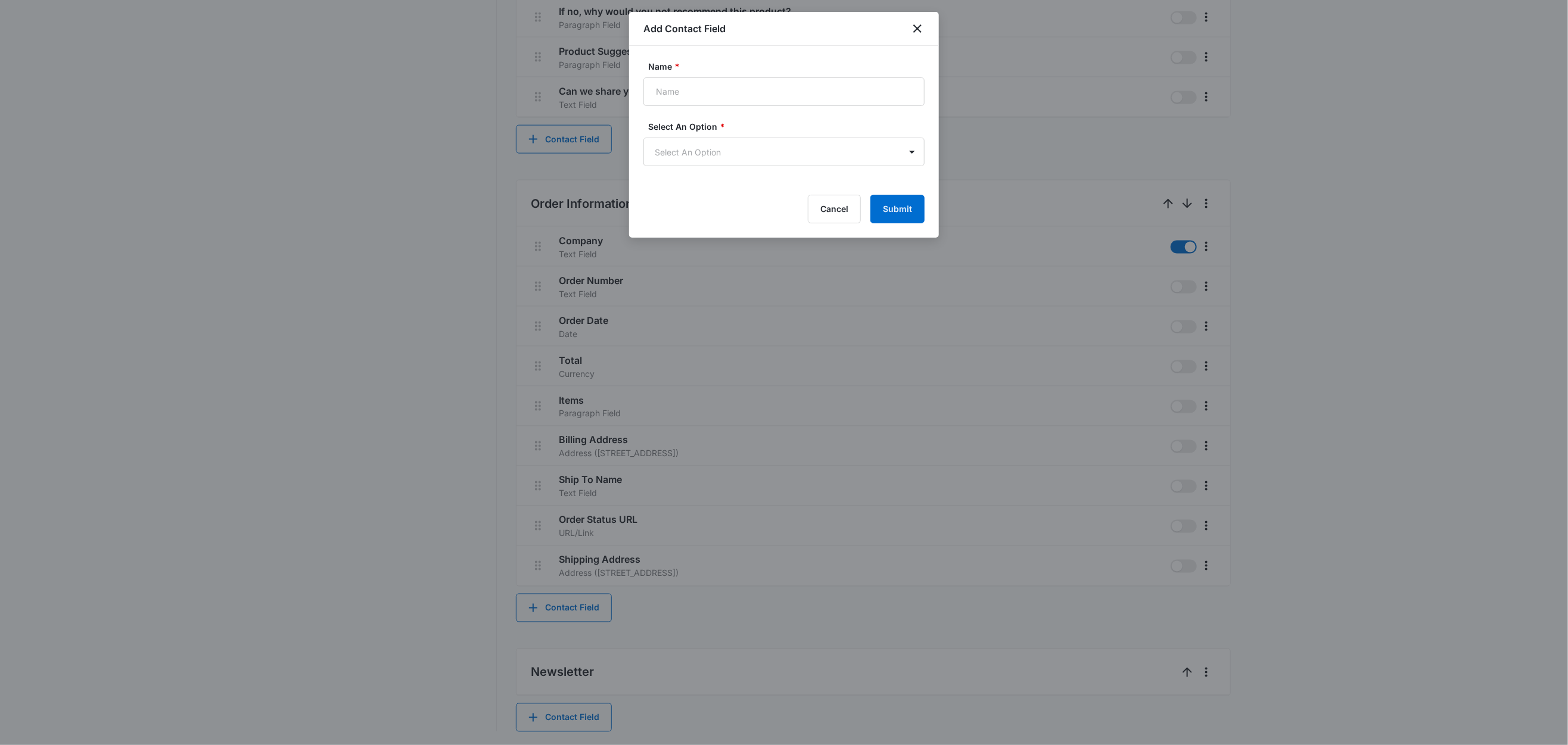
click at [705, 77] on div at bounding box center [784, 91] width 281 height 28
click at [706, 81] on input "Name *" at bounding box center [784, 91] width 281 height 28
type input "Agree to Subscribe"
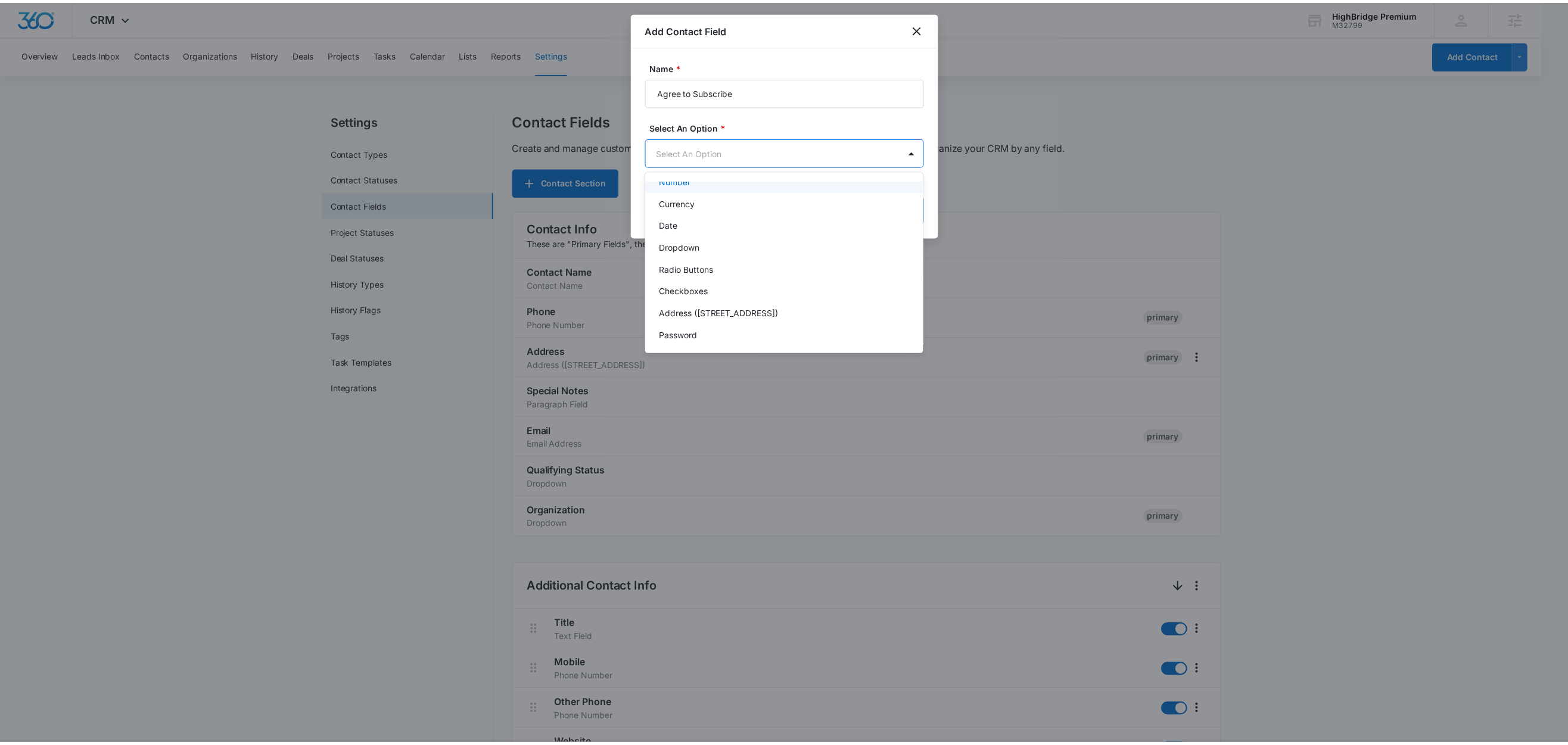
scroll to position [149, 0]
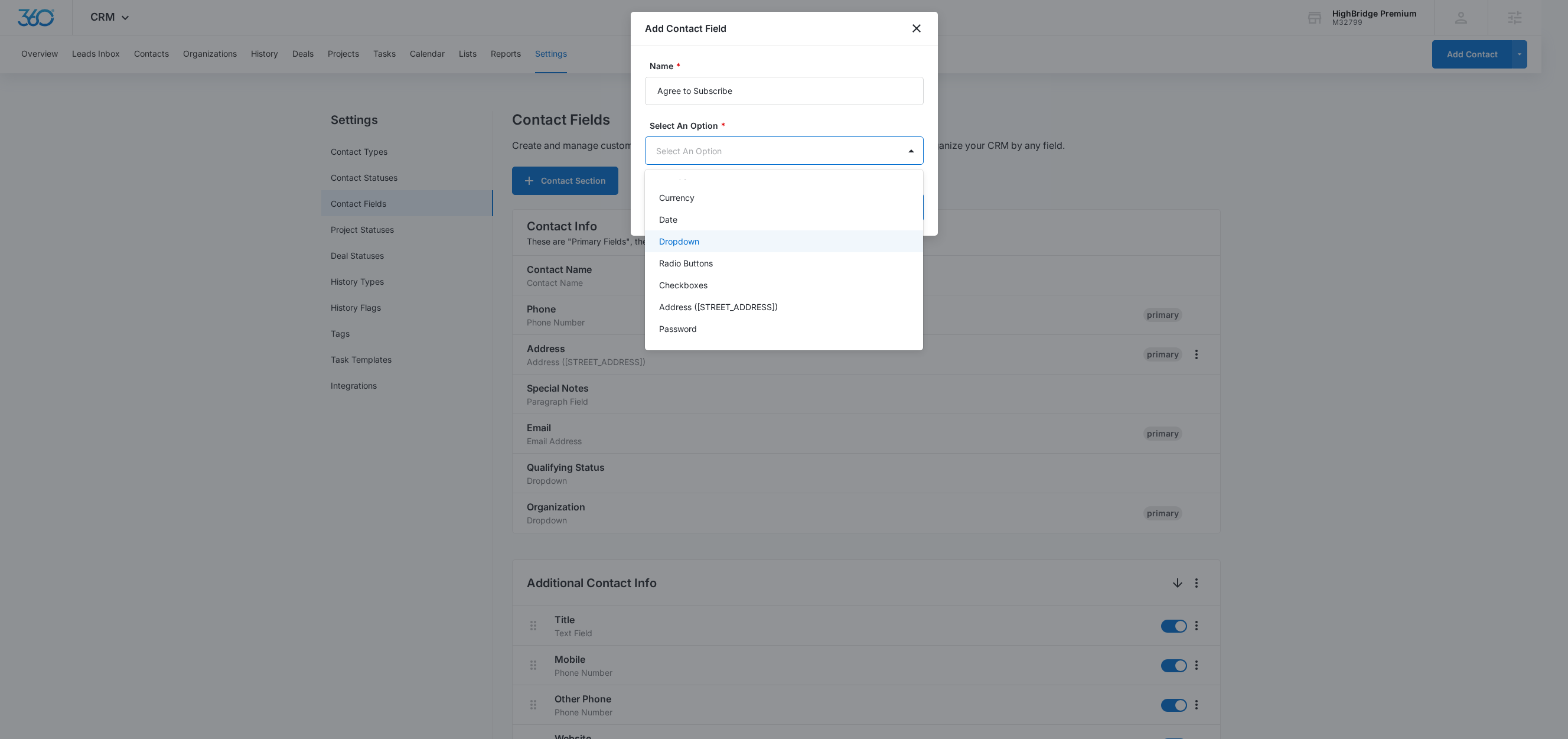
click at [703, 247] on div "Dropdown" at bounding box center [784, 241] width 279 height 22
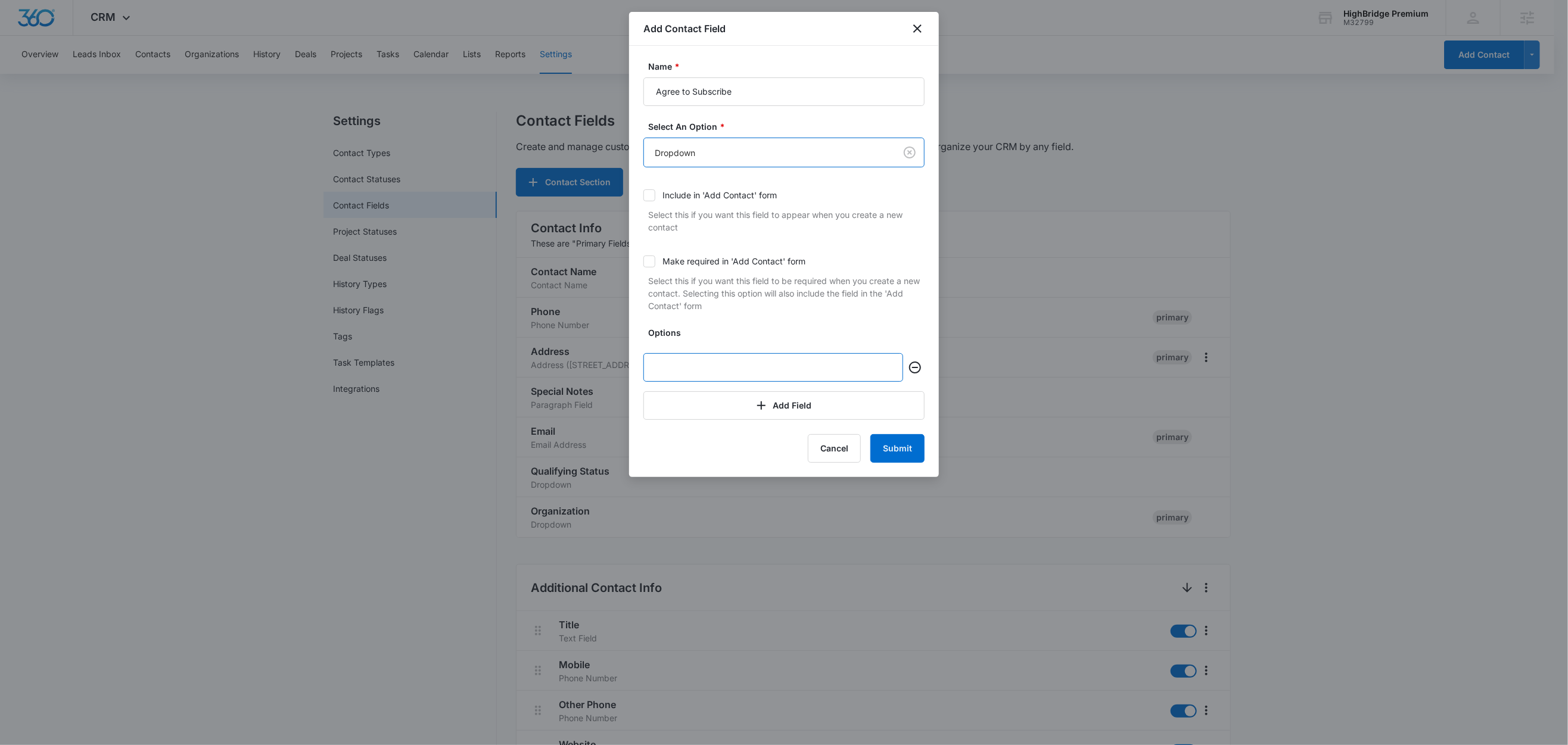
click at [686, 373] on input "text" at bounding box center [773, 367] width 260 height 28
type input "Yes"
click at [700, 404] on button "Add Field" at bounding box center [784, 405] width 281 height 28
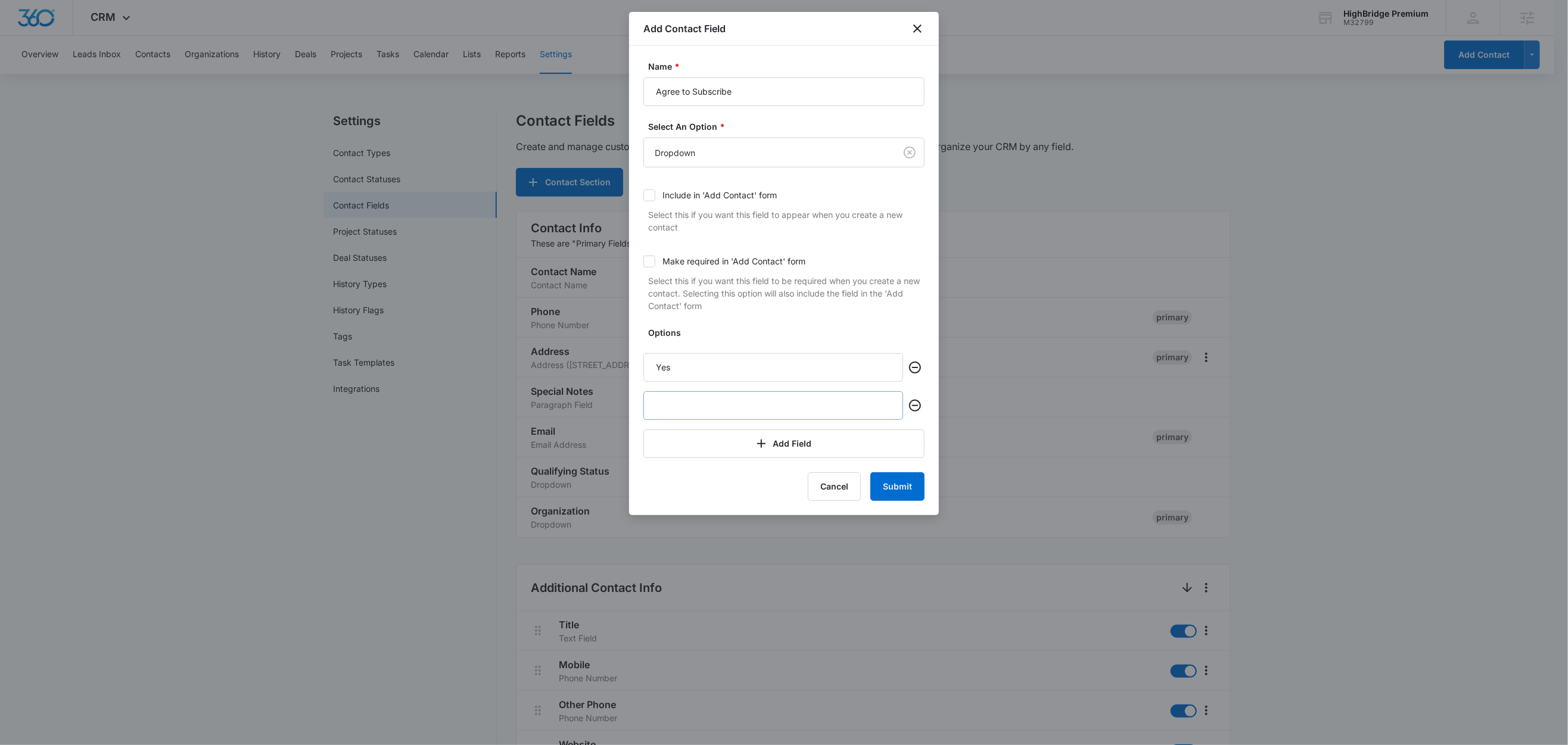
click at [697, 410] on input "text" at bounding box center [773, 405] width 260 height 28
type input "No"
click at [895, 492] on button "Submit" at bounding box center [897, 486] width 55 height 28
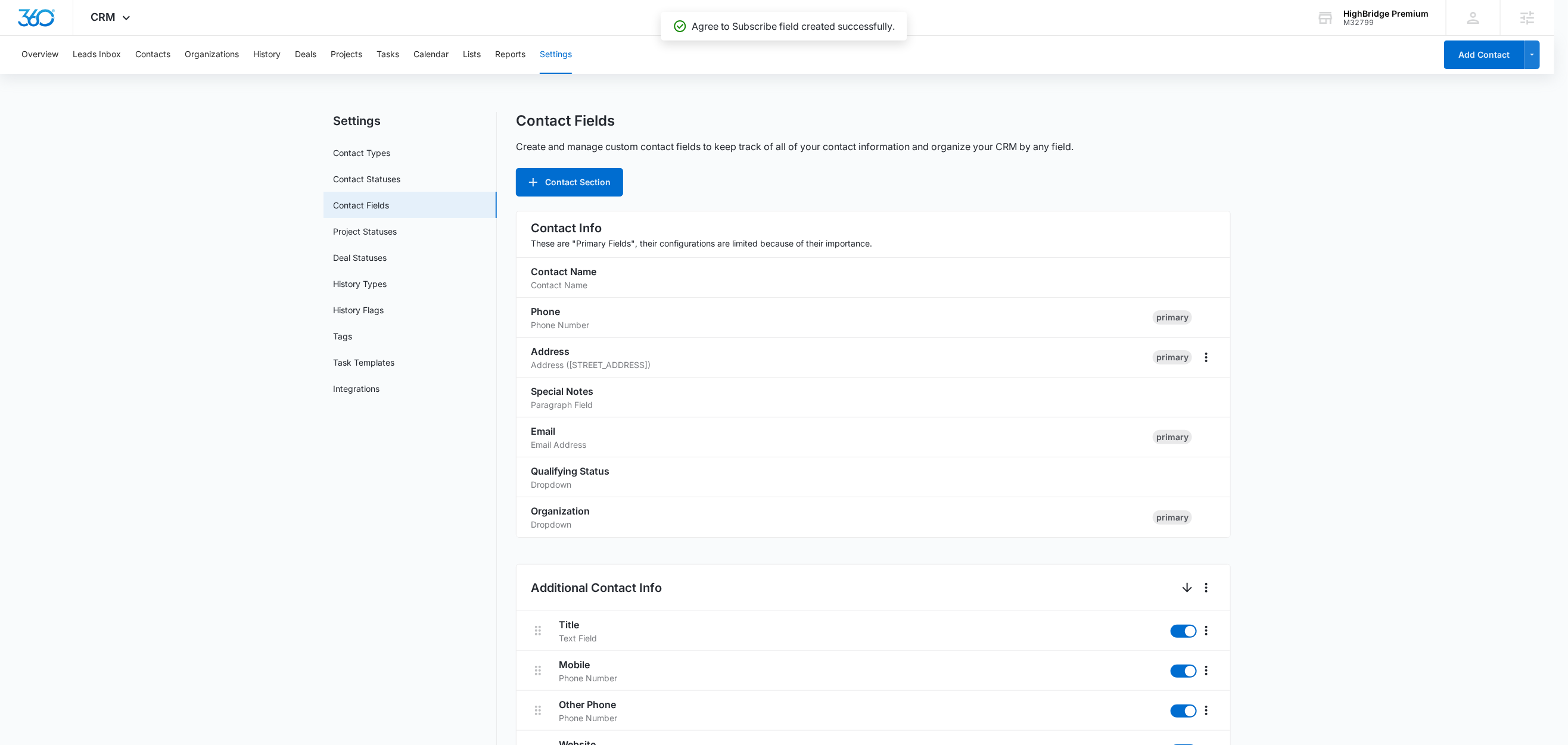
scroll to position [1206, 0]
